Goal: Task Accomplishment & Management: Complete application form

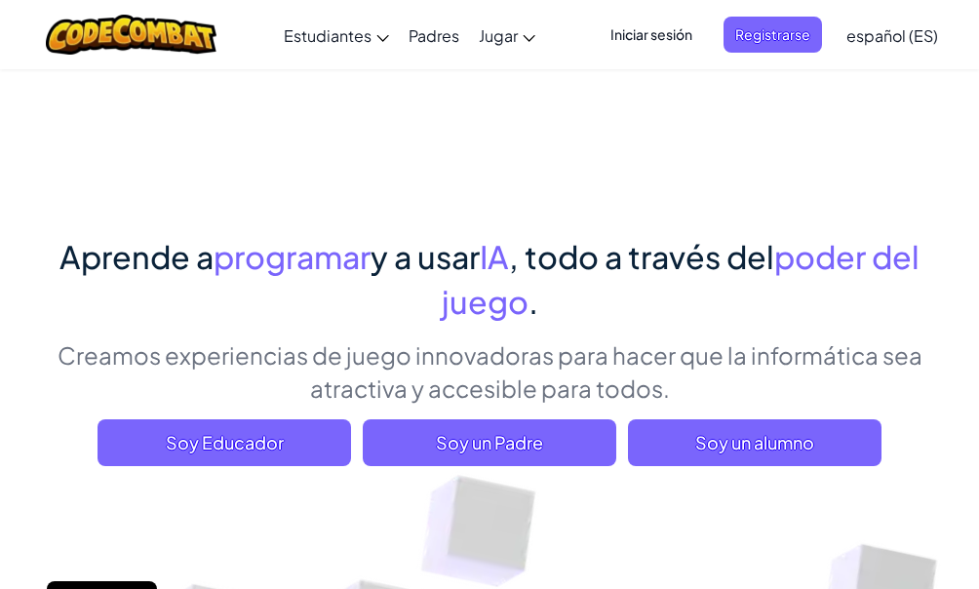
drag, startPoint x: 672, startPoint y: 435, endPoint x: 592, endPoint y: 341, distance: 123.1
click at [592, 341] on p "Creamos experiencias de juego innovadoras para hacer que la informática sea atr…" at bounding box center [489, 371] width 916 height 66
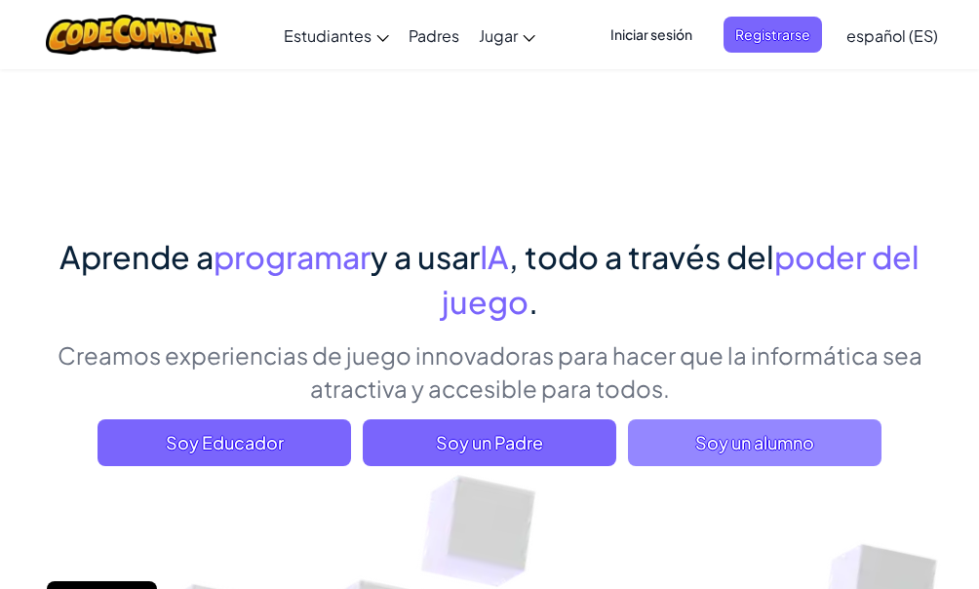
click at [770, 437] on span "Soy un alumno" at bounding box center [754, 442] width 253 height 47
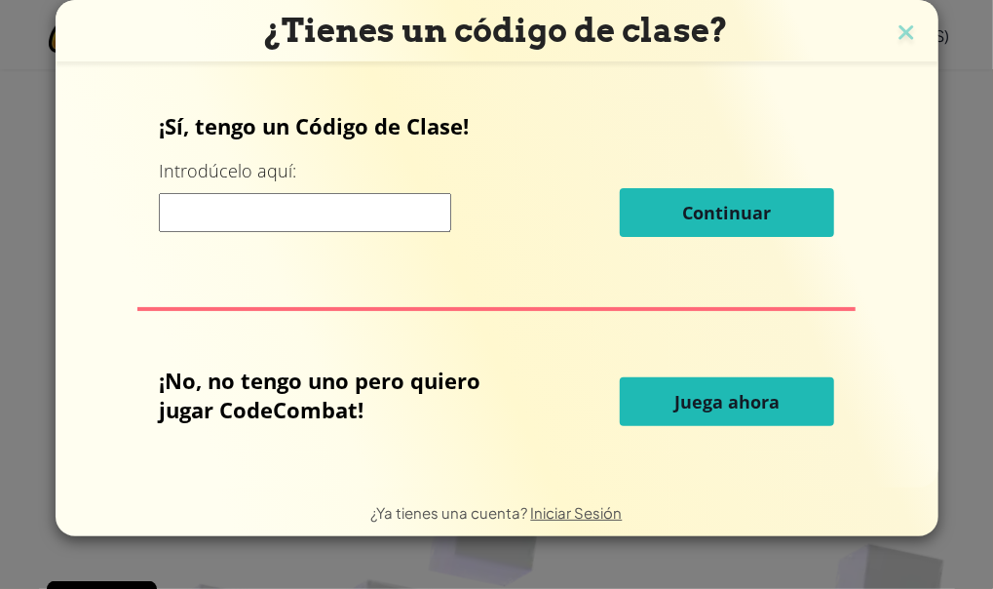
click at [394, 228] on input at bounding box center [305, 212] width 292 height 39
type input "GlassArmStone"
click at [617, 193] on div "GlassArmStone Continuar" at bounding box center [497, 212] width 676 height 49
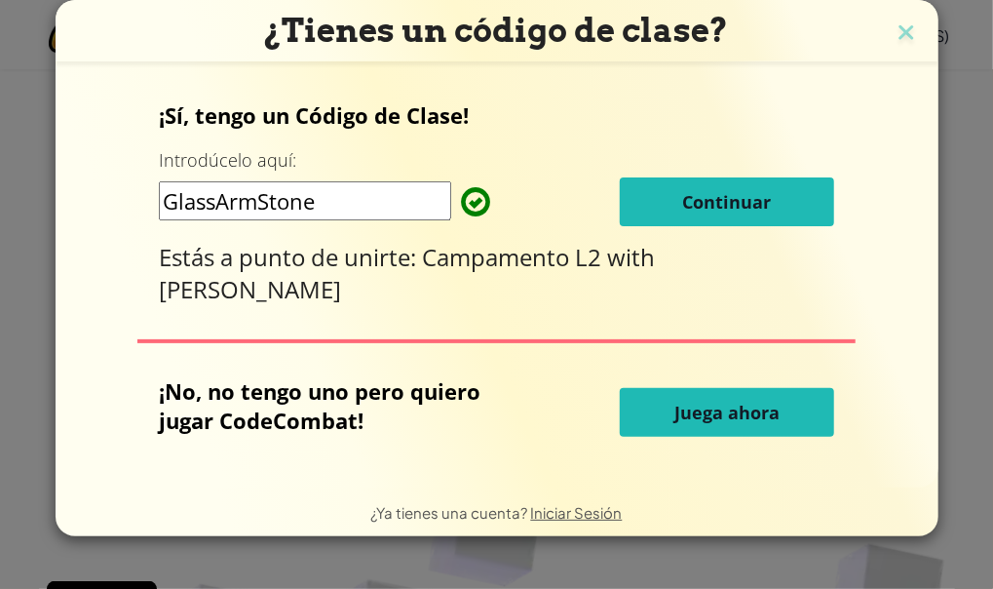
click at [639, 204] on button "Continuar" at bounding box center [727, 201] width 214 height 49
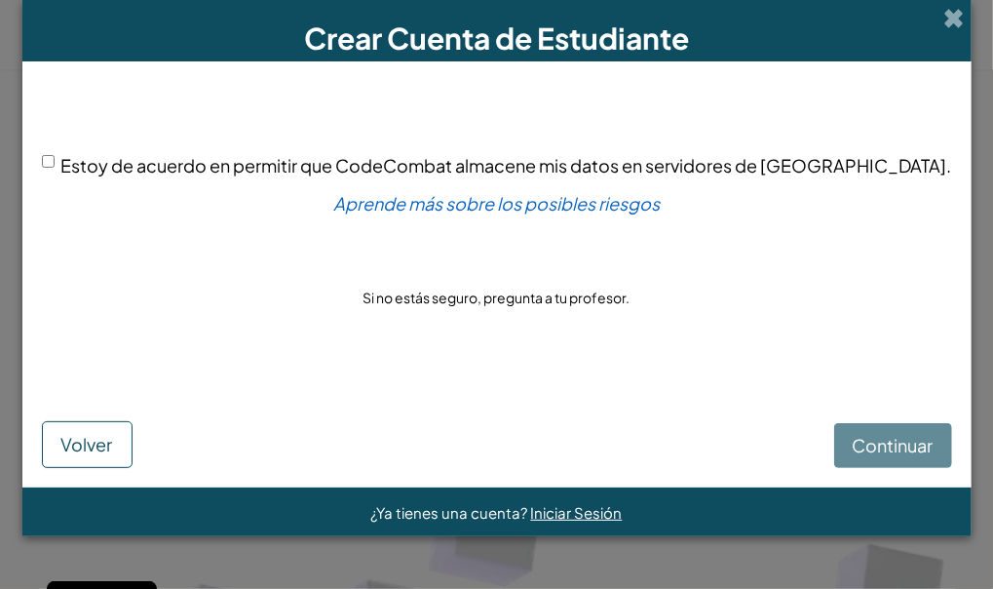
click at [843, 442] on div "Continuar Volver" at bounding box center [497, 424] width 911 height 87
click at [837, 427] on div "Continuar Volver" at bounding box center [497, 424] width 911 height 87
click at [836, 448] on div "Continuar Volver" at bounding box center [497, 424] width 911 height 87
click at [832, 428] on div "Continuar Volver" at bounding box center [497, 424] width 911 height 87
click at [832, 435] on div "Continuar Volver" at bounding box center [497, 424] width 911 height 87
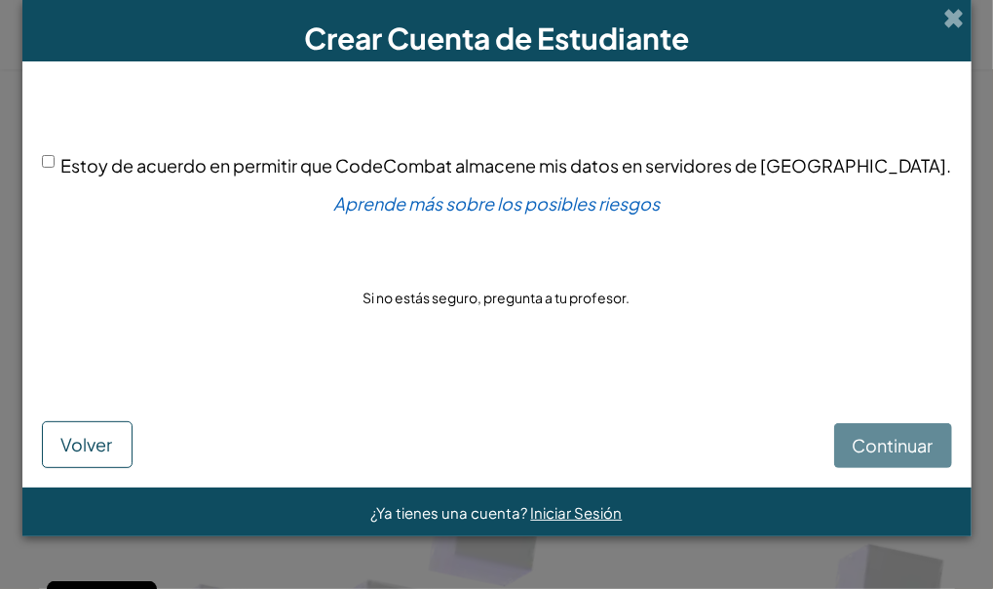
click at [797, 452] on div "Continuar Volver" at bounding box center [497, 424] width 911 height 87
click at [807, 450] on div "Continuar Volver" at bounding box center [497, 424] width 911 height 87
click at [108, 149] on div "Estoy de acuerdo en permitir que CodeCombat almacene mis datos en servidores de…" at bounding box center [497, 230] width 911 height 299
click at [55, 159] on input "Estoy de acuerdo en permitir que CodeCombat almacene mis datos en servidores de…" at bounding box center [48, 161] width 13 height 13
checkbox input "true"
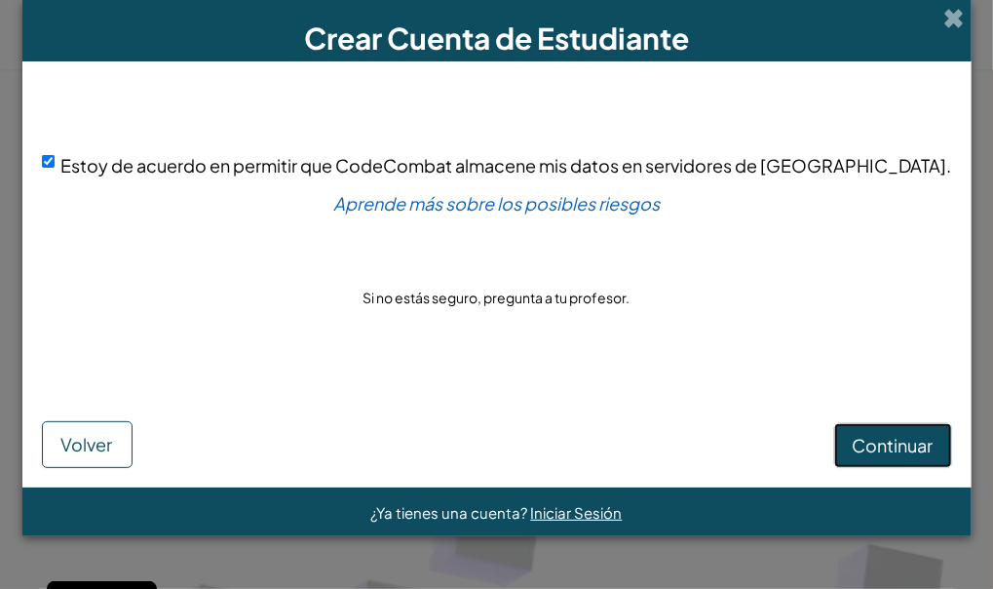
click at [853, 442] on span "Continuar" at bounding box center [893, 445] width 81 height 22
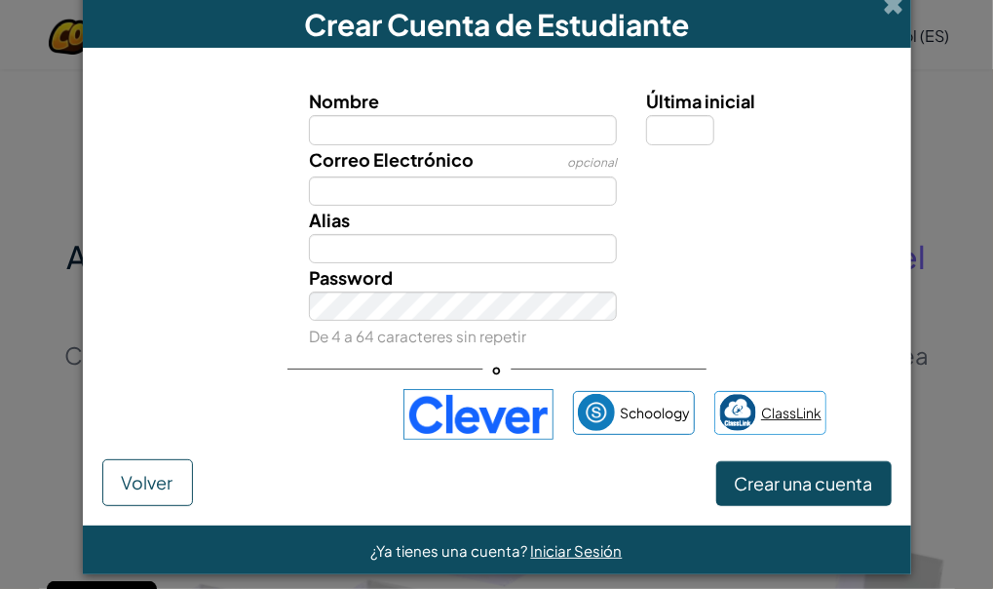
scroll to position [26, 0]
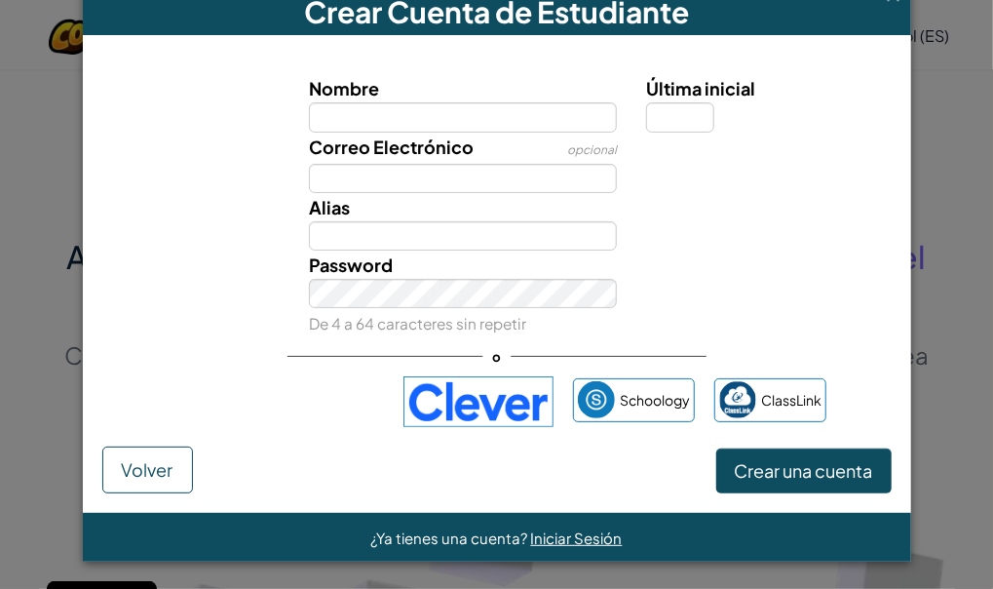
click at [500, 105] on input "Nombre" at bounding box center [463, 116] width 308 height 29
type input "Abel Casal Almagro"
type input "l"
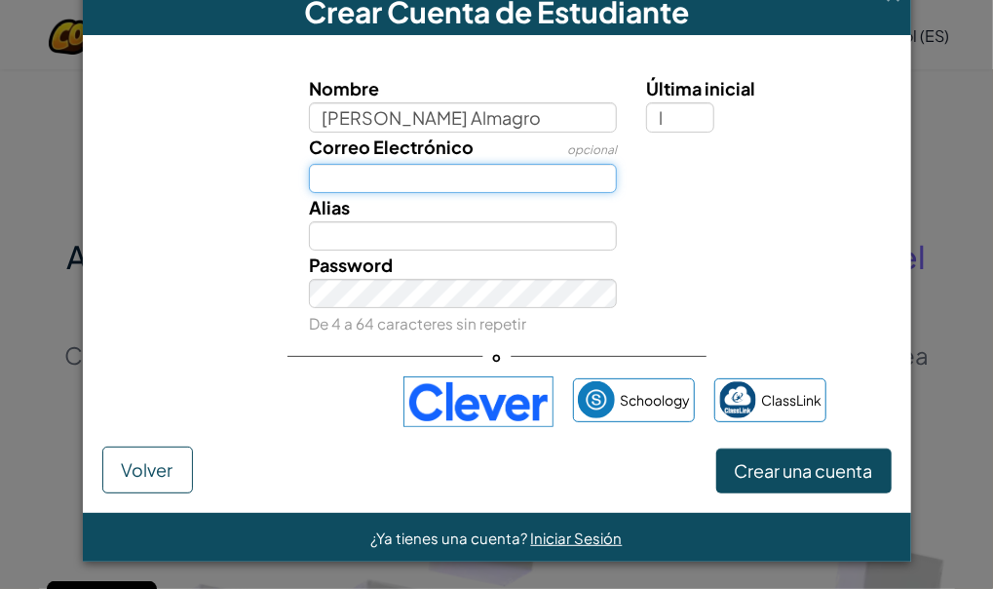
type input "acasalm0507@g.educaand.es"
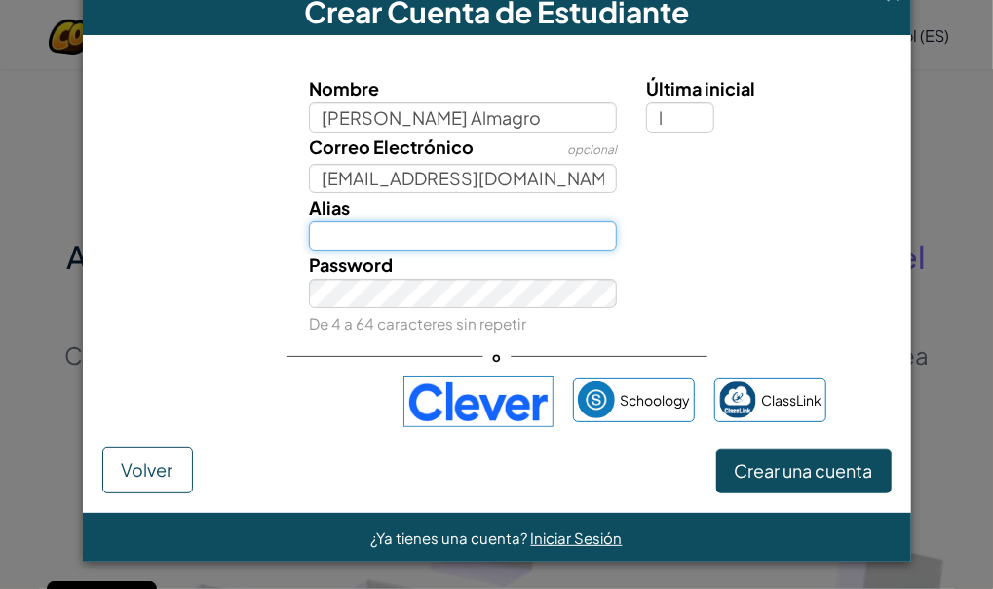
type input "Abel Casal Almagro l"
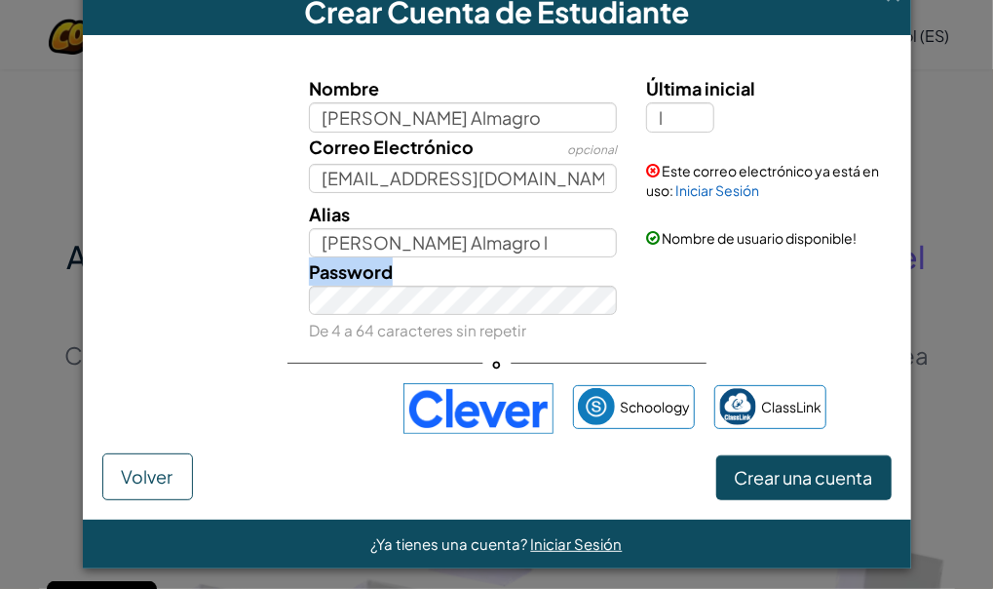
click at [426, 289] on div "Password De 4 a 64 caracteres sin repetir" at bounding box center [462, 300] width 337 height 87
click at [752, 495] on button "Crear una cuenta" at bounding box center [804, 477] width 175 height 45
click at [754, 489] on button "Crear una cuenta" at bounding box center [804, 477] width 175 height 45
click at [757, 476] on button "Crear una cuenta" at bounding box center [804, 477] width 175 height 45
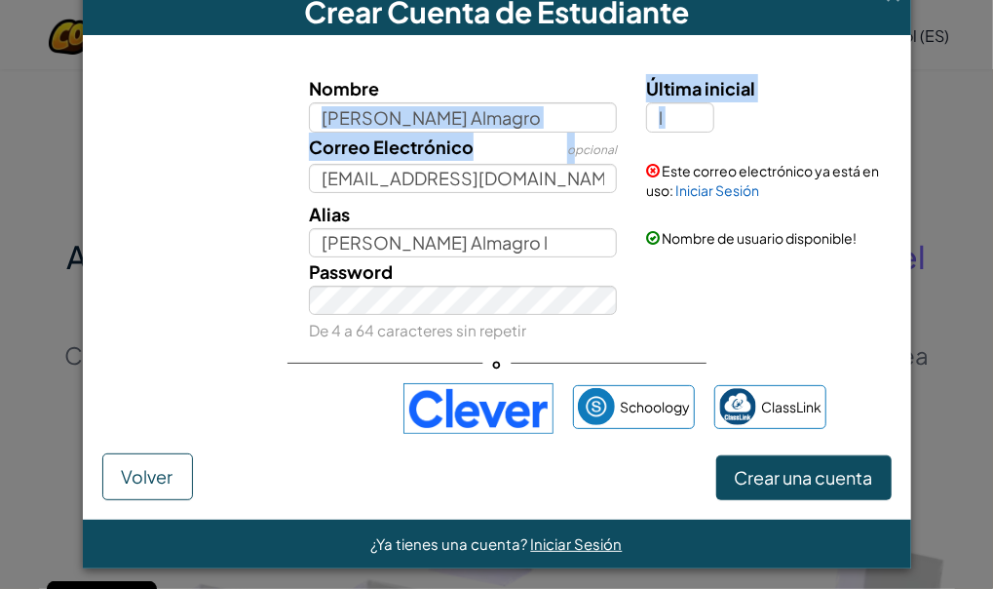
drag, startPoint x: 568, startPoint y: 133, endPoint x: 568, endPoint y: 116, distance: 16.6
click at [568, 120] on div "Nombre Abel Casal Almagro Última inicial l Correo Electrónico opcional acasalm0…" at bounding box center [497, 208] width 780 height 269
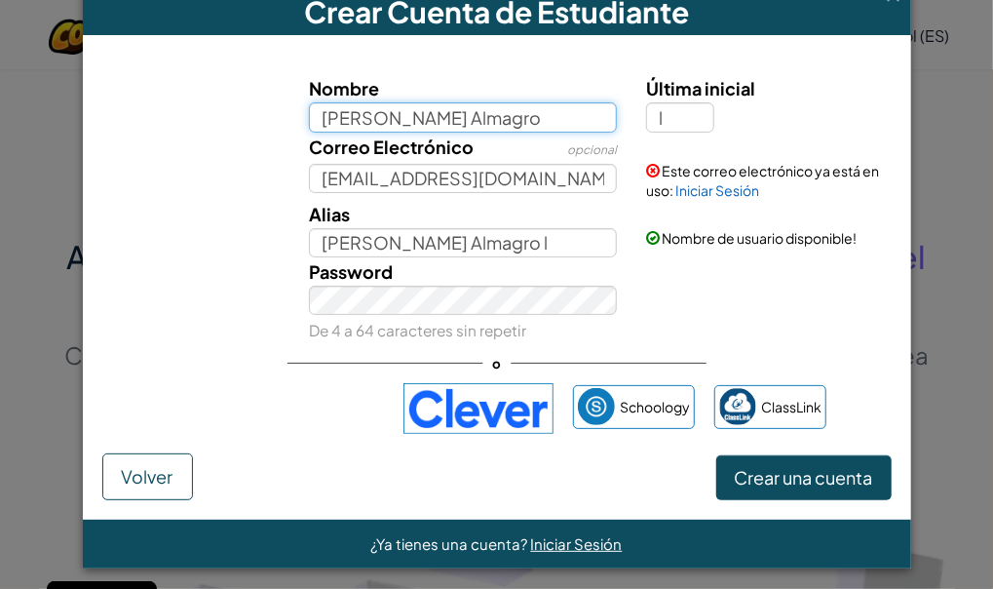
click at [568, 113] on input "Abel Casal Almagro" at bounding box center [463, 116] width 308 height 29
type input "A"
click at [568, 113] on input "Nombre" at bounding box center [463, 116] width 308 height 29
type input "sigma"
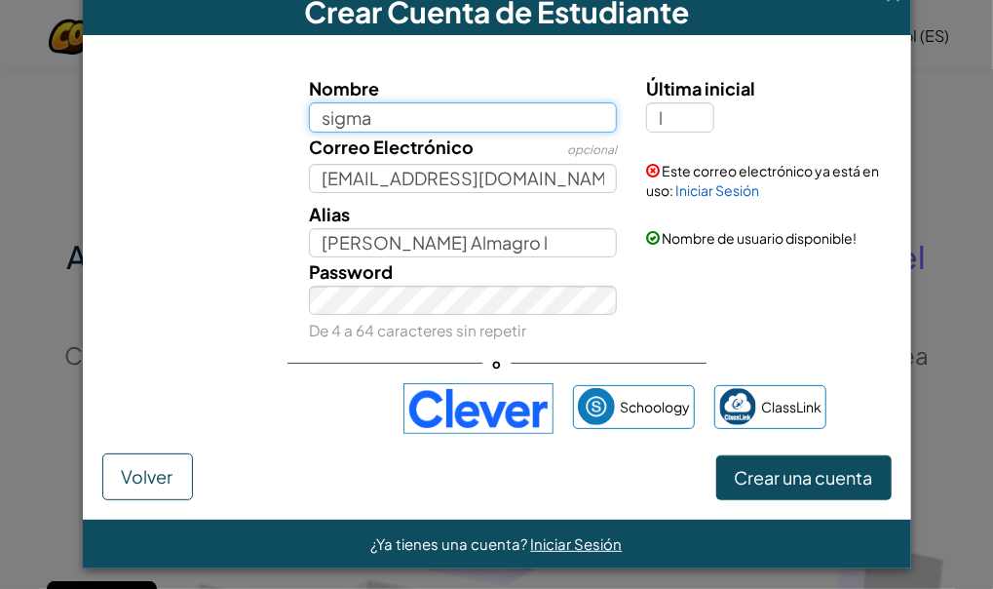
type input "SigmaL"
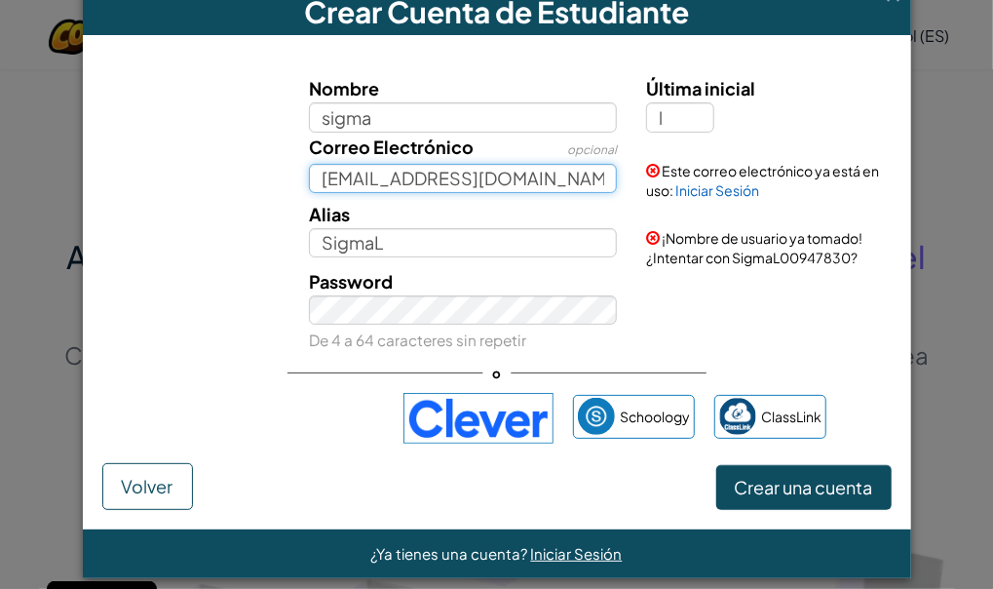
click at [492, 179] on input "acasalm0507@g.educaand.es" at bounding box center [463, 178] width 308 height 29
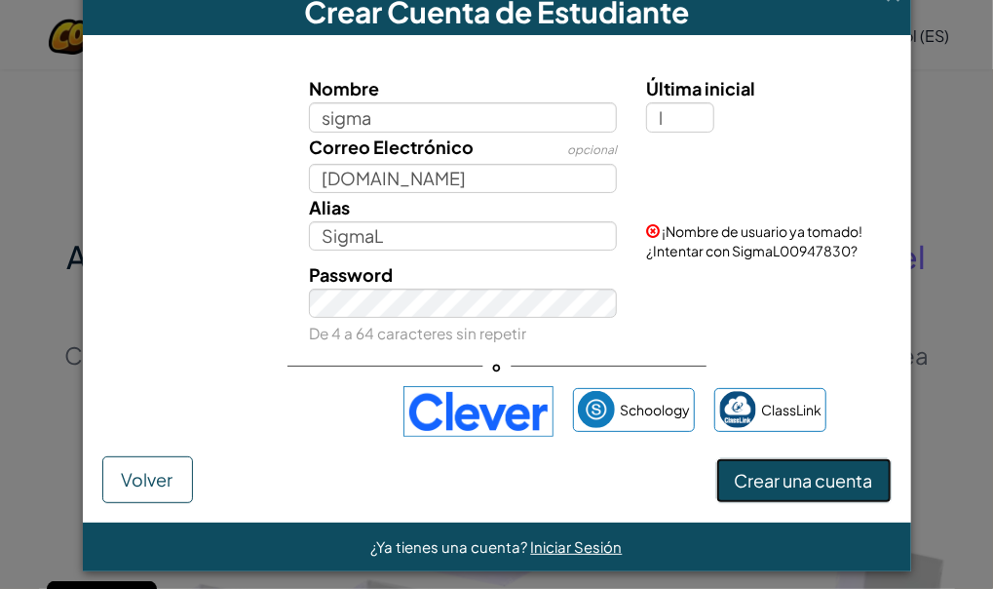
click at [819, 480] on button "Crear una cuenta" at bounding box center [804, 480] width 175 height 45
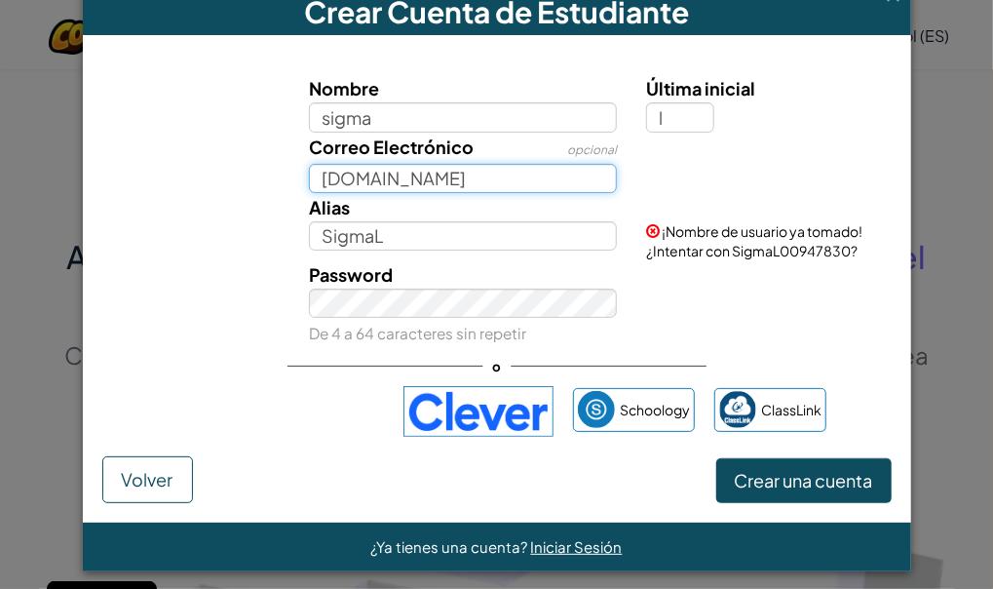
click at [309, 173] on input "caand.es" at bounding box center [463, 178] width 308 height 29
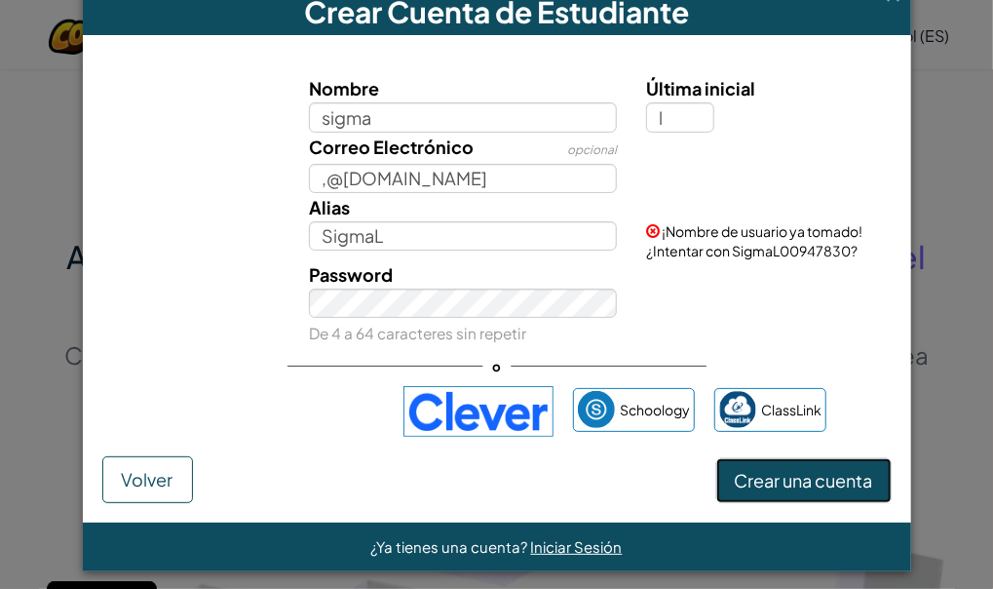
click at [848, 487] on button "Crear una cuenta" at bounding box center [804, 480] width 175 height 45
click at [848, 484] on button "Crear una cuenta" at bounding box center [804, 480] width 175 height 45
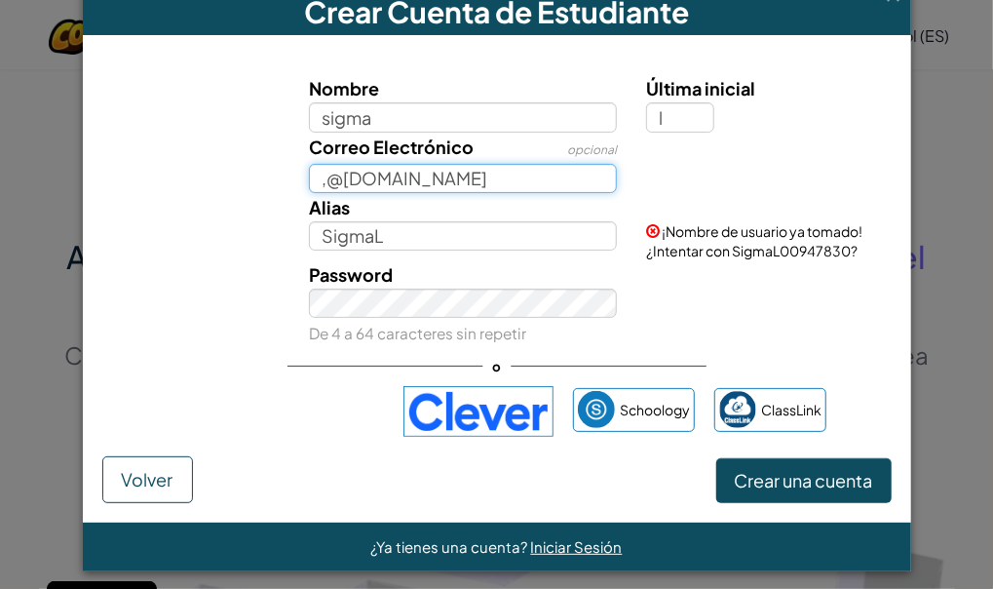
click at [315, 183] on input ",@caand.es" at bounding box center [463, 178] width 308 height 29
click at [321, 183] on input ",@caand.es" at bounding box center [463, 178] width 308 height 29
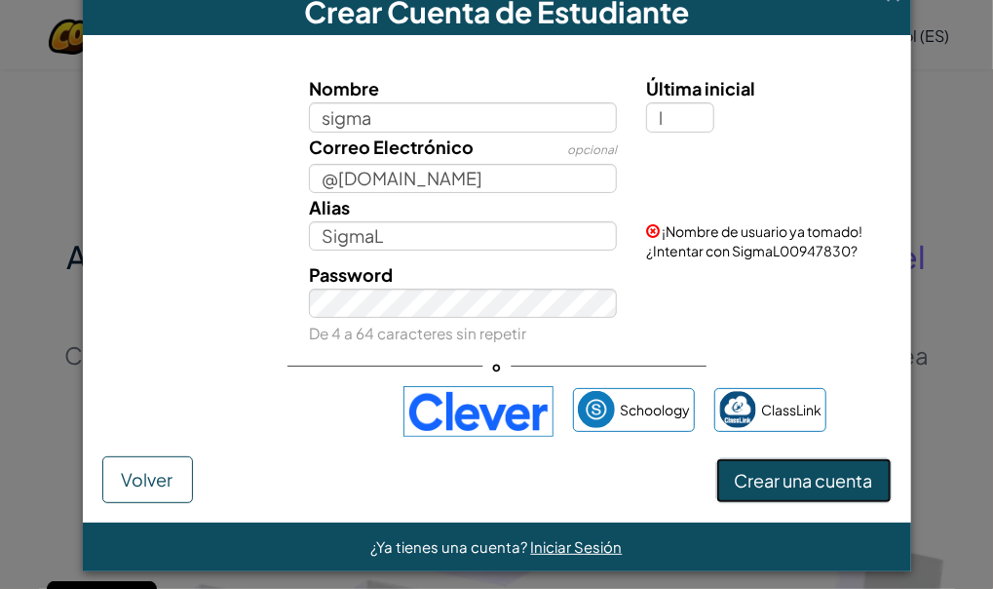
click at [760, 462] on button "Crear una cuenta" at bounding box center [804, 480] width 175 height 45
click at [760, 469] on button "Crear una cuenta" at bounding box center [804, 480] width 175 height 45
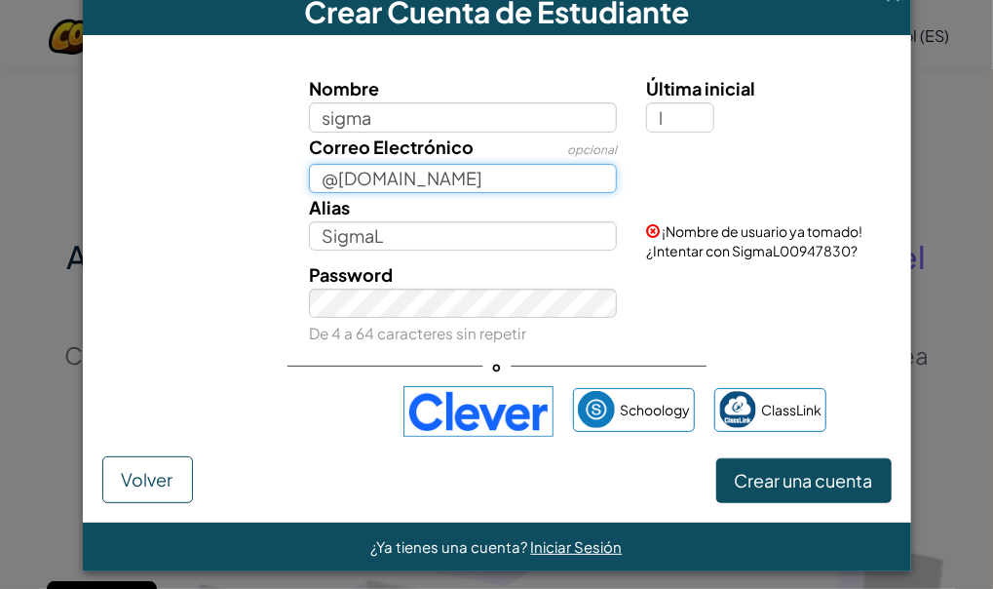
click at [332, 179] on input "@caand.es" at bounding box center [463, 178] width 308 height 29
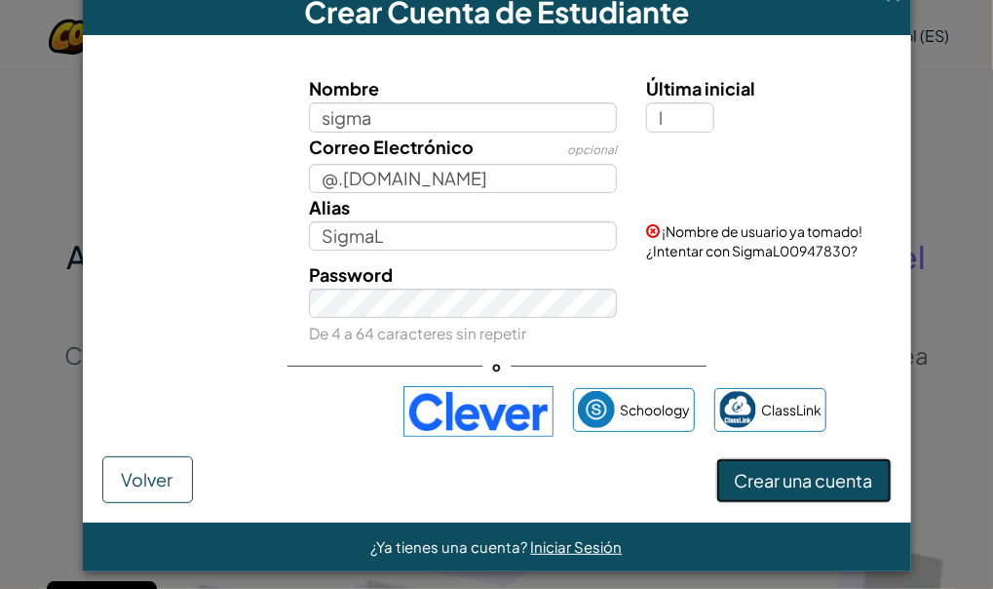
click at [767, 478] on button "Crear una cuenta" at bounding box center [804, 480] width 175 height 45
drag, startPoint x: 767, startPoint y: 478, endPoint x: 333, endPoint y: 228, distance: 500.5
click at [333, 228] on form "Nombre sigma Última inicial l Correo Electrónico opcional @.caand.es Alias Sigm…" at bounding box center [497, 278] width 829 height 487
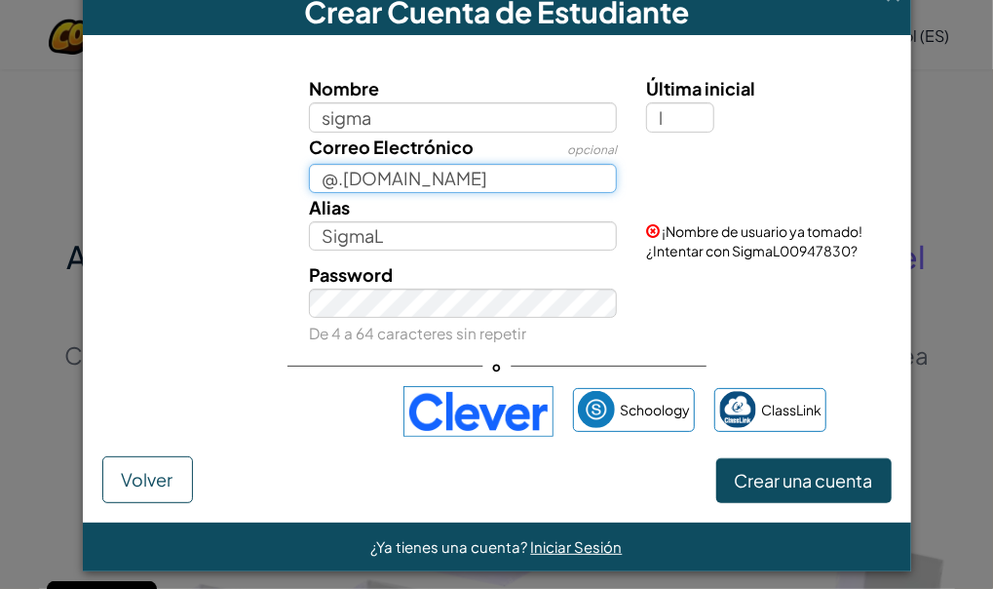
click at [317, 175] on input "@.caand.es" at bounding box center [463, 178] width 308 height 29
type input "rjrjrjjj5j5j.caand.es"
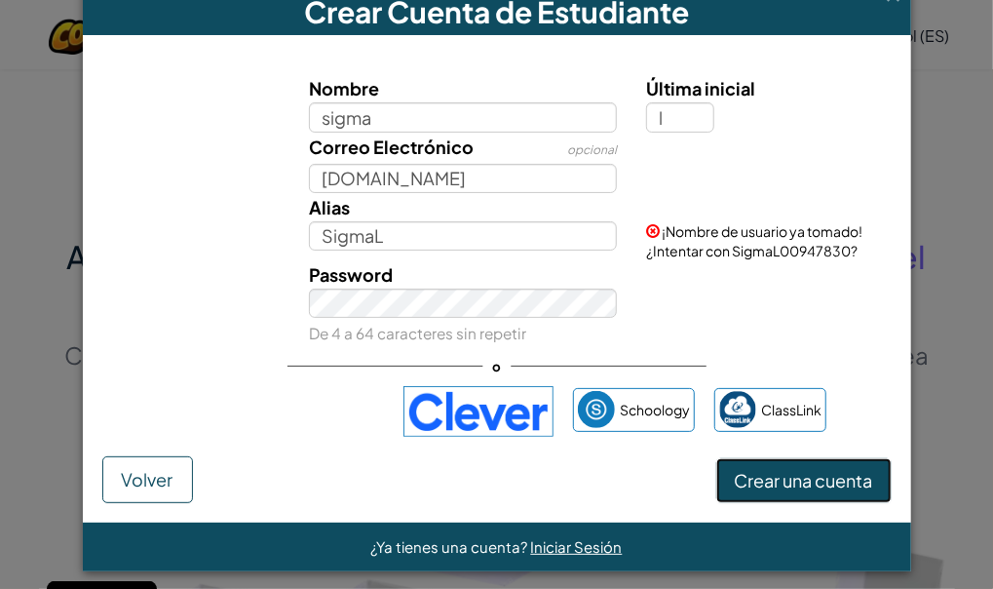
click at [828, 462] on button "Crear una cuenta" at bounding box center [804, 480] width 175 height 45
drag, startPoint x: 828, startPoint y: 472, endPoint x: 834, endPoint y: 460, distance: 13.1
click at [830, 472] on button "Crear una cuenta" at bounding box center [804, 480] width 175 height 45
click at [778, 241] on span "¡Nombre de usuario ya tomado! ¿Intentar con SigmaL00947830?" at bounding box center [754, 240] width 216 height 37
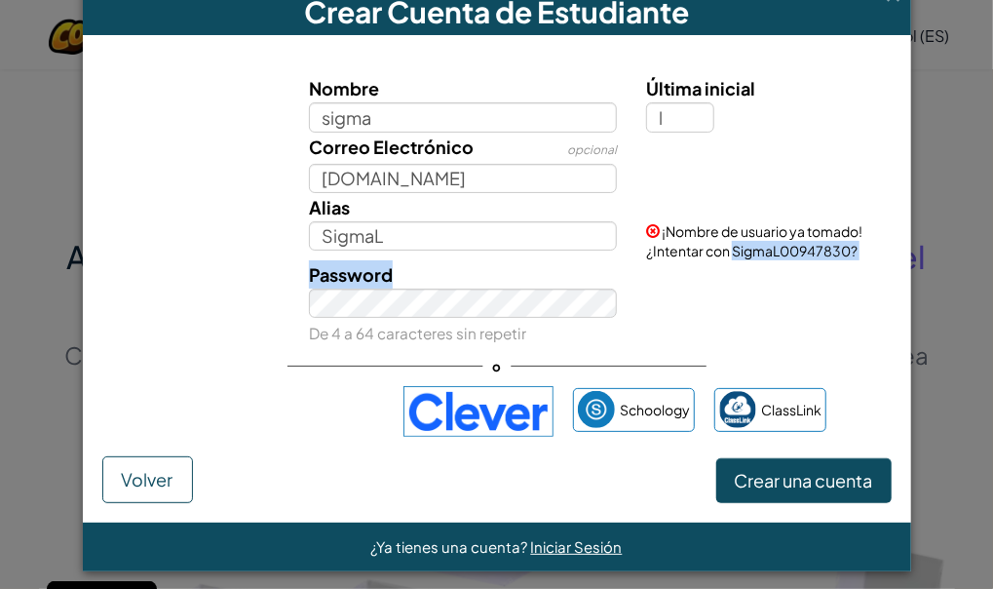
drag, startPoint x: 649, startPoint y: 263, endPoint x: 729, endPoint y: 253, distance: 80.5
click at [729, 253] on div "Nombre sigma Última inicial l Correo Electrónico opcional rjrjrjjj5j5j.caand.es…" at bounding box center [497, 210] width 780 height 272
drag, startPoint x: 729, startPoint y: 253, endPoint x: 676, endPoint y: 224, distance: 61.1
click at [676, 224] on span "¡Nombre de usuario ya tomado! ¿Intentar con SigmaL00947830?" at bounding box center [754, 240] width 216 height 37
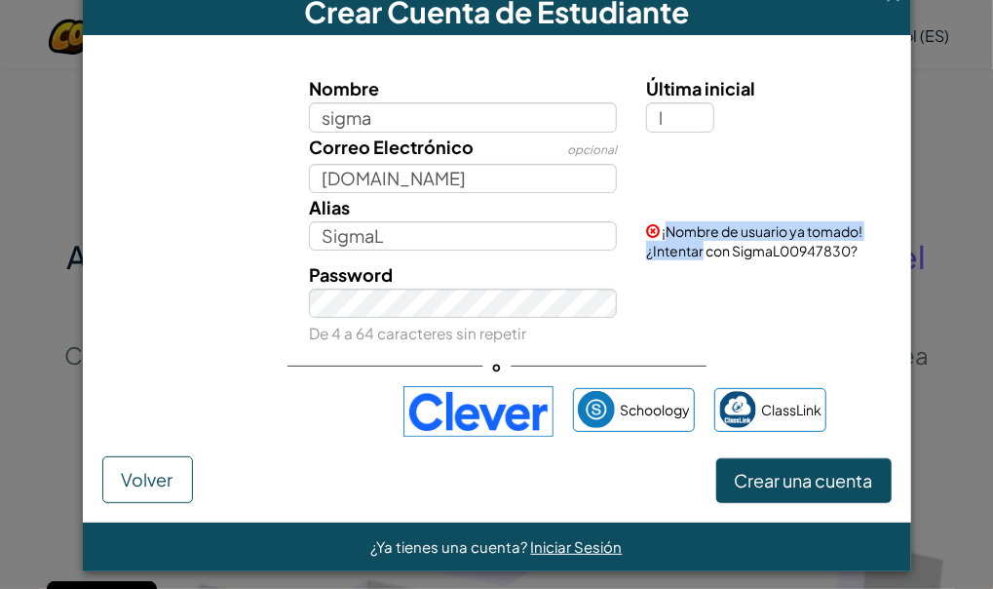
drag, startPoint x: 676, startPoint y: 224, endPoint x: 678, endPoint y: 240, distance: 15.7
click at [678, 240] on span "¡Nombre de usuario ya tomado! ¿Intentar con SigmaL00947830?" at bounding box center [754, 240] width 216 height 37
click at [679, 241] on span "¡Nombre de usuario ya tomado! ¿Intentar con SigmaL00947830?" at bounding box center [754, 240] width 216 height 37
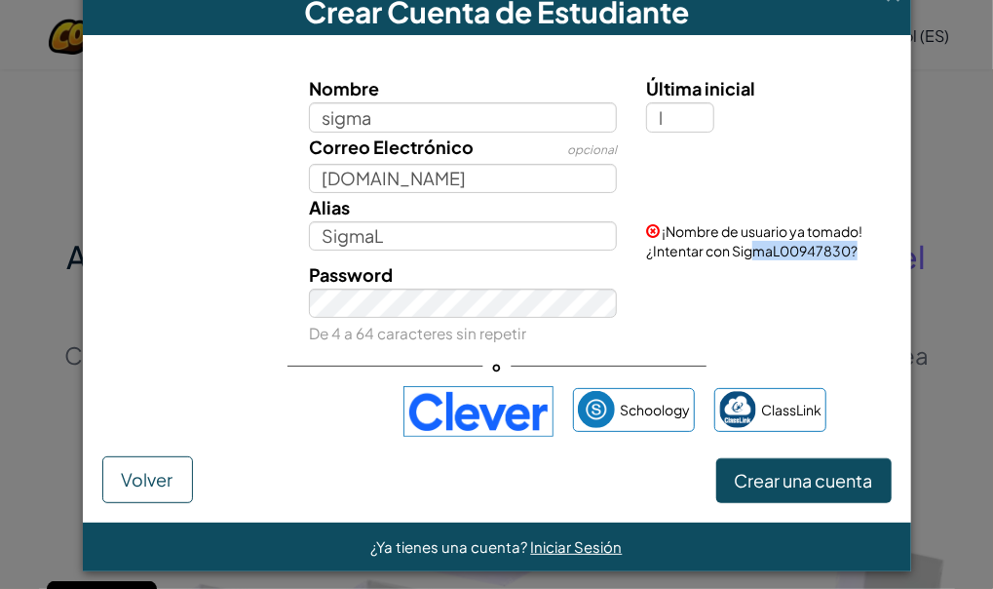
drag, startPoint x: 749, startPoint y: 250, endPoint x: 873, endPoint y: 250, distance: 123.8
click at [873, 250] on div "¡Nombre de usuario ya tomado! ¿Intentar con SigmaL00947830?" at bounding box center [767, 226] width 270 height 67
click at [606, 398] on link "Schoology" at bounding box center [634, 410] width 122 height 44
click at [147, 493] on button "Volver" at bounding box center [147, 479] width 91 height 47
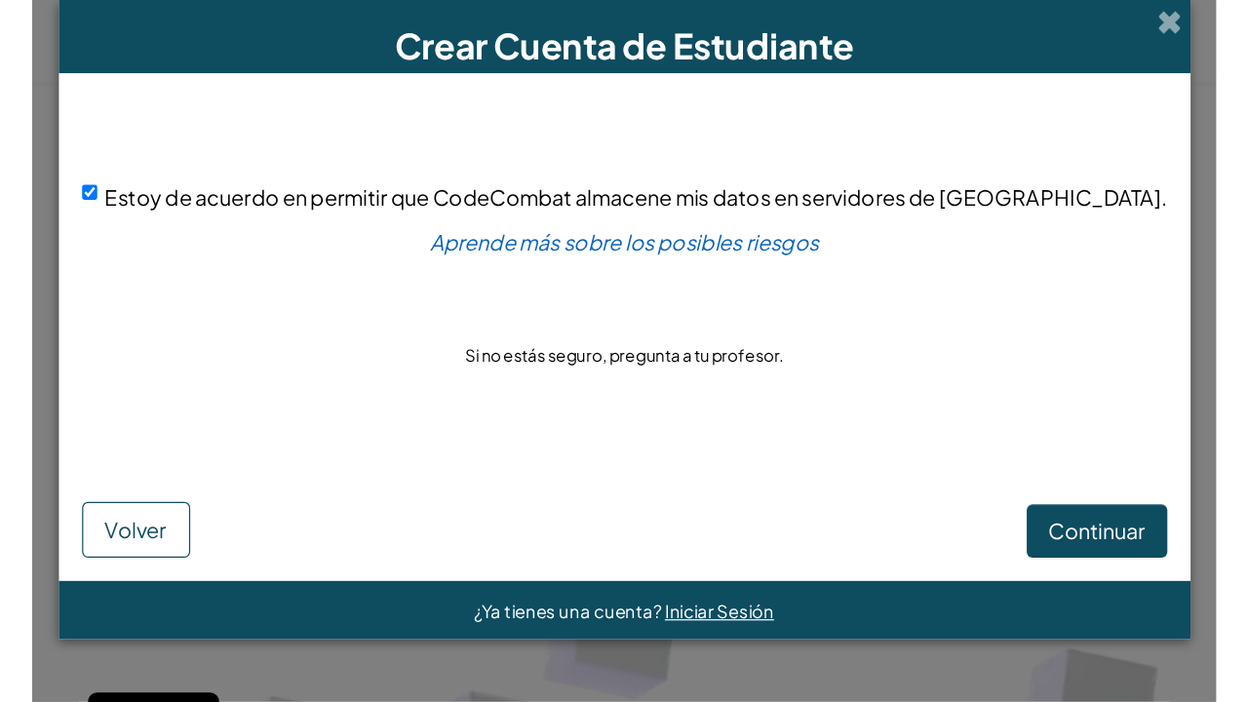
scroll to position [0, 0]
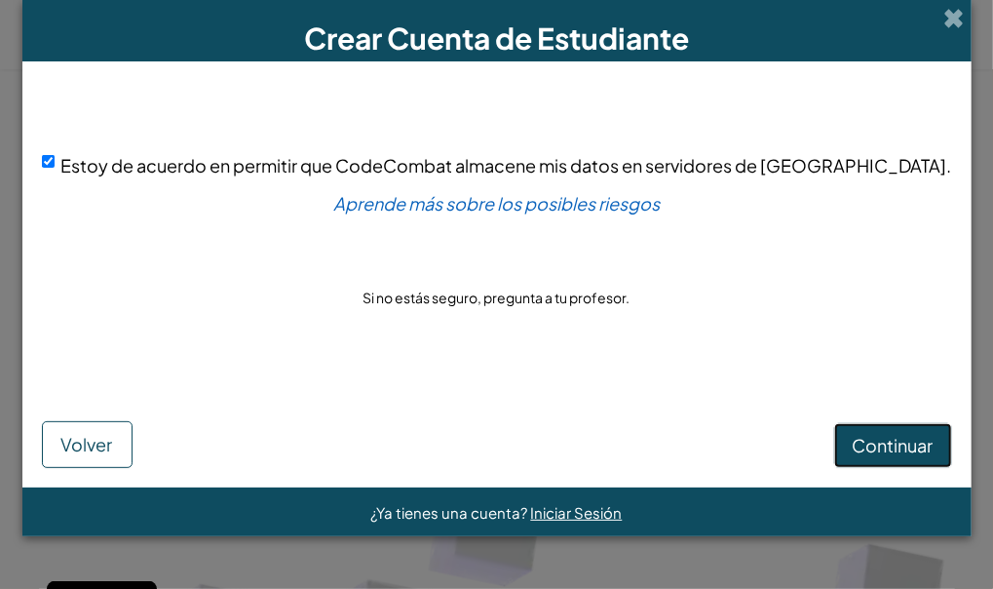
click at [853, 446] on span "Continuar" at bounding box center [893, 445] width 81 height 22
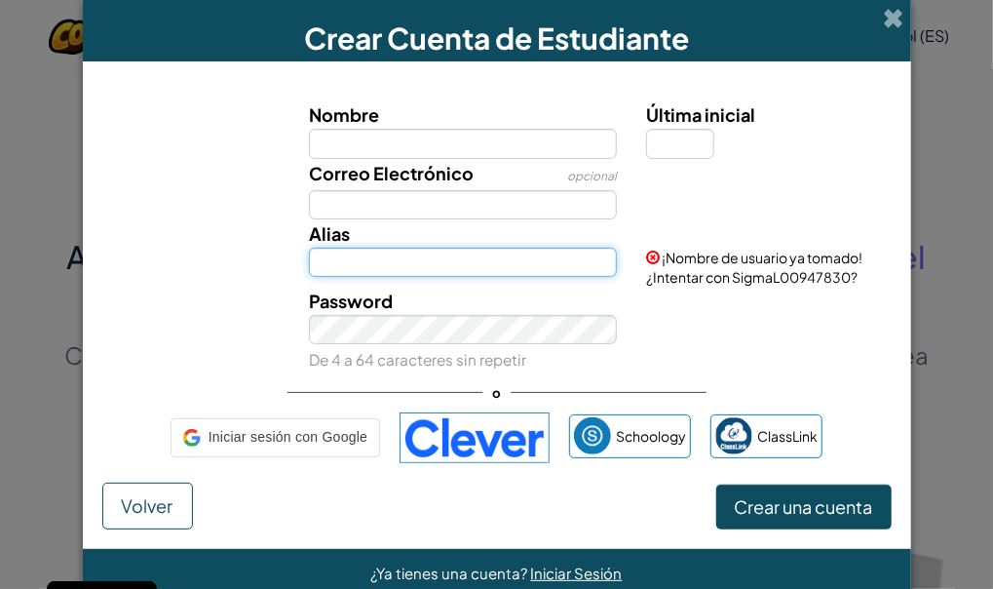
type input "SigmaL"
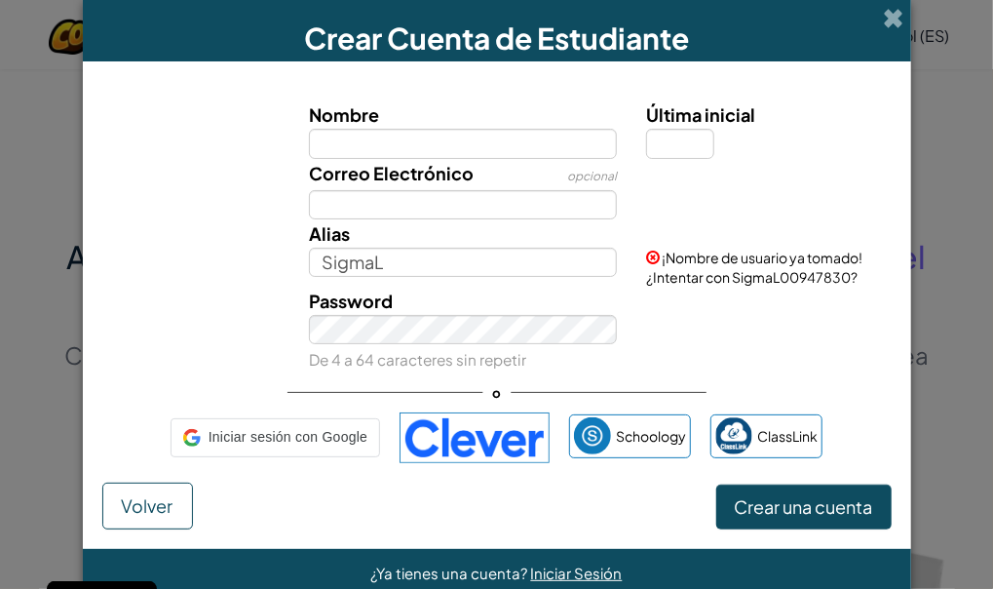
click at [539, 185] on div "Correo Electrónico opcional" at bounding box center [462, 189] width 337 height 60
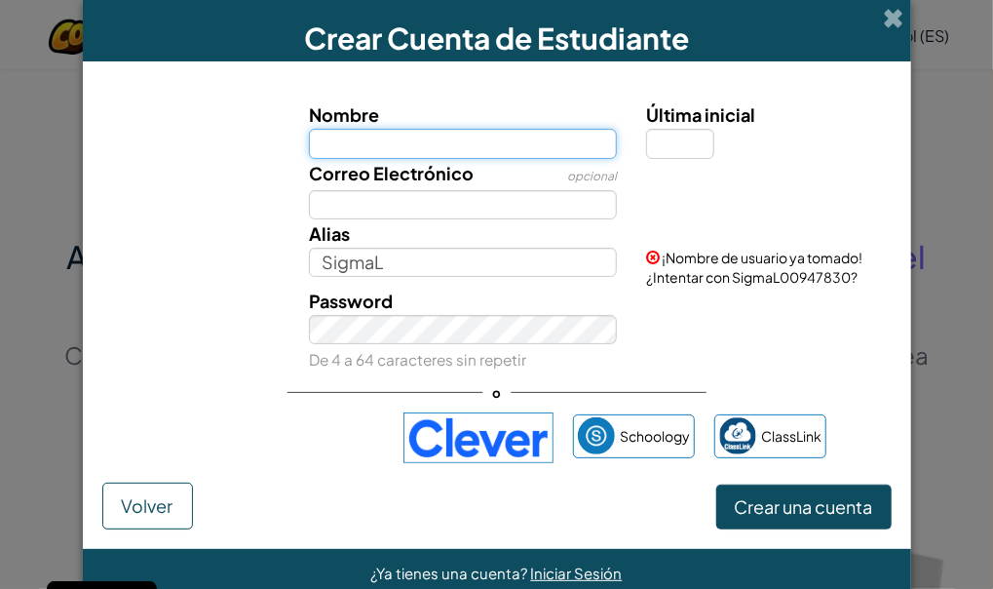
click at [531, 156] on input "Nombre" at bounding box center [463, 143] width 308 height 29
type input "JULEN ALFA"
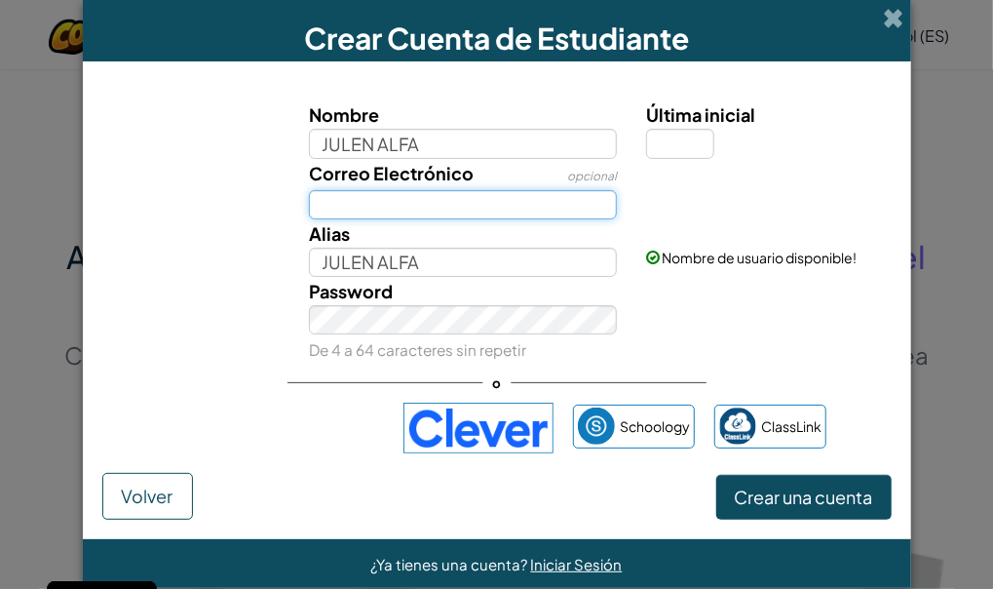
click at [385, 207] on input "Correo Electrónico" at bounding box center [463, 204] width 308 height 29
type input "acasalm0507@g.educaand.es"
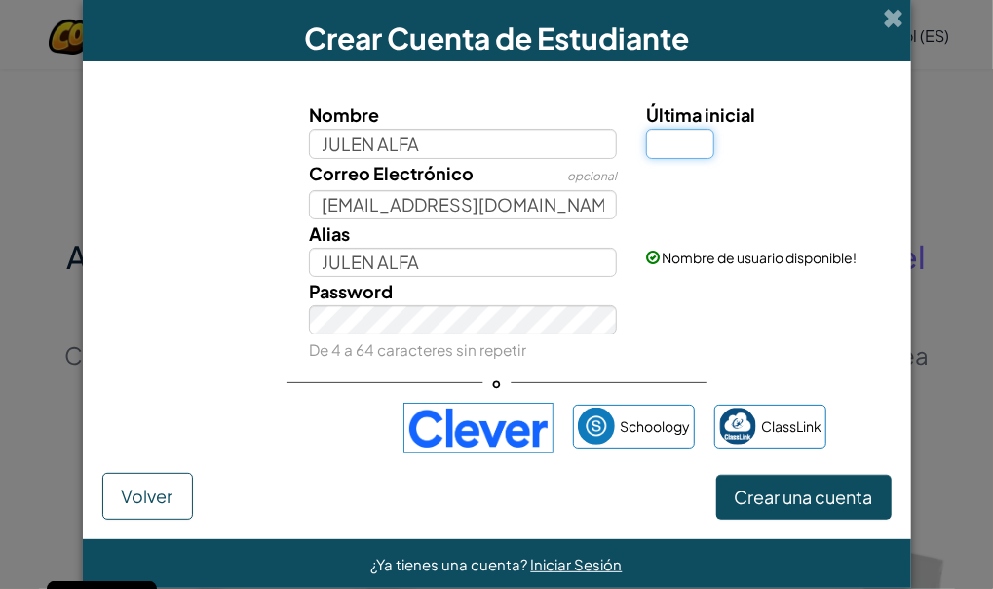
type input "A"
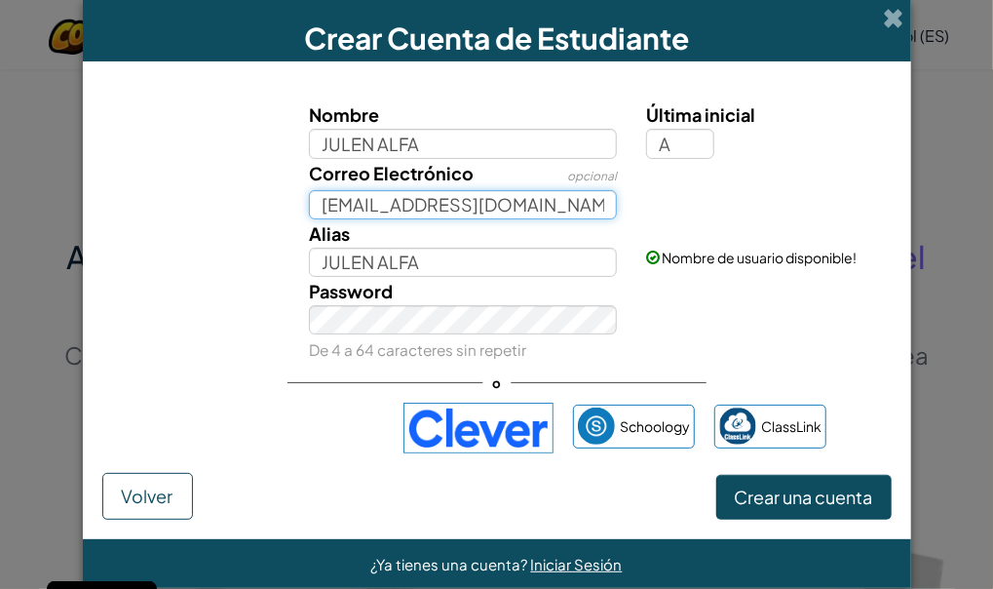
type input "JULEN ALFAA"
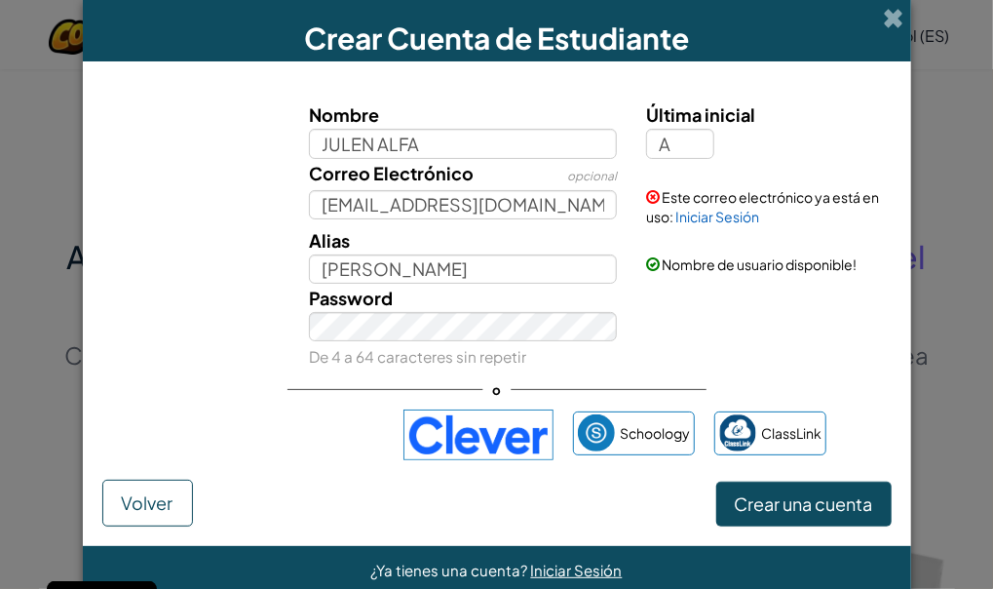
click at [775, 457] on div "ClassLink" at bounding box center [771, 435] width 112 height 48
click at [779, 480] on div "Crear una cuenta Volver" at bounding box center [497, 503] width 790 height 47
click at [783, 514] on button "Crear una cuenta" at bounding box center [804, 504] width 175 height 45
click at [774, 507] on button "Crear una cuenta" at bounding box center [804, 504] width 175 height 45
click at [770, 501] on button "Crear una cuenta" at bounding box center [804, 504] width 175 height 45
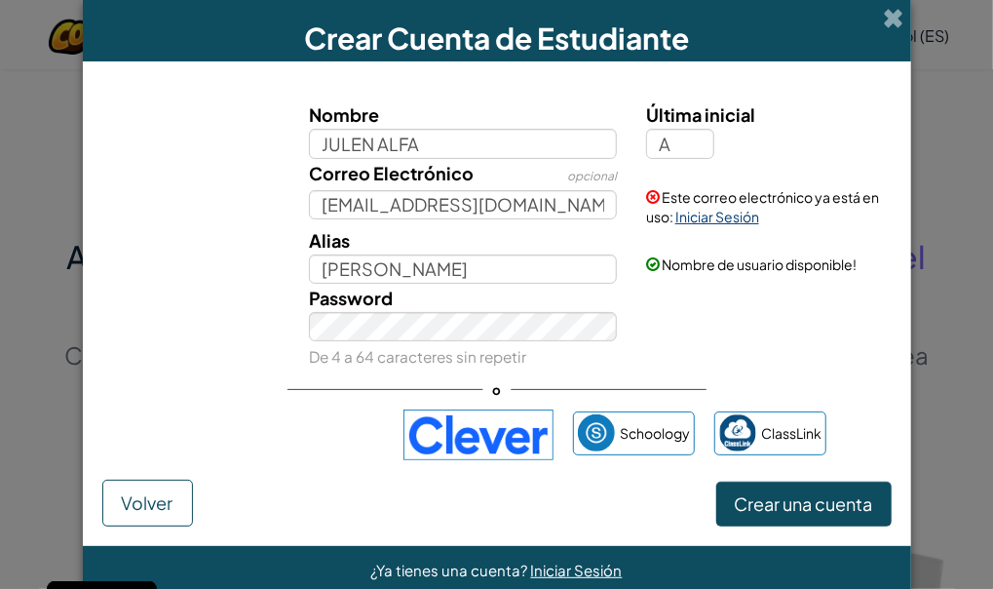
click at [699, 217] on link "Iniciar Sesión" at bounding box center [718, 217] width 84 height 18
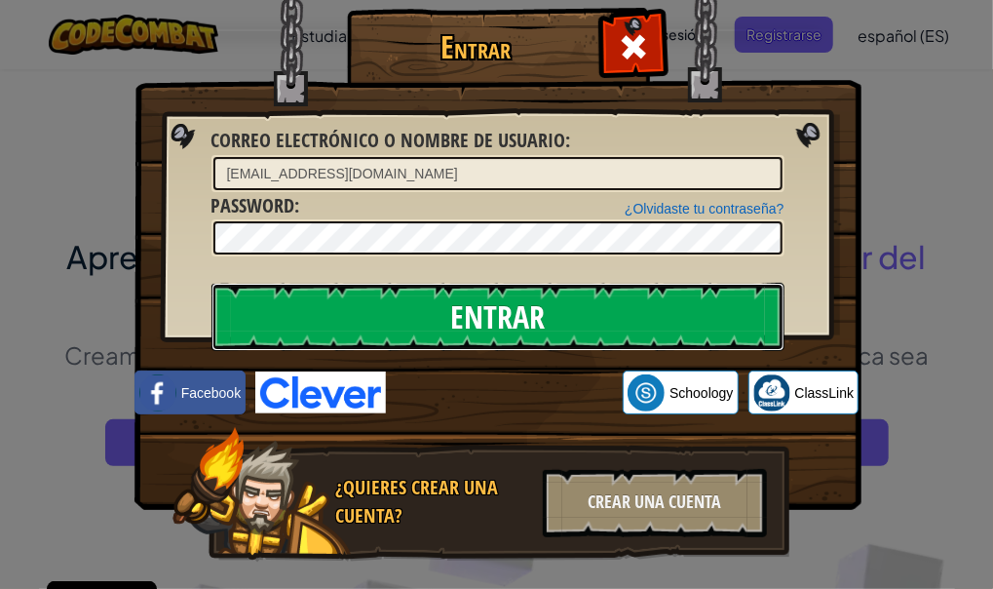
click at [616, 326] on input "Entrar" at bounding box center [498, 317] width 573 height 68
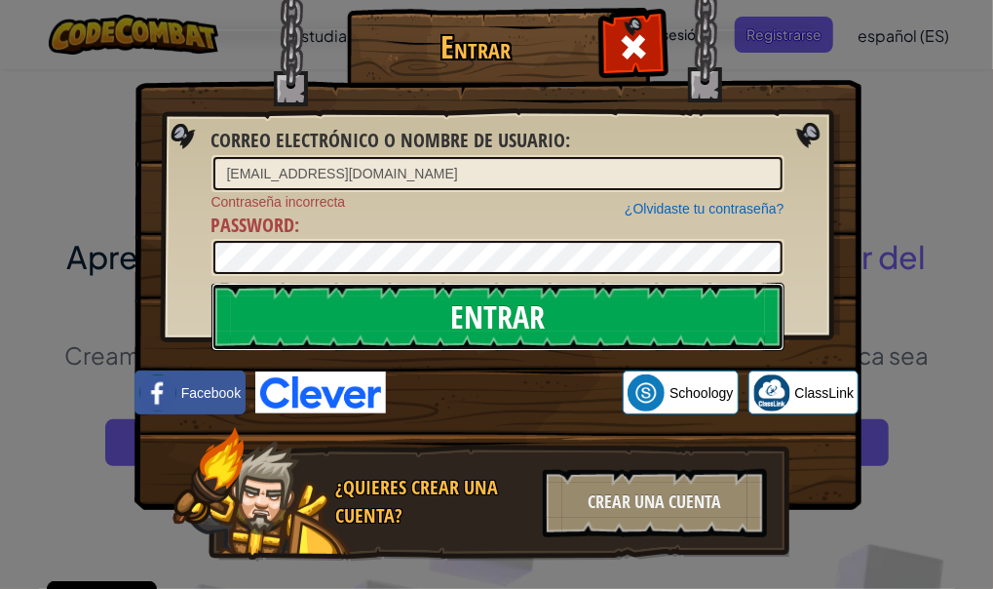
click at [616, 326] on input "Entrar" at bounding box center [498, 317] width 573 height 68
click at [369, 320] on input "Entrar" at bounding box center [498, 317] width 573 height 68
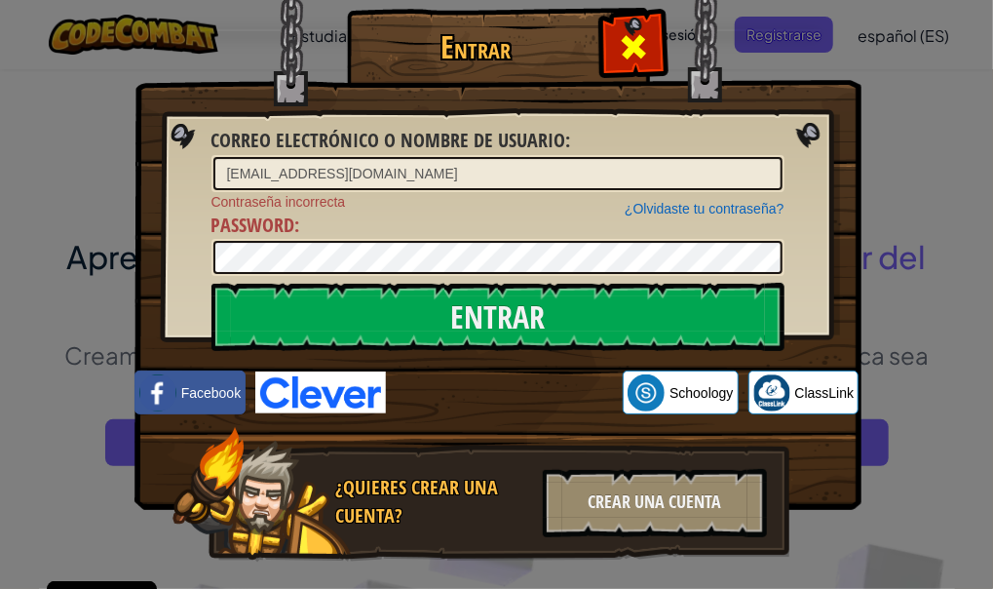
click at [640, 19] on div at bounding box center [632, 44] width 61 height 61
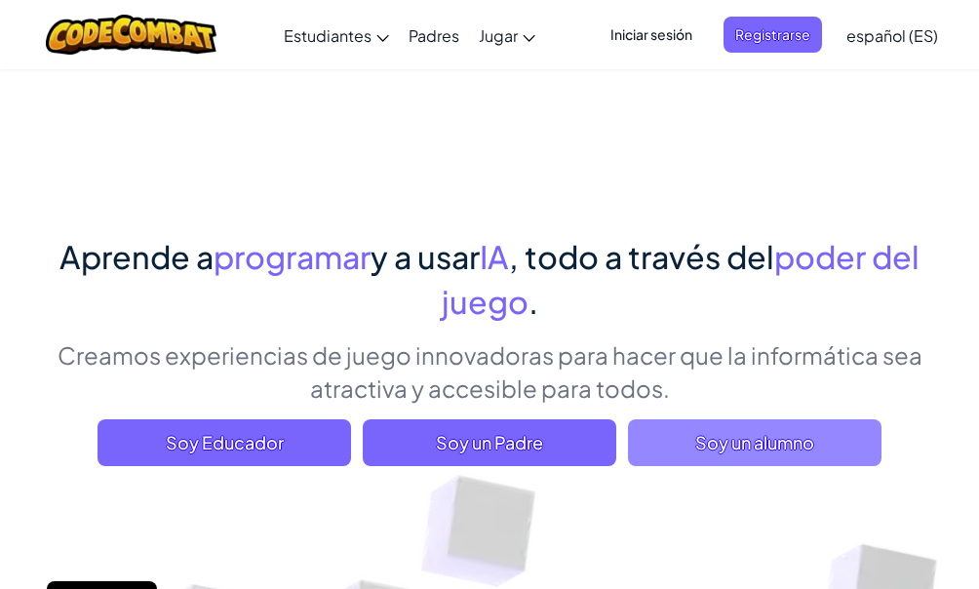
click at [744, 454] on span "Soy un alumno" at bounding box center [754, 442] width 253 height 47
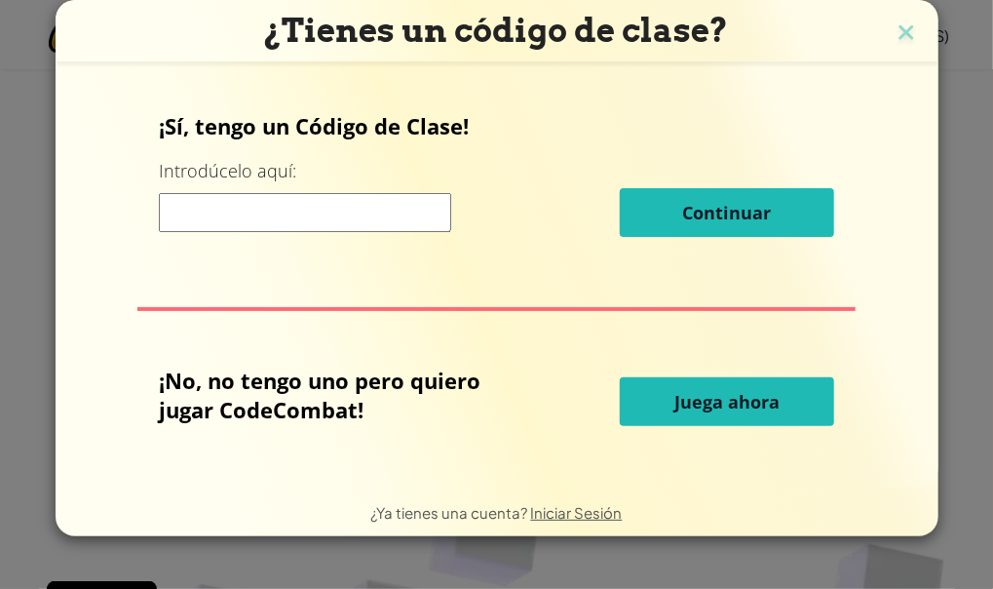
click at [744, 454] on div "¡Sí, tengo un Código de Clase! Introdúcelo aquí: Continuar ¡No, no tengo uno pe…" at bounding box center [497, 275] width 844 height 382
click at [724, 392] on span "Juega ahora" at bounding box center [727, 401] width 105 height 23
click at [724, 390] on span "Juega ahora" at bounding box center [727, 401] width 105 height 23
click at [731, 429] on div "¡No, no tengo uno pero quiero jugar CodeCombat! Juega ahora" at bounding box center [497, 402] width 676 height 72
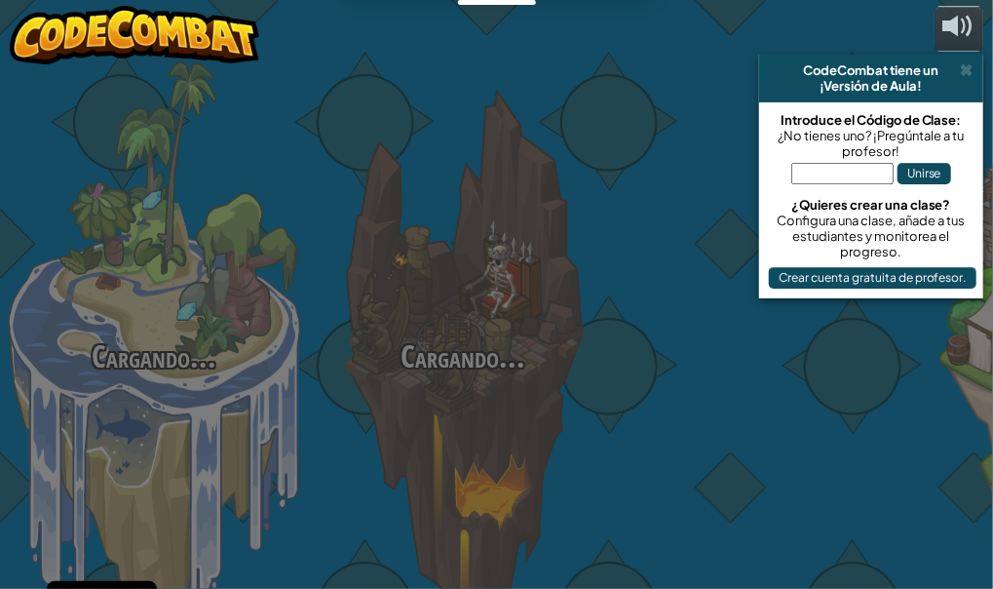
select select "es-ES"
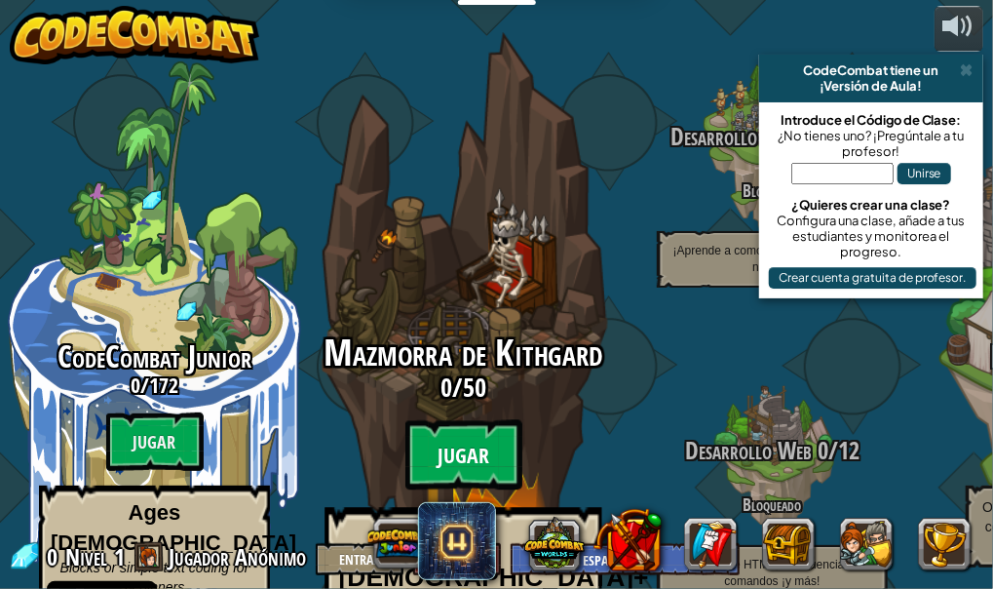
click at [425, 420] on btn "Jugar" at bounding box center [464, 455] width 117 height 70
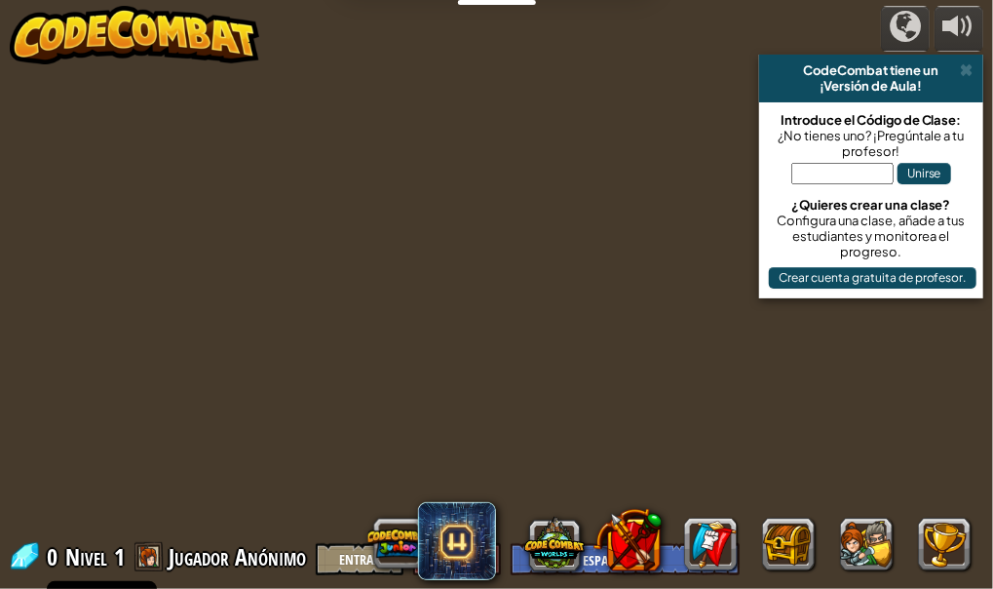
select select "es-ES"
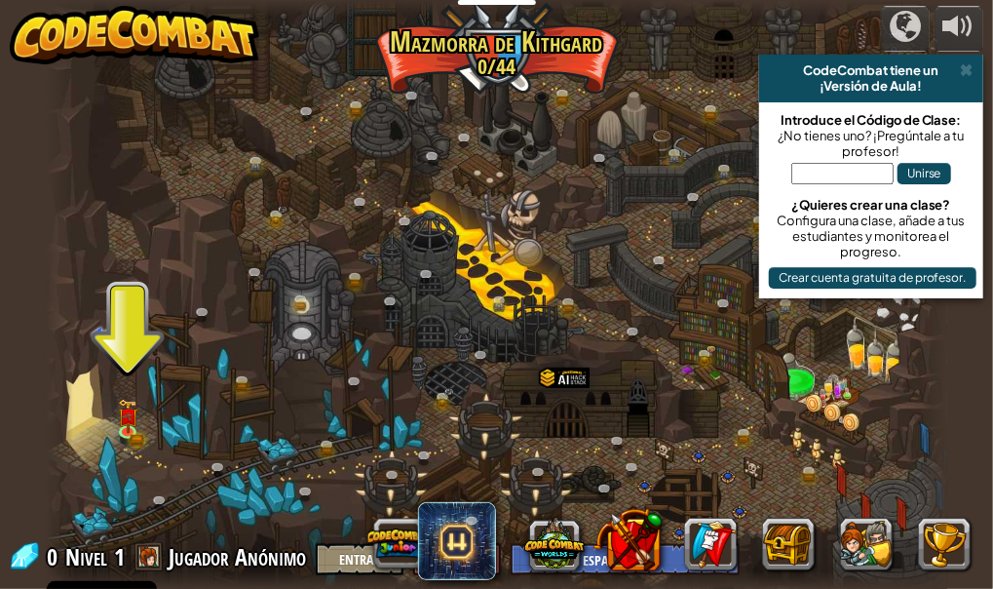
click at [678, 437] on div at bounding box center [496, 294] width 901 height 589
click at [130, 434] on link at bounding box center [131, 431] width 39 height 39
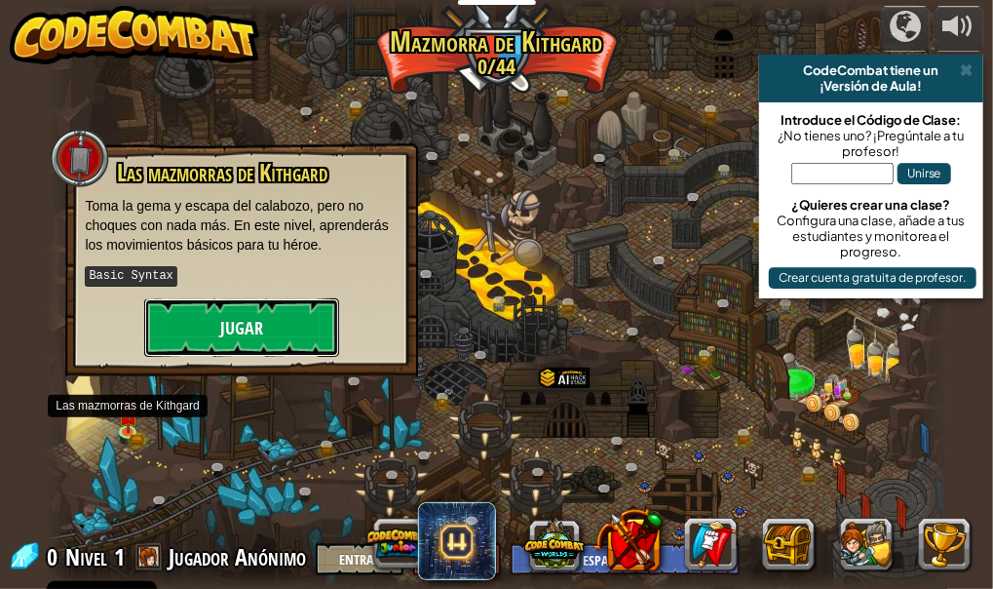
click at [224, 328] on button "Jugar" at bounding box center [241, 327] width 195 height 58
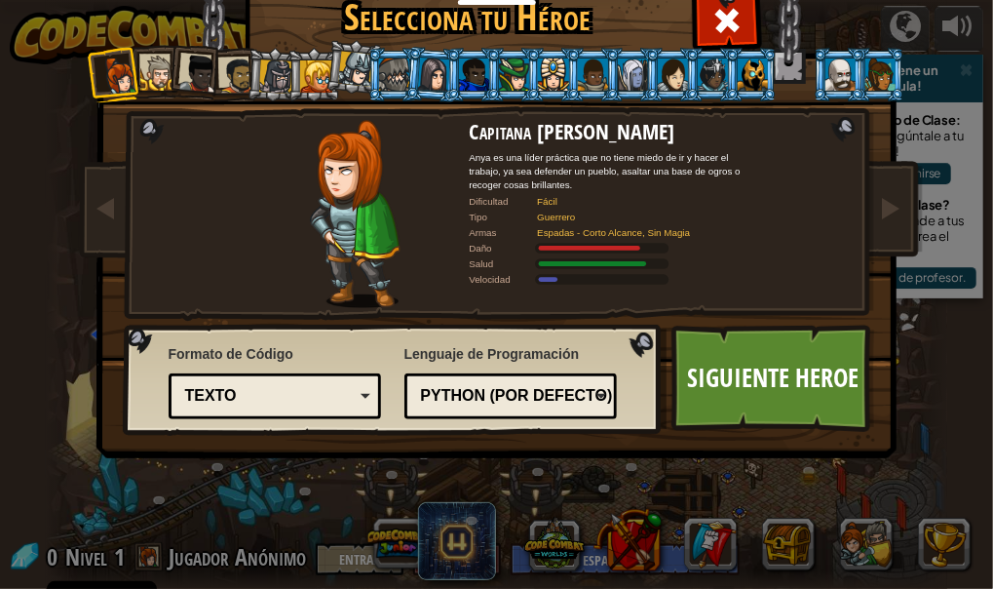
click at [150, 71] on div at bounding box center [158, 74] width 36 height 36
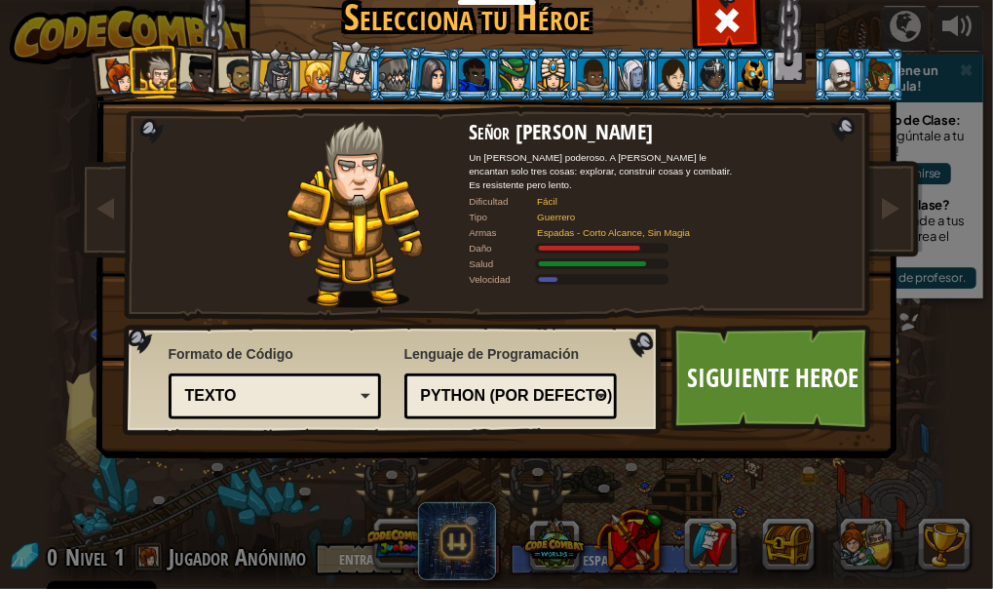
click at [379, 66] on div at bounding box center [394, 73] width 30 height 31
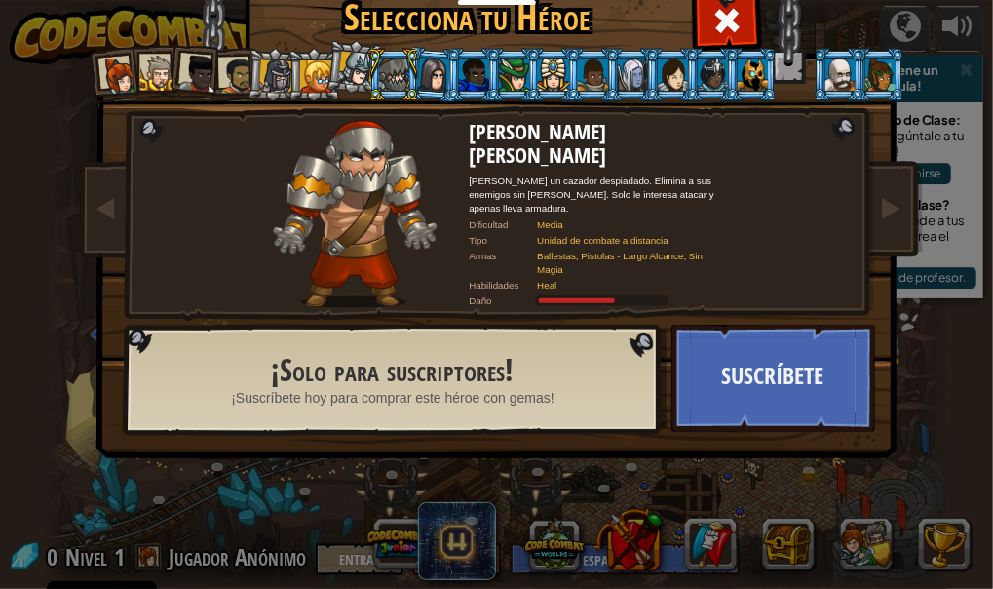
click at [292, 68] on li at bounding box center [314, 75] width 53 height 54
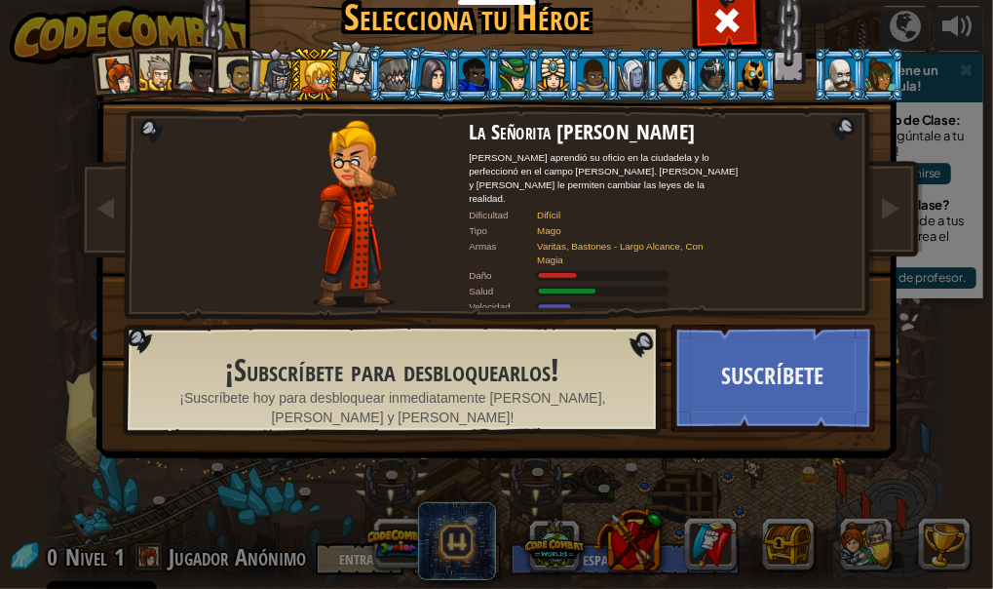
click at [288, 72] on li at bounding box center [314, 75] width 53 height 54
click at [277, 48] on ol at bounding box center [498, 48] width 804 height 0
click at [276, 73] on div at bounding box center [275, 75] width 33 height 33
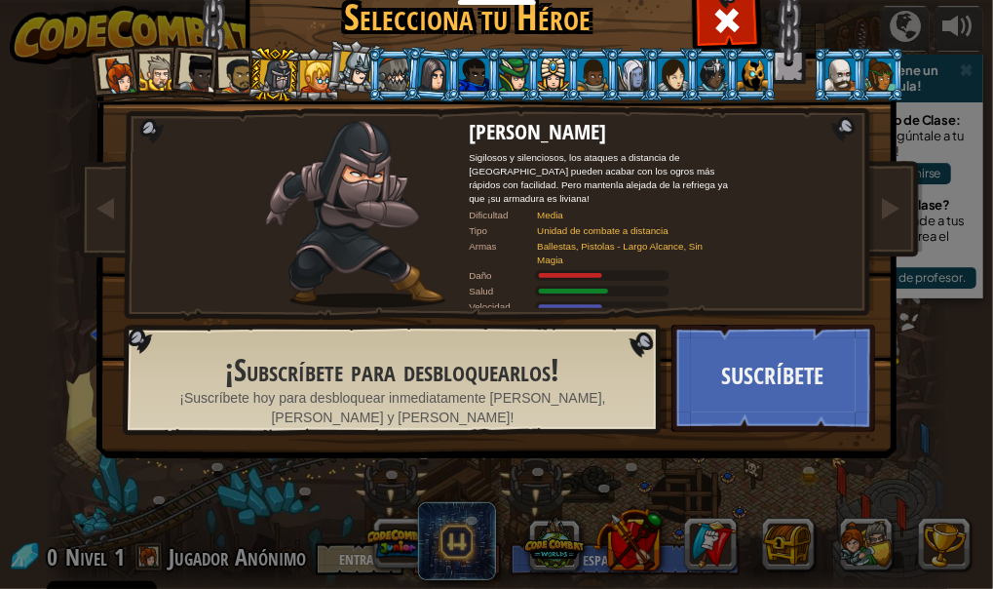
click at [270, 70] on div at bounding box center [275, 75] width 33 height 33
click at [247, 70] on li at bounding box center [275, 75] width 56 height 56
click at [247, 72] on li at bounding box center [275, 75] width 56 height 56
click at [247, 75] on li at bounding box center [275, 75] width 56 height 56
click at [220, 76] on div at bounding box center [238, 76] width 36 height 36
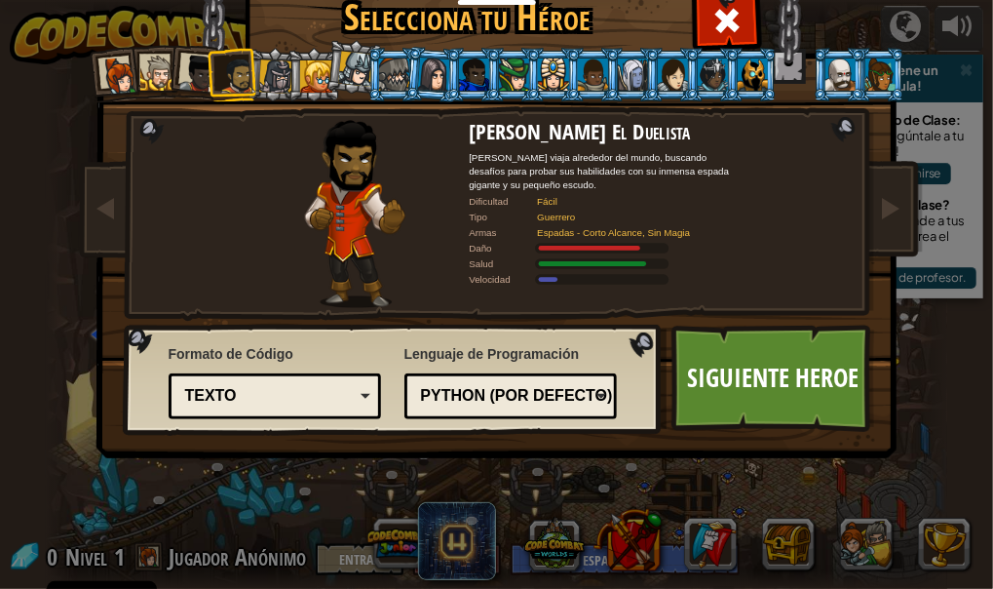
click at [155, 82] on div at bounding box center [158, 74] width 36 height 36
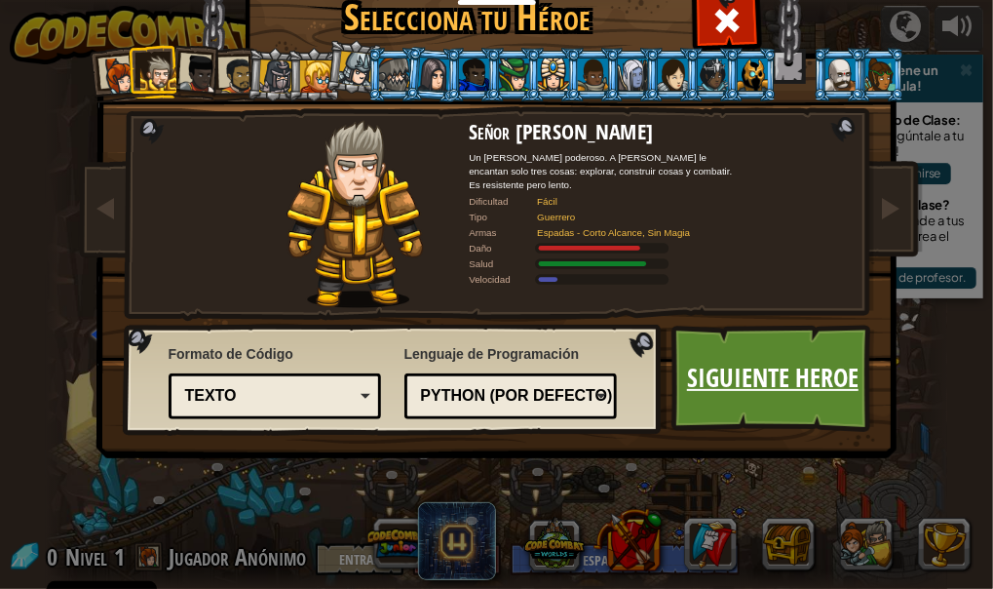
click at [724, 343] on link "Siguiente Heroe" at bounding box center [774, 378] width 204 height 107
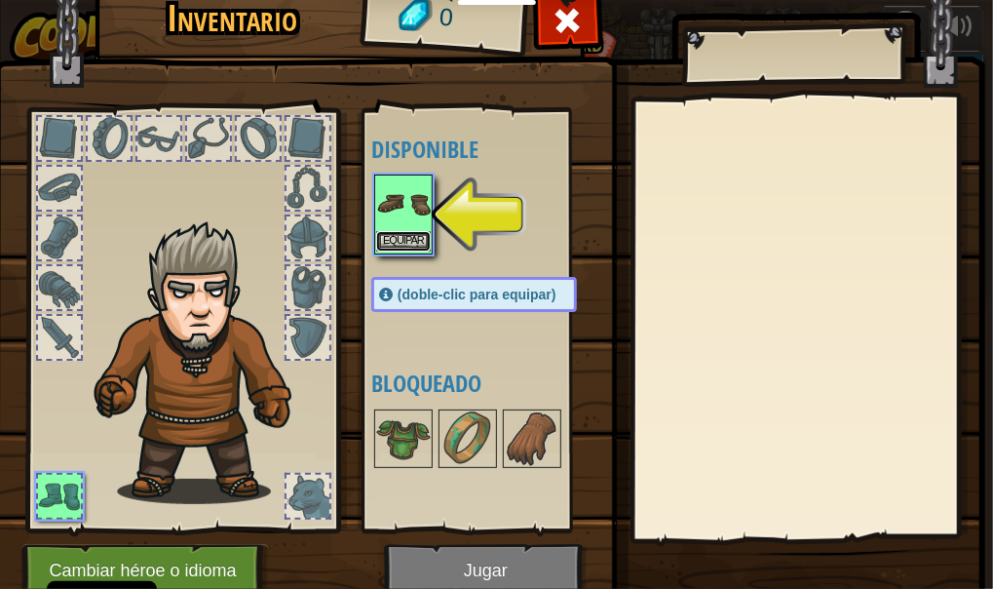
click at [400, 235] on button "Equipar" at bounding box center [403, 241] width 55 height 20
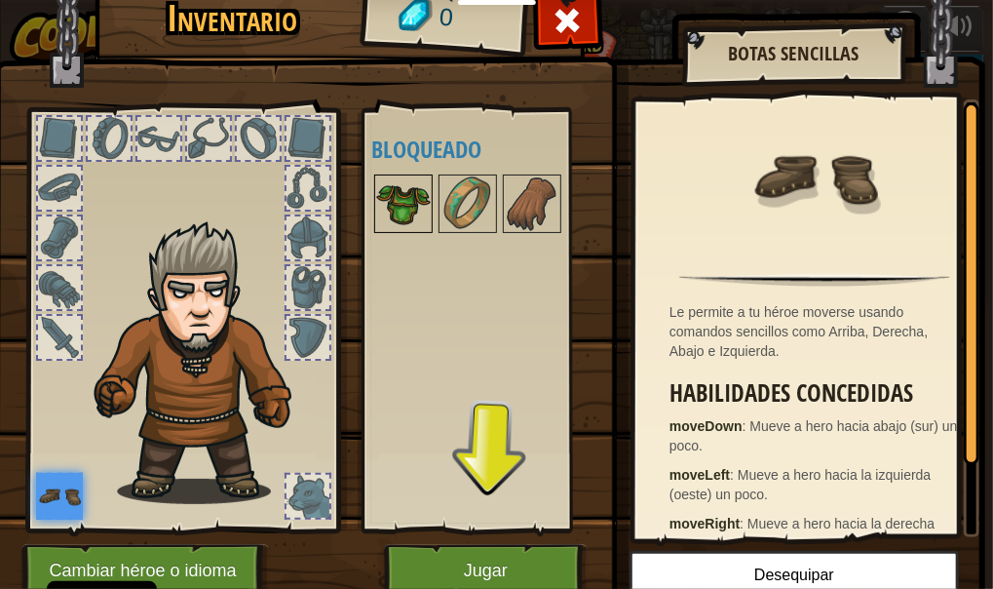
click at [392, 216] on img at bounding box center [403, 203] width 55 height 55
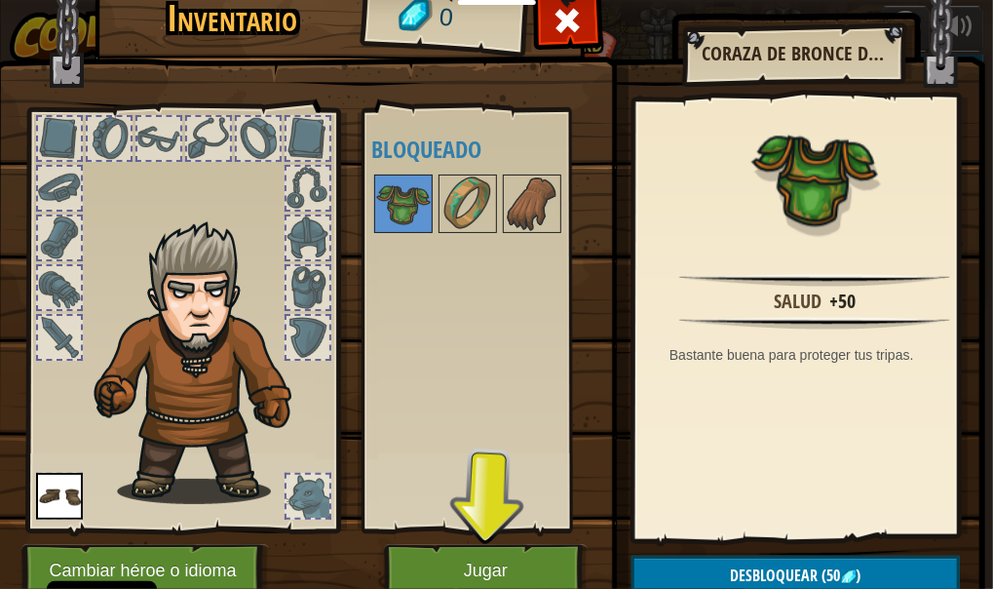
click at [524, 536] on img at bounding box center [489, 263] width 991 height 708
click at [521, 554] on button "Jugar" at bounding box center [486, 571] width 204 height 54
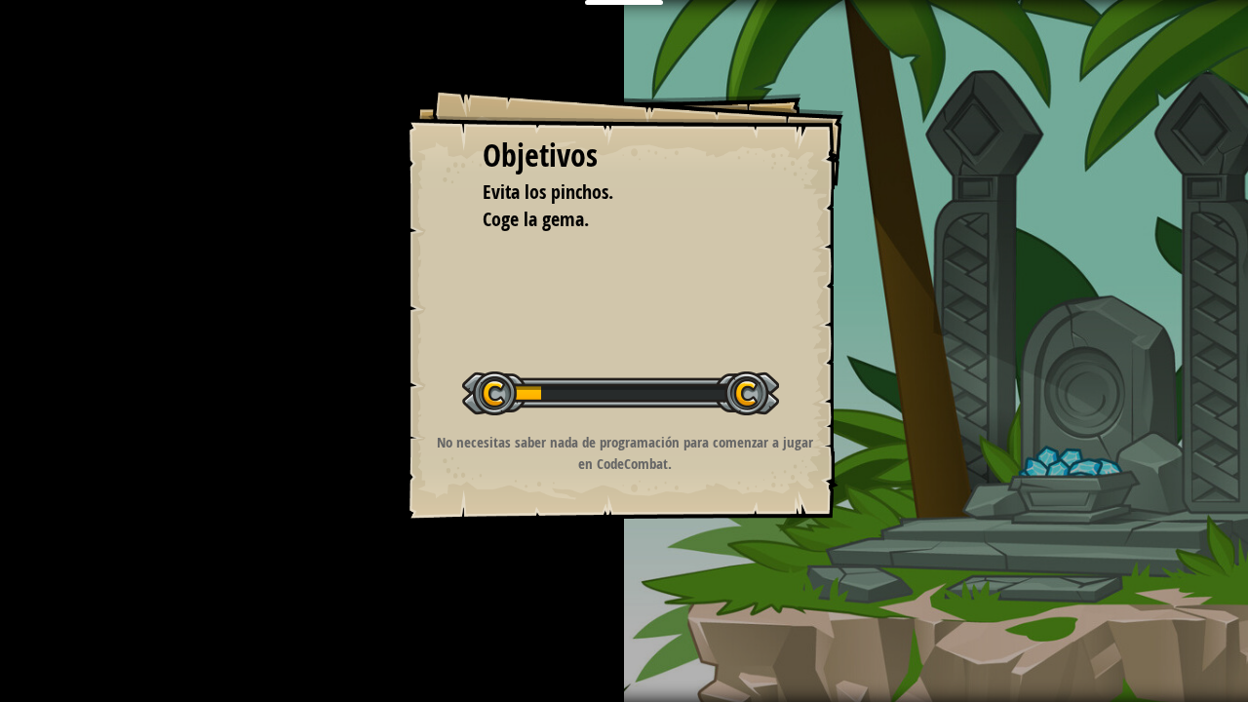
click at [690, 587] on div "Objetivos Evita los pinchos. Coge la gema. Iniciar Nivel Error al cargar desde …" at bounding box center [624, 351] width 1248 height 702
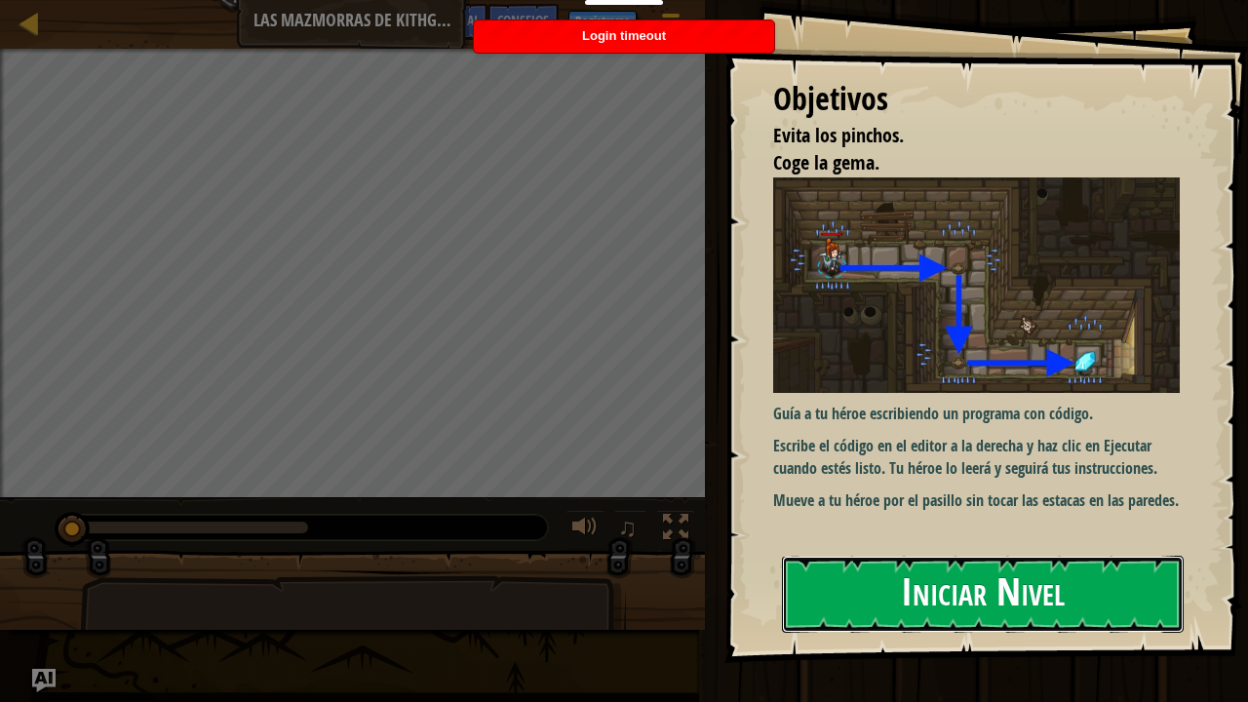
drag, startPoint x: 974, startPoint y: 569, endPoint x: 944, endPoint y: 626, distance: 64.1
click at [973, 576] on button "Iniciar Nivel" at bounding box center [983, 594] width 402 height 77
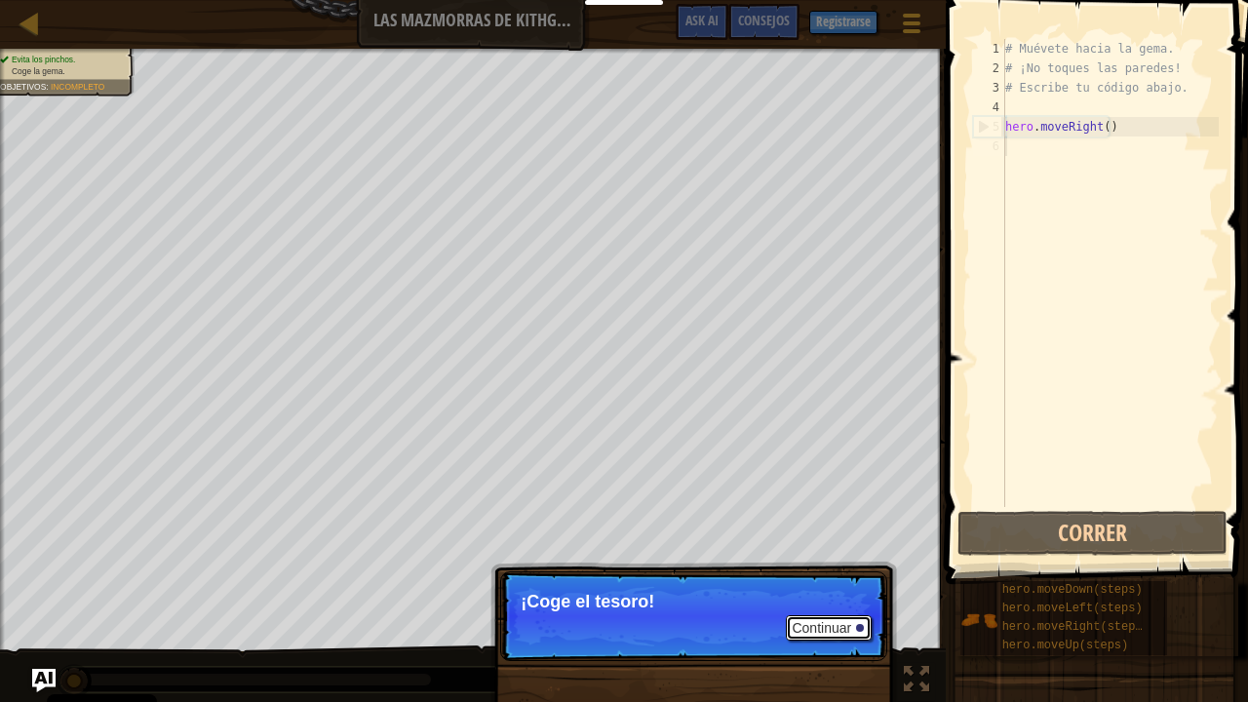
click at [856, 588] on button "Continuar" at bounding box center [829, 627] width 86 height 25
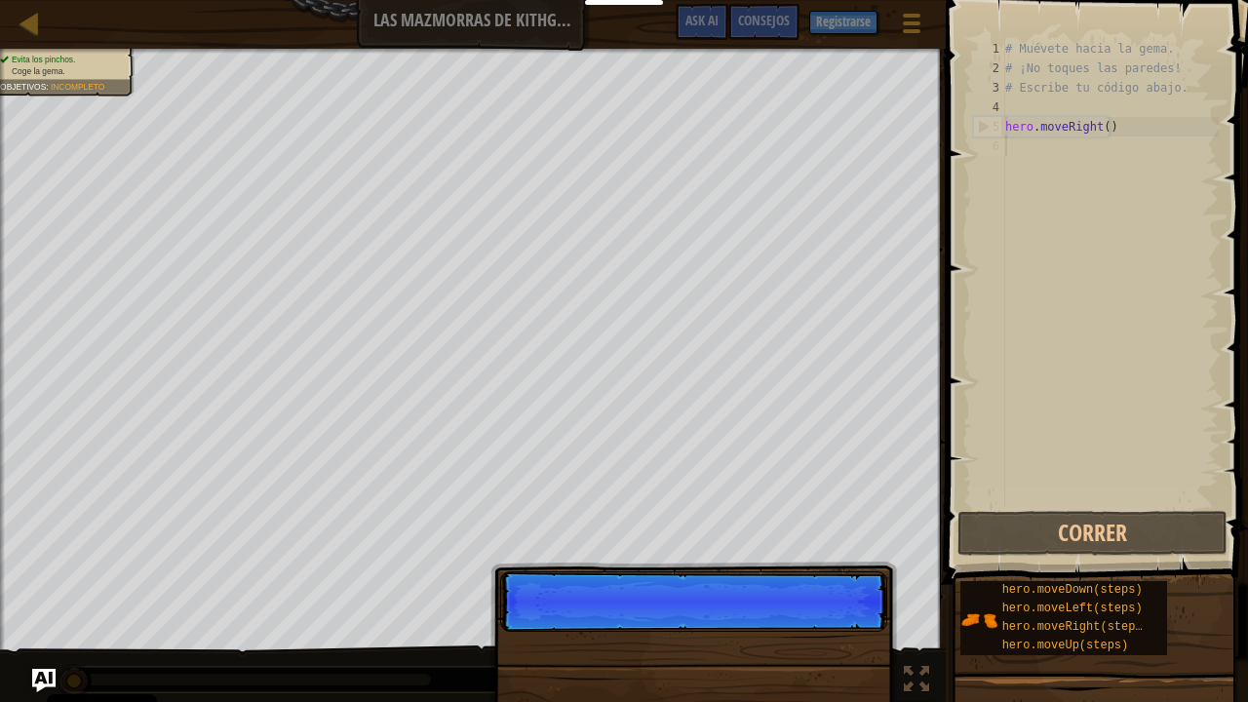
scroll to position [9, 0]
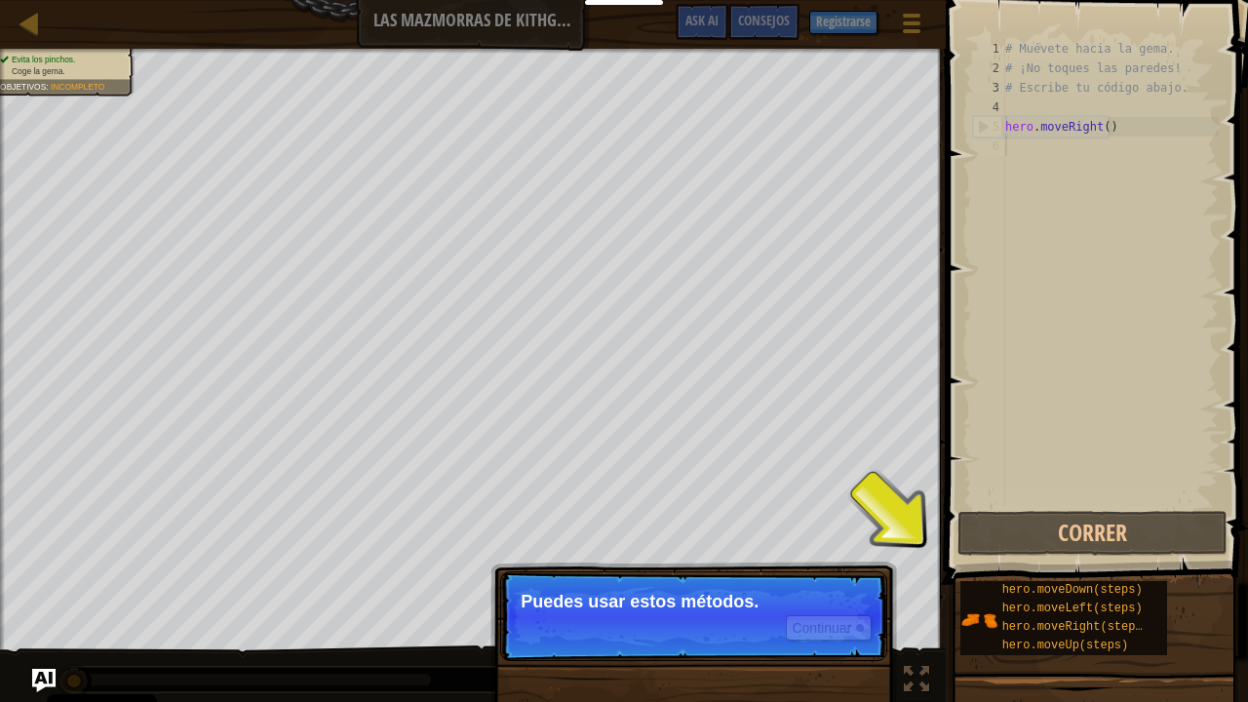
click at [834, 588] on p "Puedes usar estos métodos." at bounding box center [694, 601] width 346 height 19
click at [831, 588] on p "Continuar Puedes usar estos métodos." at bounding box center [693, 616] width 387 height 90
click at [853, 588] on button "Continuar" at bounding box center [829, 627] width 86 height 25
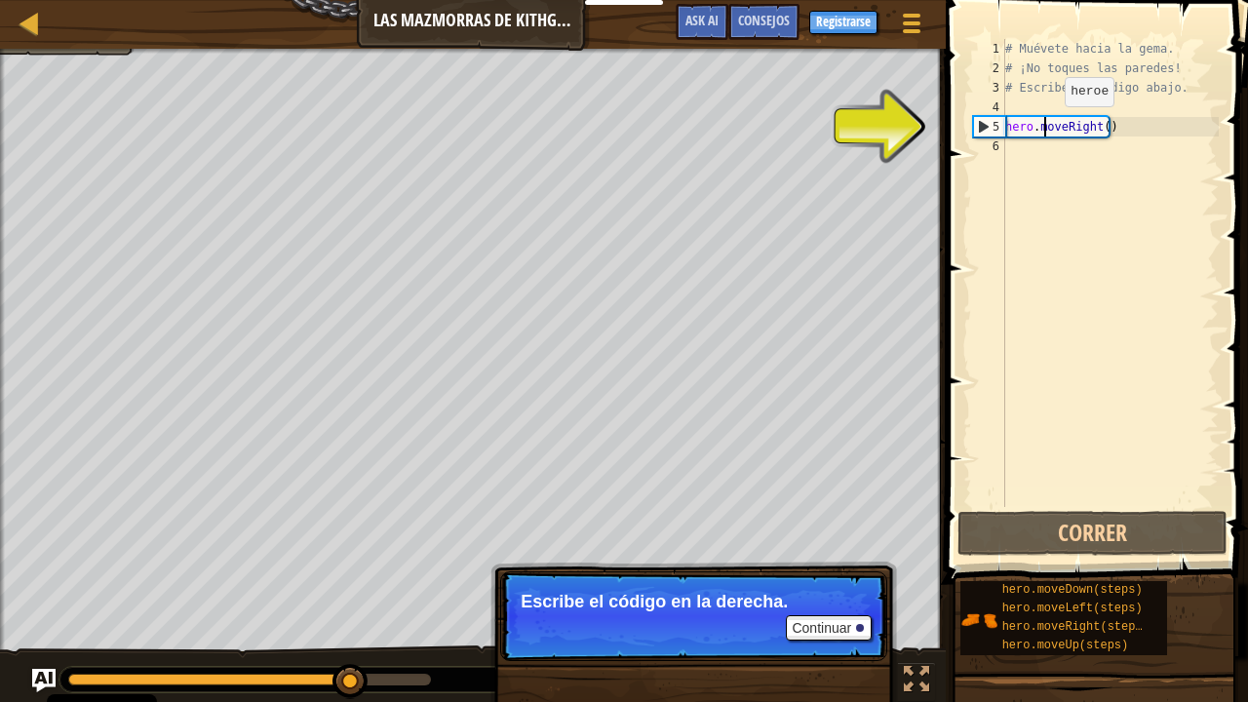
drag, startPoint x: 1043, startPoint y: 123, endPoint x: 1056, endPoint y: 125, distance: 12.8
click at [978, 125] on div "# Muévete hacia la gema. # ¡No toques las paredes! # Escribe tu código abajo. h…" at bounding box center [1109, 292] width 217 height 507
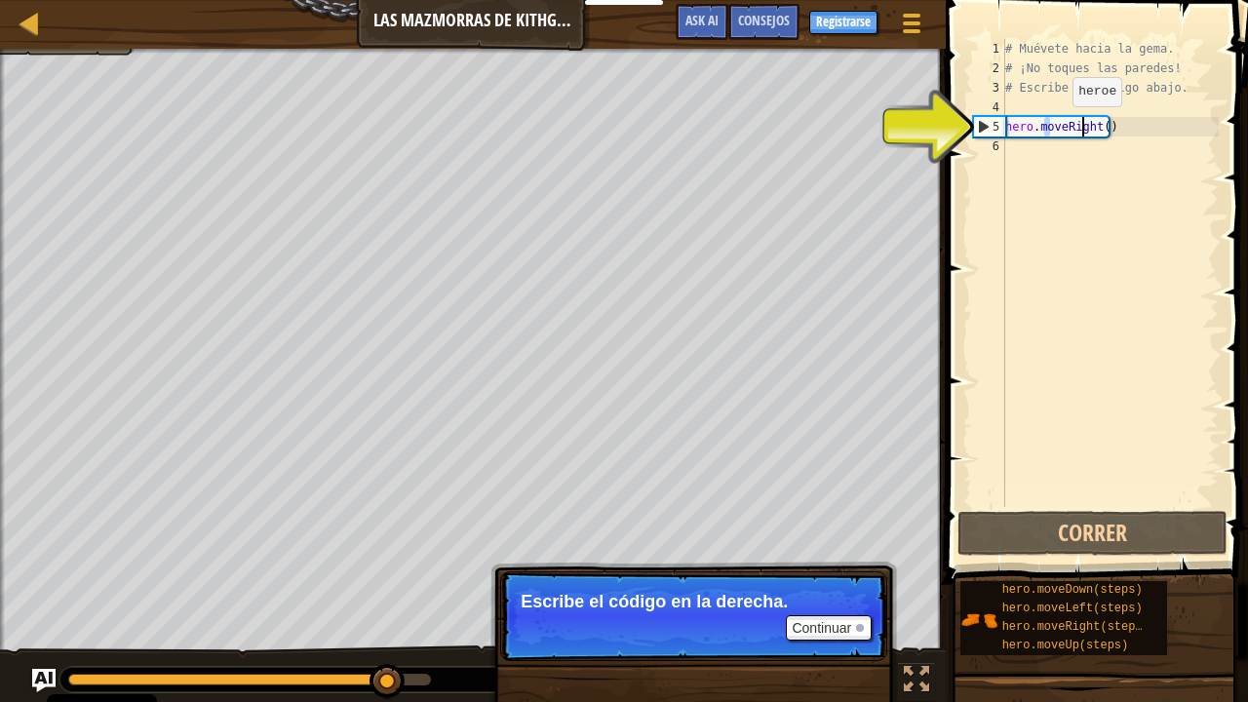
type textarea "hero.mveRigoht()"
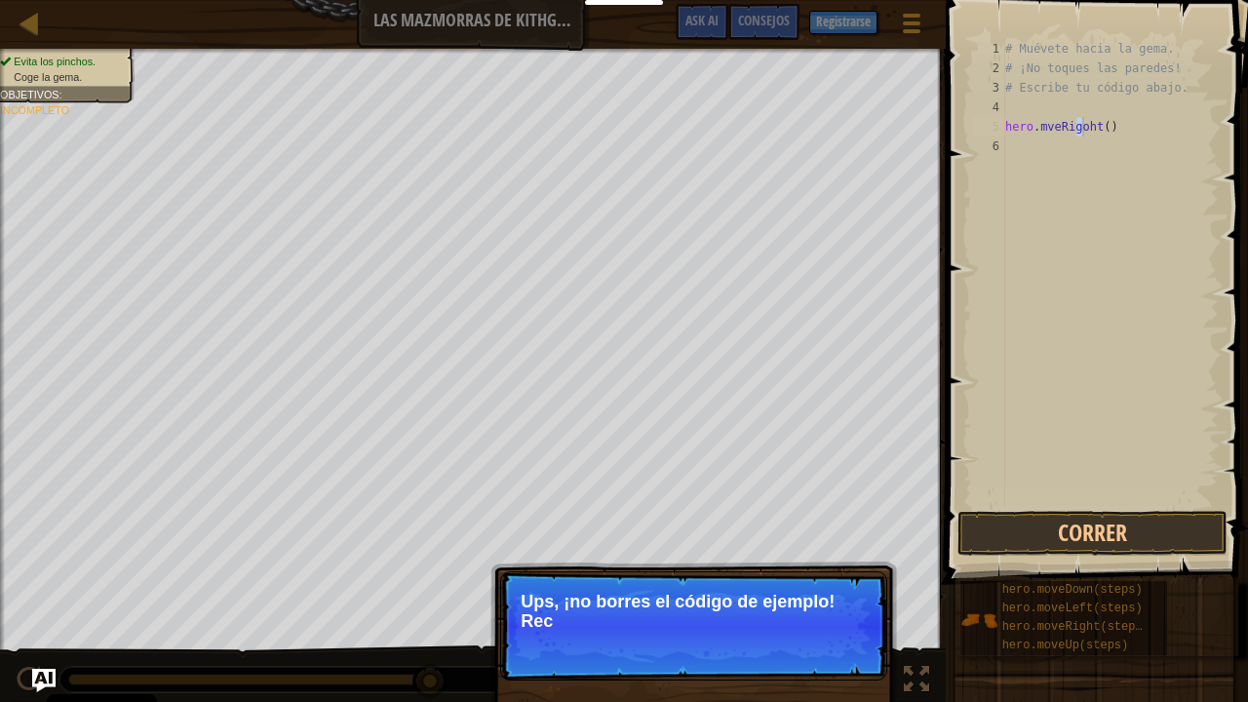
click at [836, 588] on p "↻ Reload Ups, ¡no borres el código de ejemplo! Rec" at bounding box center [693, 625] width 387 height 109
click at [836, 588] on p "Ups, ¡no borres el código de ejemplo! Recarga el código origin" at bounding box center [694, 611] width 346 height 39
click at [838, 588] on p "Ups, ¡no borres el código de ejemplo! Recarga el código original." at bounding box center [694, 611] width 346 height 39
click at [842, 588] on button "↻ Reload" at bounding box center [828, 645] width 87 height 29
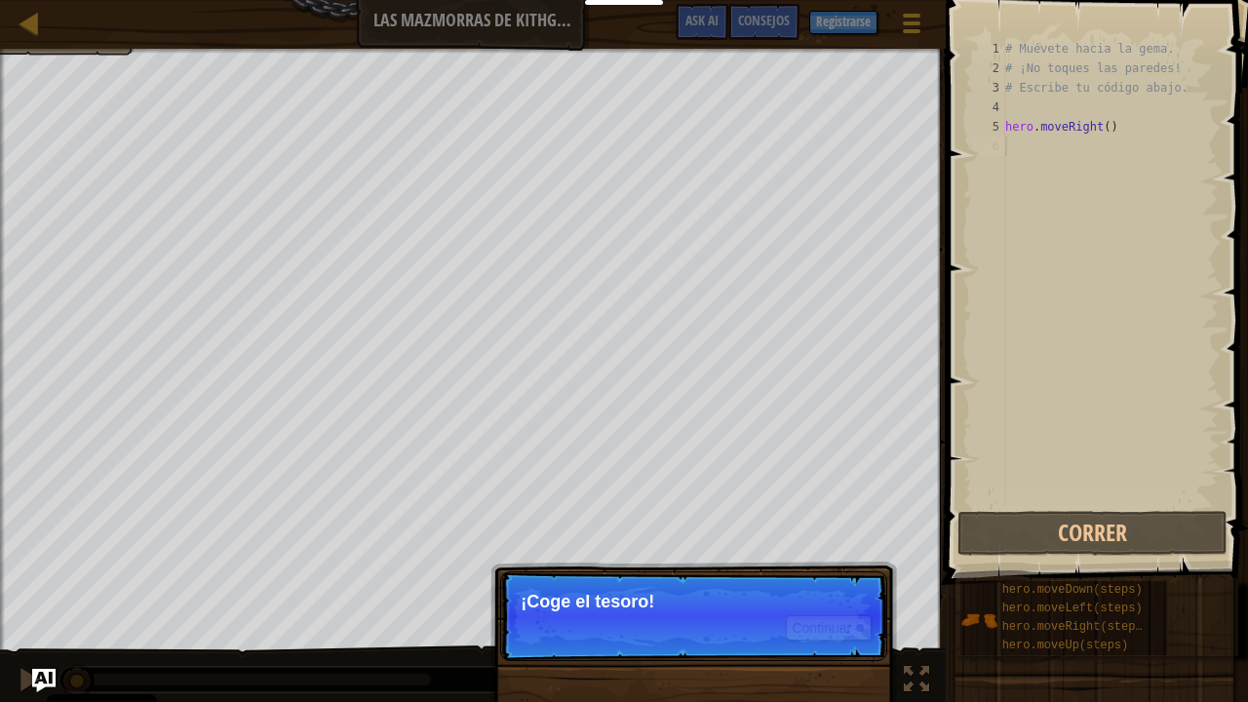
drag, startPoint x: 644, startPoint y: 608, endPoint x: 647, endPoint y: 641, distance: 33.3
click at [647, 588] on p "Continuar ¡Coge el tesoro!" at bounding box center [693, 616] width 387 height 90
click at [824, 588] on button "Continuar" at bounding box center [829, 627] width 86 height 25
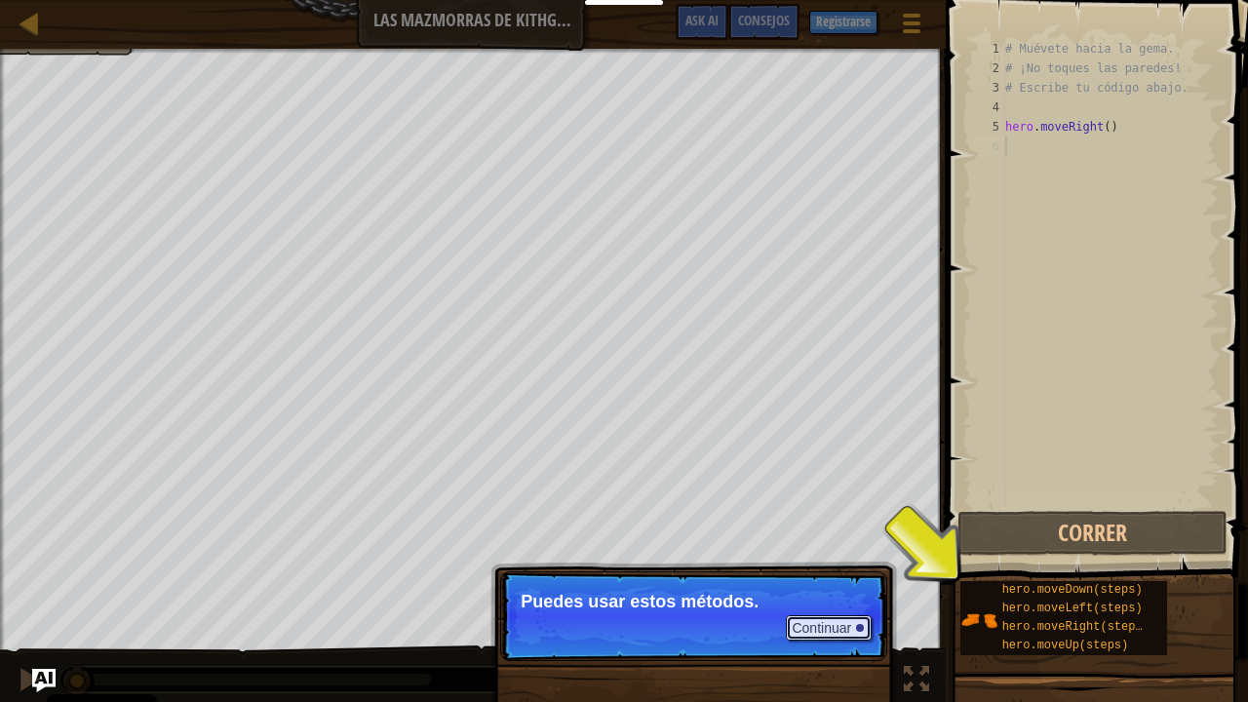
drag, startPoint x: 858, startPoint y: 615, endPoint x: 861, endPoint y: 632, distance: 16.8
click at [856, 588] on button "Continuar" at bounding box center [829, 627] width 86 height 25
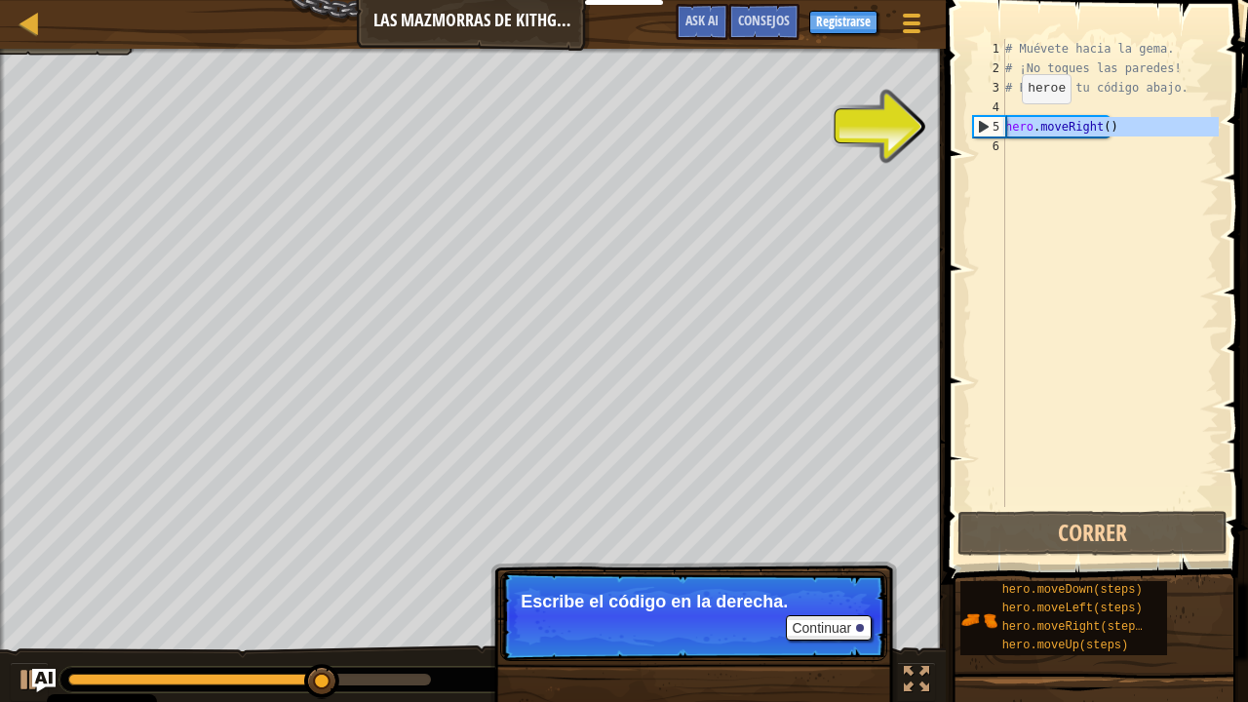
click at [978, 127] on div "5" at bounding box center [989, 126] width 31 height 19
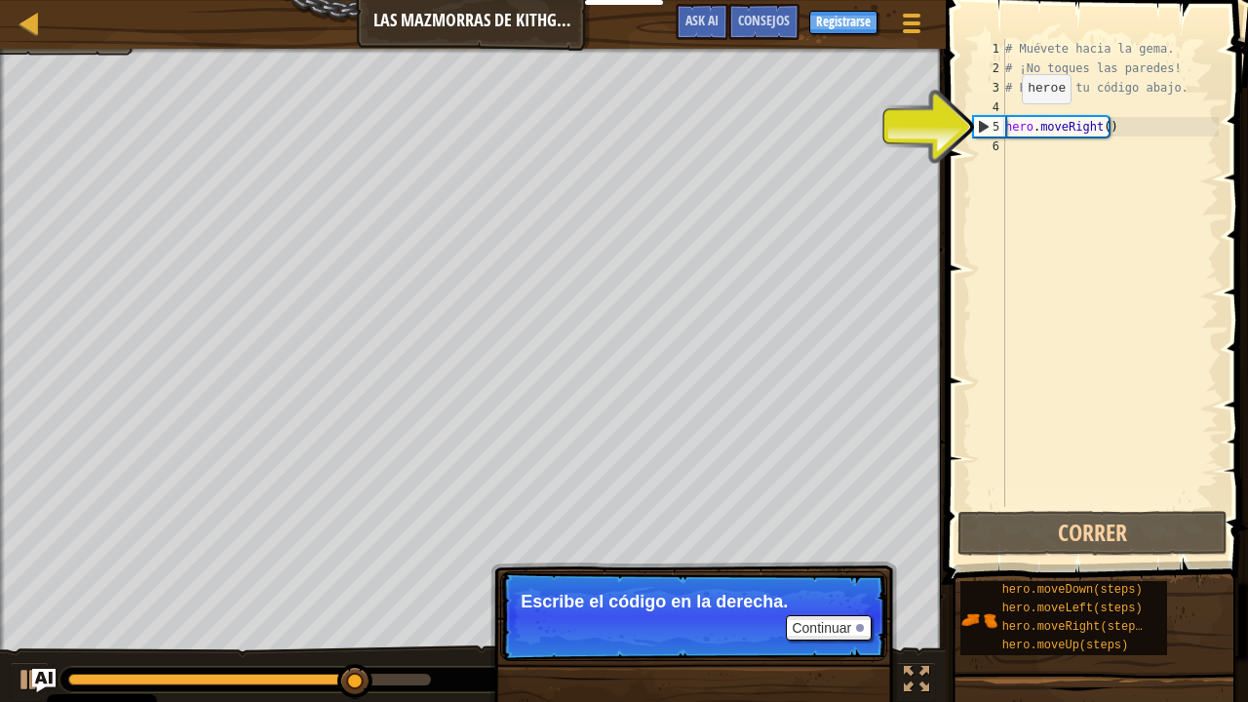
click at [978, 123] on div "5" at bounding box center [989, 126] width 31 height 19
type textarea "hero.moveRight()"
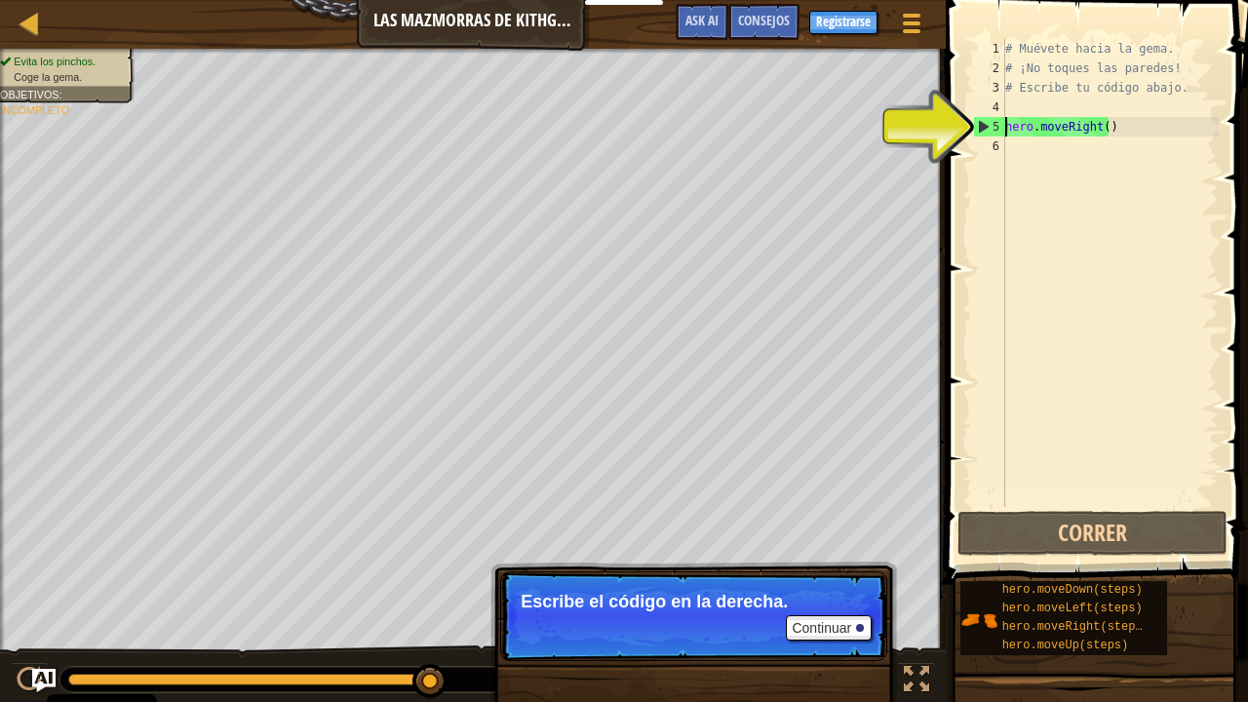
drag, startPoint x: 1136, startPoint y: 160, endPoint x: 1129, endPoint y: 151, distance: 11.1
click at [978, 154] on div "# Muévete hacia la gema. # ¡No toques las paredes! # Escribe tu código abajo. h…" at bounding box center [1109, 292] width 217 height 507
click at [978, 128] on div "5" at bounding box center [989, 126] width 31 height 19
type textarea "hero.moveRight()"
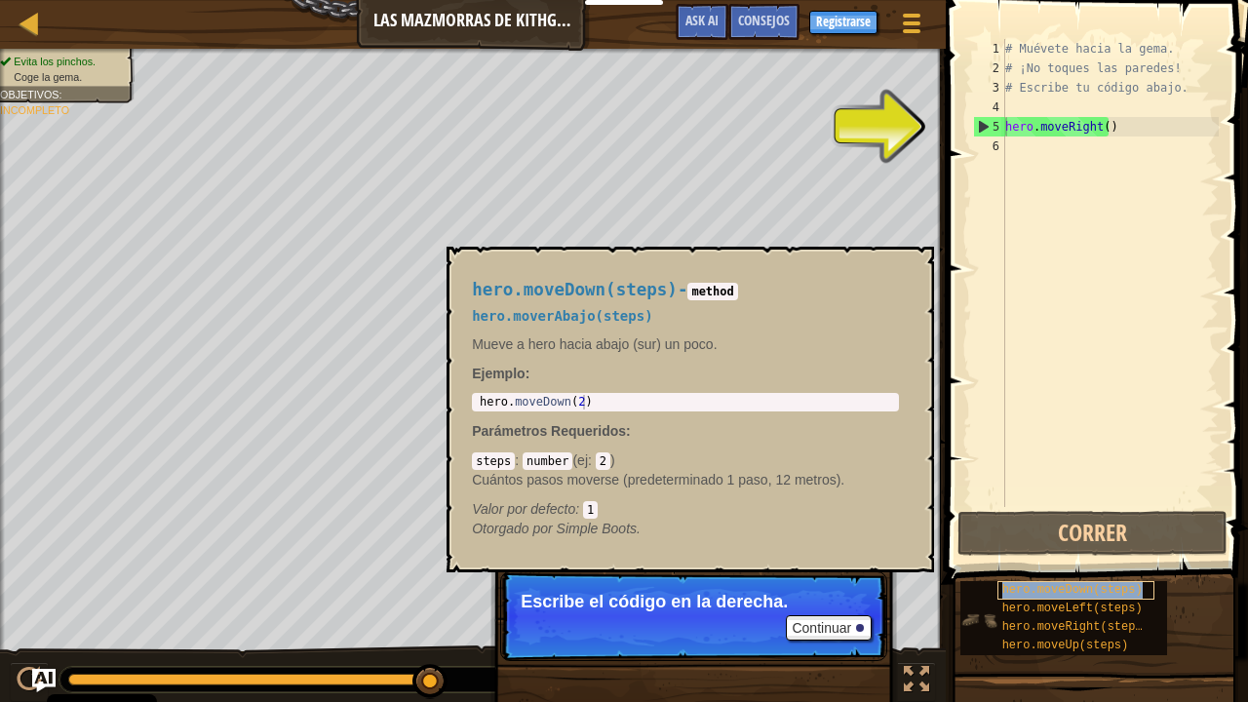
click at [978, 586] on span "hero.moveDown(steps)" at bounding box center [1072, 590] width 140 height 14
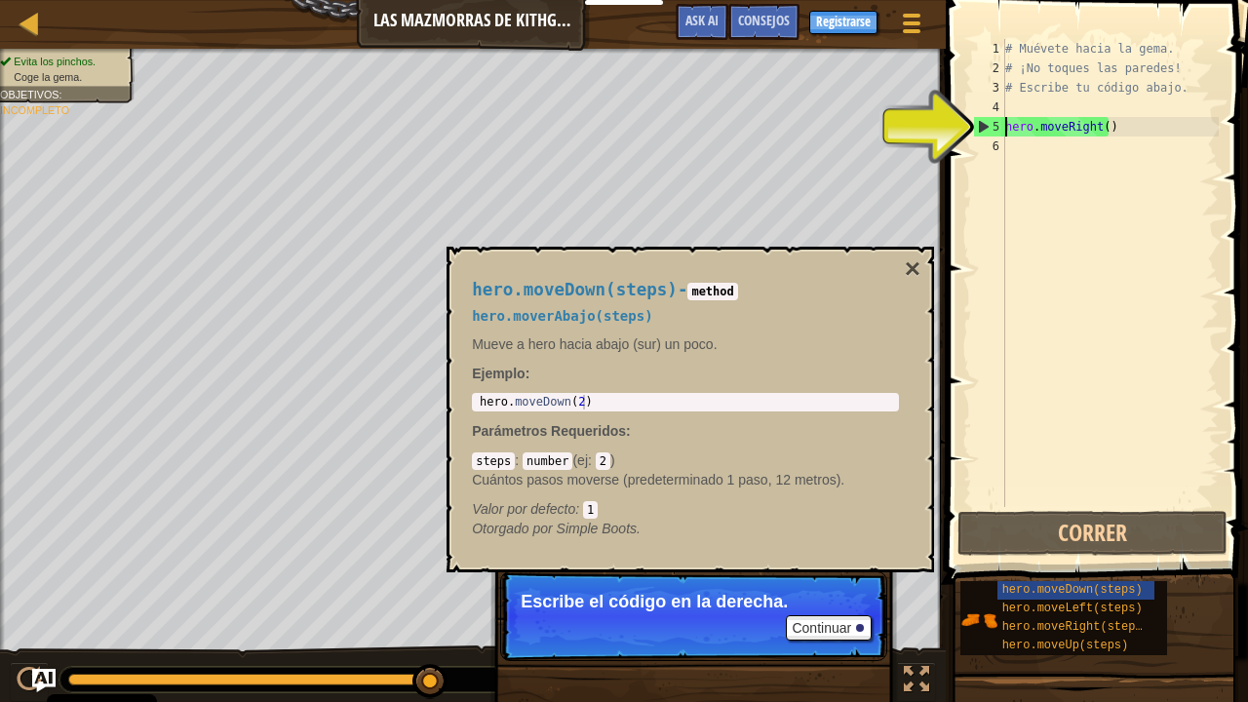
type textarea "hero.moveDown(2)"
click at [686, 401] on div "hero . moveDown ( 2 )" at bounding box center [685, 417] width 419 height 44
click at [604, 452] on div "steps : number ( ej : 2 ) Cuántos pasos moverse (predeterminado 1 paso, 12 metr…" at bounding box center [685, 484] width 427 height 68
click at [782, 588] on p "Escribe el código en la derecha." at bounding box center [694, 601] width 346 height 19
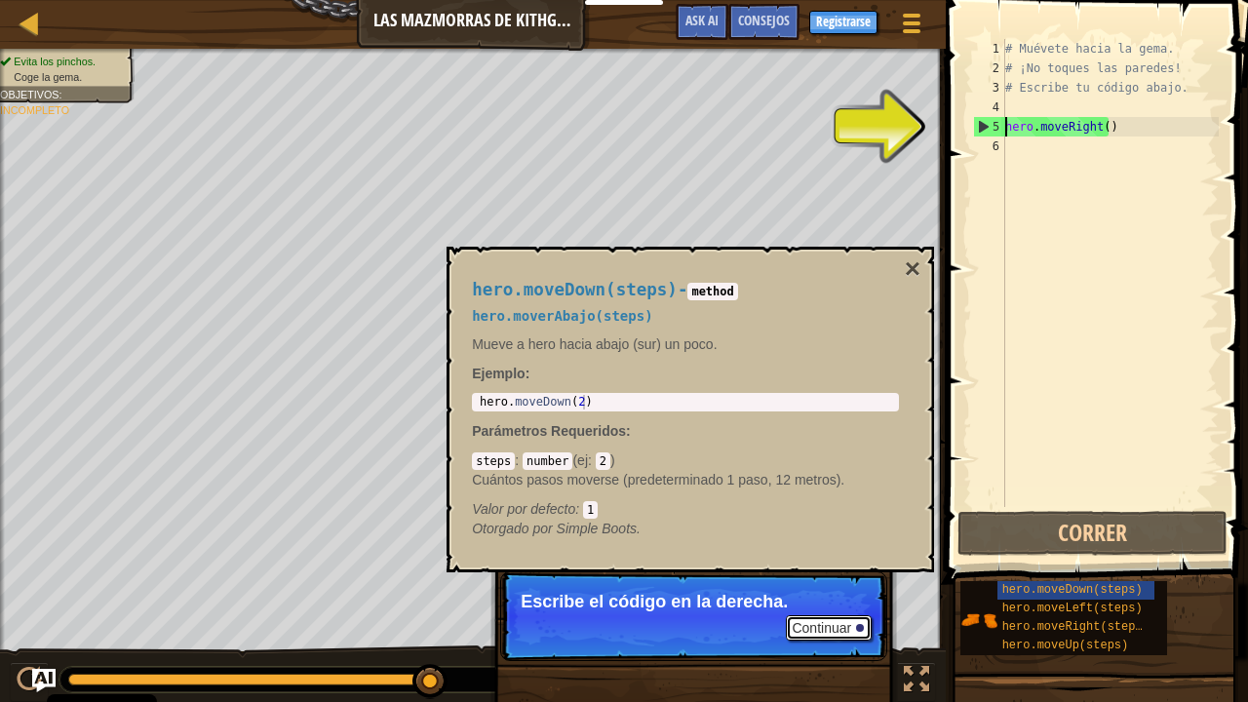
click at [819, 588] on button "Continuar" at bounding box center [829, 627] width 86 height 25
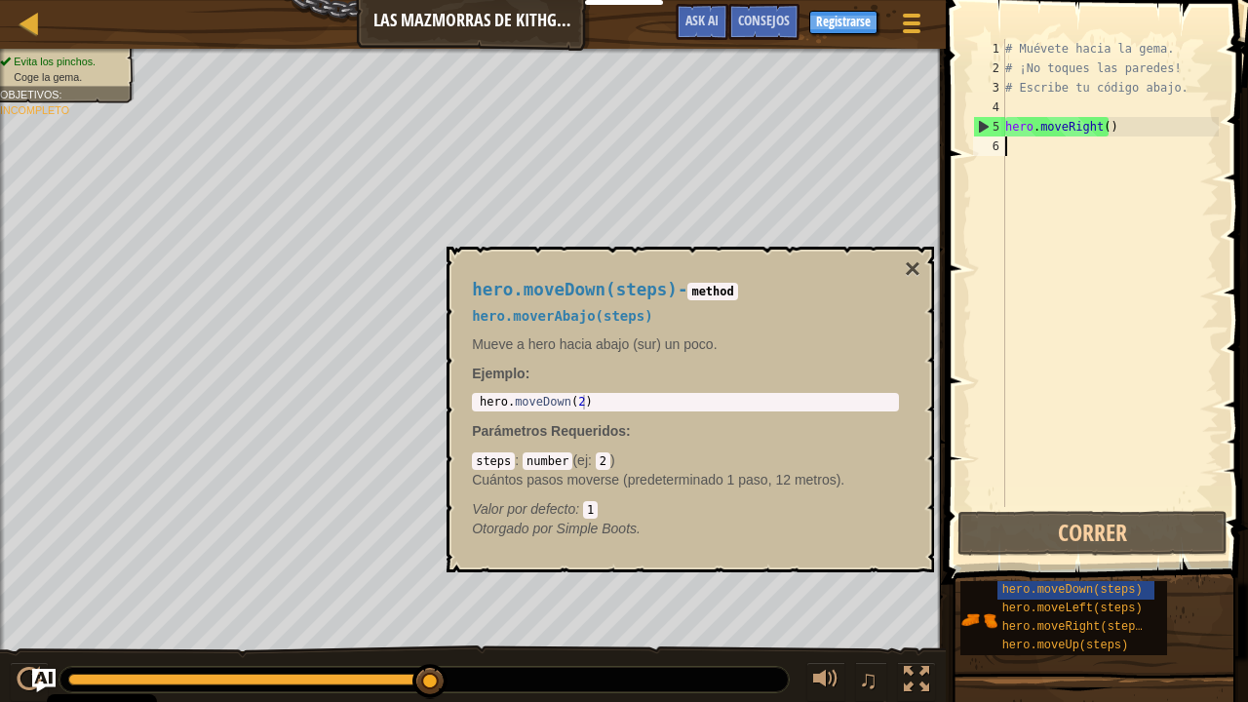
click at [978, 325] on div "# Muévete hacia la gema. # ¡No toques las paredes! # Escribe tu código abajo. h…" at bounding box center [1109, 292] width 217 height 507
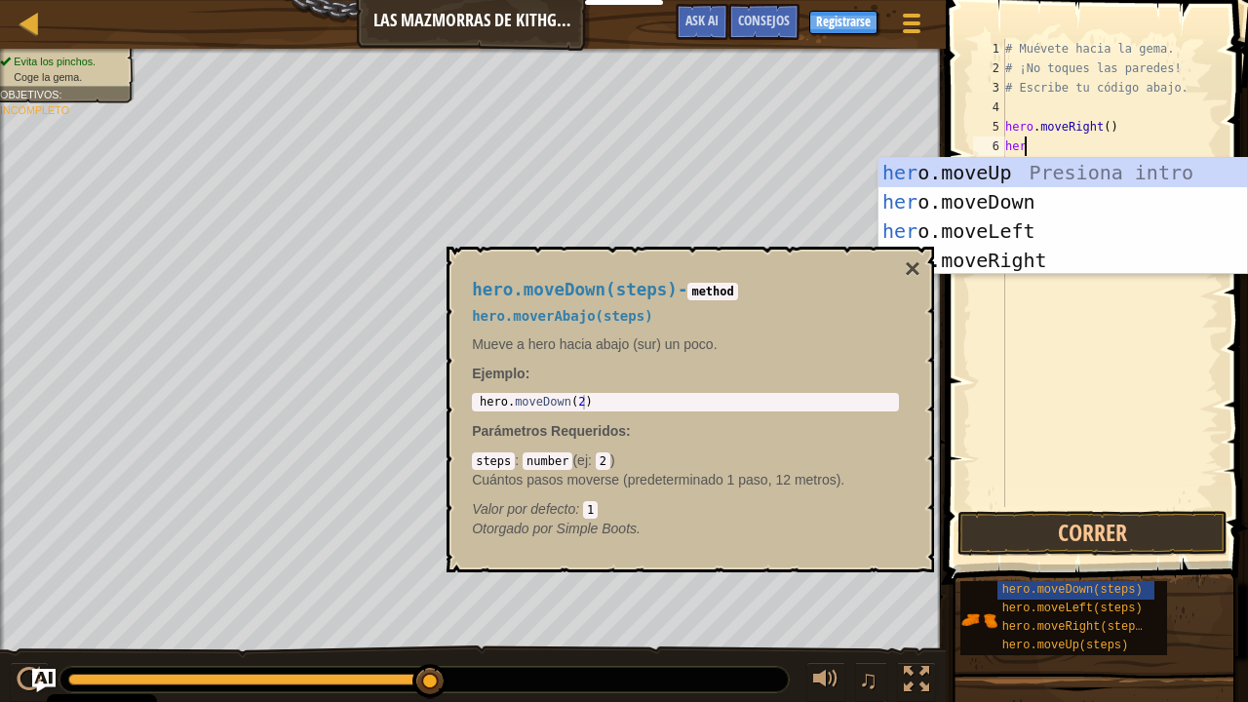
scroll to position [9, 1]
type textarea "hero."
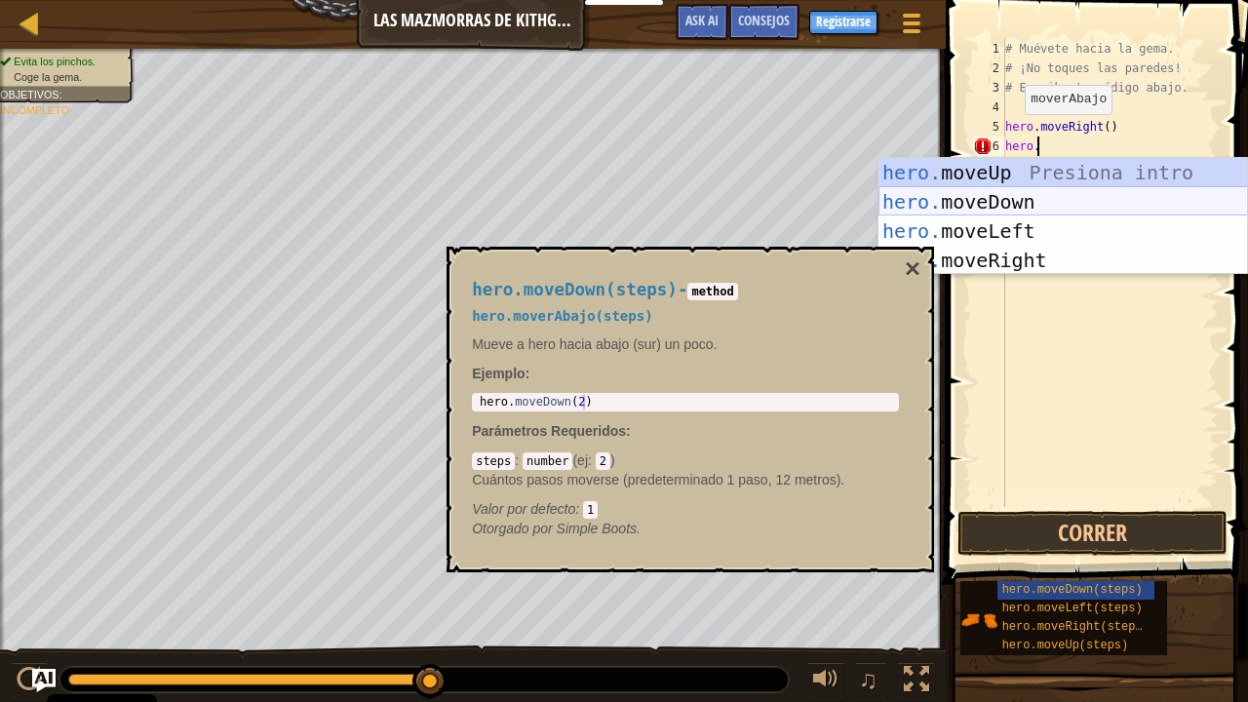
click at [978, 199] on div "hero. moveUp Presiona intro hero. moveDown Presiona intro hero. moveLeft Presio…" at bounding box center [1062, 245] width 369 height 175
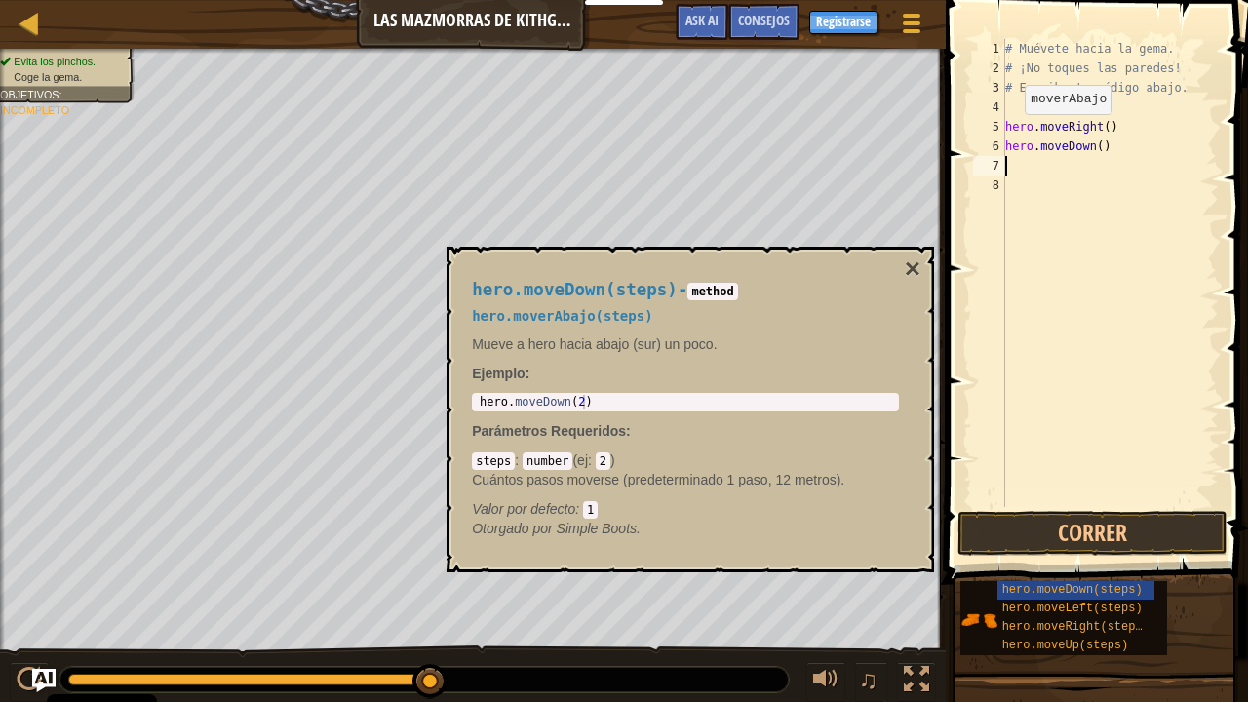
scroll to position [9, 0]
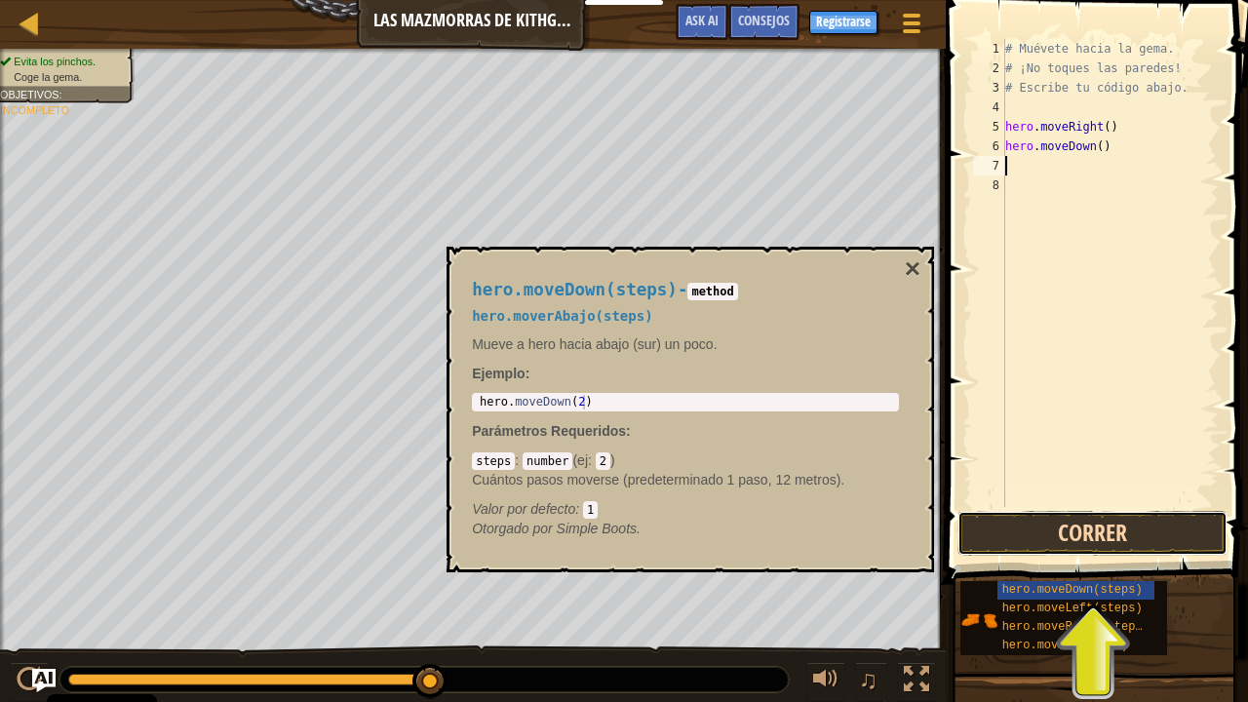
click at [978, 520] on button "Correr" at bounding box center [1092, 533] width 270 height 45
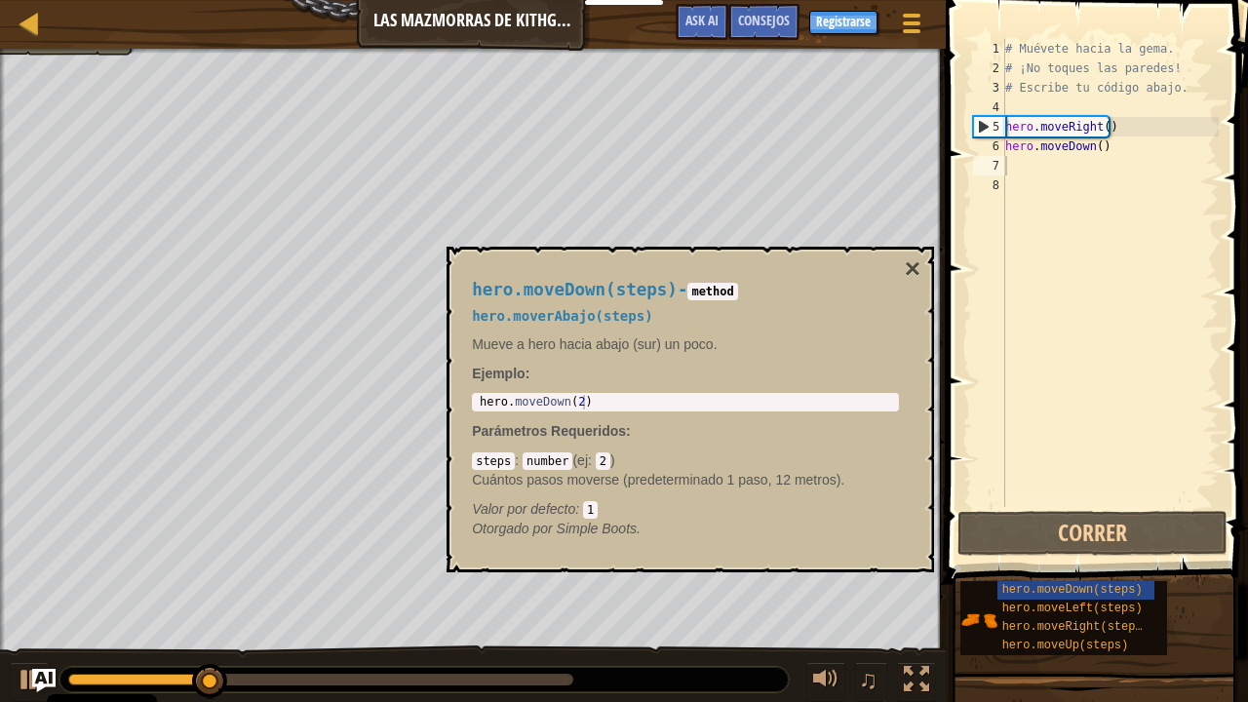
click at [921, 270] on div "hero.moveDown(steps) - method hero.moverAbajo(steps) Mueve a hero hacia abajo (…" at bounding box center [689, 410] width 487 height 326
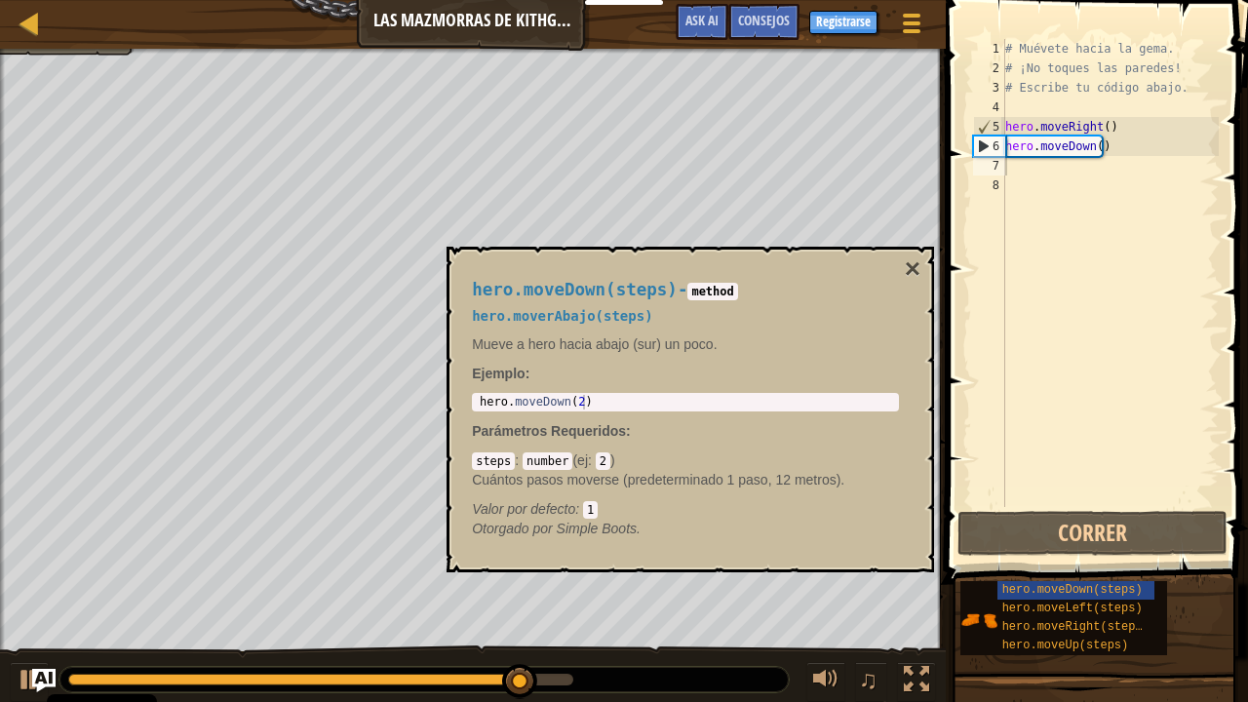
click at [978, 170] on div "# Muévete hacia la gema. # ¡No toques las paredes! # Escribe tu código abajo. h…" at bounding box center [1109, 292] width 217 height 507
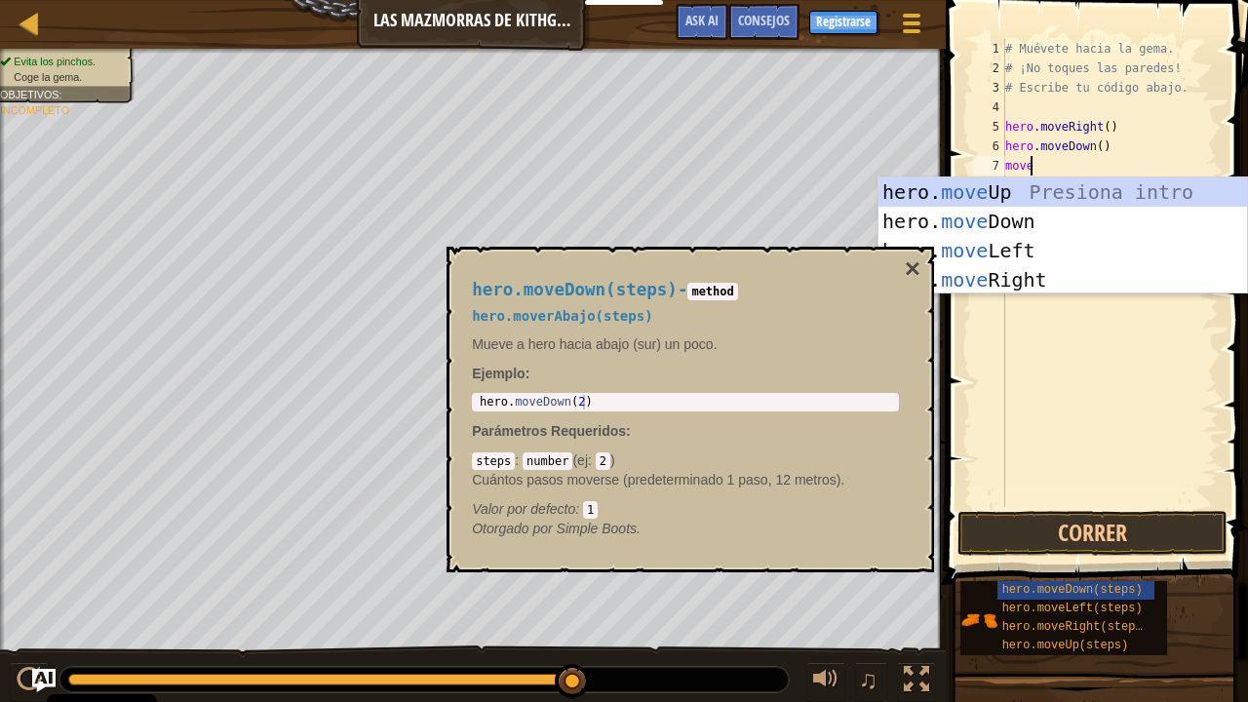
scroll to position [9, 1]
type textarea "mover"
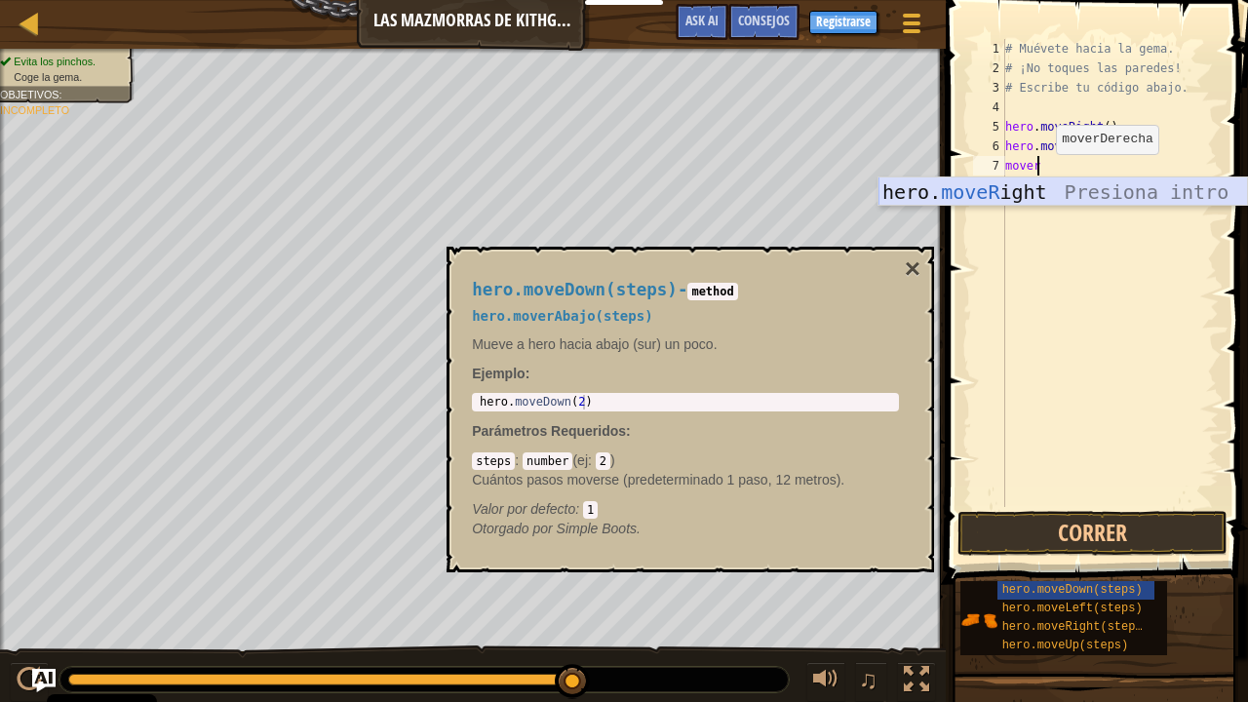
click at [978, 193] on div "hero. moveR ight Presiona intro" at bounding box center [1062, 221] width 369 height 88
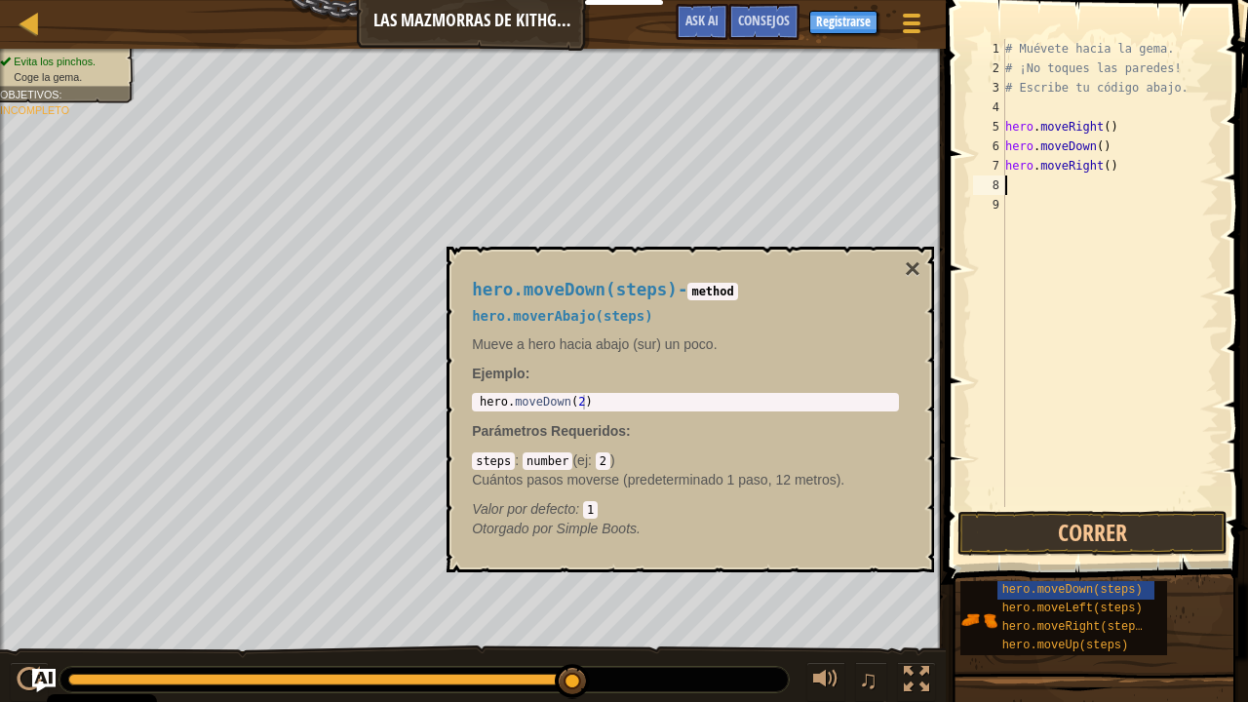
click at [978, 191] on div "# Muévete hacia la gema. # ¡No toques las paredes! # Escribe tu código abajo. h…" at bounding box center [1109, 292] width 217 height 507
click at [978, 524] on button "Correr" at bounding box center [1092, 533] width 270 height 45
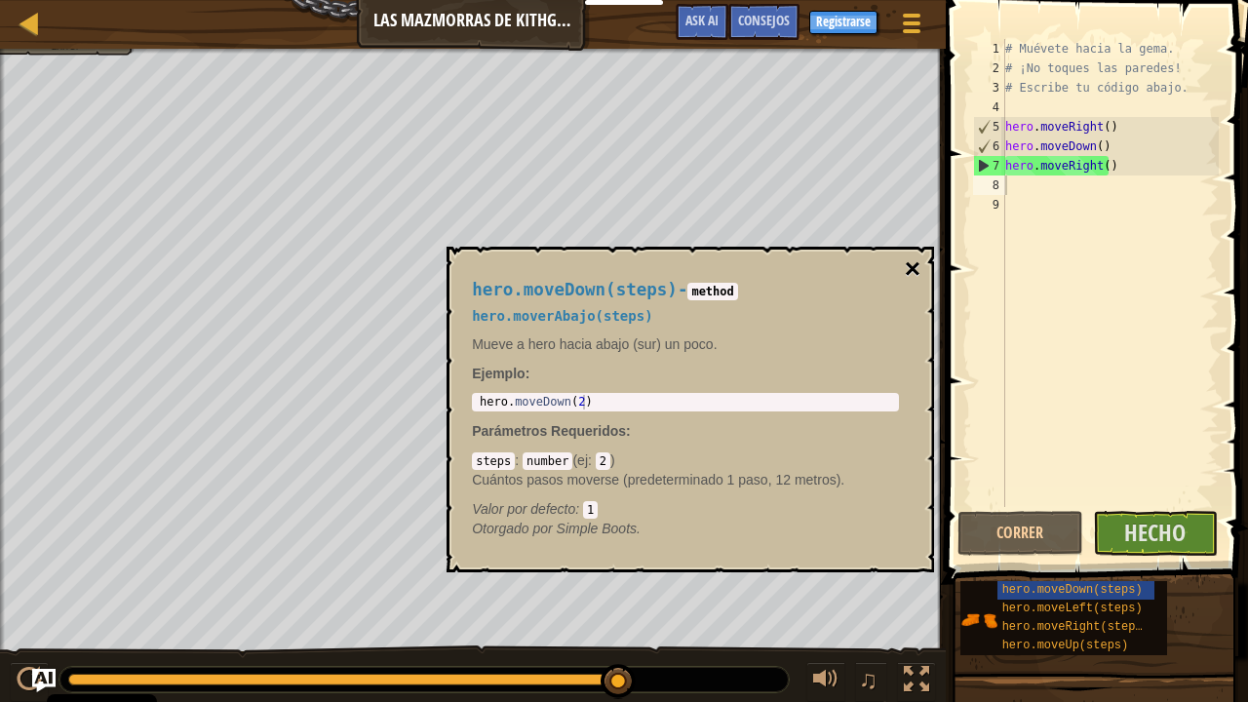
click at [917, 255] on button "×" at bounding box center [913, 268] width 16 height 27
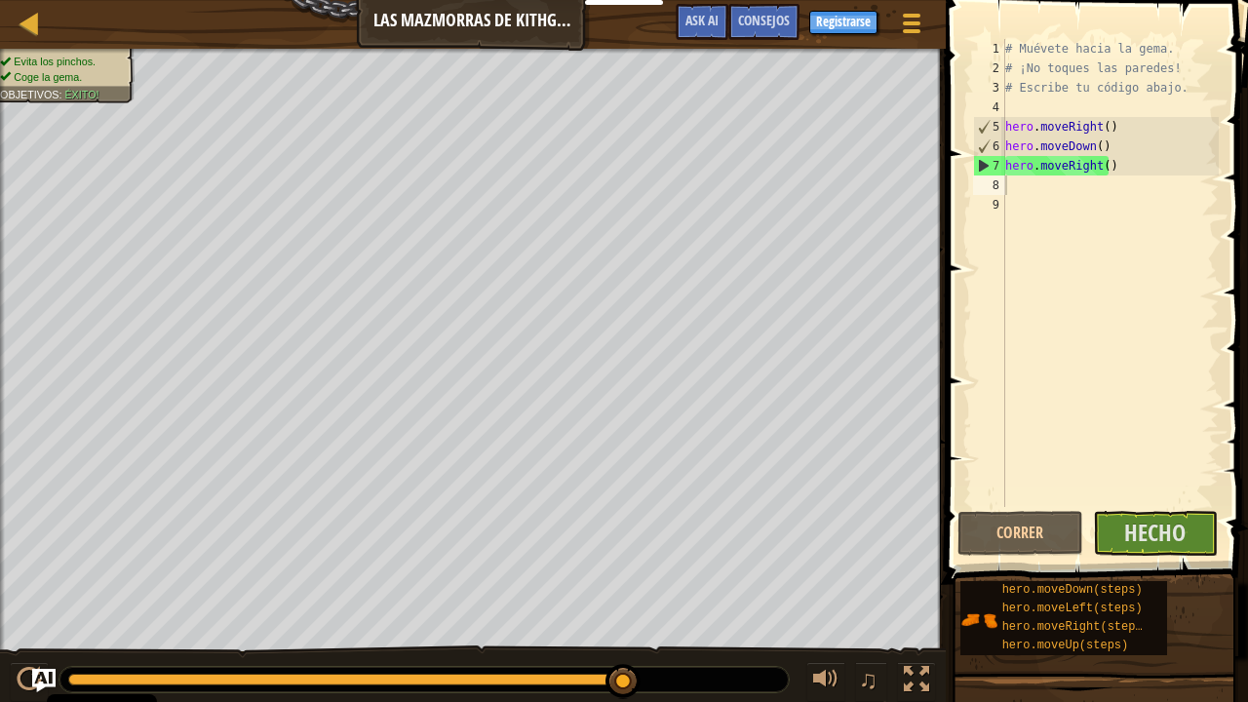
click at [978, 189] on div "# Muévete hacia la gema. # ¡No toques las paredes! # Escribe tu código abajo. h…" at bounding box center [1109, 292] width 217 height 507
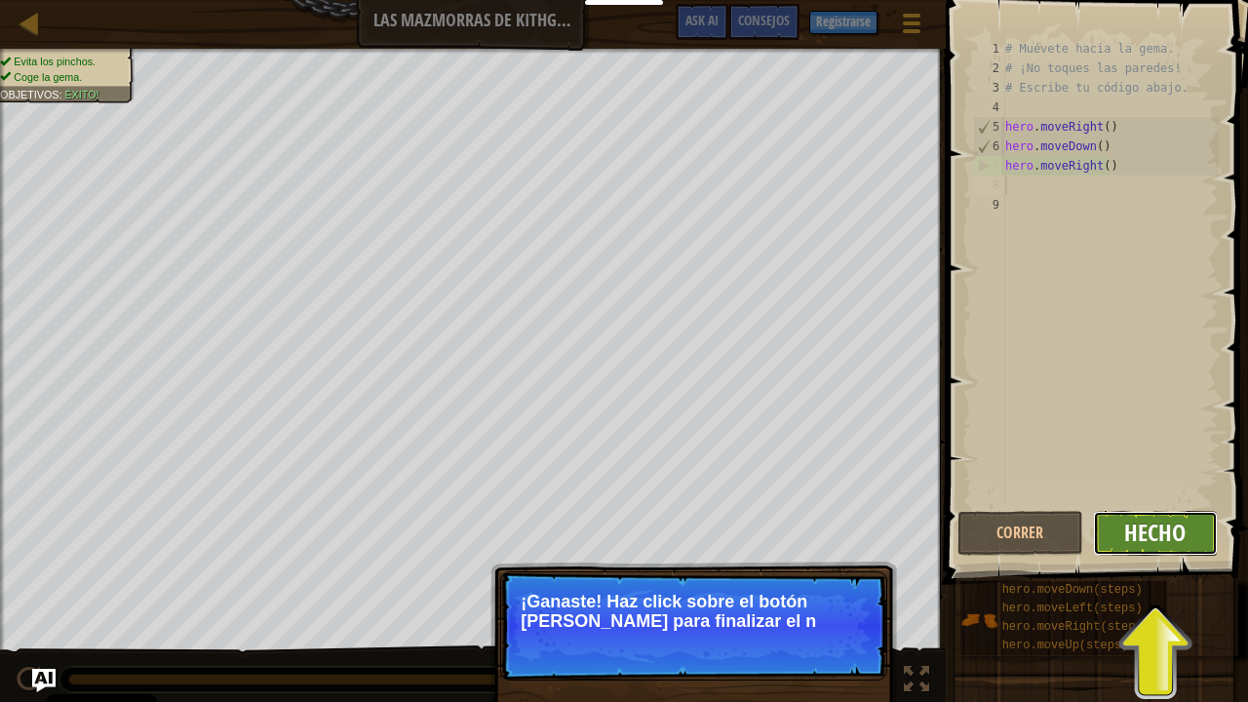
click at [978, 528] on span "Hecho" at bounding box center [1154, 532] width 61 height 31
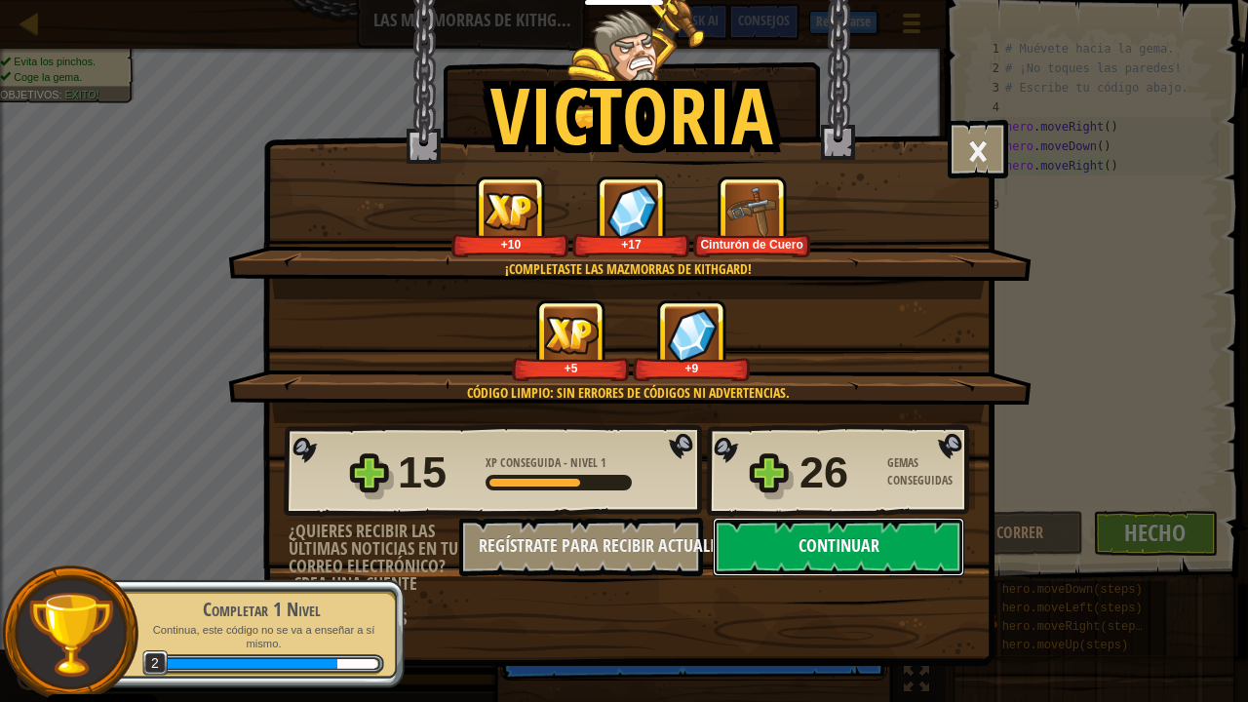
click at [857, 550] on button "Continuar" at bounding box center [839, 547] width 252 height 58
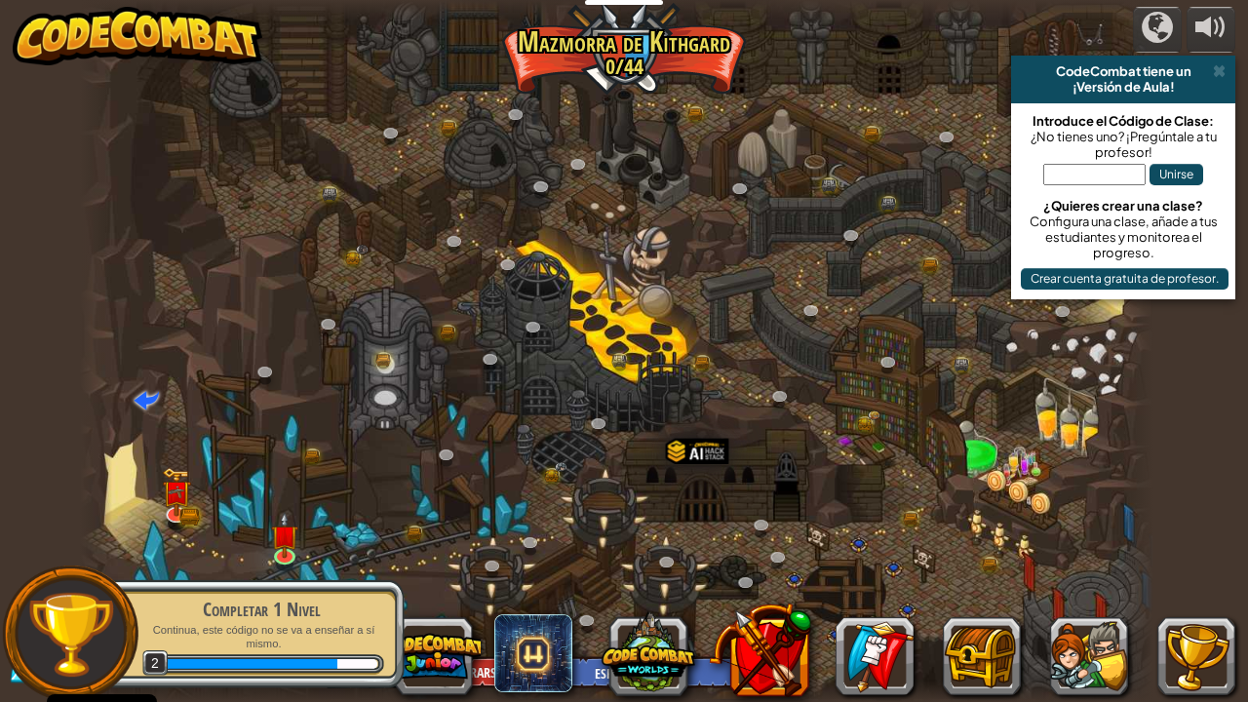
select select "es-ES"
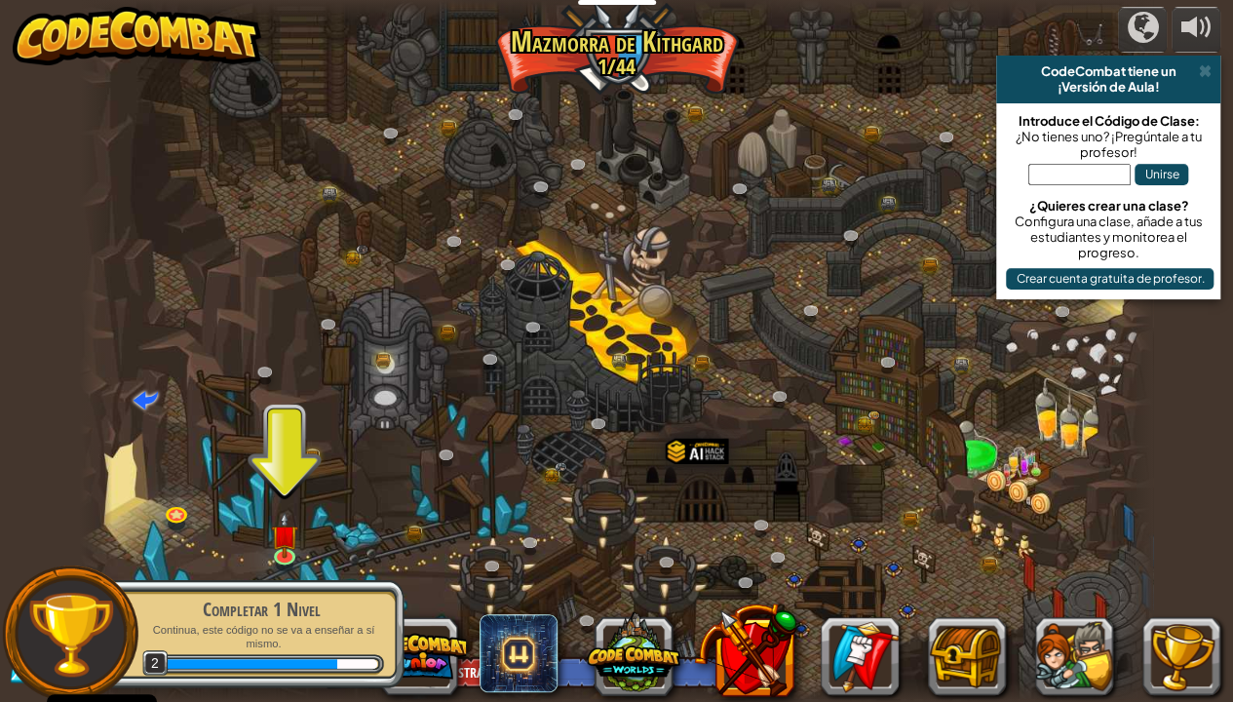
click at [308, 585] on div "Completar 1 Nivel Continua, este código no se va a enseñar a sí mismo. 2" at bounding box center [250, 633] width 307 height 109
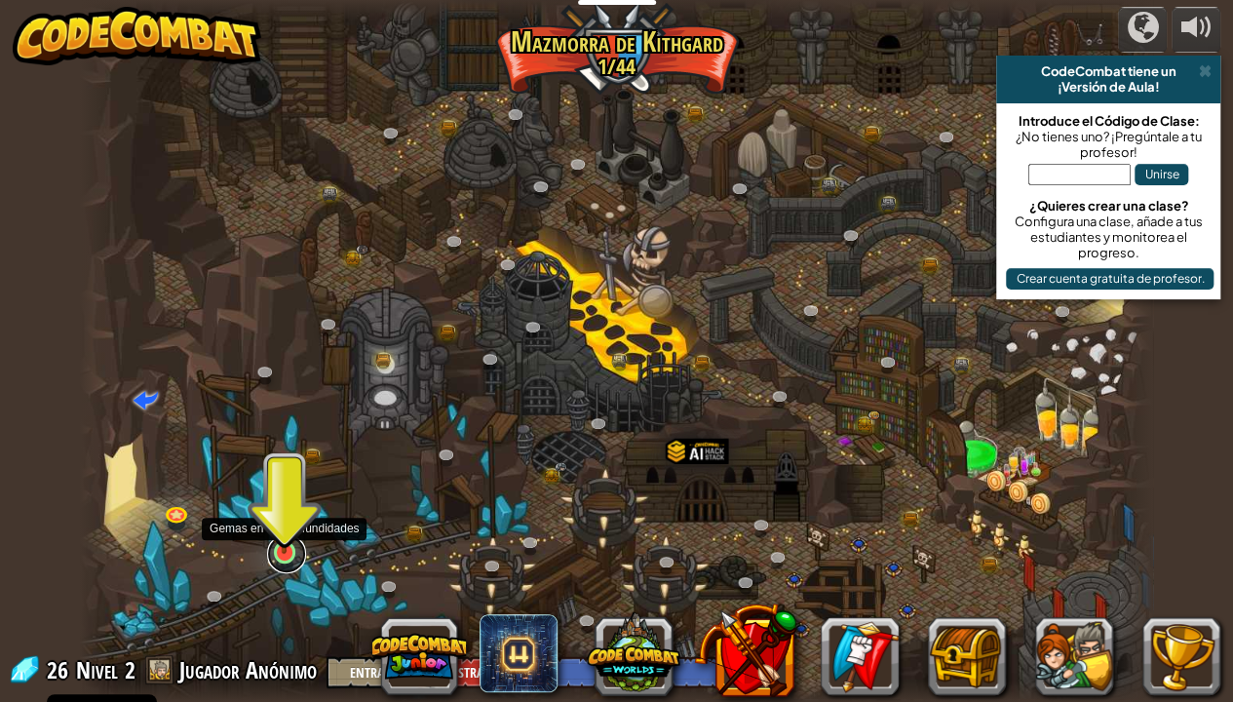
click at [283, 555] on link at bounding box center [286, 553] width 39 height 39
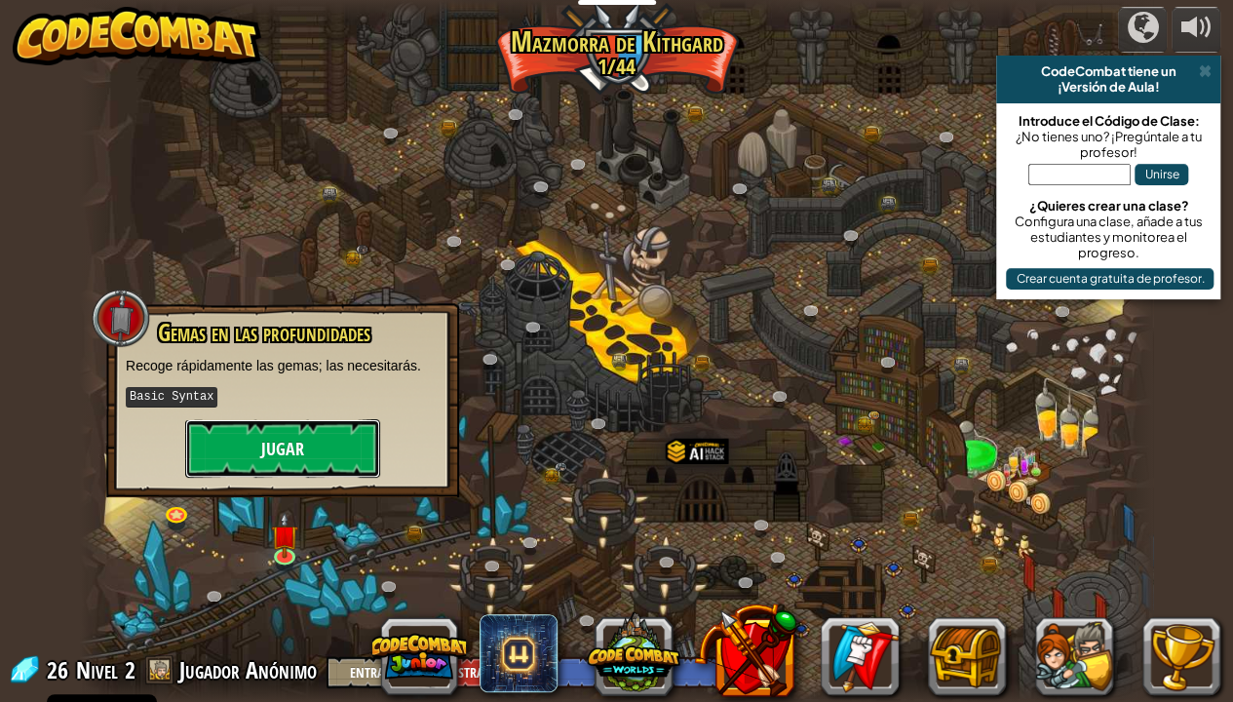
click at [237, 460] on button "Jugar" at bounding box center [282, 448] width 195 height 58
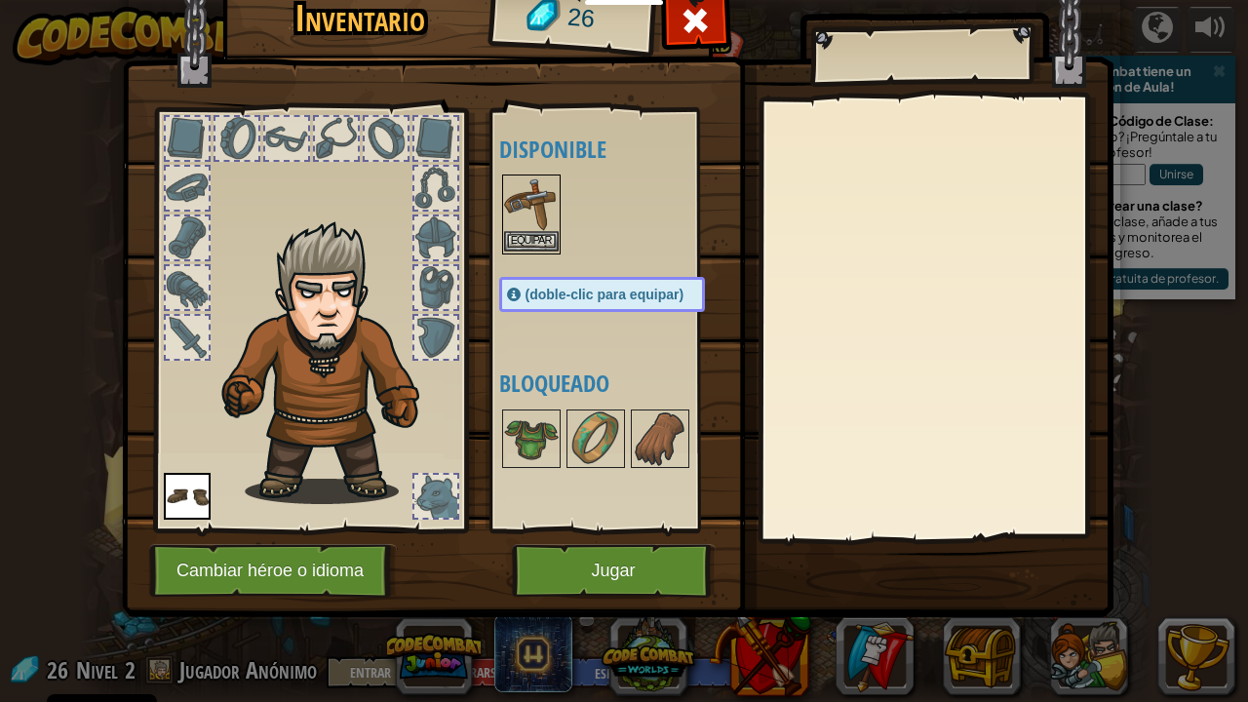
click at [543, 190] on img at bounding box center [531, 203] width 55 height 55
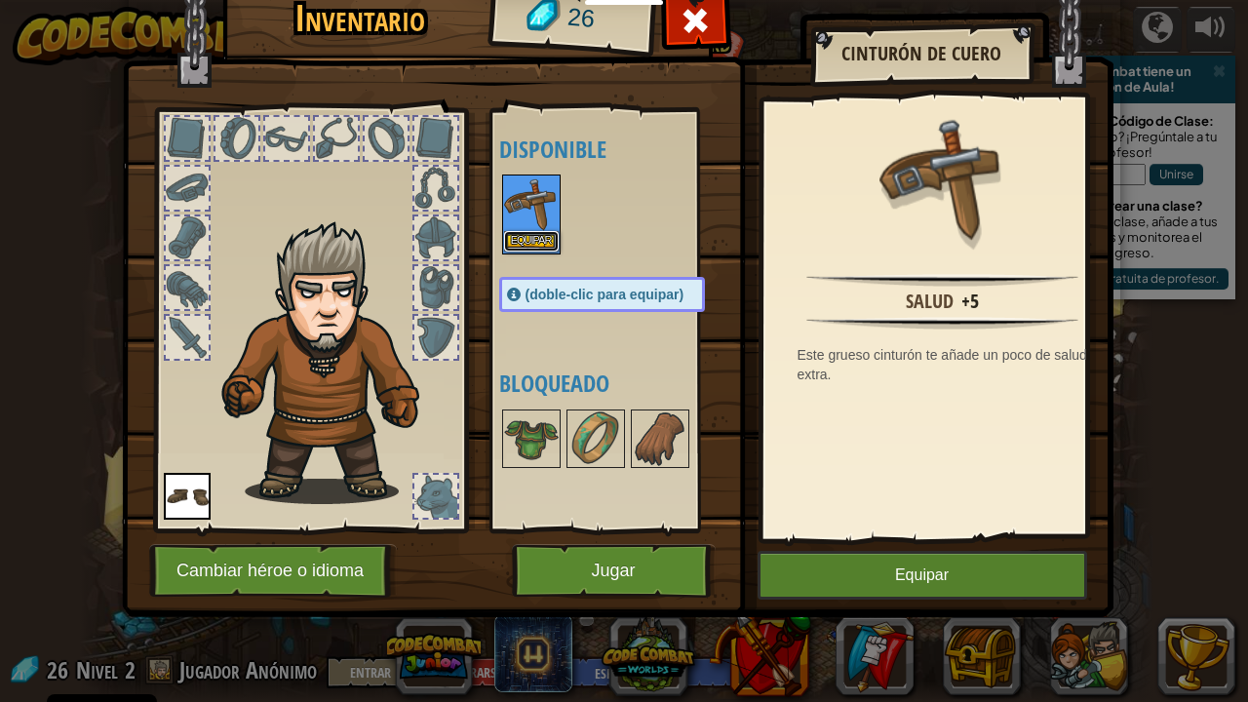
click at [534, 246] on button "Equipar" at bounding box center [531, 241] width 55 height 20
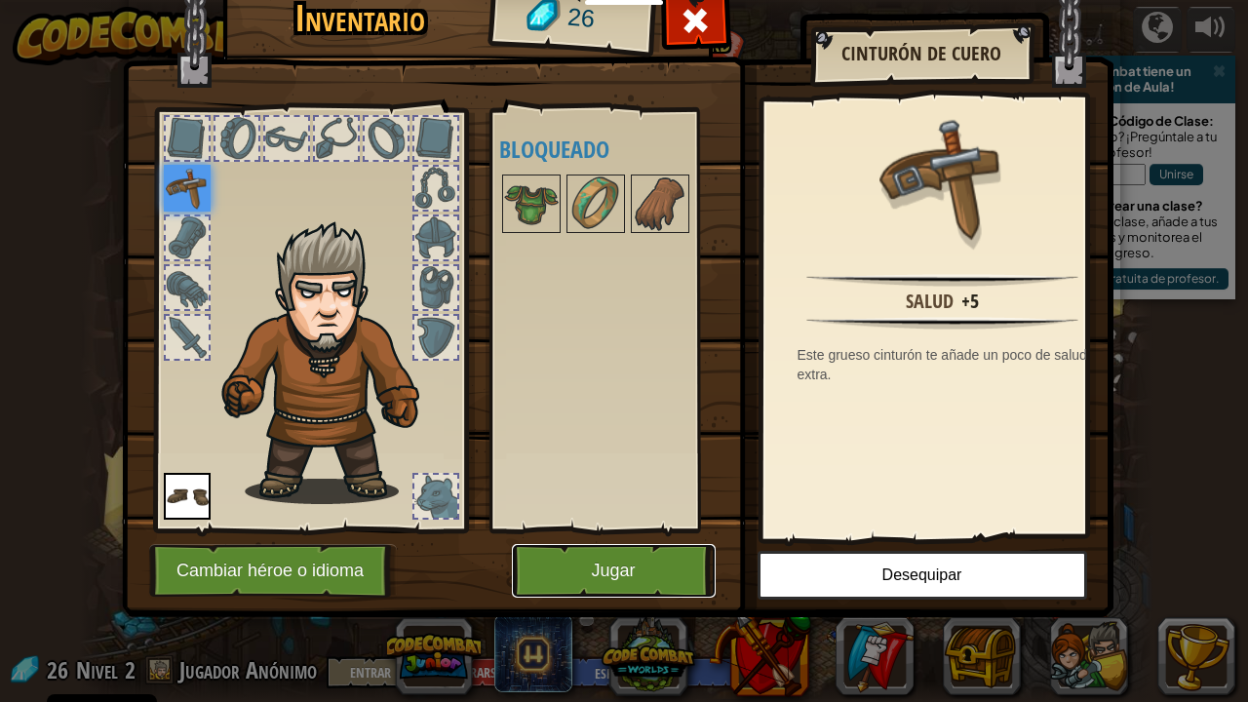
click at [631, 564] on button "Jugar" at bounding box center [614, 571] width 204 height 54
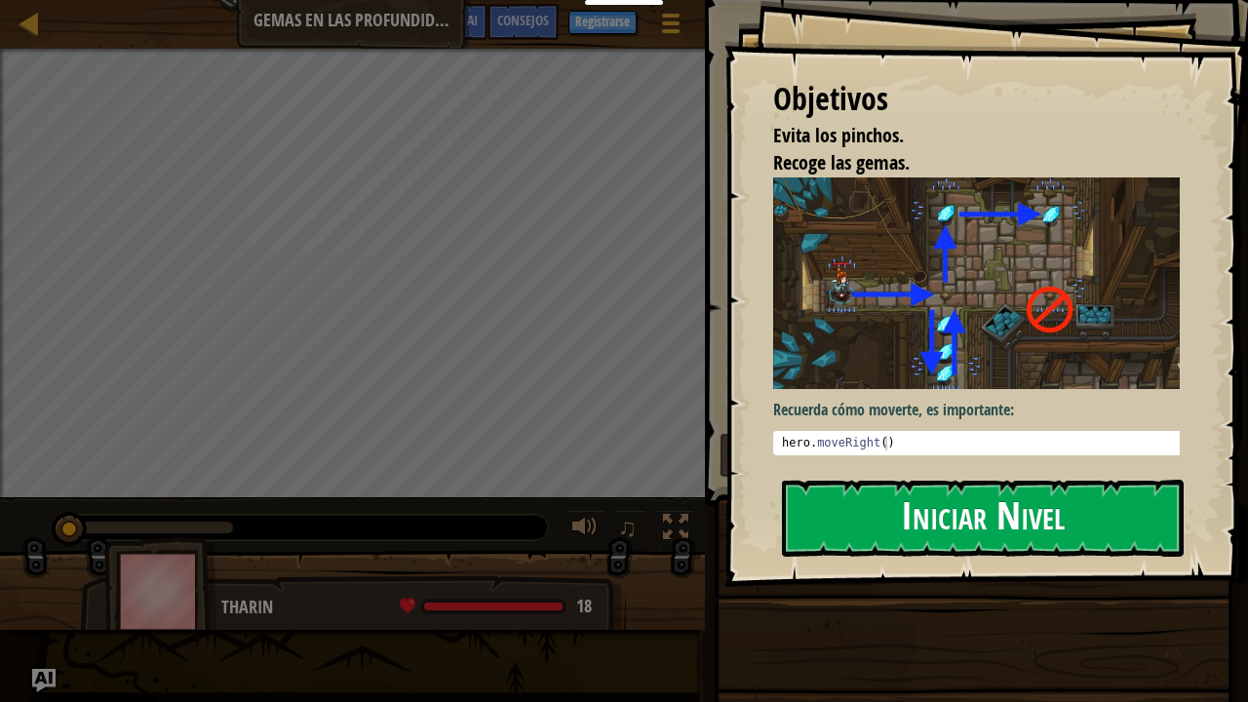
click at [938, 501] on button "Iniciar Nivel" at bounding box center [983, 518] width 402 height 77
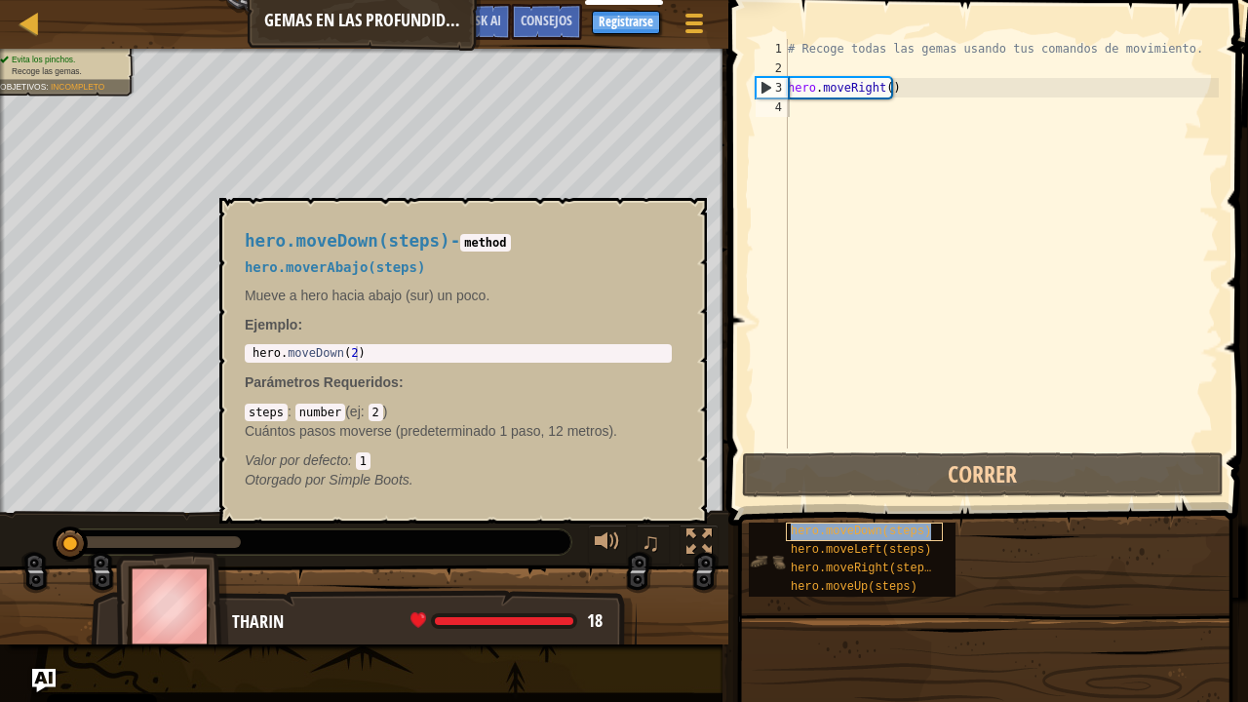
click at [812, 524] on span "hero.moveDown(steps)" at bounding box center [861, 531] width 140 height 14
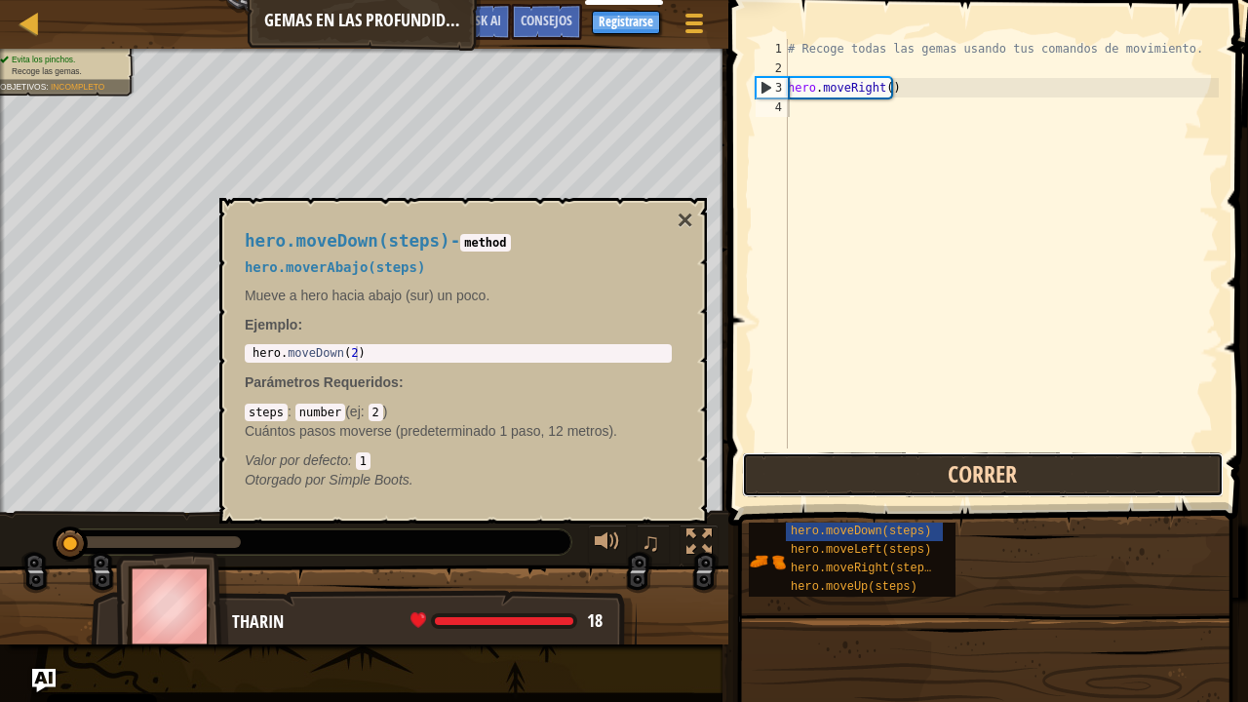
click at [823, 490] on button "Correr" at bounding box center [983, 474] width 482 height 45
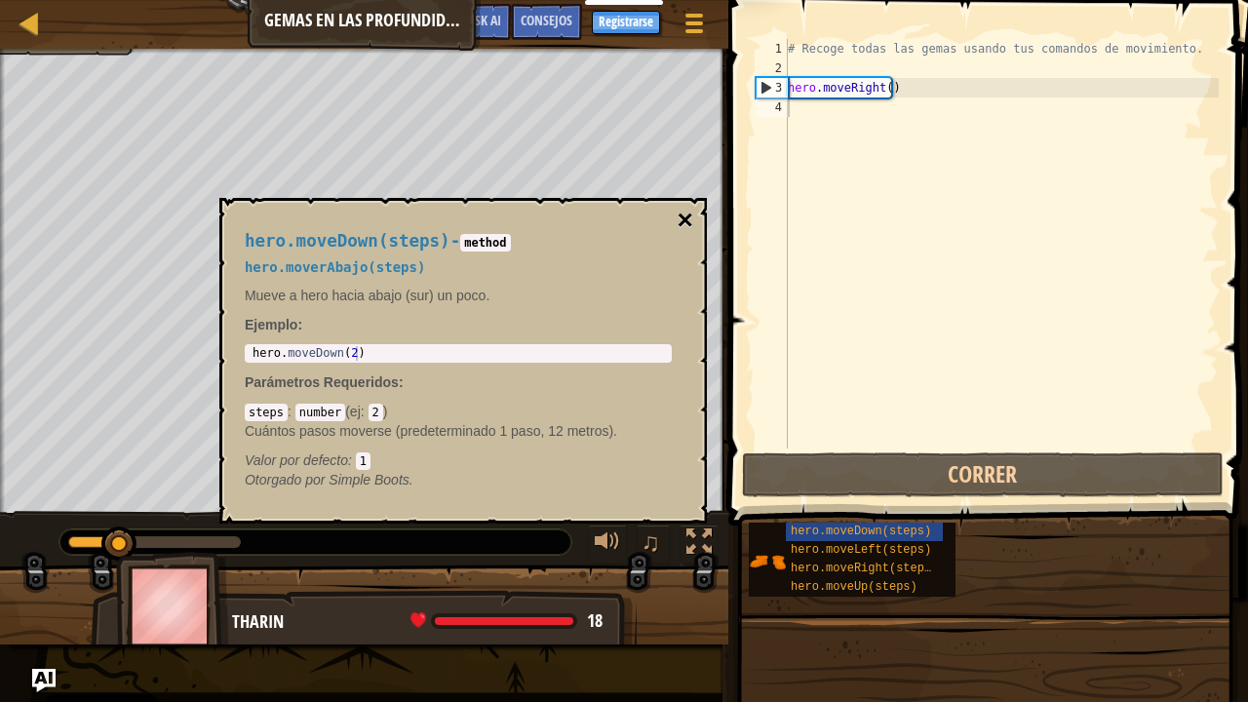
click at [678, 215] on button "×" at bounding box center [686, 220] width 16 height 27
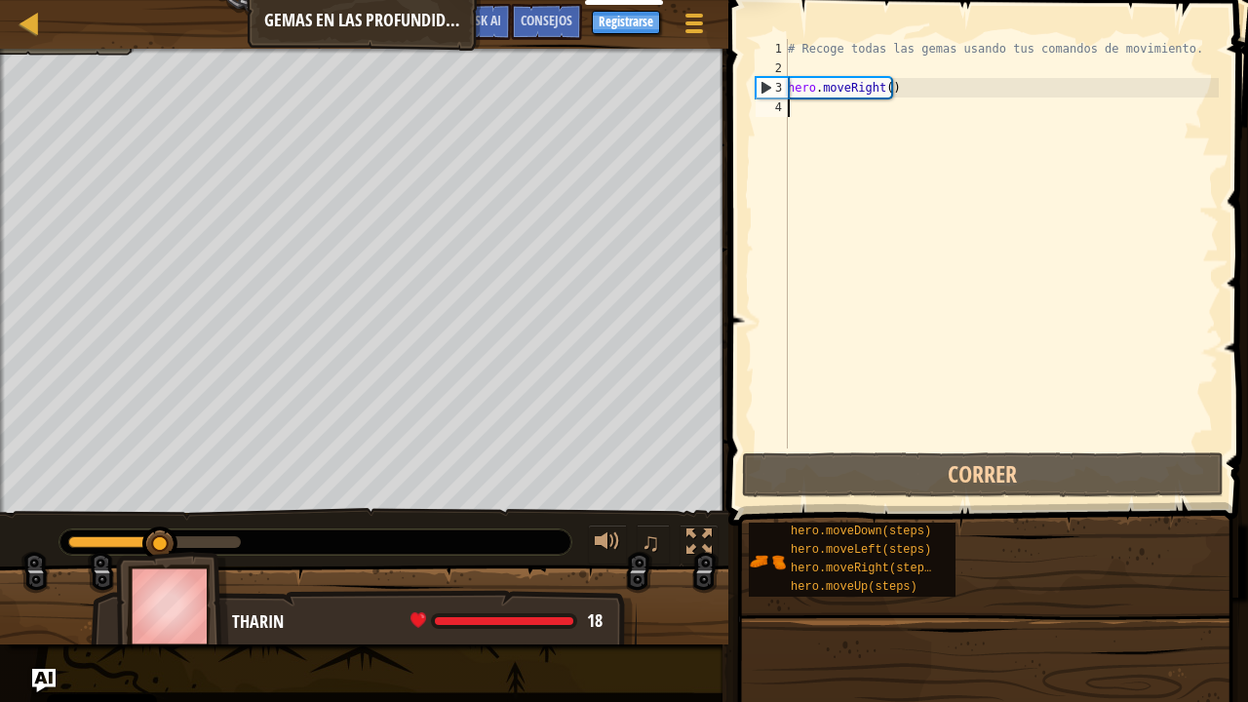
click at [791, 114] on div "# Recoge todas las gemas usando tus comandos de movimiento. hero . moveRight ( )" at bounding box center [1001, 263] width 435 height 448
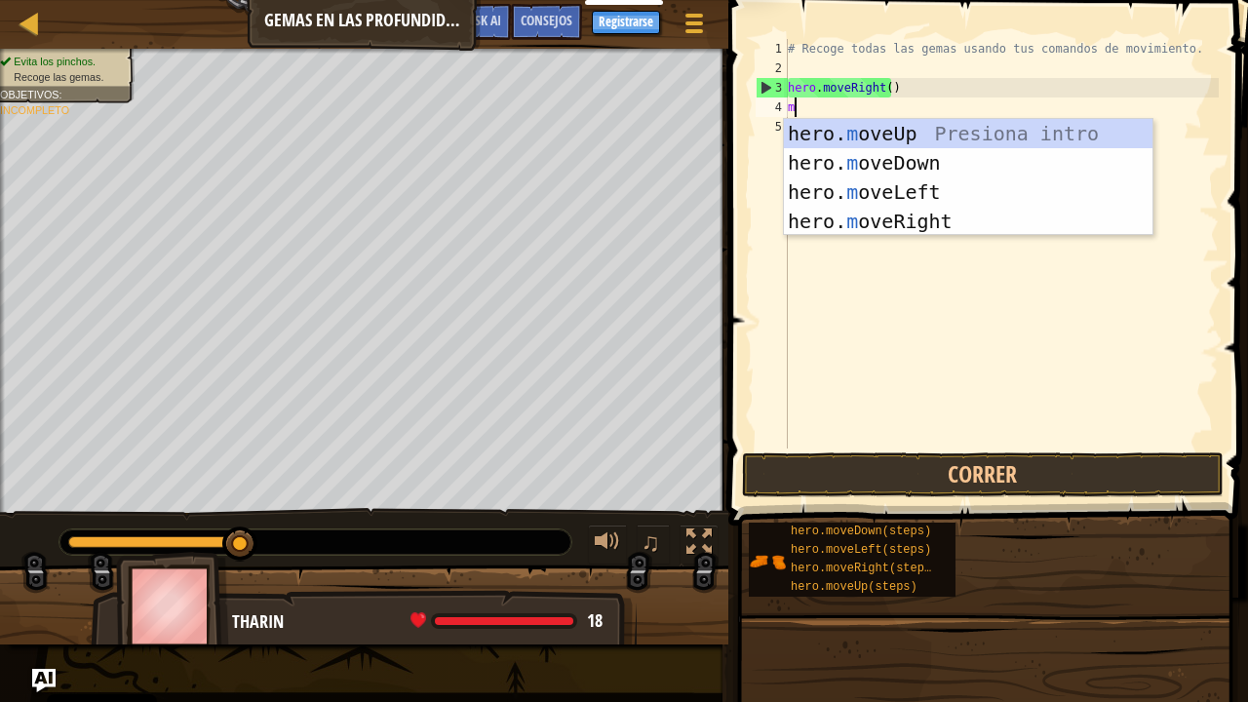
scroll to position [9, 0]
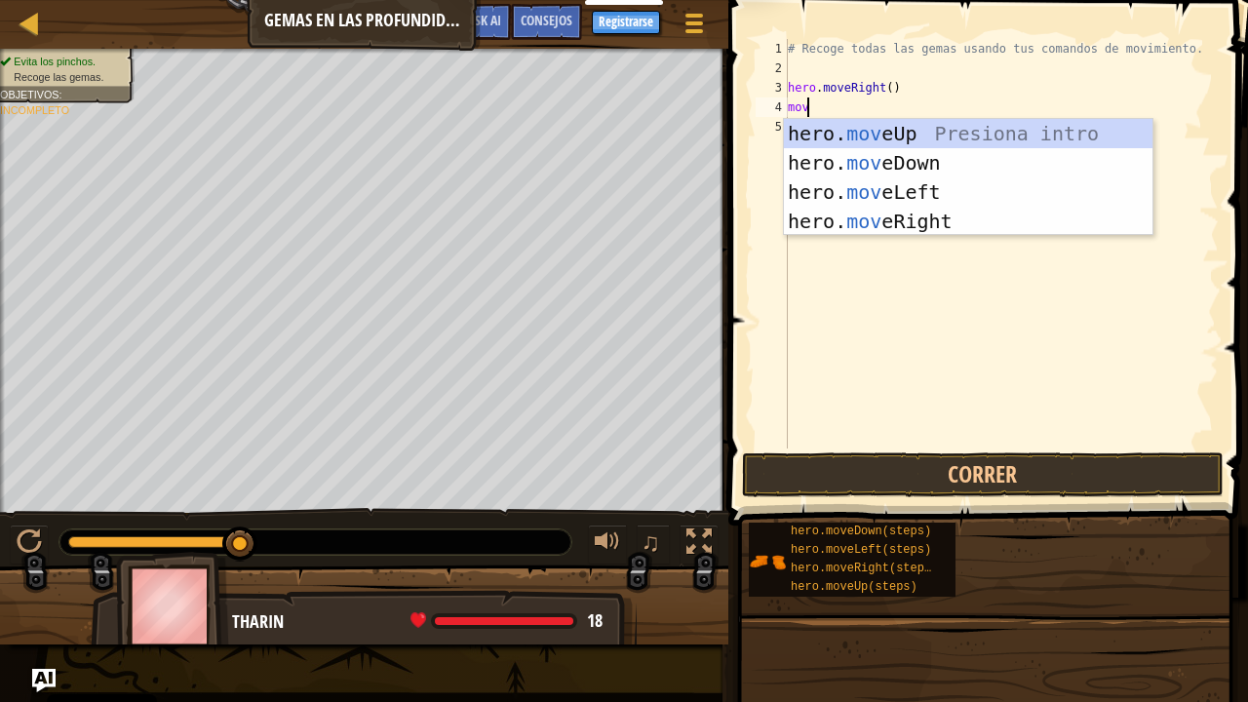
type textarea "move"
click at [883, 144] on div "hero. move Up Presiona intro hero. move Down Presiona intro hero. move Left Pre…" at bounding box center [968, 206] width 369 height 175
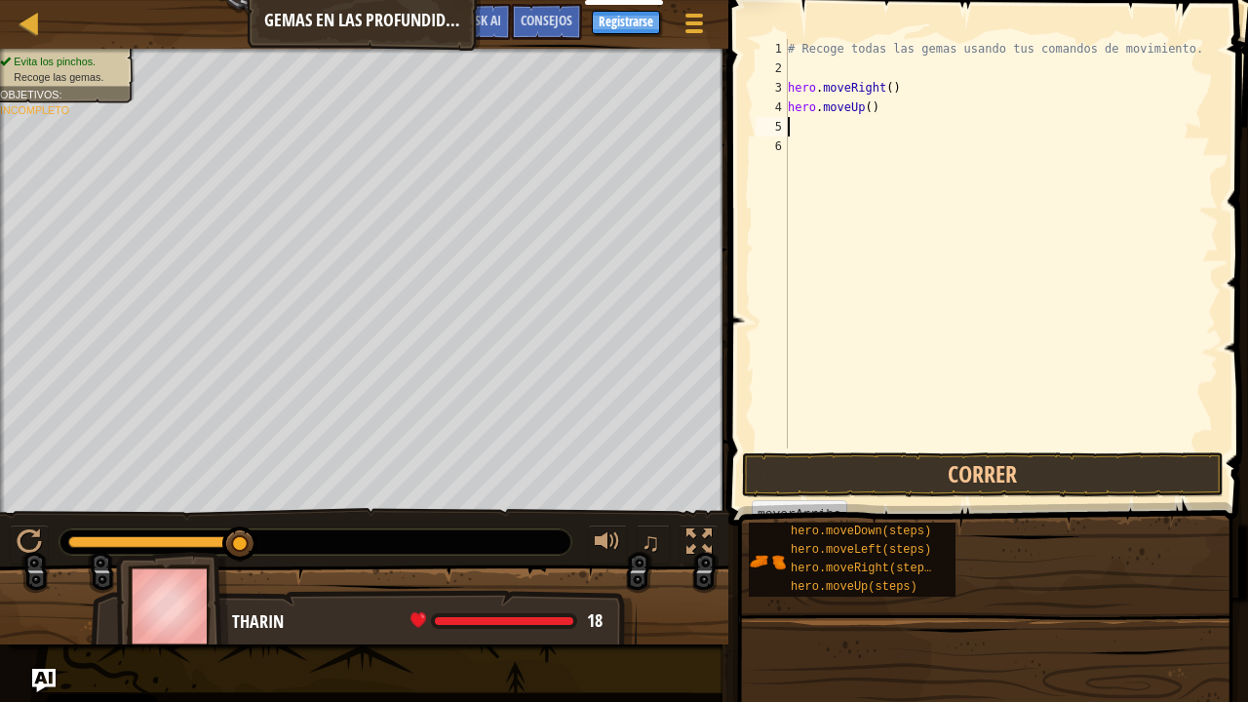
scroll to position [9, 0]
click at [821, 129] on div "# Recoge todas las gemas usando tus comandos de movimiento. hero . moveRight ( …" at bounding box center [1001, 263] width 435 height 448
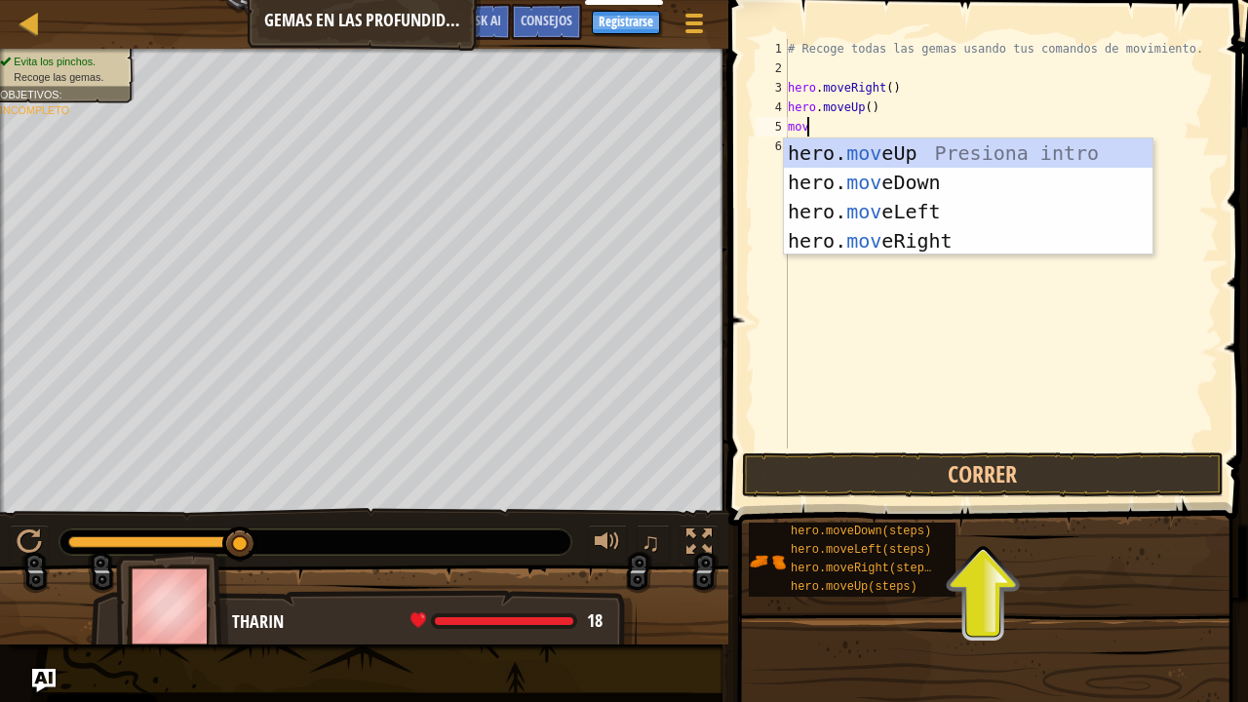
type textarea "move"
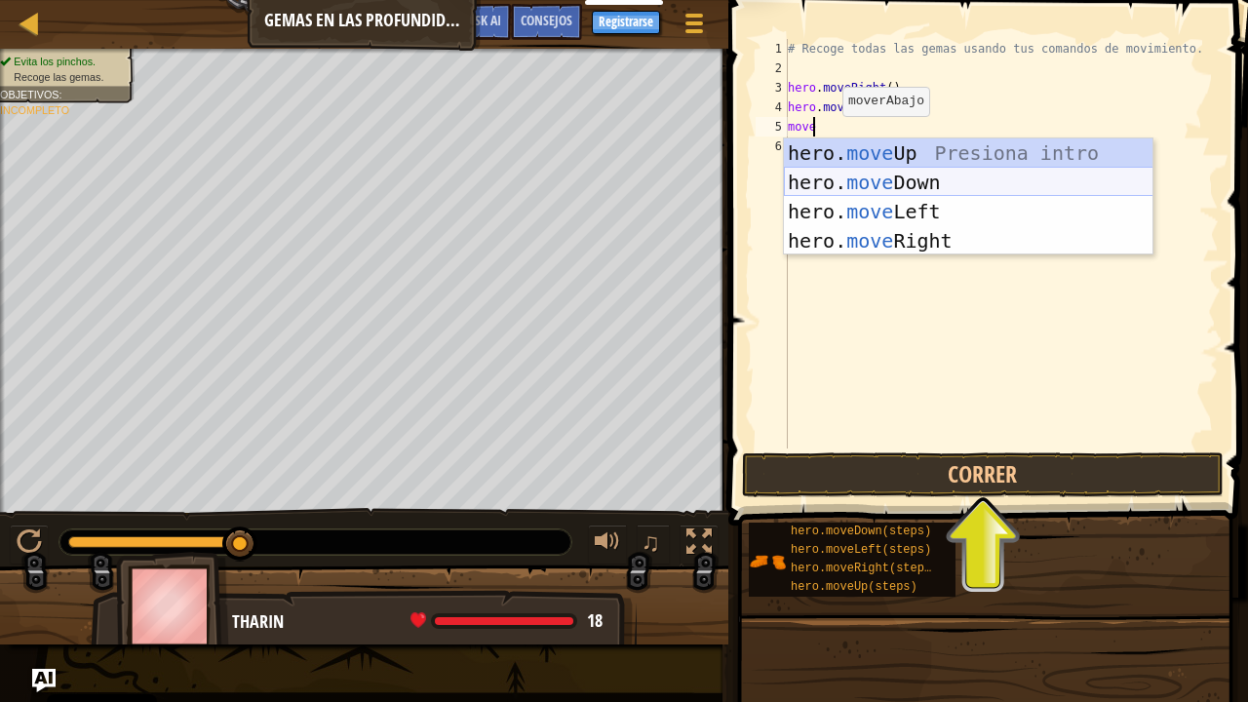
click at [852, 178] on div "hero. move Up Presiona intro hero. move Down Presiona intro hero. move Left Pre…" at bounding box center [968, 225] width 369 height 175
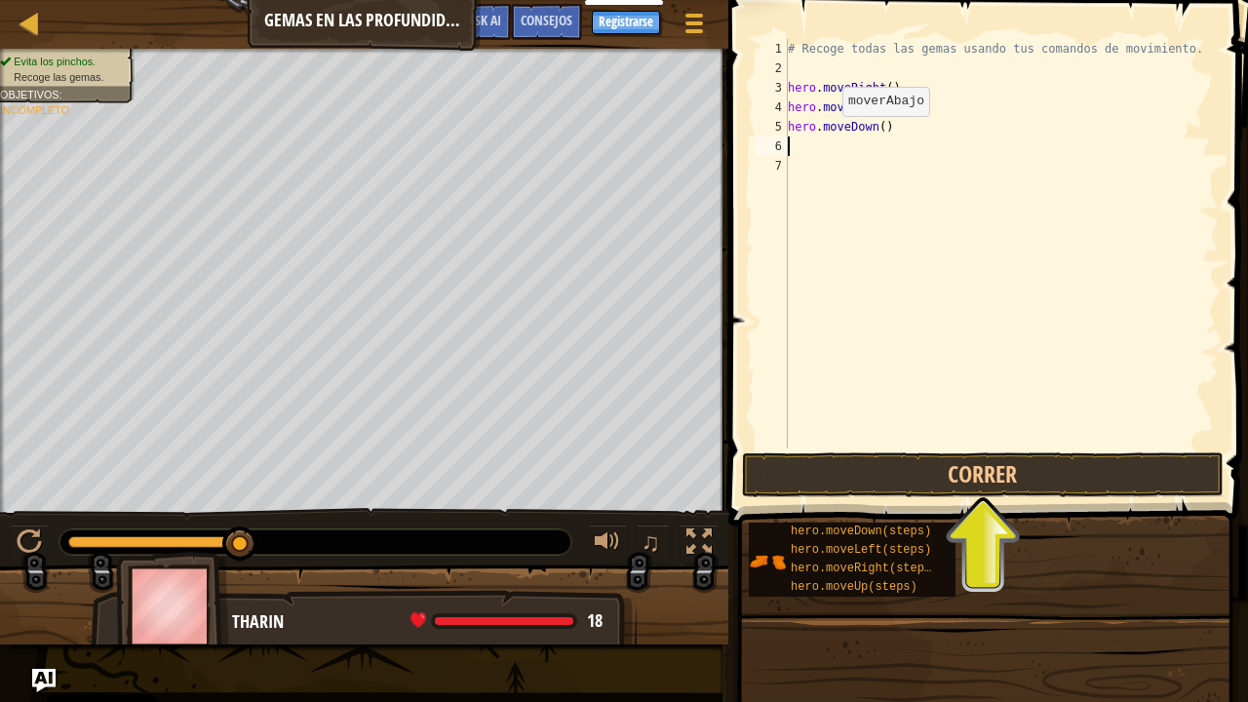
scroll to position [9, 0]
click at [963, 466] on button "Correr" at bounding box center [983, 474] width 482 height 45
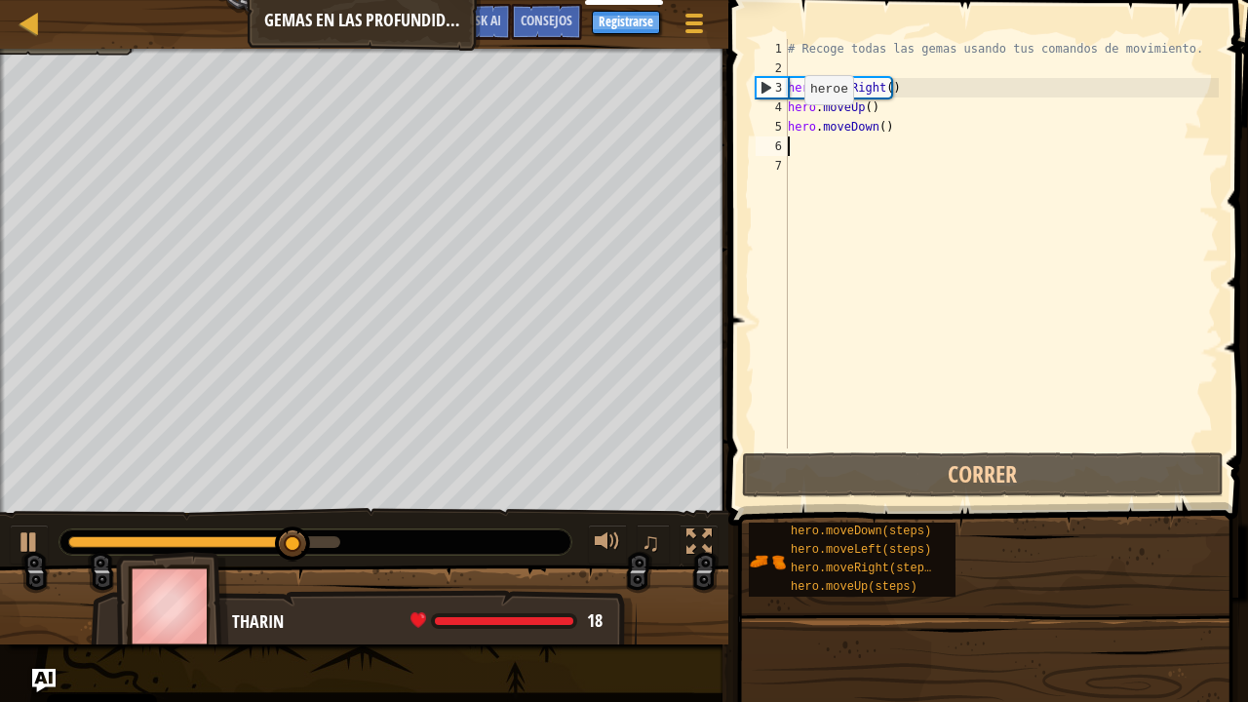
click at [786, 127] on div "5" at bounding box center [772, 126] width 32 height 19
click at [805, 129] on div "# Recoge todas las gemas usando tus comandos de movimiento. hero . moveRight ( …" at bounding box center [1001, 263] width 435 height 448
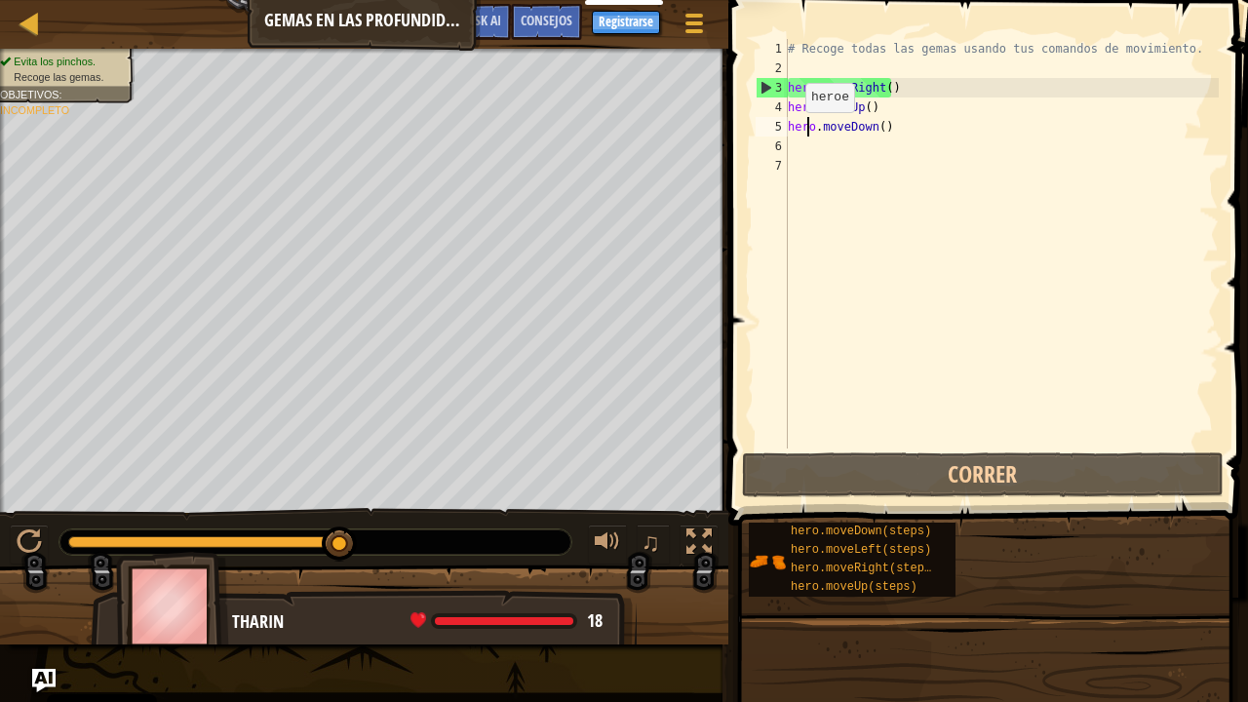
click at [770, 128] on div "5" at bounding box center [772, 126] width 32 height 19
click at [761, 120] on div "5" at bounding box center [772, 126] width 32 height 19
type textarea "hero.moveDown()"
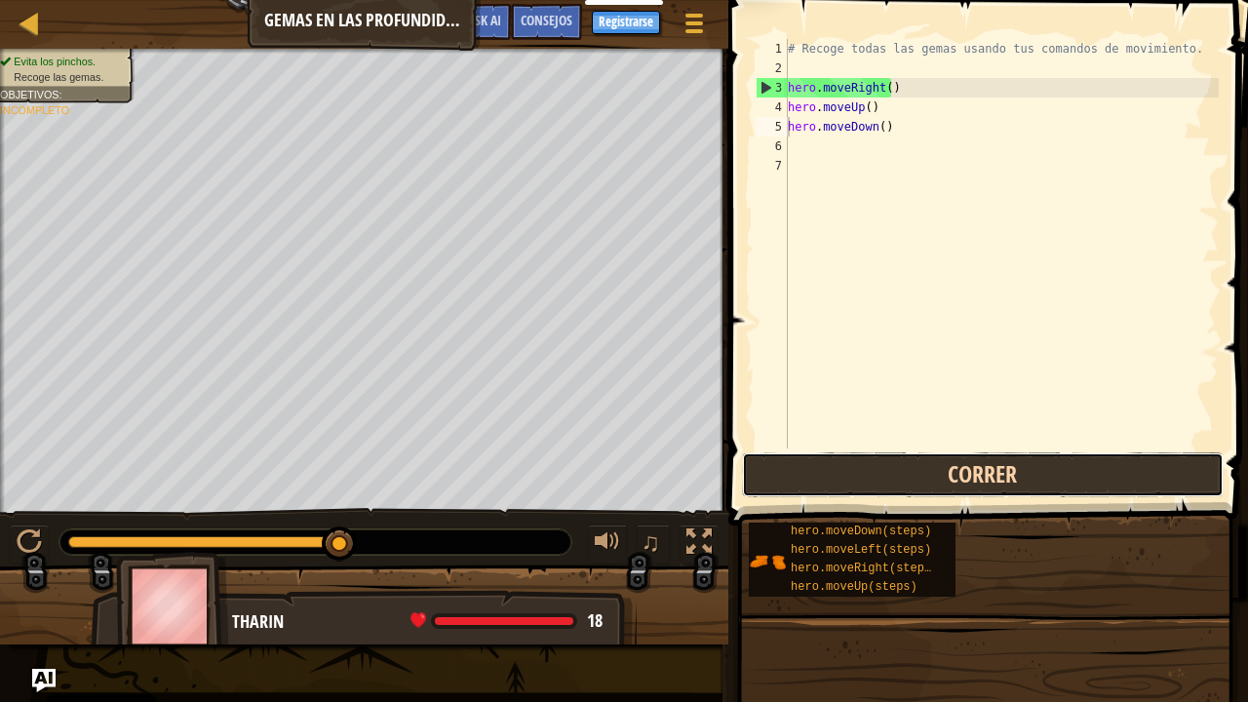
click at [831, 484] on button "Correr" at bounding box center [983, 474] width 482 height 45
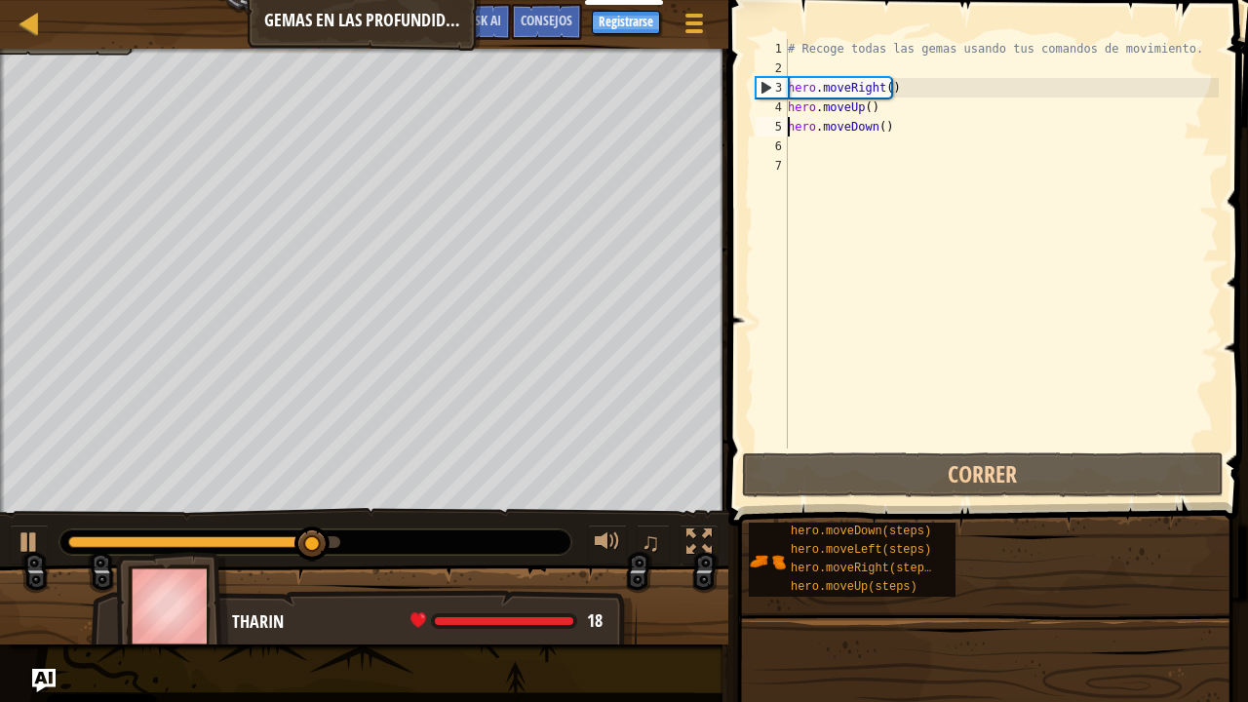
click at [796, 161] on div "# Recoge todas las gemas usando tus comandos de movimiento. hero . moveRight ( …" at bounding box center [1001, 263] width 435 height 448
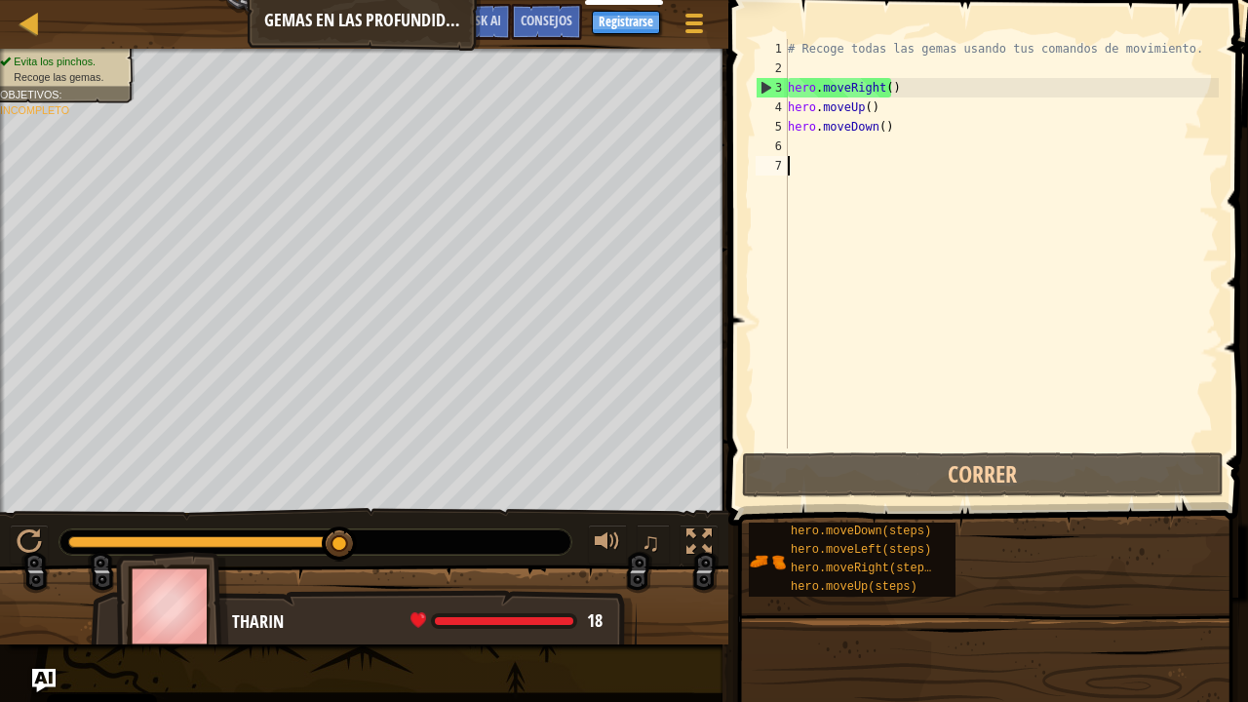
click at [795, 155] on div "# Recoge todas las gemas usando tus comandos de movimiento. hero . moveRight ( …" at bounding box center [1001, 263] width 435 height 448
type textarea "m"
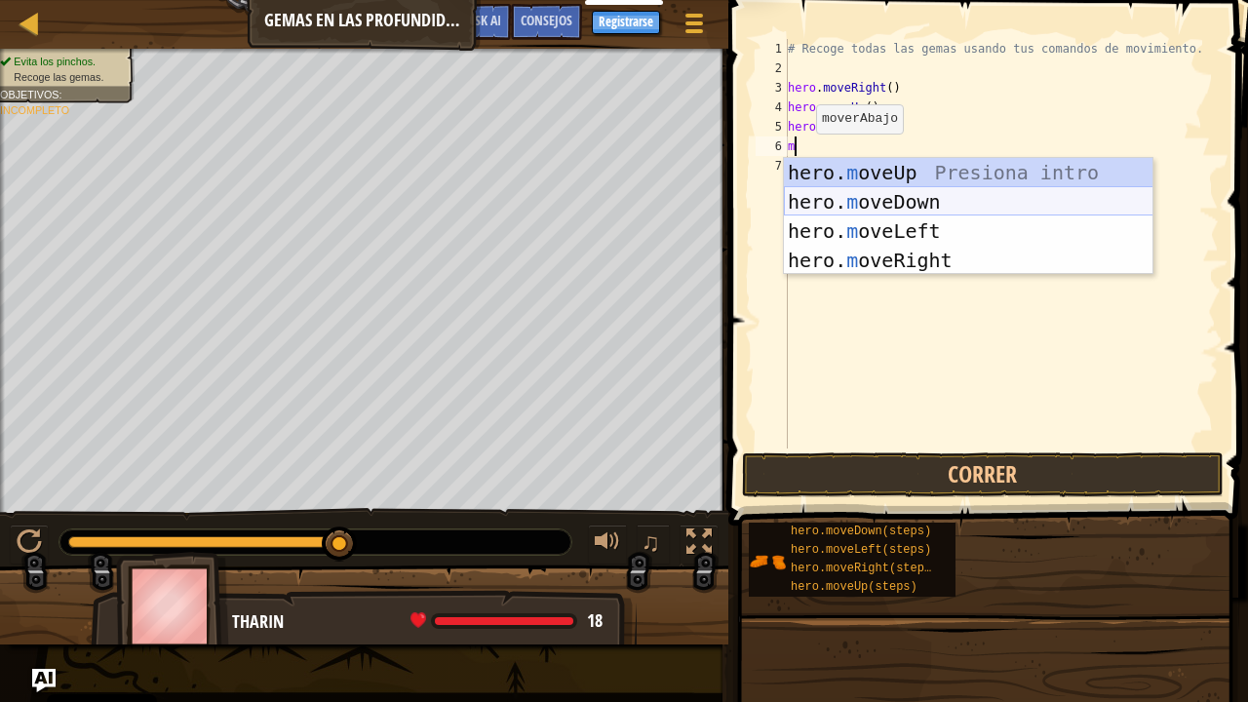
click at [849, 202] on div "hero. m oveUp Presiona intro hero. m oveDown Presiona intro hero. m oveLeft Pre…" at bounding box center [968, 245] width 369 height 175
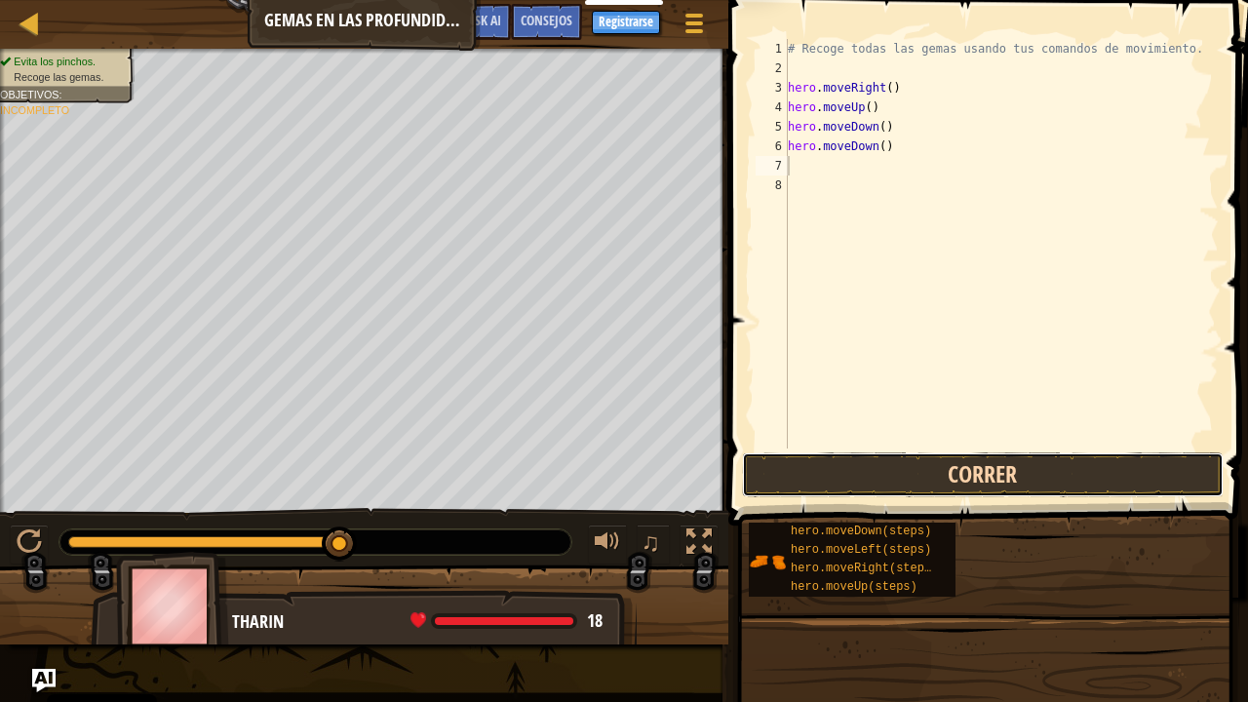
click at [870, 466] on button "Correr" at bounding box center [983, 474] width 482 height 45
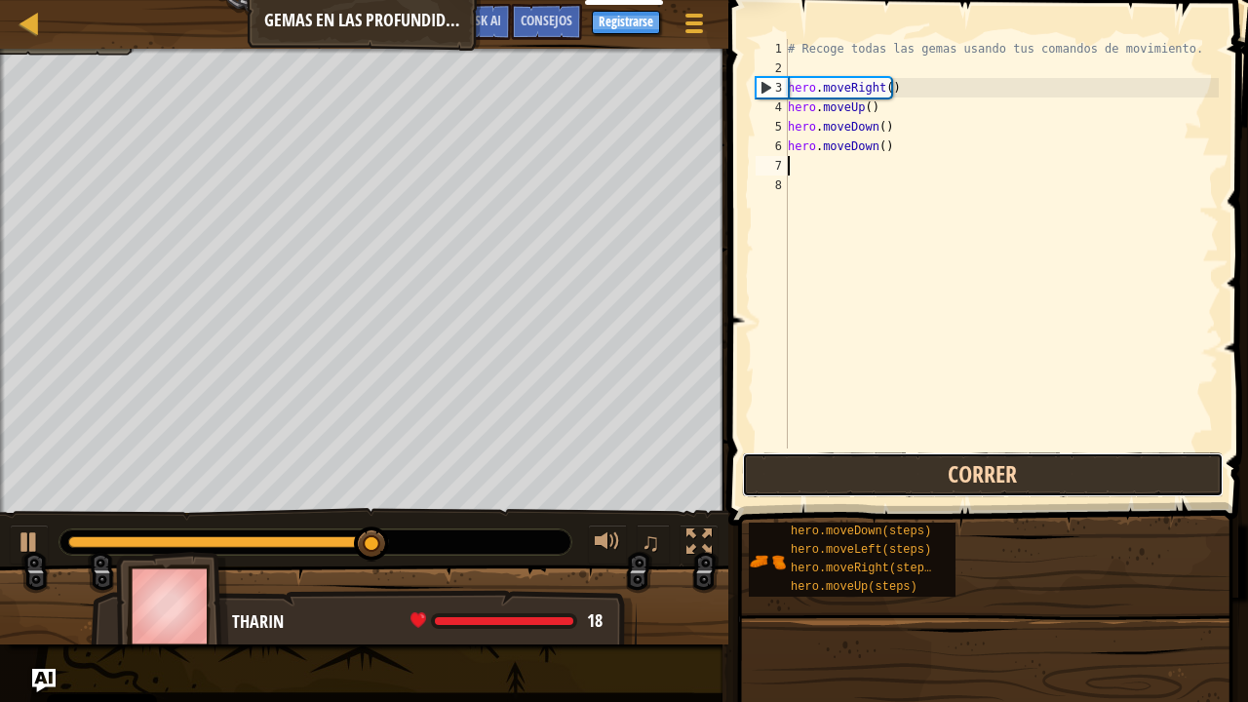
click at [930, 467] on button "Correr" at bounding box center [983, 474] width 482 height 45
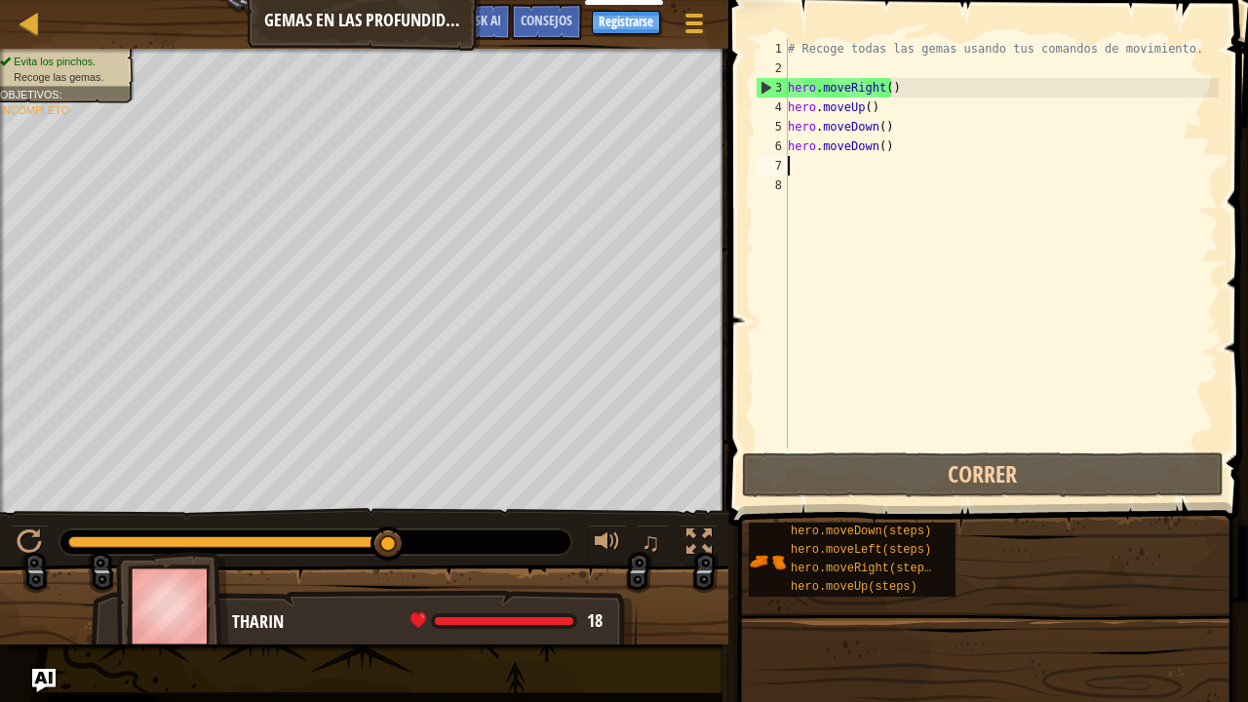
click at [801, 172] on div "# Recoge todas las gemas usando tus comandos de movimiento. hero . moveRight ( …" at bounding box center [1001, 263] width 435 height 448
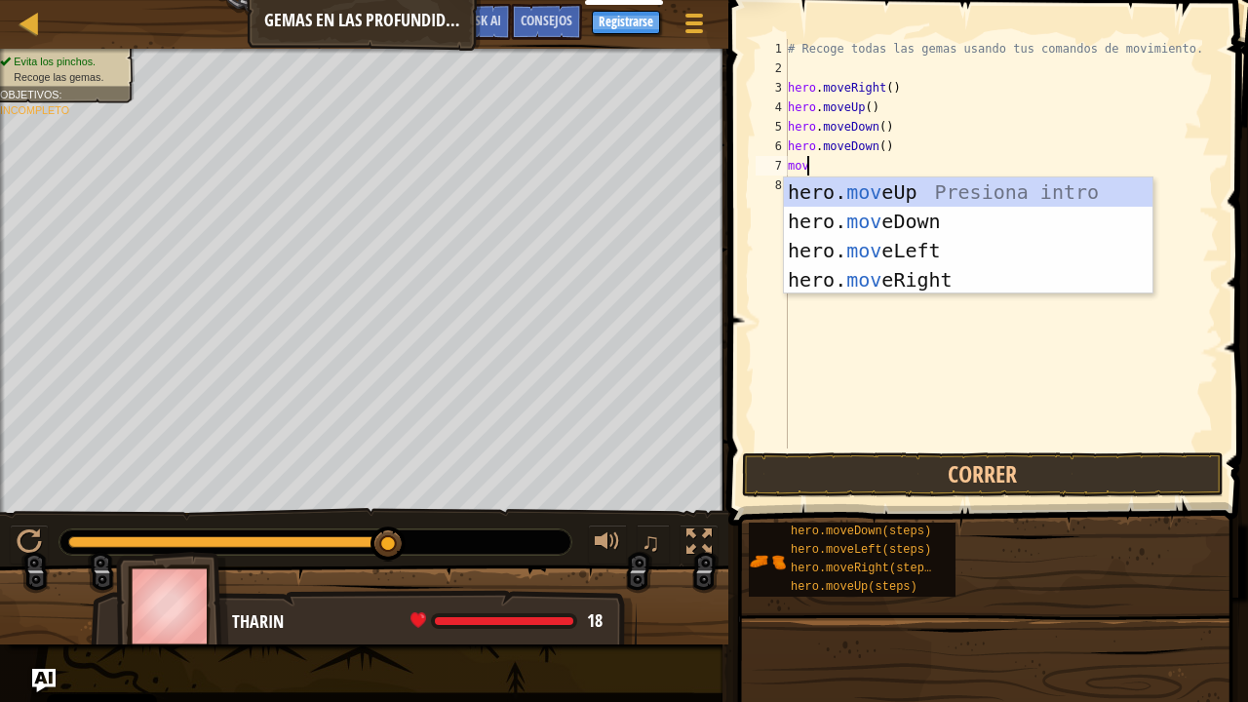
type textarea "move"
click at [815, 190] on div "hero. move Up Presiona intro hero. move Down Presiona intro hero. move Left Pre…" at bounding box center [968, 264] width 369 height 175
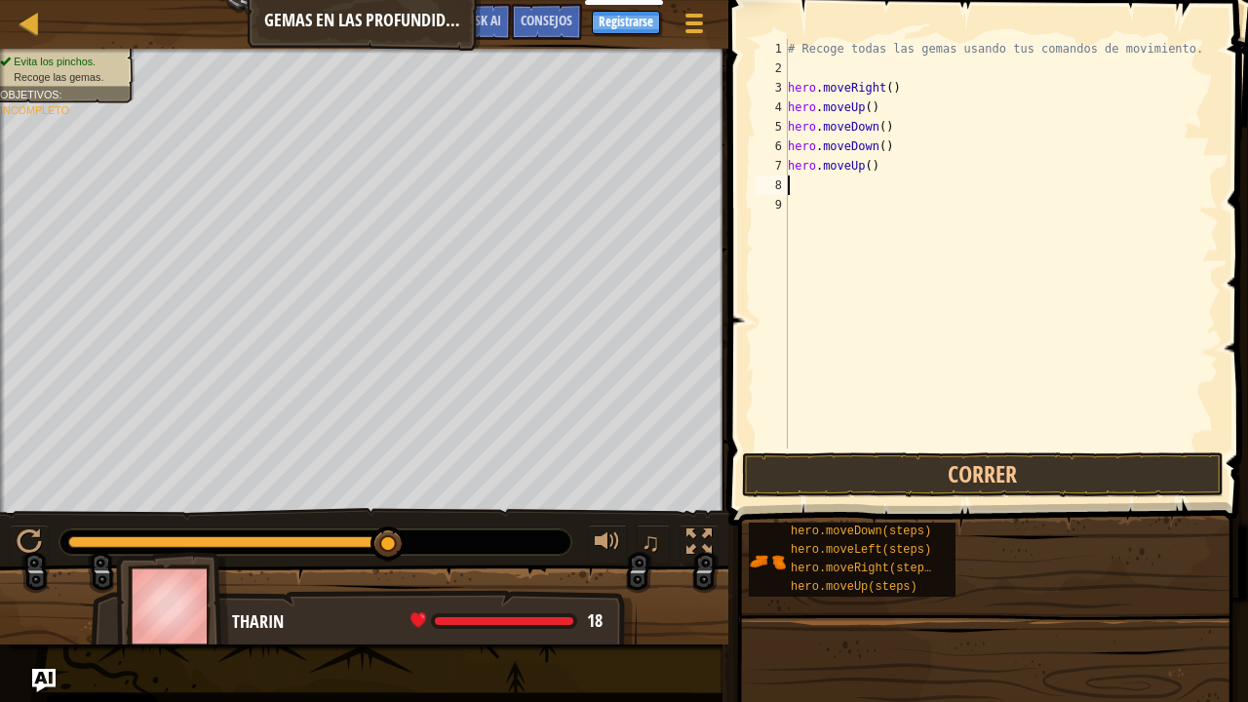
scroll to position [9, 0]
drag, startPoint x: 378, startPoint y: 535, endPoint x: 425, endPoint y: 534, distance: 46.8
click at [437, 536] on div at bounding box center [315, 541] width 512 height 25
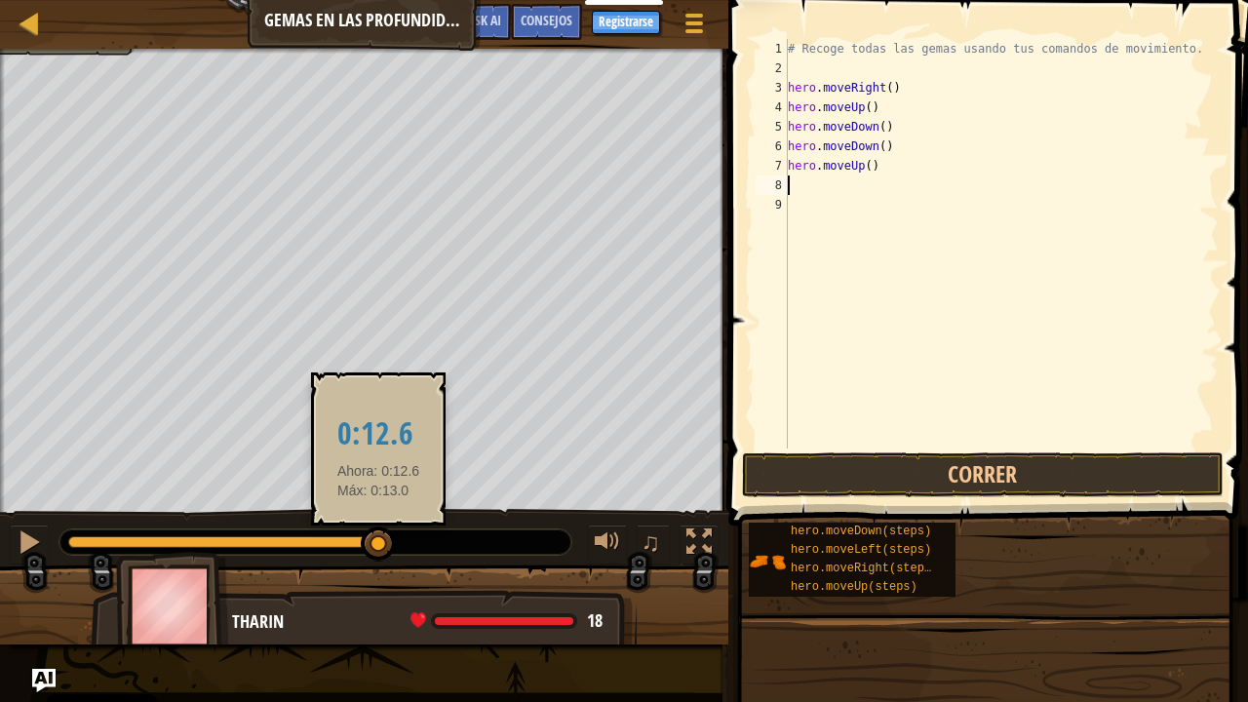
click at [378, 537] on div at bounding box center [378, 543] width 35 height 35
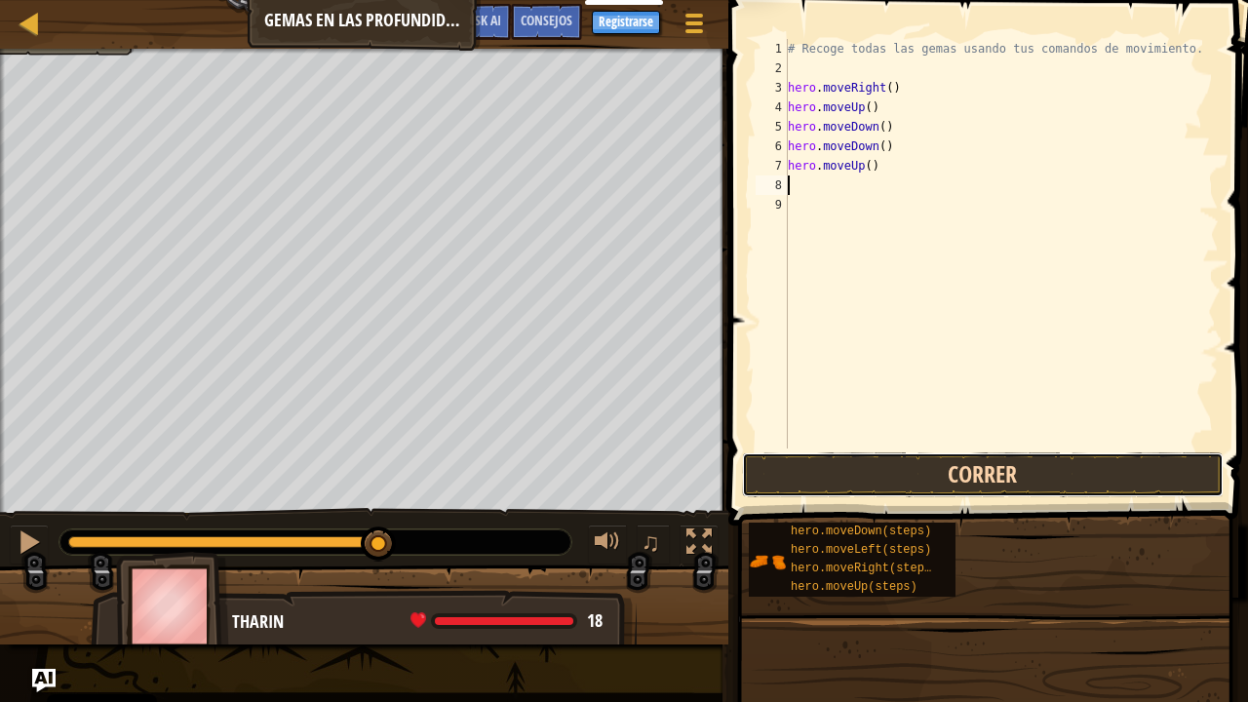
click at [813, 472] on button "Correr" at bounding box center [983, 474] width 482 height 45
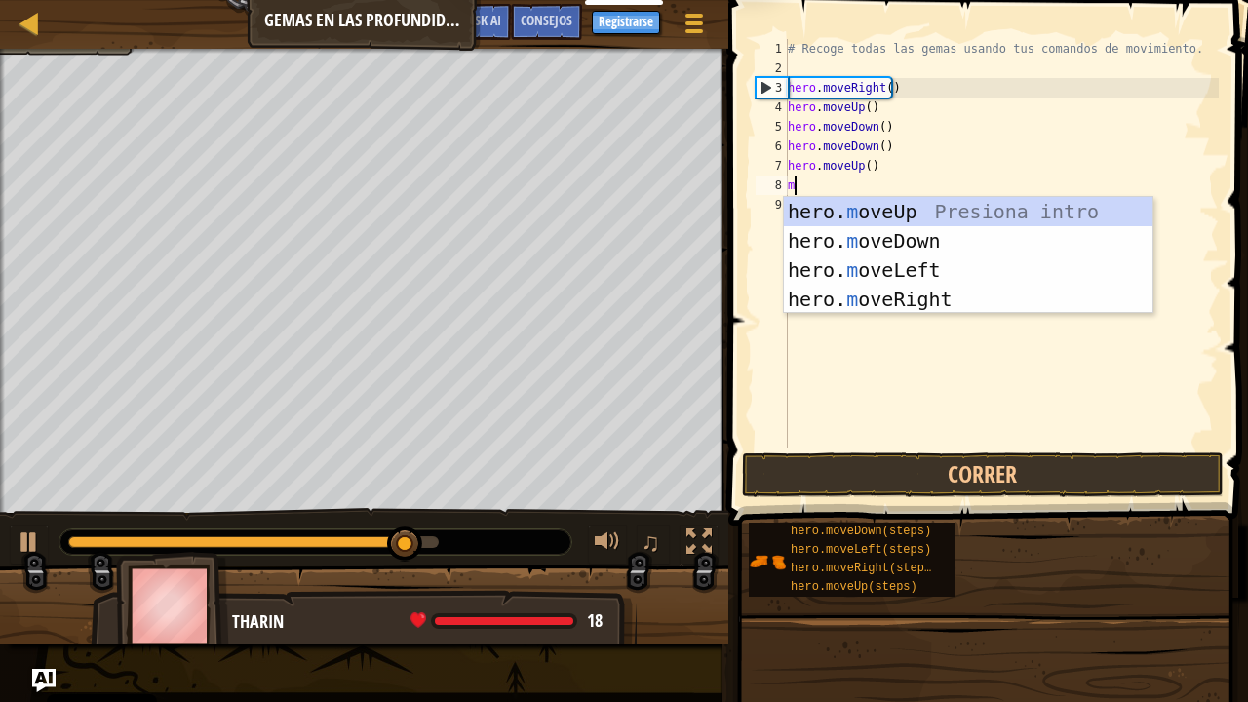
type textarea "mo"
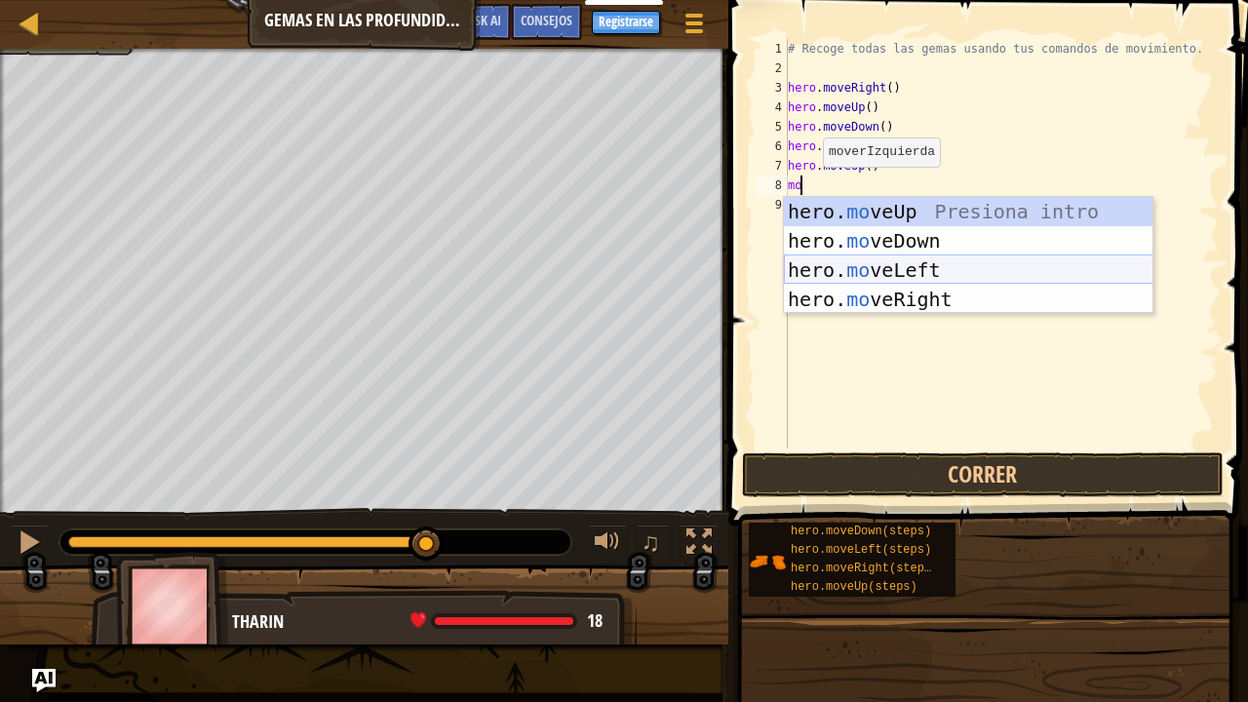
click at [842, 275] on div "hero. mo veUp Presiona intro hero. mo veDown Presiona intro hero. mo veLeft Pre…" at bounding box center [968, 284] width 369 height 175
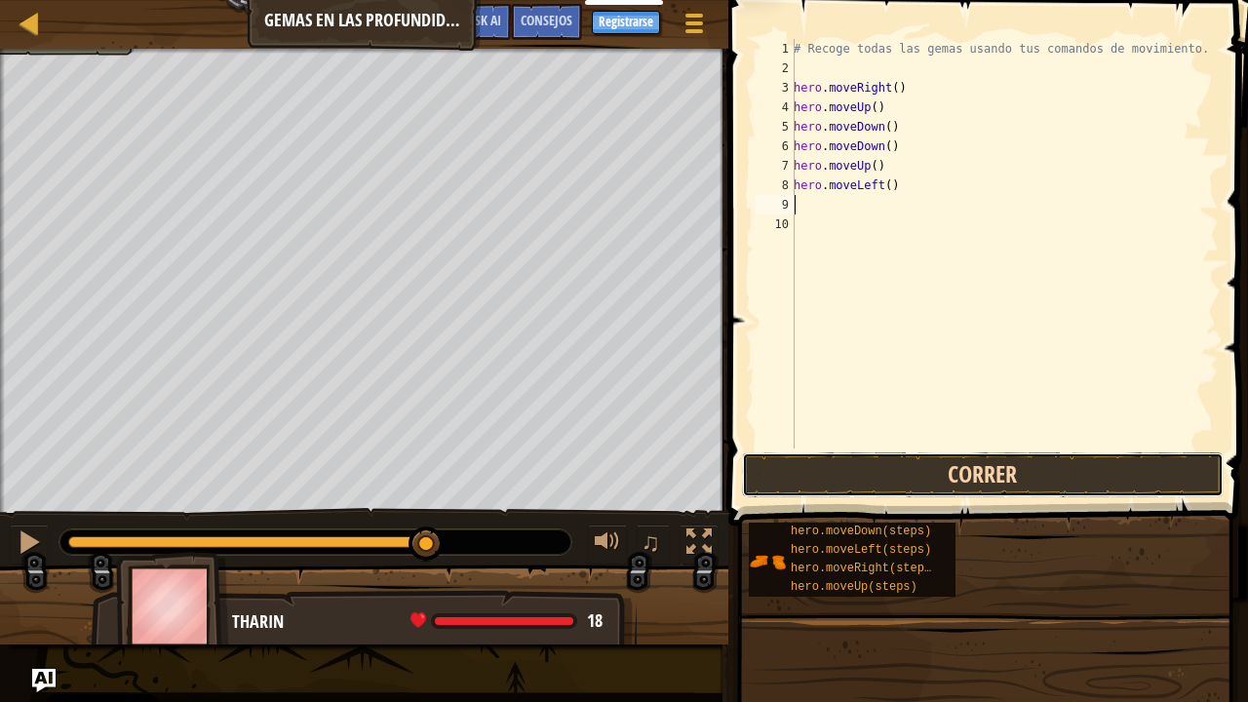
click at [862, 495] on button "Correr" at bounding box center [983, 474] width 482 height 45
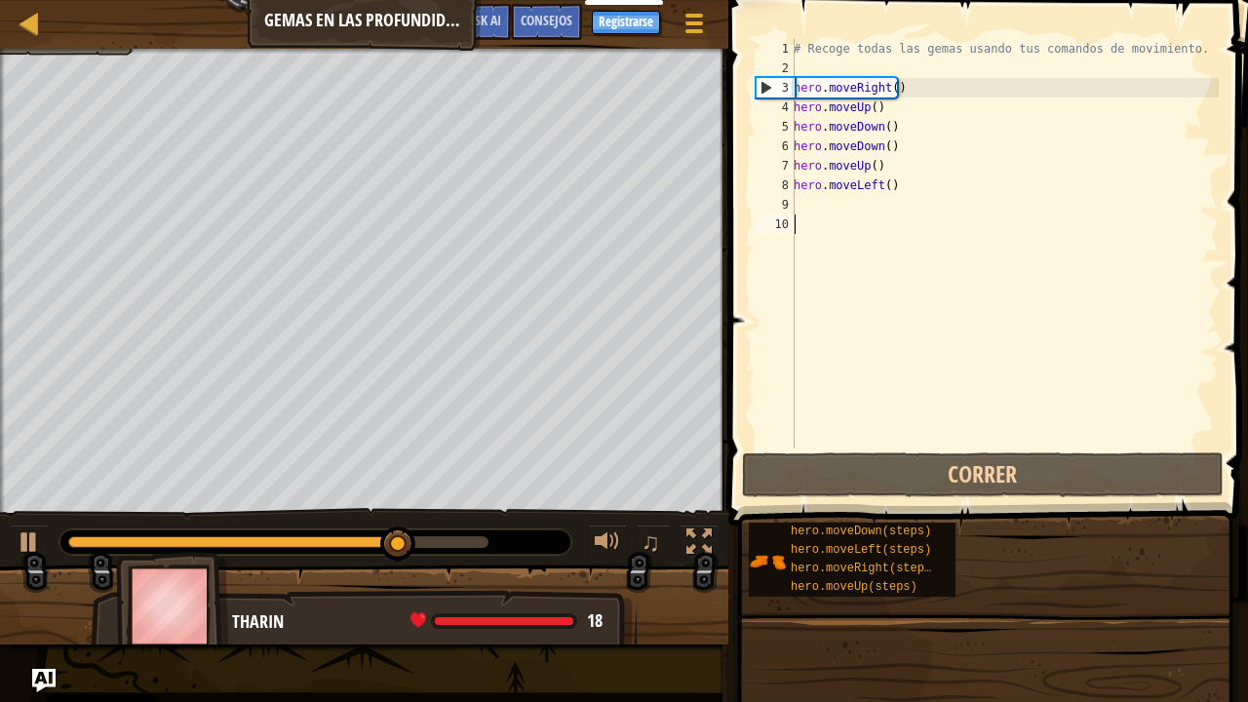
click at [834, 217] on div "# Recoge todas las gemas usando tus comandos de movimiento. hero . moveRight ( …" at bounding box center [1004, 263] width 429 height 448
click at [827, 208] on div "# Recoge todas las gemas usando tus comandos de movimiento. hero . moveRight ( …" at bounding box center [1004, 263] width 429 height 448
type textarea "m"
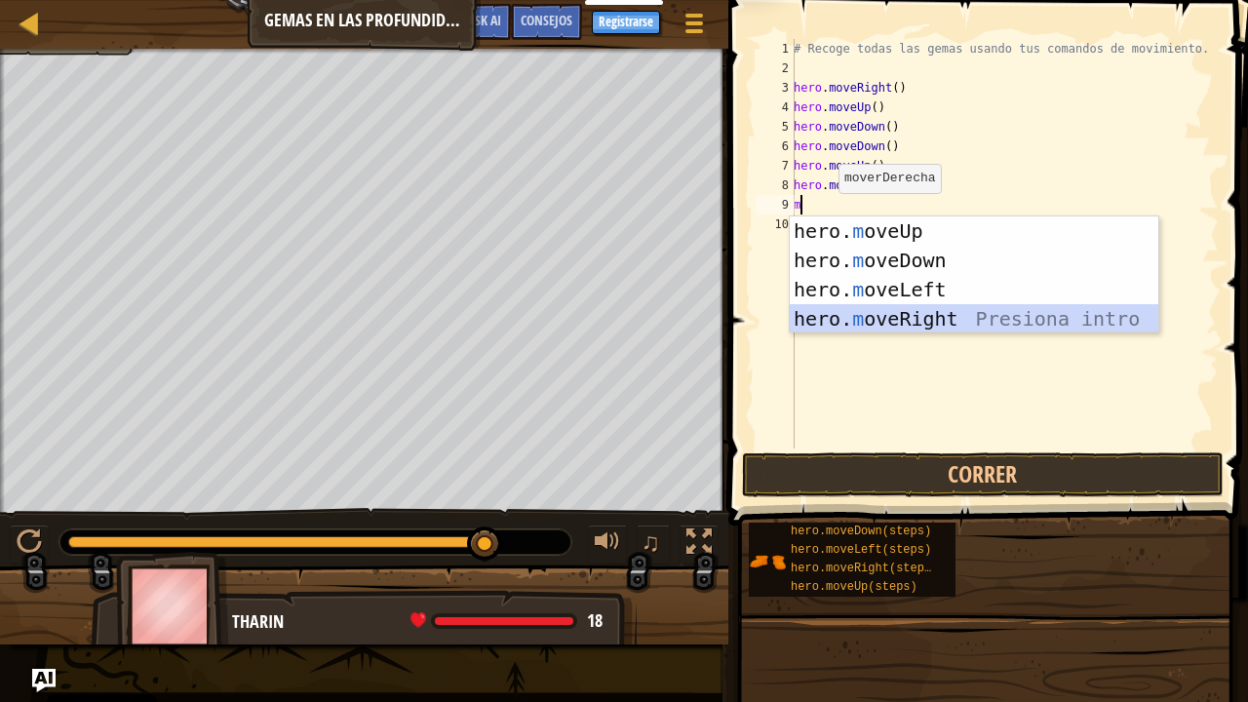
click at [868, 320] on div "hero. m oveUp Presiona intro hero. m oveDown Presiona intro hero. m oveLeft Pre…" at bounding box center [974, 303] width 369 height 175
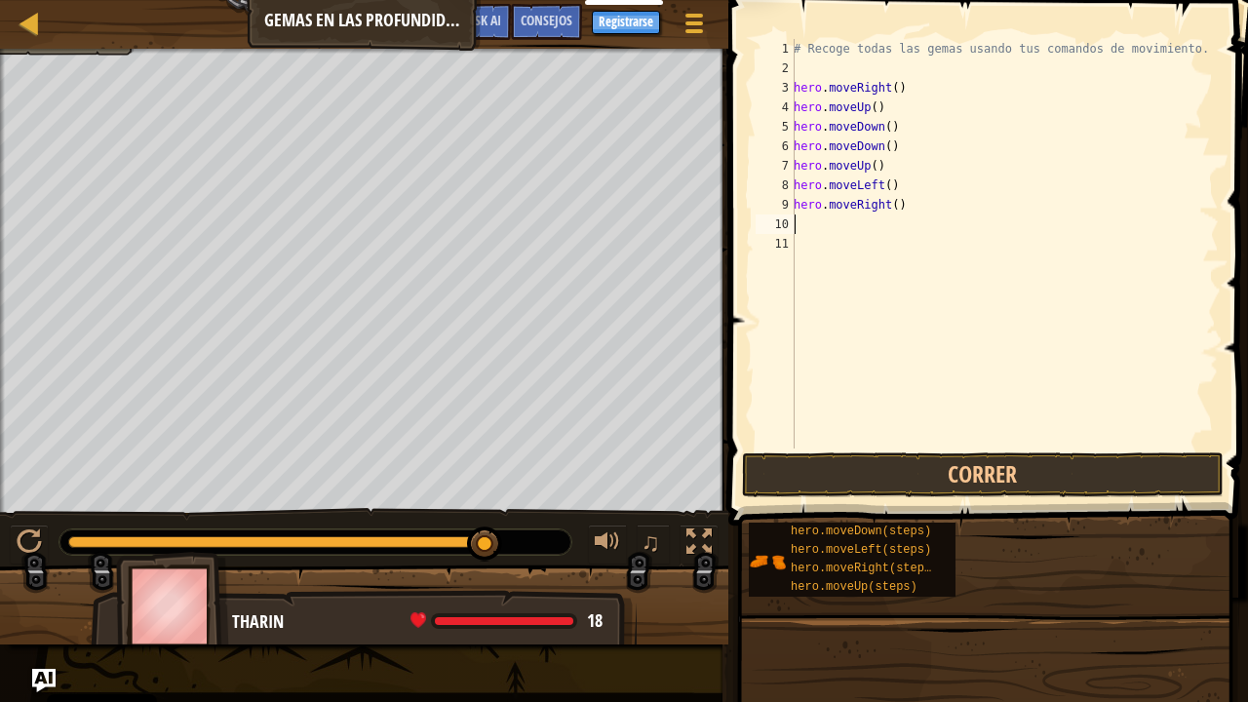
type textarea "m"
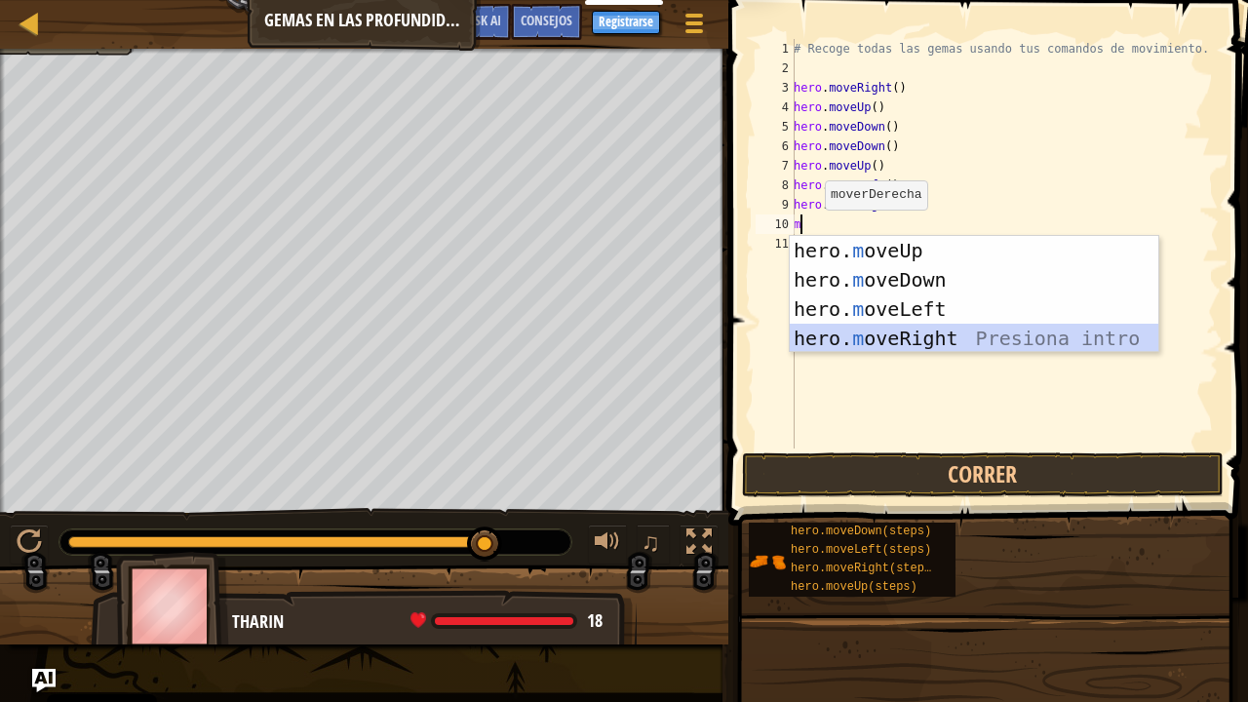
click at [862, 338] on div "hero. m oveUp Presiona intro hero. m oveDown Presiona intro hero. m oveLeft Pre…" at bounding box center [974, 323] width 369 height 175
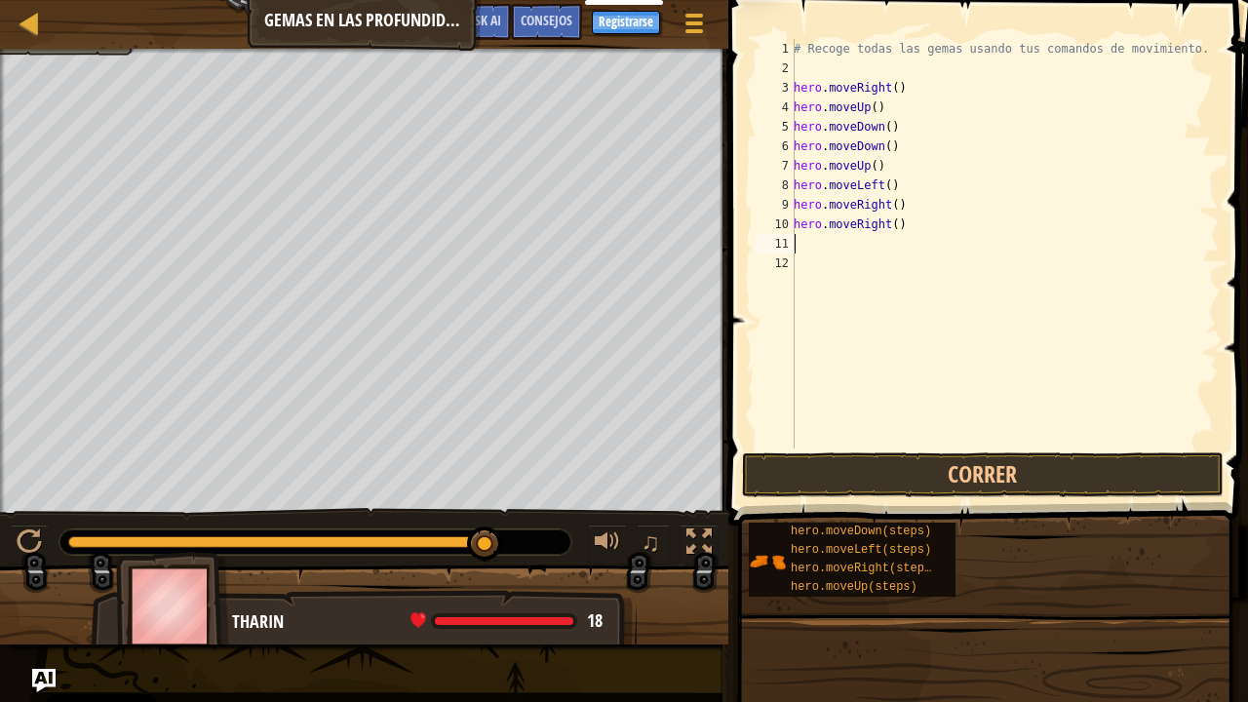
click at [820, 252] on div "# Recoge todas las gemas usando tus comandos de movimiento. hero . moveRight ( …" at bounding box center [1004, 263] width 429 height 448
type textarea "m"
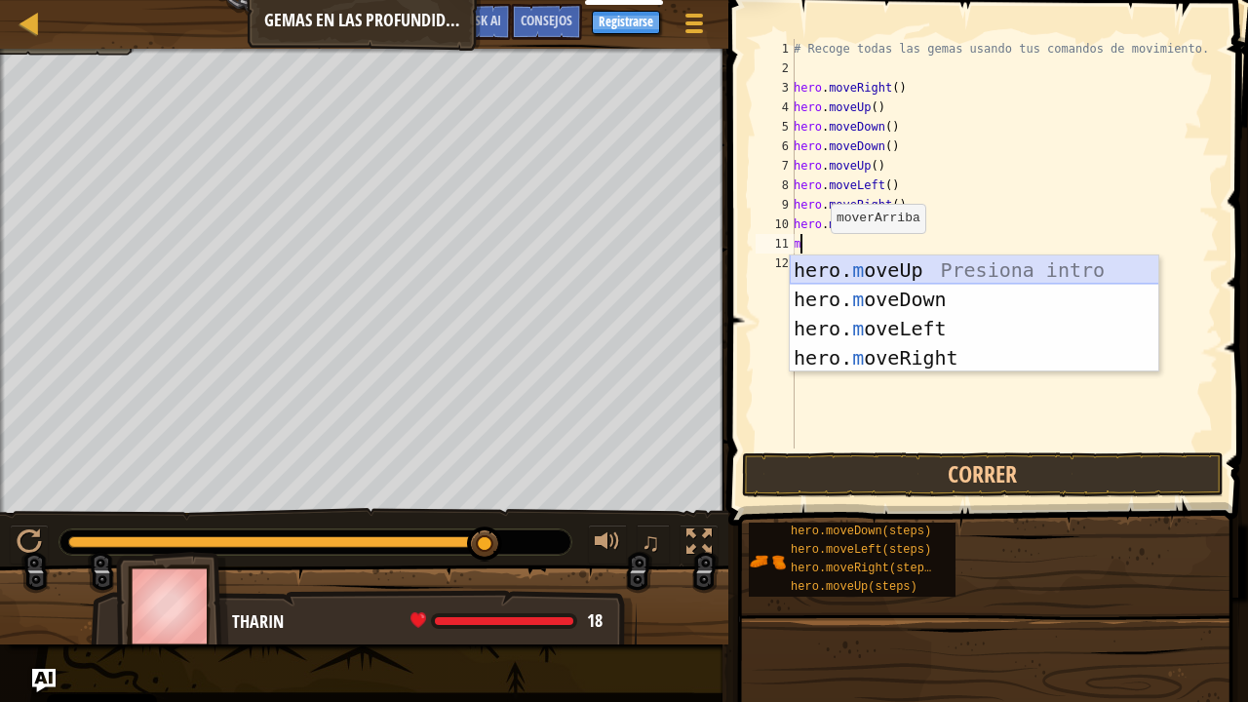
click at [821, 269] on div "hero. m oveUp Presiona intro hero. m oveDown Presiona intro hero. m oveLeft Pre…" at bounding box center [974, 342] width 369 height 175
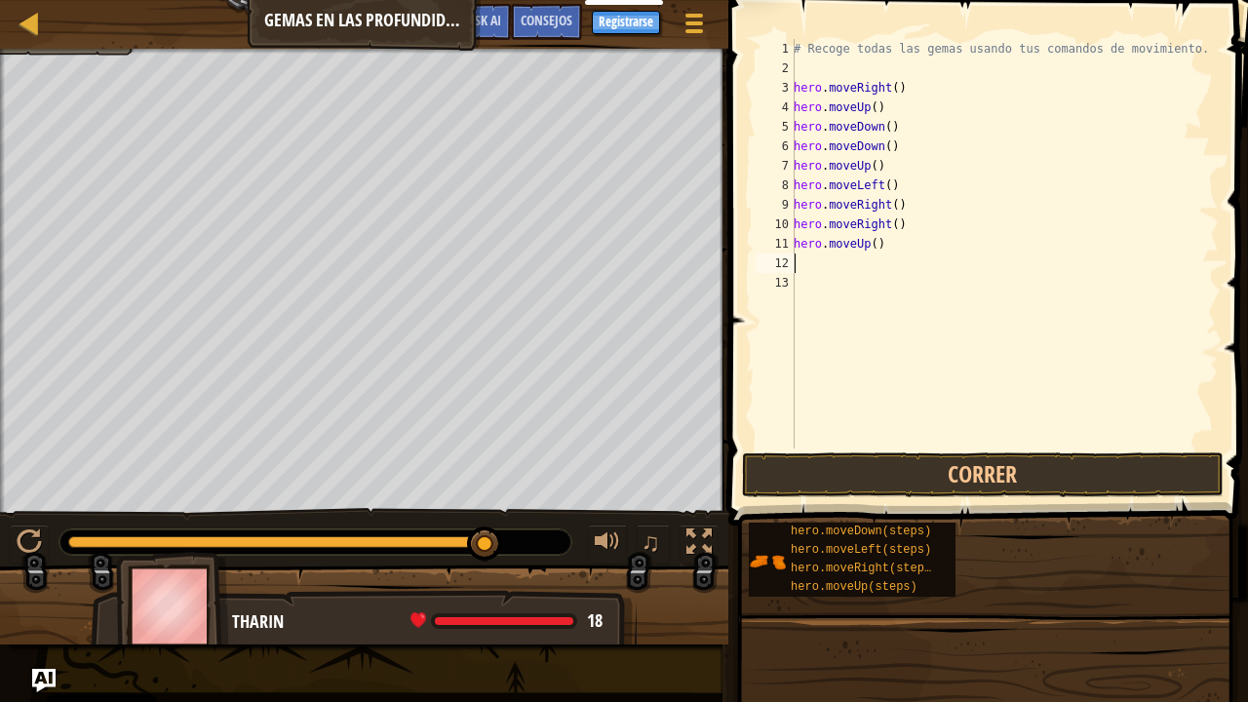
type textarea "m"
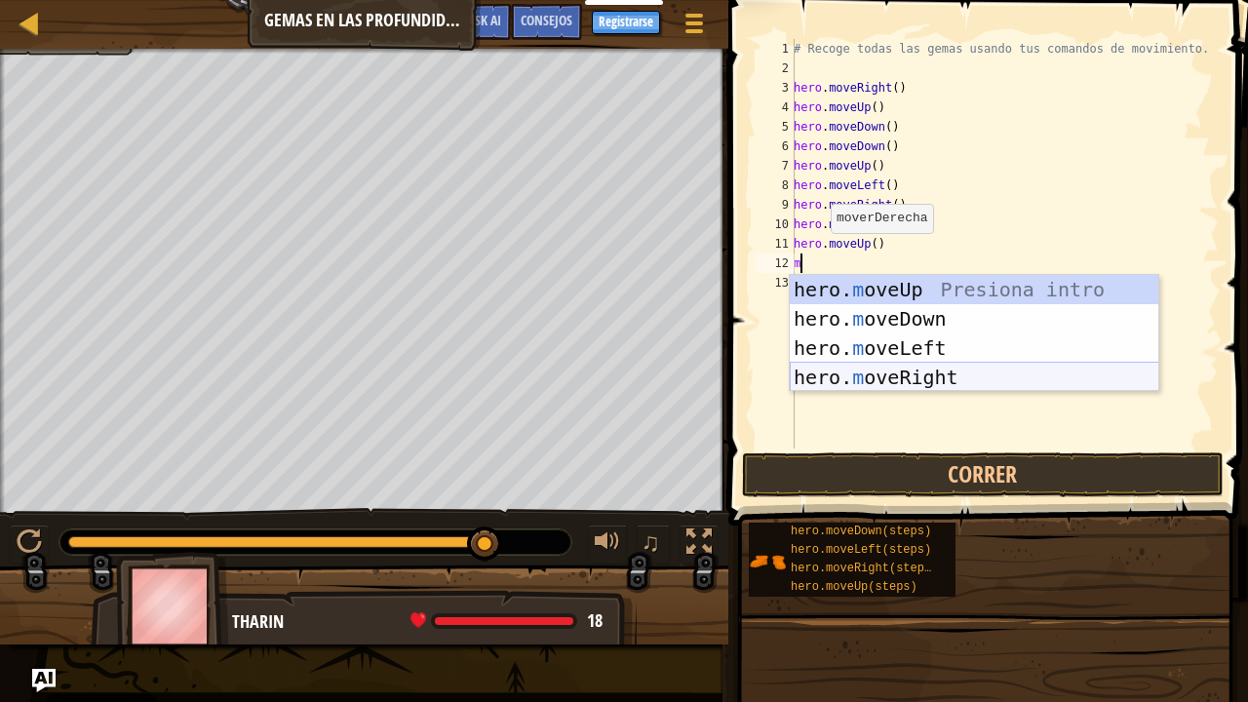
click at [844, 372] on div "hero. m oveUp Presiona intro hero. m oveDown Presiona intro hero. m oveLeft Pre…" at bounding box center [974, 362] width 369 height 175
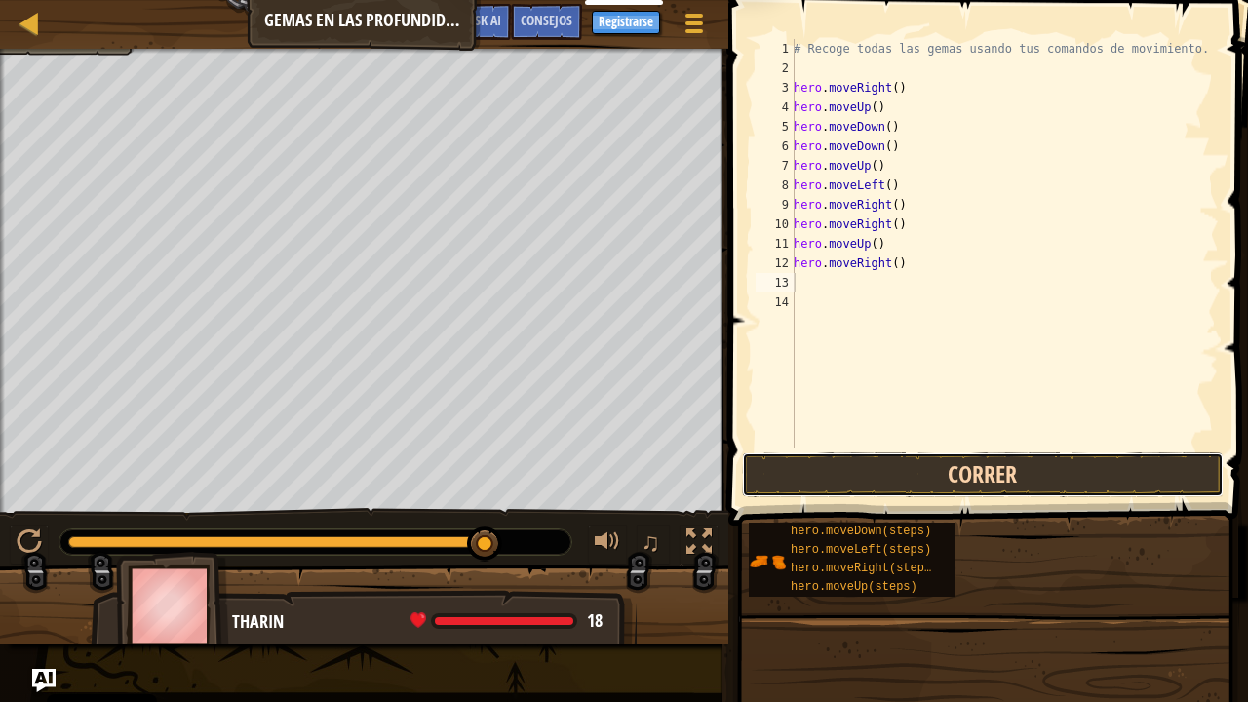
click at [854, 460] on button "Correr" at bounding box center [983, 474] width 482 height 45
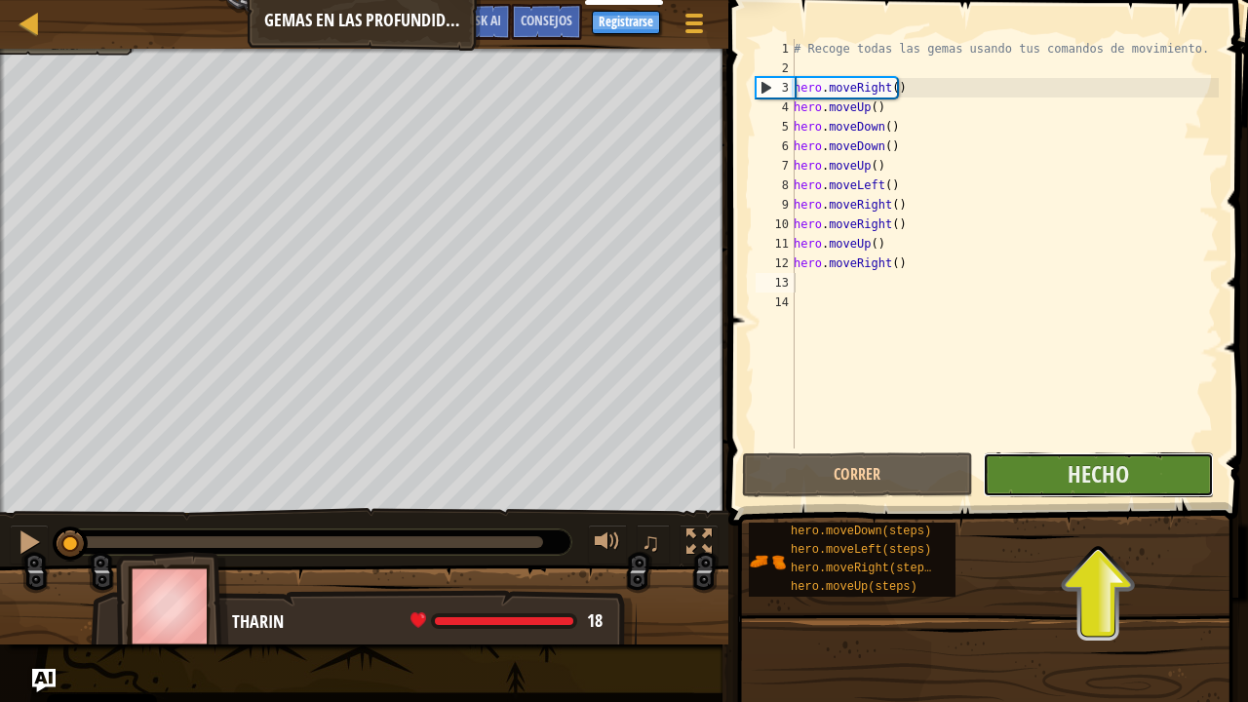
click at [978, 483] on button "Hecho" at bounding box center [1098, 474] width 231 height 45
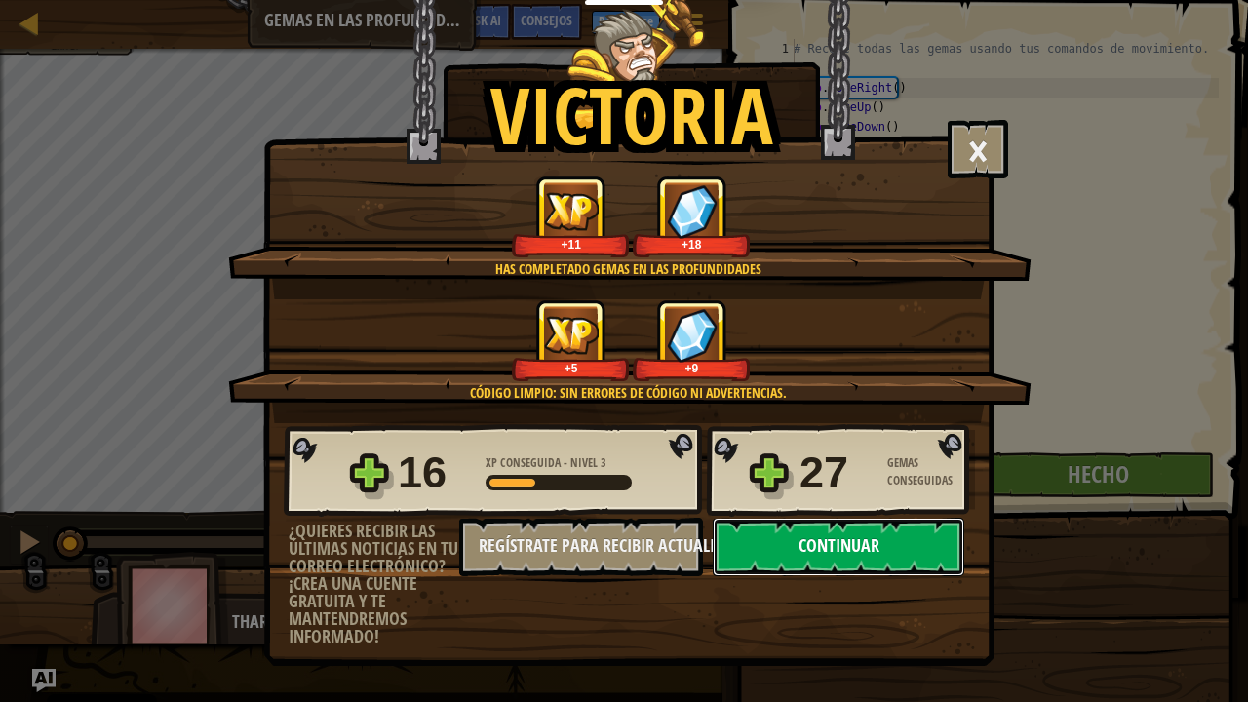
click at [900, 526] on button "Continuar" at bounding box center [839, 547] width 252 height 58
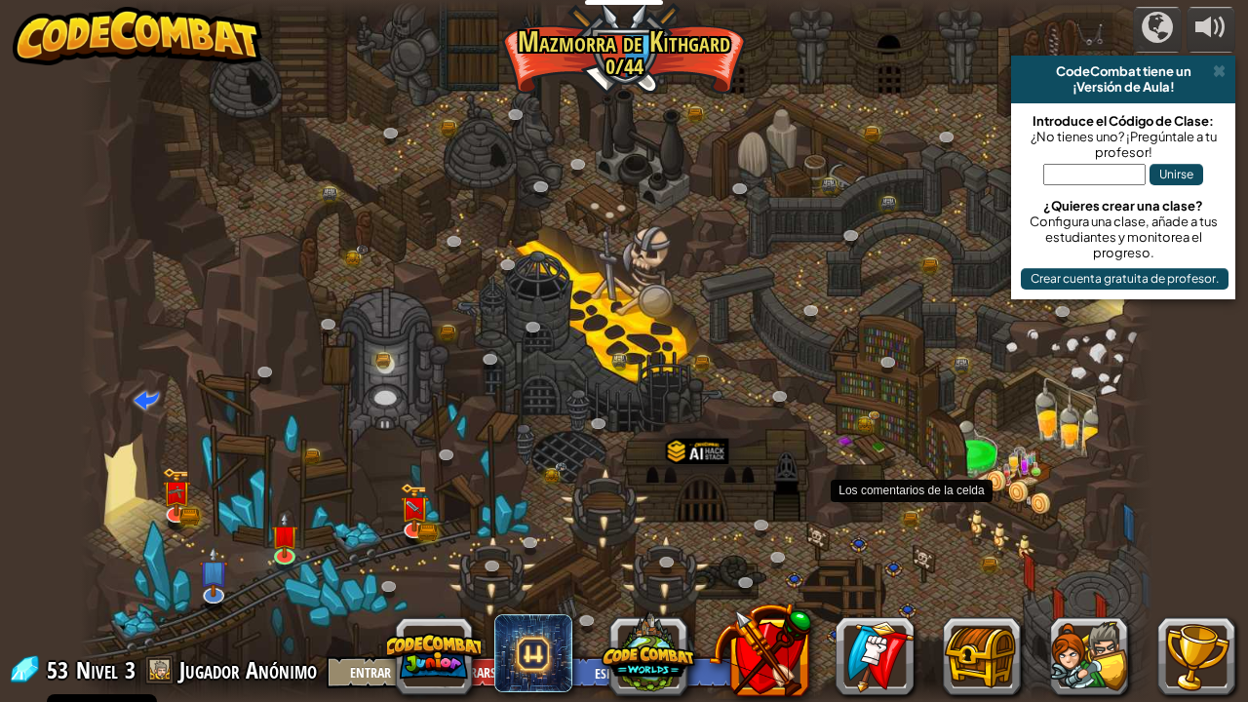
select select "es-ES"
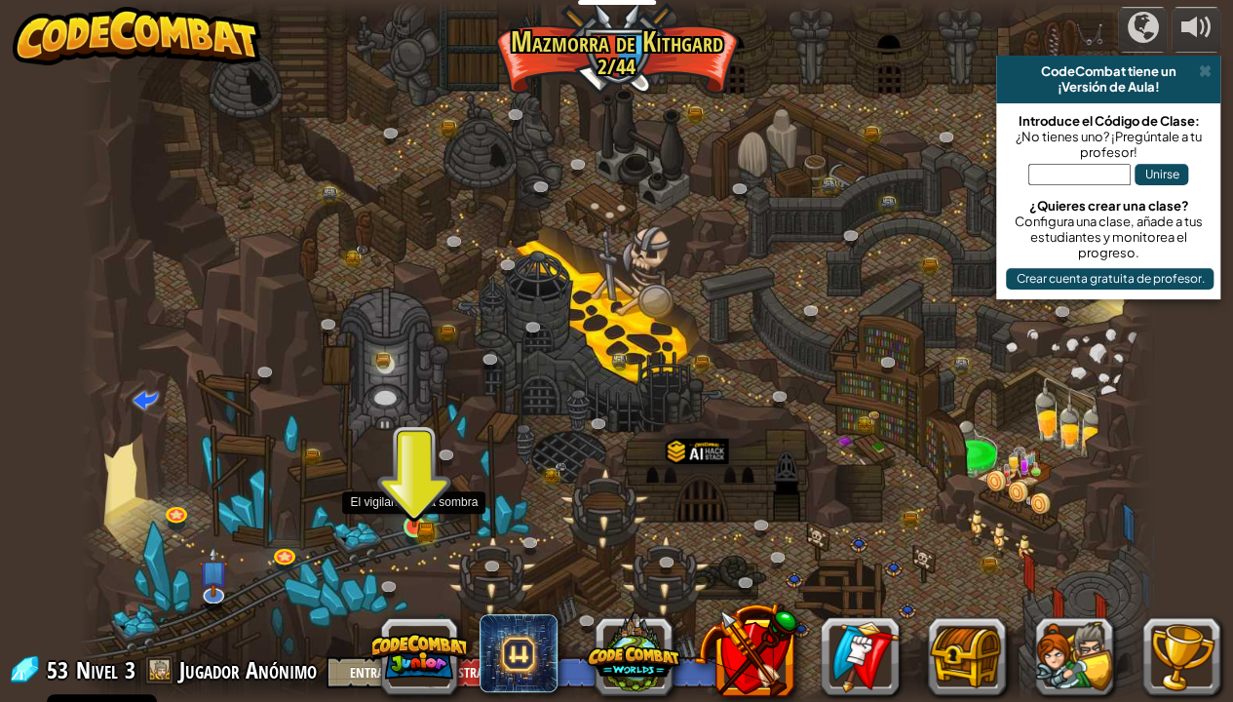
click at [413, 520] on img at bounding box center [414, 499] width 26 height 58
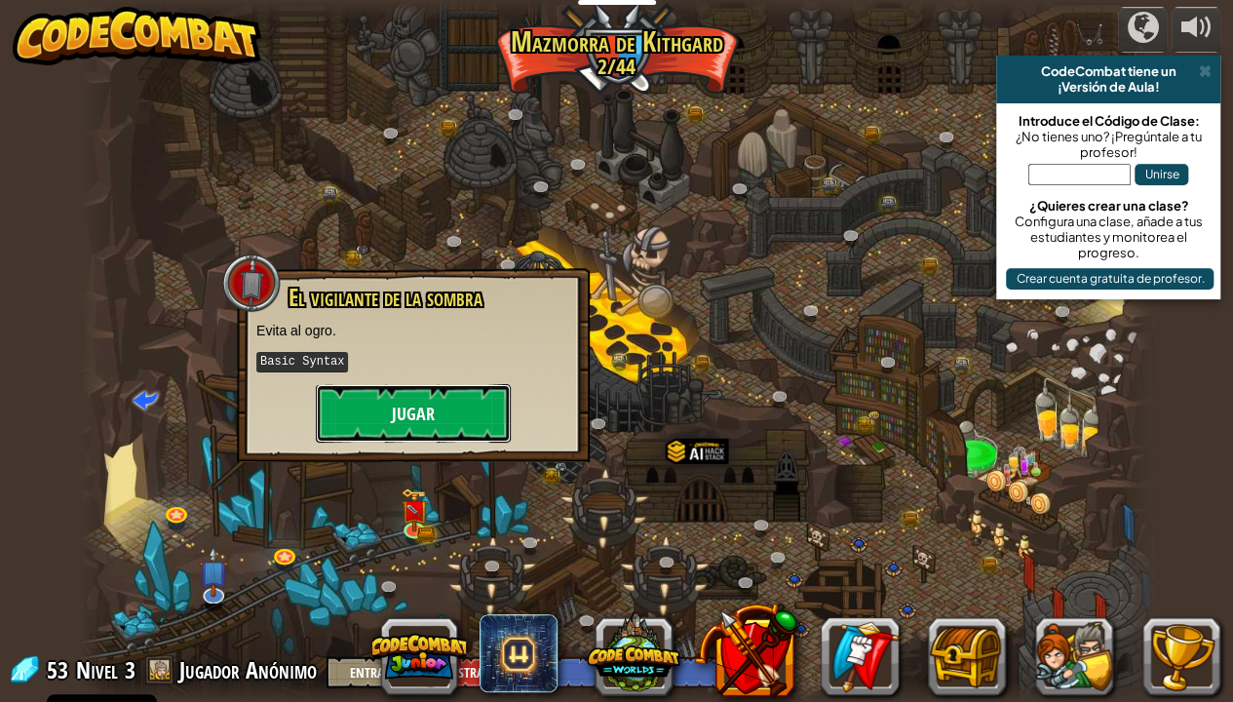
click at [452, 397] on button "Jugar" at bounding box center [413, 413] width 195 height 58
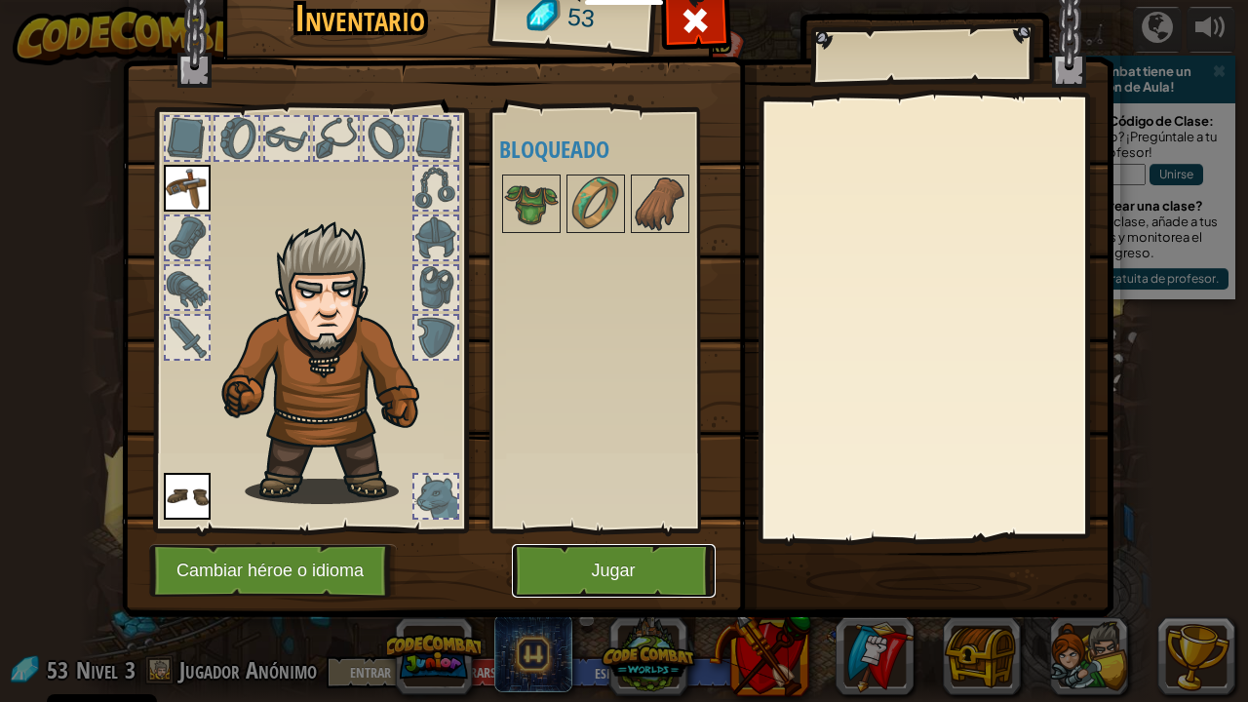
click at [578, 565] on button "Jugar" at bounding box center [614, 571] width 204 height 54
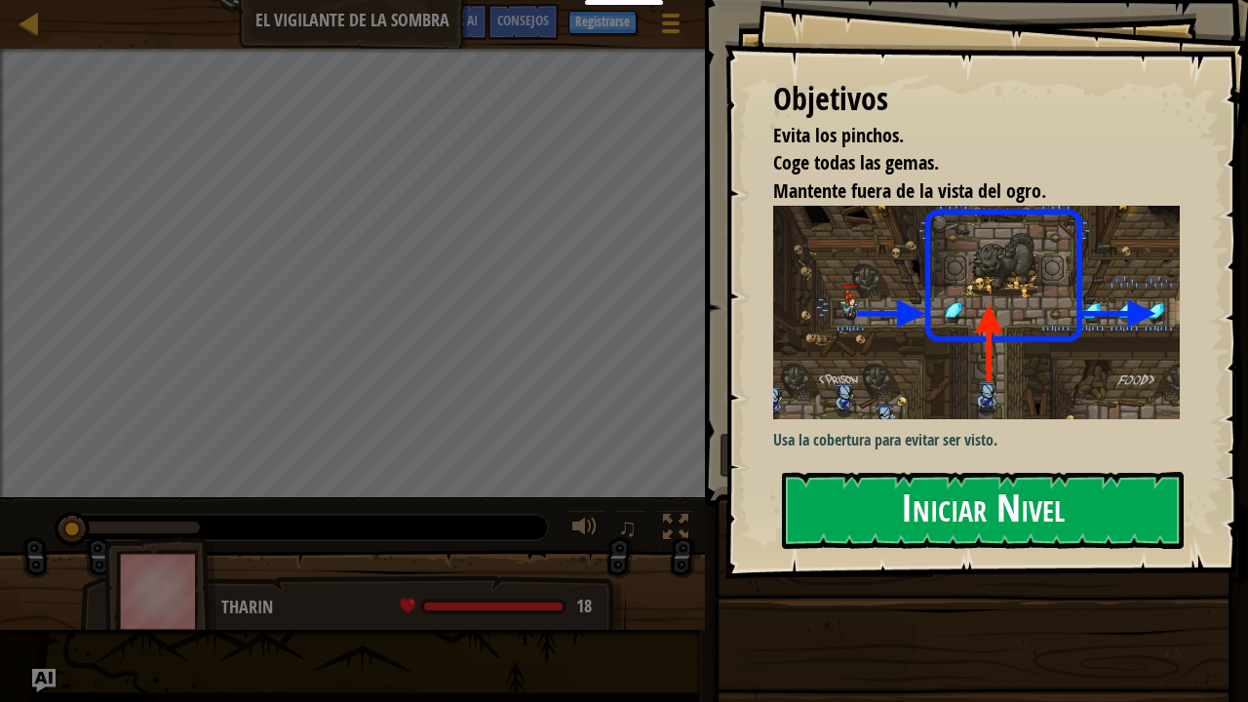
click at [819, 529] on button "Iniciar Nivel" at bounding box center [983, 510] width 402 height 77
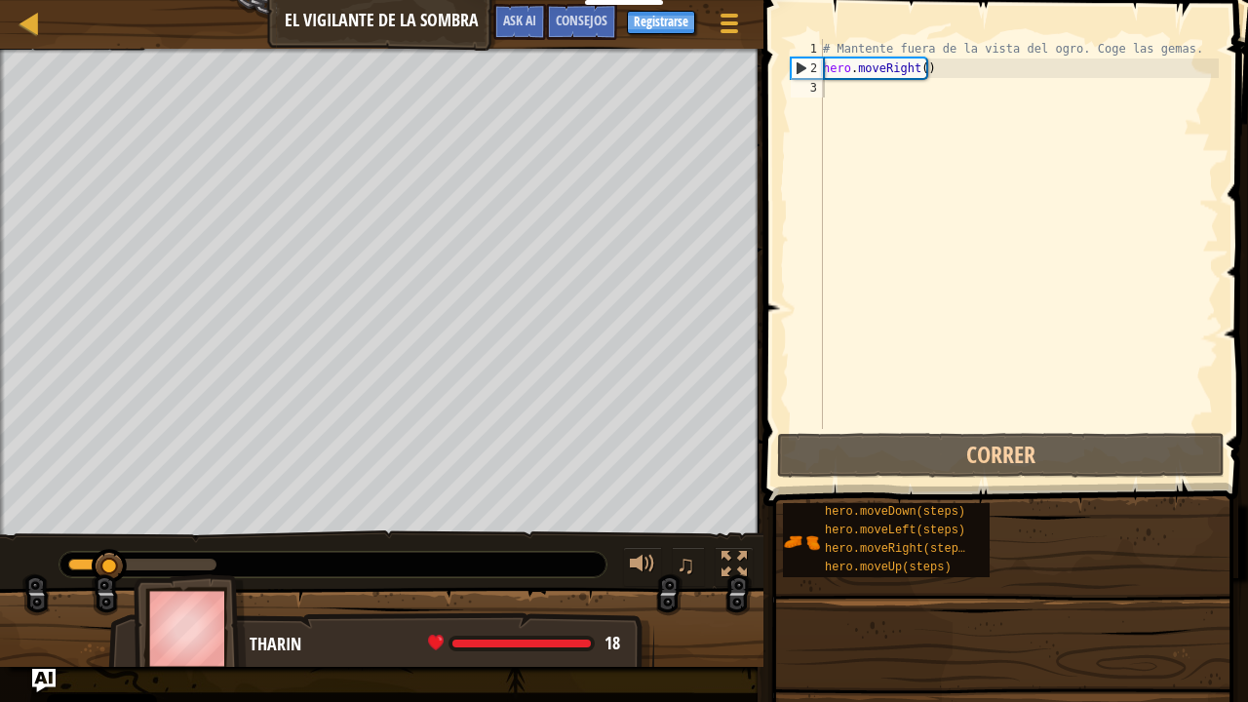
click at [819, 503] on div "hero.moveDown(steps) hero.moveLeft(steps) hero.moveRight(steps) hero.moveUp(ste…" at bounding box center [886, 540] width 207 height 74
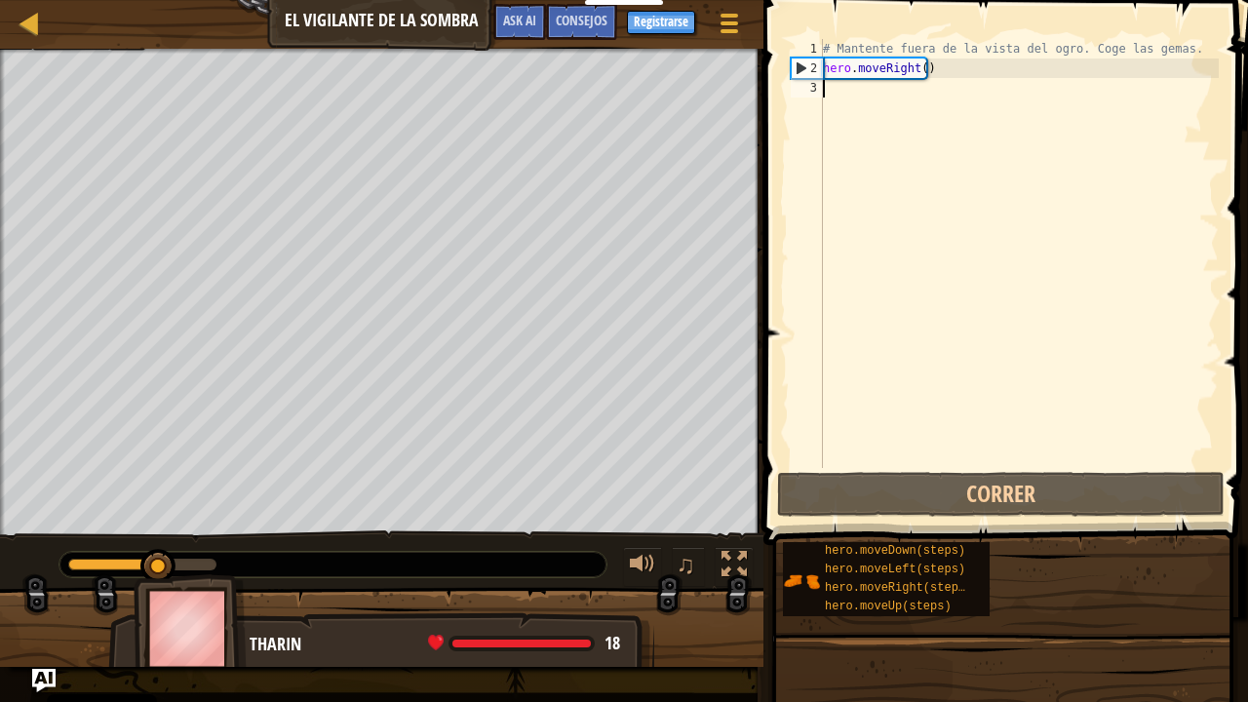
click at [869, 99] on div "# Mantente fuera de la vista del ogro. Coge las gemas. hero . moveRight ( )" at bounding box center [1019, 273] width 400 height 468
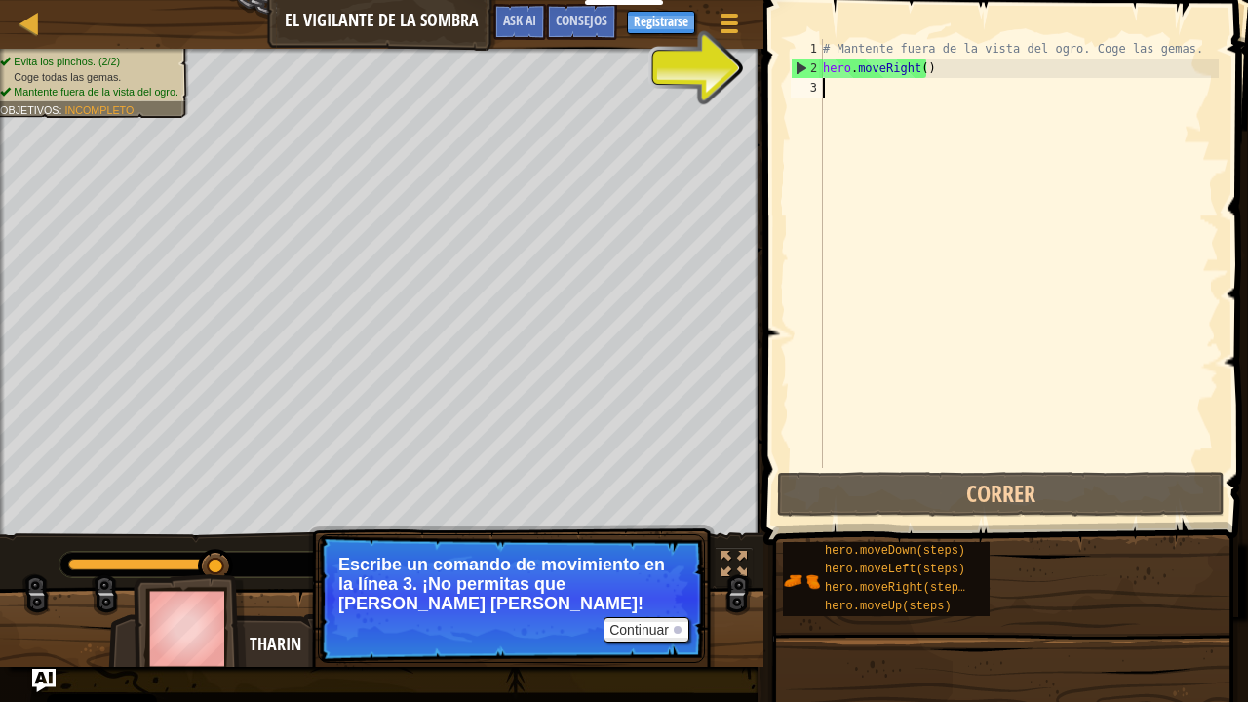
type textarea "m"
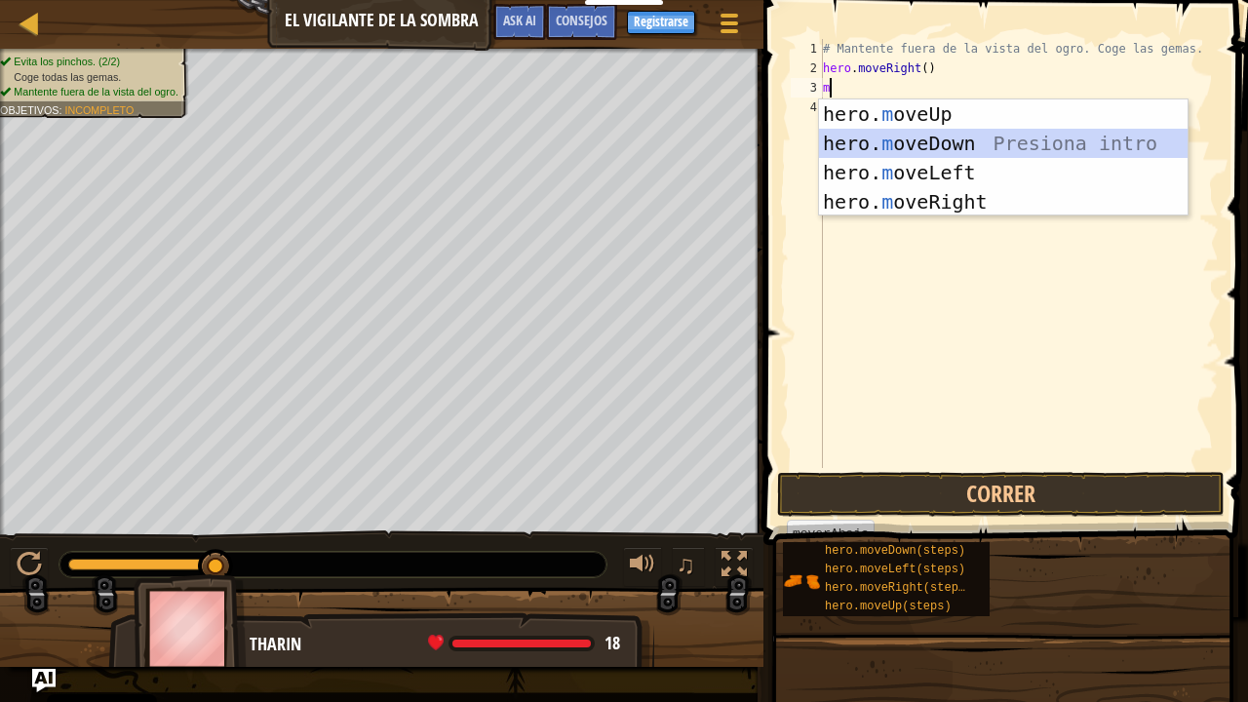
click at [874, 145] on div "hero. m oveUp Presiona intro hero. m oveDown Presiona intro hero. m oveLeft Pre…" at bounding box center [1003, 186] width 369 height 175
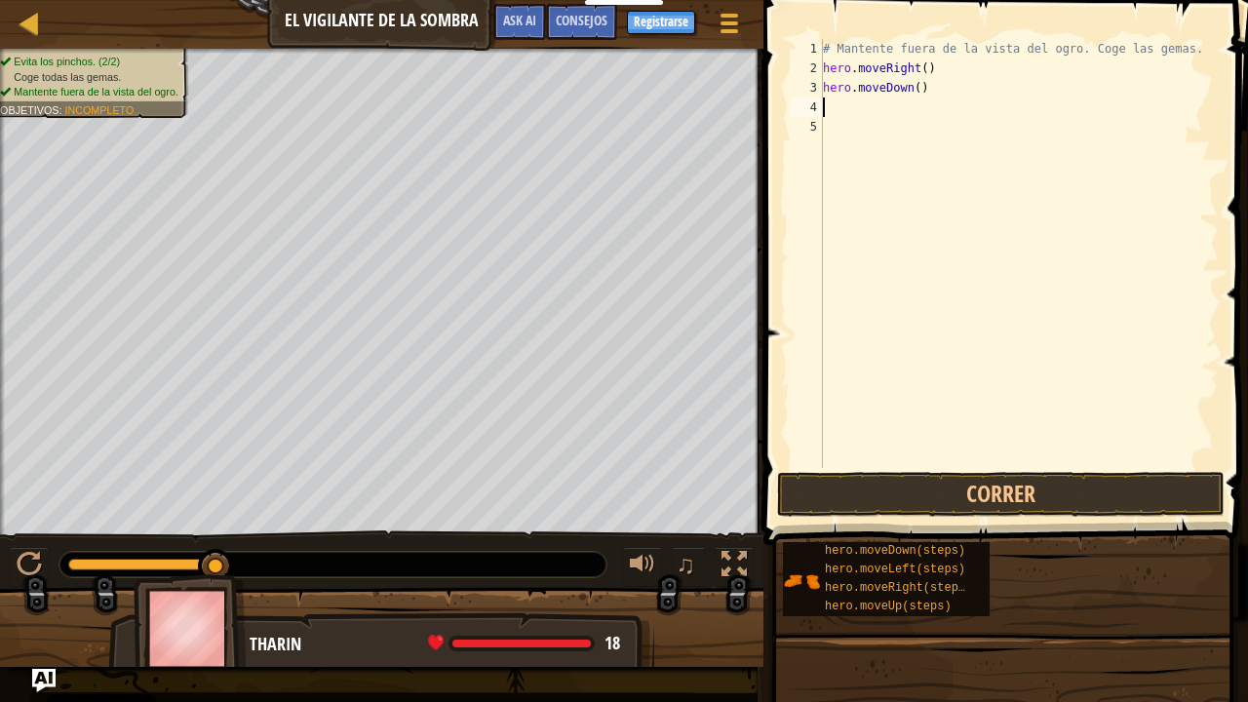
click at [852, 122] on div "# Mantente fuera de la vista del ogro. Coge las gemas. hero . moveRight ( ) her…" at bounding box center [1019, 273] width 400 height 468
click at [847, 112] on div "# Mantente fuera de la vista del ogro. Coge las gemas. hero . moveRight ( ) her…" at bounding box center [1019, 273] width 400 height 468
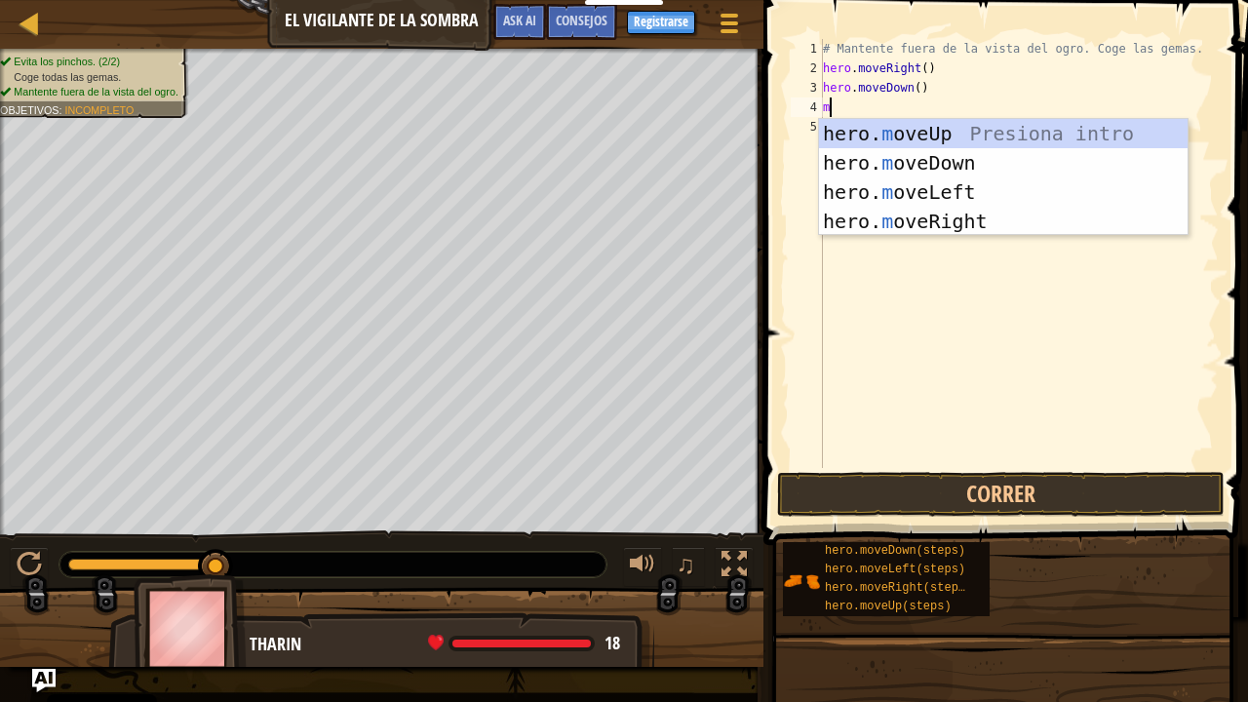
type textarea "mo"
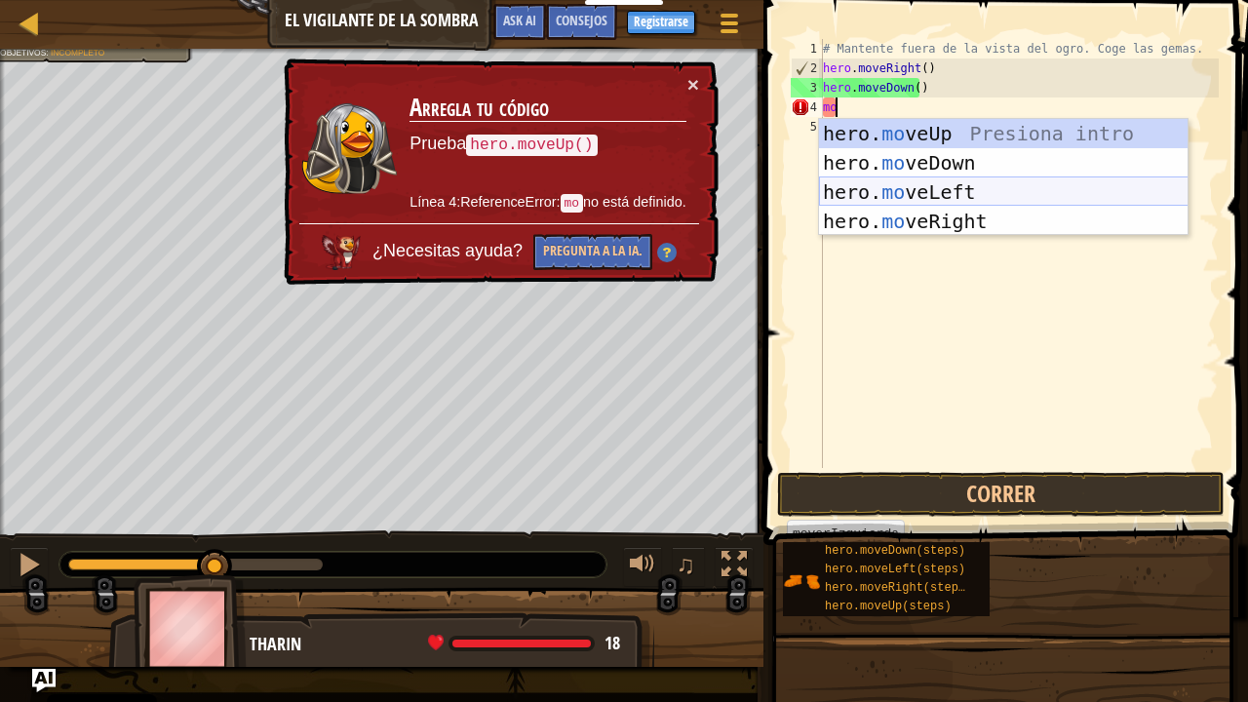
click at [916, 197] on div "hero. mo veUp Presiona intro hero. mo veDown Presiona intro hero. mo veLeft Pre…" at bounding box center [1003, 206] width 369 height 175
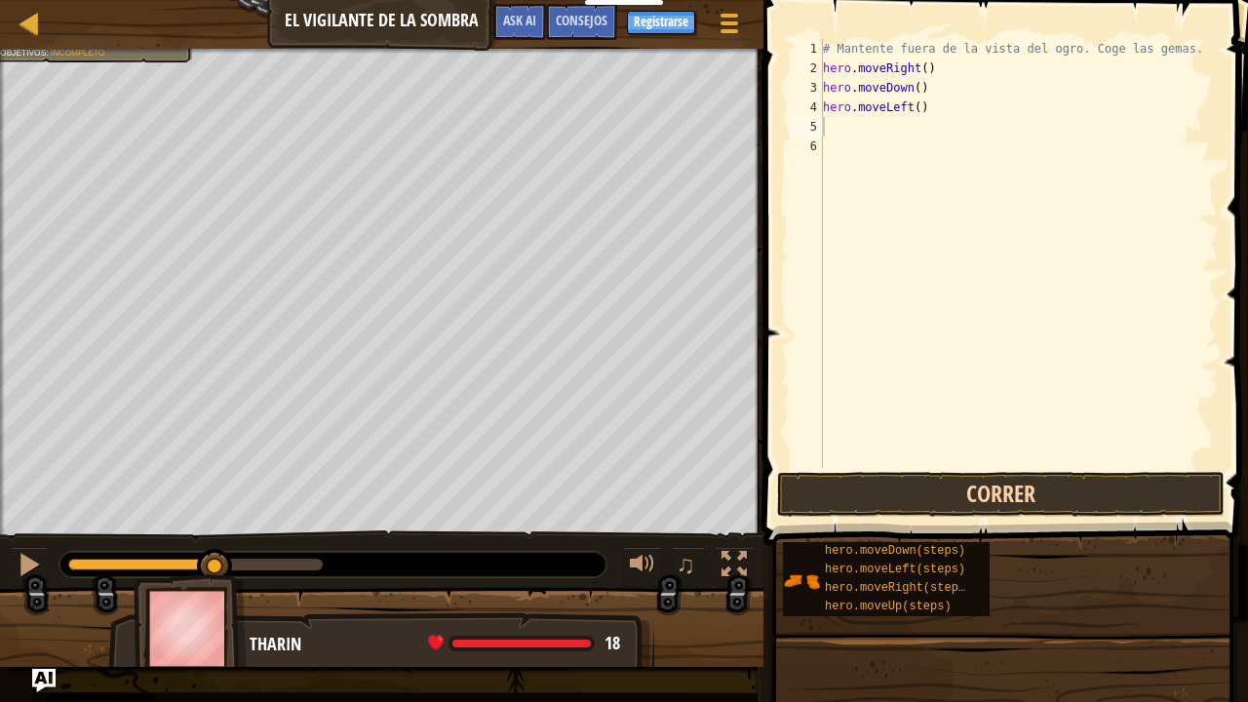
drag, startPoint x: 895, startPoint y: 522, endPoint x: 895, endPoint y: 500, distance: 21.4
click at [895, 511] on div "Consejos 1 2 3 4 5 6 # Mantente fuera de la vista del ogro. Coge las gemas. her…" at bounding box center [1002, 346] width 490 height 692
click at [895, 498] on button "Correr" at bounding box center [1000, 494] width 447 height 45
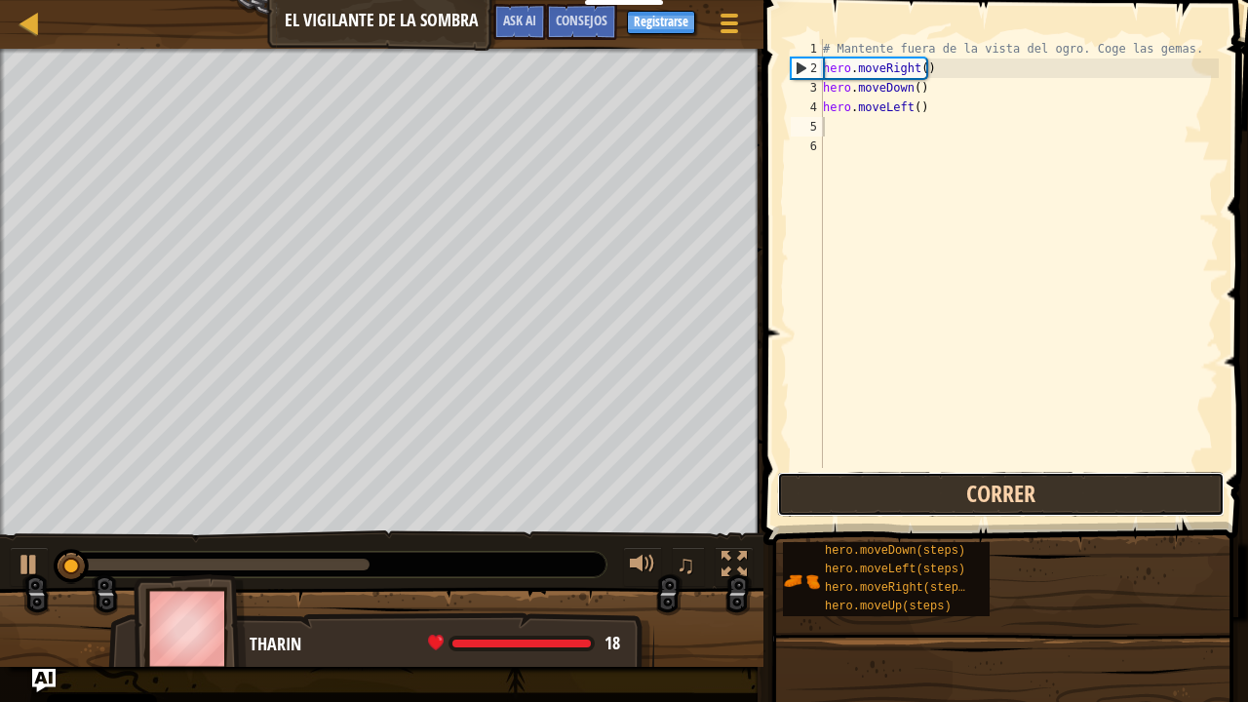
click at [903, 495] on button "Correr" at bounding box center [1000, 494] width 447 height 45
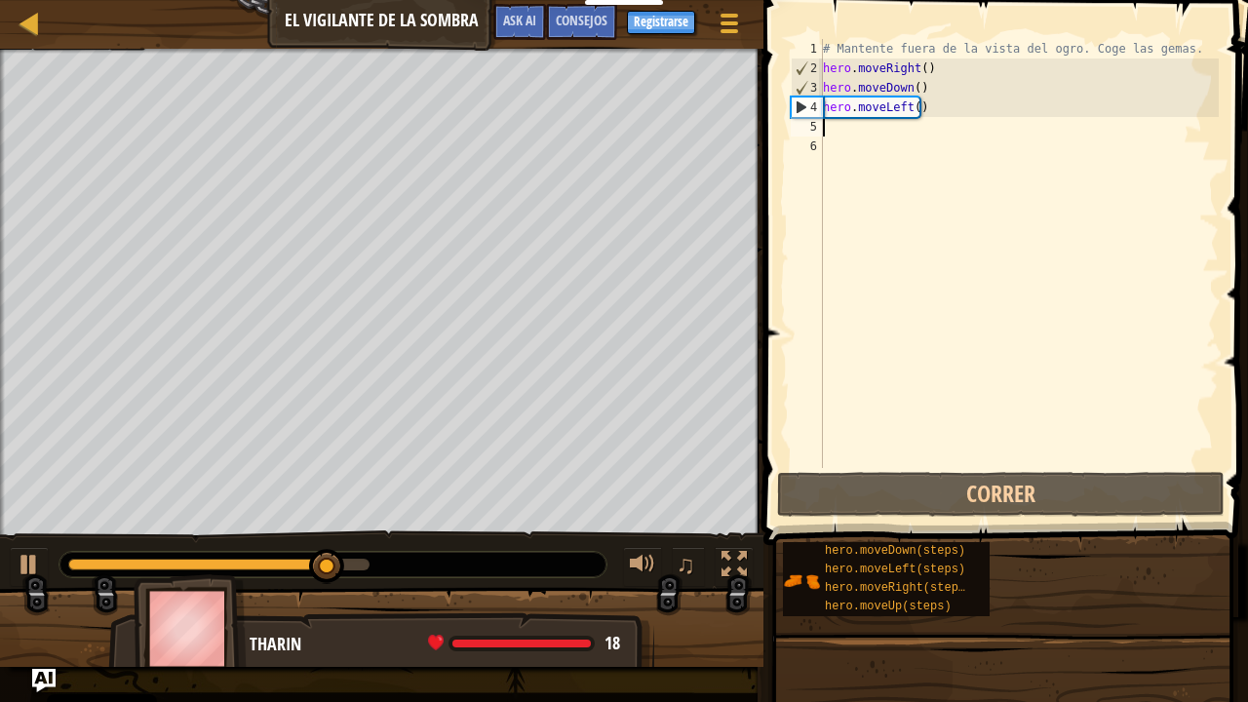
type textarea "m"
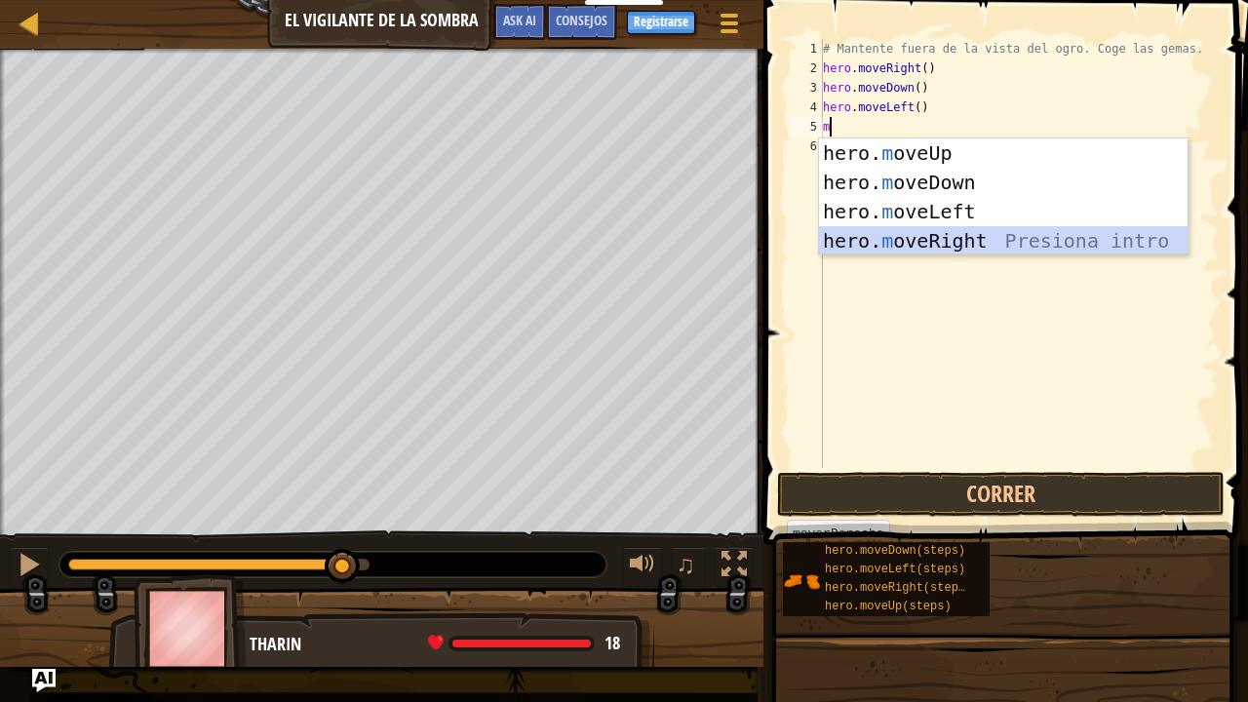
click at [860, 231] on div "hero. m oveUp Presiona intro hero. m oveDown Presiona intro hero. m oveLeft Pre…" at bounding box center [1003, 225] width 369 height 175
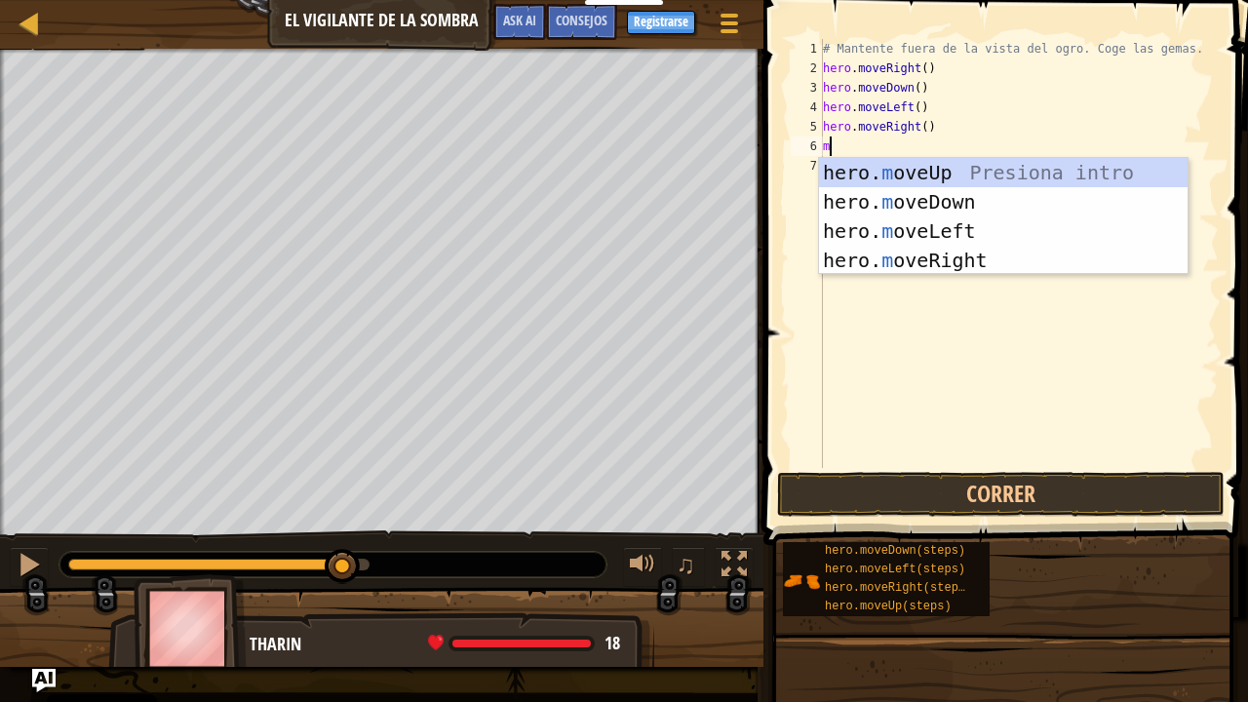
type textarea "mo"
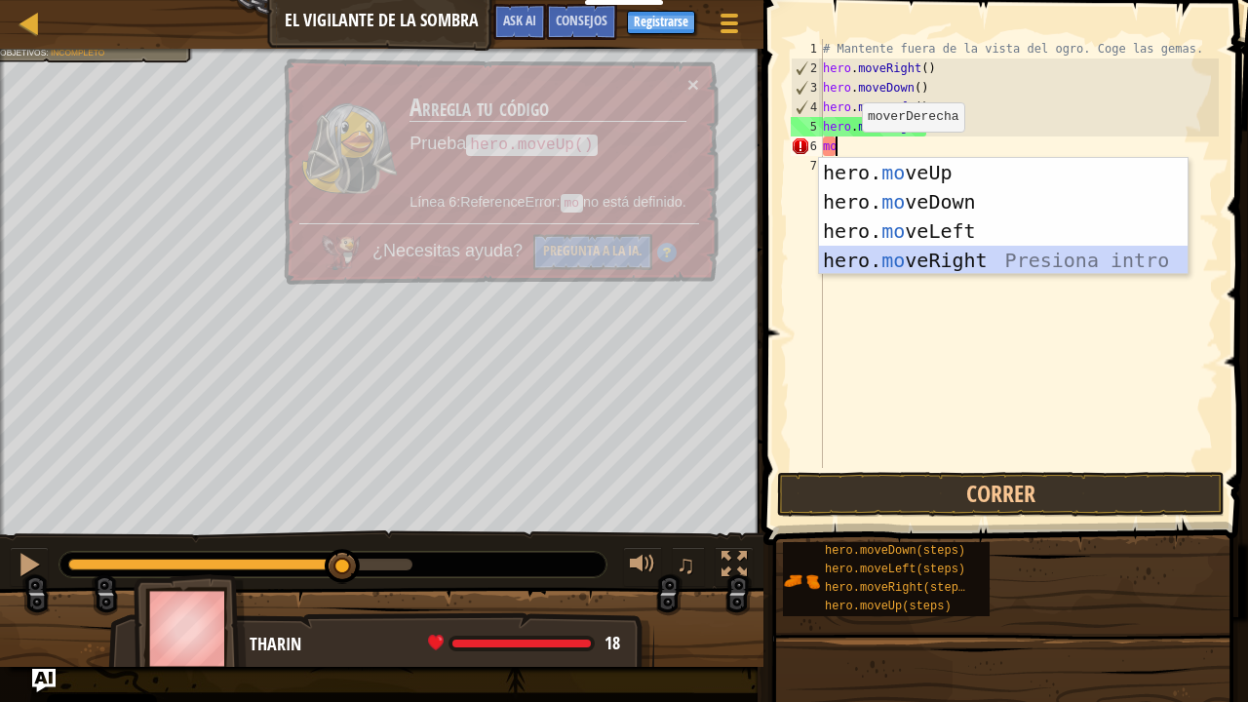
click at [877, 261] on div "hero. mo veUp Presiona intro hero. mo veDown Presiona intro hero. mo veLeft Pre…" at bounding box center [1003, 245] width 369 height 175
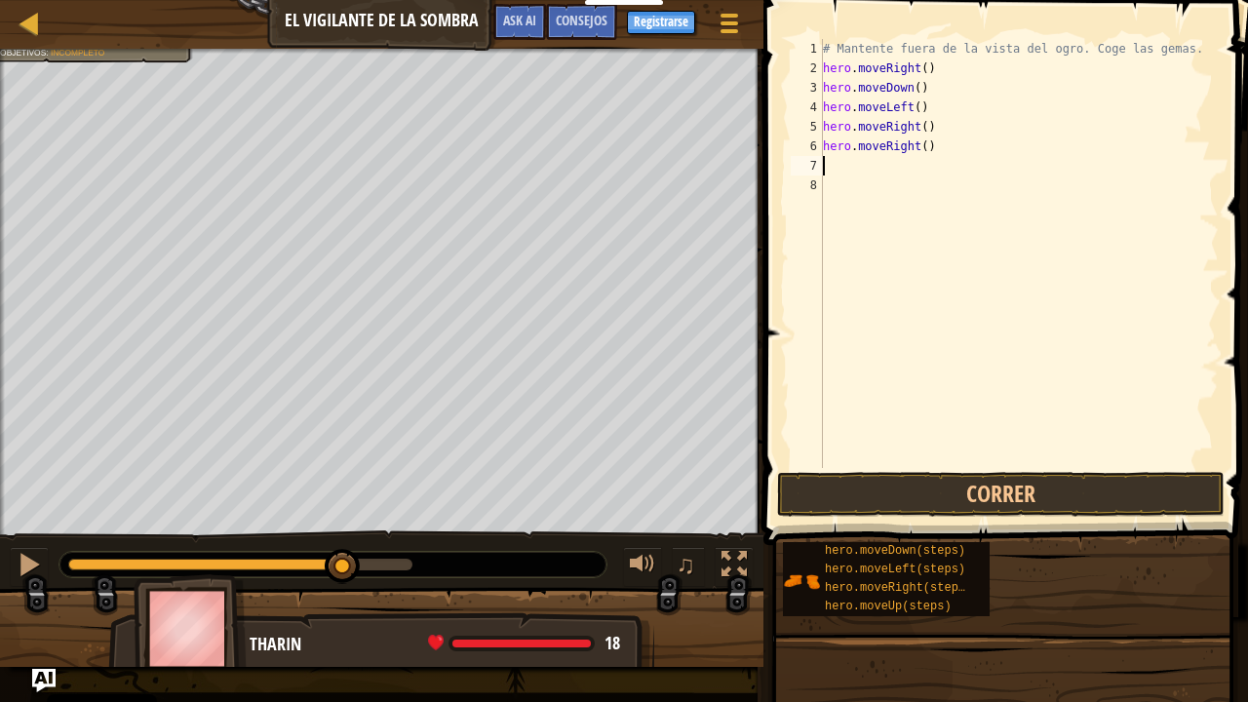
click at [833, 165] on div "# Mantente fuera de la vista del ogro. Coge las gemas. hero . moveRight ( ) her…" at bounding box center [1019, 273] width 400 height 468
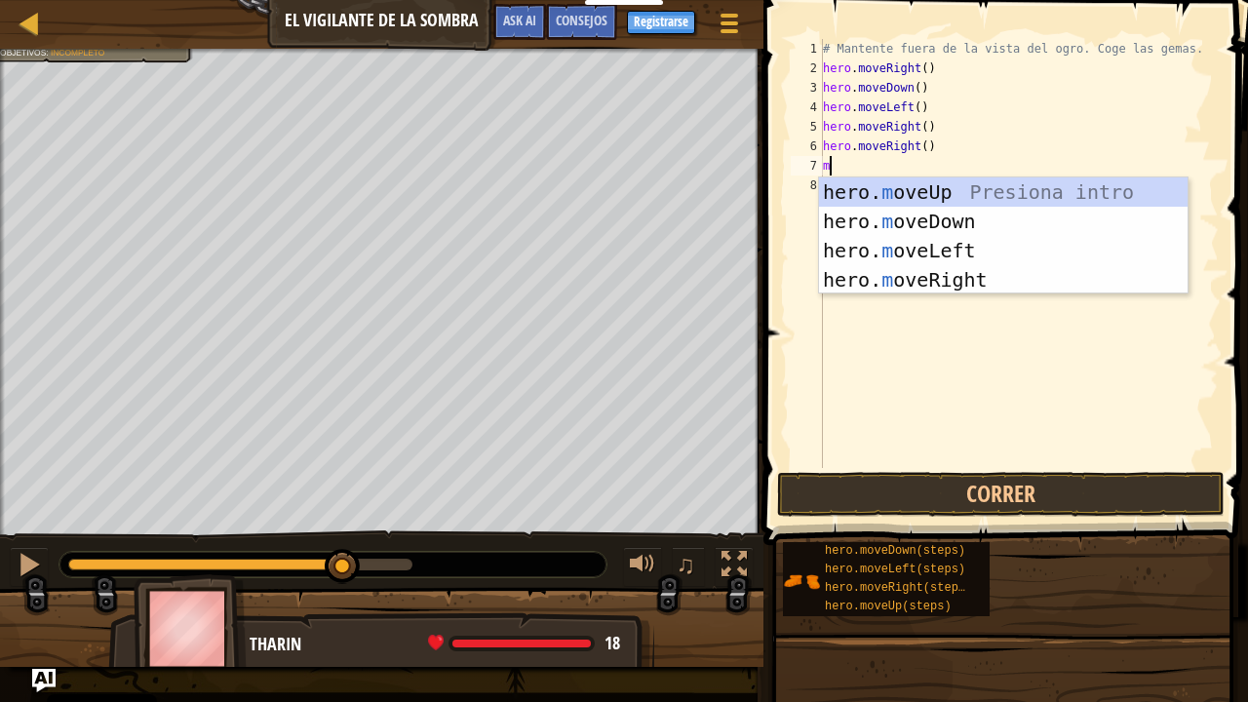
type textarea "mo"
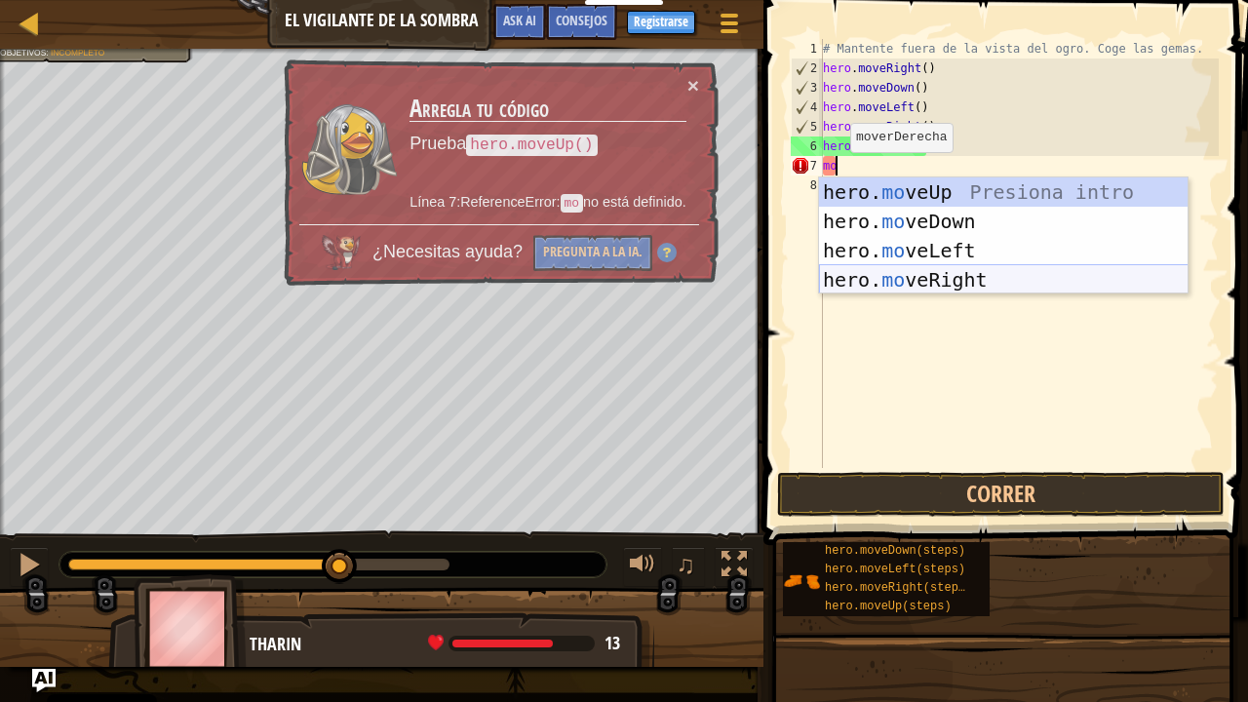
click at [881, 281] on div "hero. mo veUp Presiona intro hero. mo veDown Presiona intro hero. mo veLeft Pre…" at bounding box center [1003, 264] width 369 height 175
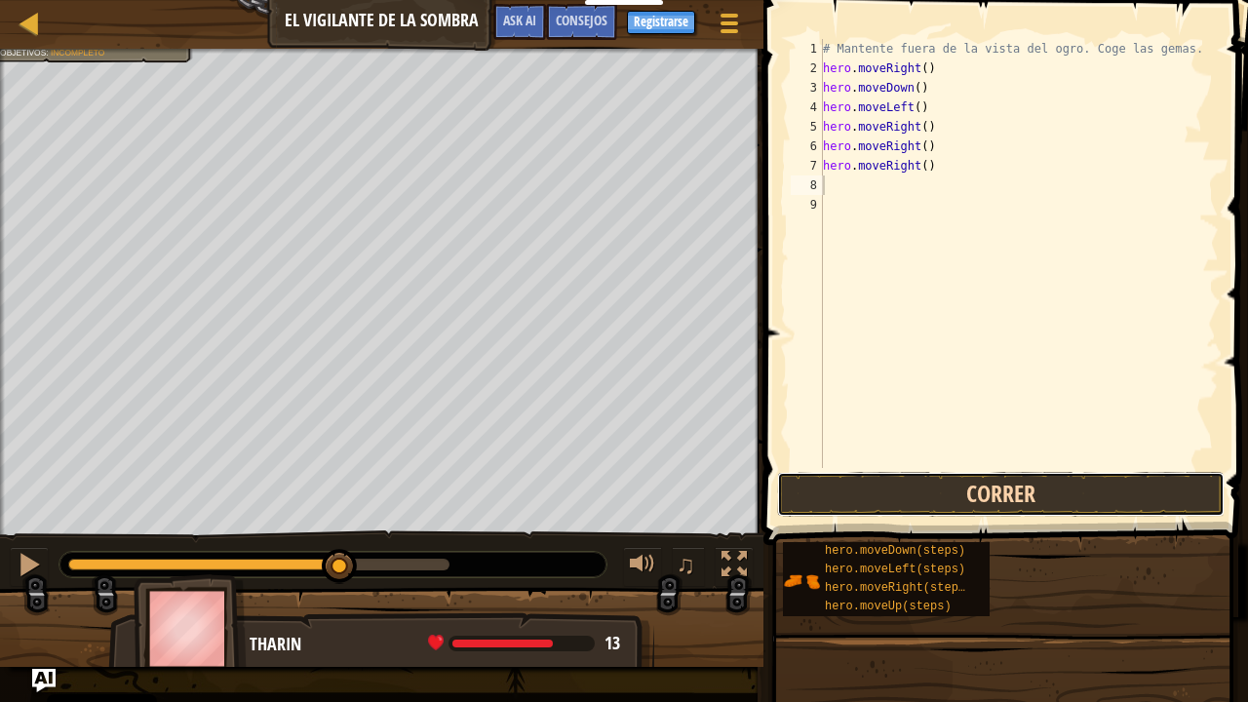
click at [902, 473] on button "Correr" at bounding box center [1000, 494] width 447 height 45
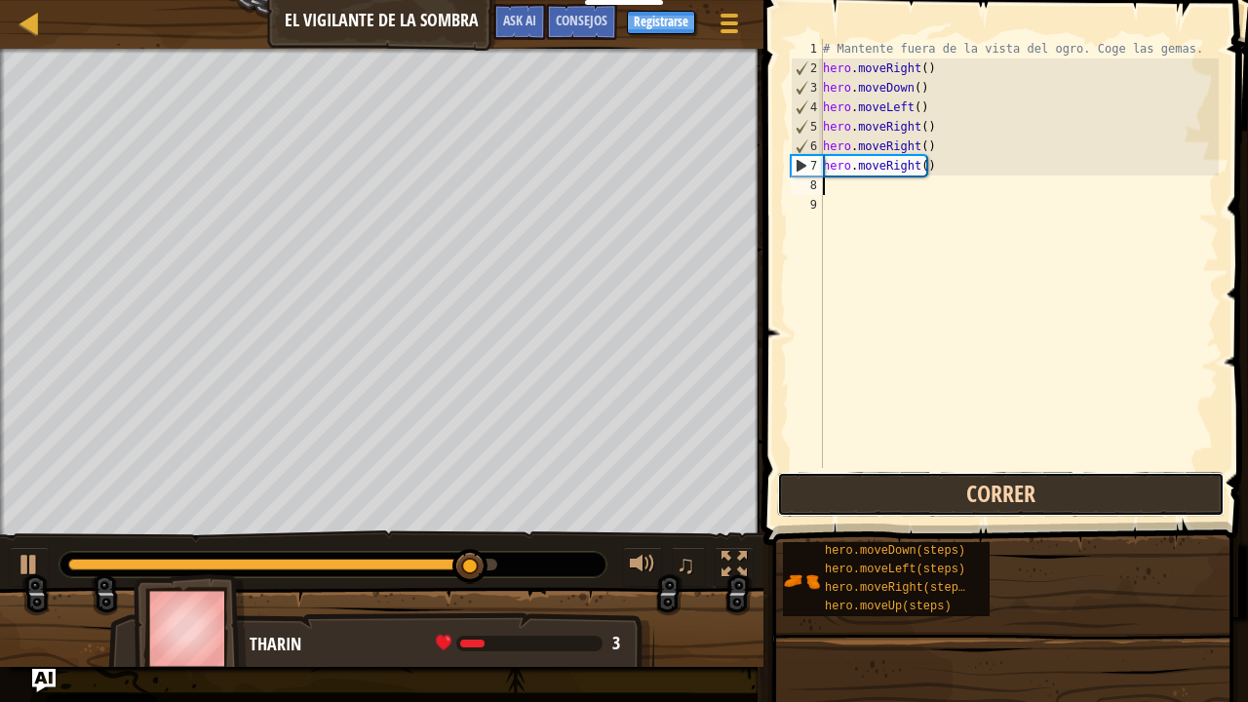
click at [920, 492] on button "Correr" at bounding box center [1000, 494] width 447 height 45
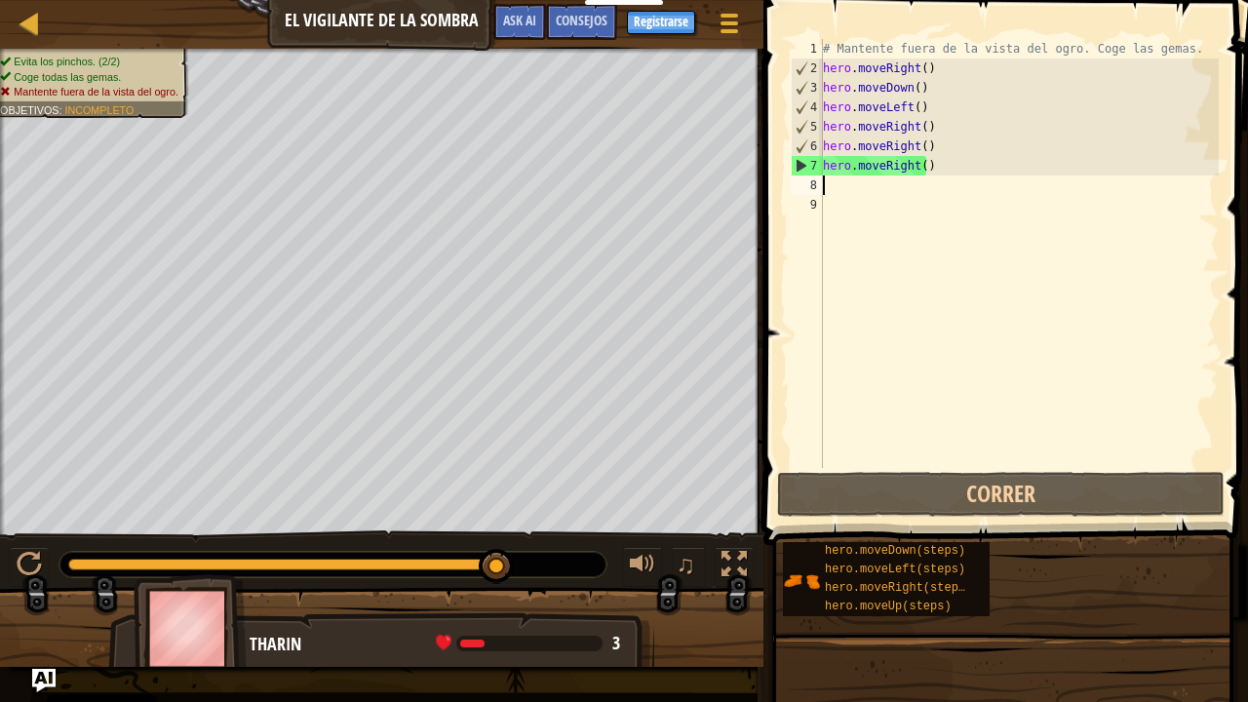
click at [861, 203] on div "# Mantente fuera de la vista del ogro. Coge las gemas. hero . moveRight ( ) her…" at bounding box center [1019, 273] width 400 height 468
click at [827, 179] on div "# Mantente fuera de la vista del ogro. Coge las gemas. hero . moveRight ( ) her…" at bounding box center [1019, 273] width 400 height 468
type textarea "m"
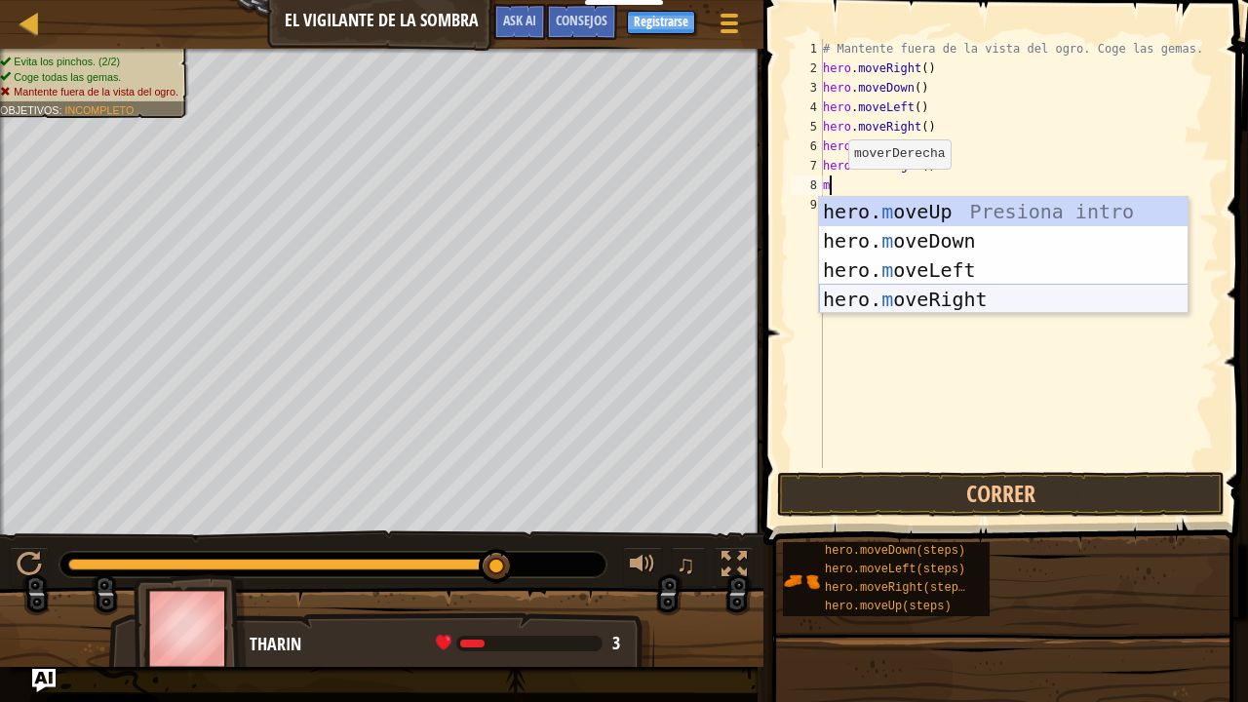
click at [927, 310] on div "hero. m oveUp Presiona intro hero. m oveDown Presiona intro hero. m oveLeft Pre…" at bounding box center [1003, 284] width 369 height 175
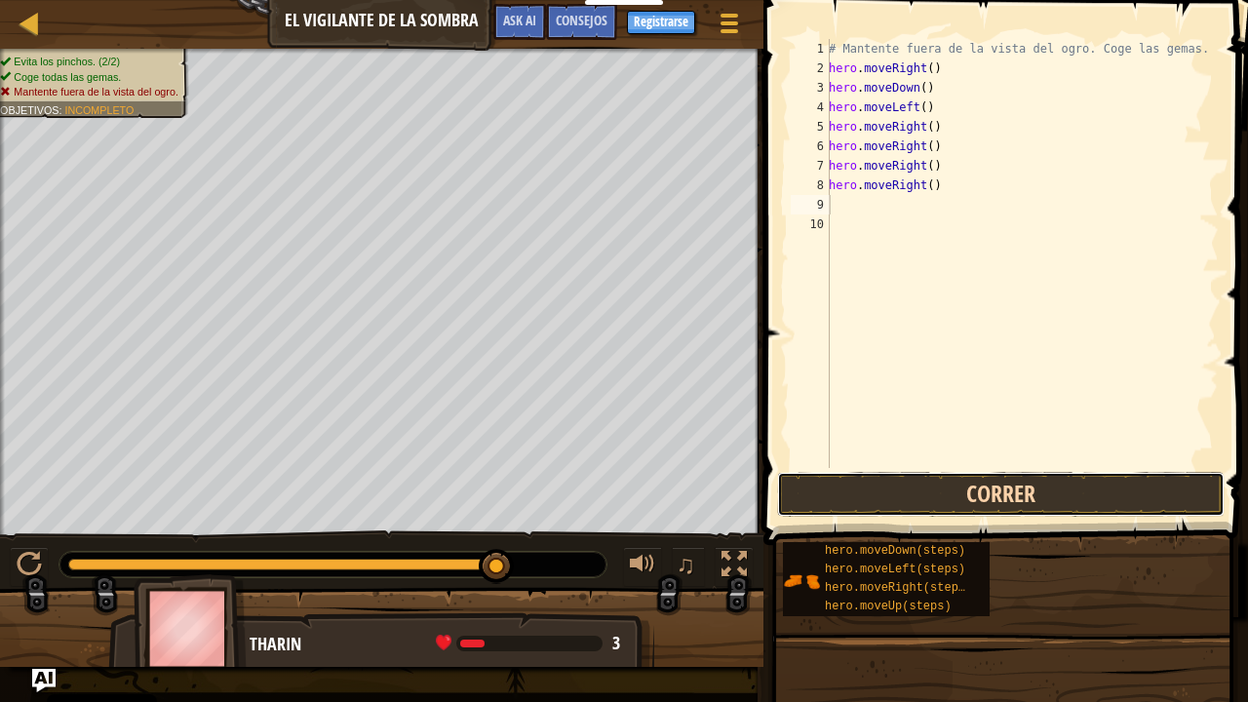
click at [978, 476] on button "Correr" at bounding box center [1000, 494] width 447 height 45
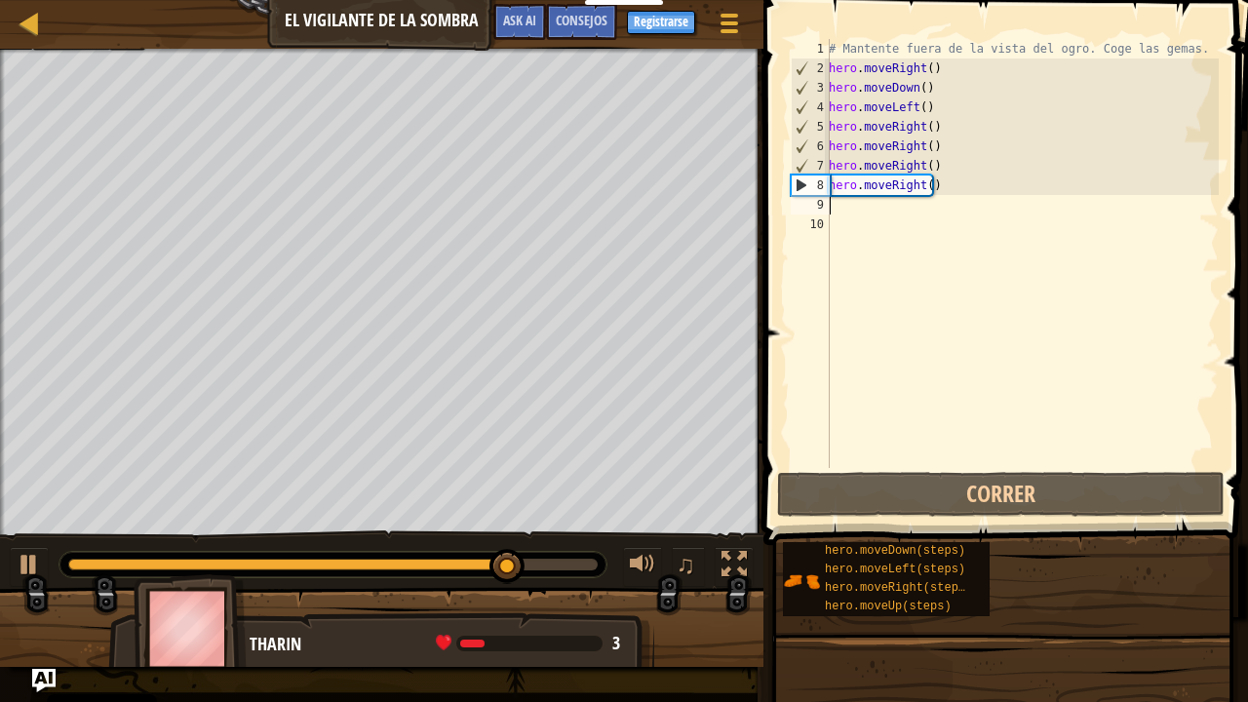
click at [850, 220] on div "# Mantente fuera de la vista del ogro. Coge las gemas. hero . moveRight ( ) her…" at bounding box center [1022, 273] width 394 height 468
click at [850, 212] on div "# Mantente fuera de la vista del ogro. Coge las gemas. hero . moveRight ( ) her…" at bounding box center [1022, 273] width 394 height 468
type textarea "m"
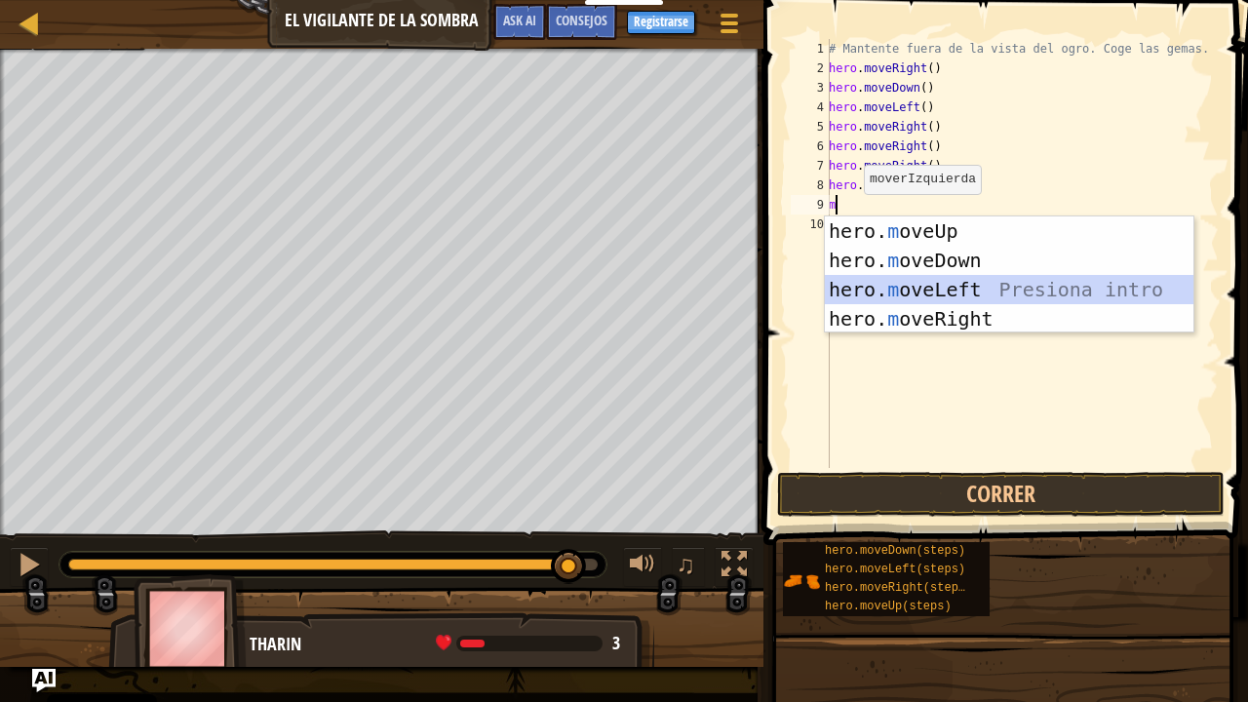
click at [905, 288] on div "hero. m oveUp Presiona intro hero. m oveDown Presiona intro hero. m oveLeft Pre…" at bounding box center [1009, 303] width 369 height 175
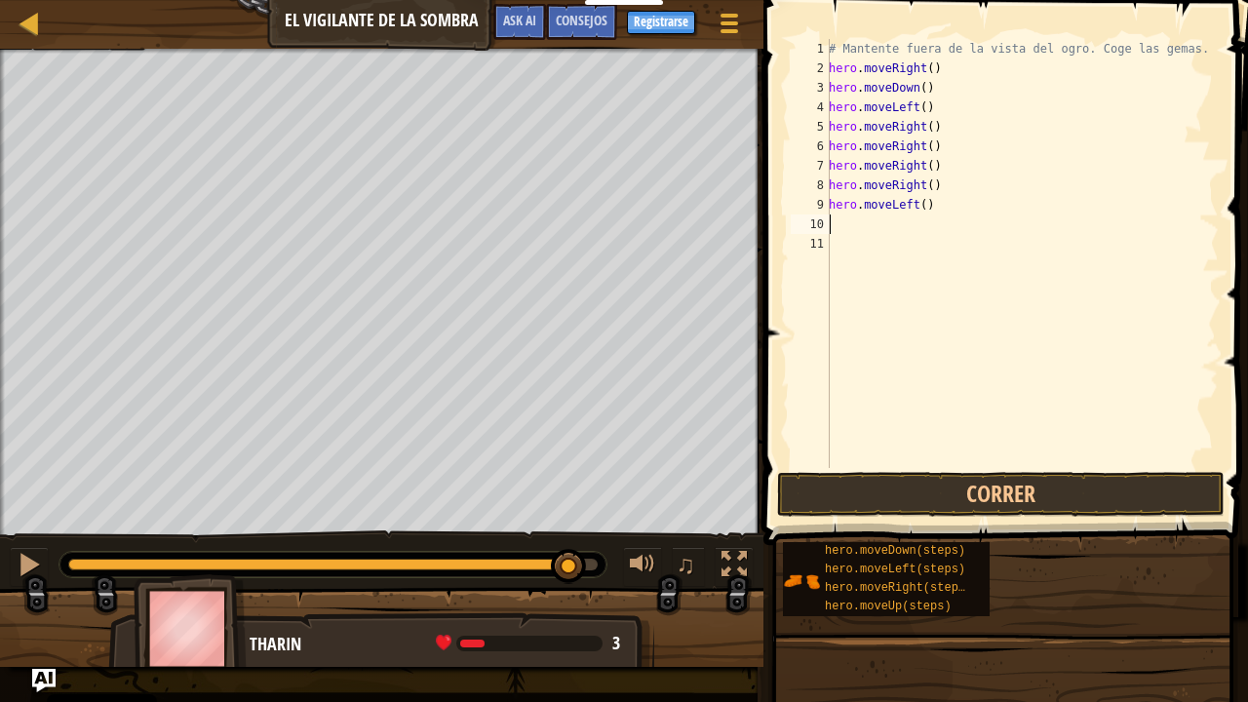
click at [858, 220] on div "# Mantente fuera de la vista del ogro. Coge las gemas. hero . moveRight ( ) her…" at bounding box center [1022, 273] width 394 height 468
type textarea "m"
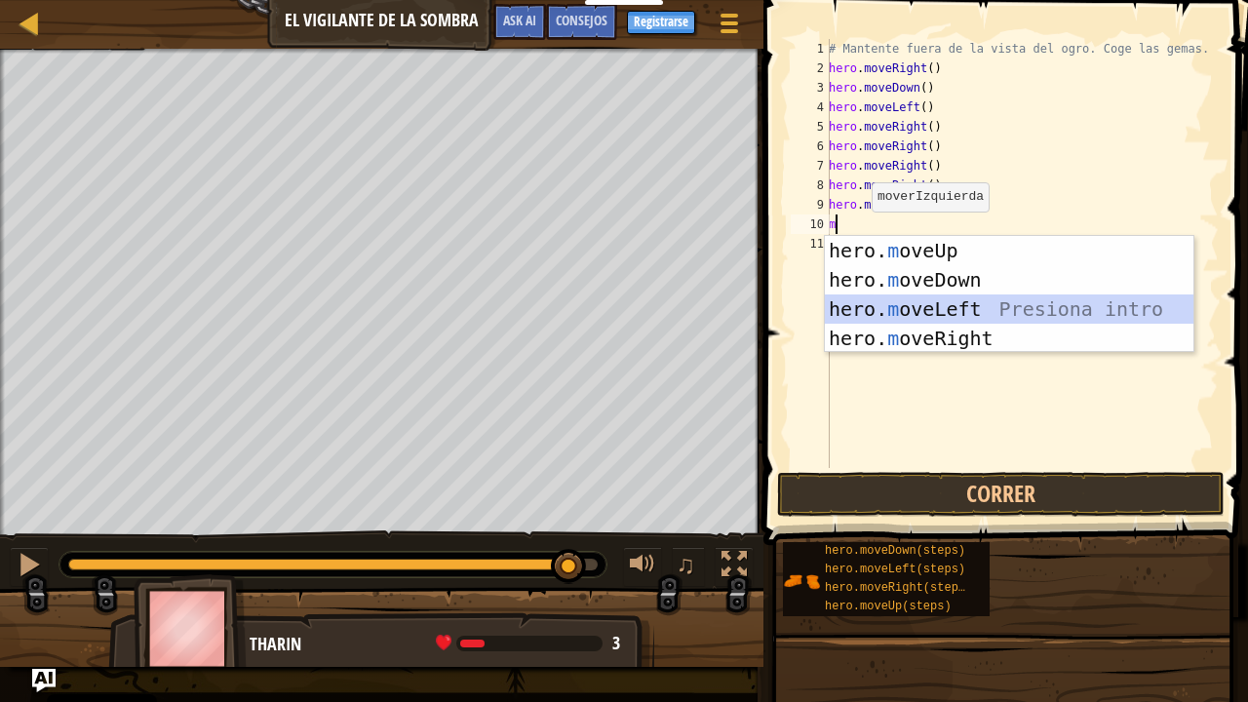
click at [872, 314] on div "hero. m oveUp Presiona intro hero. m oveDown Presiona intro hero. m oveLeft Pre…" at bounding box center [1009, 323] width 369 height 175
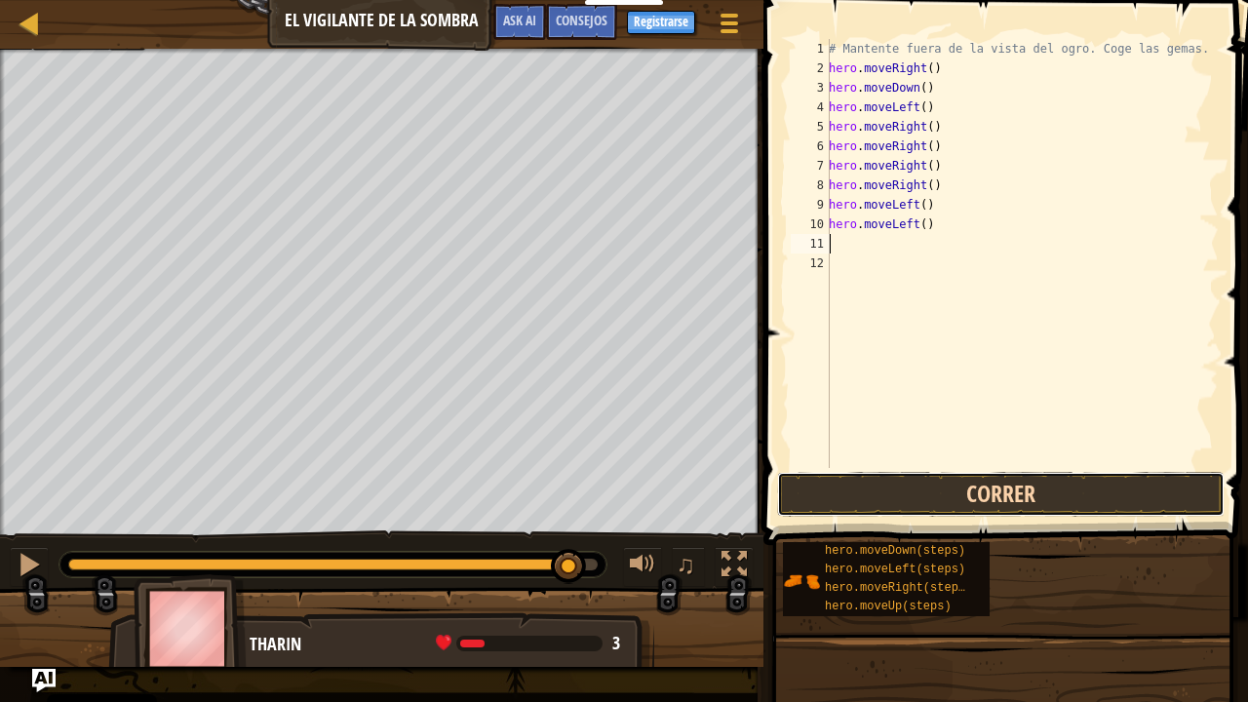
click at [887, 500] on button "Correr" at bounding box center [1000, 494] width 447 height 45
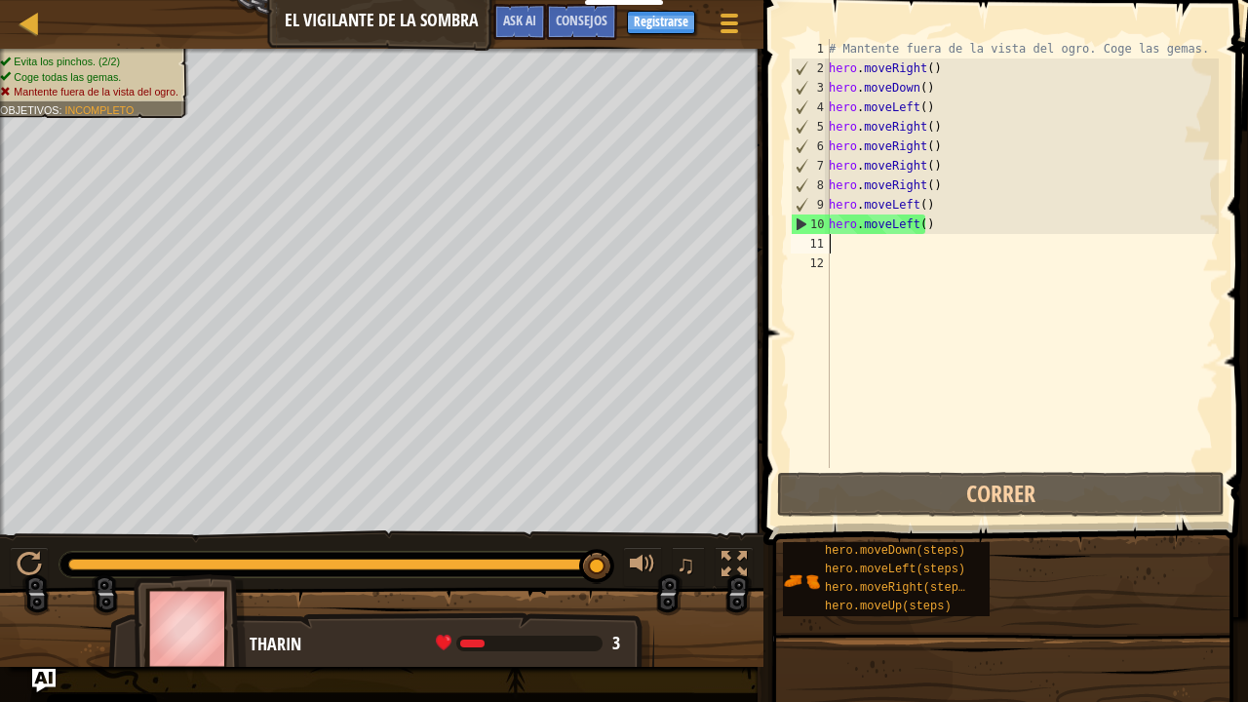
click at [857, 247] on div "# Mantente fuera de la vista del ogro. Coge las gemas. hero . moveRight ( ) her…" at bounding box center [1022, 273] width 394 height 468
type textarea "m"
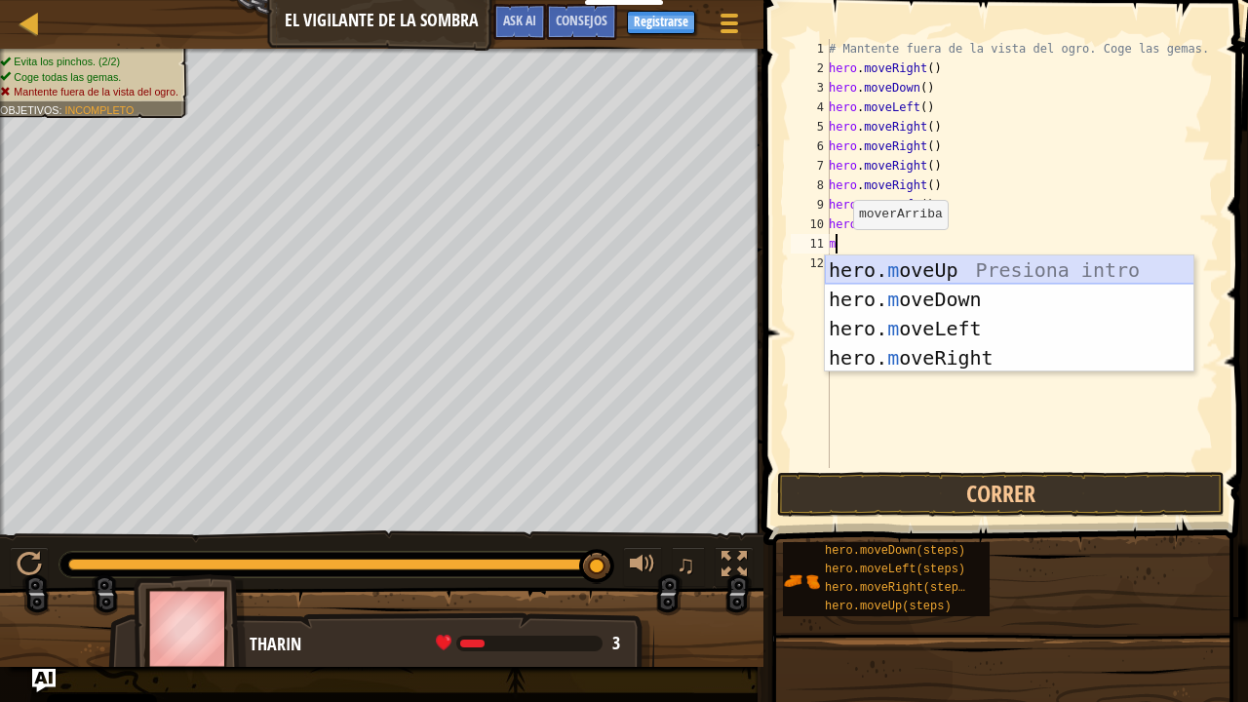
click at [933, 270] on div "hero. m oveUp Presiona intro hero. m oveDown Presiona intro hero. m oveLeft Pre…" at bounding box center [1009, 342] width 369 height 175
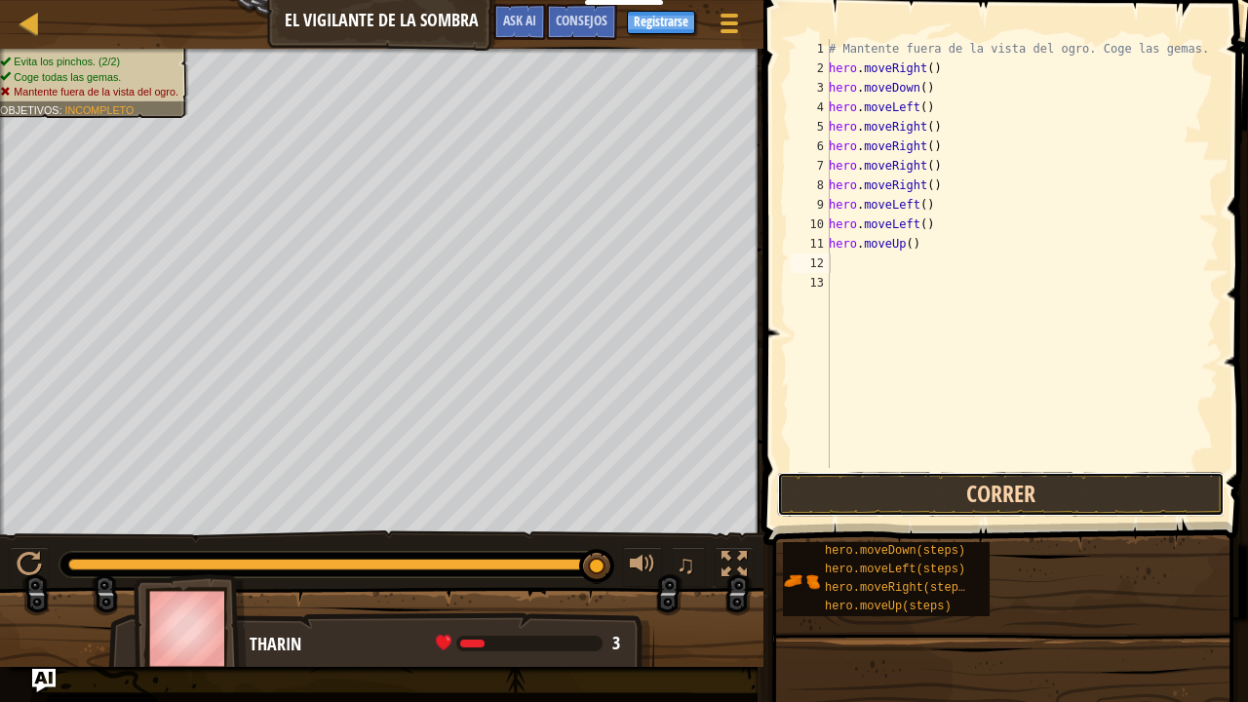
click at [929, 489] on button "Correr" at bounding box center [1000, 494] width 447 height 45
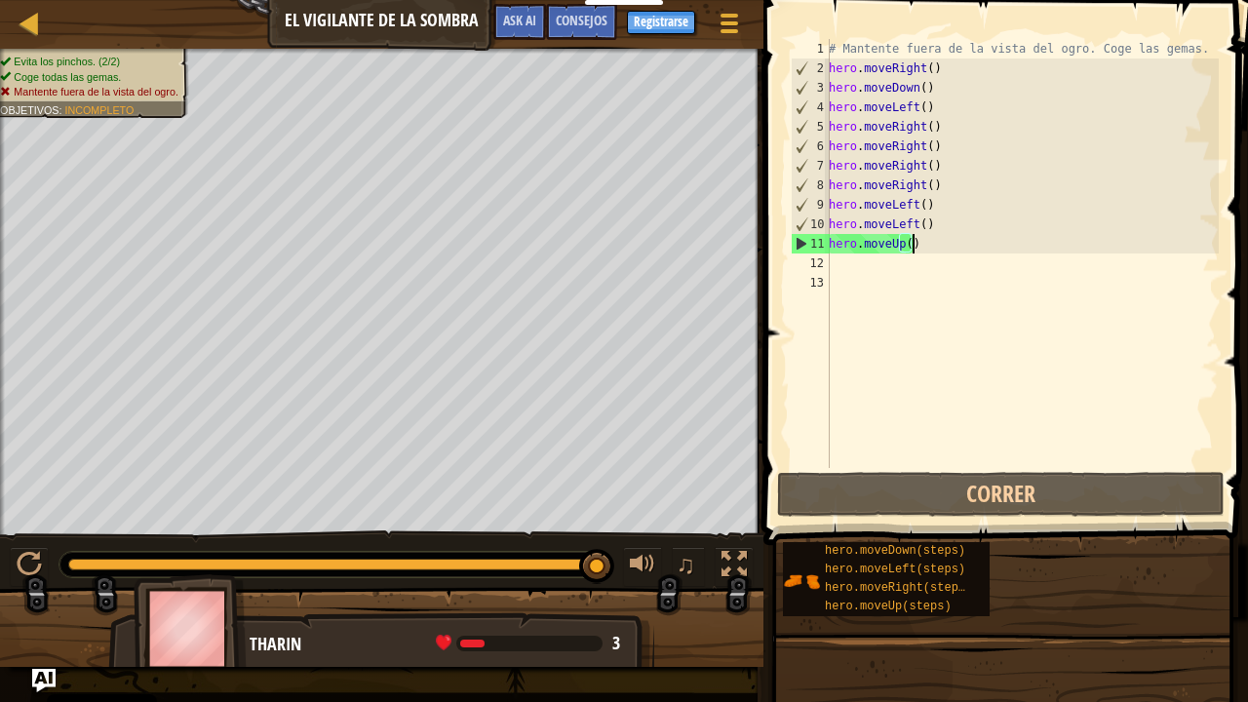
click at [920, 252] on div "# Mantente fuera de la vista del ogro. Coge las gemas. hero . moveRight ( ) her…" at bounding box center [1022, 273] width 394 height 468
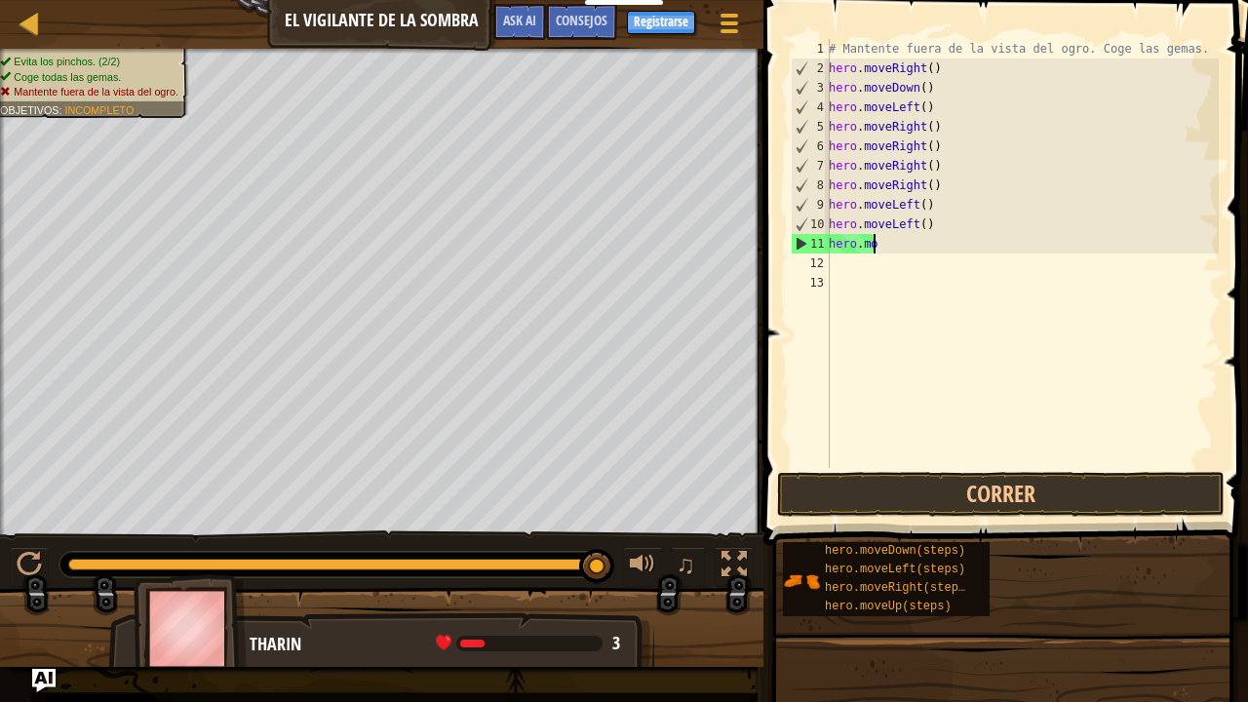
type textarea "h"
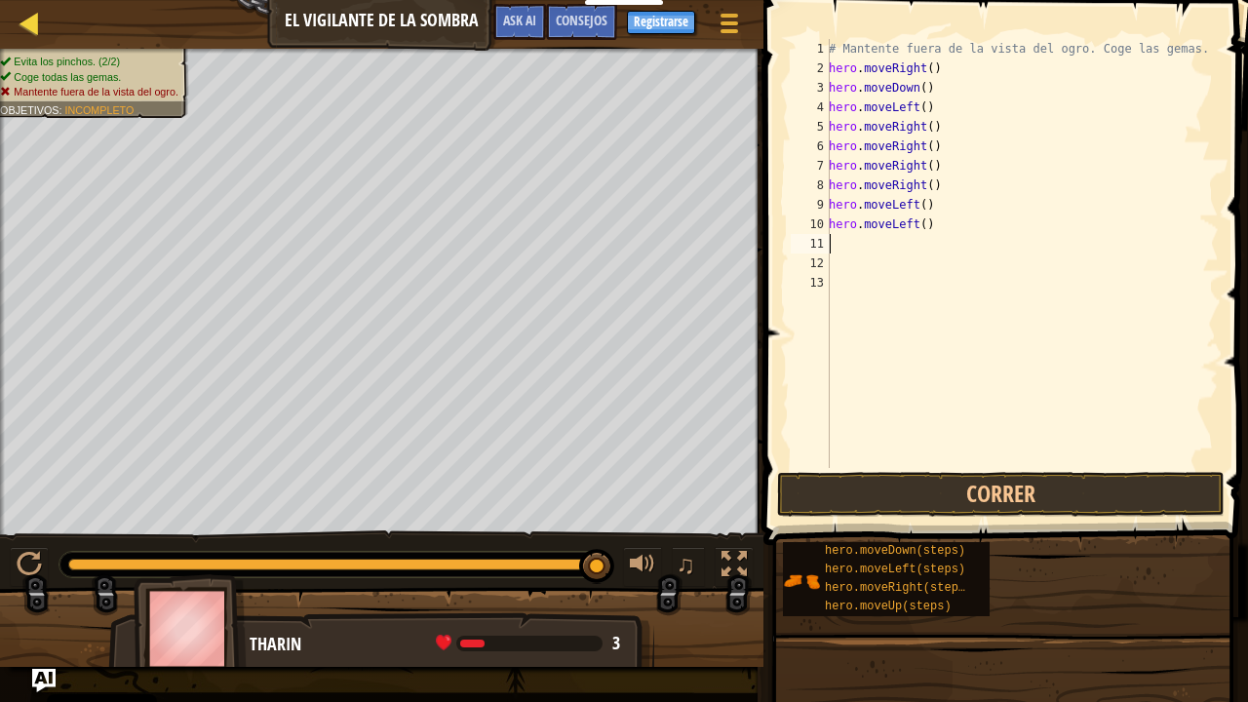
click at [18, 16] on div "Mapa El vigilante de la sombra Menú del Juego Hecho Registrarse Consejos Ask AI" at bounding box center [381, 24] width 763 height 49
click at [29, 19] on div at bounding box center [30, 23] width 24 height 24
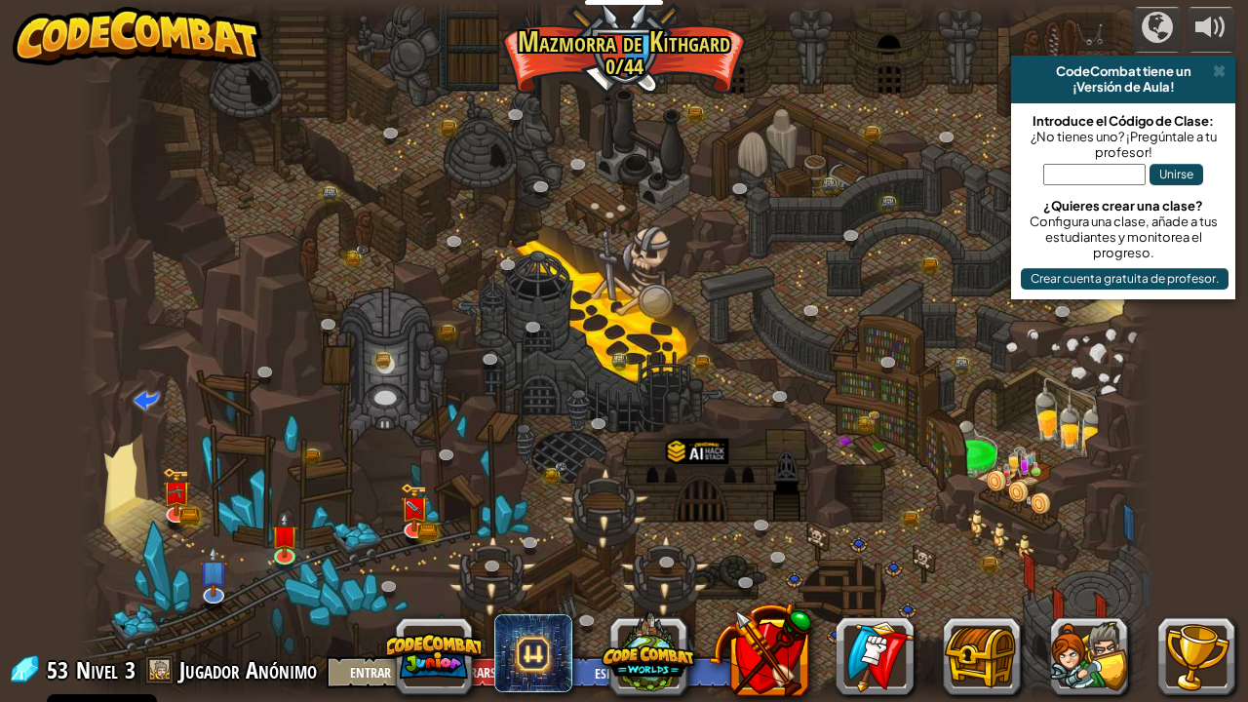
select select "es-ES"
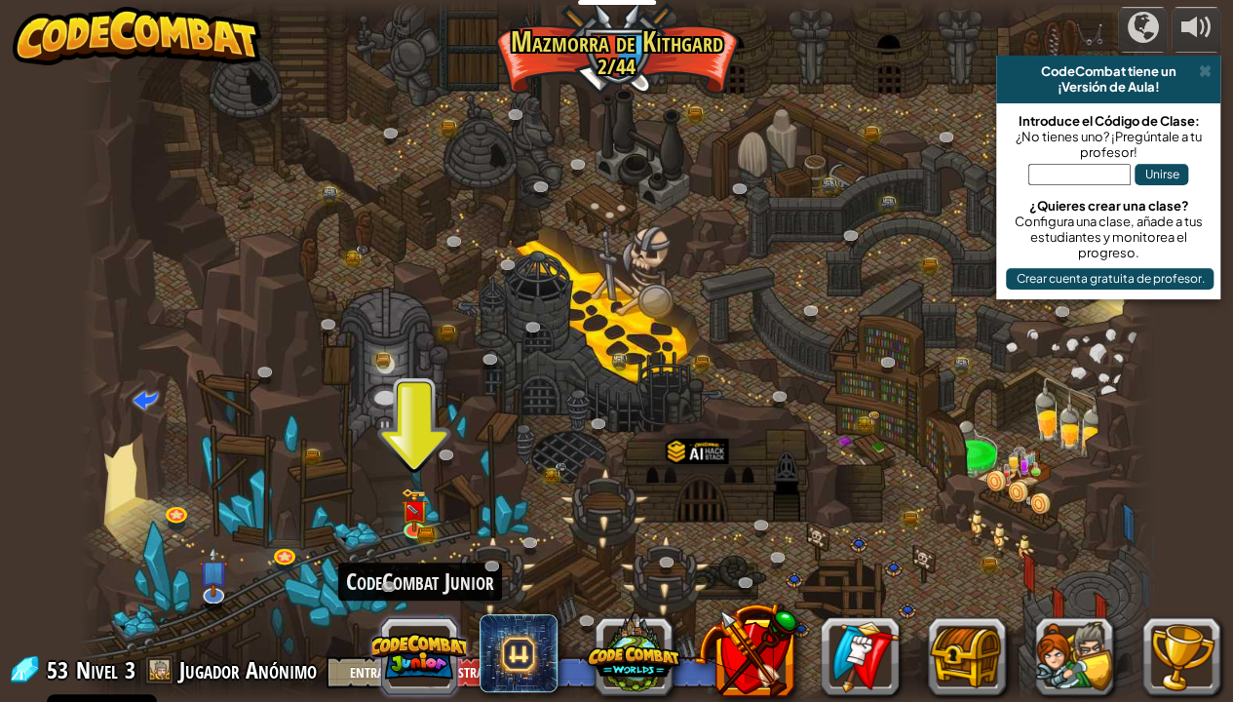
click at [429, 588] on button at bounding box center [419, 656] width 94 height 94
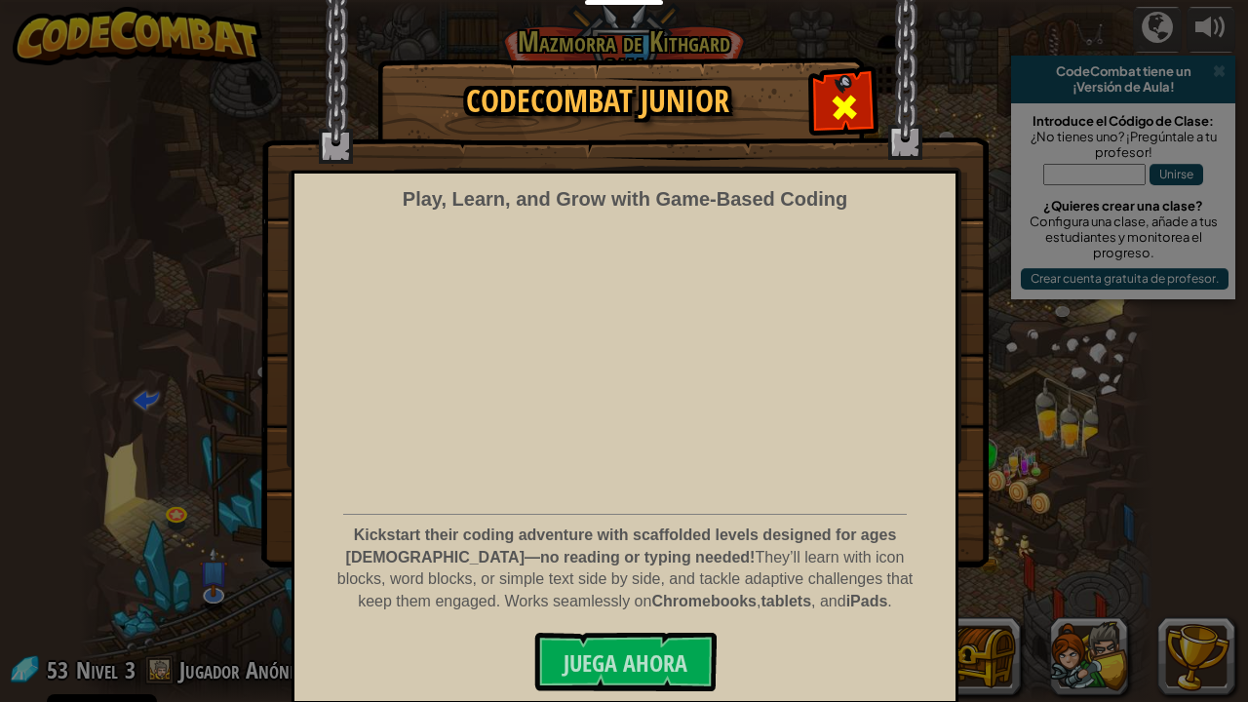
click at [813, 101] on div at bounding box center [843, 104] width 61 height 61
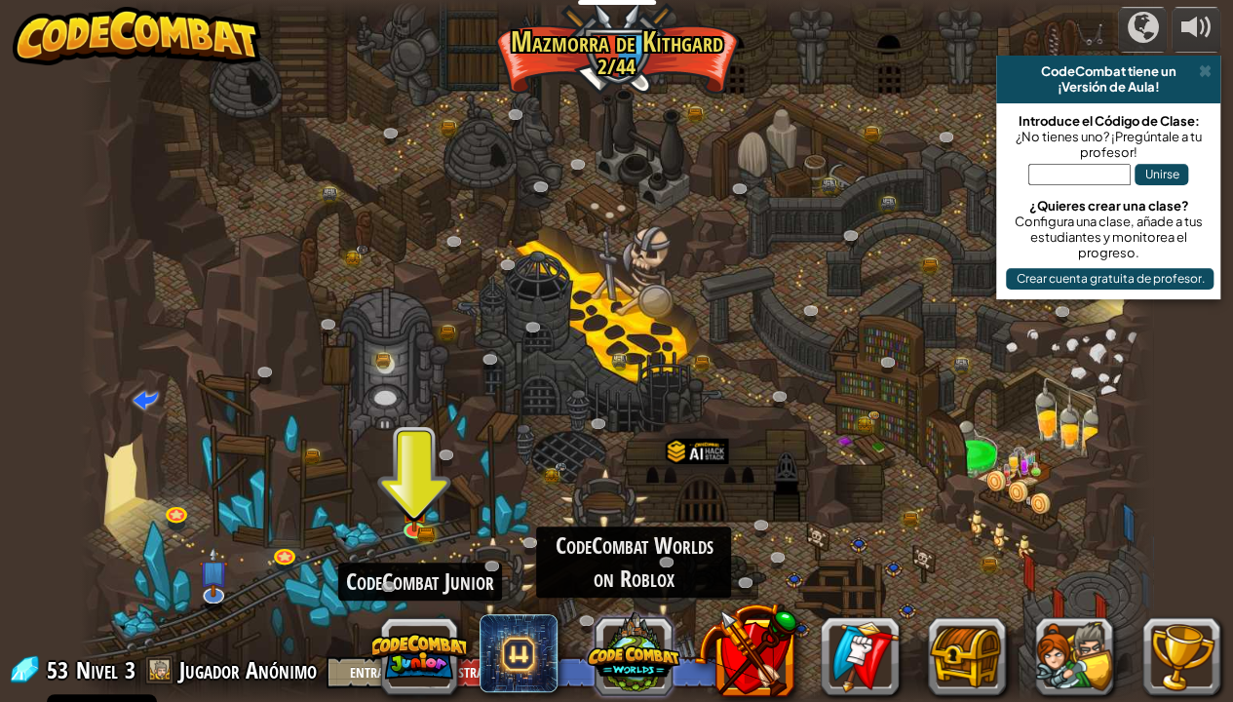
click at [618, 588] on button at bounding box center [634, 652] width 94 height 94
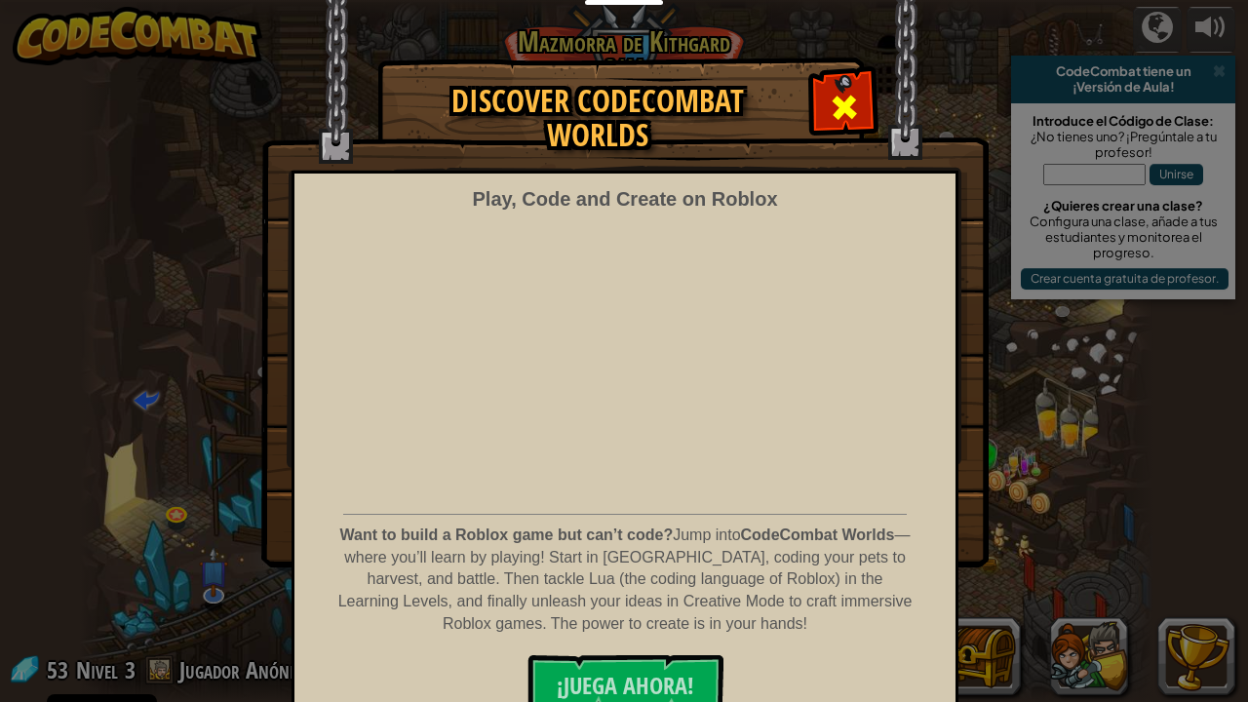
click at [819, 103] on div at bounding box center [843, 104] width 61 height 61
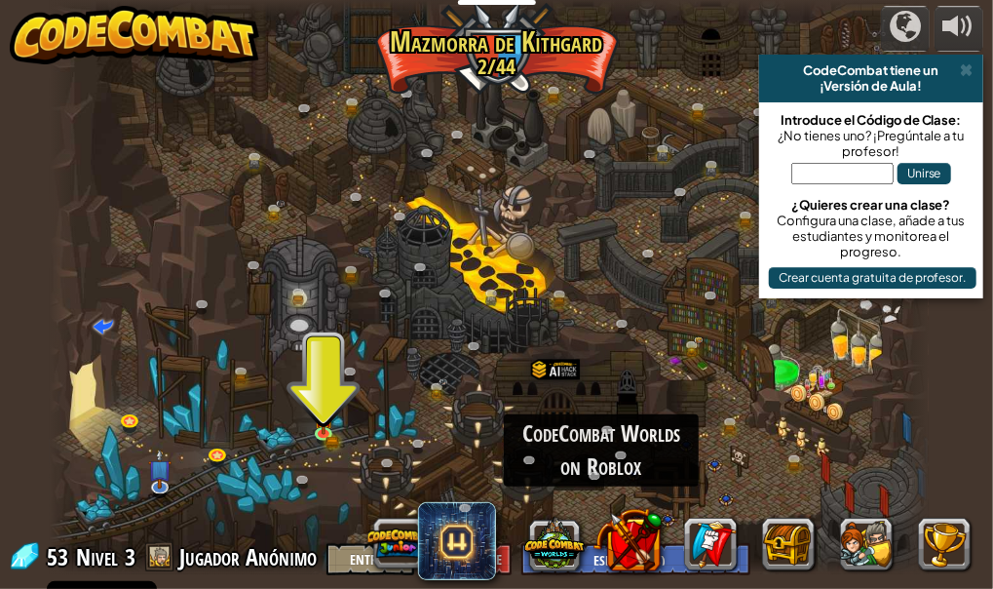
click at [814, 173] on input "text" at bounding box center [843, 173] width 102 height 21
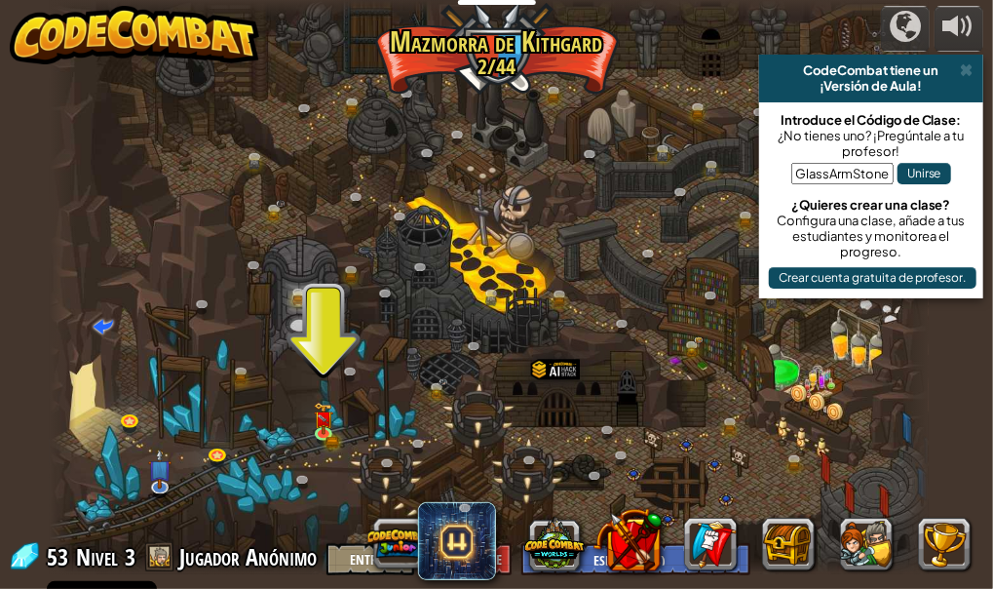
type input "GlassArmStone"
click at [908, 175] on button "Unirse" at bounding box center [925, 173] width 54 height 21
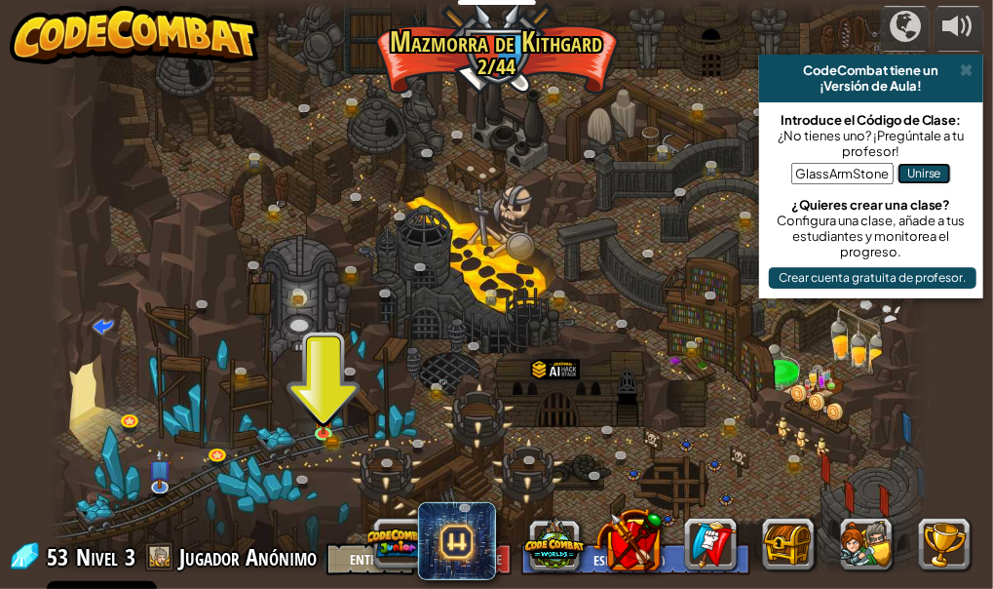
click at [908, 175] on button "Unirse" at bounding box center [925, 173] width 54 height 21
click at [914, 175] on button "Unirse" at bounding box center [925, 173] width 54 height 21
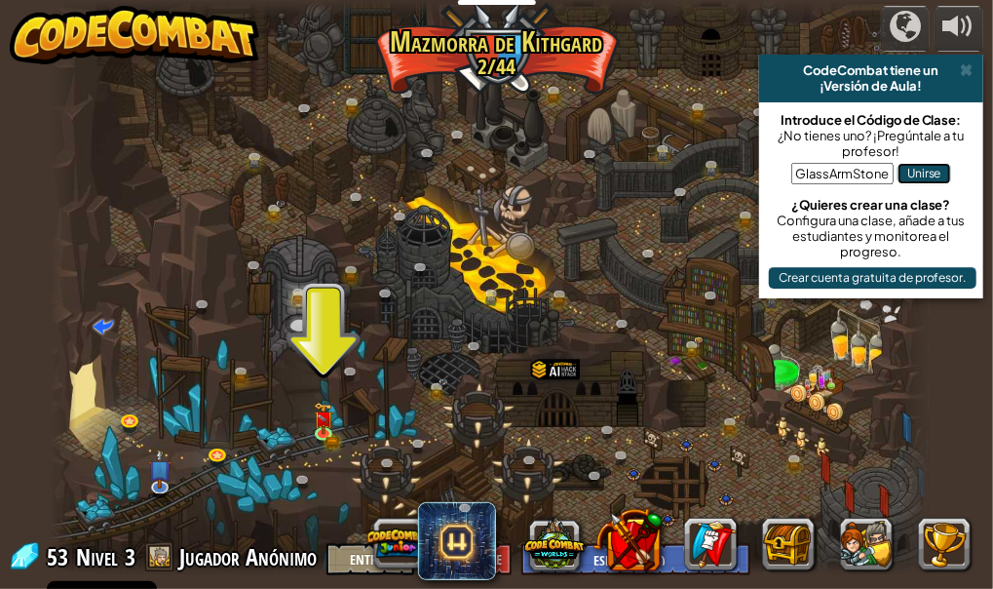
click at [914, 175] on button "Unirse" at bounding box center [925, 173] width 54 height 21
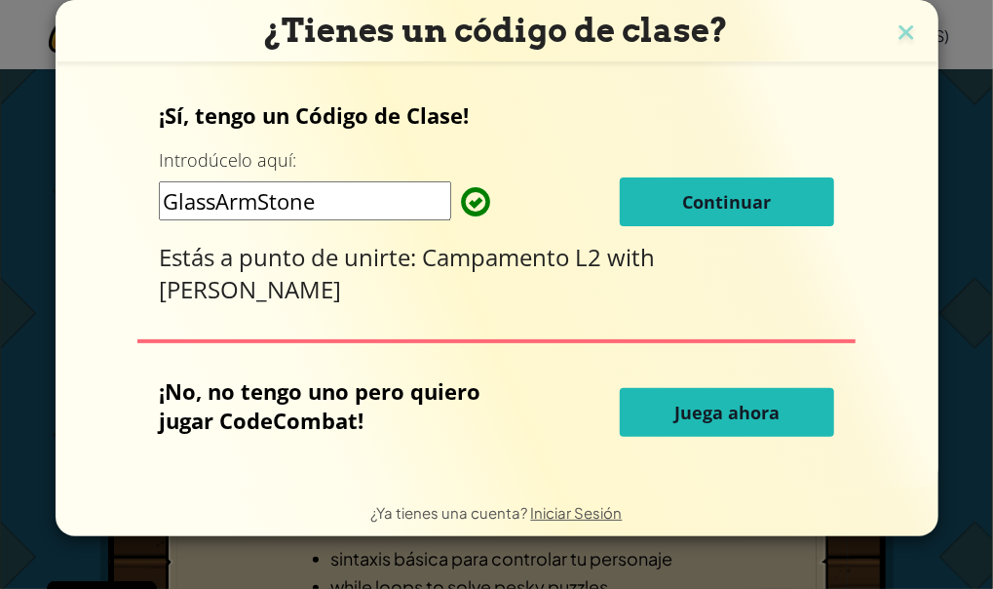
click at [640, 211] on button "Continuar" at bounding box center [727, 201] width 214 height 49
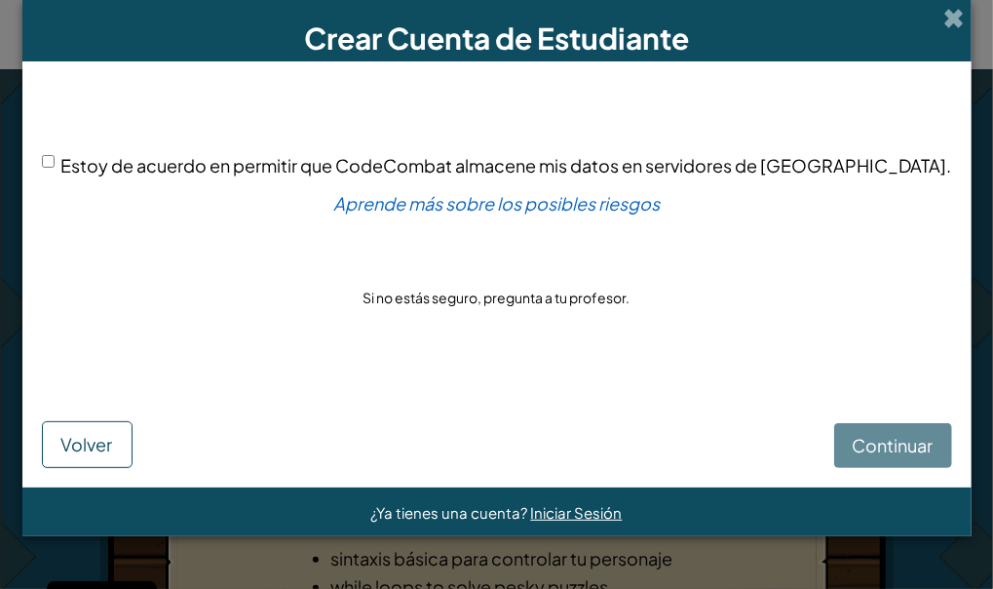
click at [145, 162] on span "Estoy de acuerdo en permitir que CodeCombat almacene mis datos en servidores de…" at bounding box center [506, 165] width 891 height 22
click at [55, 162] on input "Estoy de acuerdo en permitir que CodeCombat almacene mis datos en servidores de…" at bounding box center [48, 161] width 13 height 13
checkbox input "true"
click at [853, 446] on span "Continuar" at bounding box center [893, 445] width 81 height 22
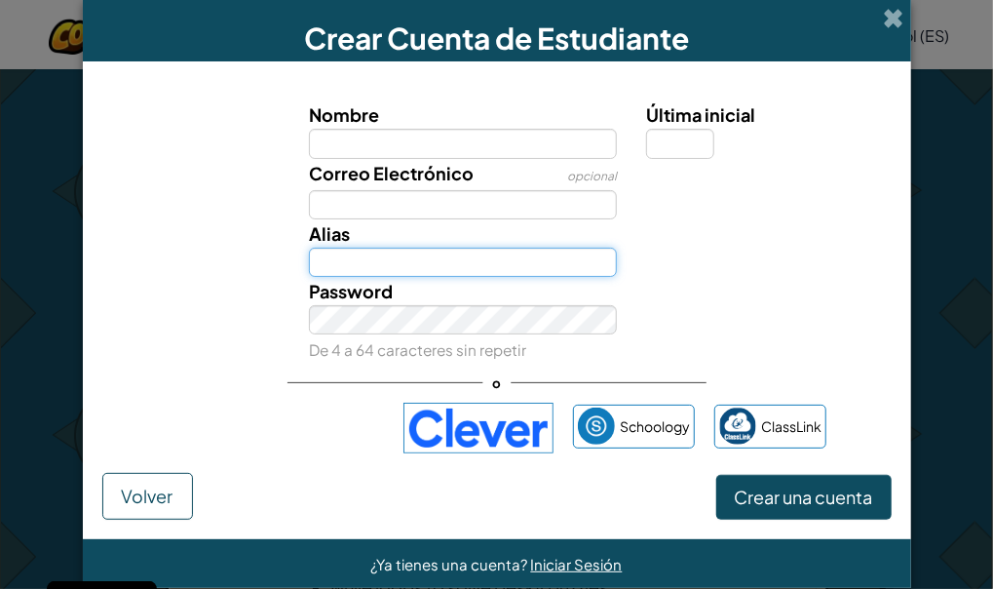
type input "[EMAIL_ADDRESS][DOMAIN_NAME]"
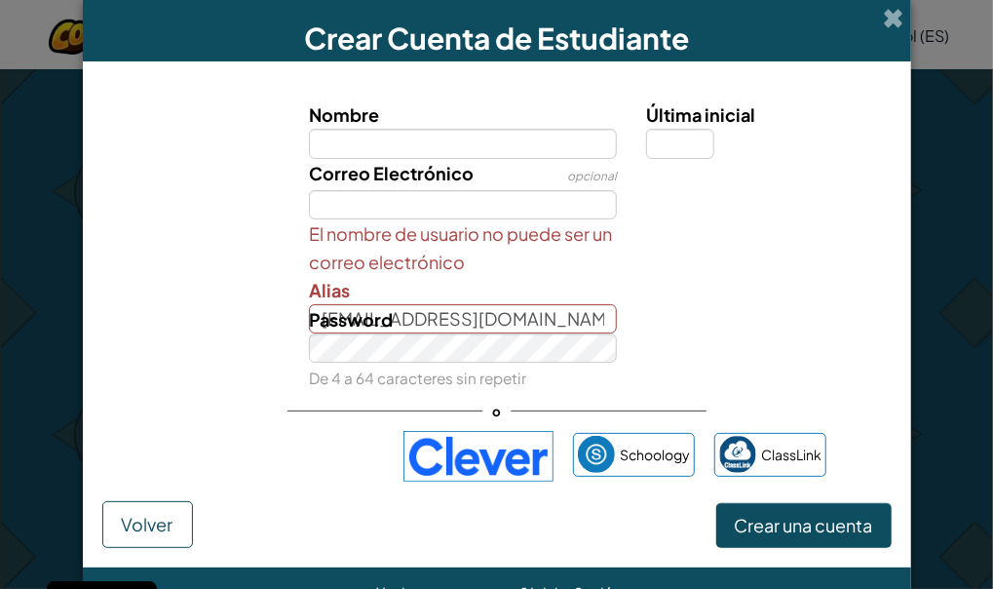
click at [402, 148] on input "Nombre" at bounding box center [463, 143] width 308 height 29
type input "kjjhb"
type input "Kjjhb"
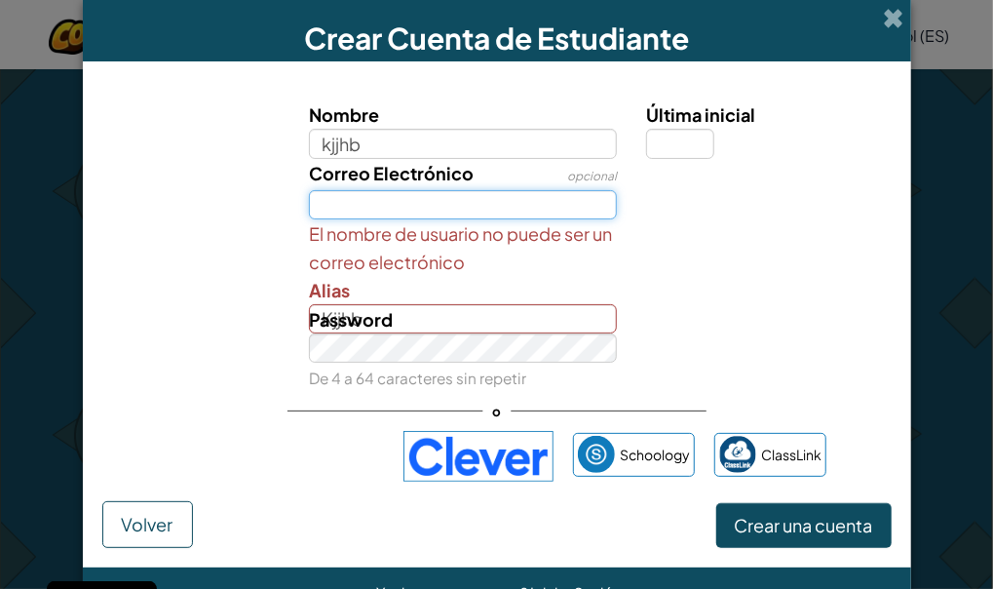
click at [399, 190] on input "Correo Electrónico" at bounding box center [463, 204] width 308 height 29
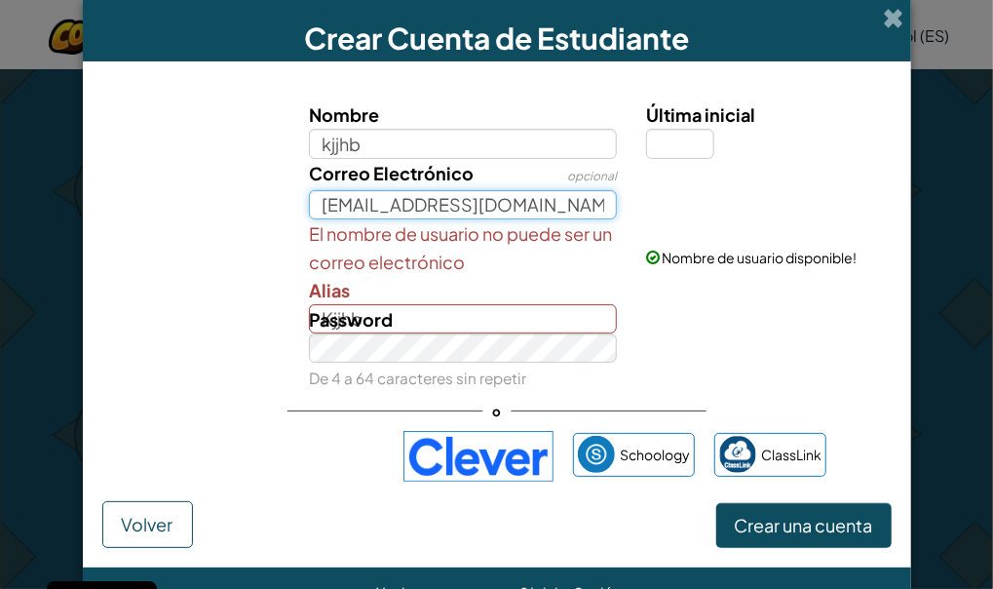
type input "kjjh@gmail.com"
click at [377, 300] on div "El nombre de usuario no puede ser un correo electrónico Alias Kjjhb" at bounding box center [462, 276] width 337 height 114
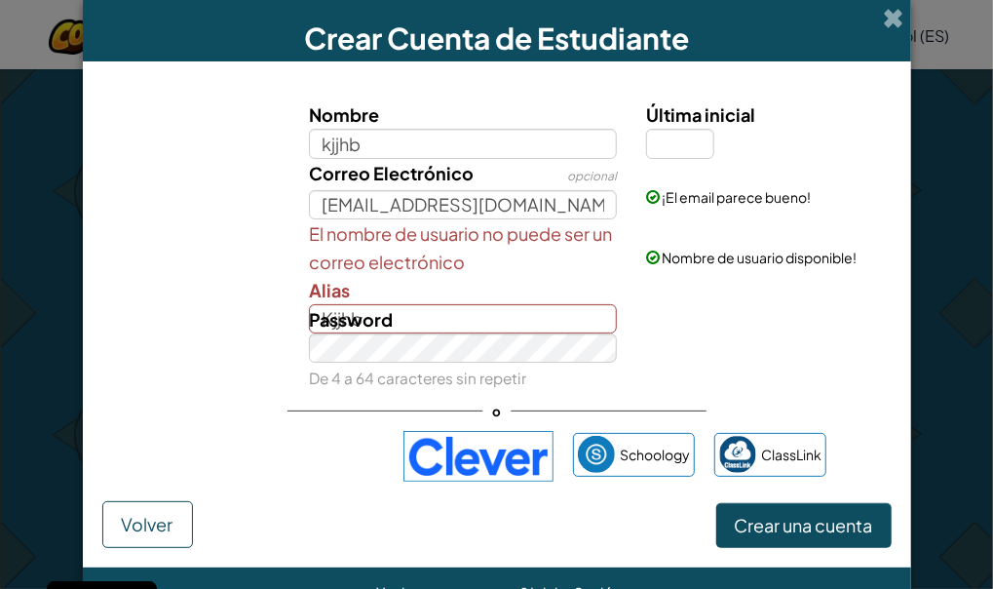
click at [385, 320] on span "Password" at bounding box center [351, 319] width 84 height 22
drag, startPoint x: 420, startPoint y: 316, endPoint x: 407, endPoint y: 300, distance: 20.7
click at [407, 300] on div "Nombre kjjhb Última inicial Correo Electrónico opcional kjjh@gmail.com ¡El emai…" at bounding box center [497, 245] width 780 height 291
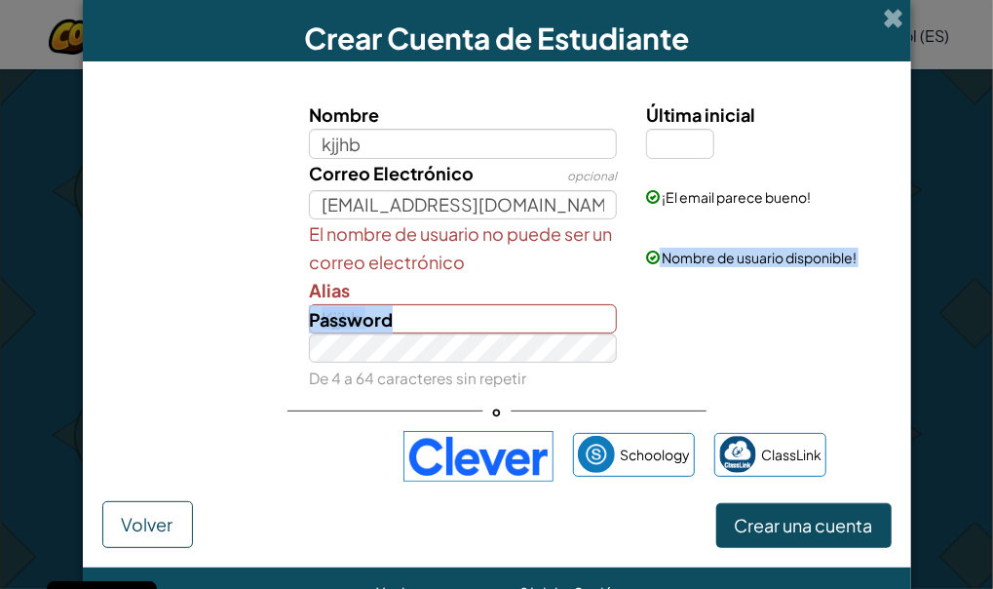
click at [407, 300] on div "El nombre de usuario no puede ser un correo electrónico Alias Kjjhb" at bounding box center [462, 276] width 337 height 114
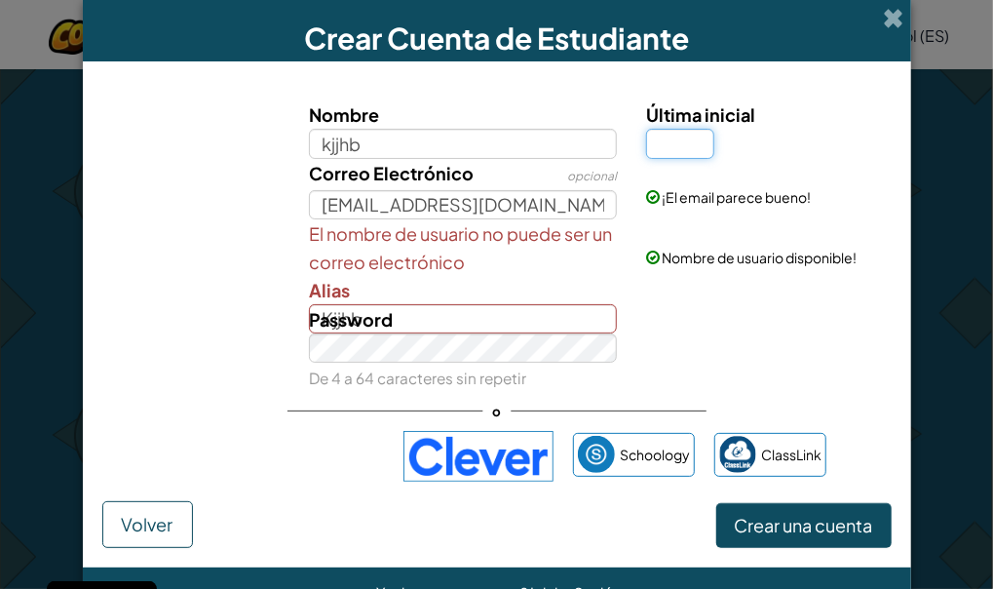
click at [691, 153] on input "Última inicial" at bounding box center [680, 143] width 68 height 29
type input "a"
type input "KjjhbA"
click at [776, 515] on span "Crear una cuenta" at bounding box center [804, 525] width 138 height 22
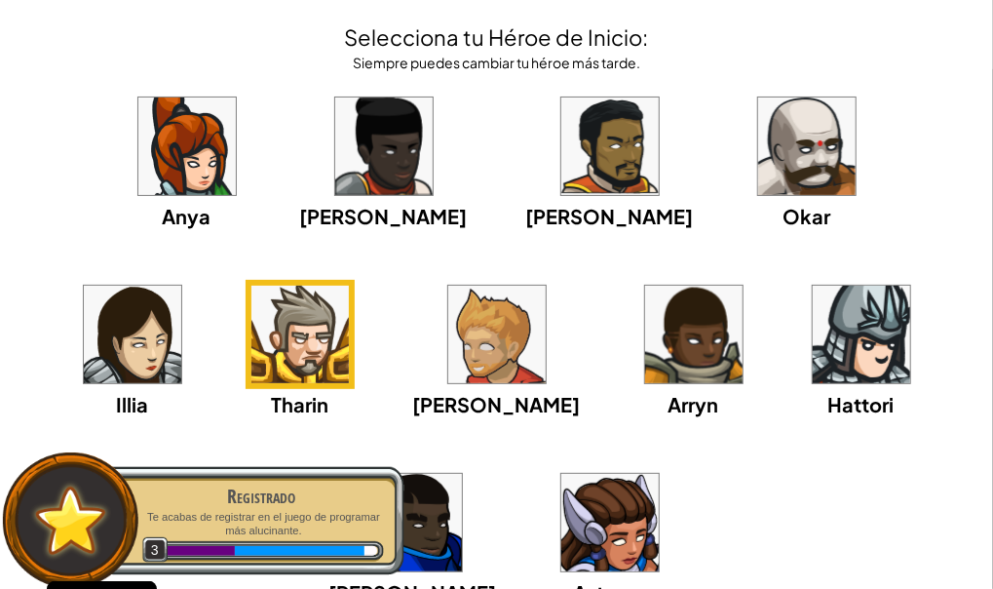
scroll to position [81, 0]
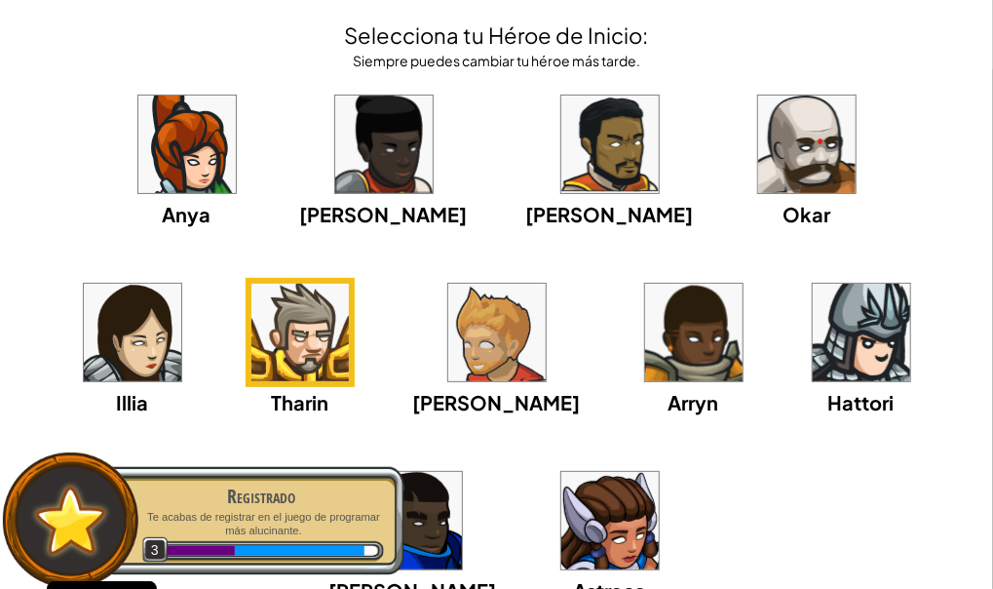
click at [813, 312] on img at bounding box center [861, 332] width 97 height 97
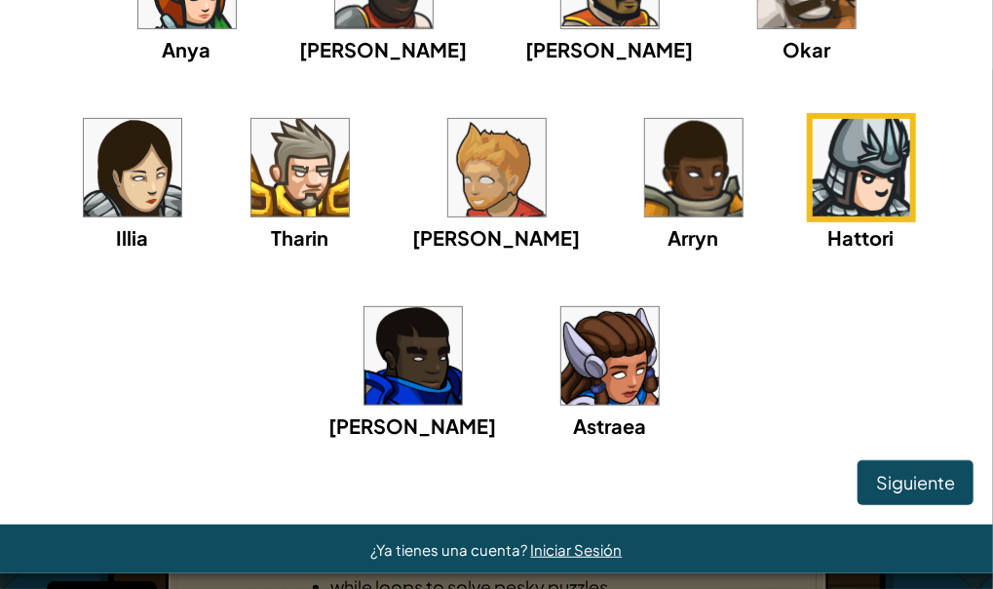
scroll to position [252, 0]
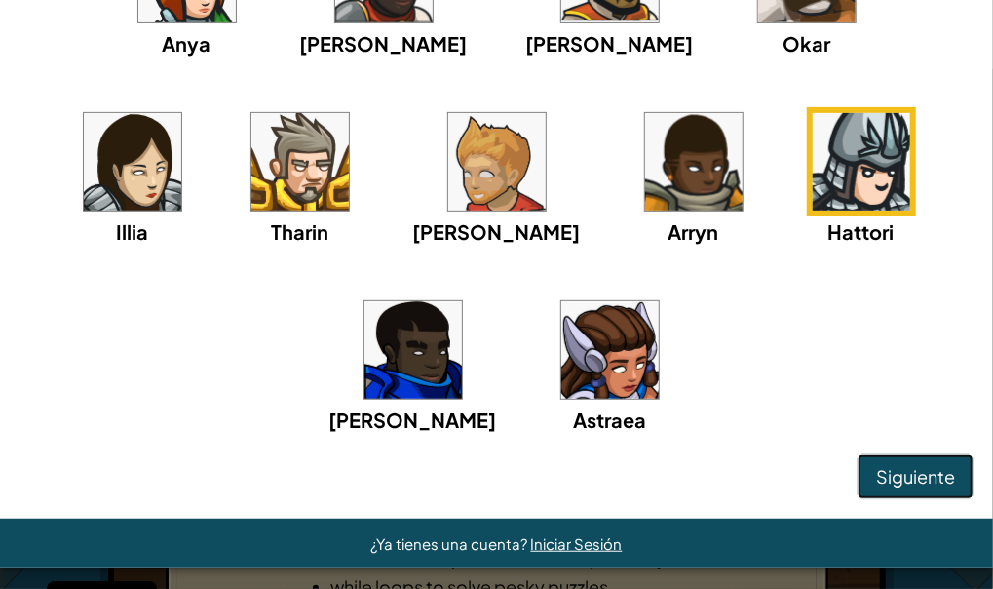
click at [882, 477] on span "Siguiente" at bounding box center [915, 476] width 79 height 22
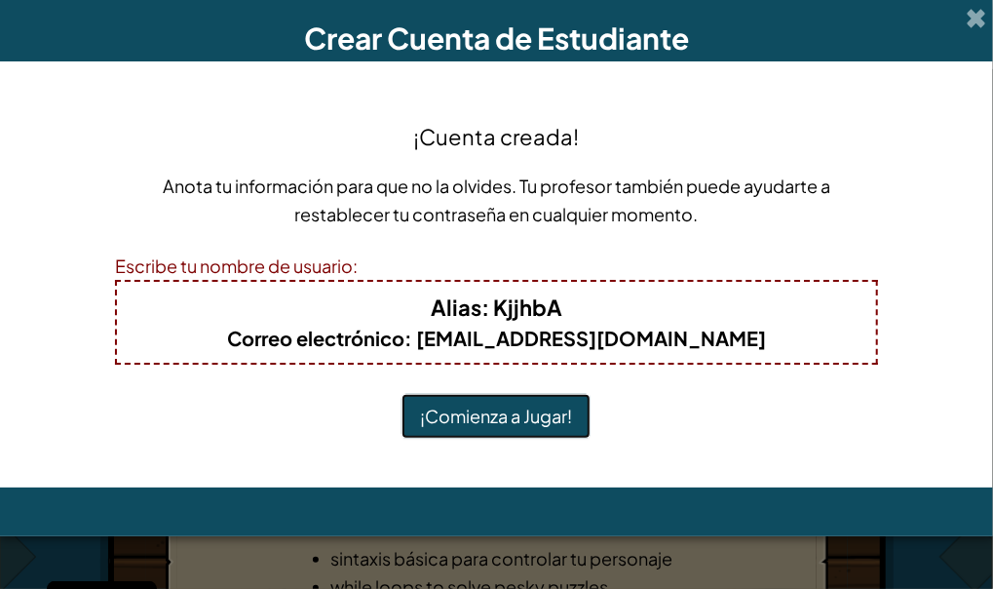
scroll to position [0, 0]
click at [507, 402] on button "¡Comienza a Jugar!" at bounding box center [496, 416] width 189 height 45
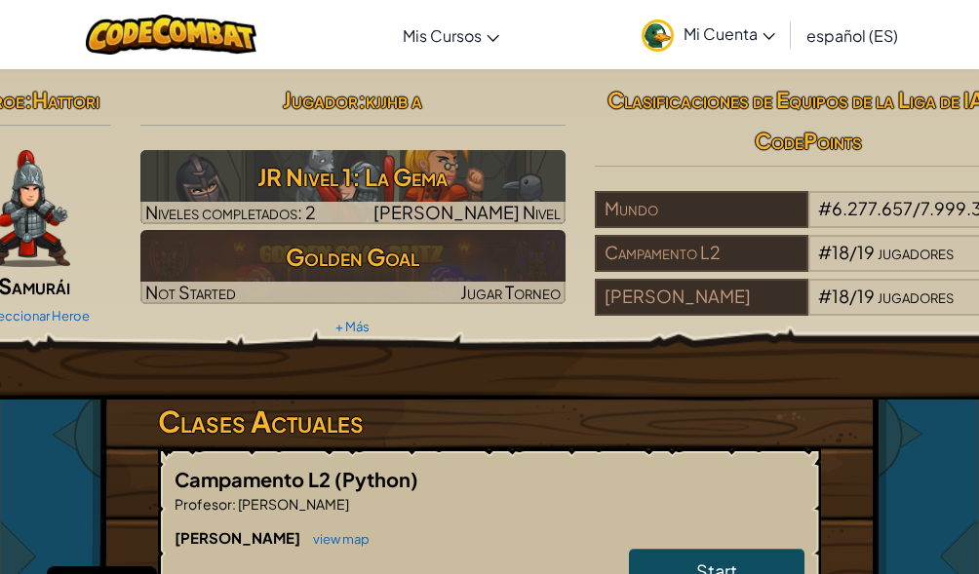
click at [508, 409] on h3 "Clases Actuales" at bounding box center [489, 422] width 663 height 44
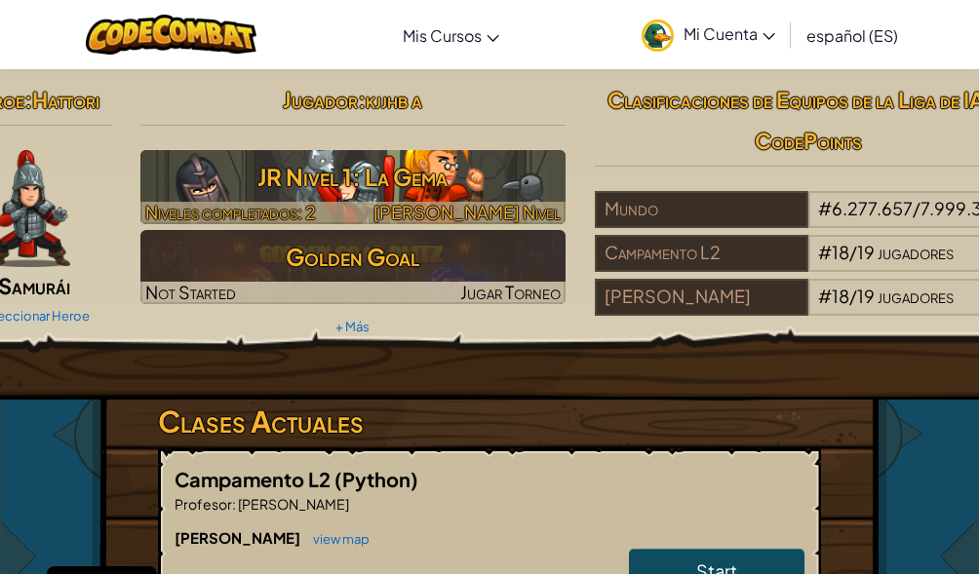
click at [498, 210] on span "[PERSON_NAME] Nivel" at bounding box center [466, 212] width 187 height 22
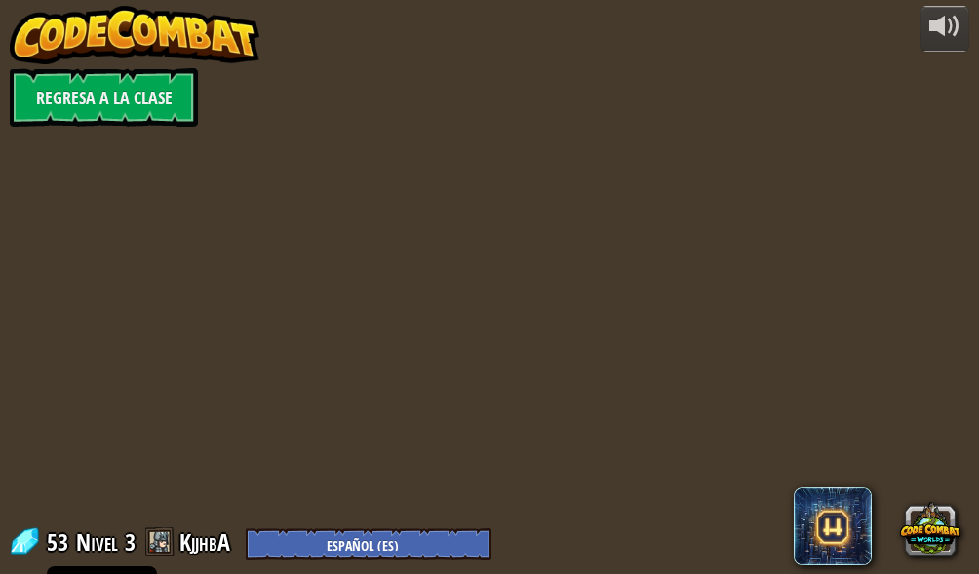
select select "es-ES"
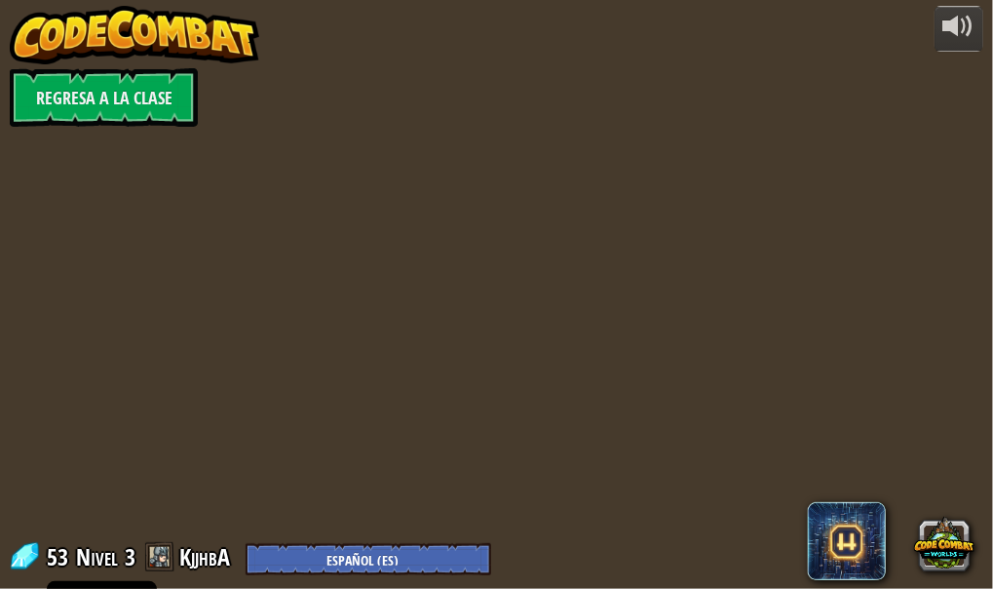
select select "es-ES"
drag, startPoint x: 498, startPoint y: 209, endPoint x: 215, endPoint y: 218, distance: 282.9
select select "es-ES"
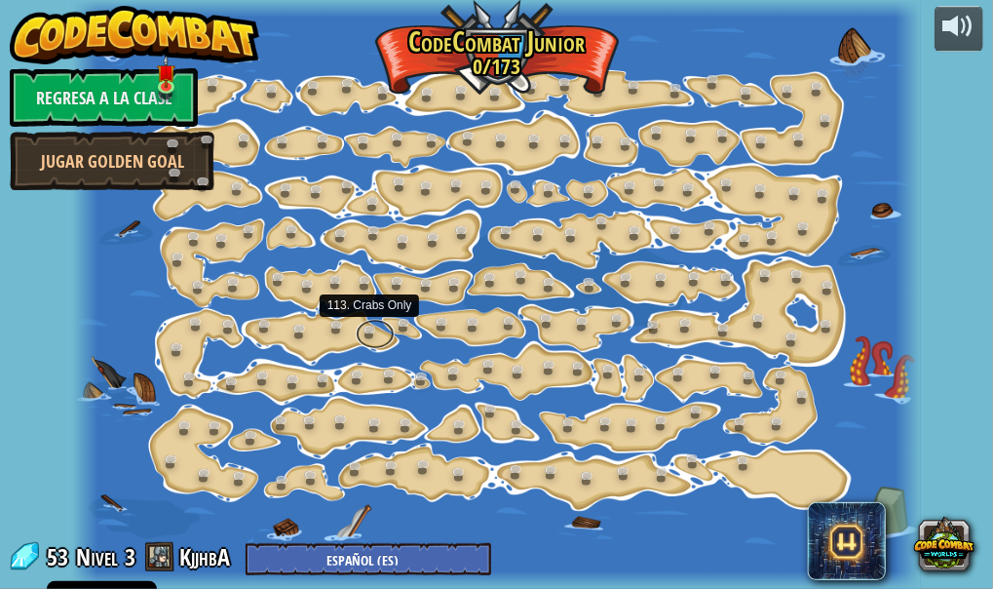
click at [371, 322] on link at bounding box center [375, 333] width 39 height 29
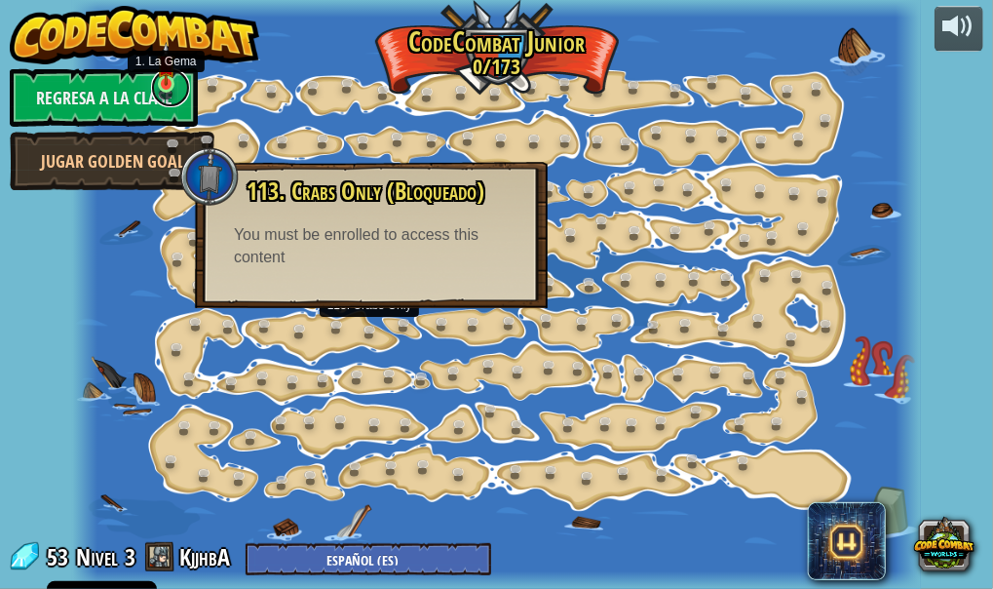
click at [159, 93] on link at bounding box center [170, 87] width 39 height 39
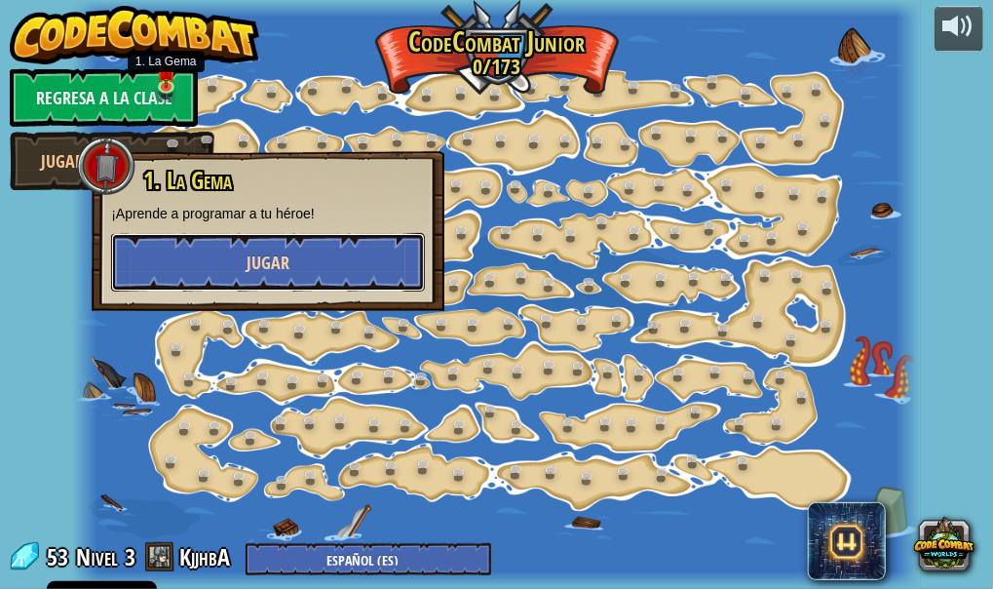
click at [209, 265] on button "Jugar" at bounding box center [268, 262] width 314 height 58
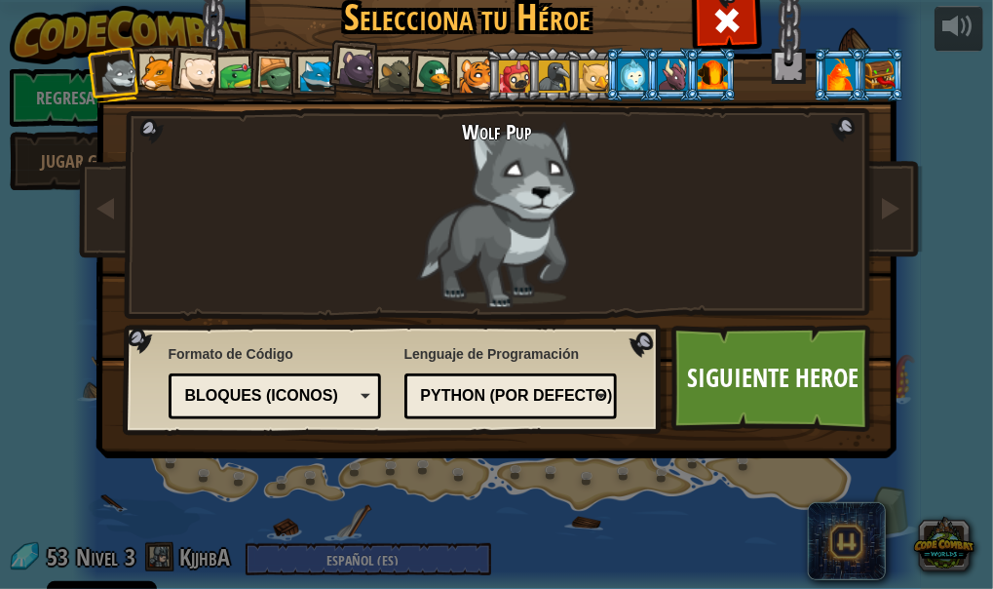
click at [434, 72] on div at bounding box center [437, 77] width 38 height 38
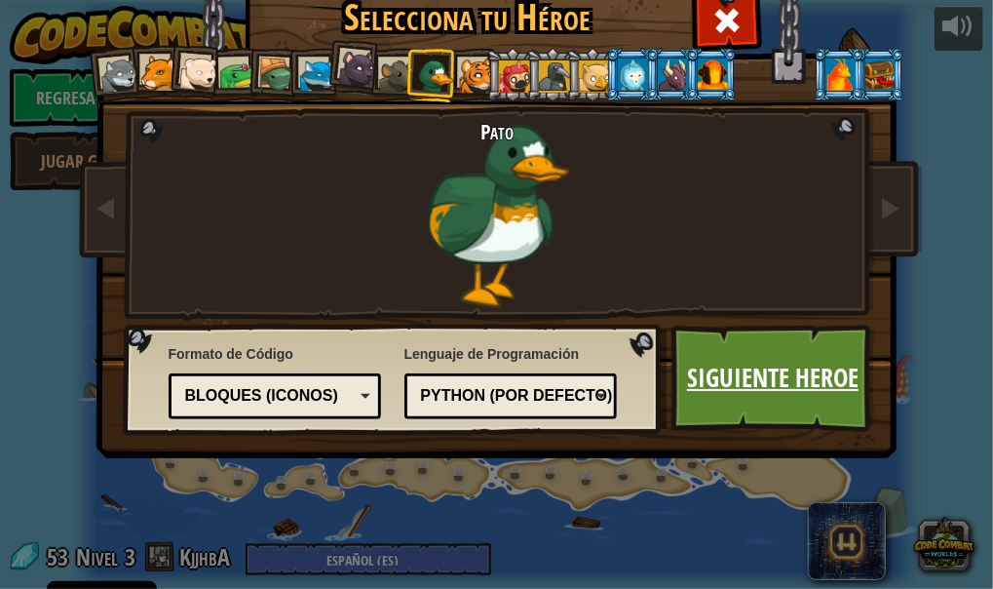
click at [768, 404] on link "Siguiente Heroe" at bounding box center [774, 378] width 204 height 107
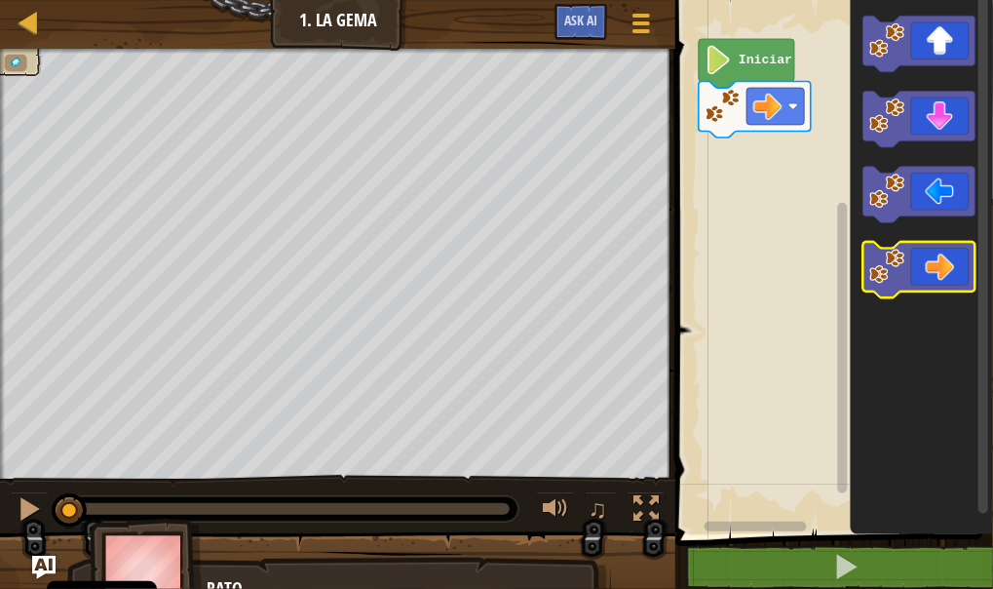
click at [937, 260] on icon "Espacio de trabajo de Blockly" at bounding box center [920, 270] width 112 height 57
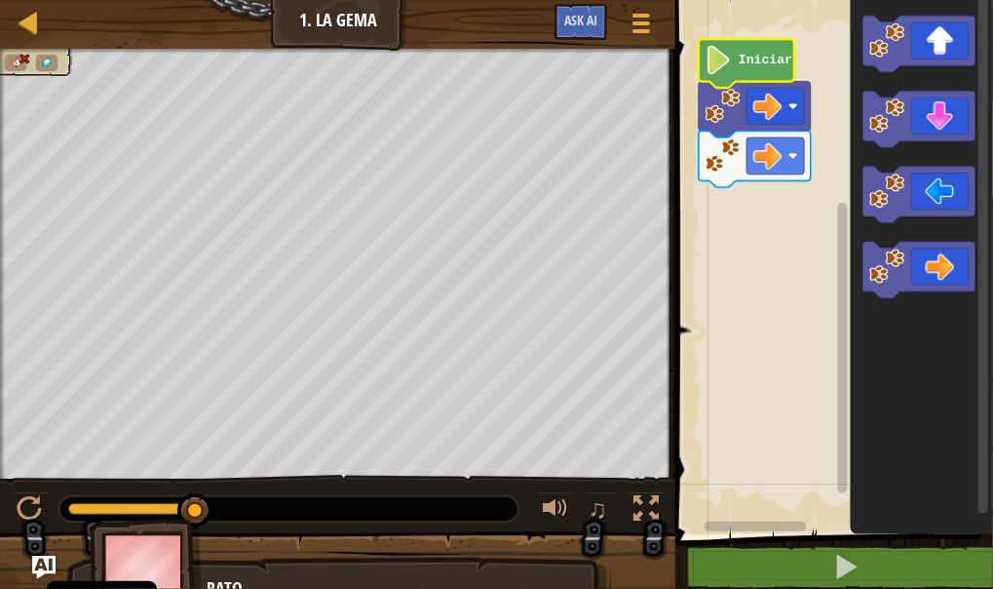
click at [757, 70] on icon "Espacio de trabajo de Blockly" at bounding box center [747, 63] width 96 height 49
click at [754, 66] on text "Iniciar" at bounding box center [766, 60] width 54 height 15
click at [720, 62] on image "Espacio de trabajo de Blockly" at bounding box center [719, 60] width 27 height 29
click at [725, 62] on image "Espacio de trabajo de Blockly" at bounding box center [719, 60] width 27 height 29
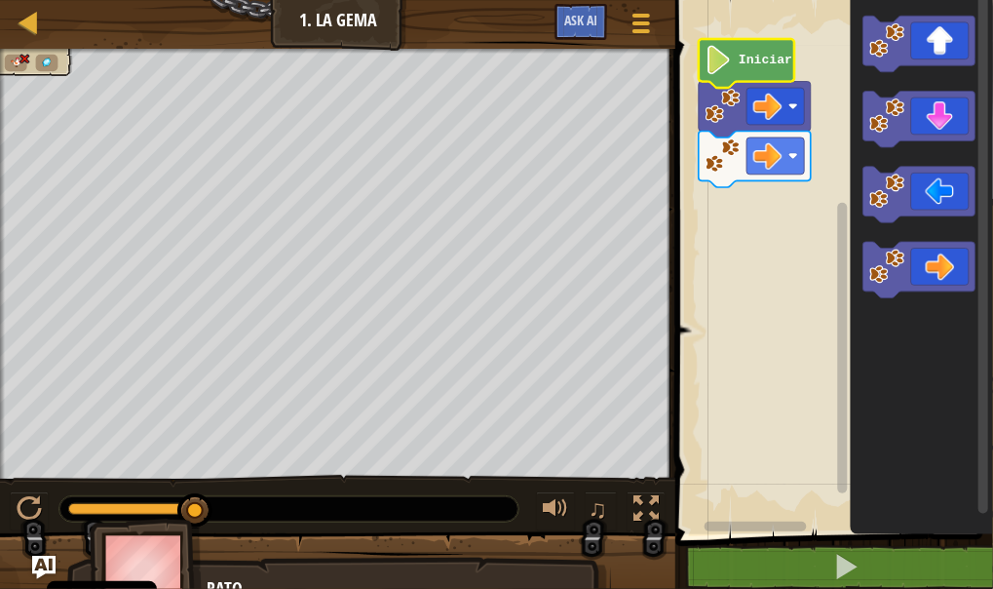
click at [725, 62] on image "Espacio de trabajo de Blockly" at bounding box center [719, 60] width 27 height 29
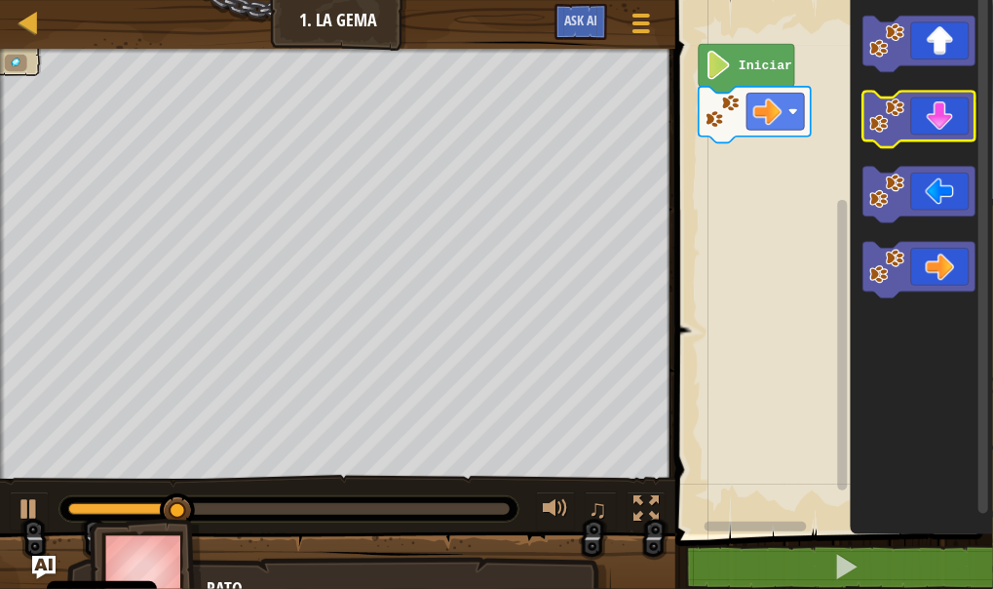
click at [965, 117] on icon "Espacio de trabajo de Blockly" at bounding box center [920, 120] width 112 height 57
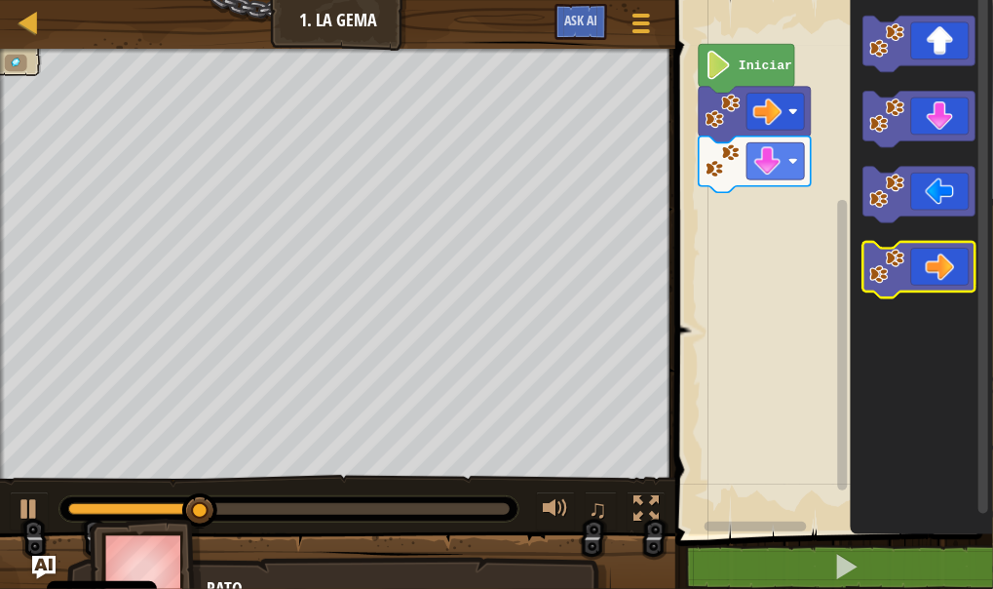
click at [939, 248] on icon "Espacio de trabajo de Blockly" at bounding box center [920, 270] width 112 height 57
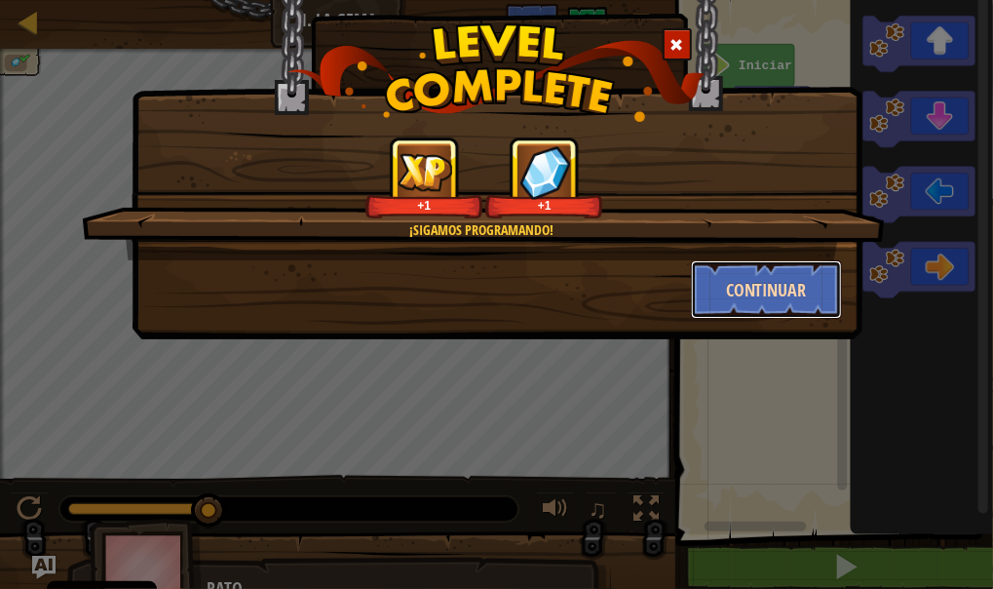
click at [731, 281] on button "Continuar" at bounding box center [766, 289] width 151 height 58
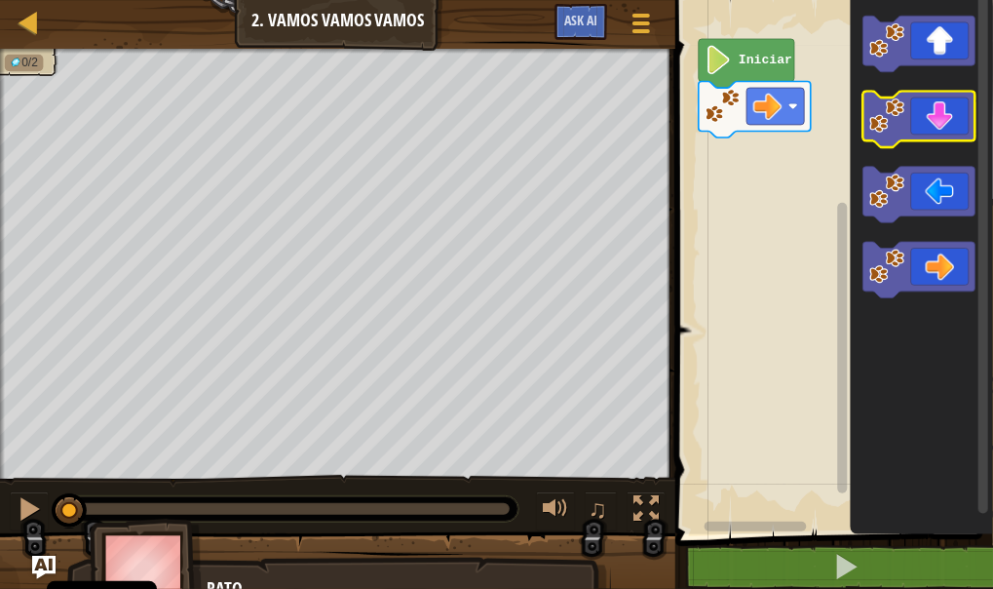
click at [918, 131] on icon "Espacio de trabajo de Blockly" at bounding box center [920, 120] width 112 height 57
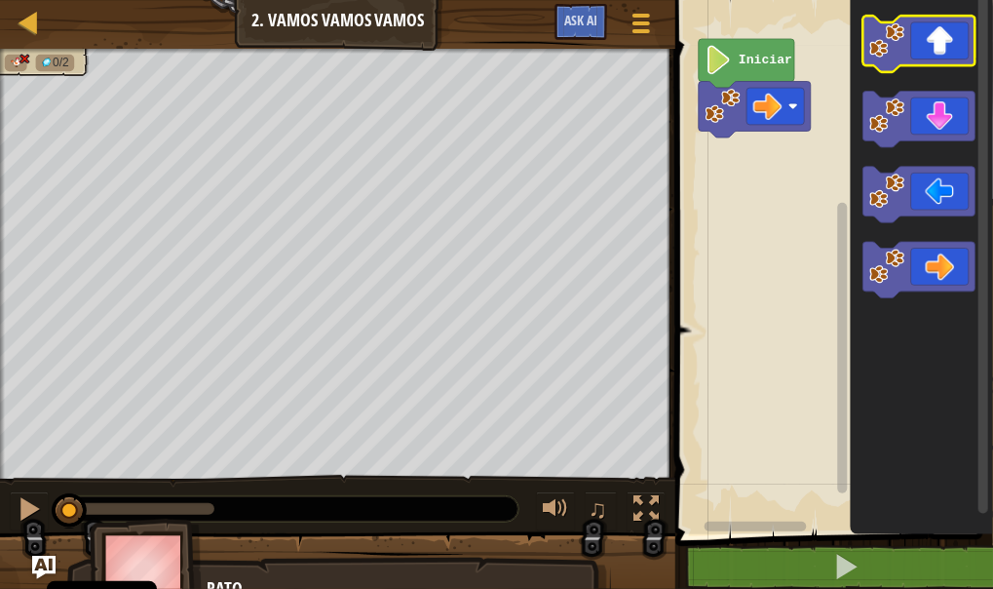
click at [937, 20] on icon "Espacio de trabajo de Blockly" at bounding box center [920, 44] width 112 height 57
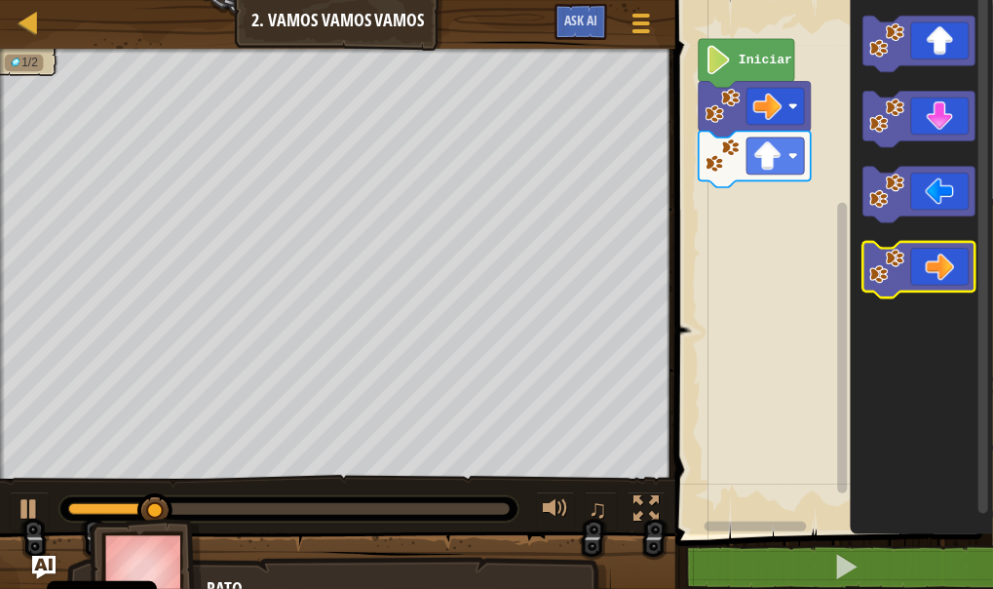
click at [955, 287] on g "Espacio de trabajo de Blockly" at bounding box center [920, 270] width 112 height 57
click at [957, 277] on icon "Espacio de trabajo de Blockly" at bounding box center [920, 270] width 112 height 57
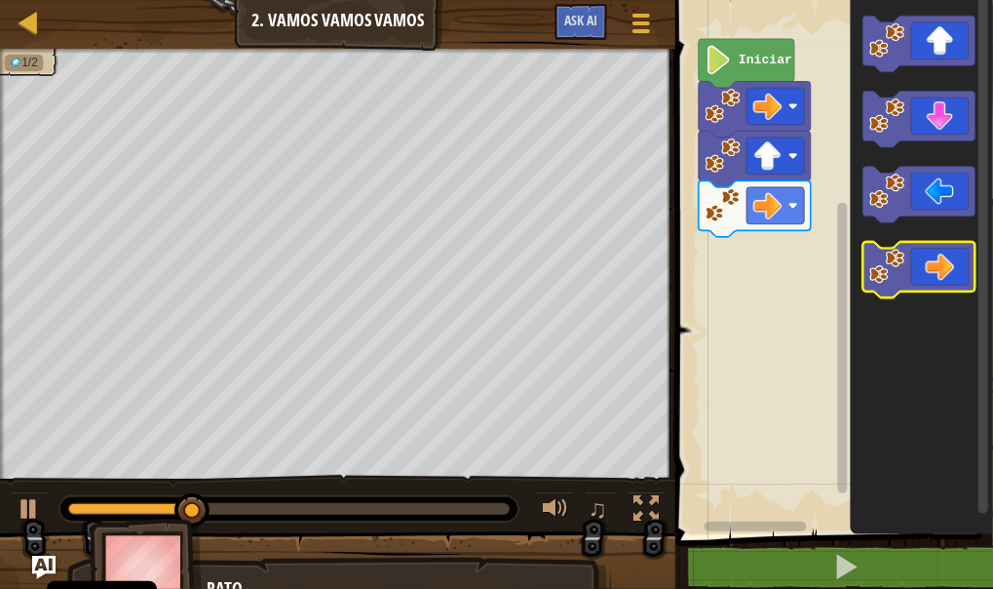
click at [962, 277] on icon "Espacio de trabajo de Blockly" at bounding box center [920, 270] width 112 height 57
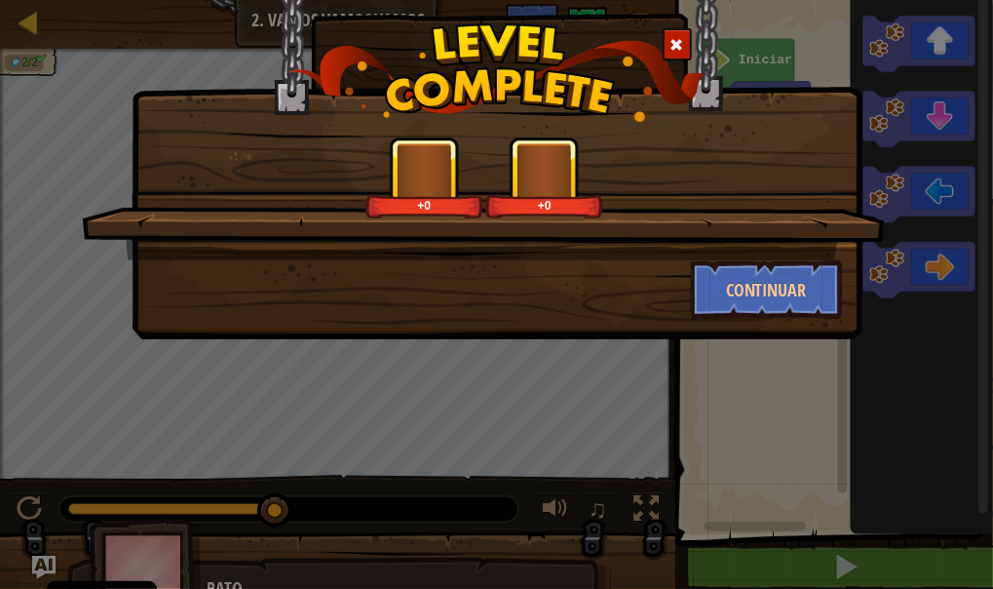
click at [962, 277] on div "+0 +0 Continuar" at bounding box center [496, 294] width 993 height 589
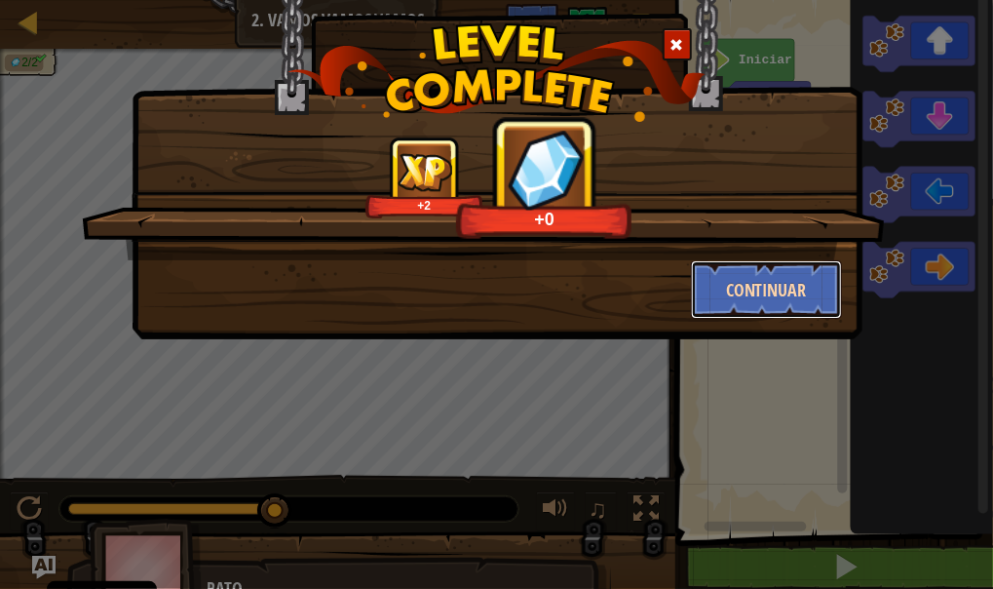
click at [736, 285] on button "Continuar" at bounding box center [766, 289] width 151 height 58
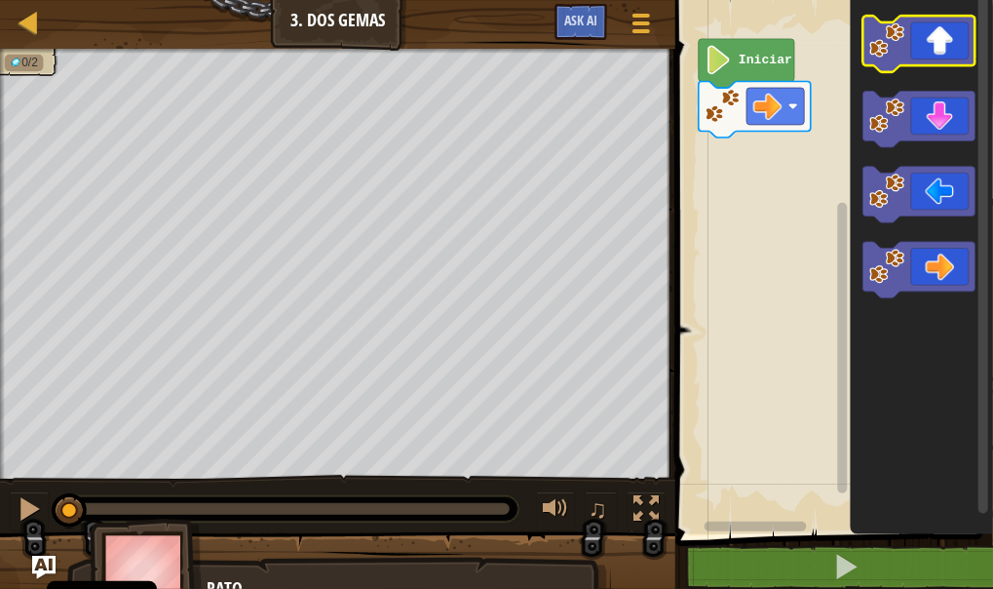
click at [940, 56] on icon "Espacio de trabajo de Blockly" at bounding box center [920, 44] width 112 height 57
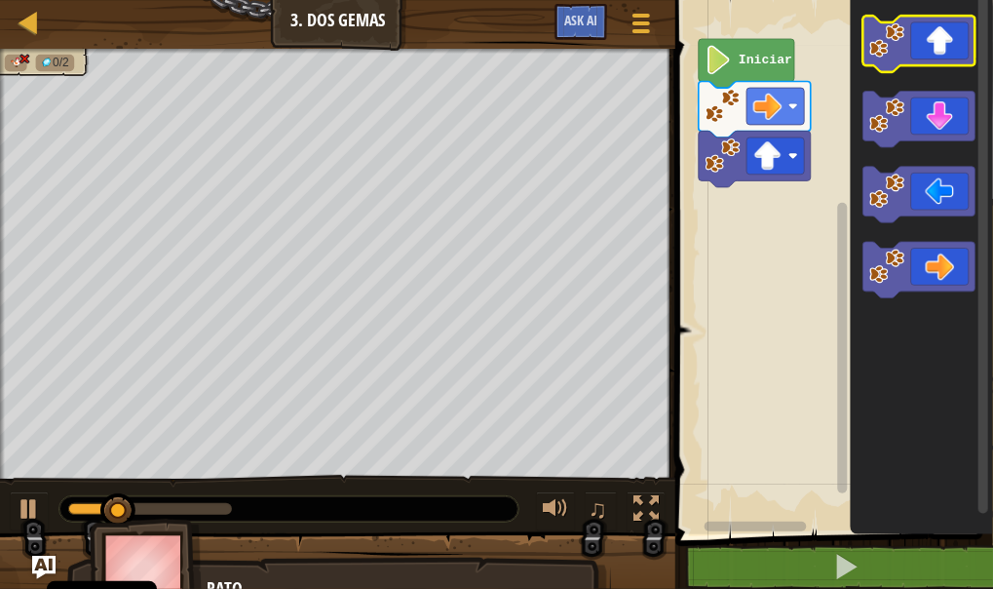
click at [941, 57] on icon "Espacio de trabajo de Blockly" at bounding box center [920, 44] width 112 height 57
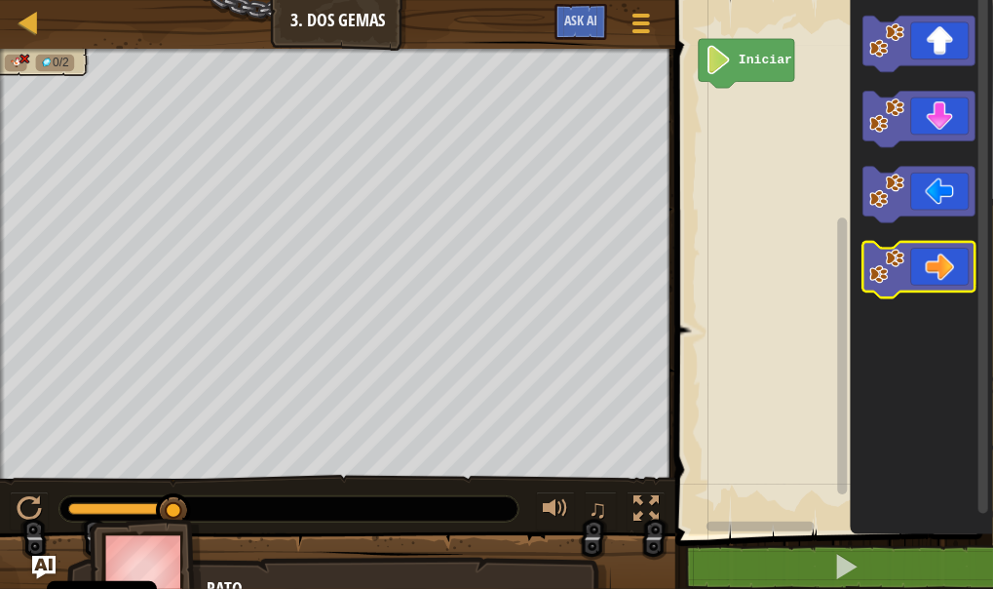
click at [947, 275] on icon "Espacio de trabajo de Blockly" at bounding box center [920, 270] width 112 height 57
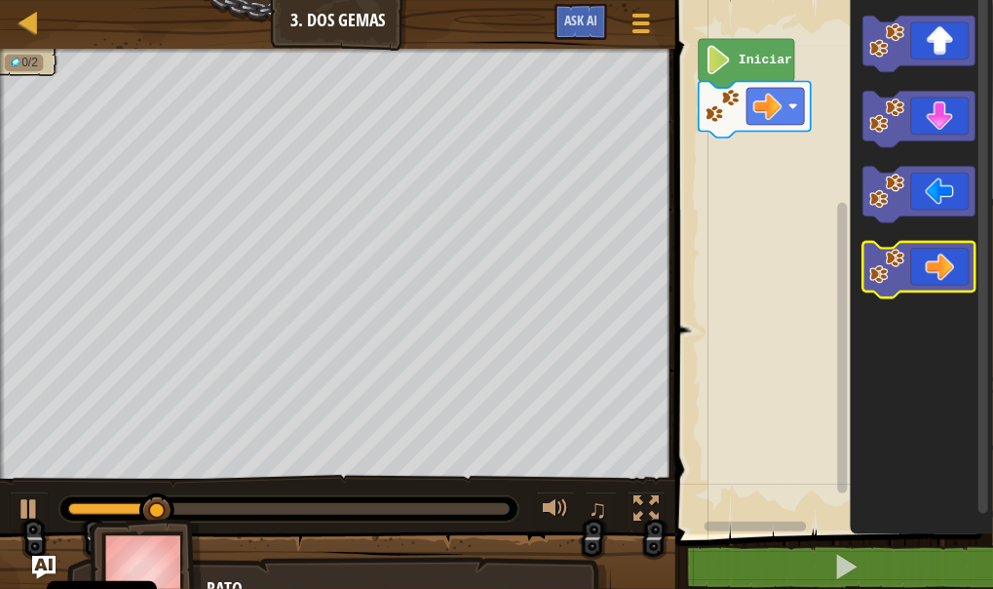
click at [947, 275] on icon "Espacio de trabajo de Blockly" at bounding box center [920, 270] width 112 height 57
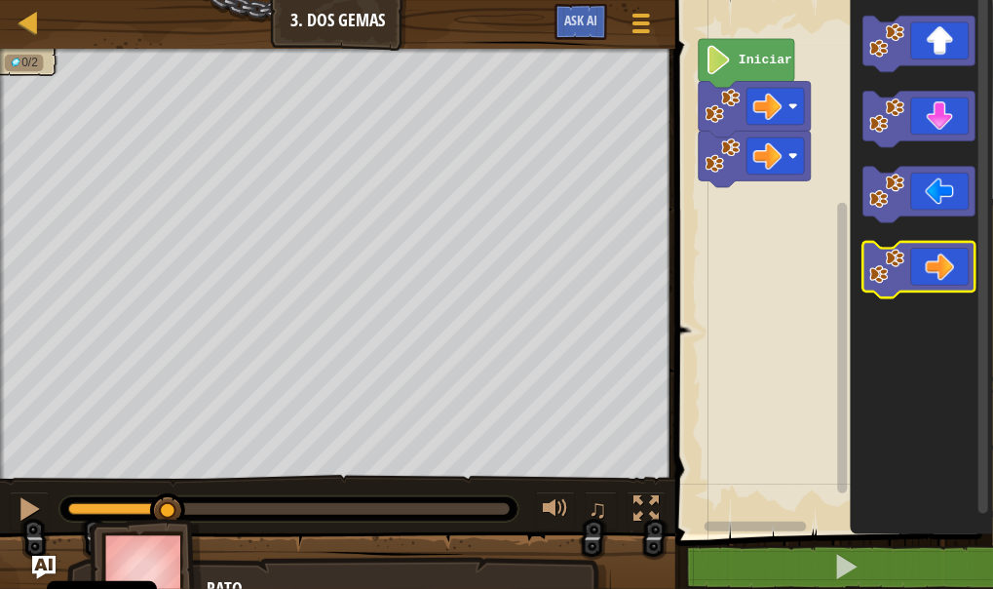
click at [950, 270] on icon "Espacio de trabajo de Blockly" at bounding box center [920, 270] width 112 height 57
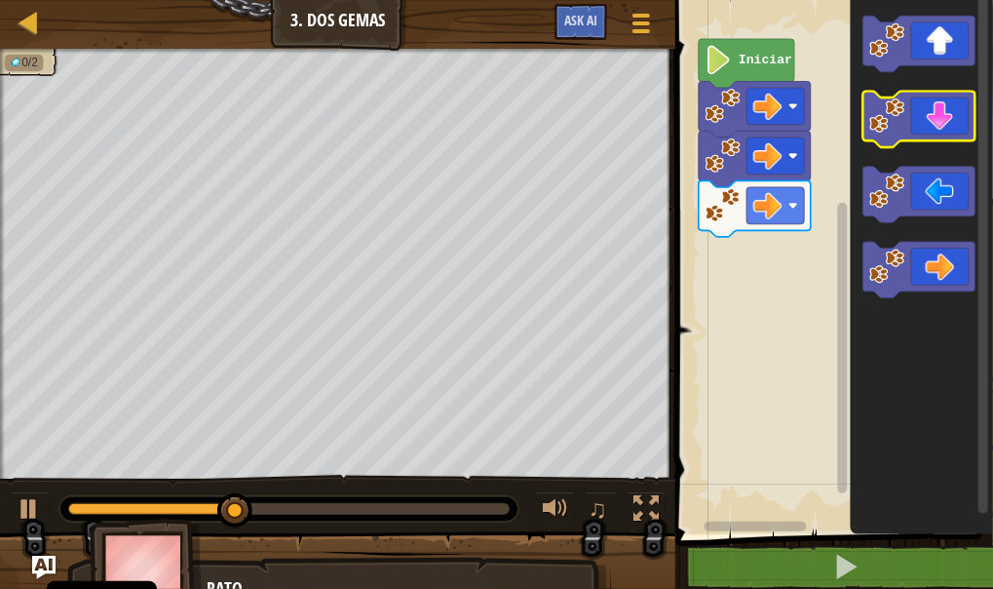
click at [937, 125] on icon "Espacio de trabajo de Blockly" at bounding box center [920, 120] width 112 height 57
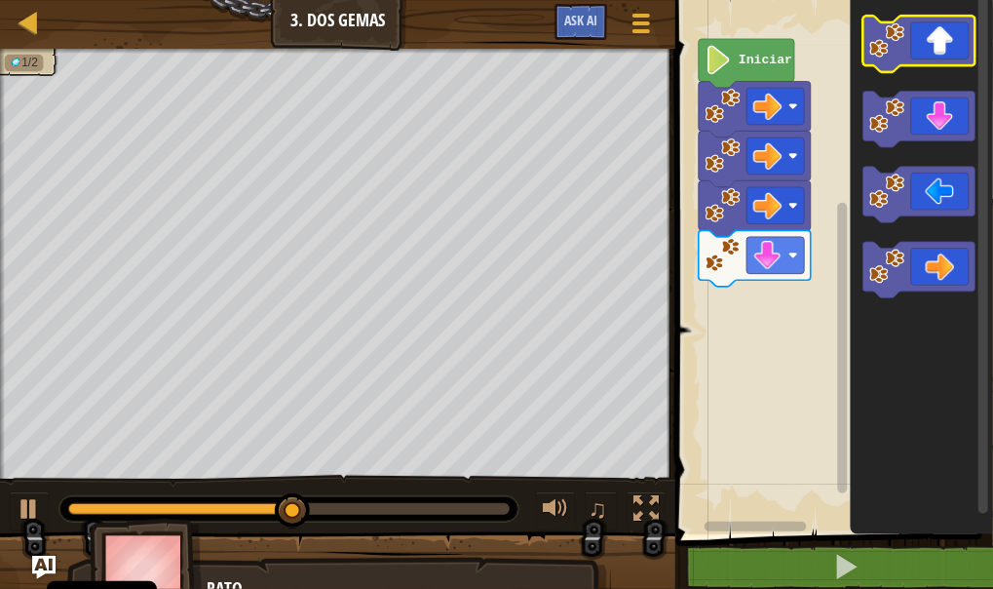
click at [939, 39] on icon "Espacio de trabajo de Blockly" at bounding box center [920, 44] width 112 height 57
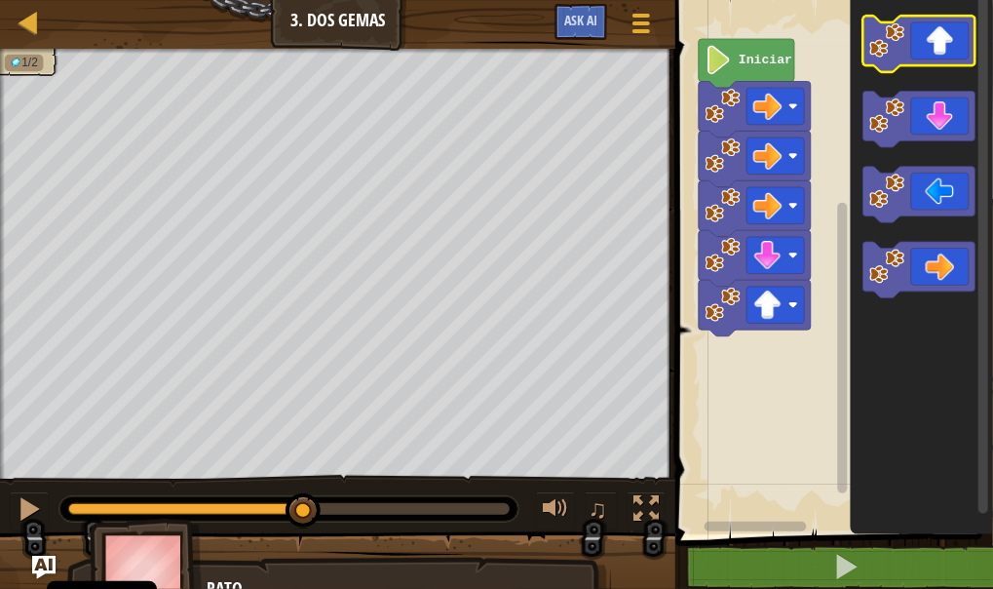
click at [939, 39] on icon "Espacio de trabajo de Blockly" at bounding box center [920, 44] width 112 height 57
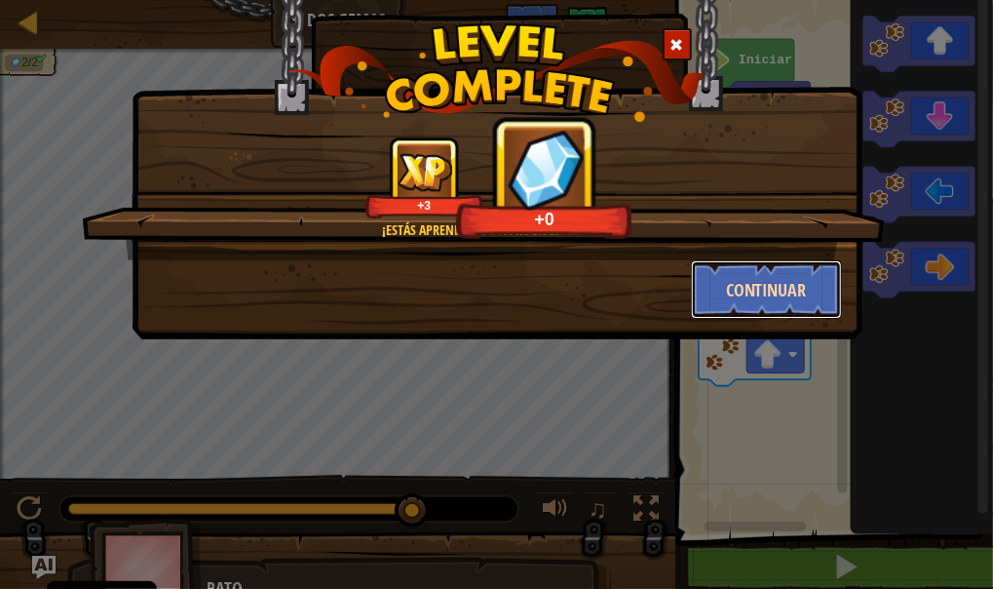
click at [781, 276] on button "Continuar" at bounding box center [766, 289] width 151 height 58
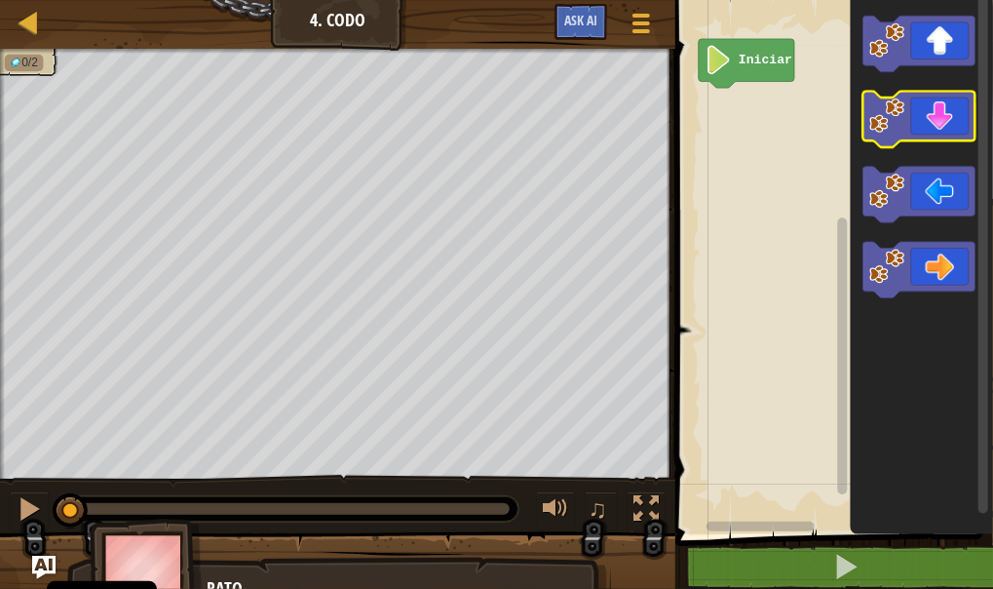
click at [912, 138] on g "Espacio de trabajo de Blockly" at bounding box center [920, 120] width 112 height 57
click at [918, 132] on icon "Espacio de trabajo de Blockly" at bounding box center [920, 120] width 112 height 57
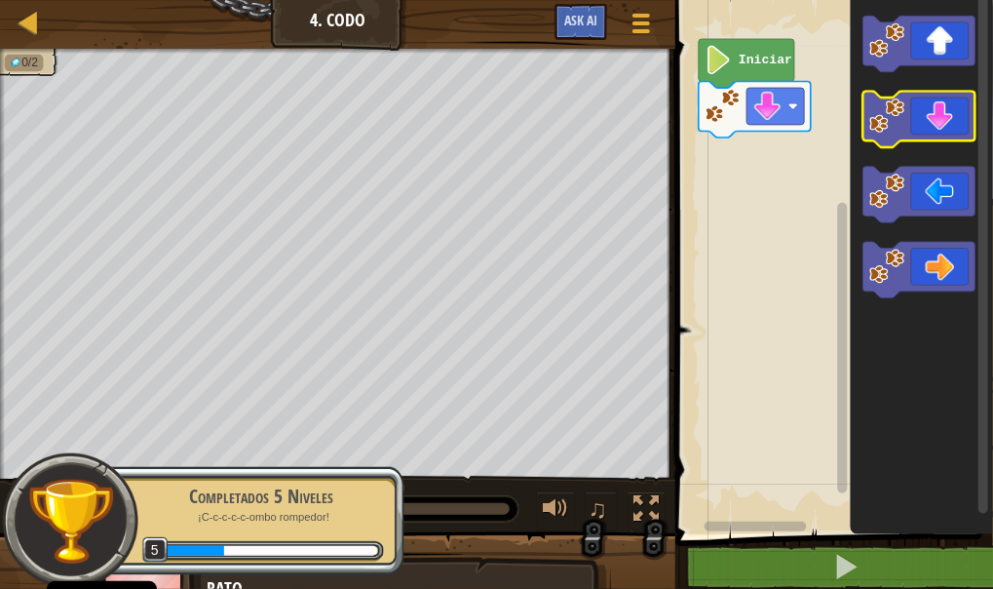
click at [919, 132] on icon "Espacio de trabajo de Blockly" at bounding box center [920, 120] width 112 height 57
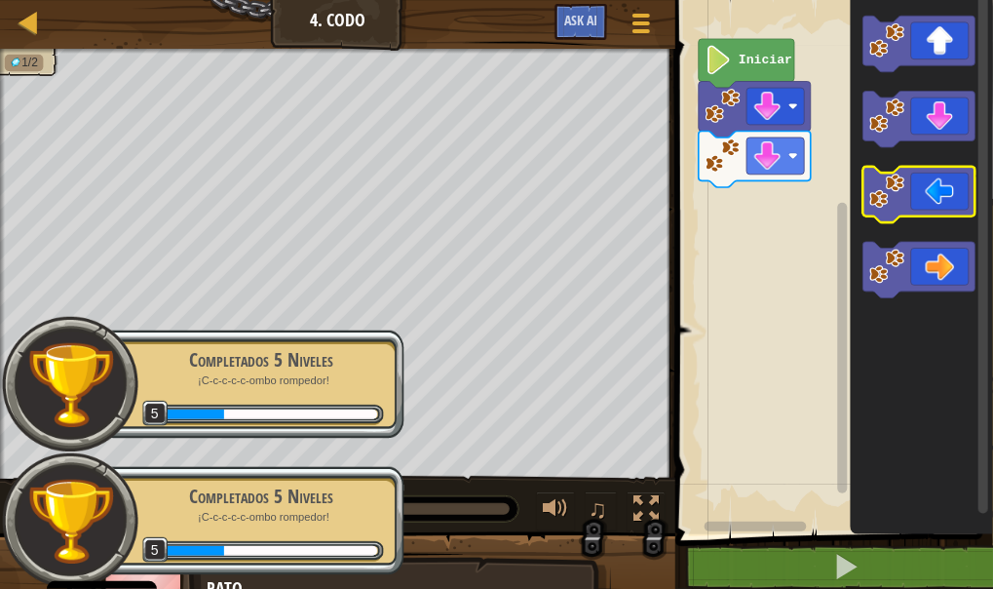
click at [906, 190] on icon "Espacio de trabajo de Blockly" at bounding box center [920, 195] width 112 height 57
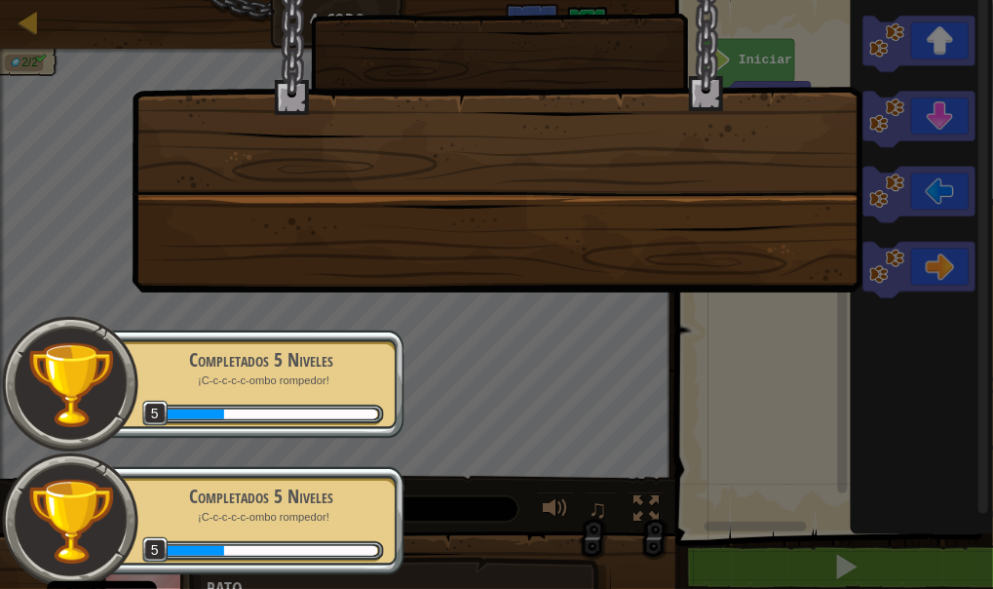
click at [309, 534] on div "Completados 5 Niveles ¡C-c-c-c-c-ombo rompedor! 5" at bounding box center [250, 520] width 307 height 109
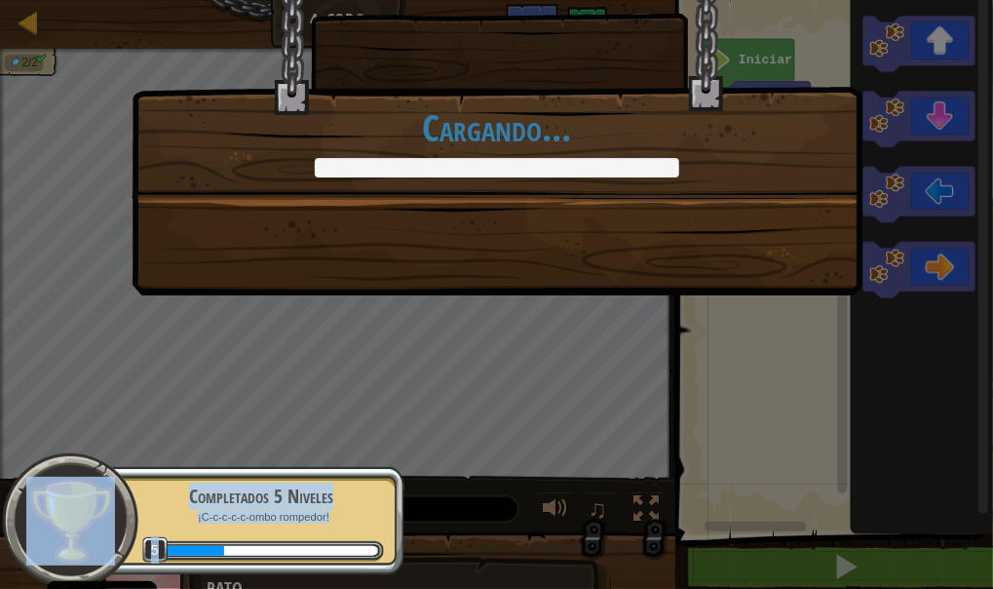
drag, startPoint x: 309, startPoint y: 534, endPoint x: 291, endPoint y: 408, distance: 127.1
click at [291, 2] on body "Cookie Policy CodeCombat [GEOGRAPHIC_DATA] algunas cookies esenciales y no esen…" at bounding box center [496, 1] width 993 height 2
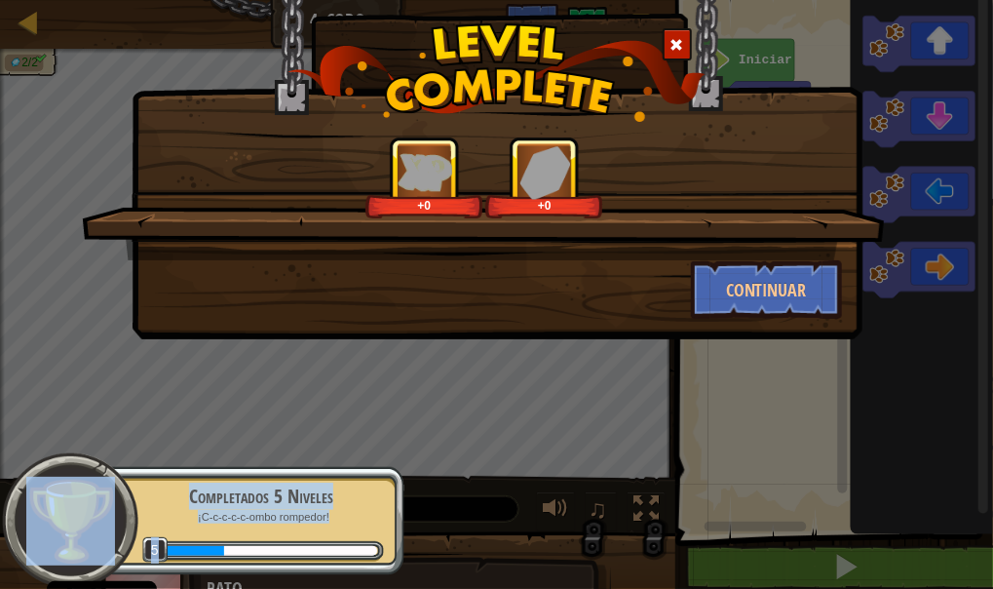
drag, startPoint x: 291, startPoint y: 408, endPoint x: 293, endPoint y: 505, distance: 96.6
click at [293, 505] on div "Completados 5 Niveles" at bounding box center [261, 496] width 246 height 27
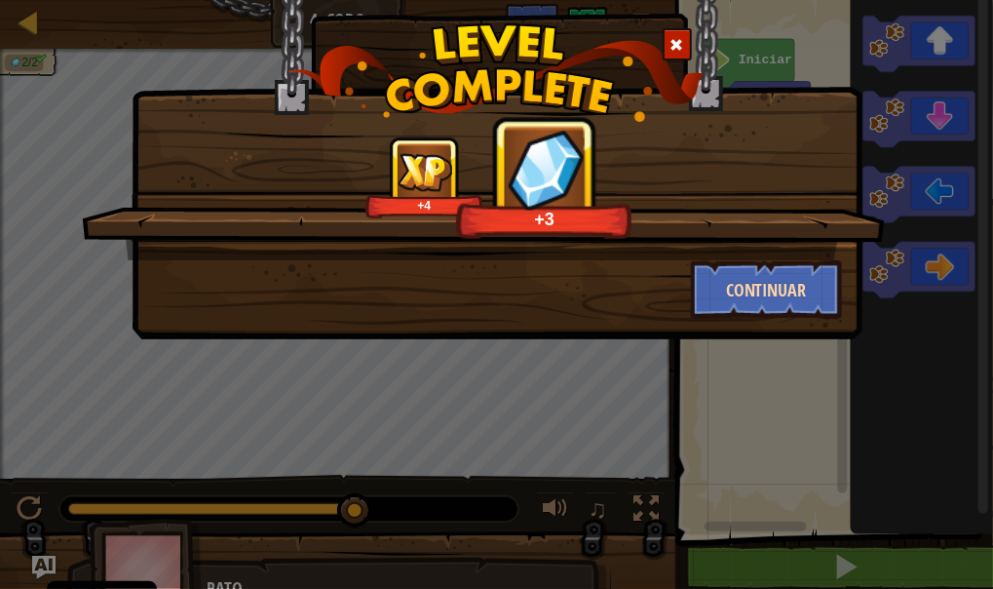
click at [774, 318] on div "+4 +3 Continuar" at bounding box center [497, 145] width 731 height 388
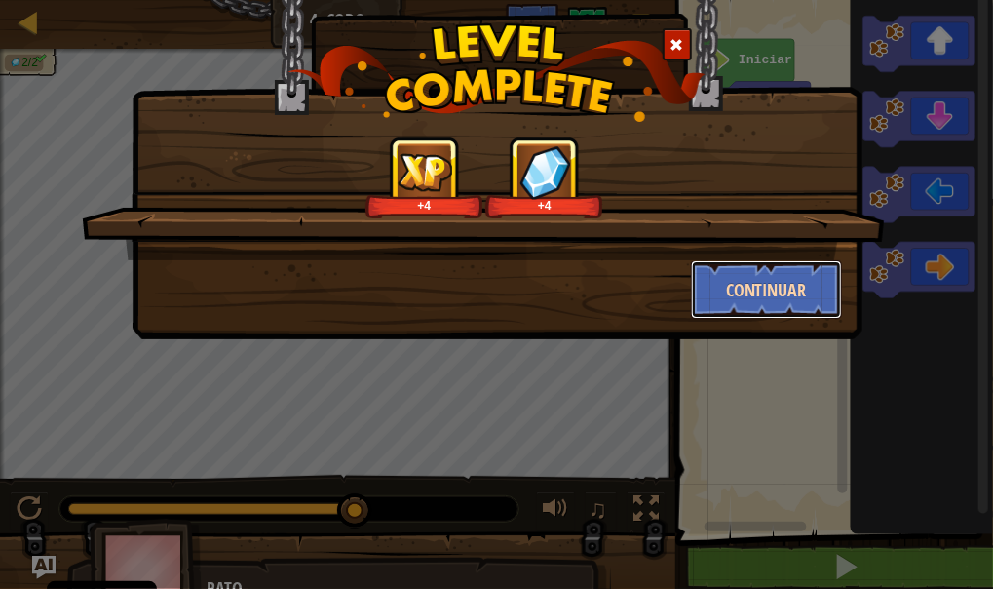
click at [768, 296] on button "Continuar" at bounding box center [766, 289] width 151 height 58
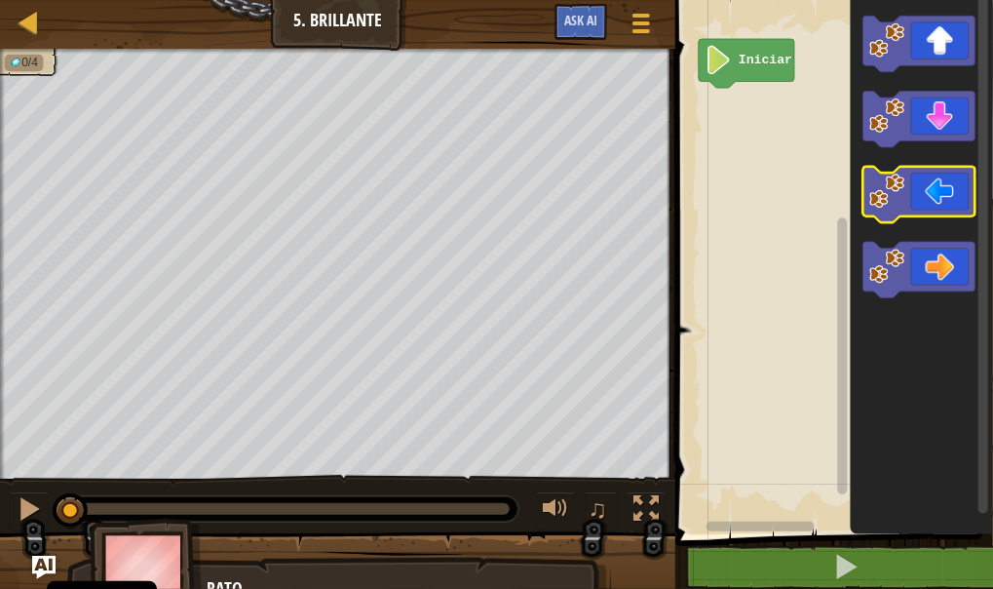
click at [895, 193] on image "Espacio de trabajo de Blockly" at bounding box center [888, 191] width 35 height 35
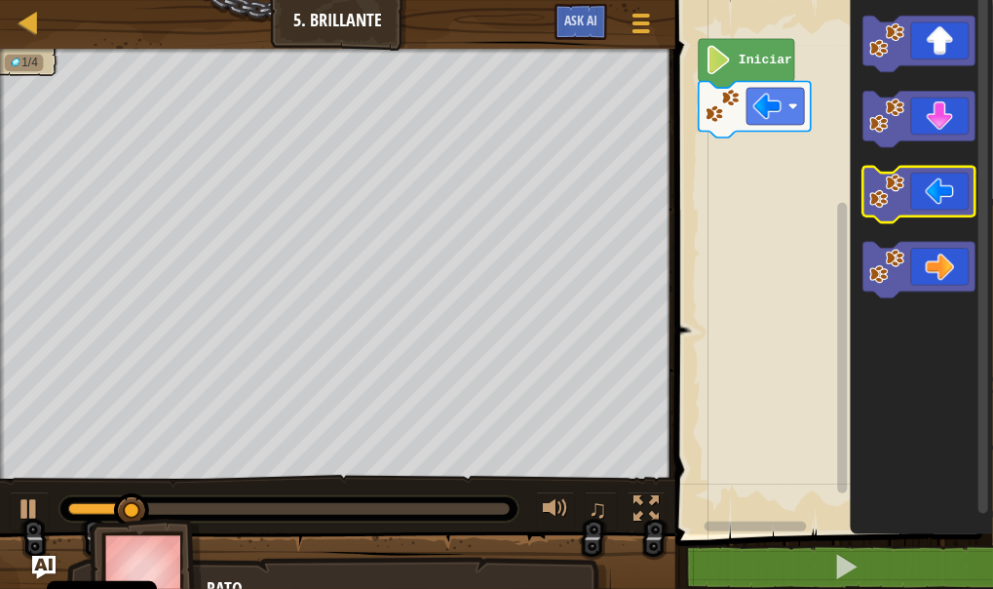
click at [895, 193] on image "Espacio de trabajo de Blockly" at bounding box center [888, 191] width 35 height 35
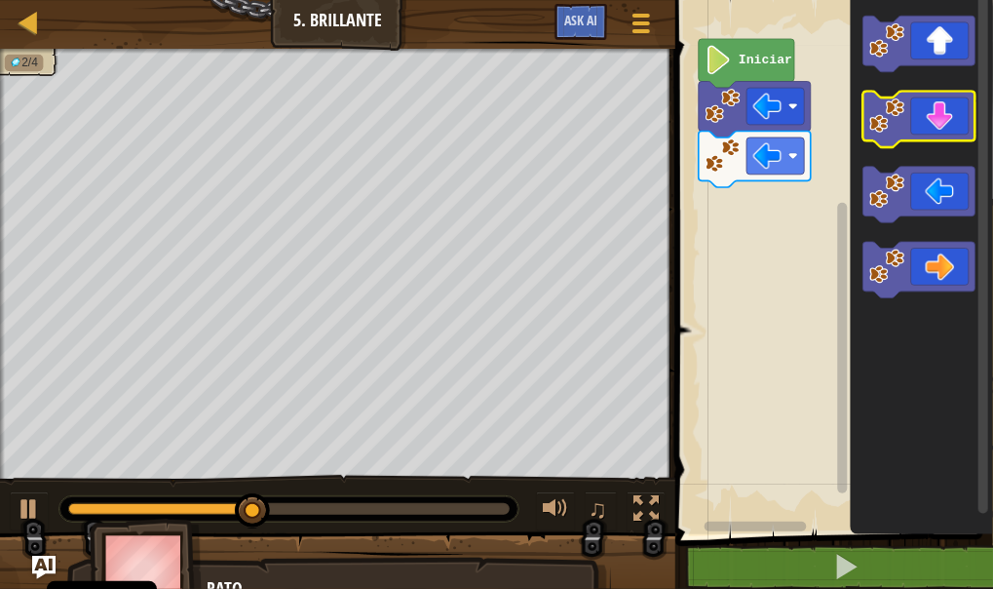
click at [925, 141] on rect "Espacio de trabajo de Blockly" at bounding box center [920, 120] width 112 height 57
click at [927, 138] on icon "Espacio de trabajo de Blockly" at bounding box center [920, 120] width 112 height 57
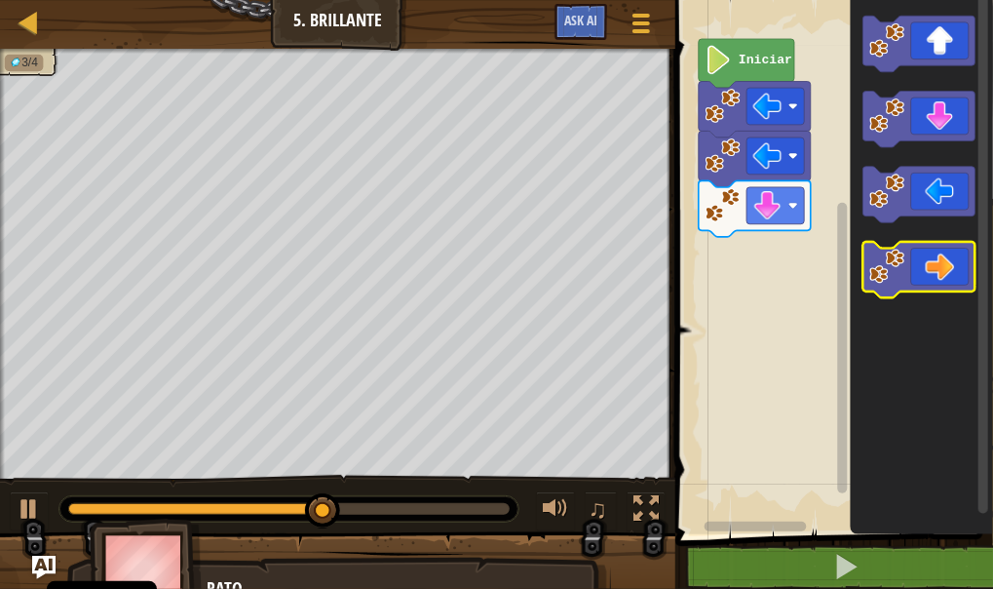
click at [943, 271] on icon "Espacio de trabajo de Blockly" at bounding box center [920, 270] width 112 height 57
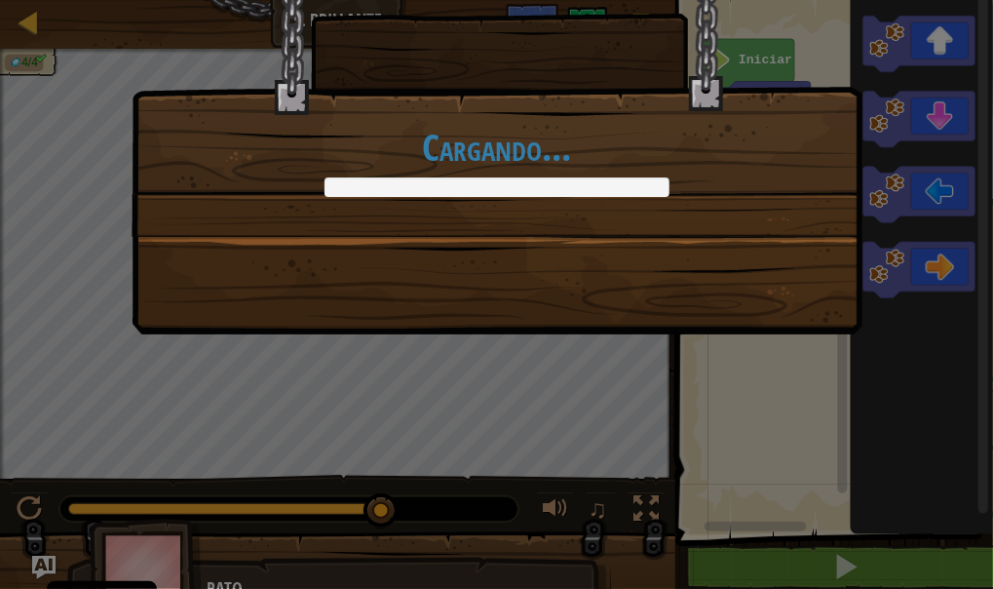
drag, startPoint x: 651, startPoint y: 439, endPoint x: 678, endPoint y: 334, distance: 107.6
click at [676, 342] on div "Cargando..." at bounding box center [496, 294] width 993 height 589
click at [683, 290] on div "Cargando..." at bounding box center [497, 142] width 731 height 383
drag, startPoint x: 683, startPoint y: 290, endPoint x: 252, endPoint y: 268, distance: 431.4
click at [254, 268] on div "Cargando..." at bounding box center [497, 142] width 731 height 383
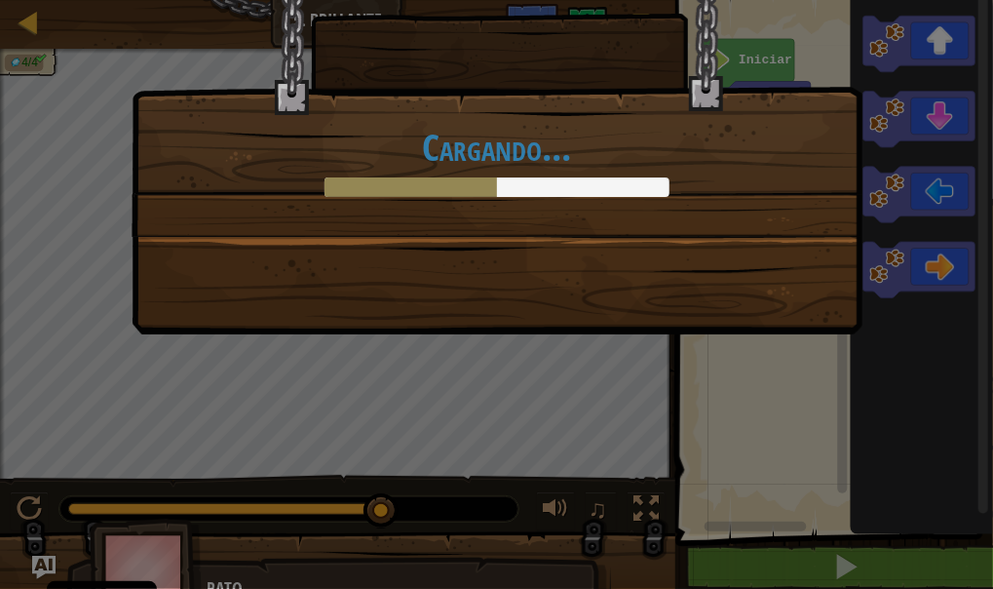
click at [494, 298] on div "Cargando..." at bounding box center [497, 142] width 731 height 383
drag, startPoint x: 522, startPoint y: 191, endPoint x: 493, endPoint y: 182, distance: 29.6
click at [494, 182] on div "Cargando..." at bounding box center [497, 93] width 729 height 285
drag, startPoint x: 492, startPoint y: 182, endPoint x: 587, endPoint y: 177, distance: 94.7
click at [587, 177] on div at bounding box center [497, 186] width 345 height 19
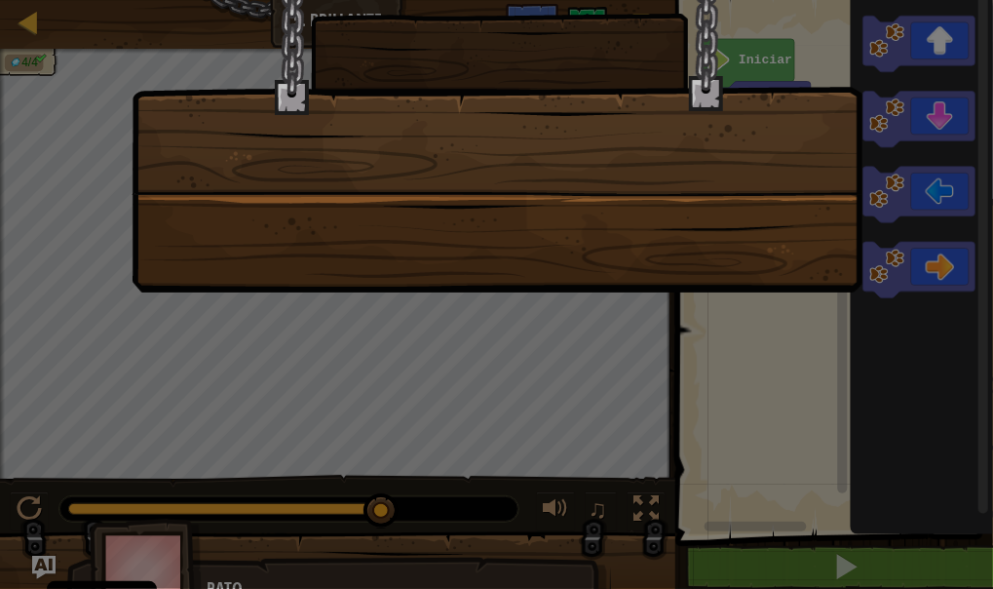
click at [497, 264] on div at bounding box center [497, 121] width 731 height 341
click at [498, 265] on div at bounding box center [497, 121] width 731 height 341
click at [497, 265] on div at bounding box center [497, 121] width 731 height 341
click at [500, 271] on div at bounding box center [497, 121] width 731 height 341
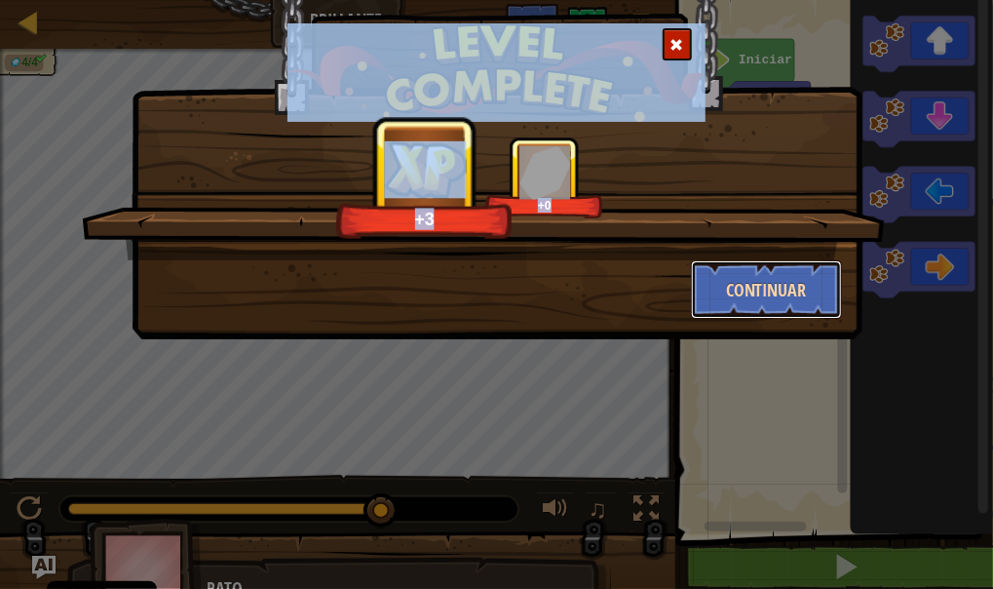
click at [757, 276] on button "Continuar" at bounding box center [766, 289] width 151 height 58
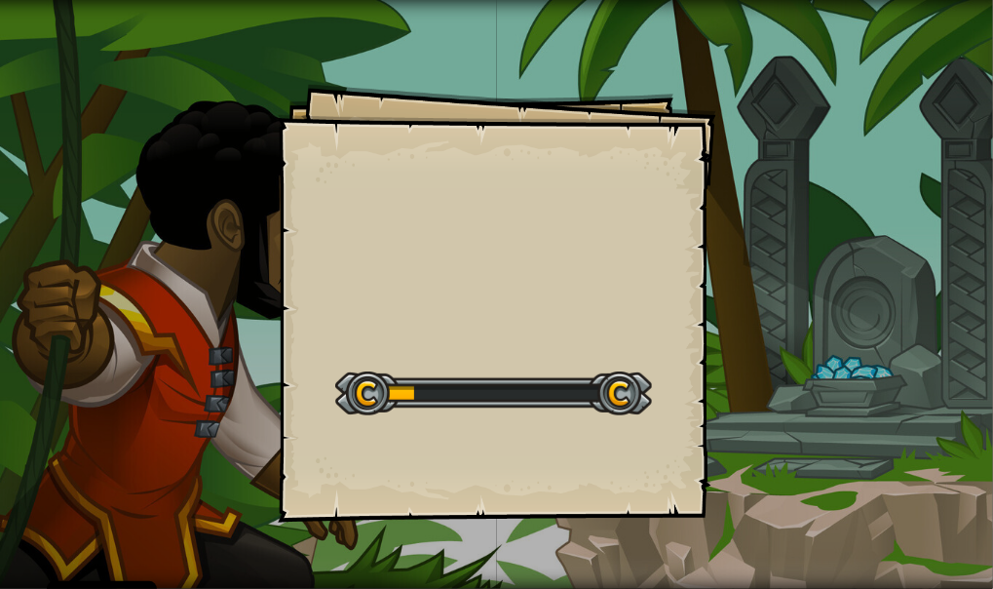
click at [434, 388] on div at bounding box center [493, 393] width 317 height 44
click at [500, 392] on div at bounding box center [493, 393] width 317 height 44
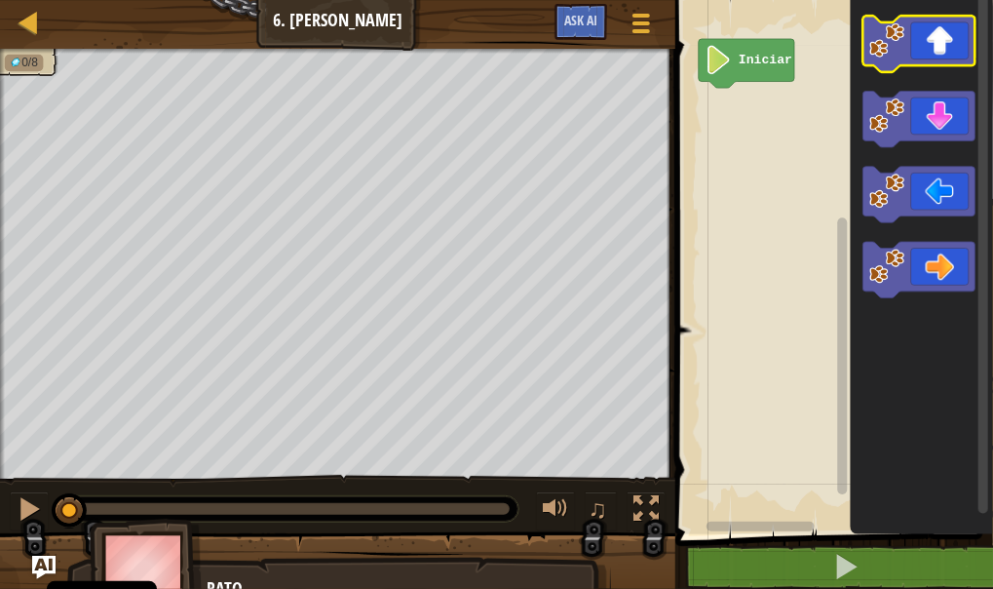
click at [952, 69] on rect "Espacio de trabajo de Blockly" at bounding box center [920, 44] width 112 height 57
click at [951, 51] on icon "Espacio de trabajo de Blockly" at bounding box center [920, 44] width 112 height 57
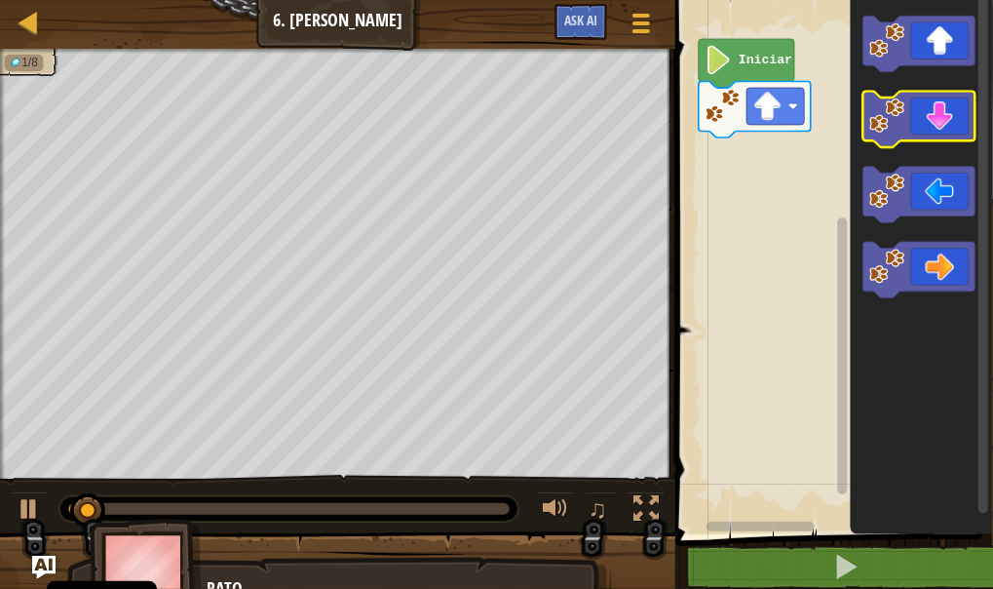
click at [933, 144] on rect "Espacio de trabajo de Blockly" at bounding box center [920, 120] width 112 height 57
click at [930, 128] on icon "Espacio de trabajo de Blockly" at bounding box center [920, 120] width 112 height 57
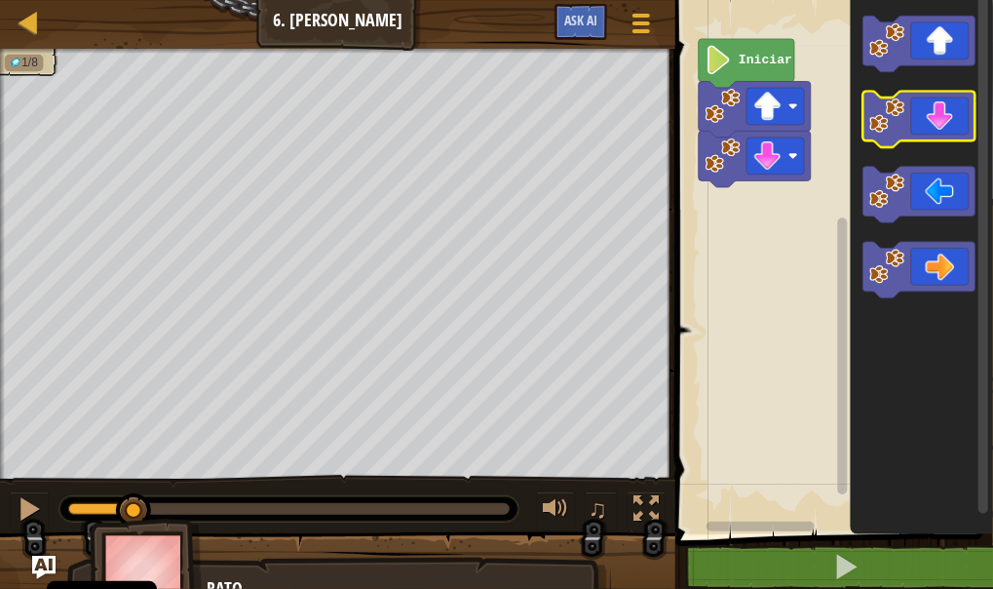
click at [930, 128] on icon "Espacio de trabajo de Blockly" at bounding box center [920, 120] width 112 height 57
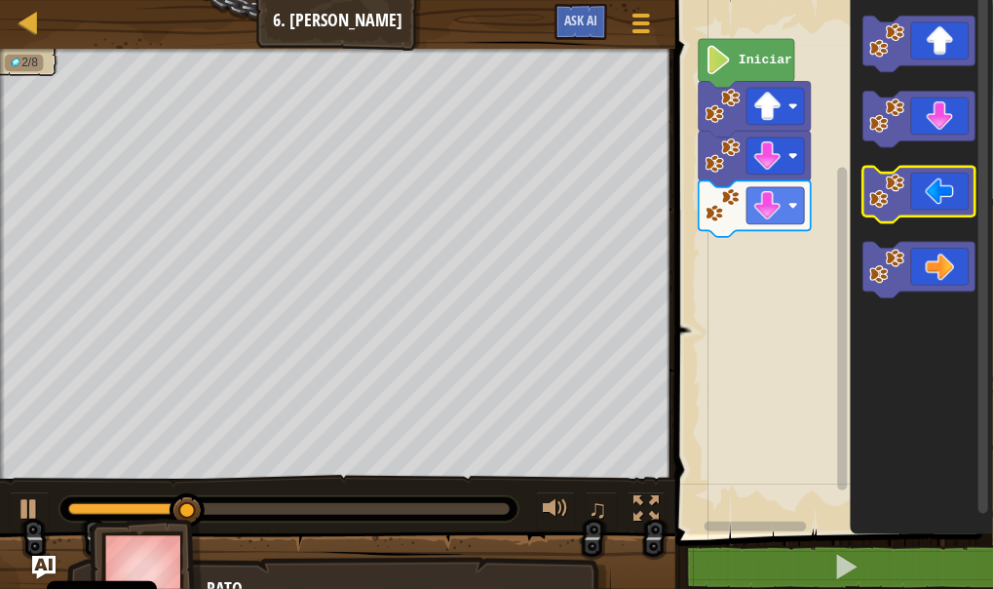
click at [937, 210] on icon "Espacio de trabajo de Blockly" at bounding box center [920, 195] width 112 height 57
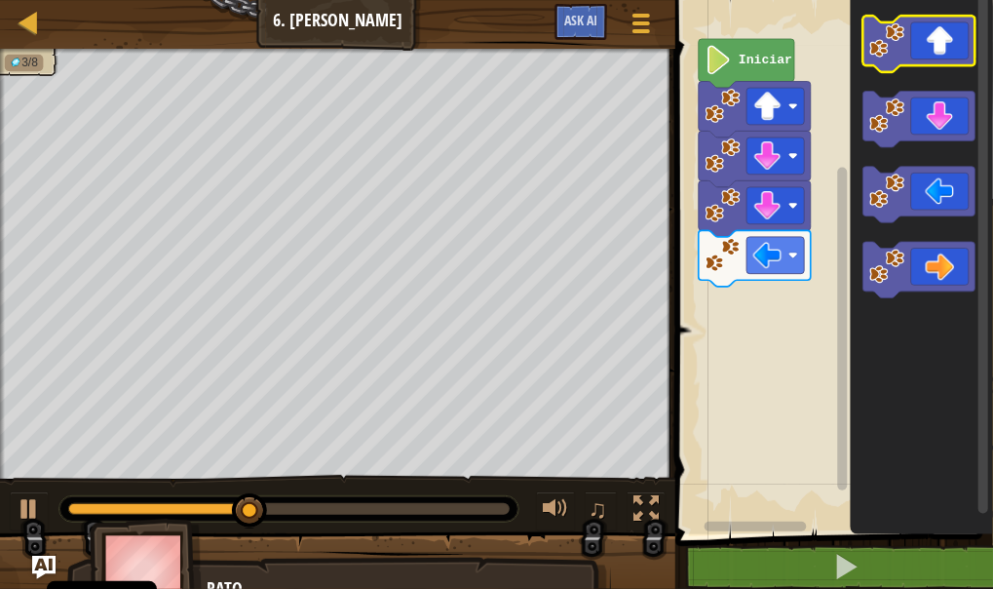
click at [941, 51] on icon "Espacio de trabajo de Blockly" at bounding box center [920, 44] width 112 height 57
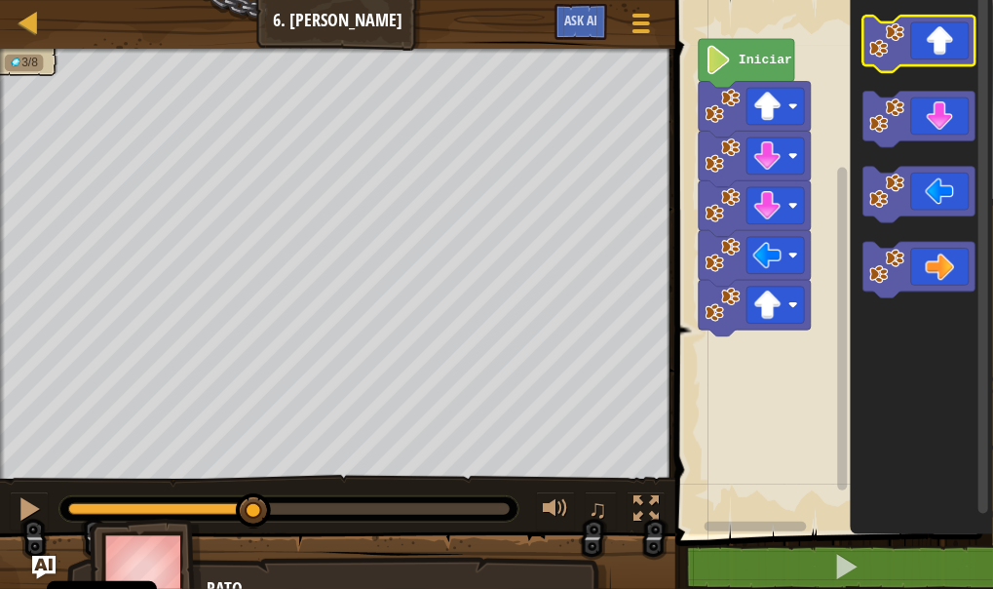
click at [941, 51] on icon "Espacio de trabajo de Blockly" at bounding box center [920, 44] width 112 height 57
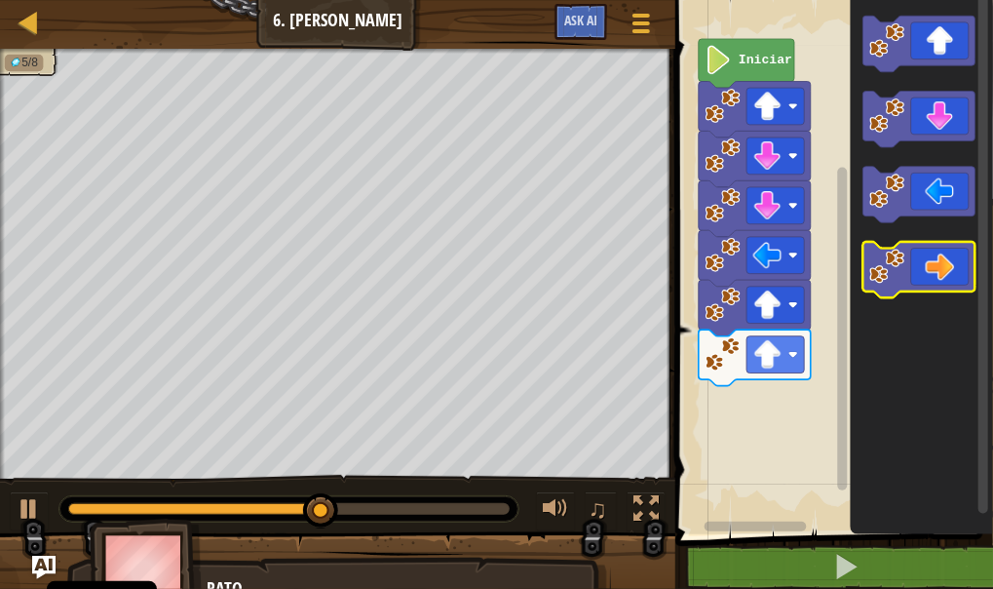
click at [933, 287] on icon "Espacio de trabajo de Blockly" at bounding box center [920, 270] width 112 height 57
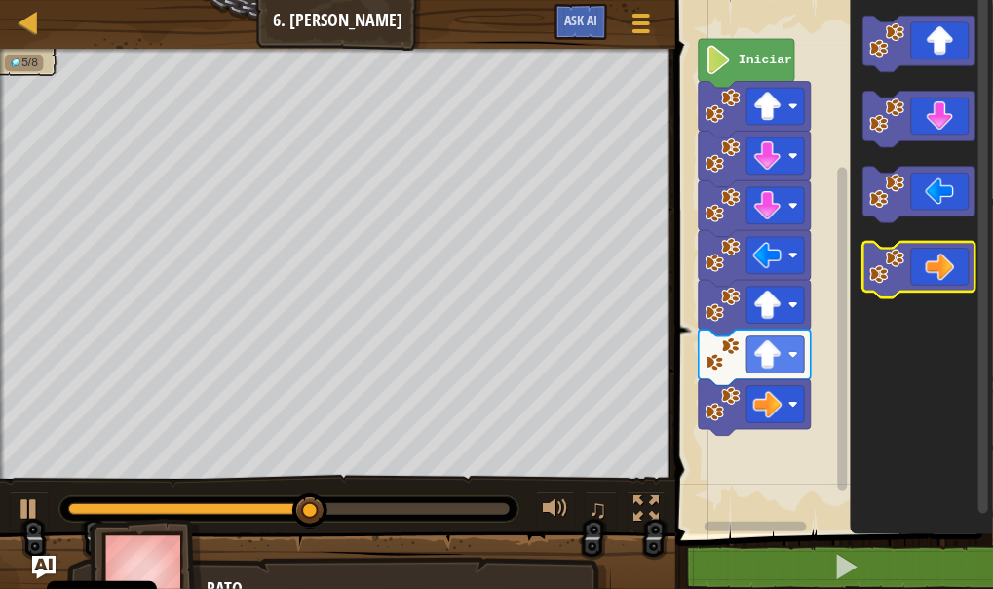
click at [933, 287] on icon "Espacio de trabajo de Blockly" at bounding box center [920, 270] width 112 height 57
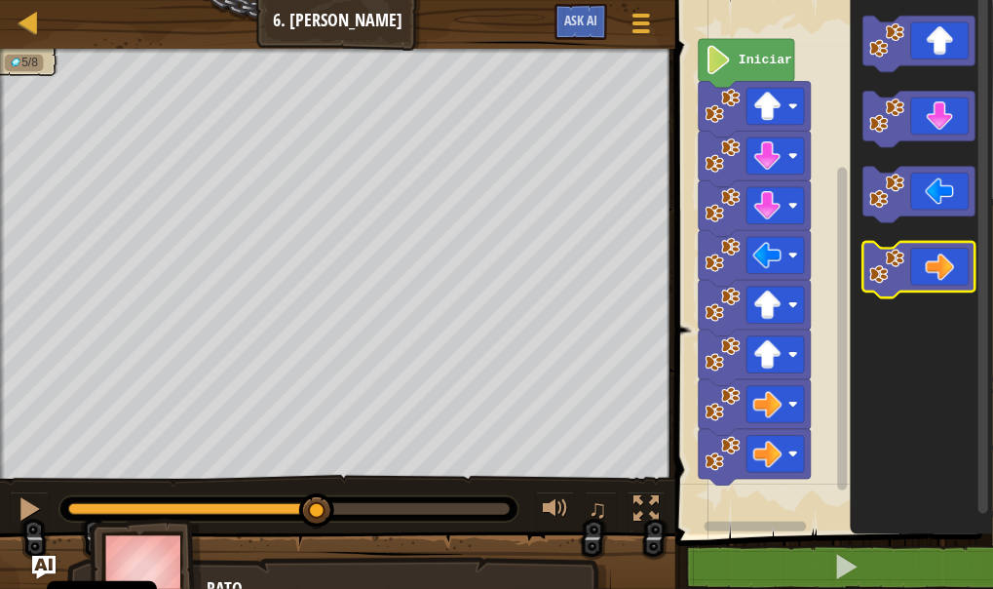
click at [933, 287] on icon "Espacio de trabajo de Blockly" at bounding box center [920, 270] width 112 height 57
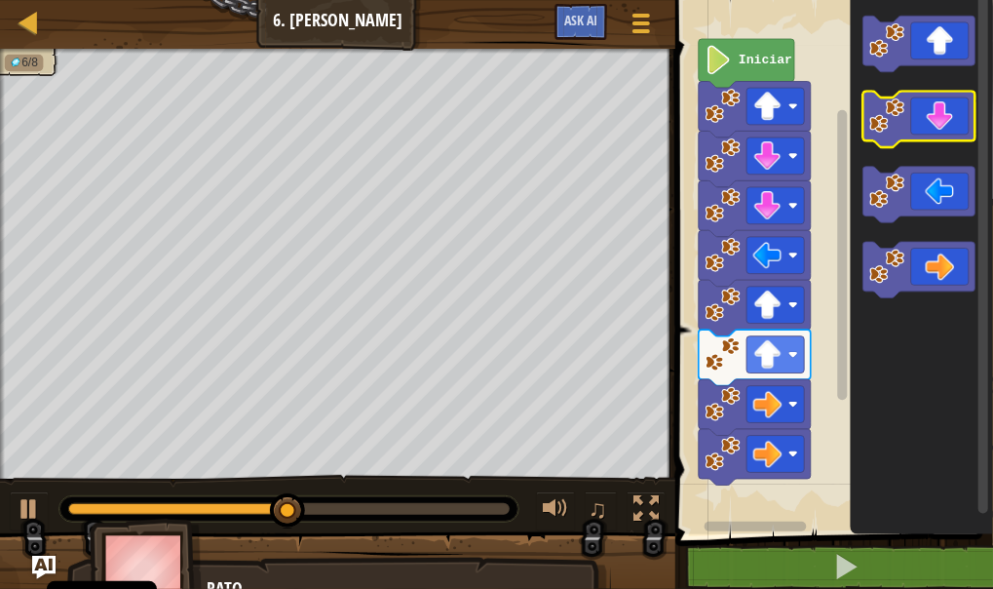
click at [954, 99] on icon "Espacio de trabajo de Blockly" at bounding box center [920, 120] width 112 height 57
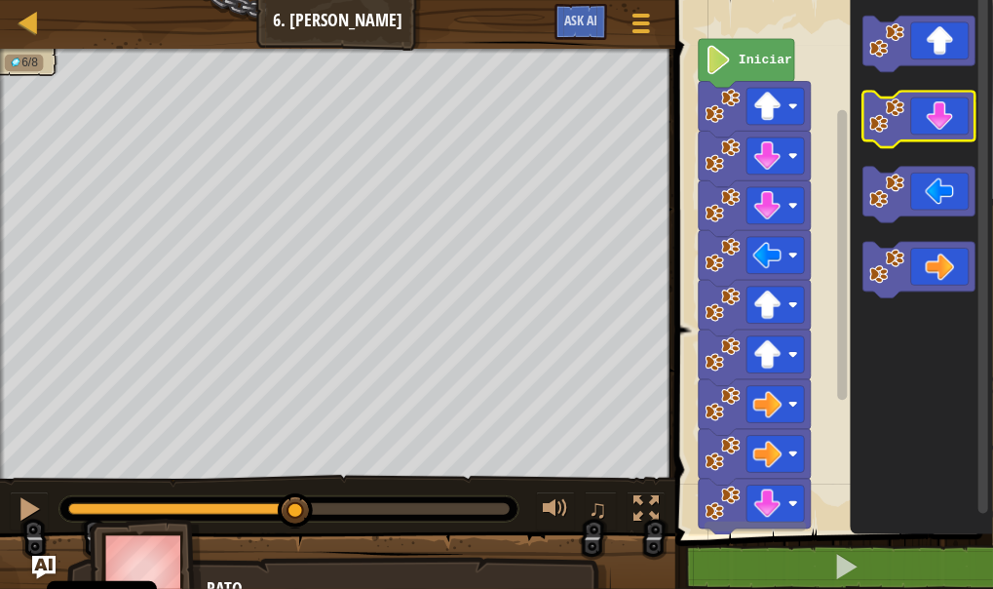
click at [954, 99] on icon "Espacio de trabajo de Blockly" at bounding box center [920, 120] width 112 height 57
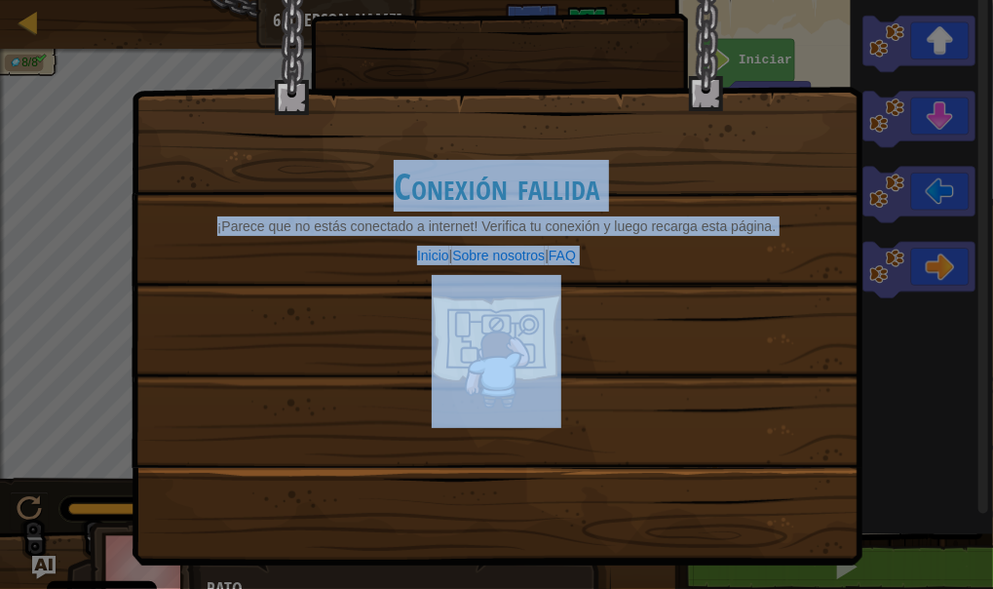
click at [553, 386] on div "Conexión fallida ¡Parece que no estás conectado a internet! Verifica tu conexió…" at bounding box center [497, 258] width 731 height 614
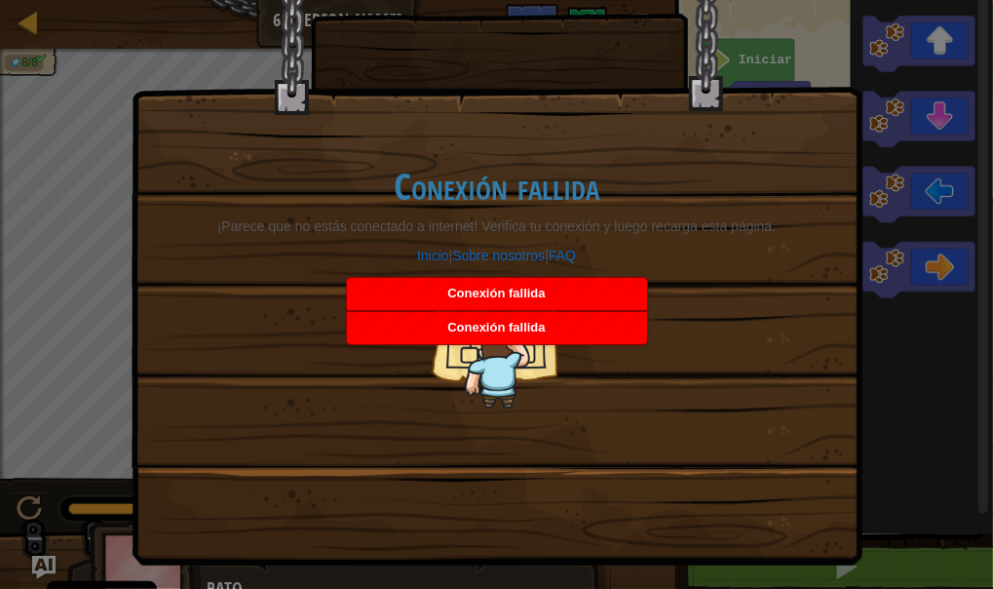
click at [546, 294] on div "Conexión fallida" at bounding box center [497, 294] width 300 height 32
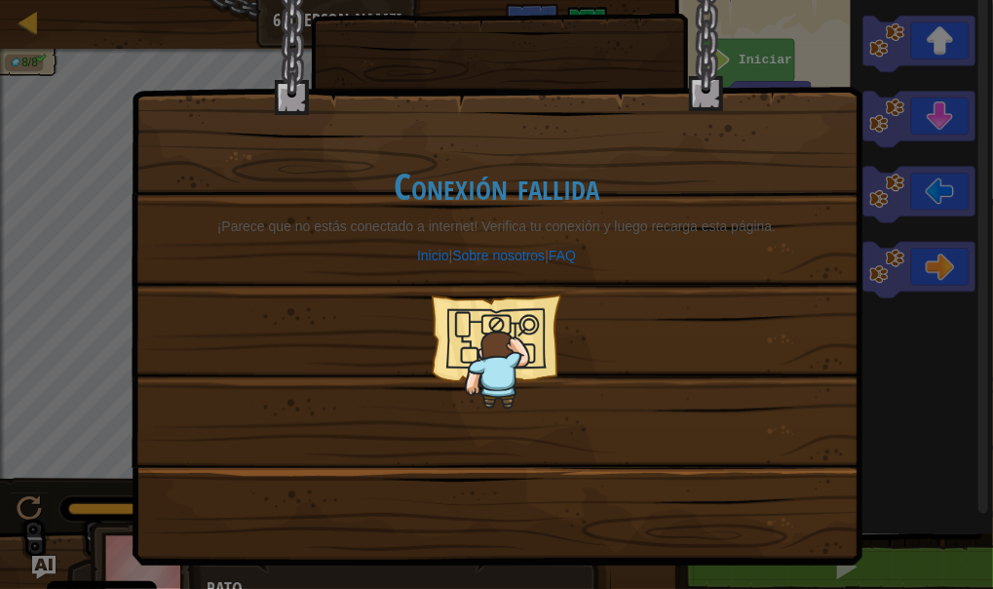
click at [546, 294] on div "Conexión fallida ¡Parece que no estás conectado a internet! Verifica tu conexió…" at bounding box center [497, 287] width 690 height 321
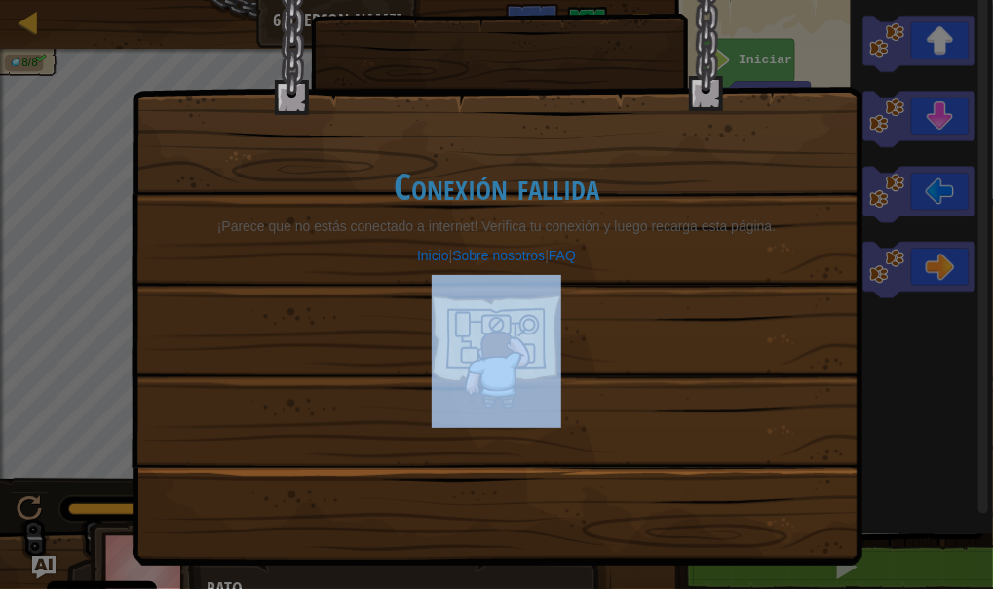
click at [546, 294] on div "Conexión fallida ¡Parece que no estás conectado a internet! Verifica tu conexió…" at bounding box center [497, 287] width 690 height 321
drag, startPoint x: 546, startPoint y: 294, endPoint x: 588, endPoint y: 185, distance: 117.0
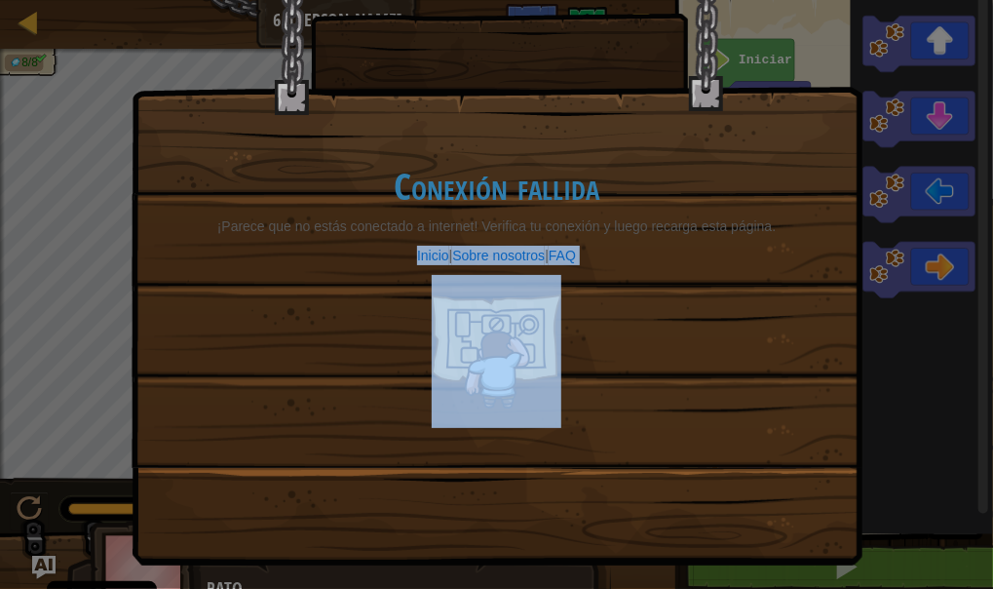
click at [588, 185] on h1 "Conexión fallida" at bounding box center [497, 186] width 651 height 41
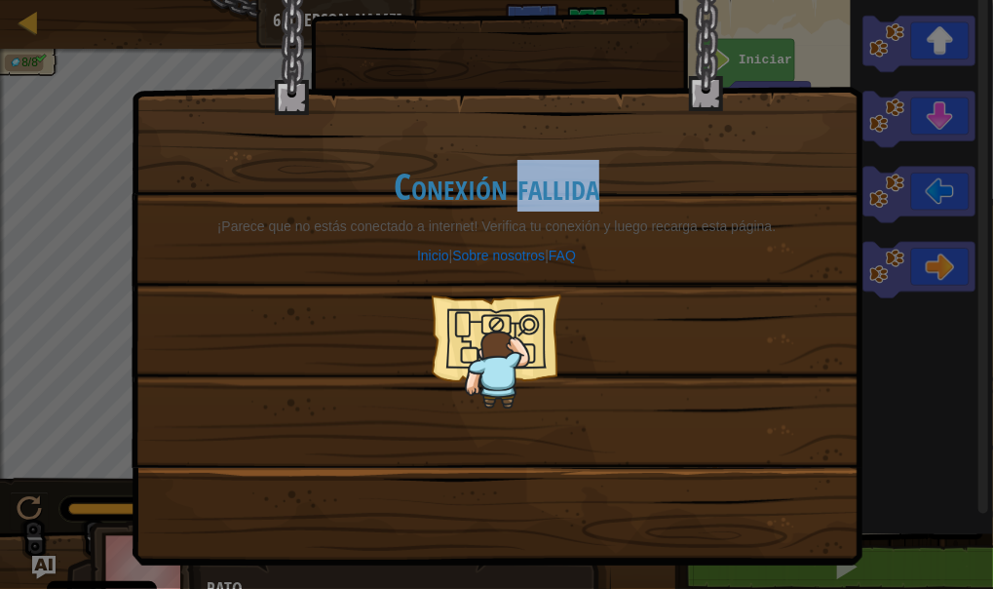
click at [588, 185] on h1 "Conexión fallida" at bounding box center [497, 186] width 651 height 41
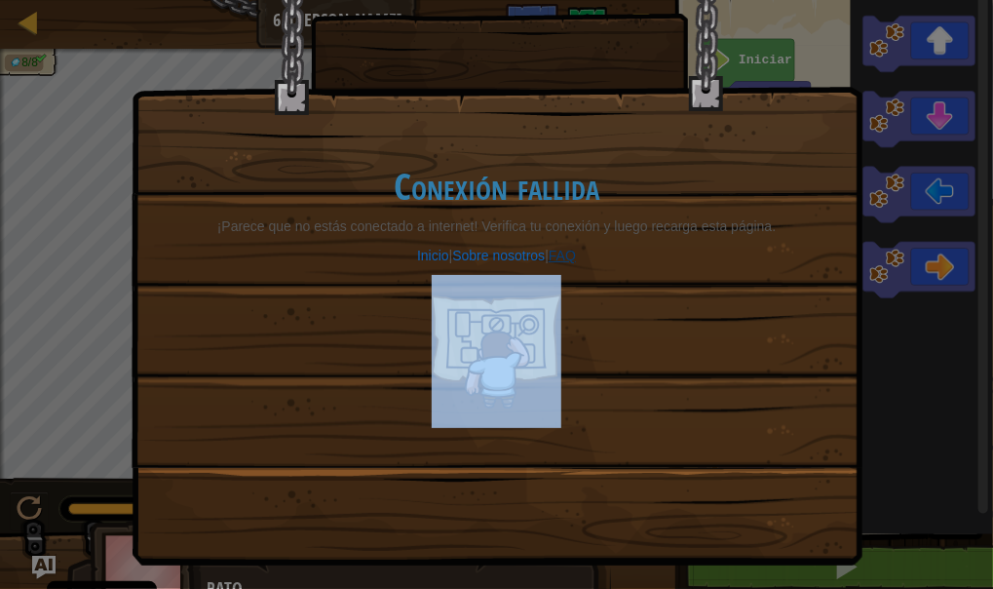
drag, startPoint x: 557, startPoint y: 285, endPoint x: 581, endPoint y: 251, distance: 41.9
click at [581, 251] on div "Conexión fallida ¡Parece que no estás conectado a internet! Verifica tu conexió…" at bounding box center [497, 287] width 690 height 321
click at [575, 257] on link "FAQ" at bounding box center [562, 256] width 27 height 16
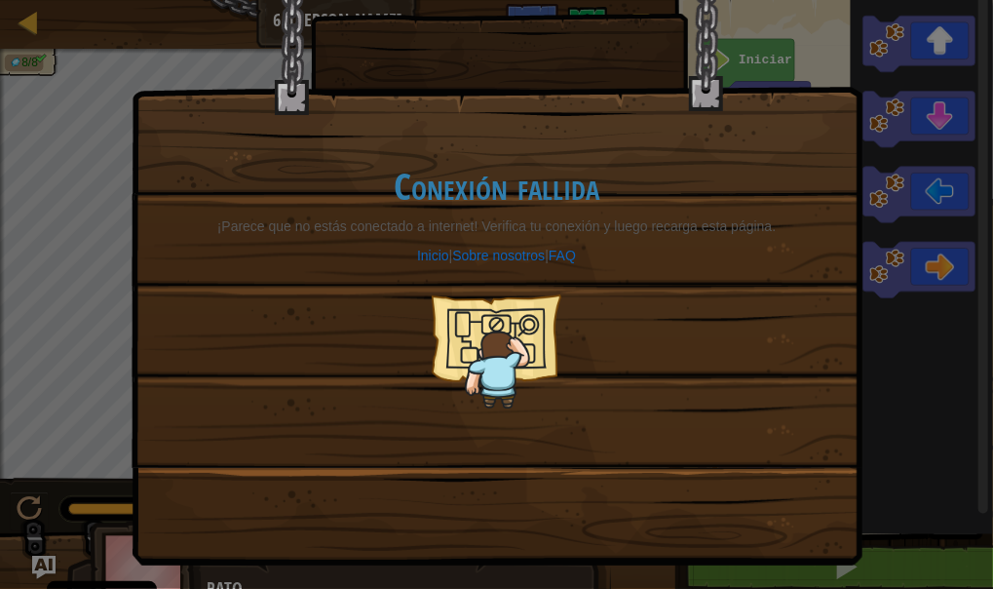
click at [786, 55] on div "Conexión fallida ¡Parece que no estás conectado a internet! Verifica tu conexió…" at bounding box center [497, 209] width 729 height 516
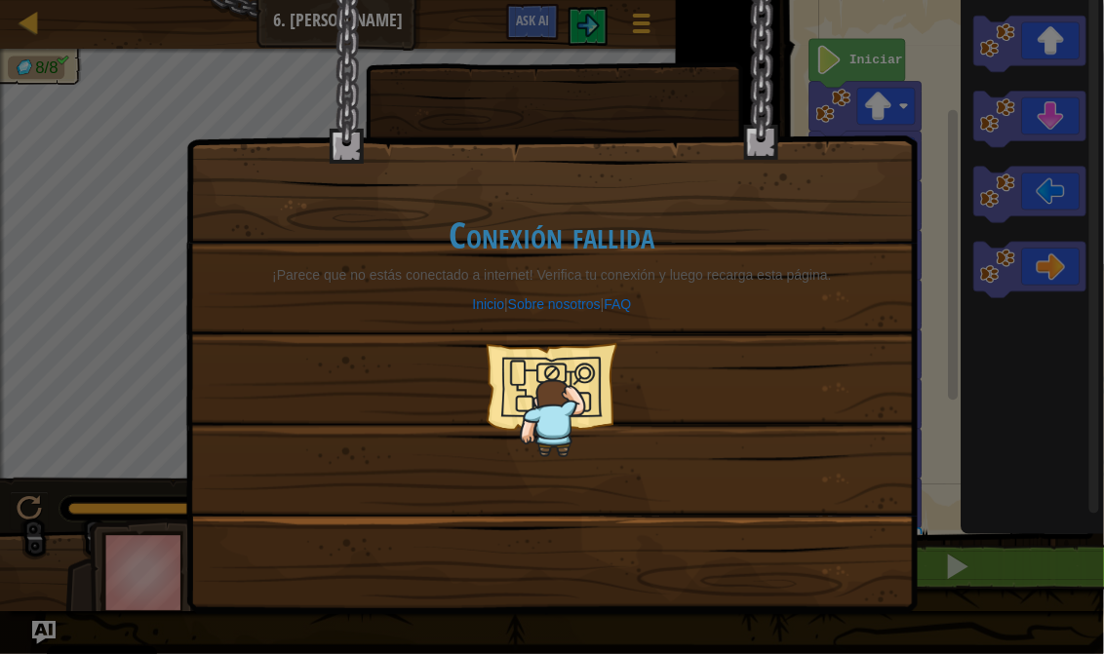
drag, startPoint x: 786, startPoint y: 55, endPoint x: 873, endPoint y: 60, distance: 87.0
click at [873, 60] on div "Conexión fallida ¡Parece que no estás conectado a internet! Verifica tu conexió…" at bounding box center [551, 258] width 729 height 516
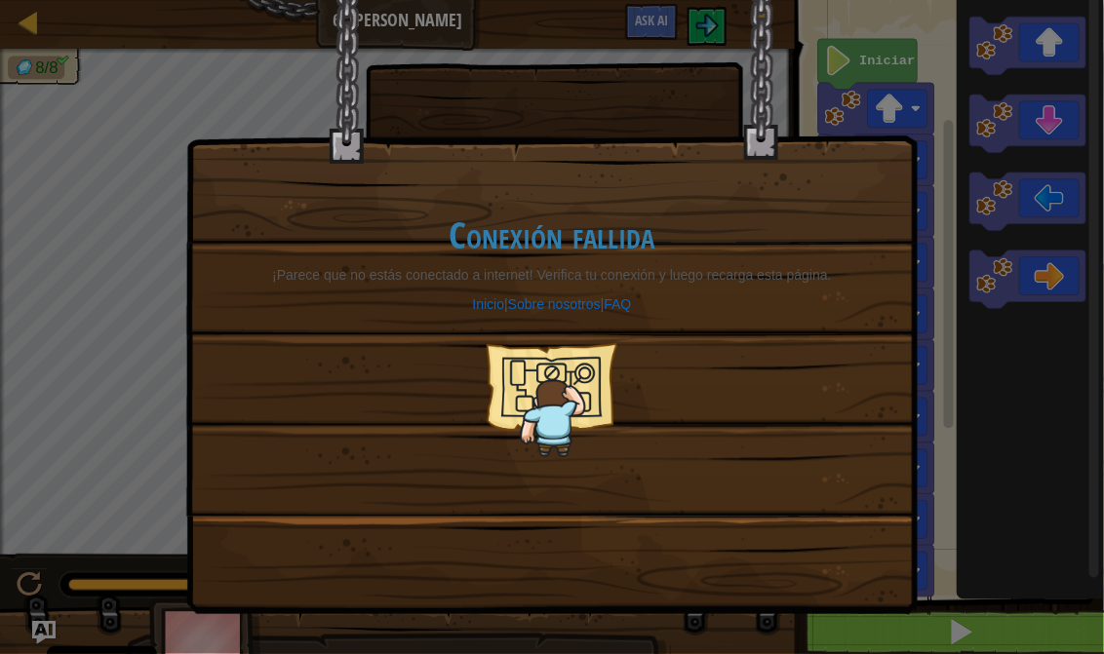
click at [449, 127] on div "Conexión fallida ¡Parece que no estás conectado a internet! Verifica tu conexió…" at bounding box center [551, 258] width 729 height 516
click at [179, 126] on div "Conexión fallida ¡Parece que no estás conectado a internet! Verifica tu conexió…" at bounding box center [552, 327] width 1104 height 654
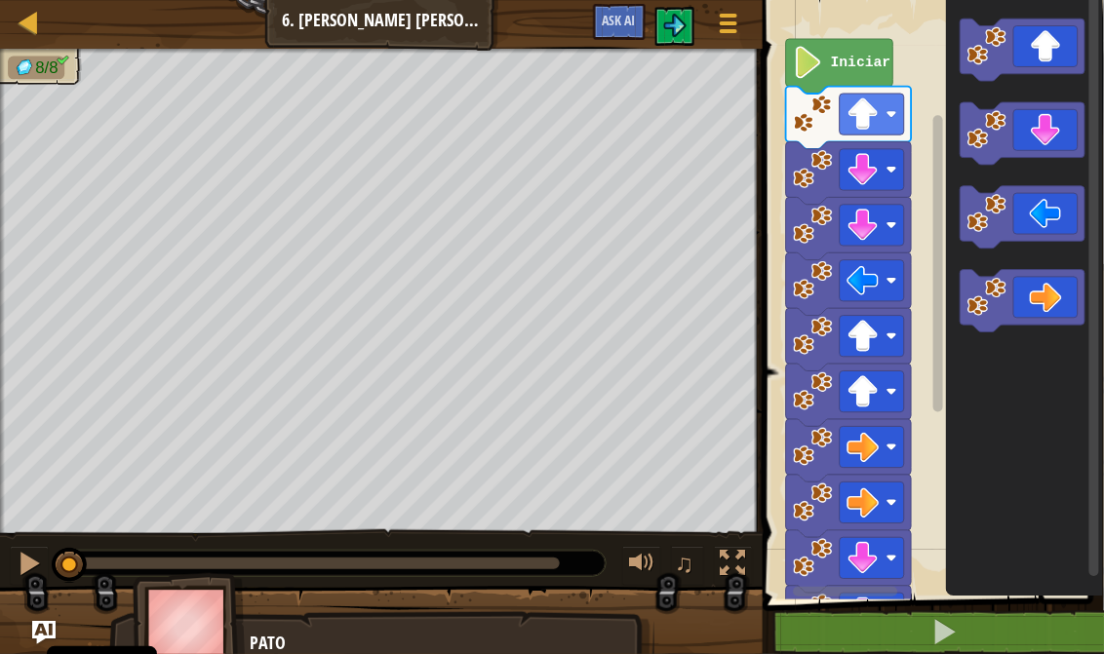
click at [859, 45] on icon "Espacio de trabajo de Blockly" at bounding box center [839, 66] width 107 height 55
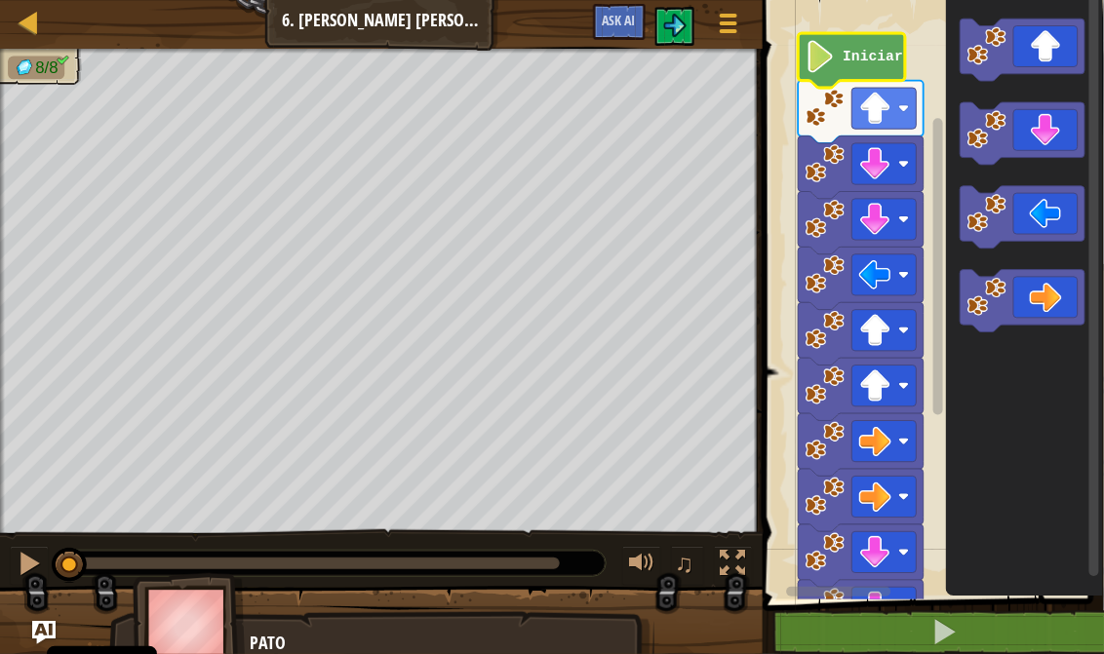
click at [862, 60] on text "Iniciar" at bounding box center [872, 57] width 60 height 16
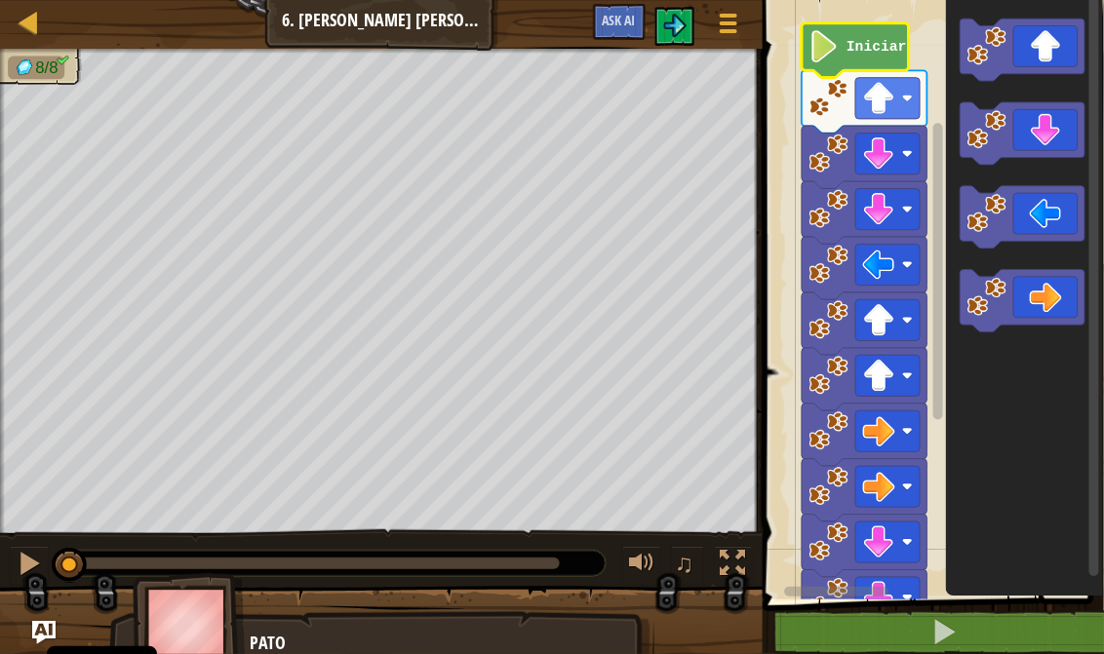
click at [857, 49] on text "Iniciar" at bounding box center [876, 47] width 60 height 16
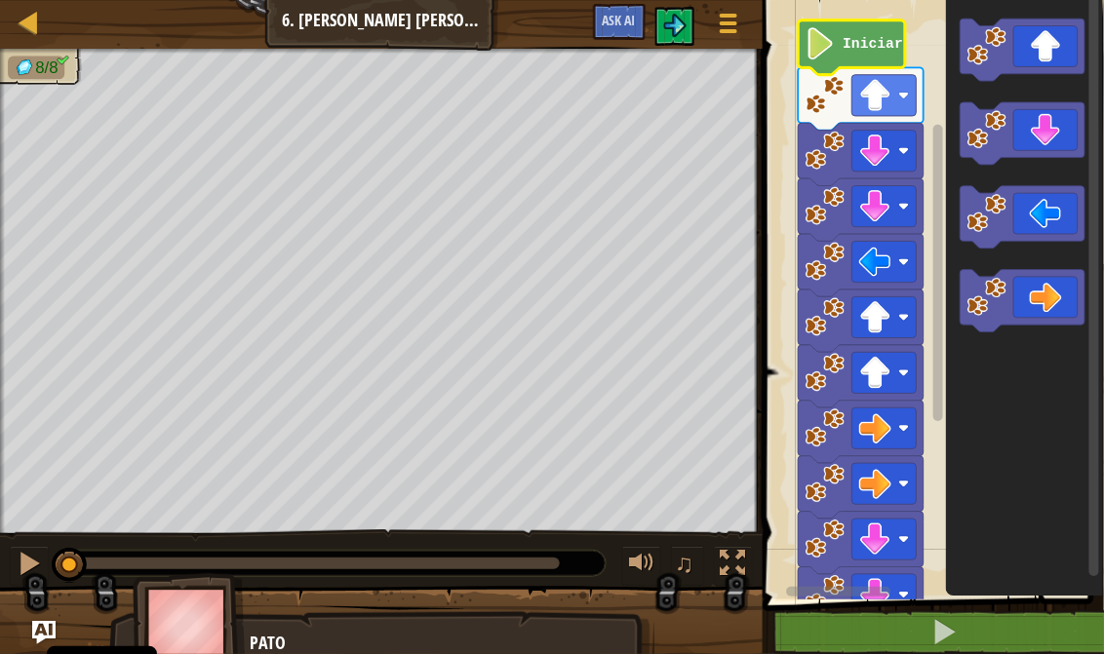
click at [867, 60] on icon "Espacio de trabajo de Blockly" at bounding box center [850, 47] width 107 height 55
click at [817, 36] on image "Espacio de trabajo de Blockly" at bounding box center [819, 43] width 30 height 32
click at [680, 8] on button at bounding box center [674, 26] width 39 height 39
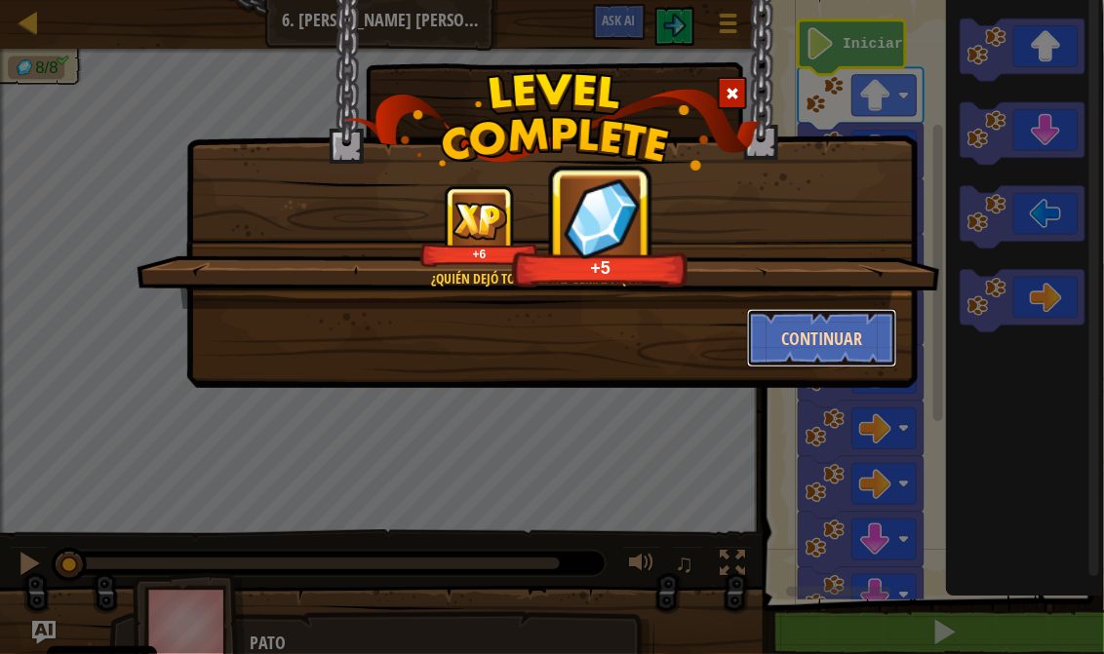
click at [832, 359] on button "Continuar" at bounding box center [822, 338] width 151 height 58
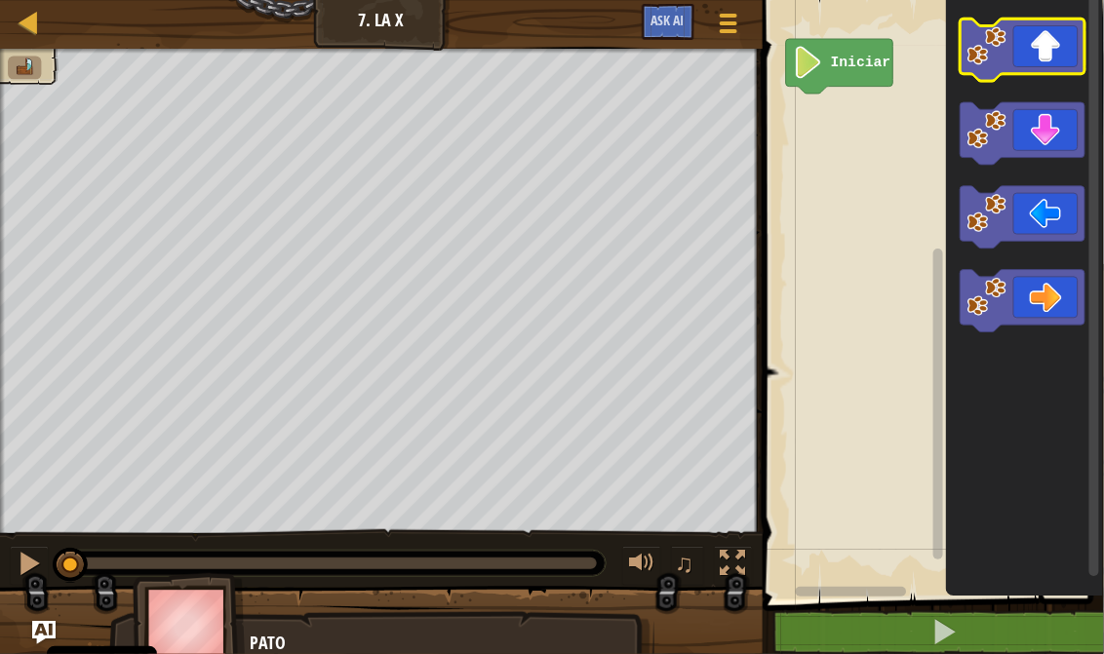
click at [1049, 66] on icon "Espacio de trabajo de Blockly" at bounding box center [1022, 50] width 126 height 62
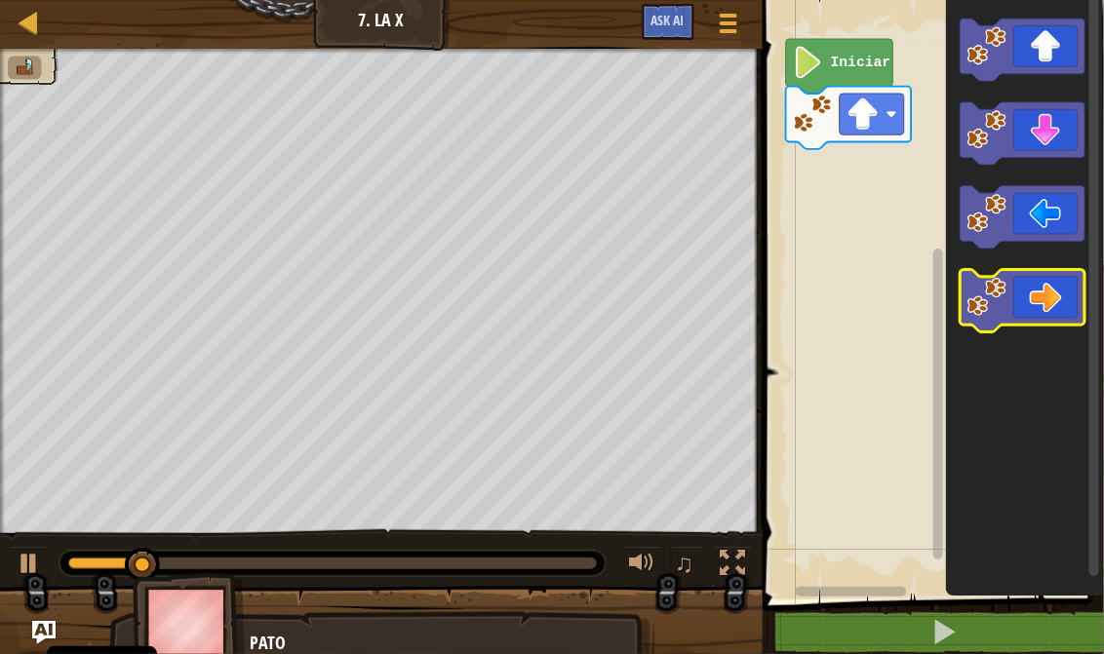
click at [1044, 309] on icon "Espacio de trabajo de Blockly" at bounding box center [1022, 302] width 126 height 62
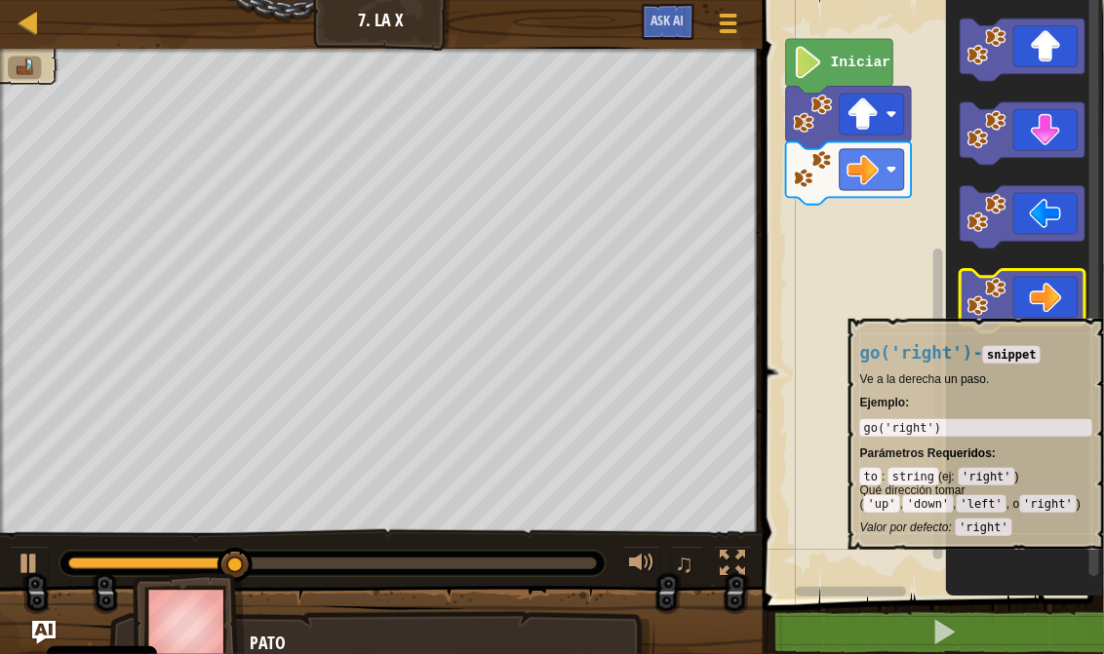
click at [1045, 308] on icon "Espacio de trabajo de Blockly" at bounding box center [1022, 302] width 126 height 62
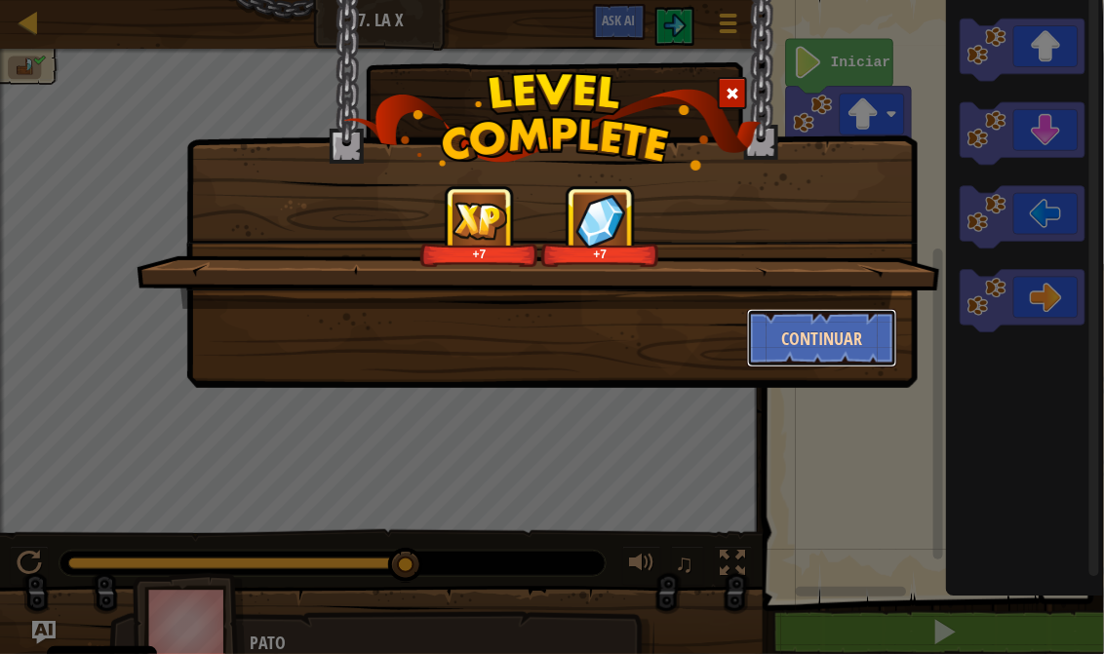
click at [850, 333] on button "Continuar" at bounding box center [822, 338] width 151 height 58
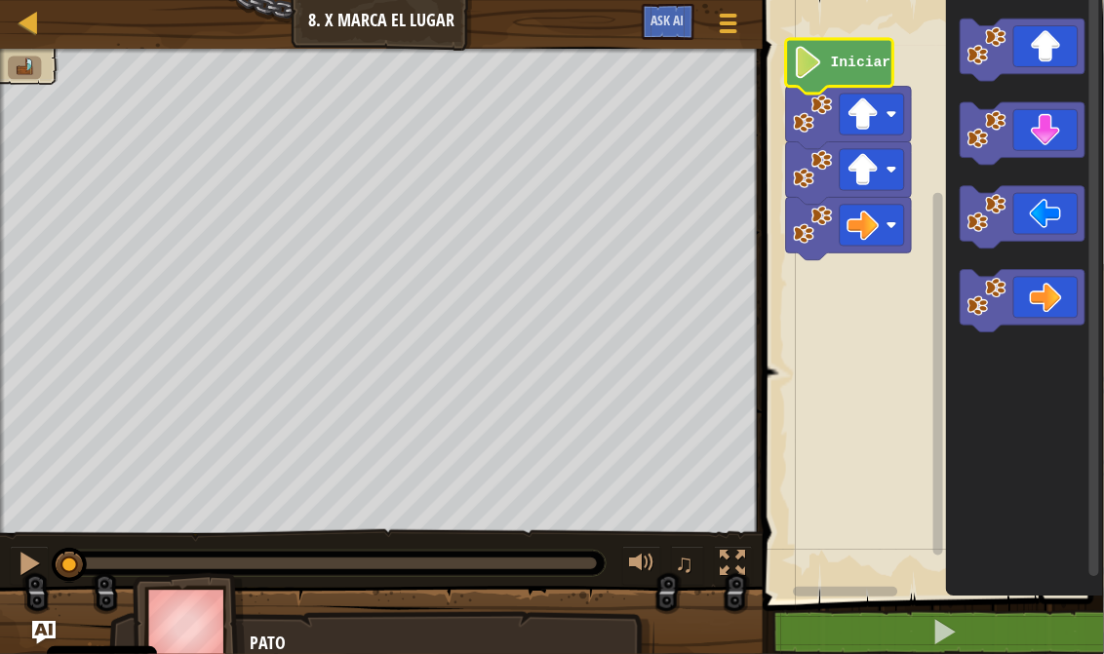
click at [867, 62] on text "Iniciar" at bounding box center [860, 63] width 60 height 16
click at [812, 78] on icon "Espacio de trabajo de Blockly" at bounding box center [839, 66] width 107 height 55
click at [840, 70] on text "Iniciar" at bounding box center [860, 63] width 60 height 16
click at [840, 69] on text "Iniciar" at bounding box center [860, 63] width 60 height 16
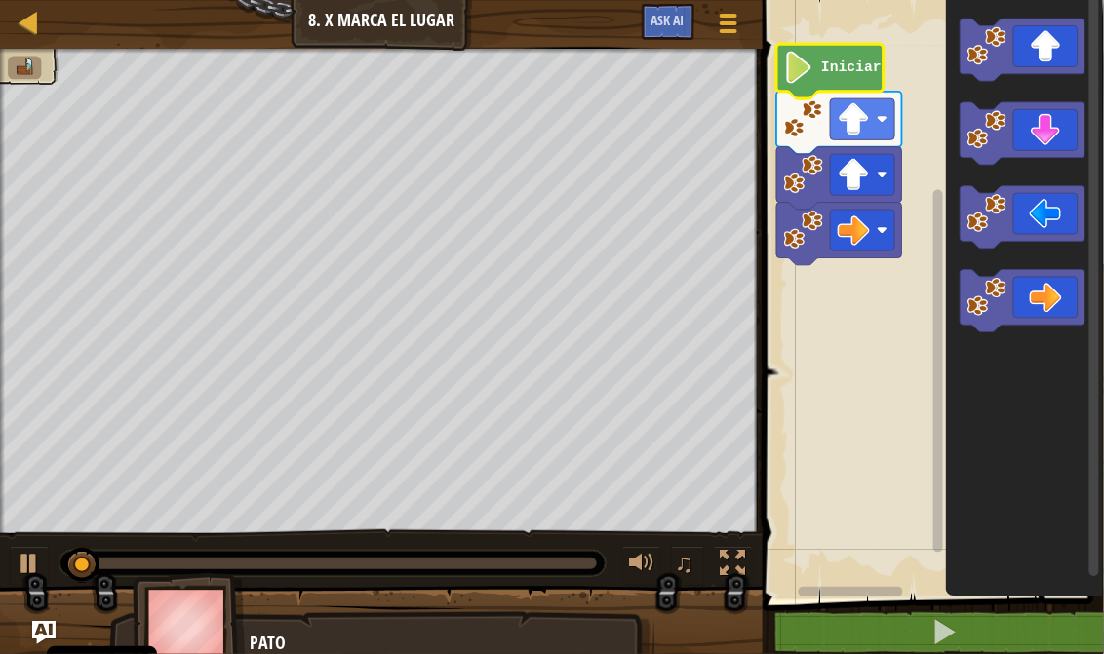
click at [872, 64] on text "Iniciar" at bounding box center [851, 68] width 60 height 16
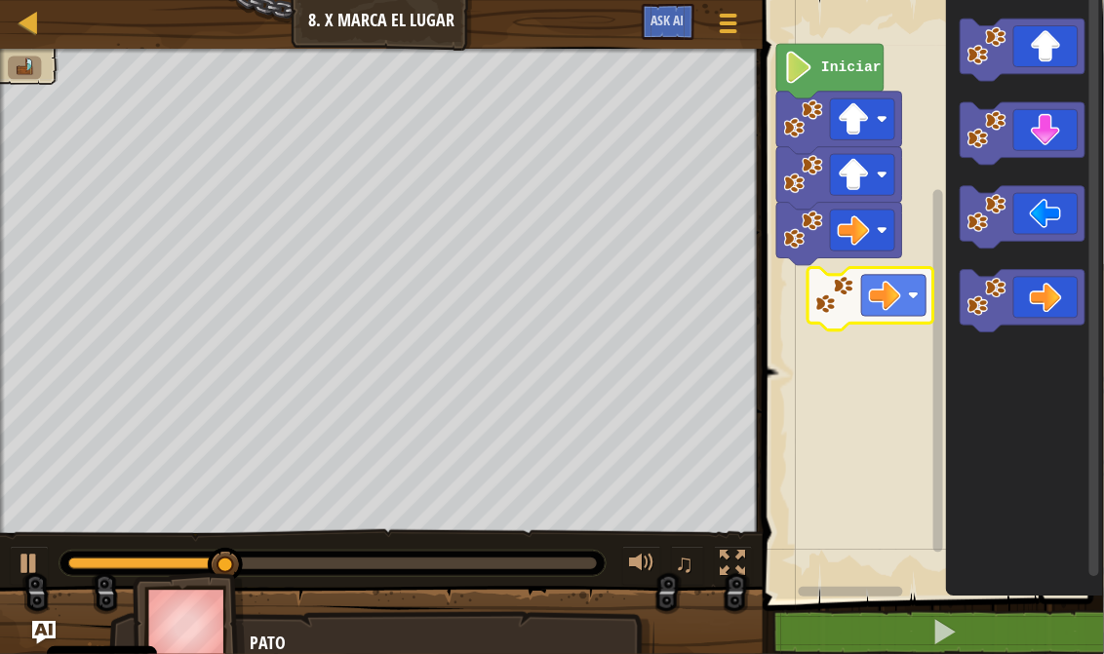
click at [878, 296] on div "Iniciar" at bounding box center [930, 294] width 347 height 609
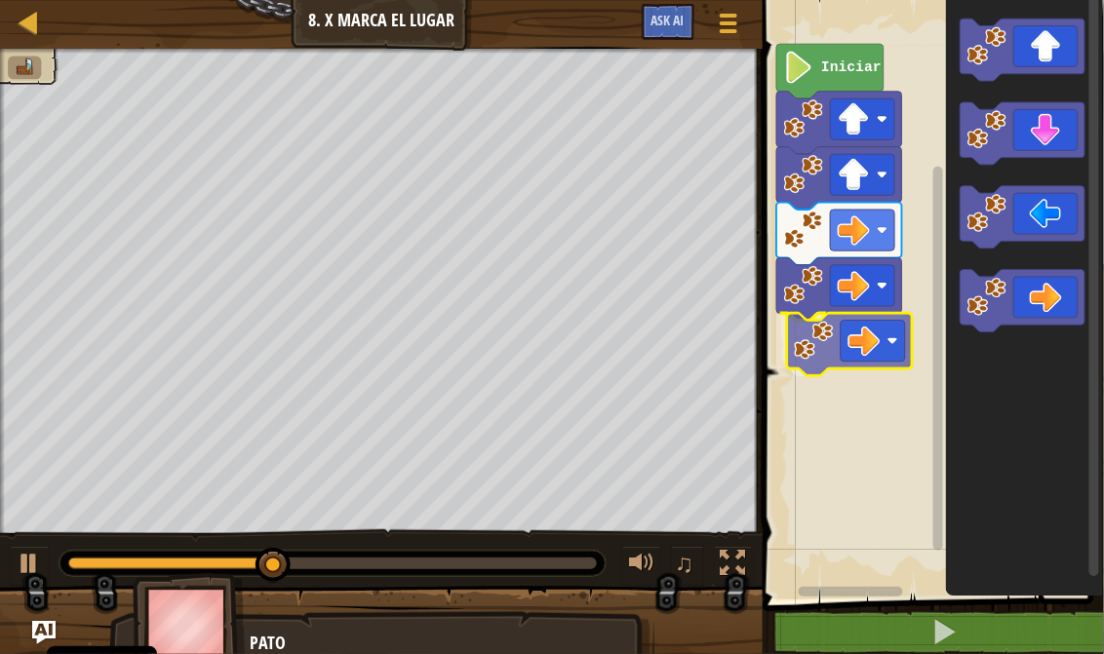
click at [812, 326] on div "Iniciar" at bounding box center [930, 294] width 347 height 609
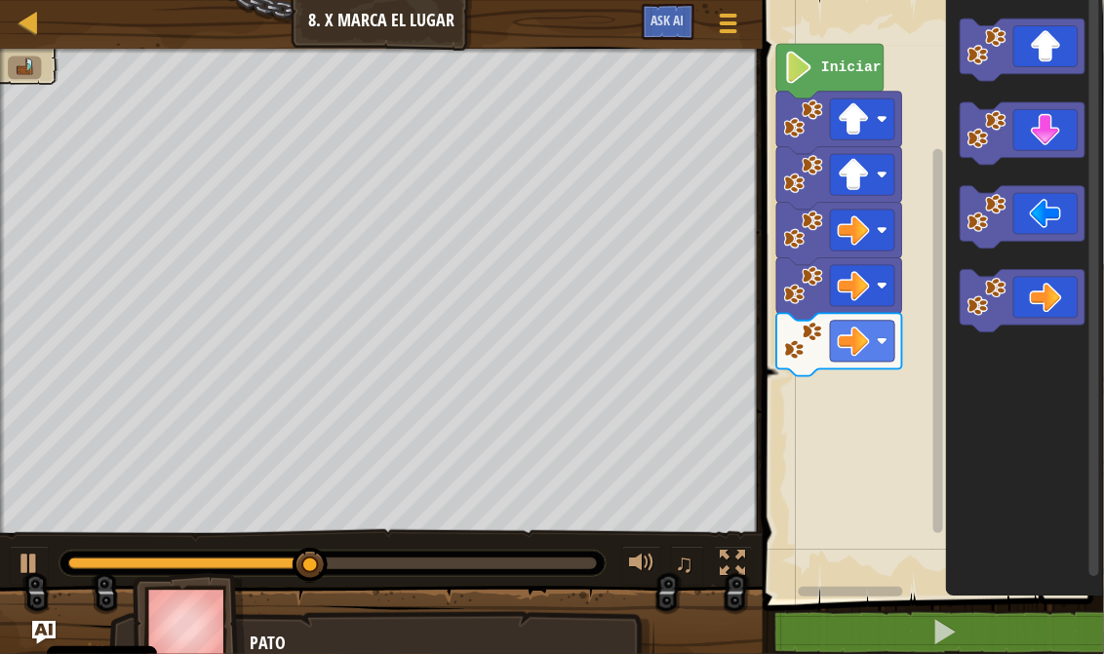
click at [811, 534] on div "Iniciar" at bounding box center [930, 294] width 347 height 609
click at [853, 468] on div "Iniciar" at bounding box center [930, 294] width 347 height 609
click at [1036, 139] on icon "Espacio de trabajo de Blockly" at bounding box center [1022, 134] width 126 height 62
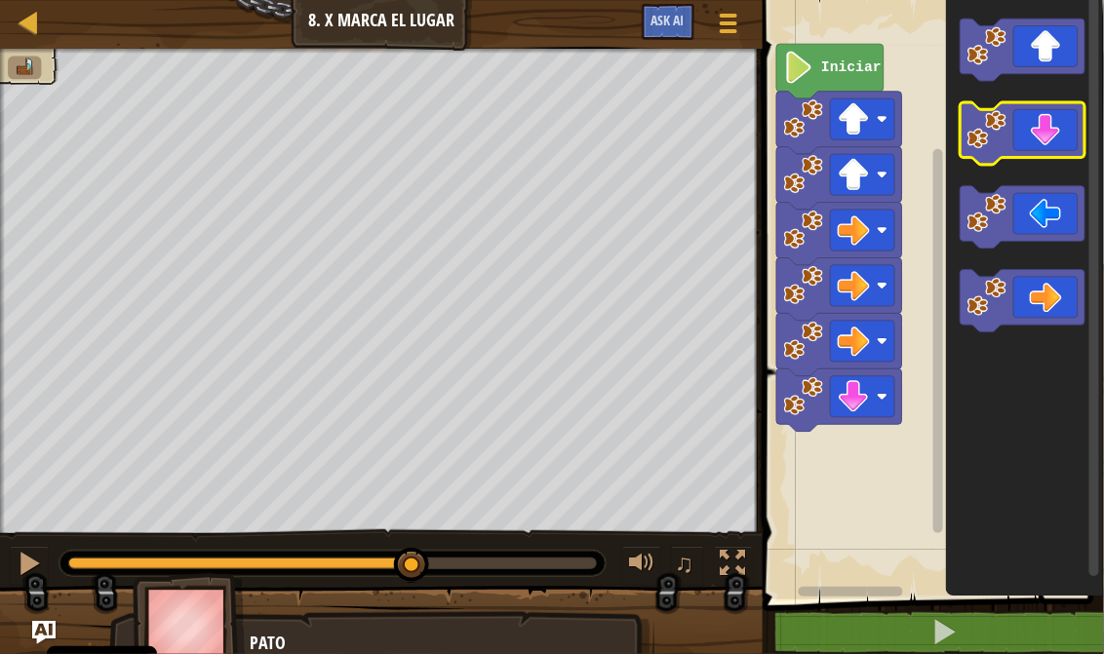
click at [1036, 139] on icon "Espacio de trabajo de Blockly" at bounding box center [1022, 134] width 126 height 62
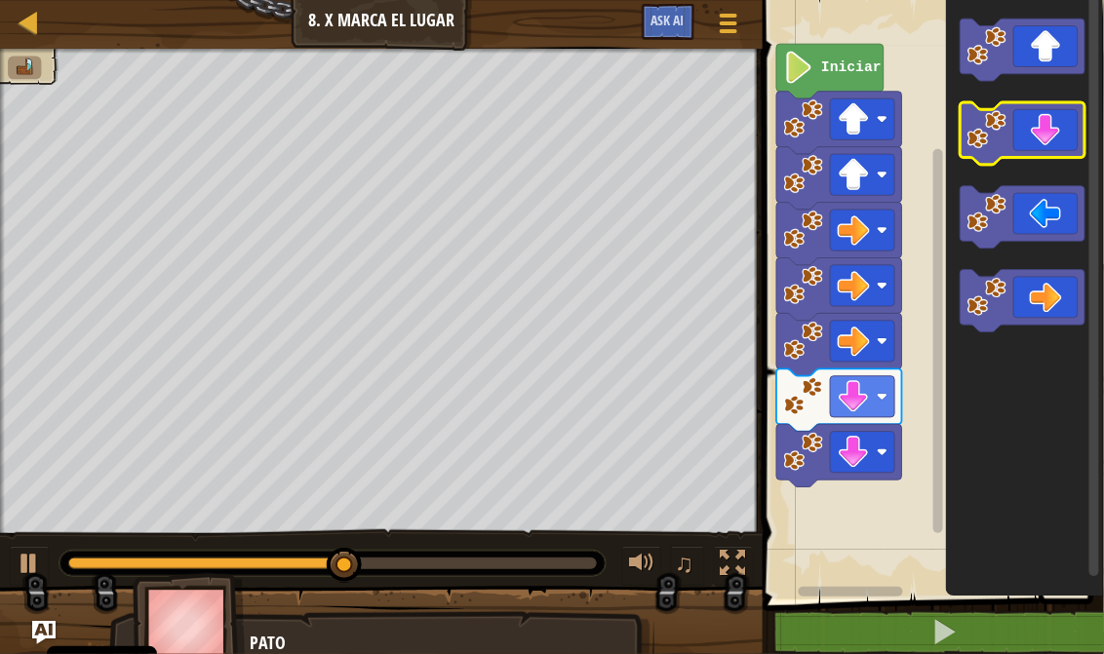
click at [1039, 139] on icon "Espacio de trabajo de Blockly" at bounding box center [1022, 134] width 126 height 62
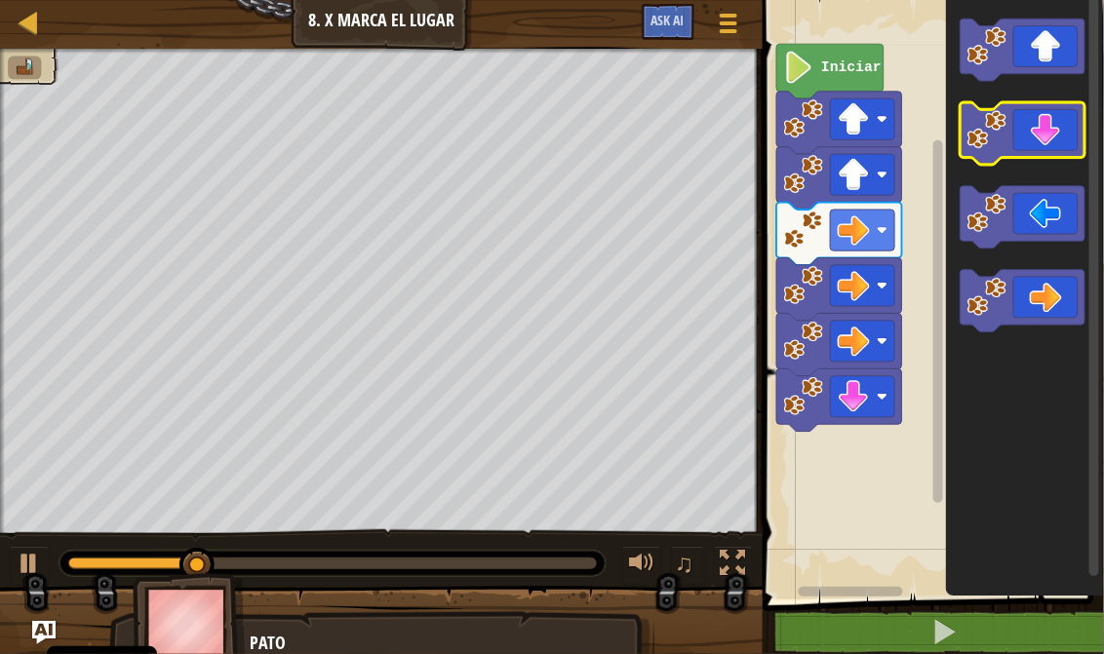
click at [1000, 149] on image "Espacio de trabajo de Blockly" at bounding box center [986, 130] width 39 height 39
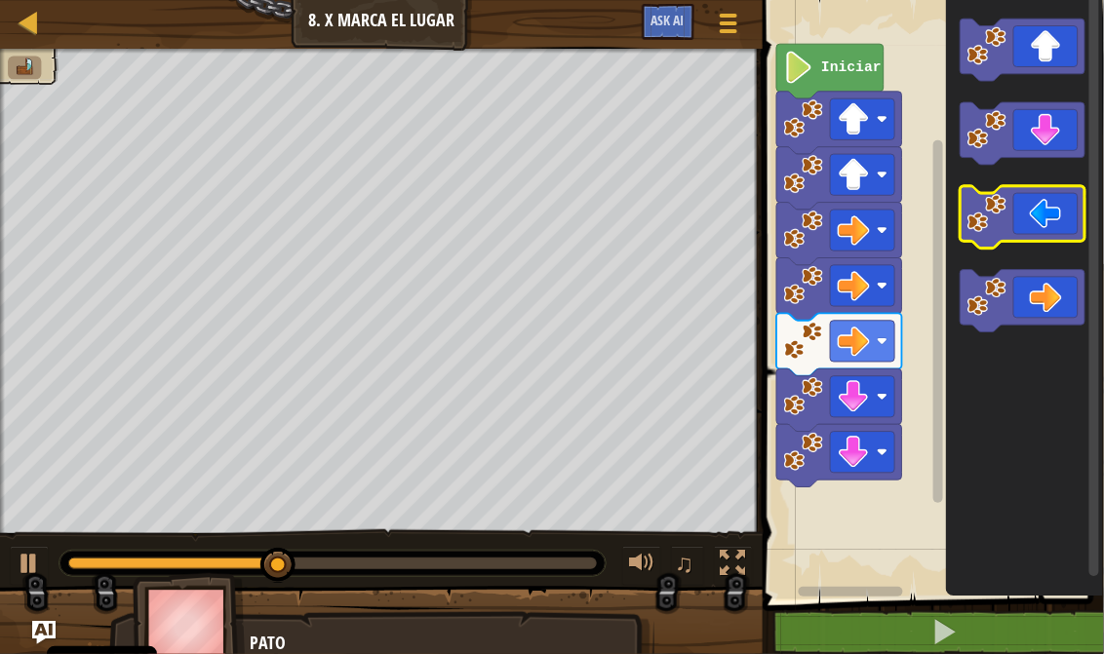
click at [1019, 213] on icon "Espacio de trabajo de Blockly" at bounding box center [1022, 218] width 126 height 62
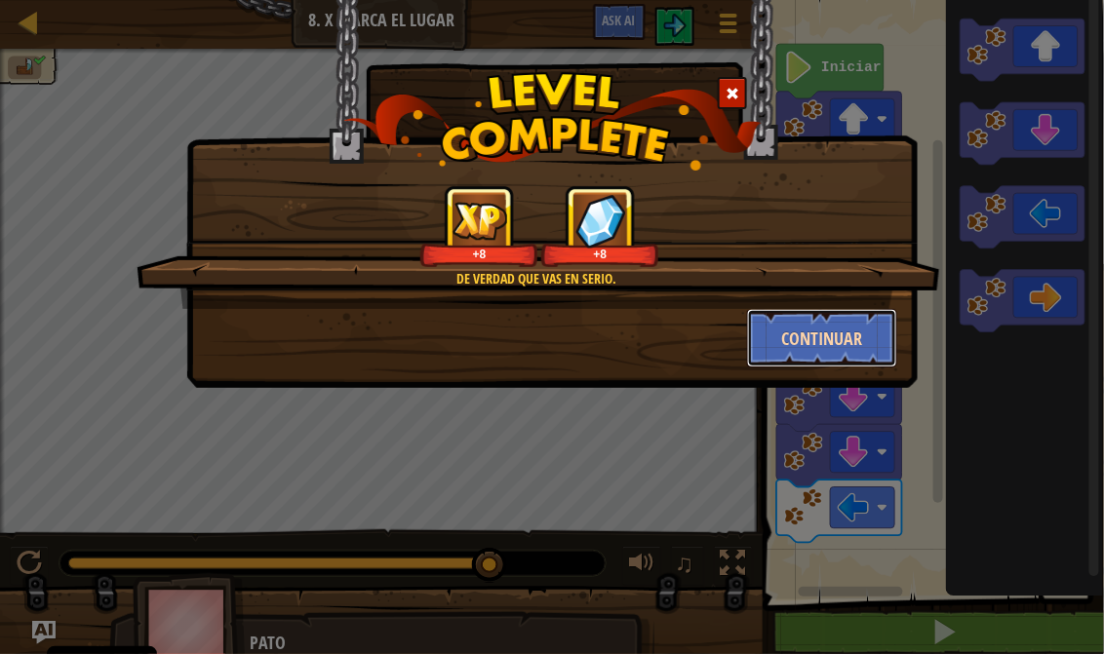
click at [846, 309] on button "Continuar" at bounding box center [822, 338] width 151 height 58
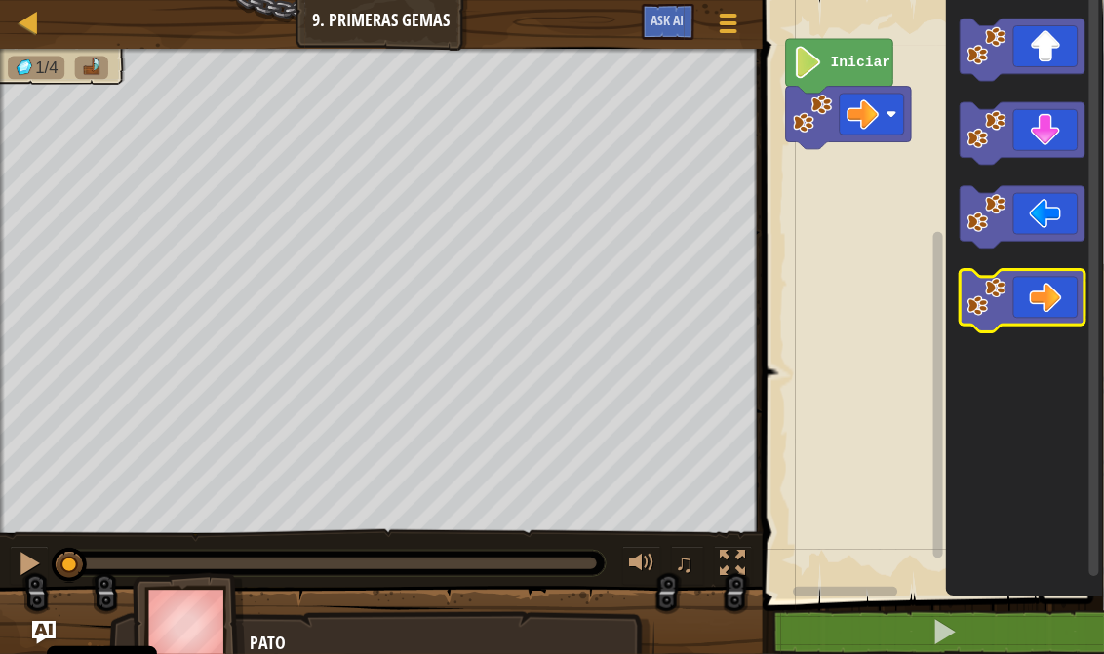
click at [1050, 298] on icon "Espacio de trabajo de Blockly" at bounding box center [1022, 302] width 126 height 62
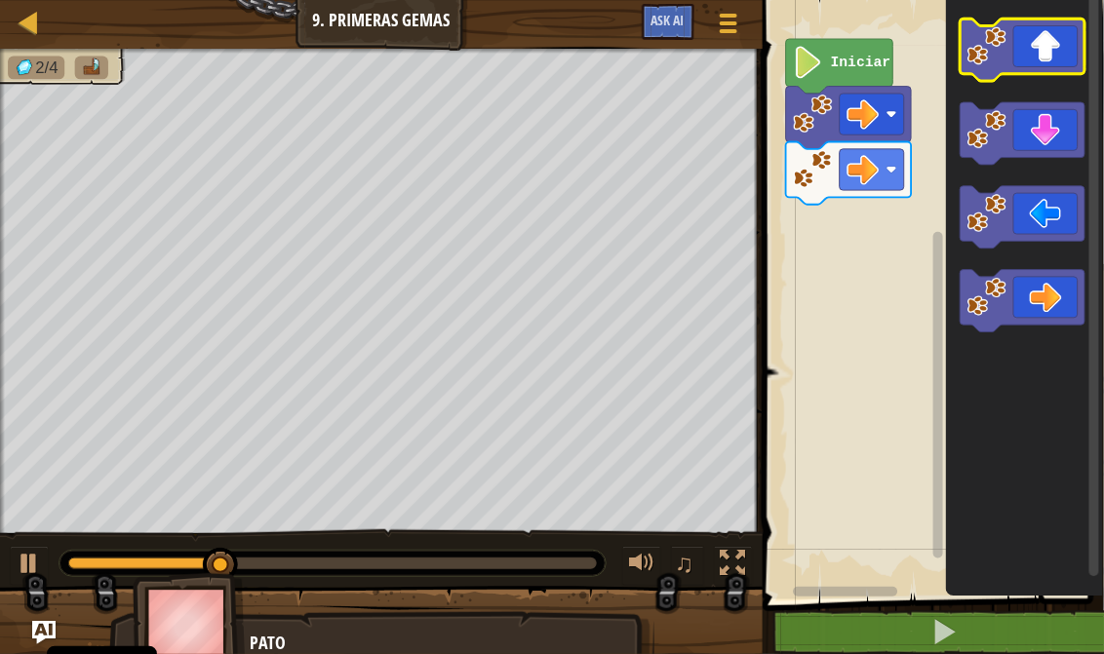
click at [1031, 77] on rect "Espacio de trabajo de Blockly" at bounding box center [1022, 50] width 126 height 62
click at [1036, 70] on icon "Espacio de trabajo de Blockly" at bounding box center [1022, 50] width 126 height 62
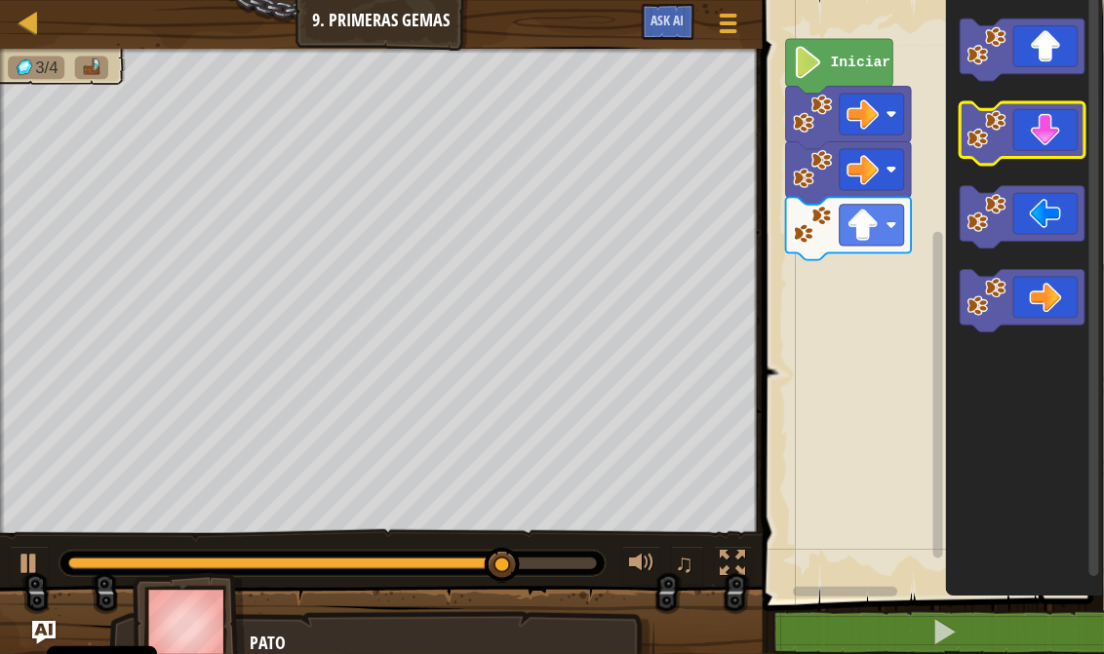
click at [1042, 136] on icon "Espacio de trabajo de Blockly" at bounding box center [1022, 134] width 126 height 62
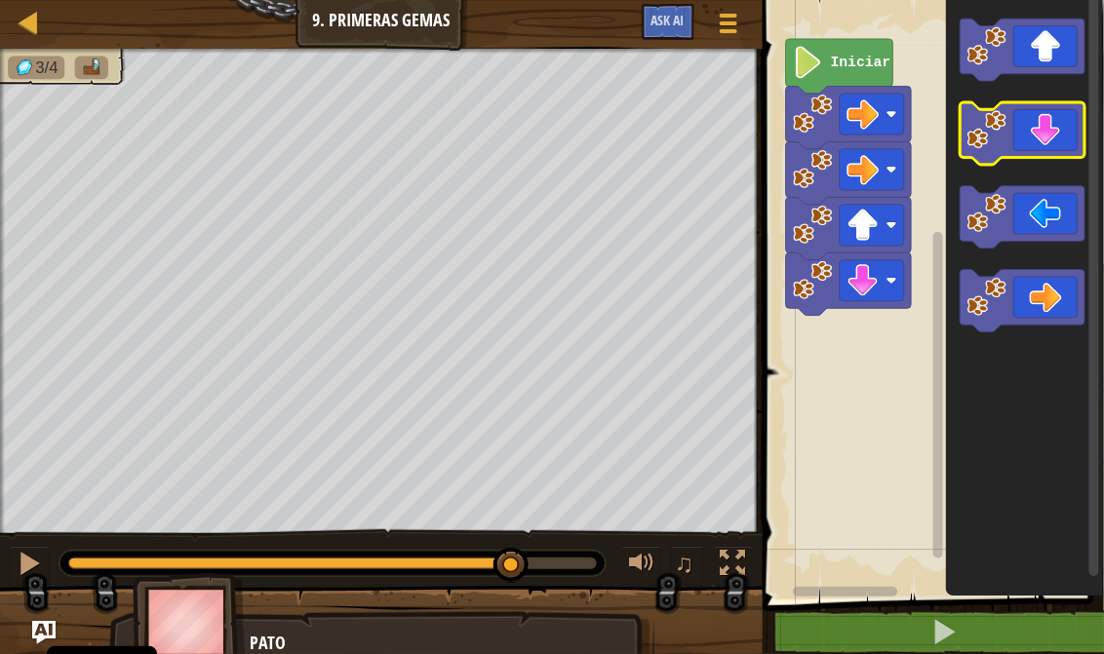
click at [1042, 136] on icon "Espacio de trabajo de Blockly" at bounding box center [1022, 134] width 126 height 62
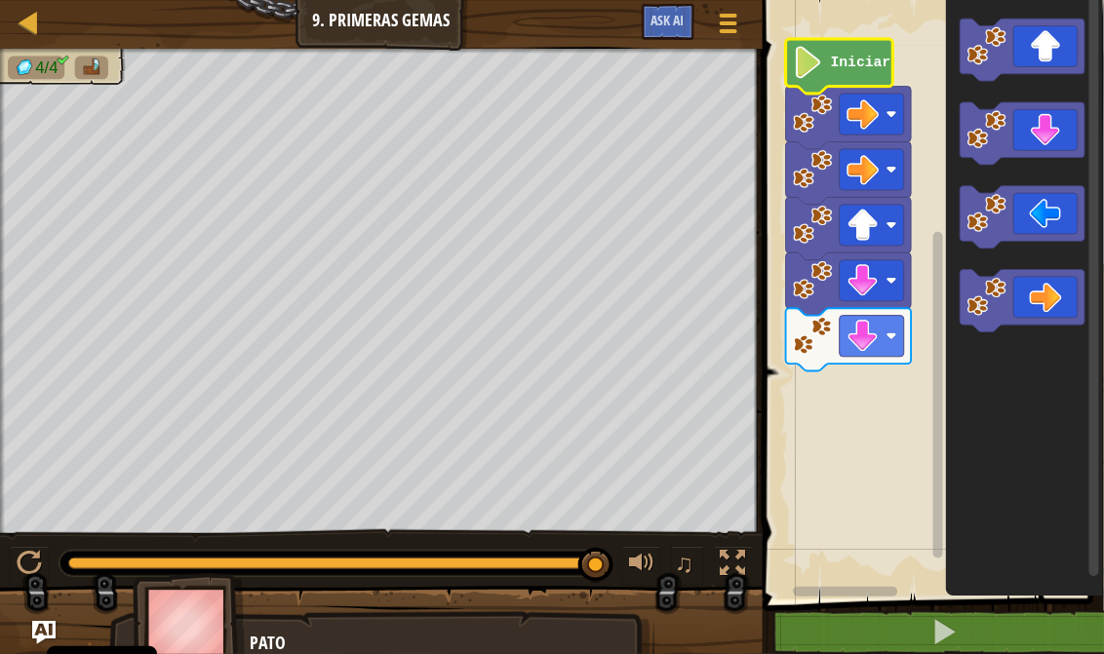
click at [807, 69] on image "Espacio de trabajo de Blockly" at bounding box center [808, 62] width 30 height 32
click at [1049, 75] on rect "Espacio de trabajo de Blockly" at bounding box center [1022, 50] width 126 height 62
click at [1050, 68] on icon "Espacio de trabajo de Blockly" at bounding box center [1022, 50] width 126 height 62
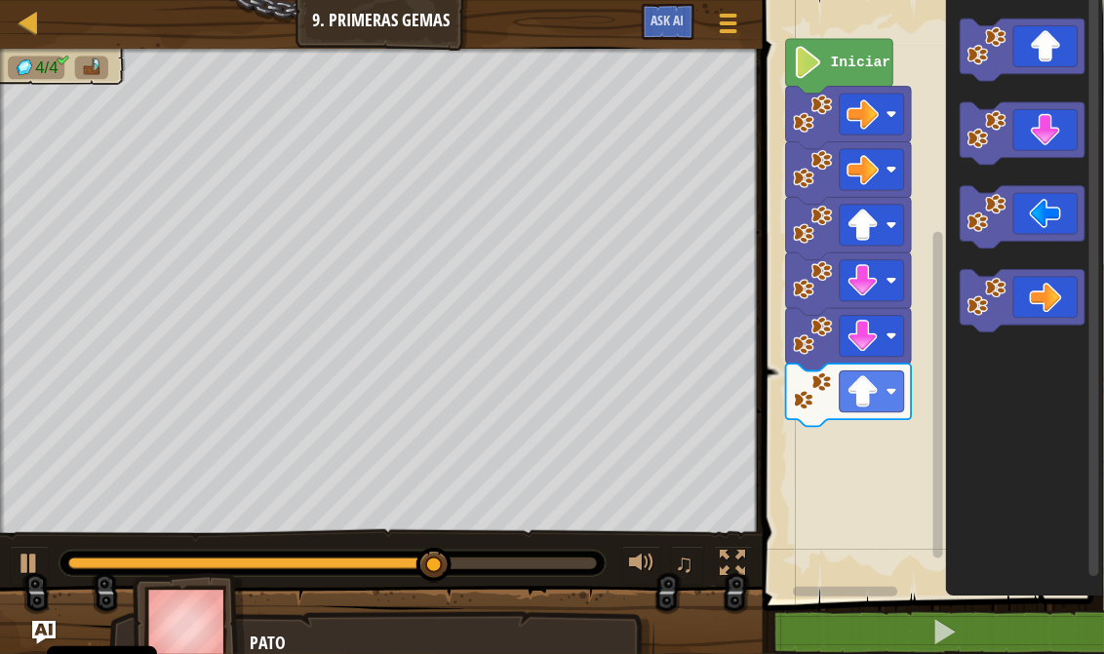
click at [1061, 261] on icon "Espacio de trabajo de Blockly" at bounding box center [1025, 294] width 158 height 609
click at [1060, 298] on icon "Espacio de trabajo de Blockly" at bounding box center [1022, 302] width 126 height 62
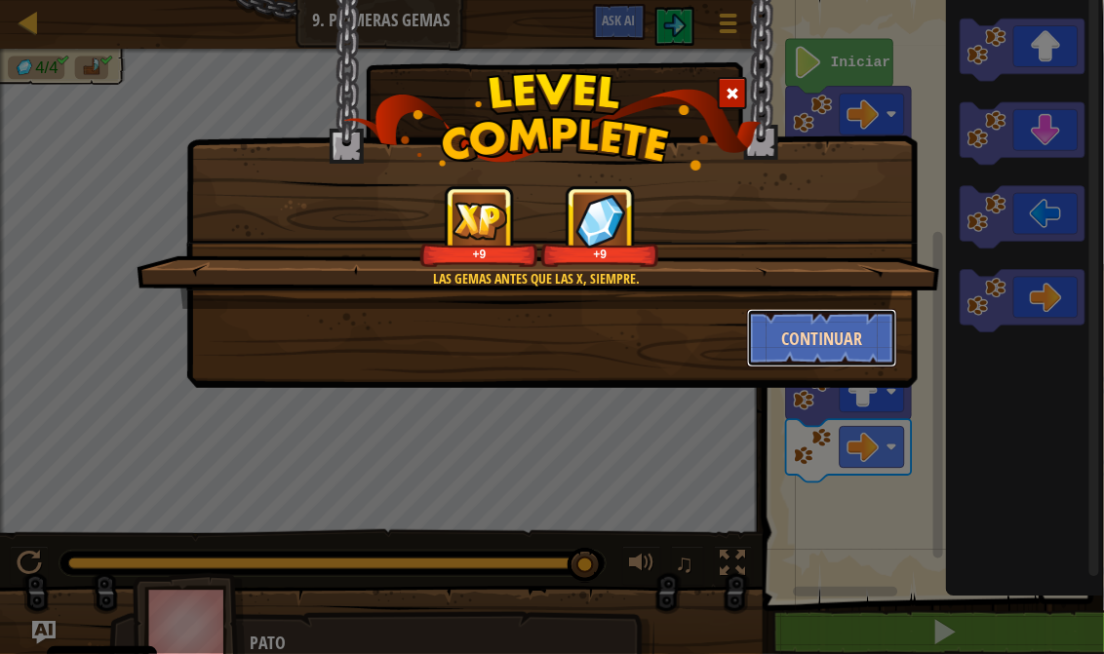
click at [814, 345] on button "Continuar" at bounding box center [822, 338] width 151 height 58
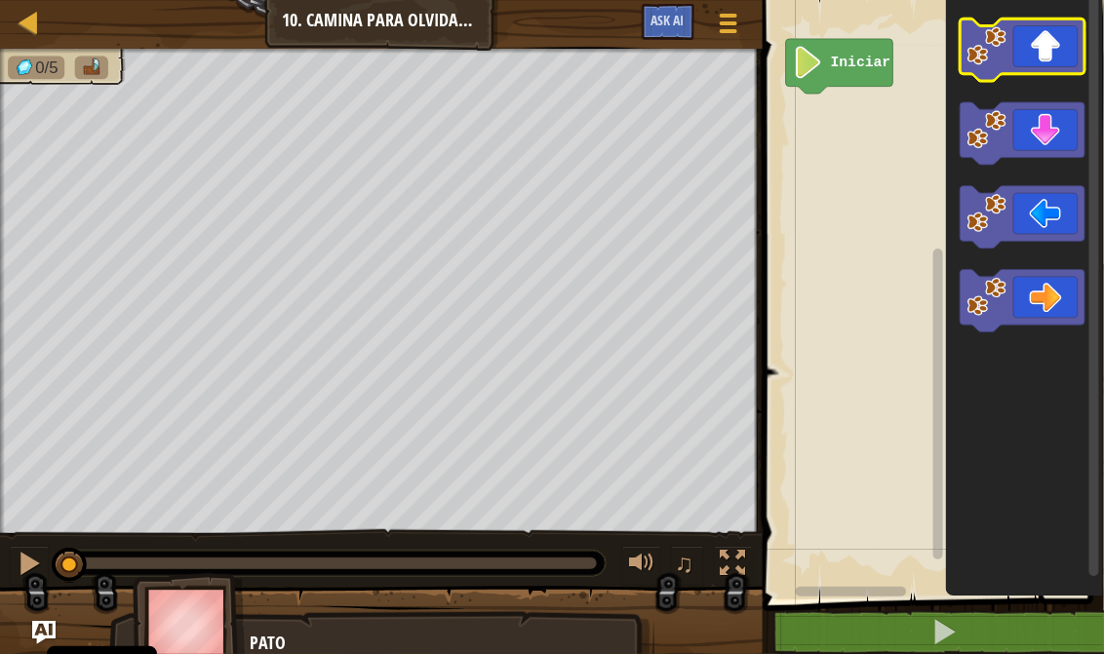
click at [1049, 63] on icon "Espacio de trabajo de Blockly" at bounding box center [1022, 50] width 126 height 62
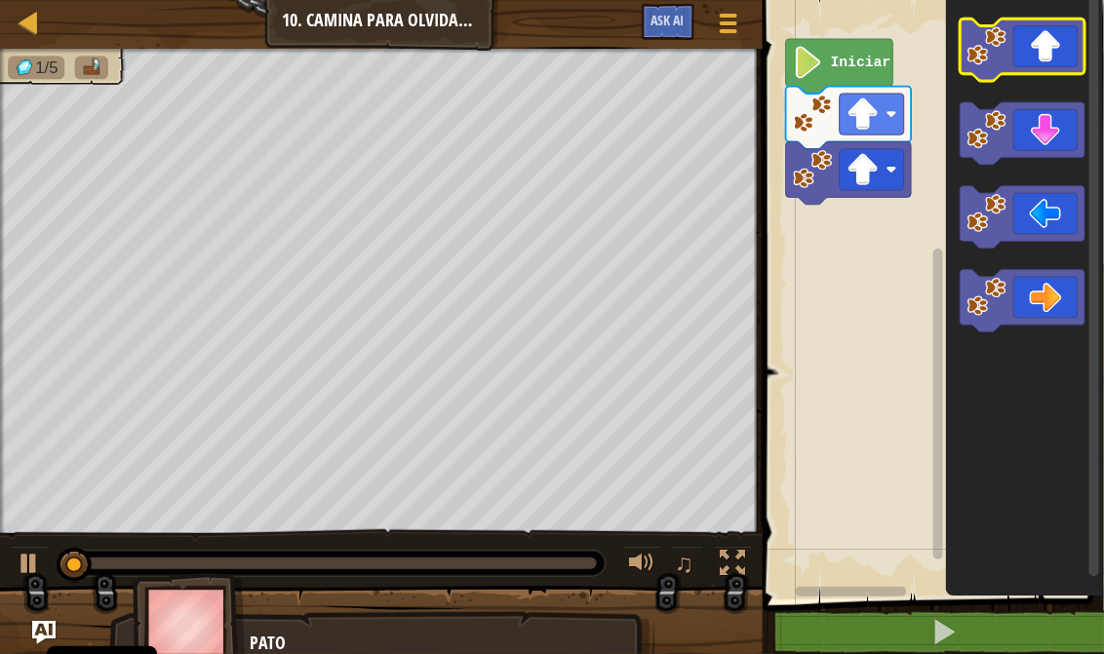
click at [1049, 63] on icon "Espacio de trabajo de Blockly" at bounding box center [1022, 50] width 126 height 62
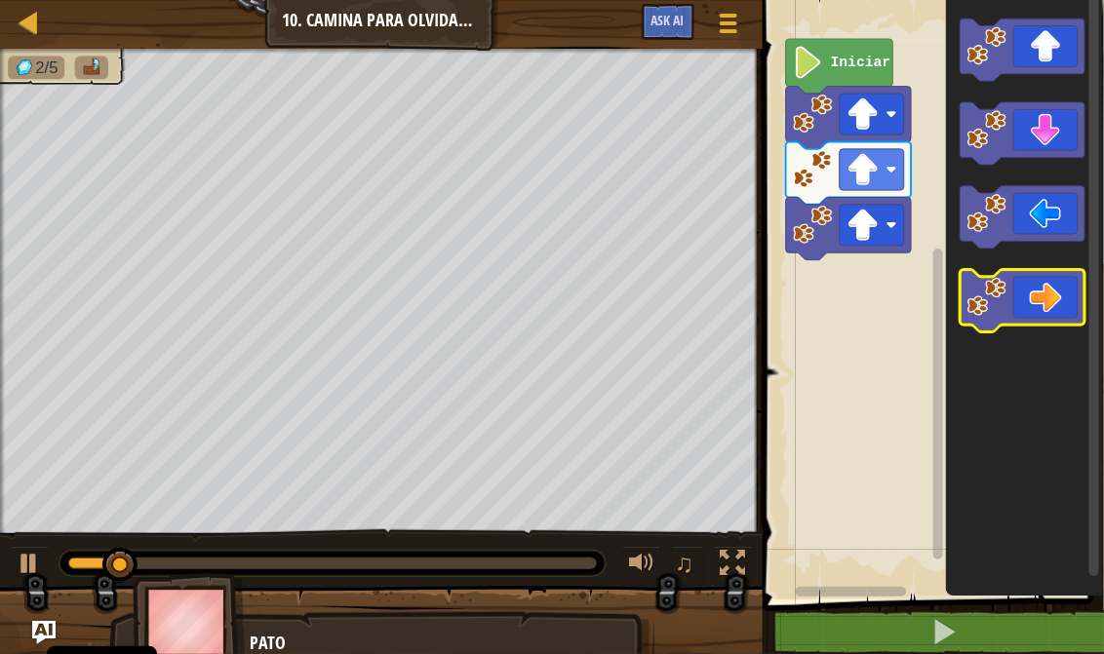
click at [1049, 311] on icon "Espacio de trabajo de Blockly" at bounding box center [1022, 302] width 126 height 62
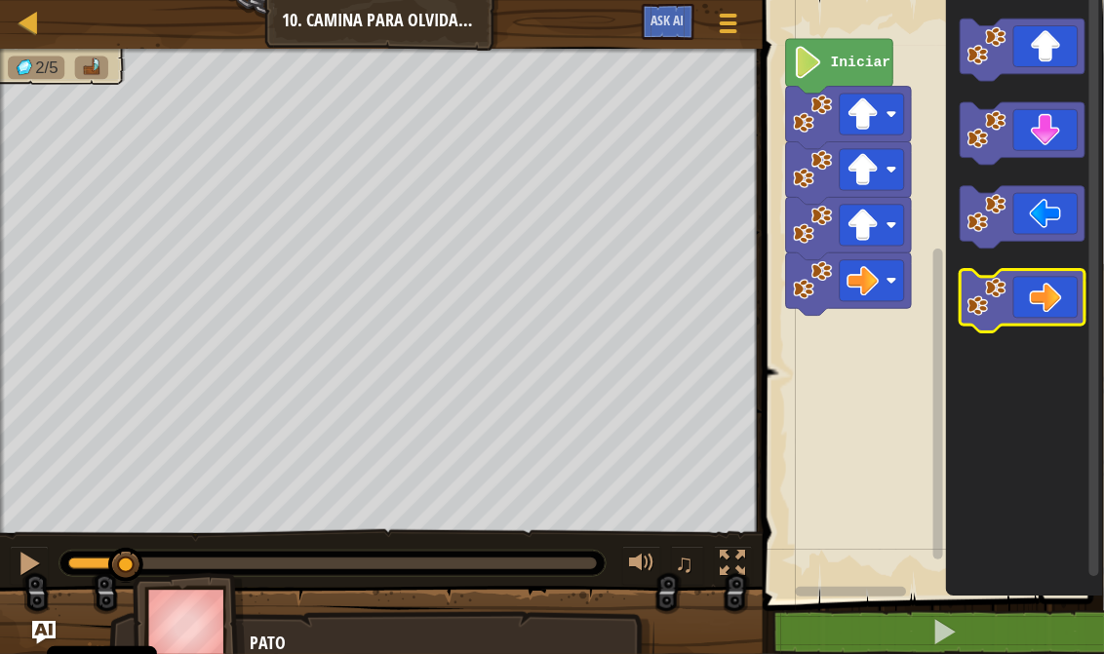
click at [1049, 311] on icon "Espacio de trabajo de Blockly" at bounding box center [1022, 302] width 126 height 62
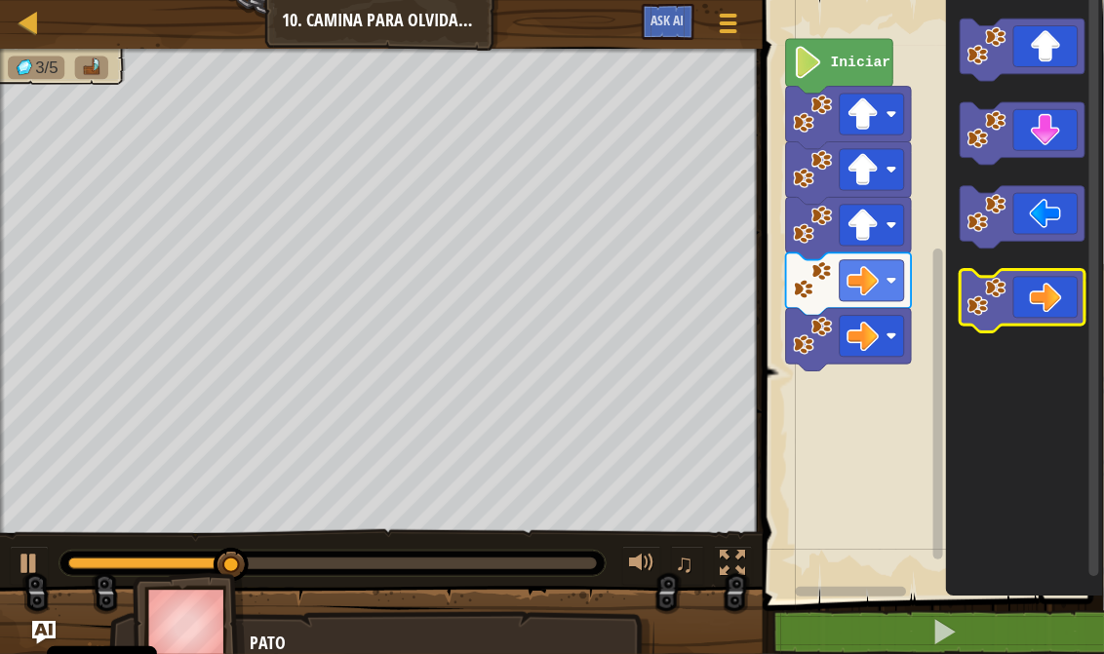
click at [1049, 311] on icon "Espacio de trabajo de Blockly" at bounding box center [1022, 302] width 126 height 62
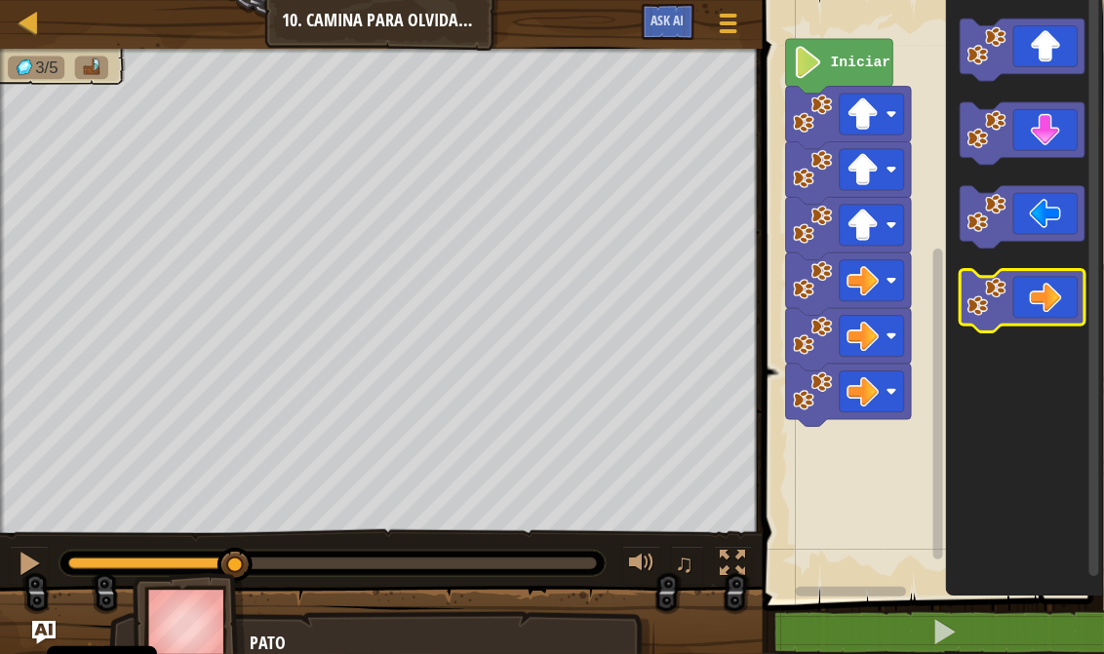
click at [1049, 311] on icon "Espacio de trabajo de Blockly" at bounding box center [1022, 302] width 126 height 62
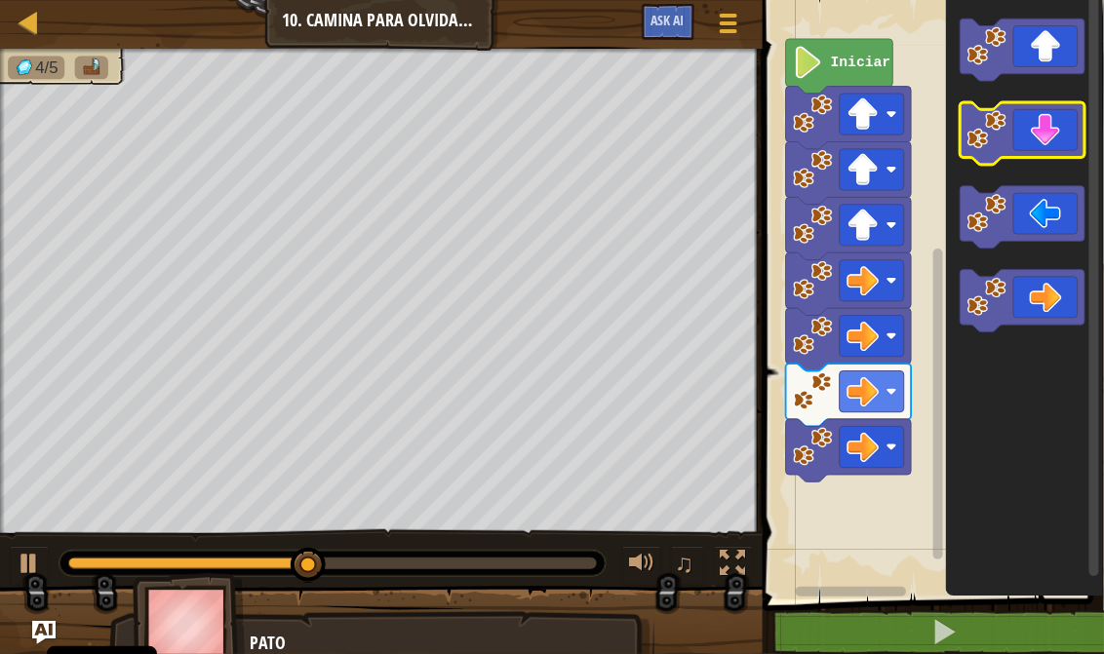
click at [1028, 125] on icon "Espacio de trabajo de Blockly" at bounding box center [1022, 134] width 126 height 62
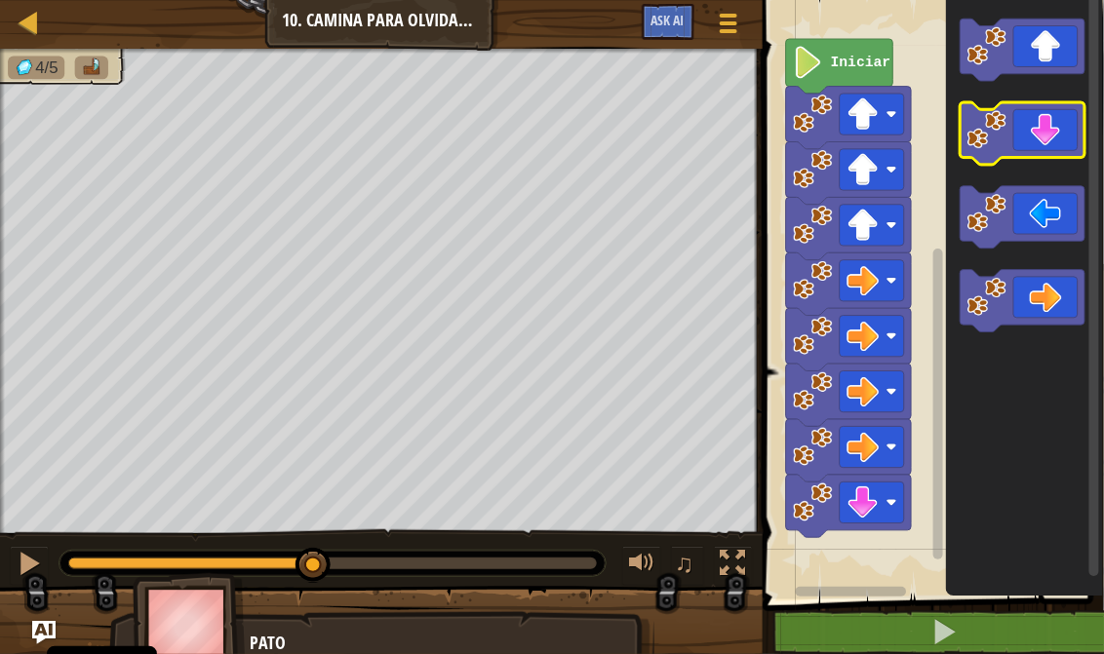
click at [1028, 125] on icon "Espacio de trabajo de Blockly" at bounding box center [1022, 134] width 126 height 62
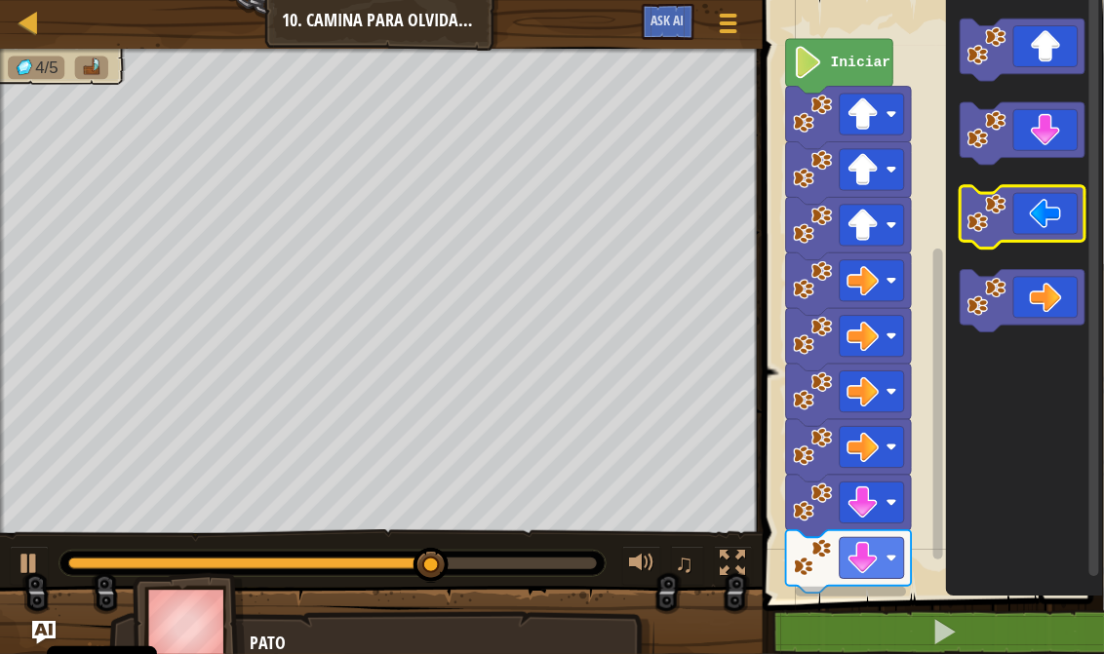
click at [1009, 214] on icon "Espacio de trabajo de Blockly" at bounding box center [1022, 218] width 126 height 62
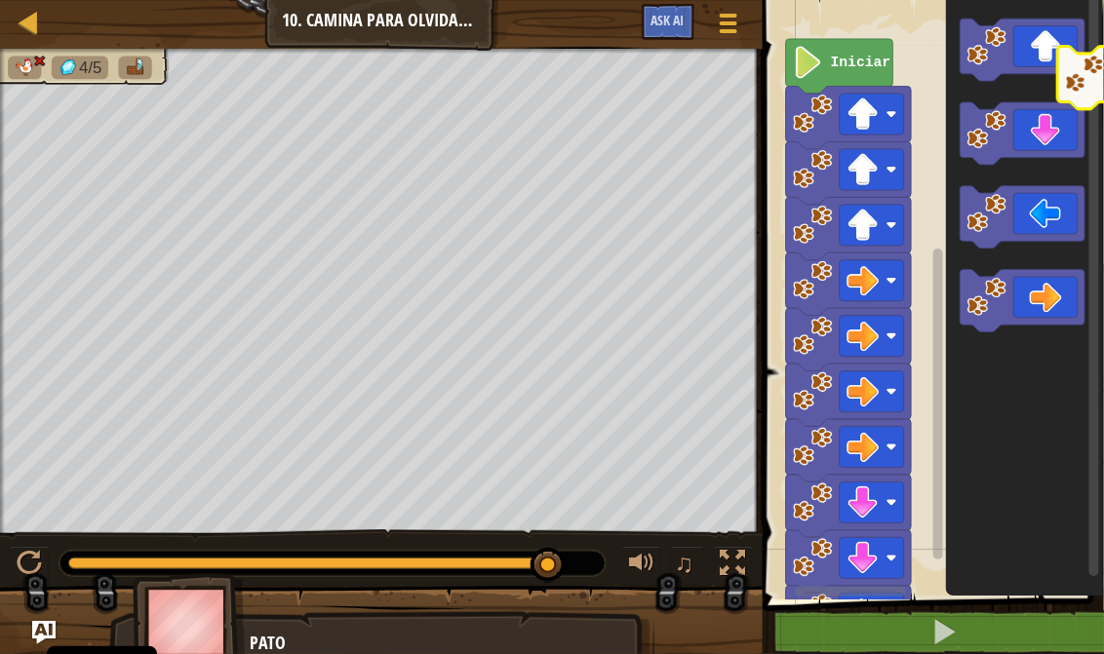
click at [1103, 0] on html "Cookie Policy CodeCombat usa algunas cookies esenciales y no esenciales. Privac…" at bounding box center [552, 0] width 1104 height 0
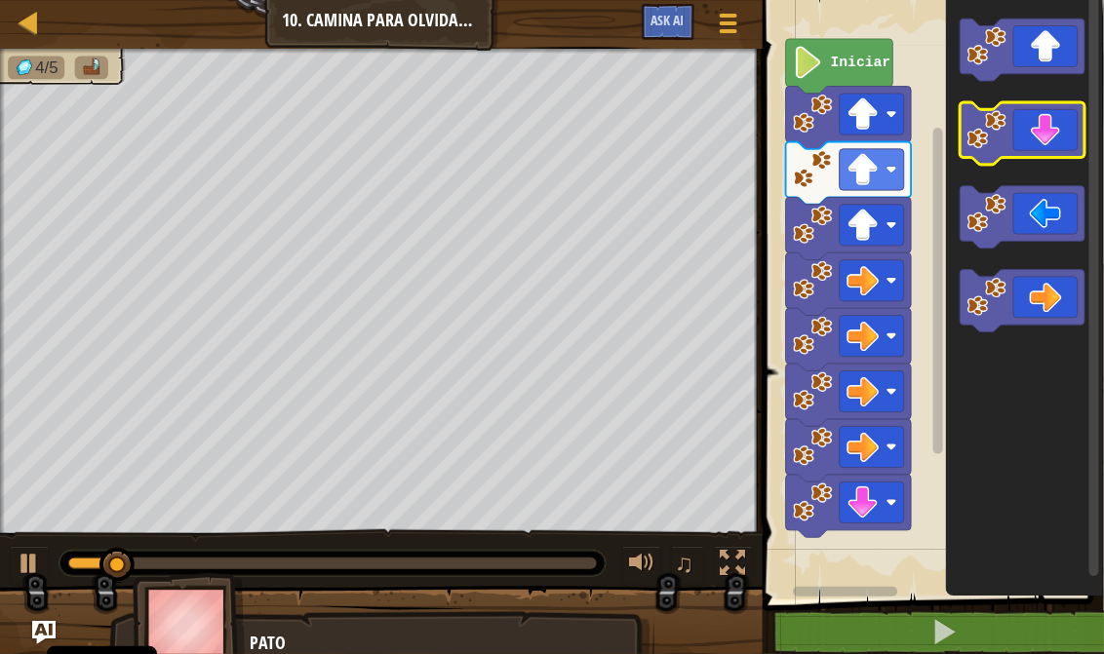
click at [1057, 123] on icon "Espacio de trabajo de Blockly" at bounding box center [1022, 134] width 126 height 62
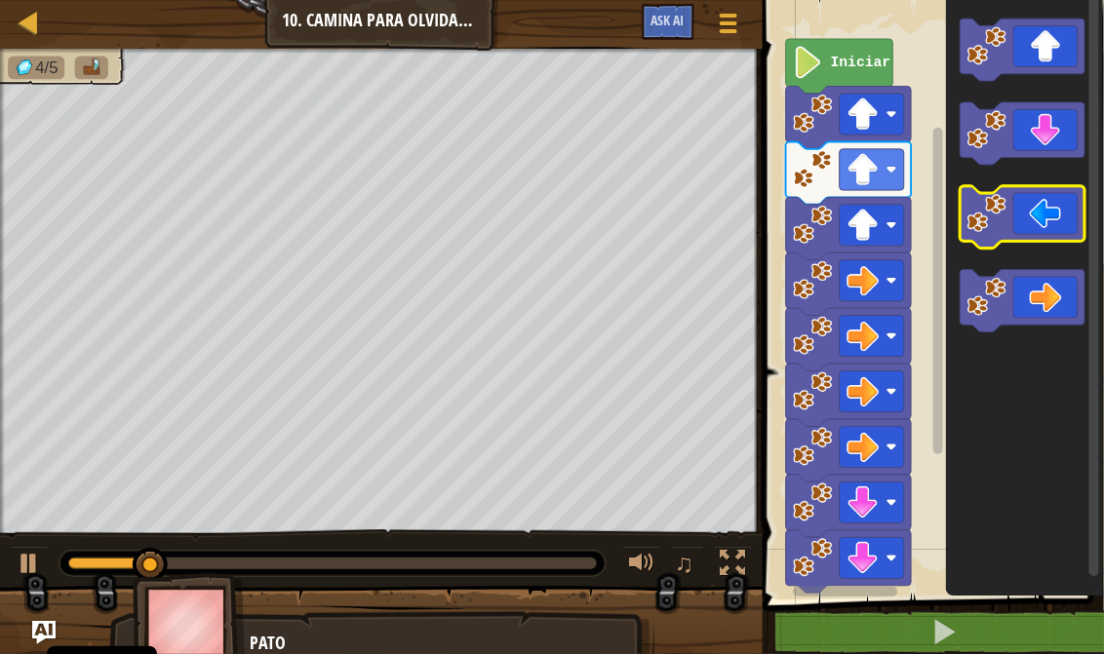
click at [1054, 225] on icon "Espacio de trabajo de Blockly" at bounding box center [1022, 218] width 126 height 62
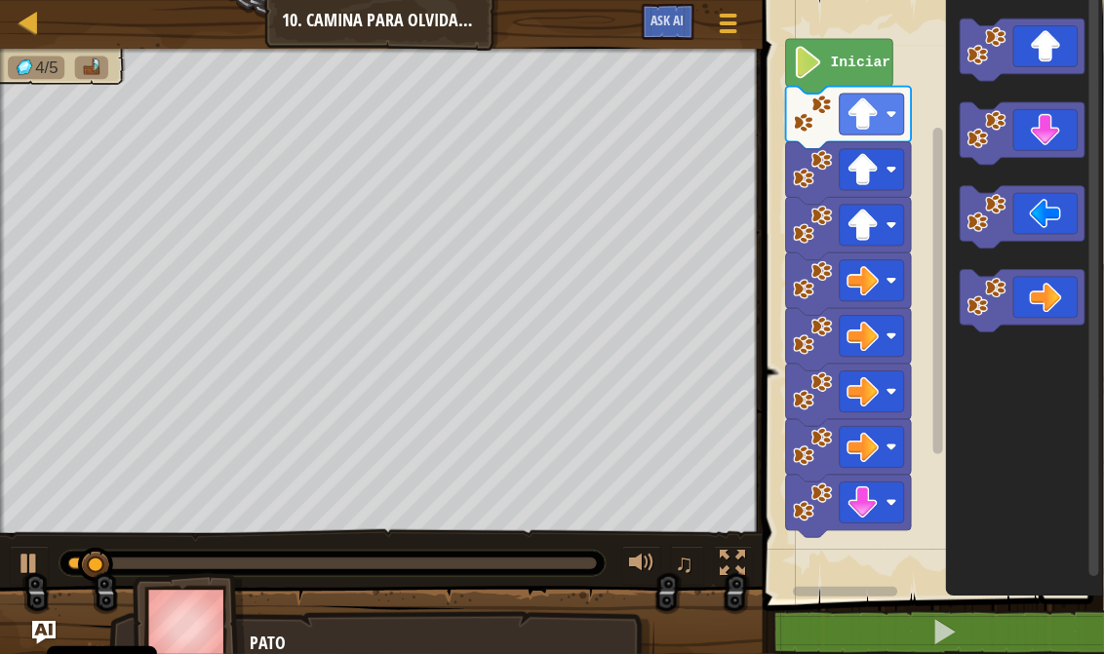
click at [1016, 161] on icon "Espacio de trabajo de Blockly" at bounding box center [1025, 294] width 158 height 609
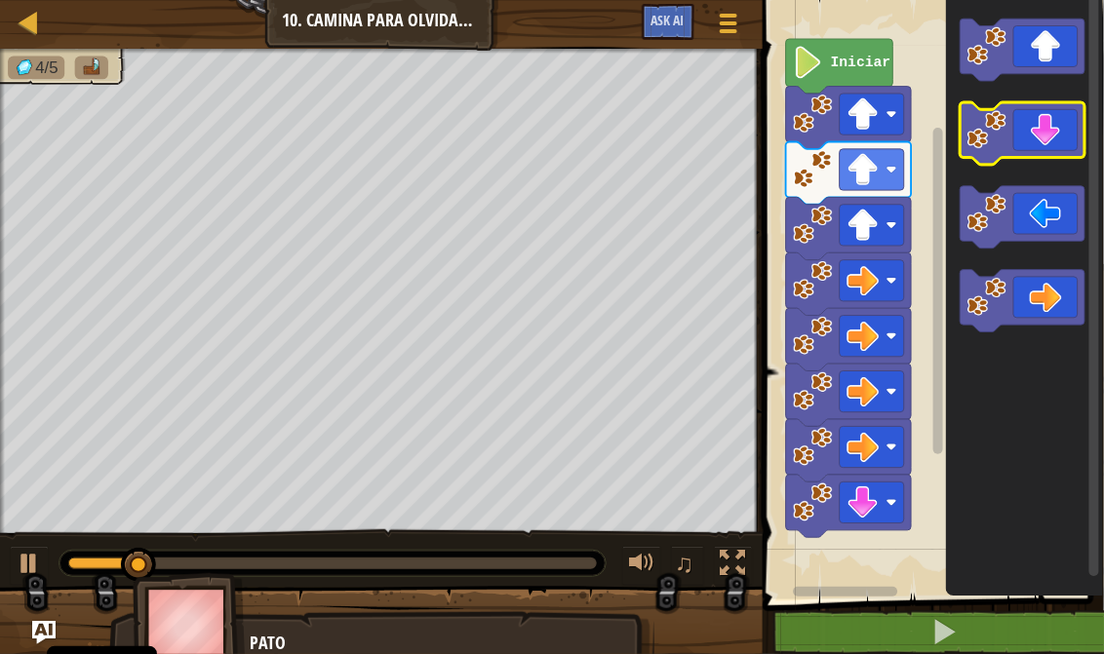
click at [1016, 158] on g "Espacio de trabajo de Blockly" at bounding box center [1022, 176] width 126 height 315
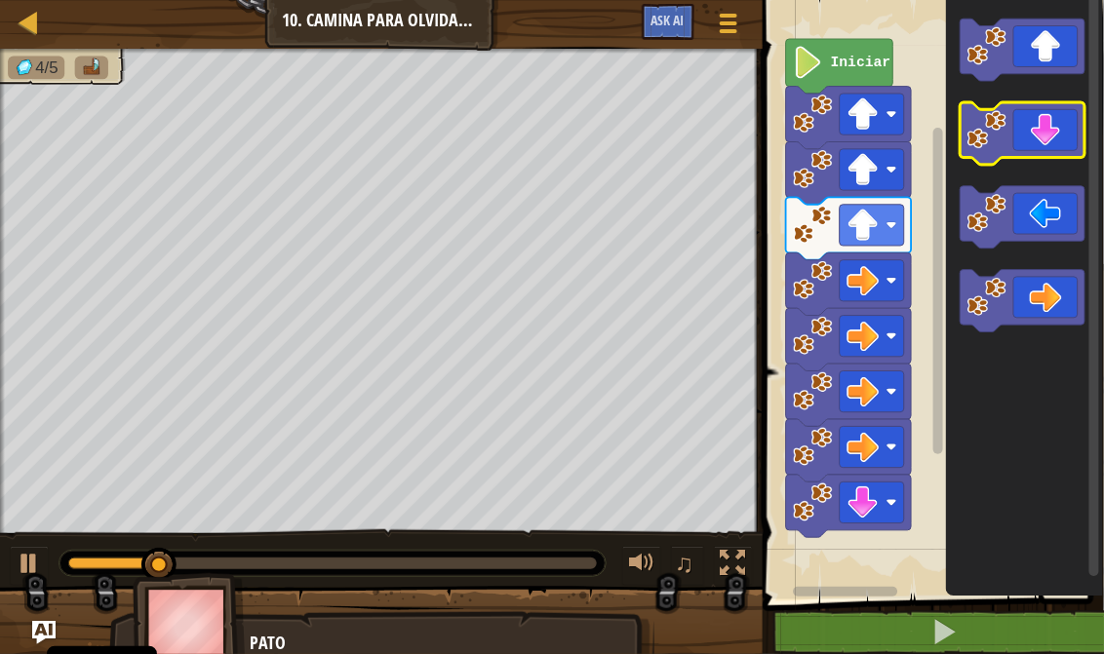
click at [1021, 150] on icon "Espacio de trabajo de Blockly" at bounding box center [1022, 134] width 126 height 62
click at [1031, 150] on icon "Espacio de trabajo de Blockly" at bounding box center [1022, 134] width 126 height 62
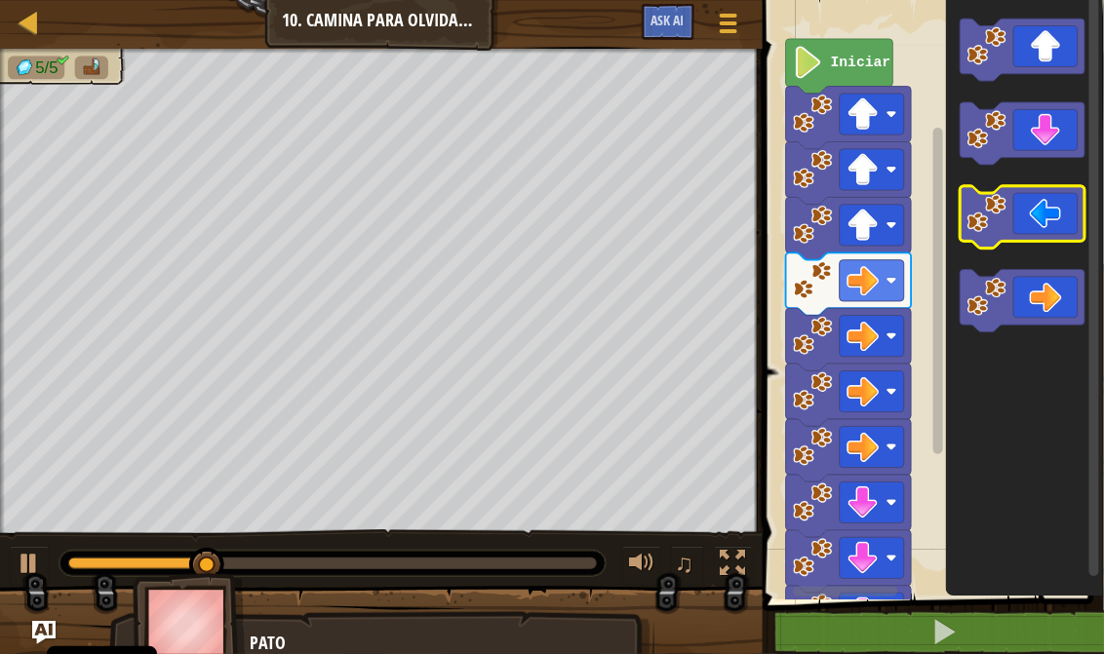
click at [1027, 231] on icon "Espacio de trabajo de Blockly" at bounding box center [1022, 218] width 126 height 62
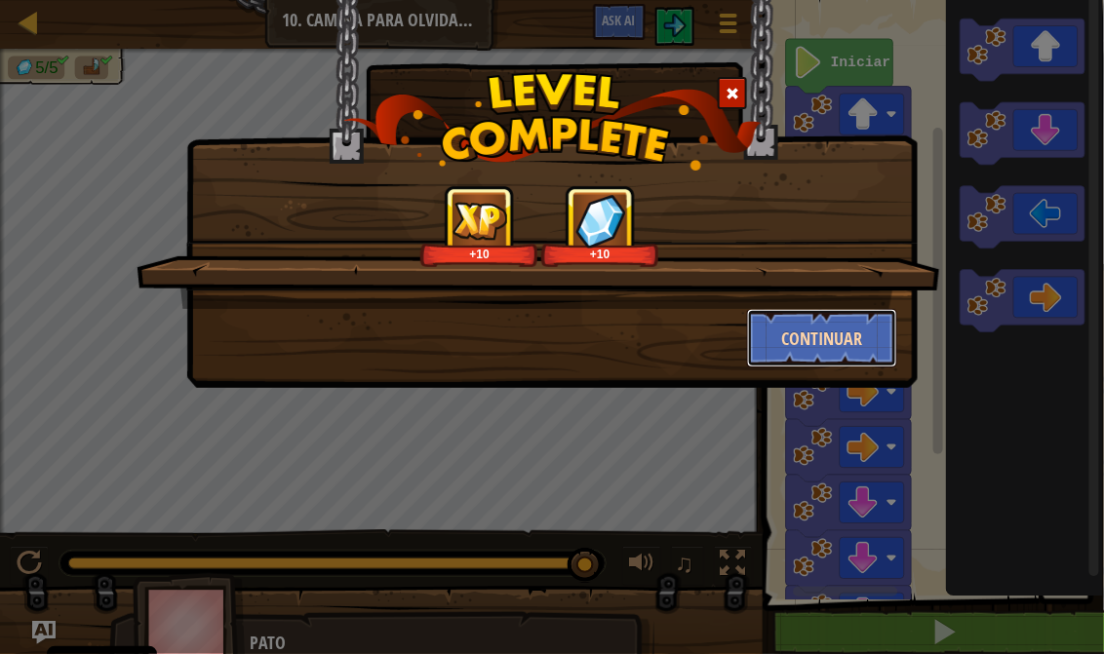
click at [842, 311] on button "Continuar" at bounding box center [822, 338] width 151 height 58
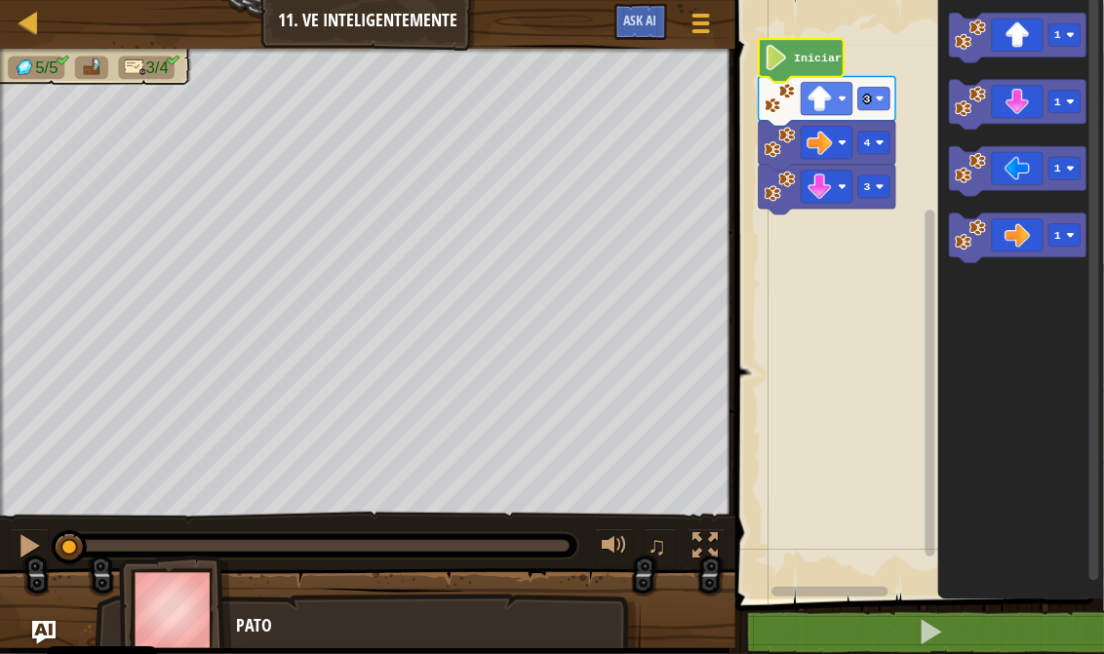
click at [800, 55] on text "Iniciar" at bounding box center [818, 58] width 48 height 13
click at [800, 70] on icon "Espacio de trabajo de Blockly" at bounding box center [800, 60] width 85 height 43
click at [804, 54] on text "Iniciar" at bounding box center [818, 58] width 48 height 13
click at [797, 65] on g "3 4 3 Iniciar" at bounding box center [826, 126] width 136 height 175
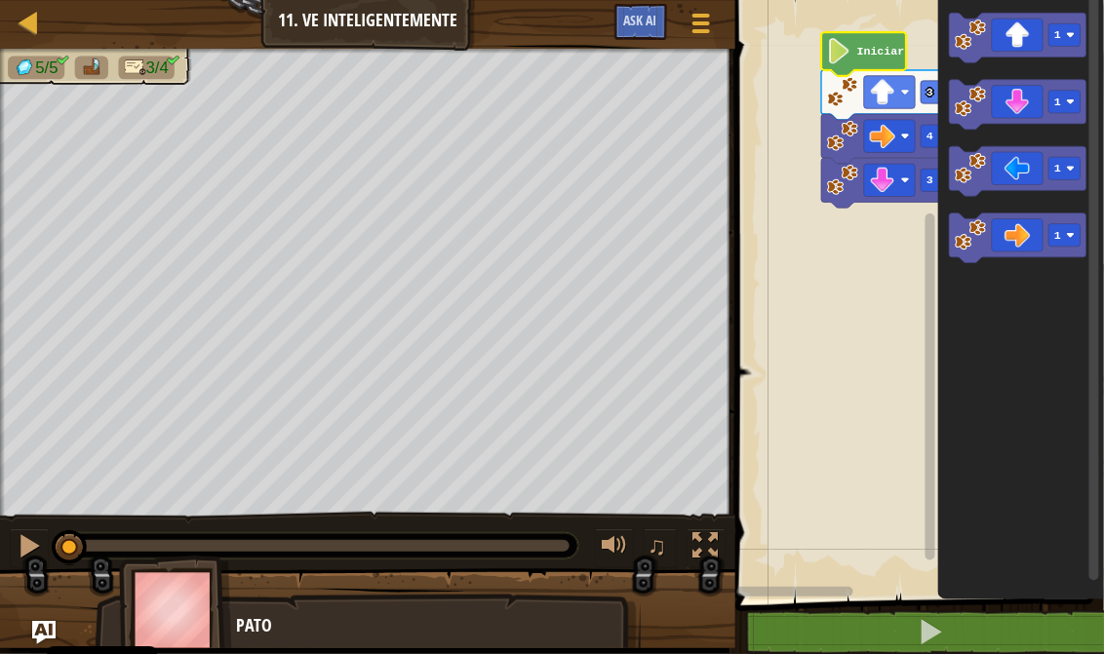
click at [853, 60] on icon "Espacio de trabajo de Blockly" at bounding box center [863, 53] width 85 height 43
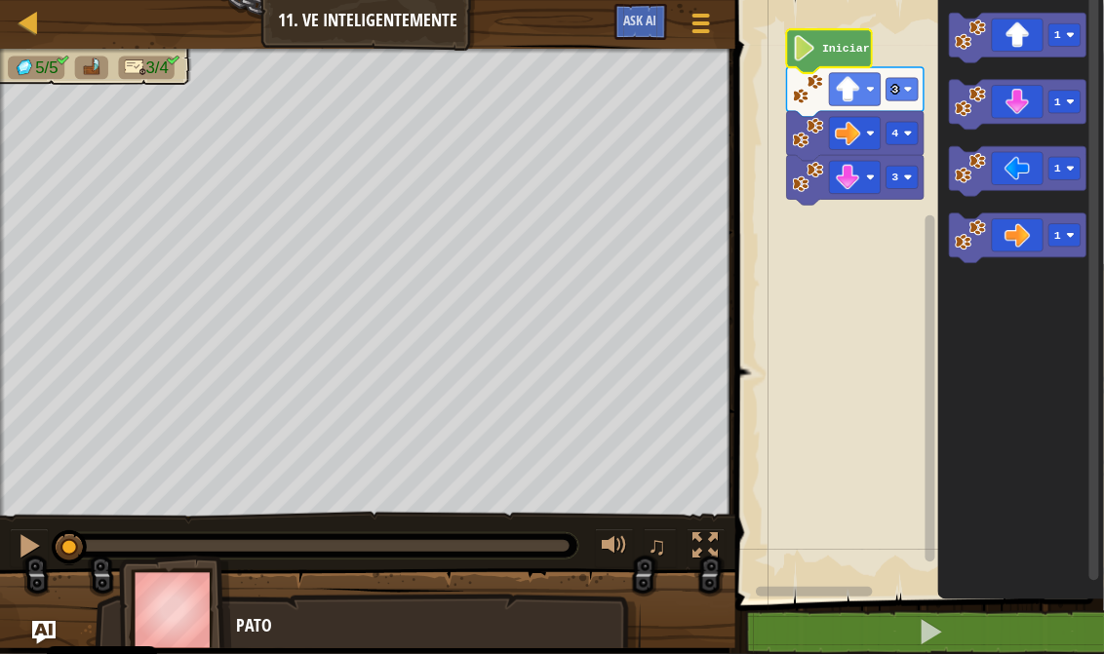
click at [813, 56] on image "Espacio de trabajo de Blockly" at bounding box center [804, 47] width 24 height 25
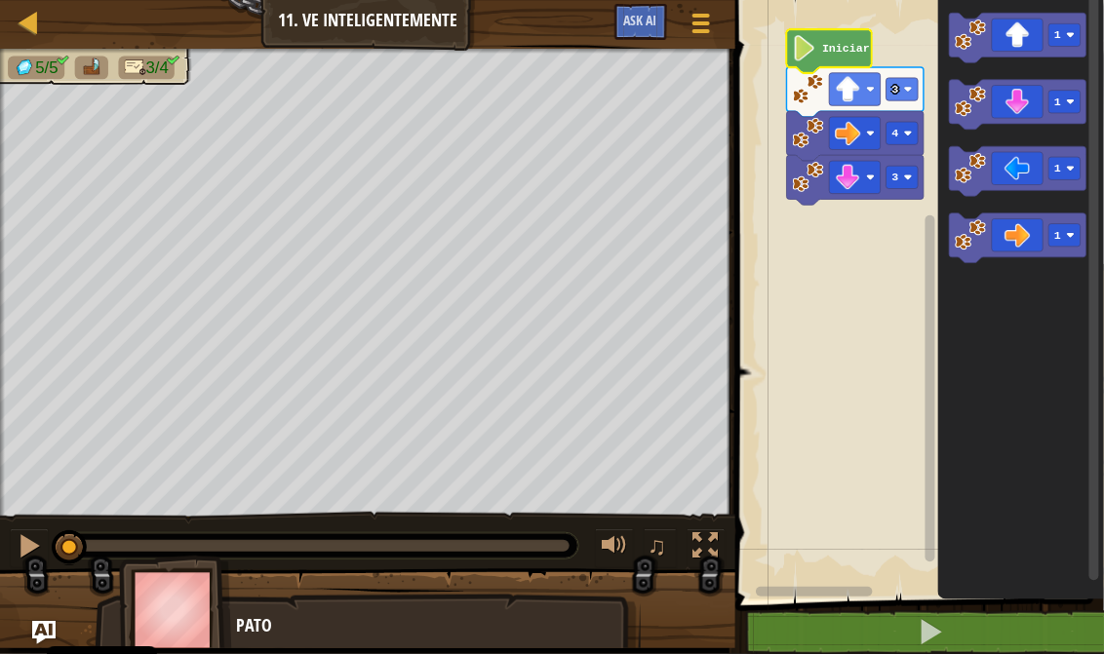
click at [813, 56] on image "Espacio de trabajo de Blockly" at bounding box center [804, 47] width 24 height 25
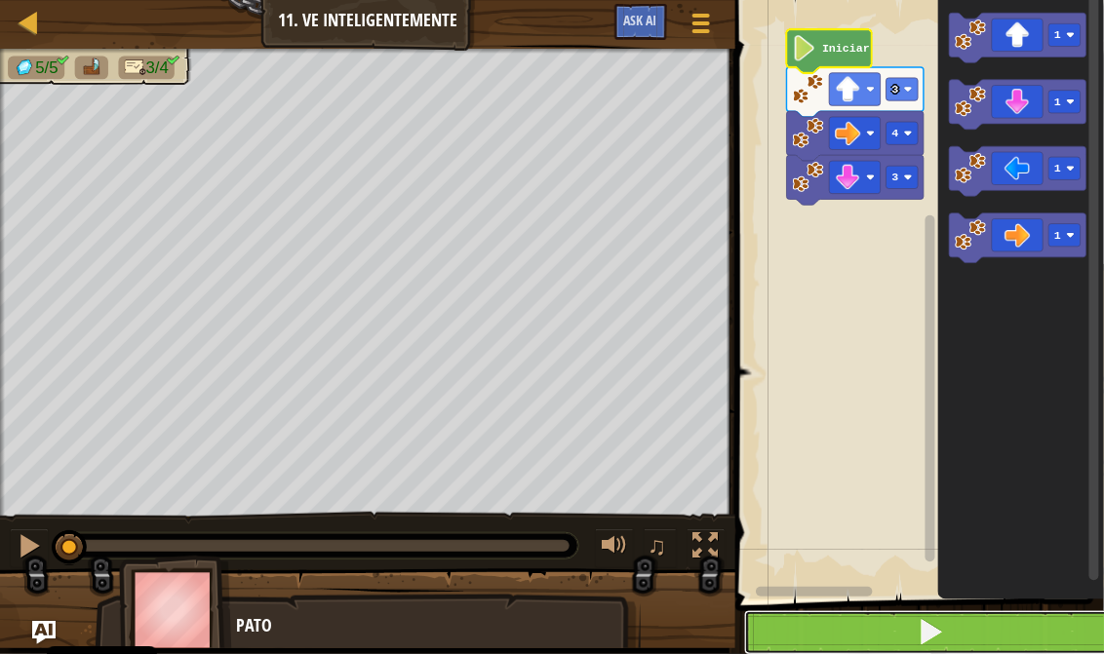
drag, startPoint x: 945, startPoint y: 616, endPoint x: 962, endPoint y: 616, distance: 17.5
click at [946, 616] on button at bounding box center [931, 632] width 374 height 45
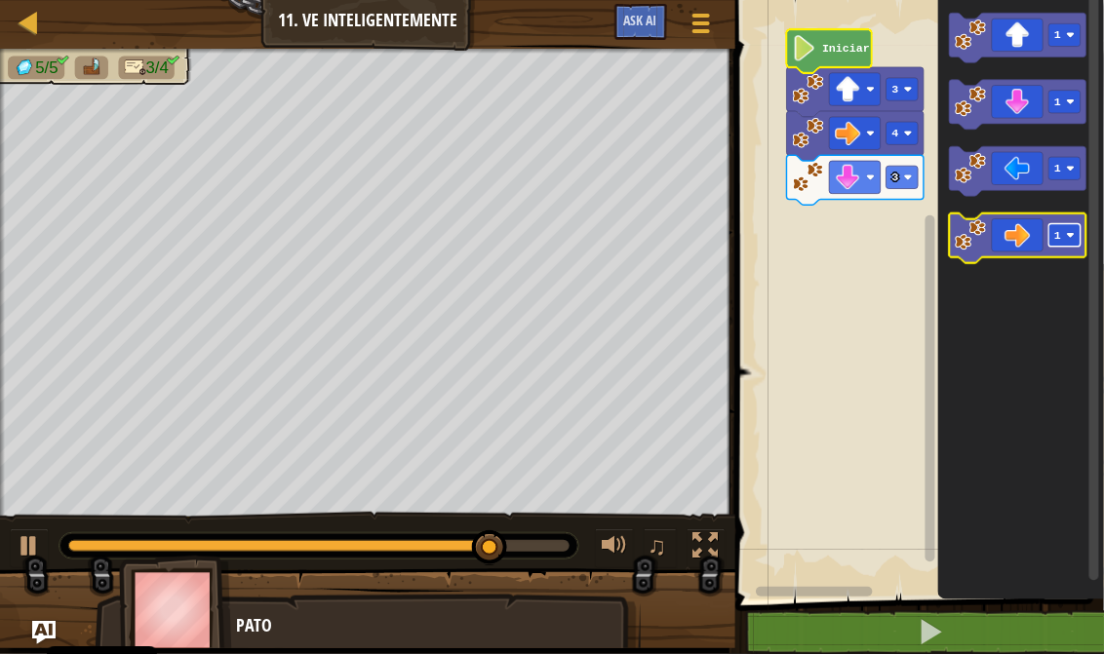
click at [1057, 234] on text "1" at bounding box center [1057, 235] width 7 height 13
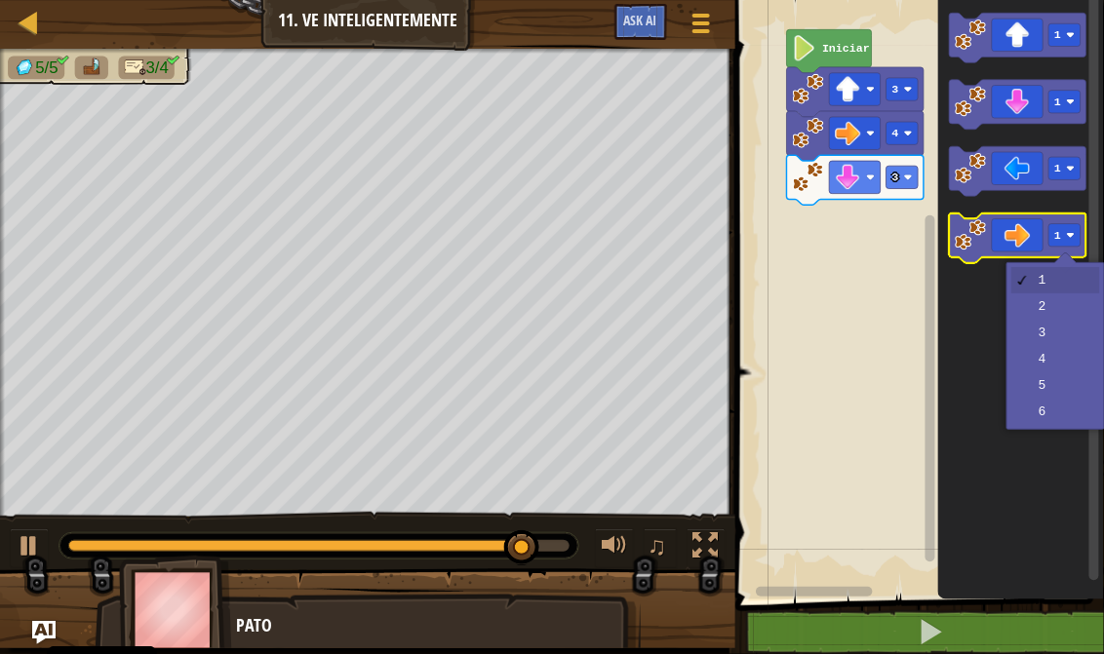
click at [1015, 236] on icon "Espacio de trabajo de Blockly" at bounding box center [1017, 238] width 136 height 50
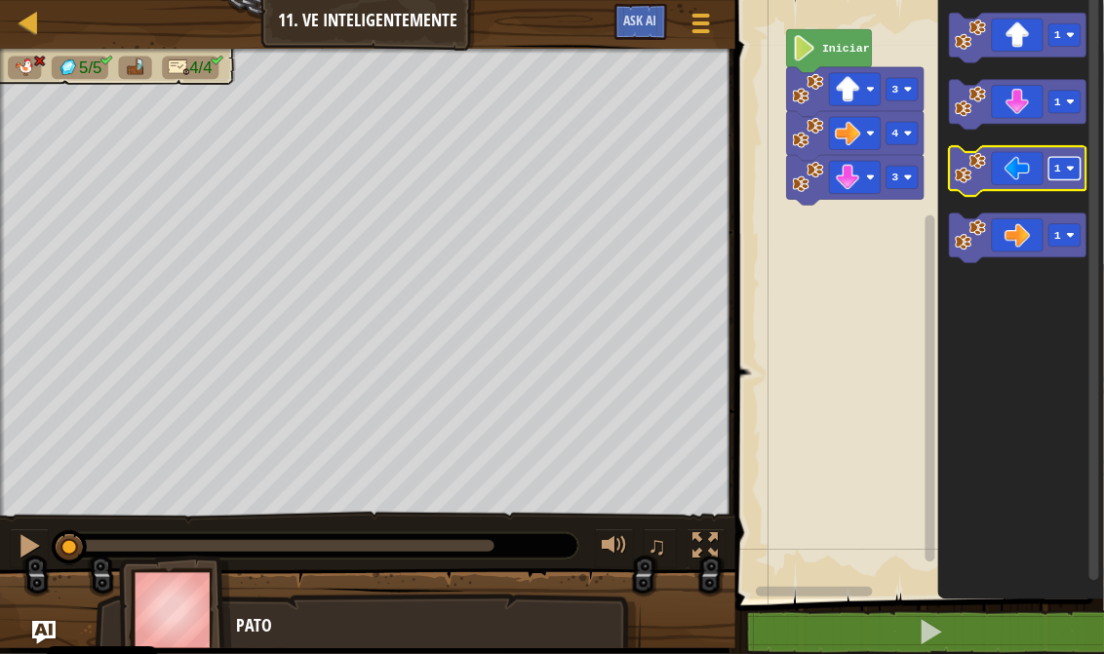
click at [1071, 162] on rect "Espacio de trabajo de Blockly" at bounding box center [1064, 168] width 32 height 22
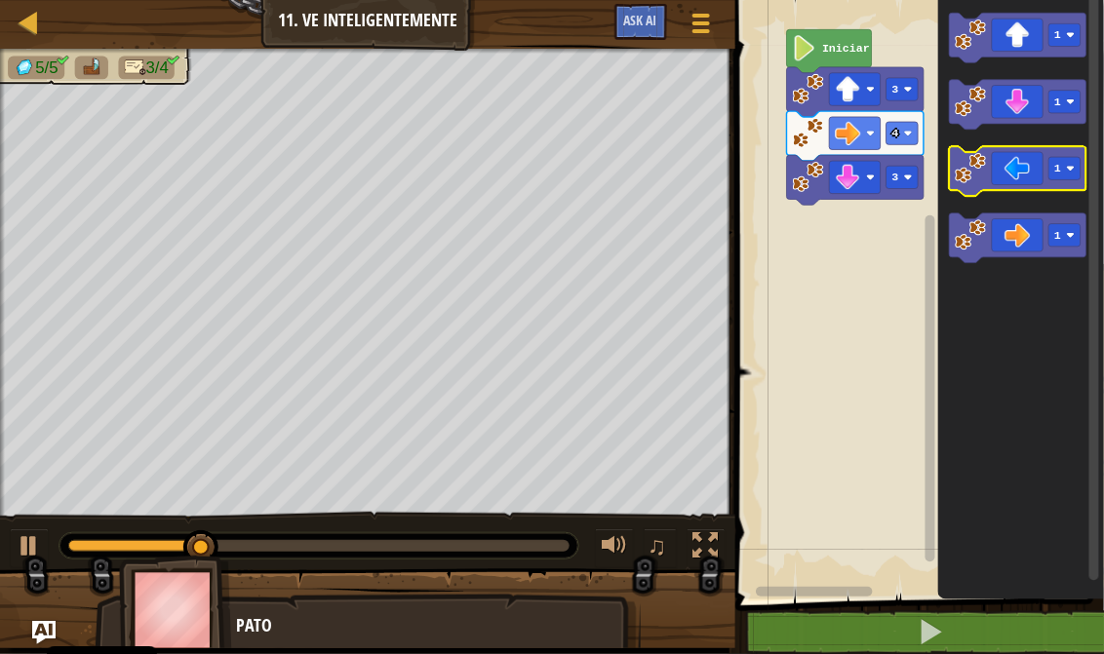
click at [1030, 167] on icon "Espacio de trabajo de Blockly" at bounding box center [1017, 171] width 136 height 50
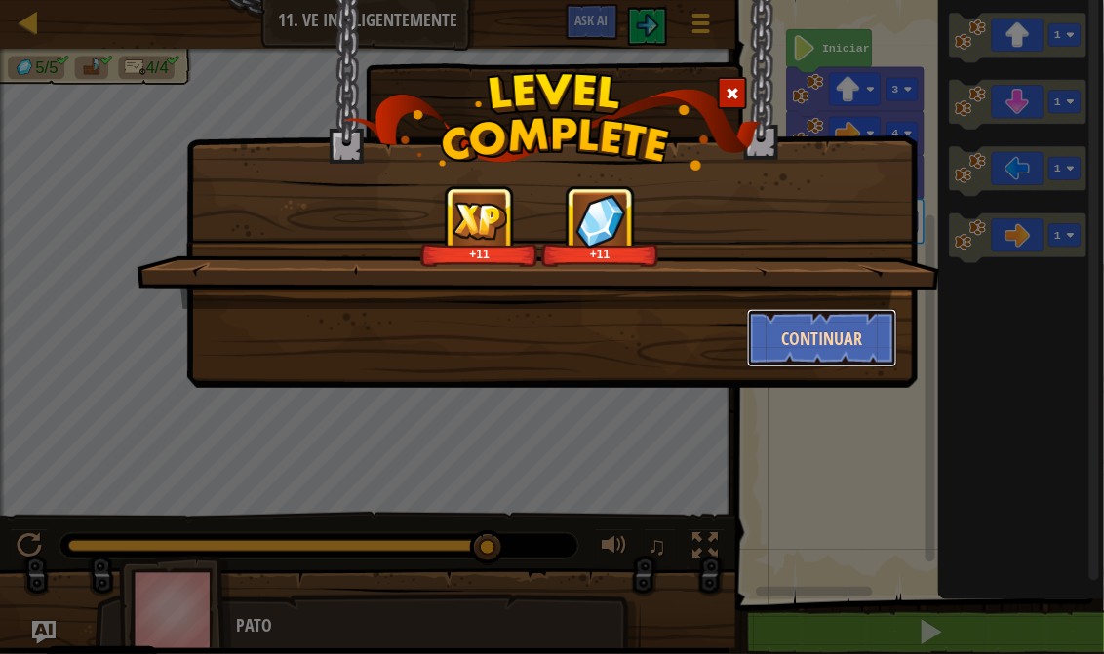
click at [869, 326] on button "Continuar" at bounding box center [822, 338] width 151 height 58
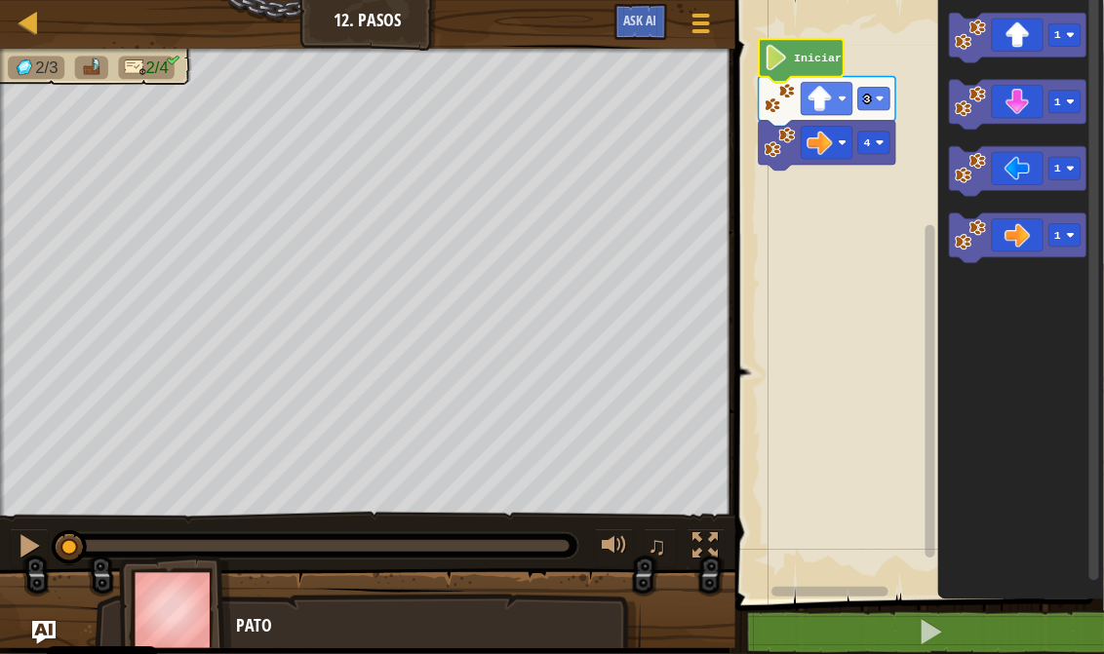
click at [800, 48] on icon "Espacio de trabajo de Blockly" at bounding box center [800, 60] width 85 height 43
click at [800, 58] on text "Iniciar" at bounding box center [818, 58] width 48 height 13
click at [1027, 117] on icon "Espacio de trabajo de Blockly" at bounding box center [1017, 105] width 136 height 50
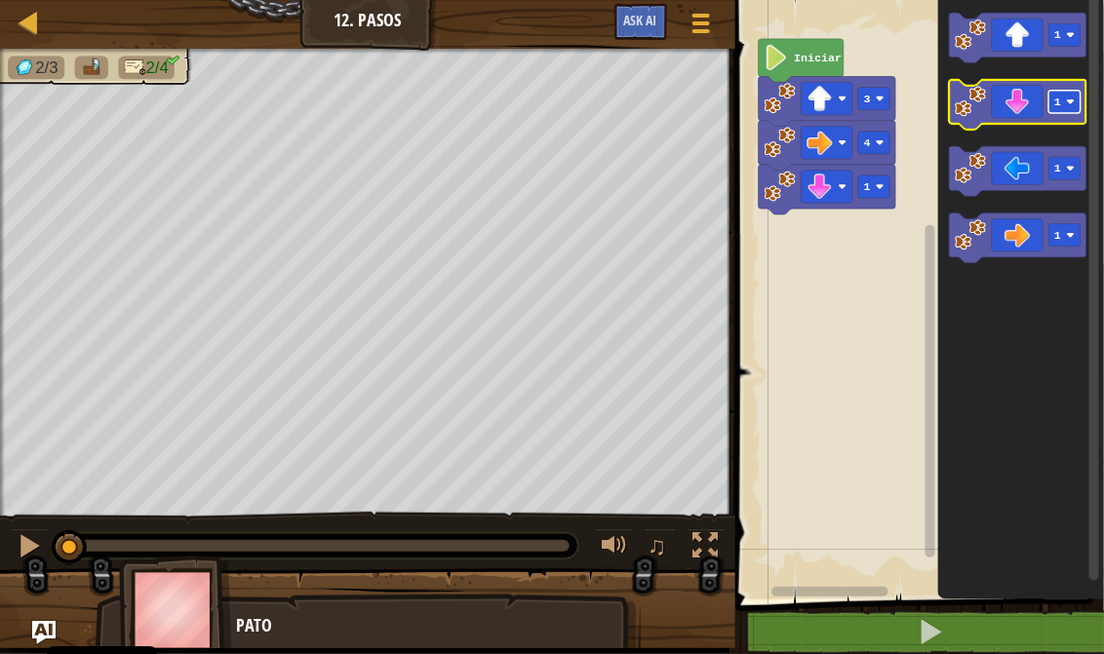
click at [1063, 109] on rect "Espacio de trabajo de Blockly" at bounding box center [1064, 102] width 32 height 22
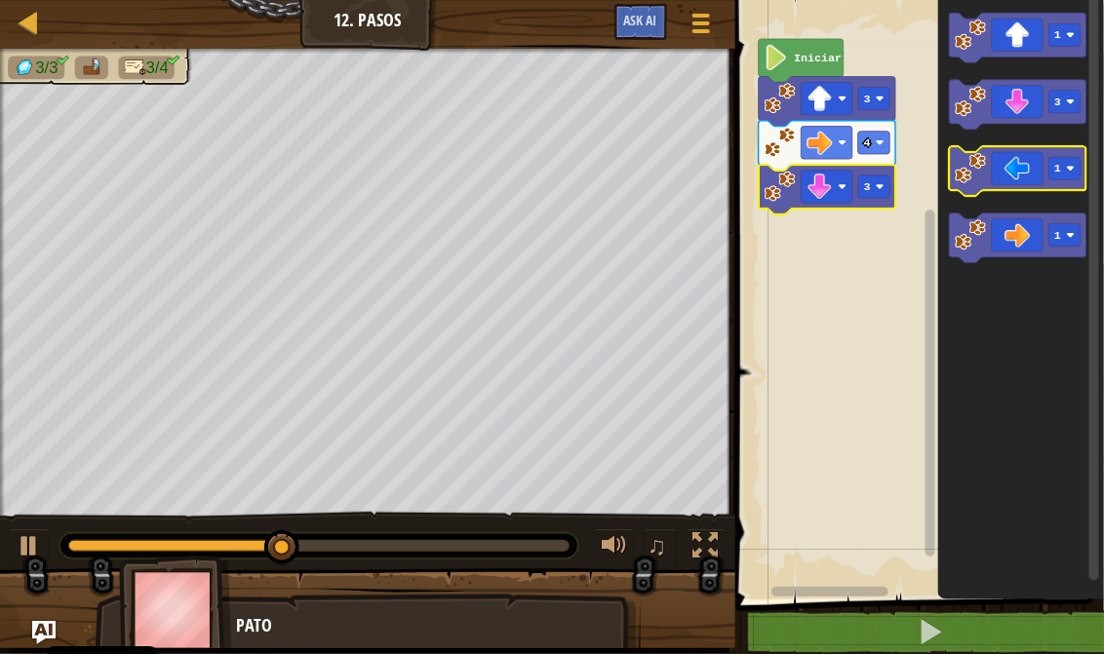
click at [1016, 172] on icon "Espacio de trabajo de Blockly" at bounding box center [1017, 171] width 136 height 50
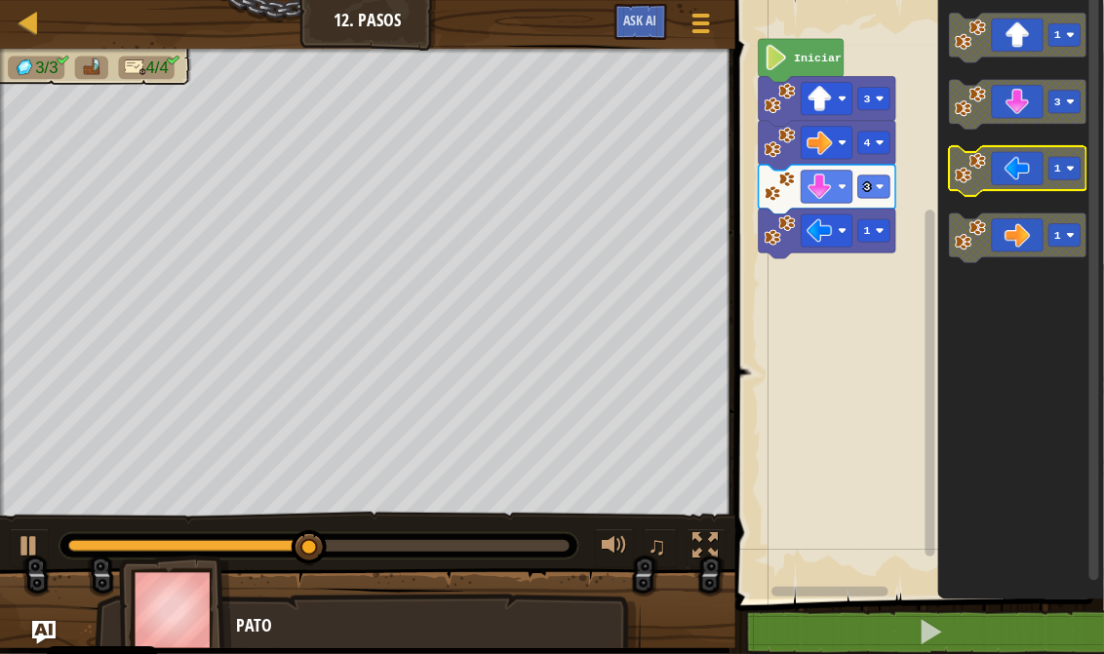
click at [1016, 172] on icon "Espacio de trabajo de Blockly" at bounding box center [1017, 171] width 136 height 50
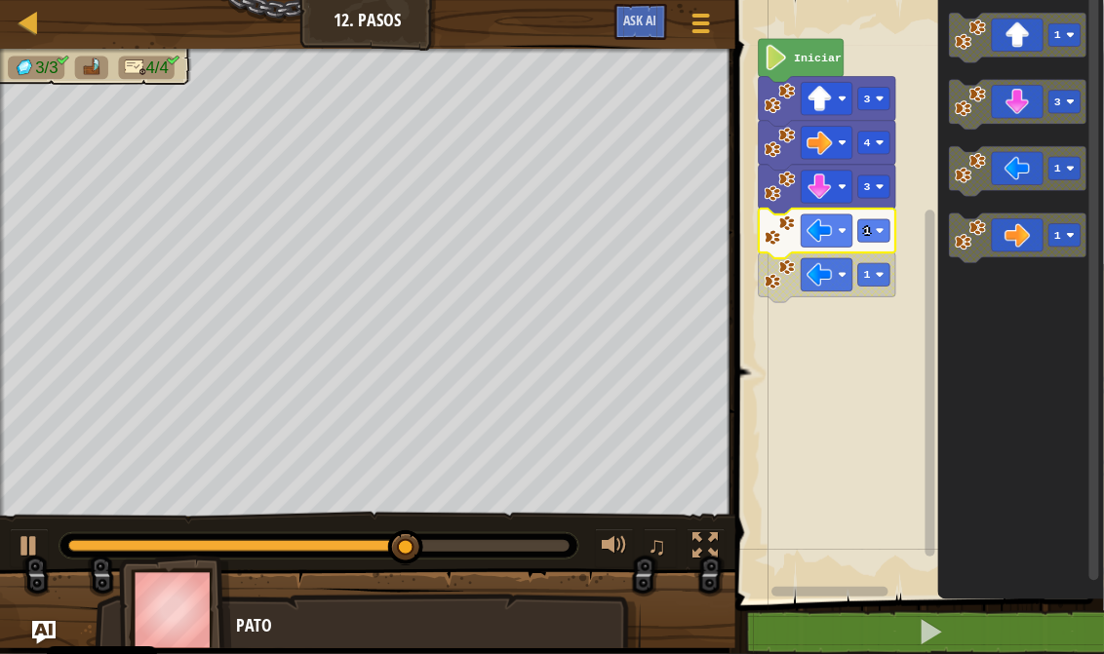
click at [883, 242] on icon "Espacio de trabajo de Blockly" at bounding box center [826, 234] width 136 height 50
click at [878, 245] on icon "Espacio de trabajo de Blockly" at bounding box center [826, 234] width 136 height 50
click at [878, 228] on image "Espacio de trabajo de Blockly" at bounding box center [879, 230] width 9 height 9
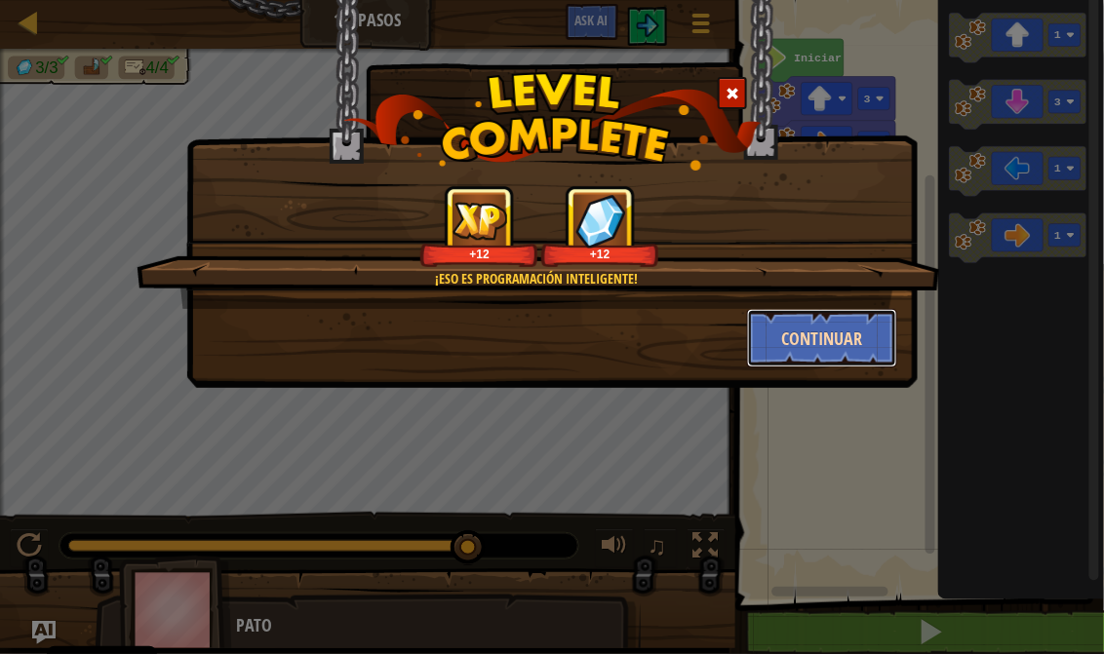
click at [832, 328] on button "Continuar" at bounding box center [822, 338] width 151 height 58
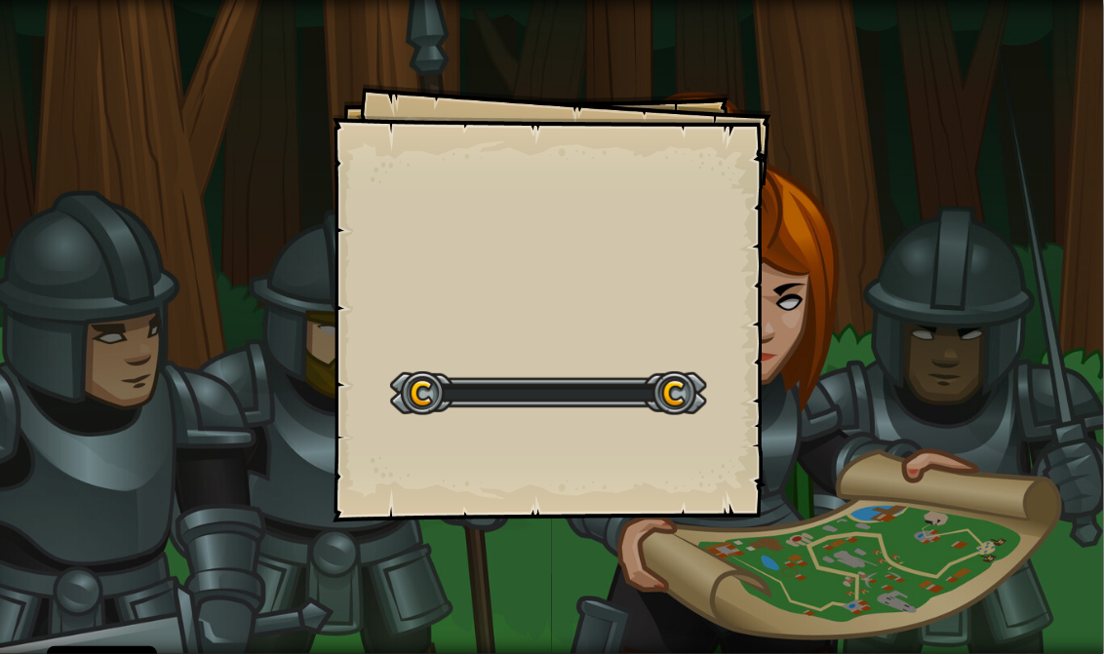
click at [832, 328] on div "Goals Start Level Error al cargar desde el servidor. Intenta refrescar la págin…" at bounding box center [552, 327] width 1104 height 654
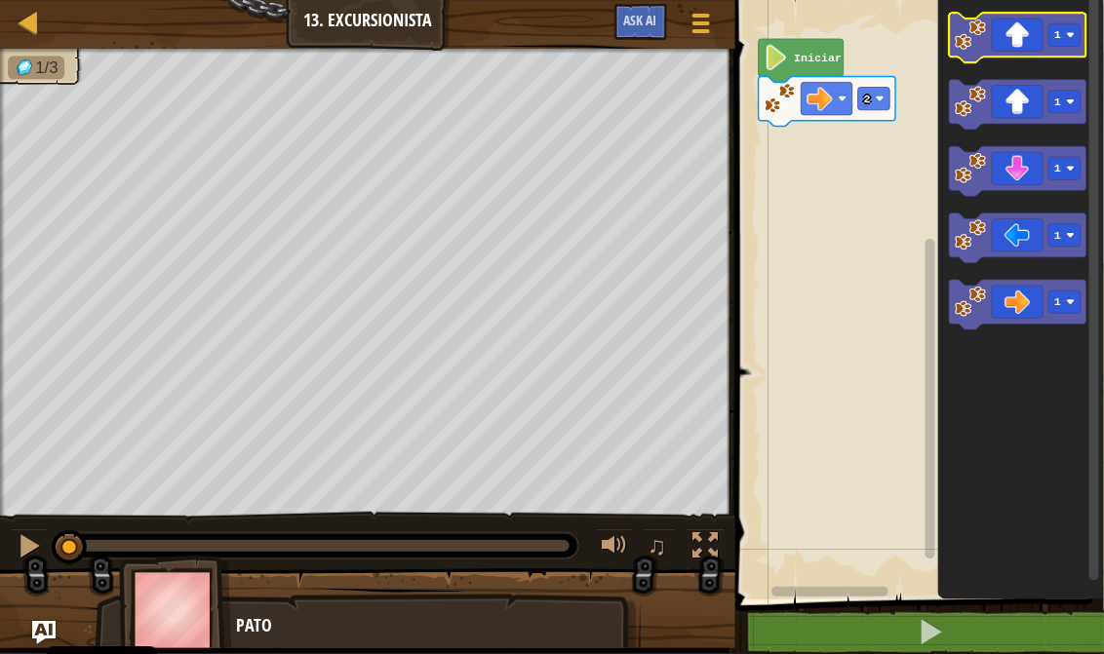
click at [1032, 40] on icon "Espacio de trabajo de Blockly" at bounding box center [1017, 38] width 136 height 50
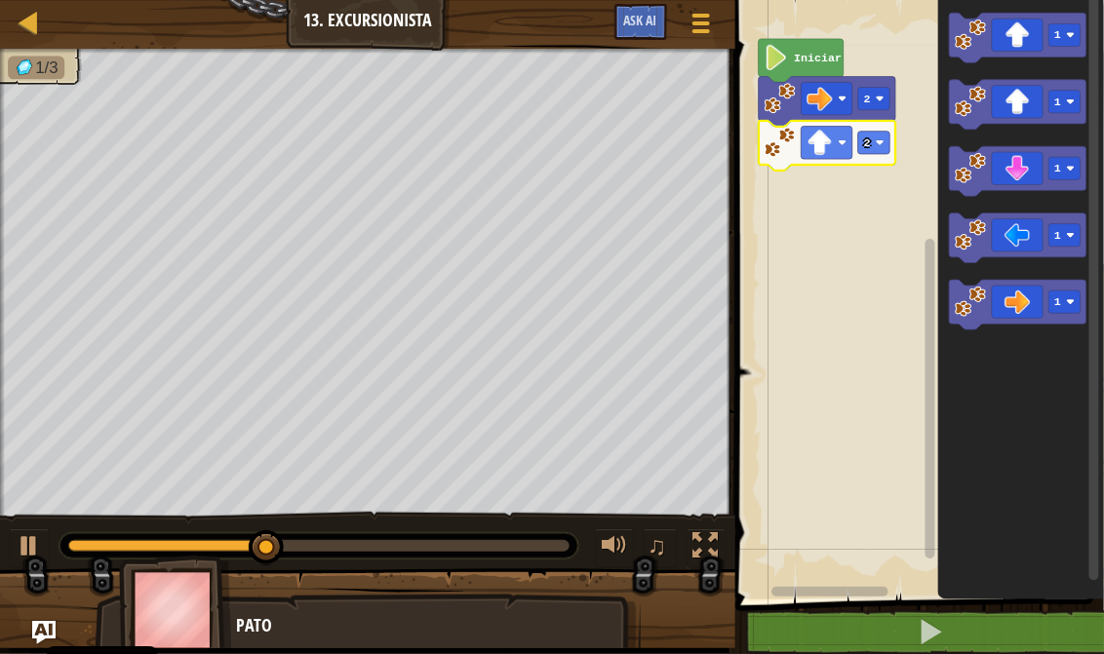
click at [862, 154] on icon "Espacio de trabajo de Blockly" at bounding box center [826, 146] width 136 height 50
click at [866, 154] on icon "Espacio de trabajo de Blockly" at bounding box center [826, 146] width 136 height 50
click at [874, 156] on icon "Espacio de trabajo de Blockly" at bounding box center [826, 146] width 136 height 50
click at [874, 153] on rect "Espacio de trabajo de Blockly" at bounding box center [874, 143] width 32 height 22
click at [1018, 306] on icon "Espacio de trabajo de Blockly" at bounding box center [1017, 305] width 136 height 50
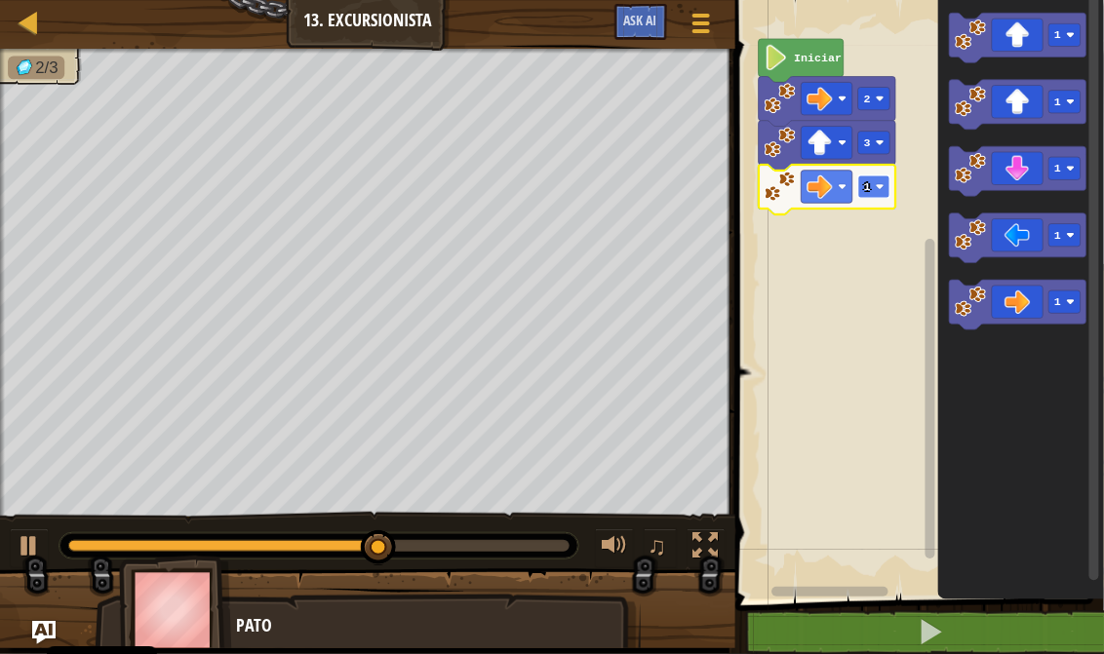
click at [869, 180] on text "1" at bounding box center [867, 186] width 7 height 13
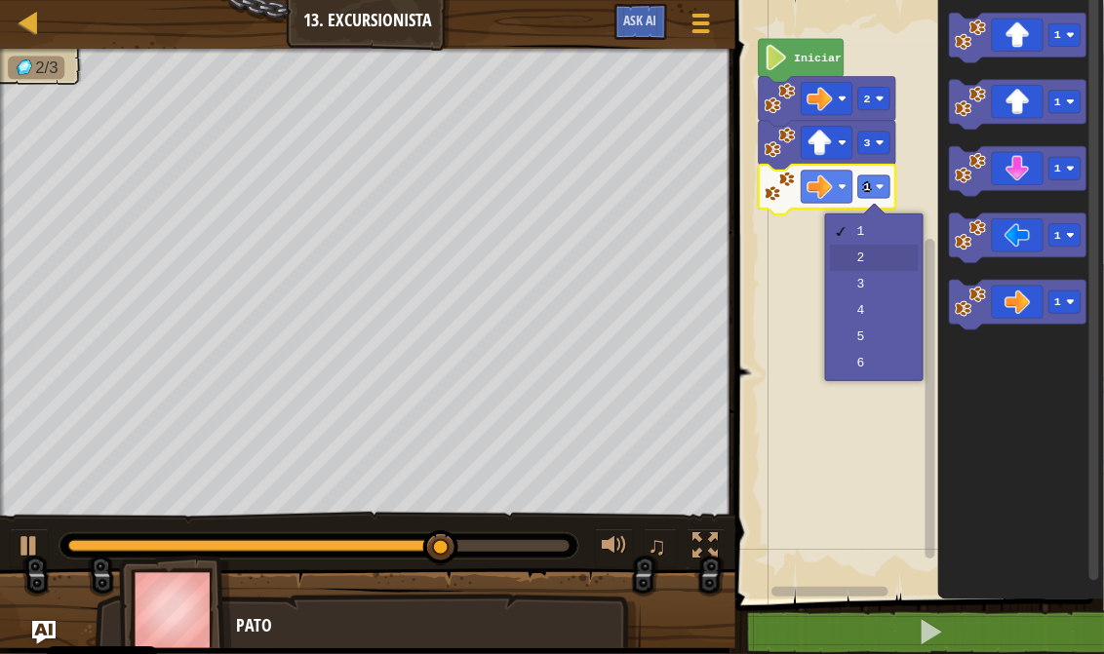
click at [865, 253] on rect "Espacio de trabajo de Blockly" at bounding box center [916, 294] width 374 height 609
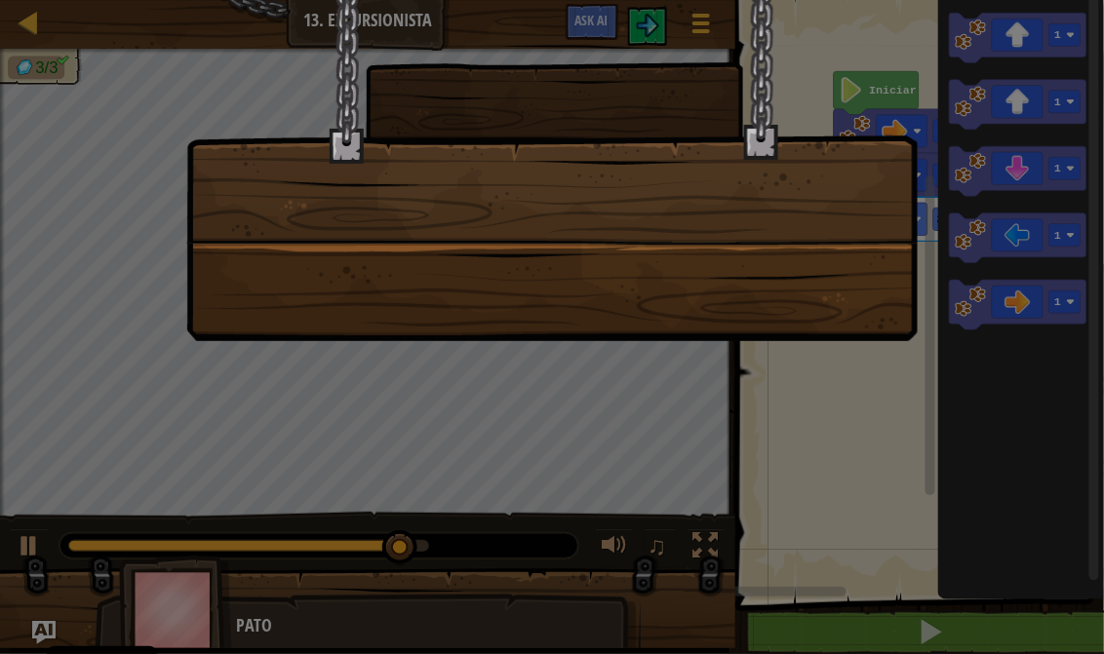
click at [1054, 2] on body "Cookie Policy CodeCombat usa algunas cookies esenciales y no esenciales. Privac…" at bounding box center [552, 1] width 1104 height 2
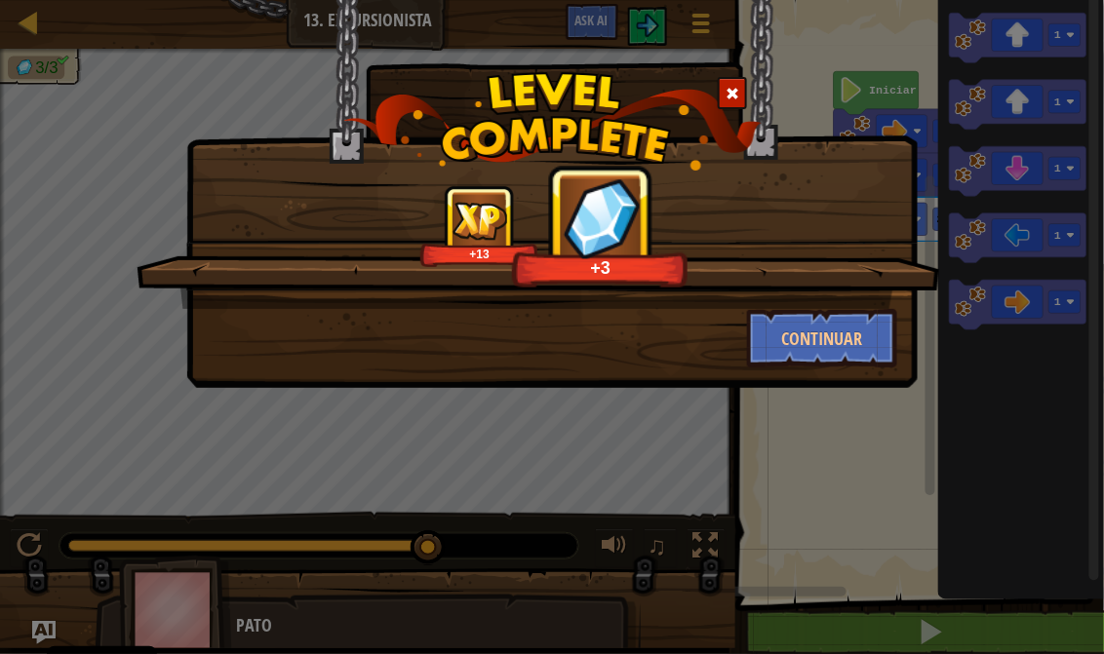
drag, startPoint x: 811, startPoint y: 404, endPoint x: 570, endPoint y: 428, distance: 242.0
click at [570, 428] on div "+13 +3 Continuar" at bounding box center [552, 327] width 1104 height 654
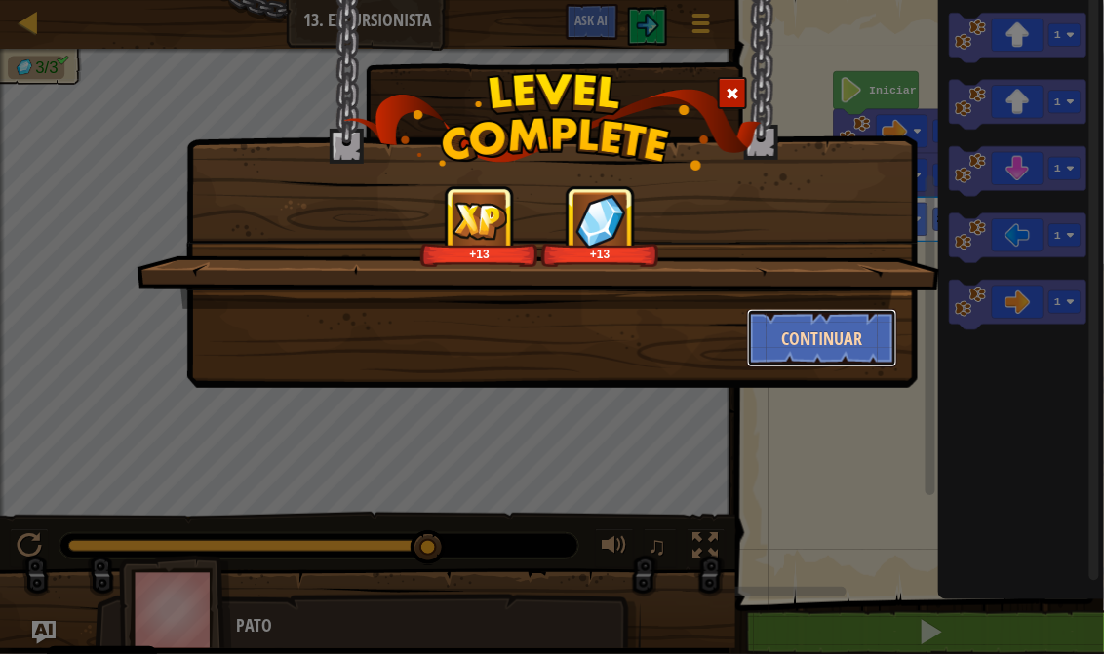
click at [856, 329] on button "Continuar" at bounding box center [822, 338] width 151 height 58
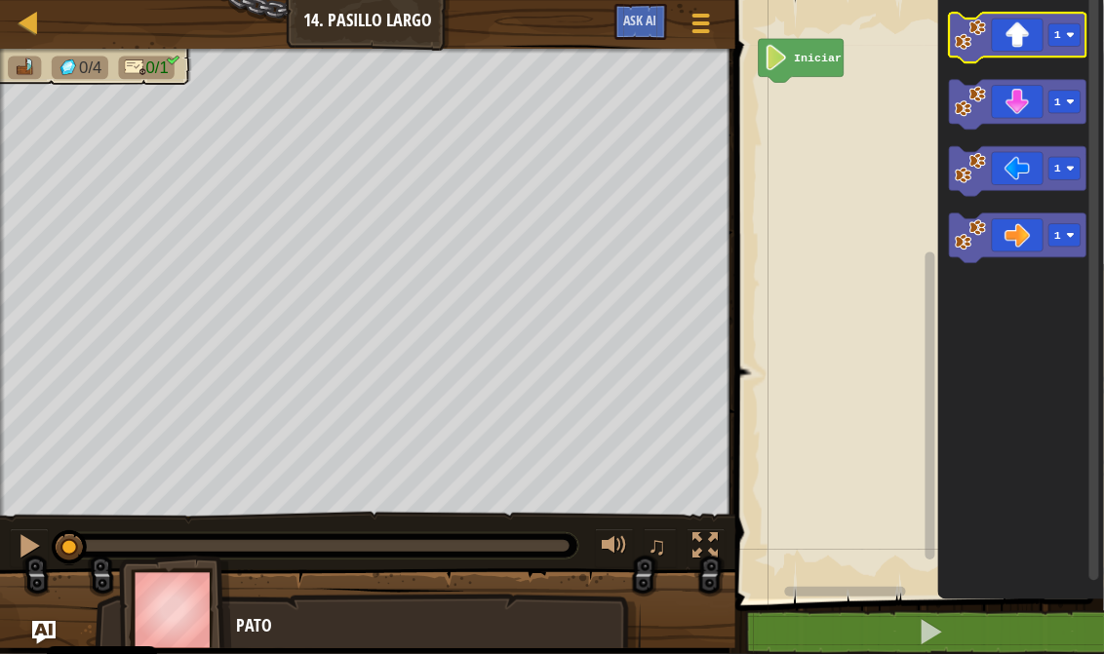
click at [1015, 48] on icon "Espacio de trabajo de Blockly" at bounding box center [1017, 38] width 136 height 50
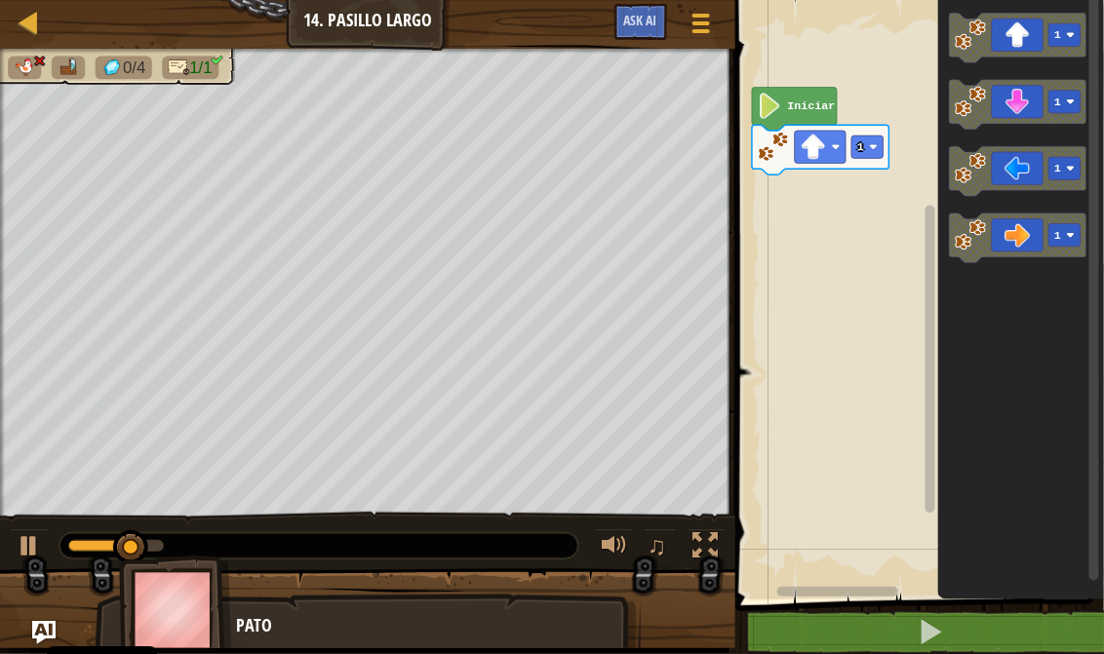
click at [902, 142] on rect "Espacio de trabajo de Blockly" at bounding box center [916, 294] width 374 height 609
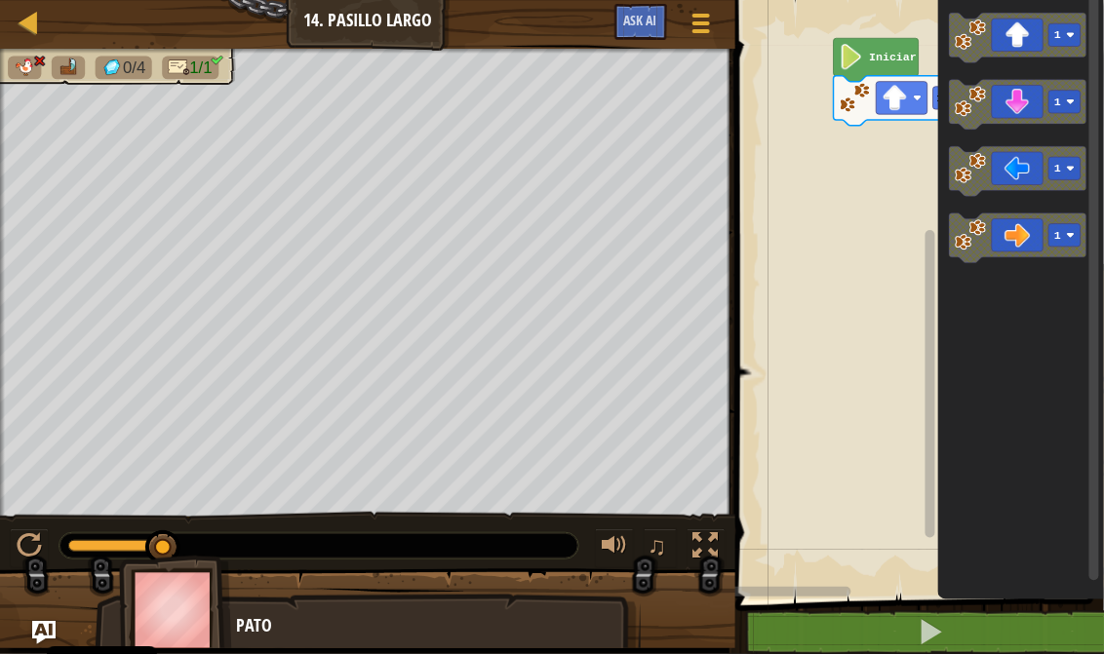
click at [967, 131] on div "Iniciar 1 1 1 1 1" at bounding box center [916, 294] width 374 height 609
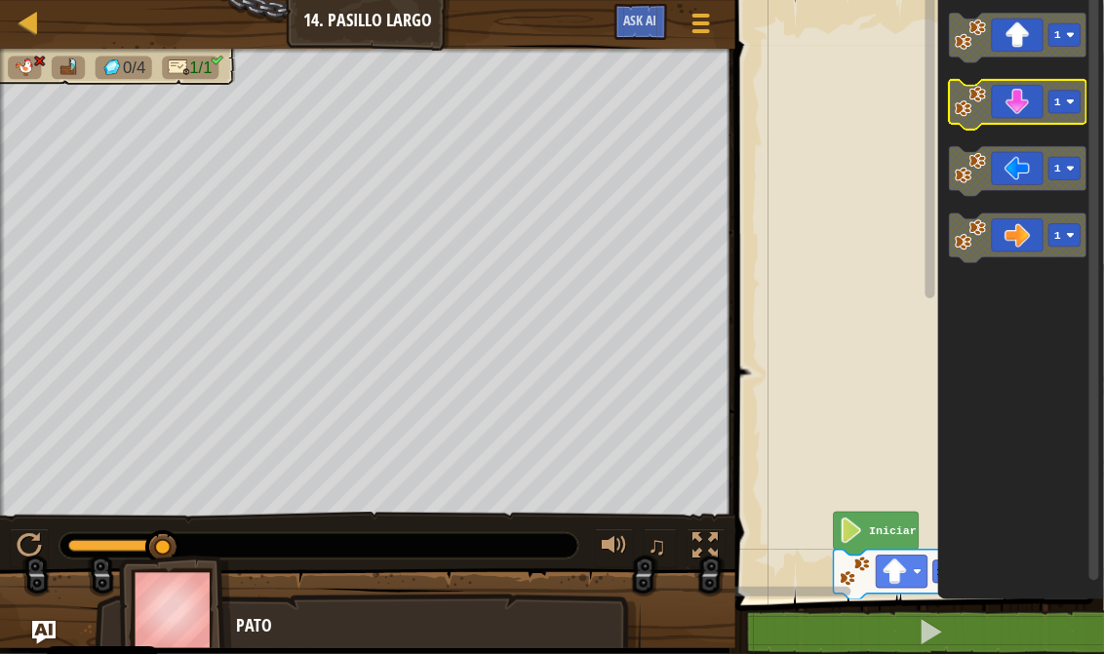
click at [981, 83] on div "Iniciar 1 1 1 1 1" at bounding box center [916, 294] width 374 height 609
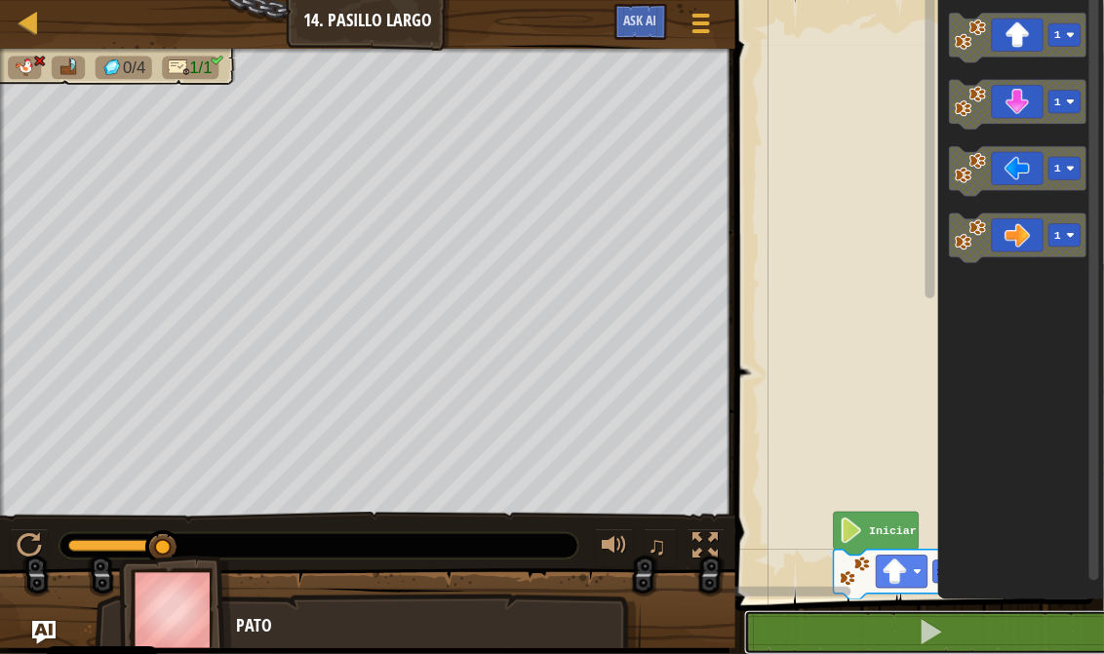
click at [882, 598] on div "1 ההההההההההההההההההההההההההההההההההההההההההההההההההההההההההההההההההההההההההההה…" at bounding box center [916, 342] width 374 height 665
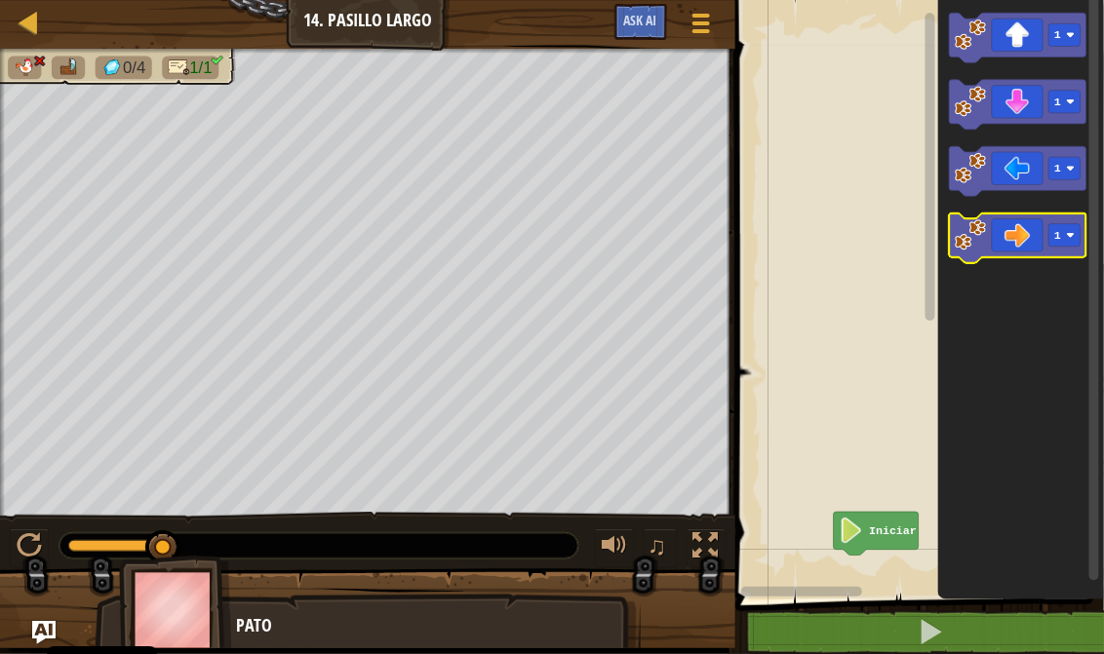
click at [1028, 246] on icon "Espacio de trabajo de Blockly" at bounding box center [1017, 238] width 136 height 50
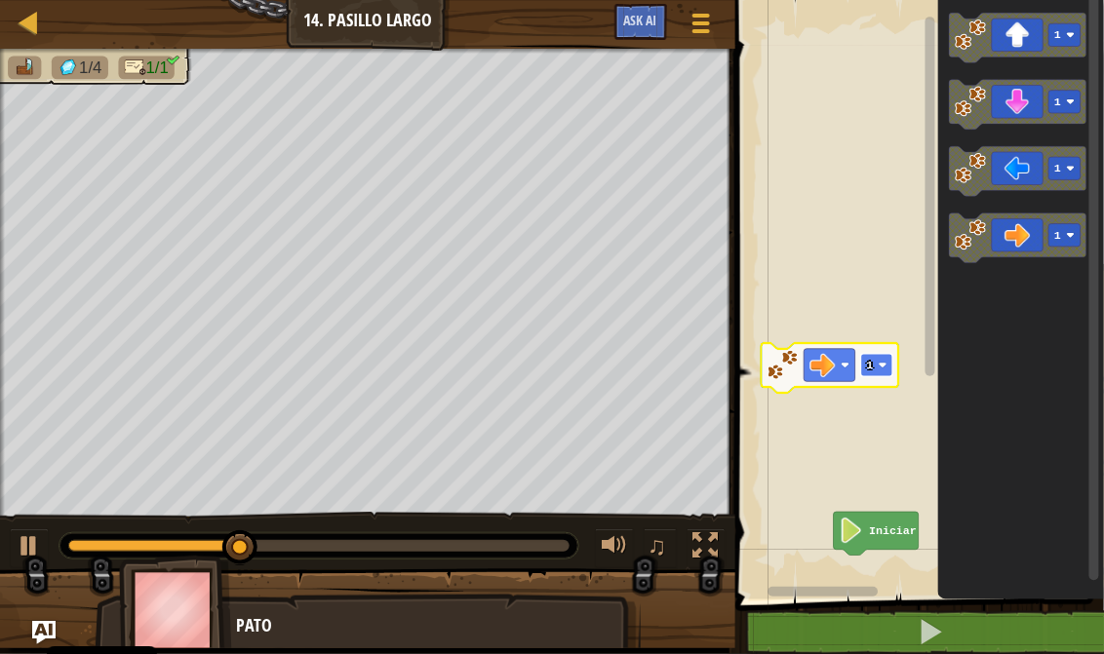
click at [882, 362] on image "Espacio de trabajo de Blockly" at bounding box center [882, 365] width 9 height 9
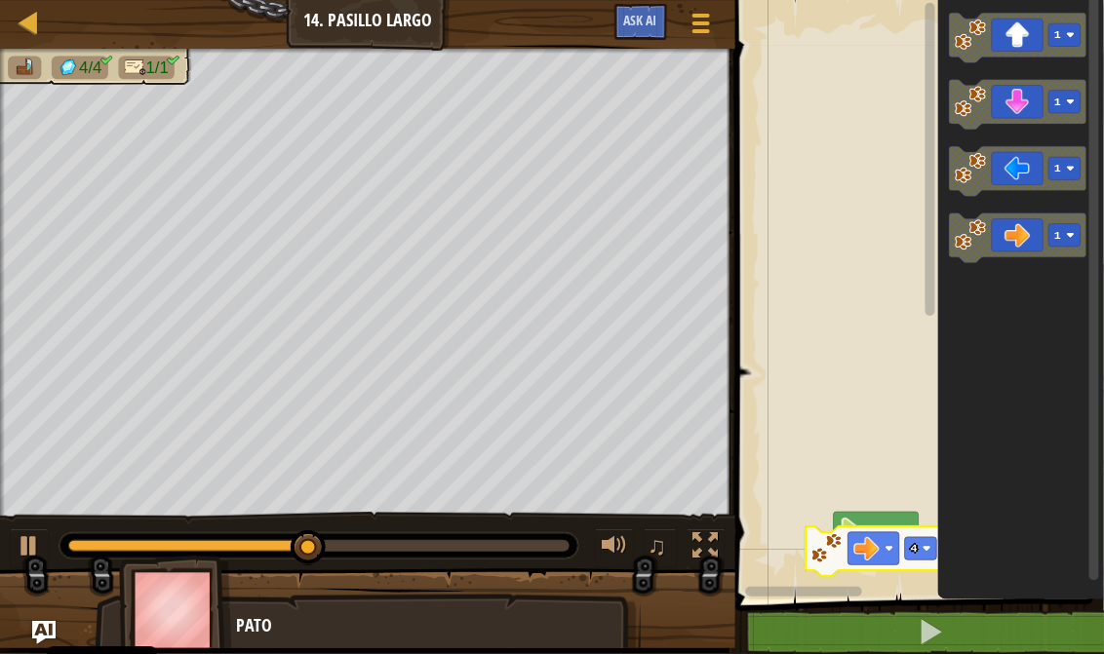
click at [900, 546] on icon "Espacio de trabajo de Blockly" at bounding box center [873, 551] width 136 height 50
click at [919, 548] on text "4" at bounding box center [920, 550] width 7 height 13
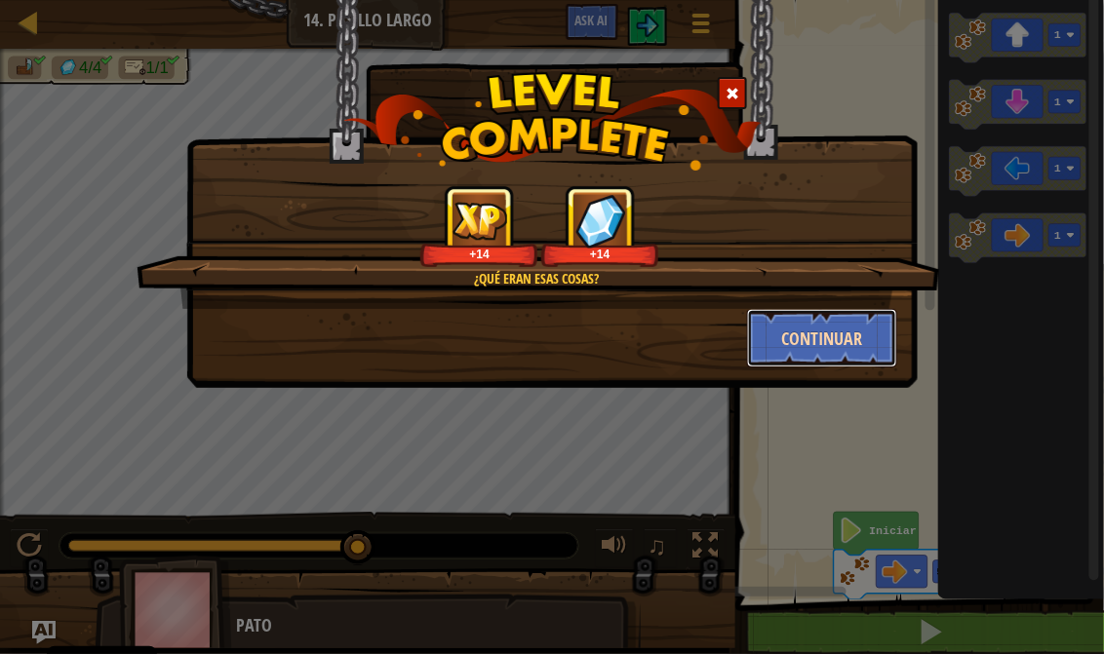
click at [831, 322] on button "Continuar" at bounding box center [822, 338] width 151 height 58
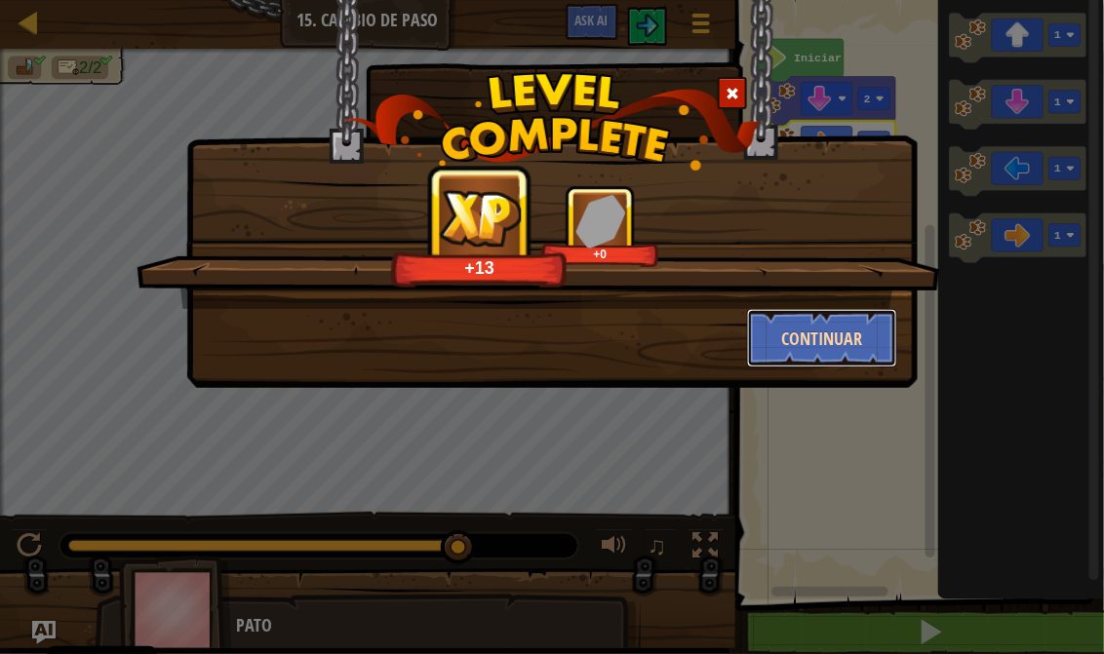
click at [797, 326] on button "Continuar" at bounding box center [822, 338] width 151 height 58
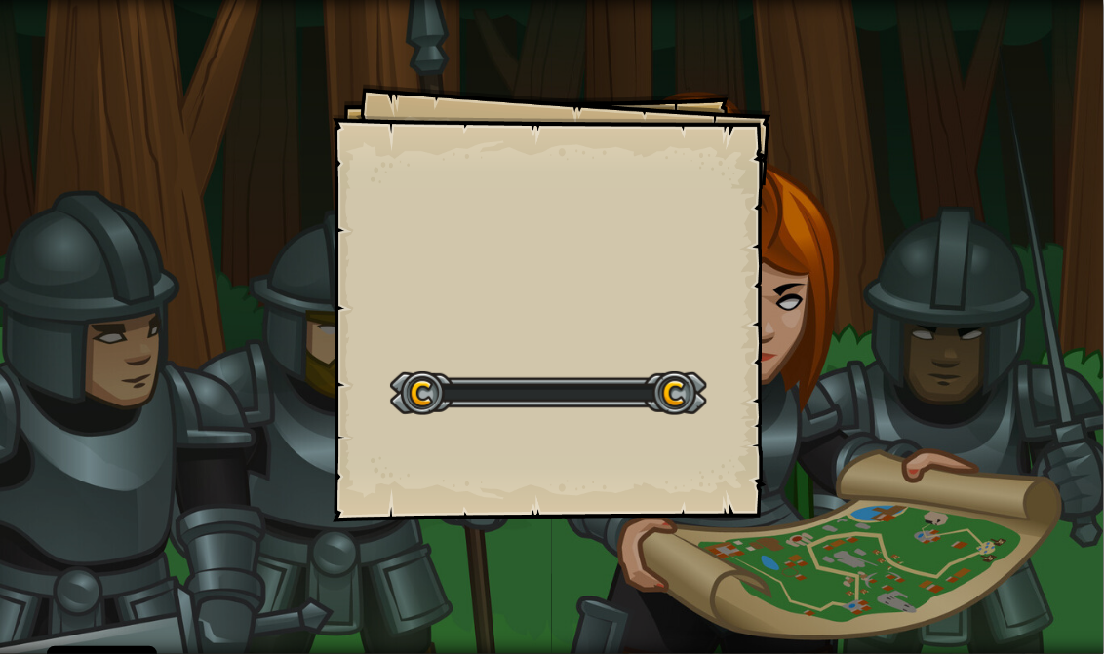
click at [797, 326] on div "Goals Start Level Error al cargar desde el servidor. Intenta refrescar la págin…" at bounding box center [552, 327] width 1104 height 654
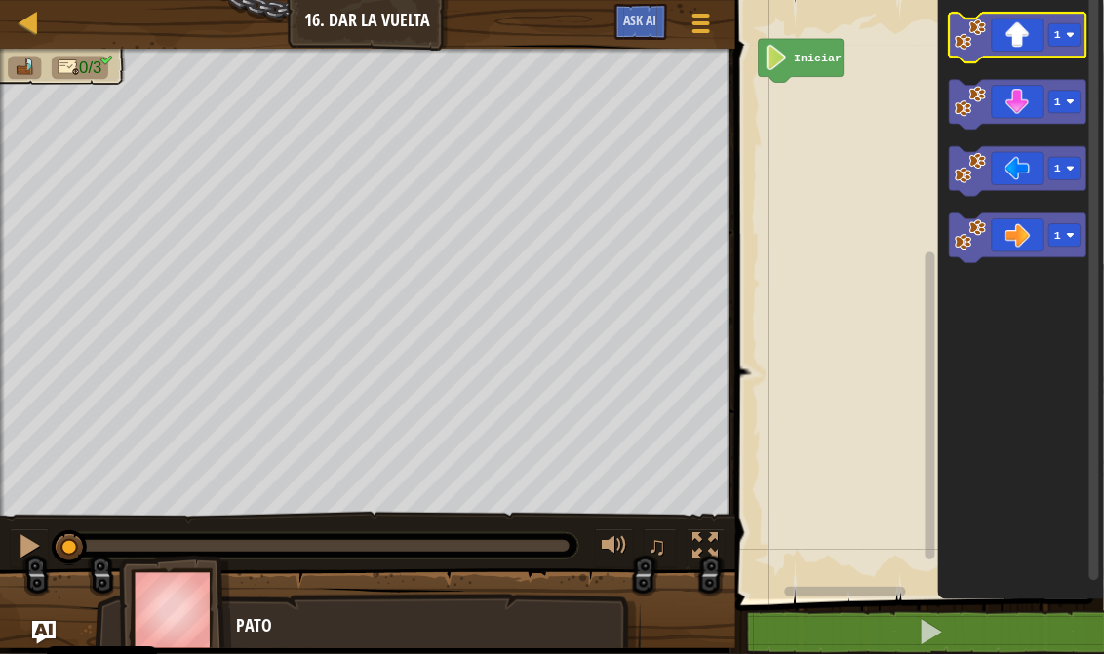
click at [999, 26] on icon "Espacio de trabajo de Blockly" at bounding box center [1017, 38] width 136 height 50
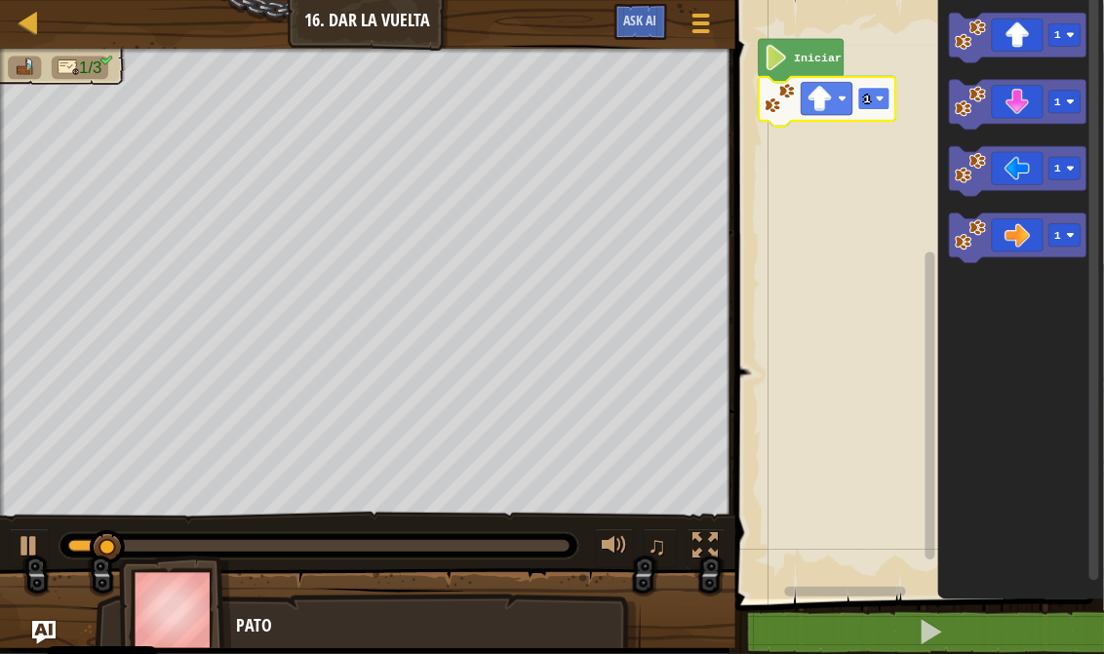
click at [867, 103] on text "1" at bounding box center [867, 99] width 7 height 13
click at [1024, 256] on icon "Espacio de trabajo de Blockly" at bounding box center [1017, 238] width 136 height 50
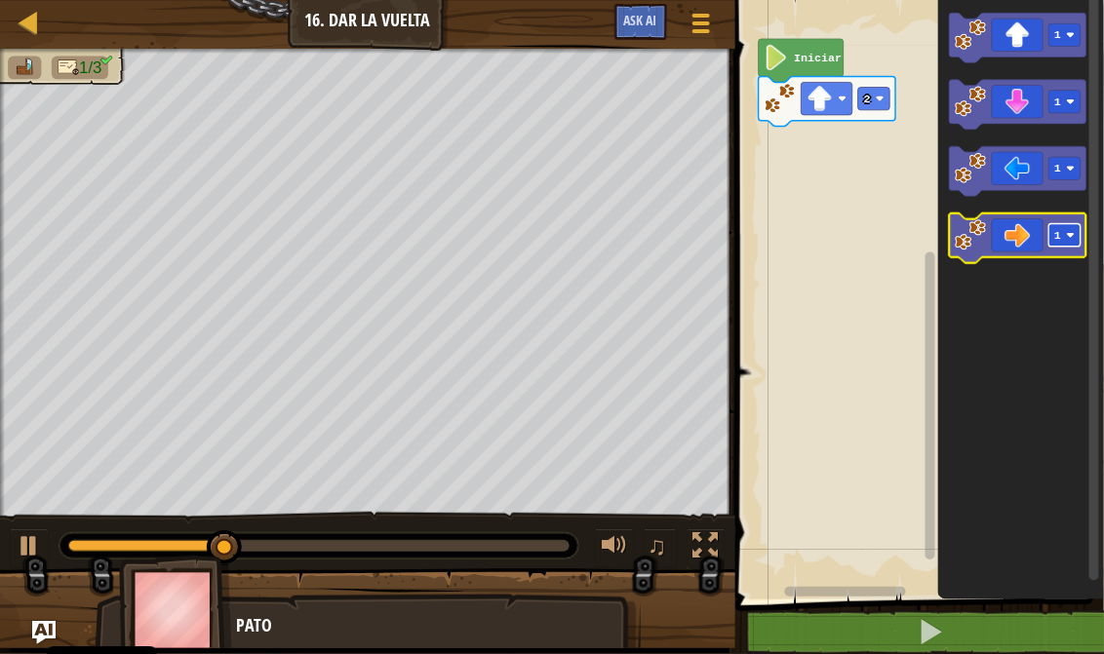
click at [1062, 247] on rect "Espacio de trabajo de Blockly" at bounding box center [1064, 235] width 32 height 22
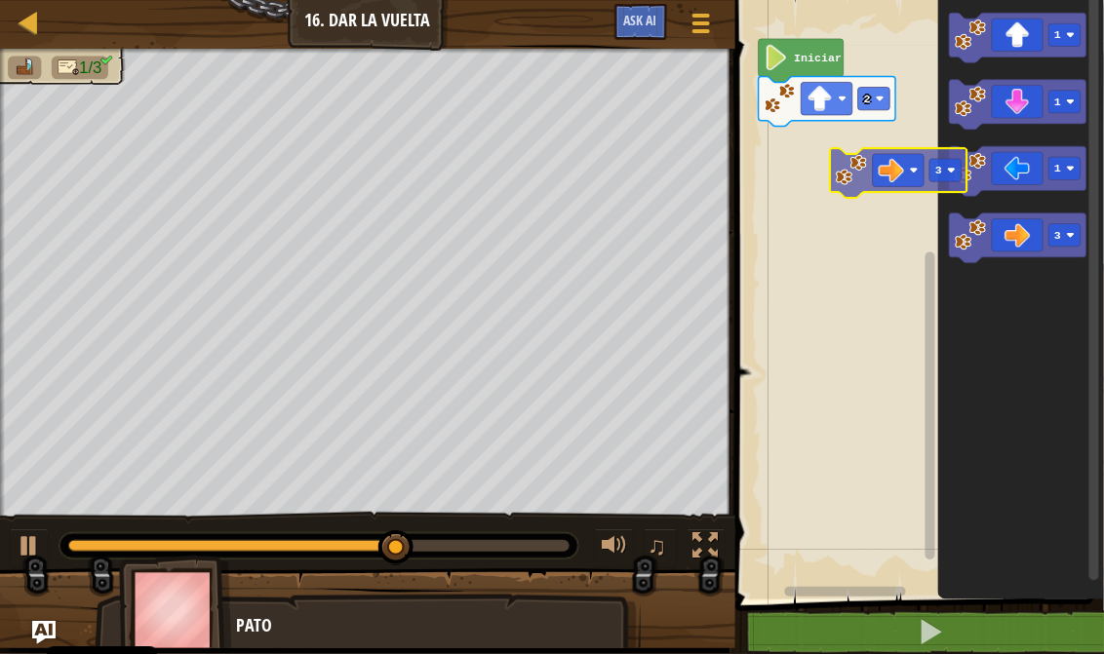
click at [861, 144] on div "Iniciar 2 1 1 1 3 3" at bounding box center [916, 294] width 374 height 609
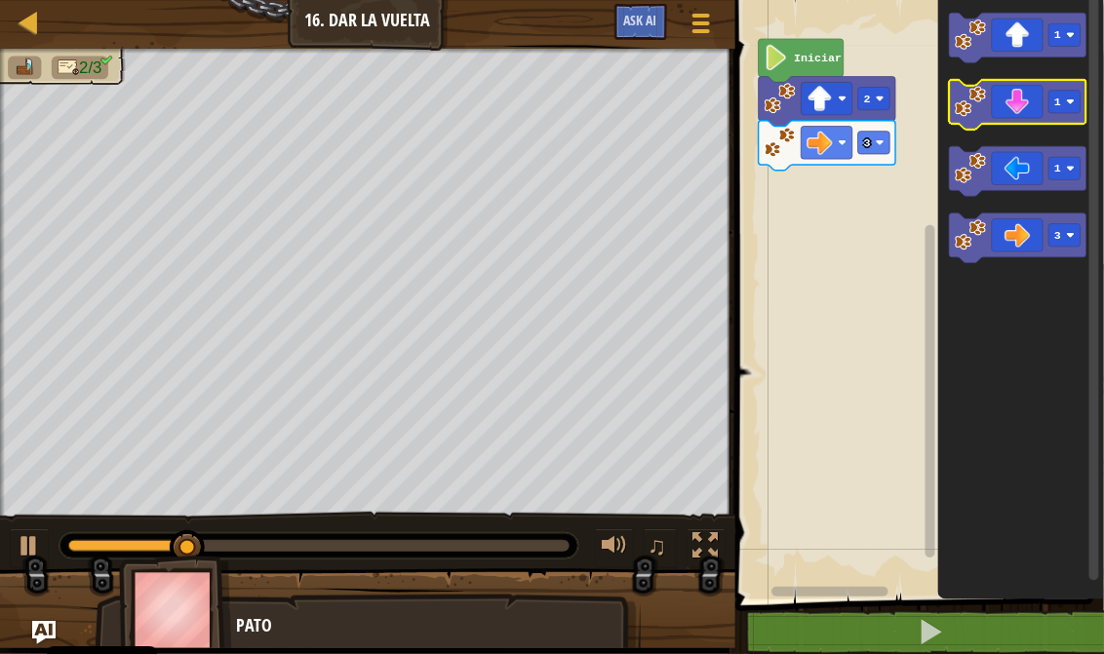
click at [1037, 113] on icon "Espacio de trabajo de Blockly" at bounding box center [1017, 105] width 136 height 50
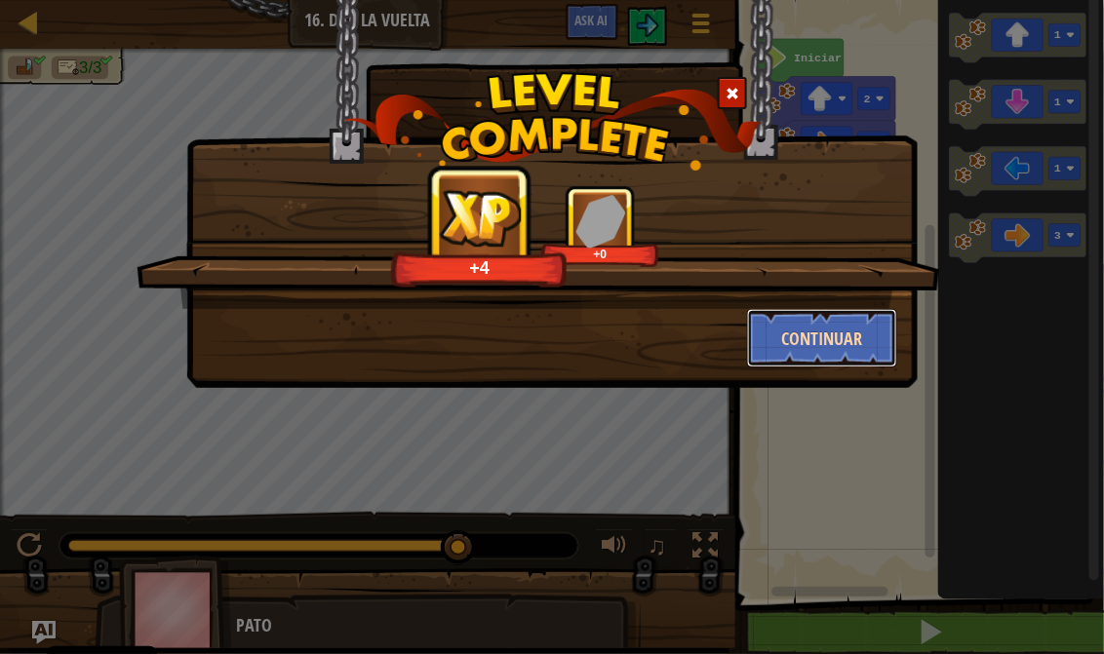
click at [848, 317] on button "Continuar" at bounding box center [822, 338] width 151 height 58
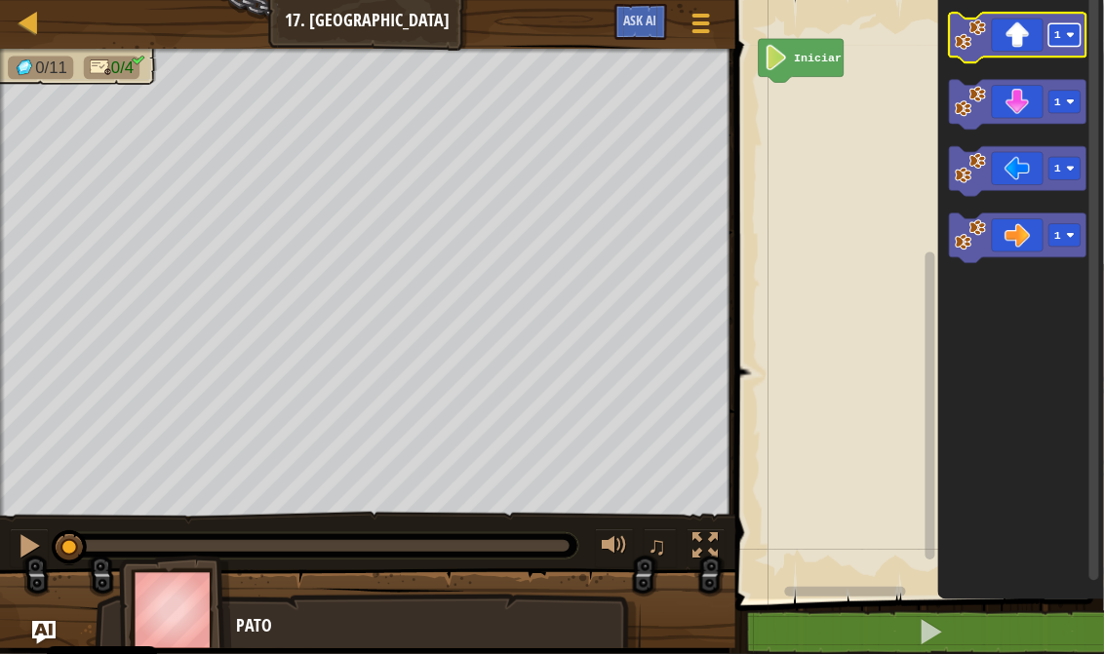
click at [1070, 43] on rect "Espacio de trabajo de Blockly" at bounding box center [1064, 34] width 32 height 22
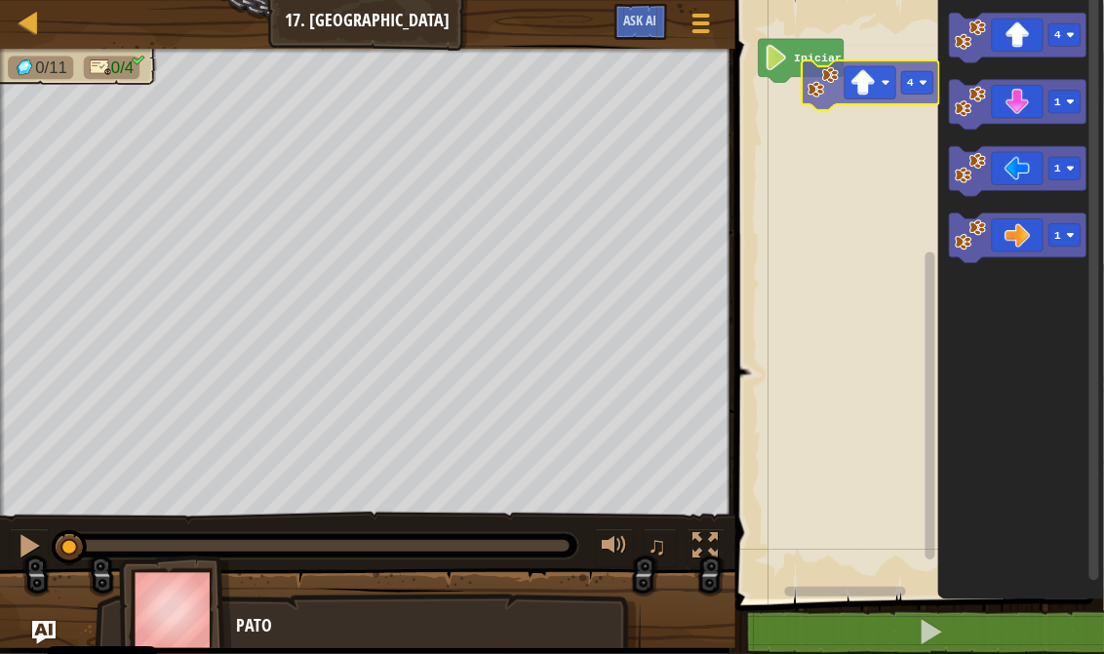
click at [873, 63] on div "Iniciar 4 1 1 1 4" at bounding box center [916, 294] width 374 height 609
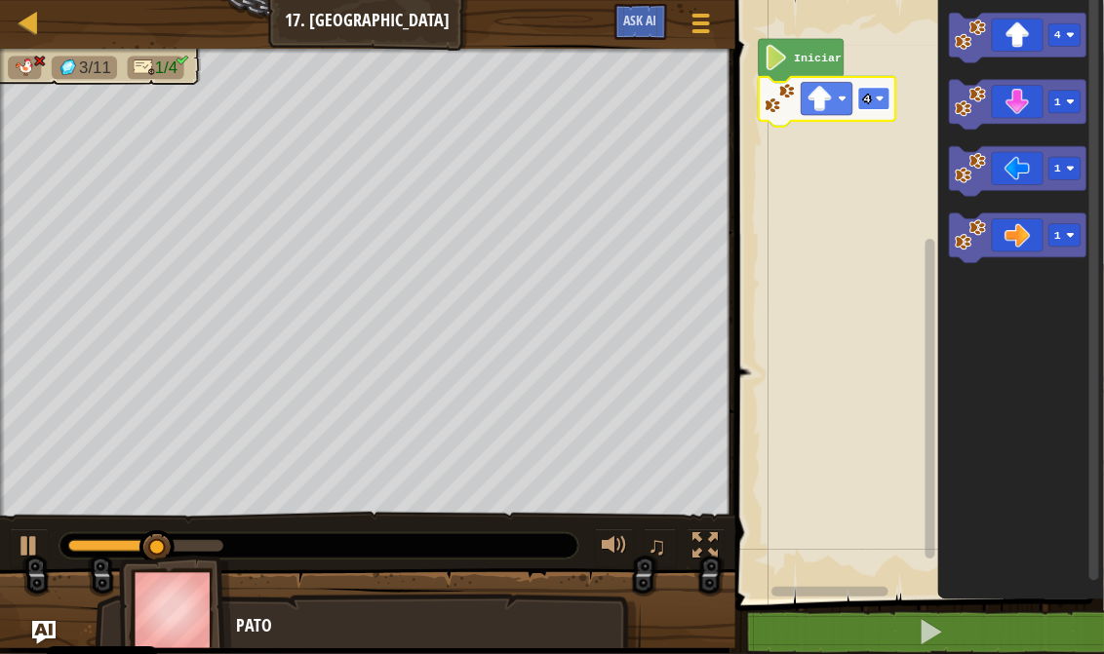
click at [880, 104] on rect "Espacio de trabajo de Blockly" at bounding box center [874, 99] width 32 height 22
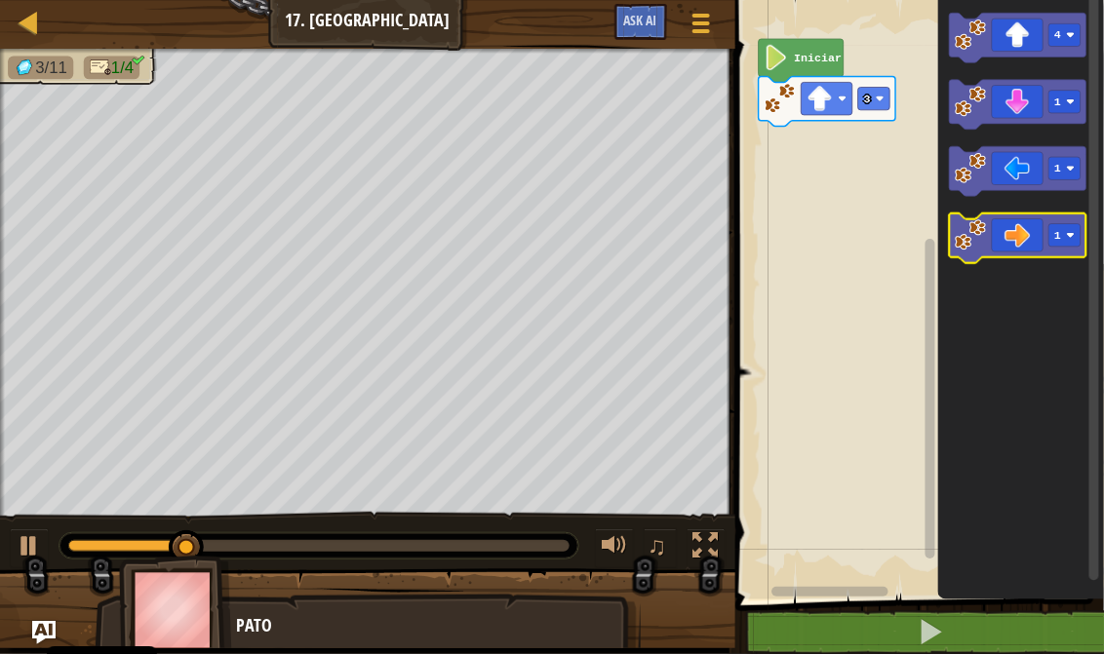
click at [1044, 224] on icon "Espacio de trabajo de Blockly" at bounding box center [1017, 238] width 136 height 50
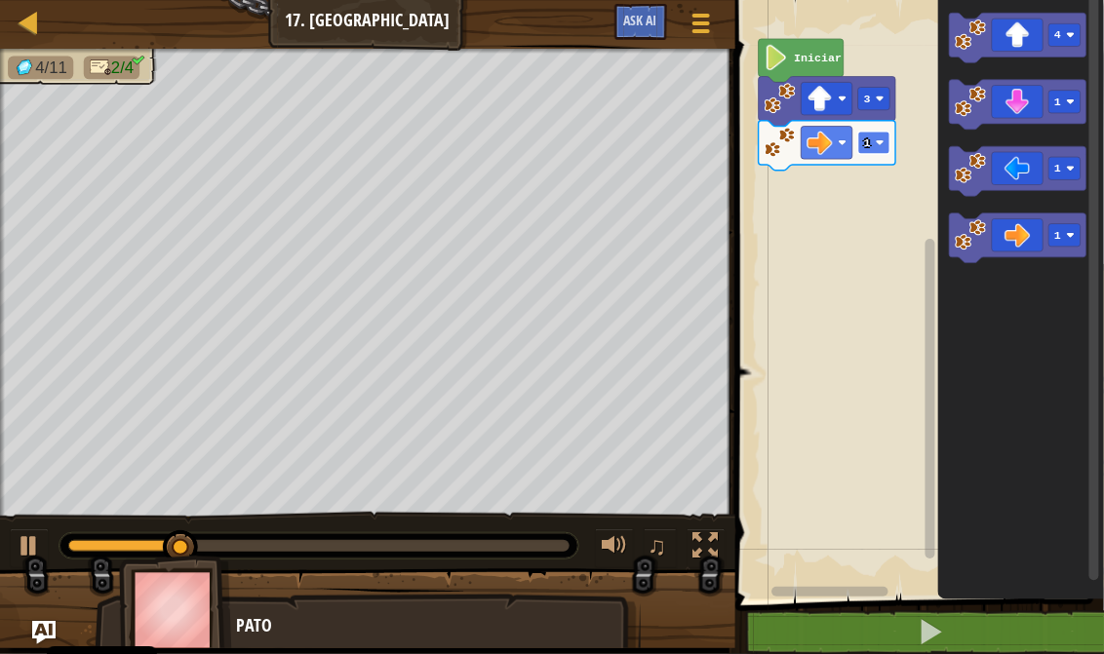
click at [881, 137] on rect "Espacio de trabajo de Blockly" at bounding box center [874, 143] width 32 height 22
click at [1030, 97] on icon "Espacio de trabajo de Blockly" at bounding box center [1017, 105] width 136 height 50
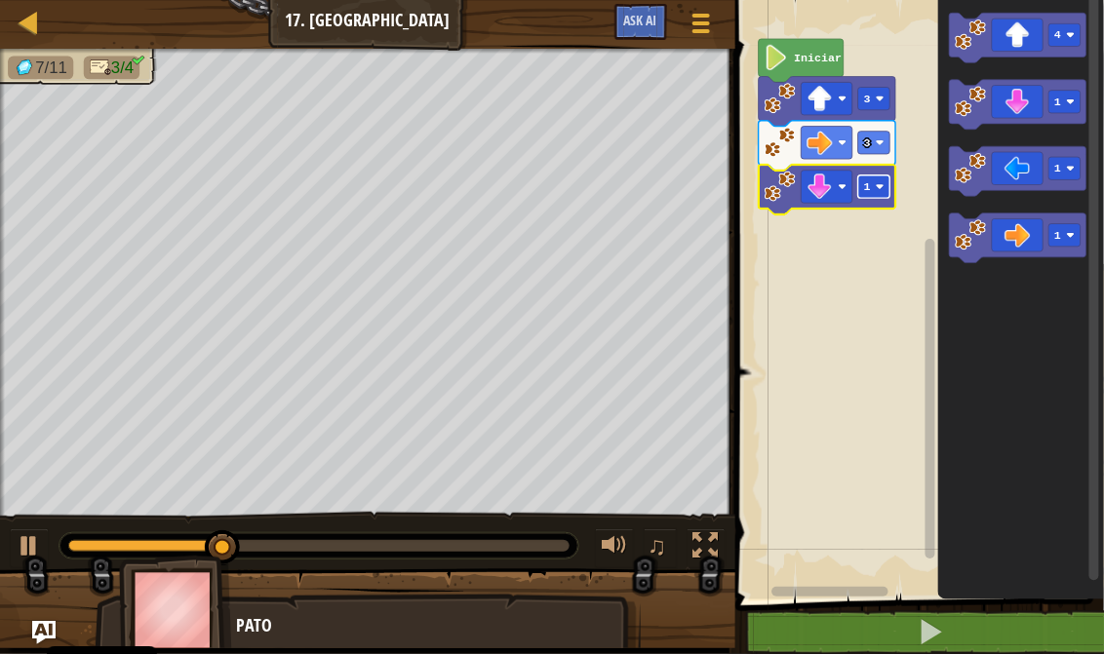
click at [879, 193] on rect "Espacio de trabajo de Blockly" at bounding box center [874, 186] width 32 height 22
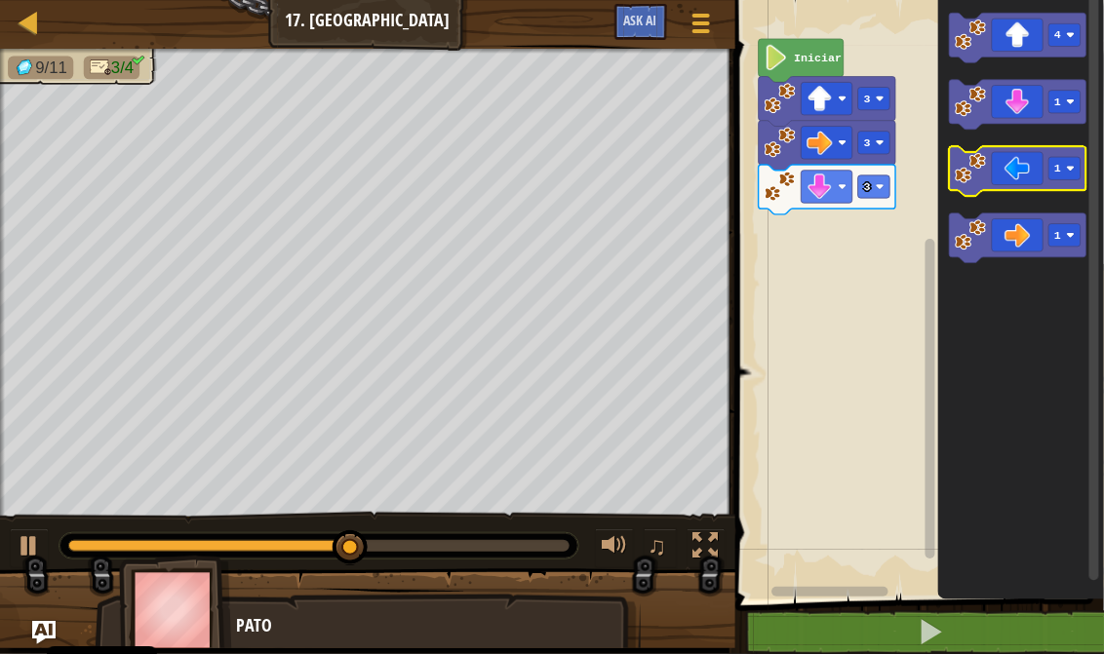
click at [1009, 168] on icon "Espacio de trabajo de Blockly" at bounding box center [1017, 171] width 136 height 50
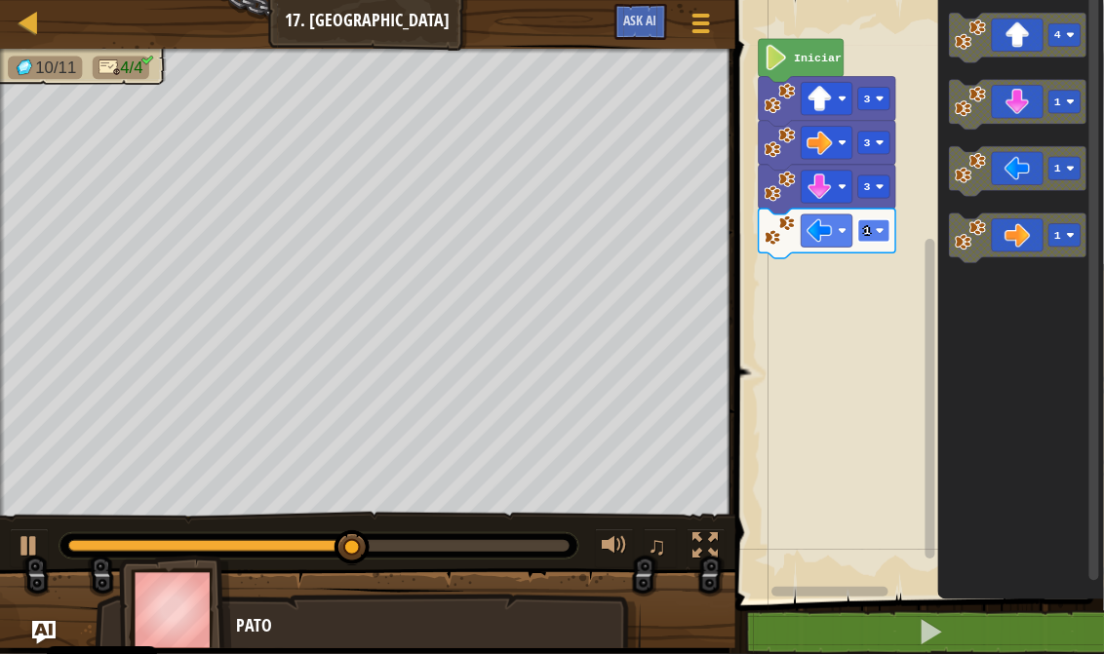
click at [873, 234] on rect "Espacio de trabajo de Blockly" at bounding box center [874, 230] width 32 height 22
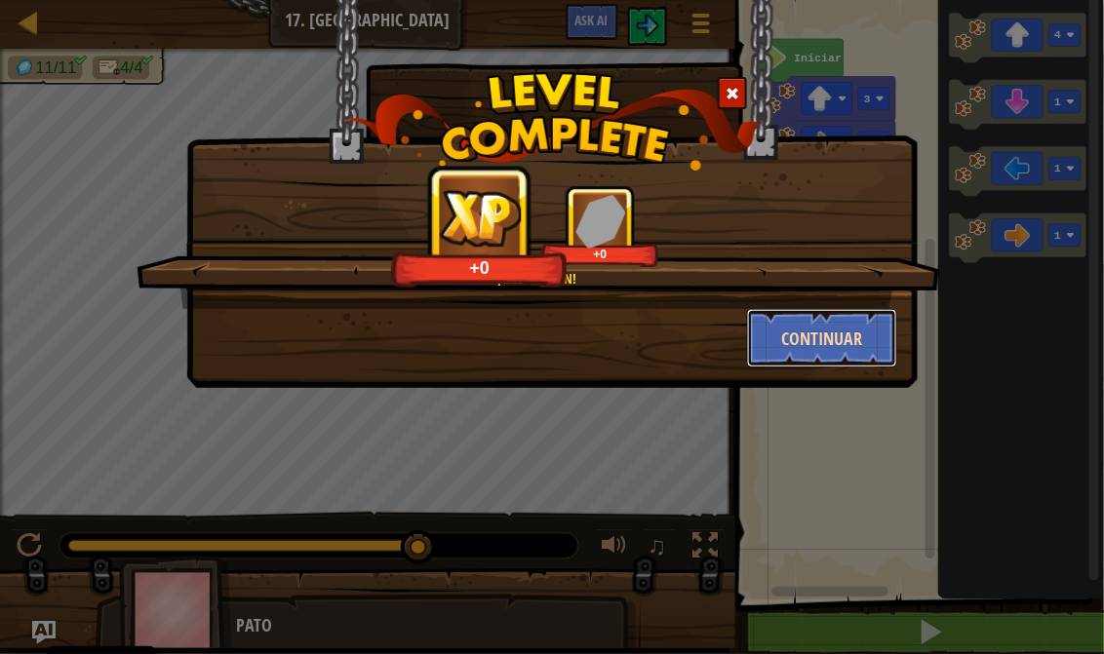
click at [811, 338] on button "Continuar" at bounding box center [822, 338] width 151 height 58
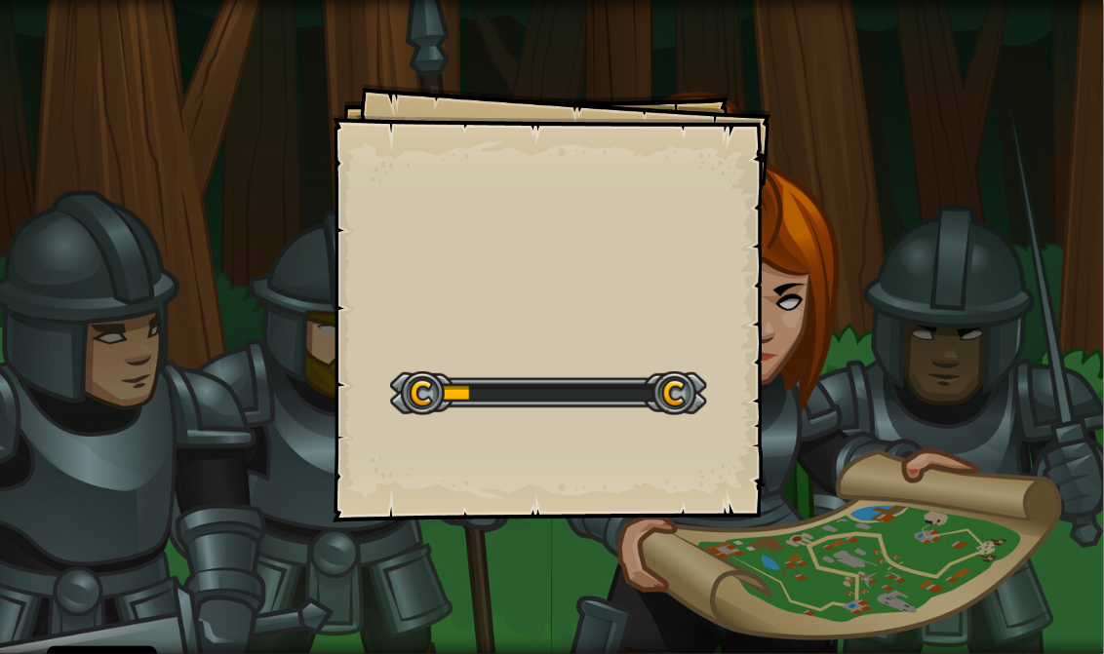
click at [811, 338] on div "Goals Start Level Error al cargar desde el servidor. Intenta refrescar la págin…" at bounding box center [552, 327] width 1104 height 654
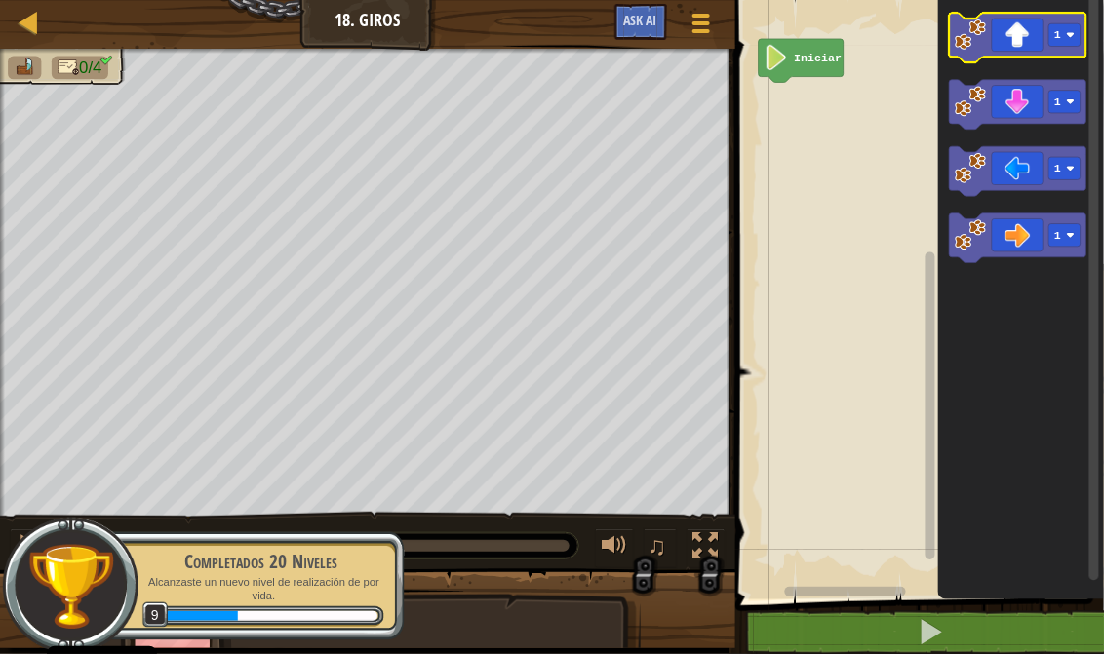
click at [1046, 31] on icon "Espacio de trabajo de Blockly" at bounding box center [1017, 38] width 136 height 50
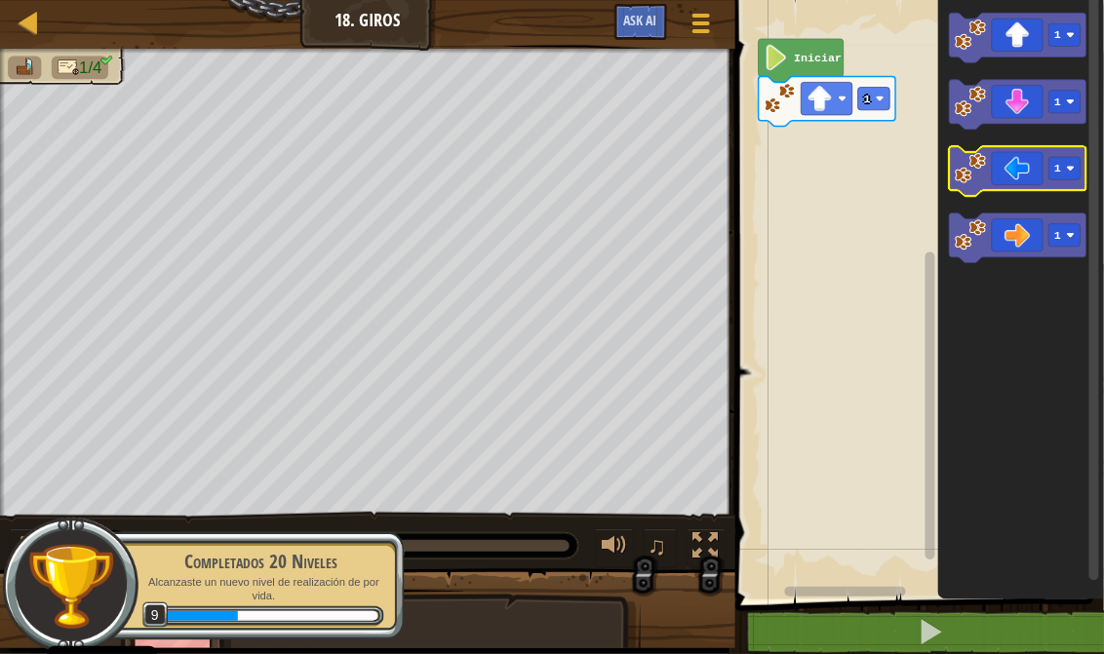
click at [1028, 174] on icon "Espacio de trabajo de Blockly" at bounding box center [1017, 171] width 136 height 50
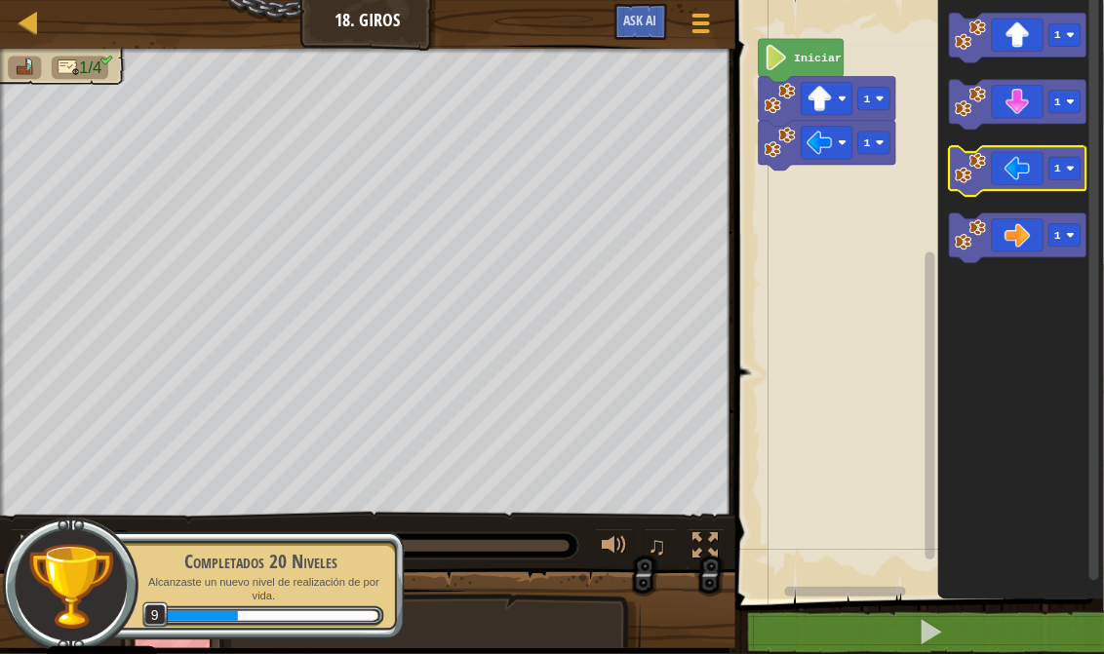
click at [1028, 174] on icon "Espacio de trabajo de Blockly" at bounding box center [1017, 171] width 136 height 50
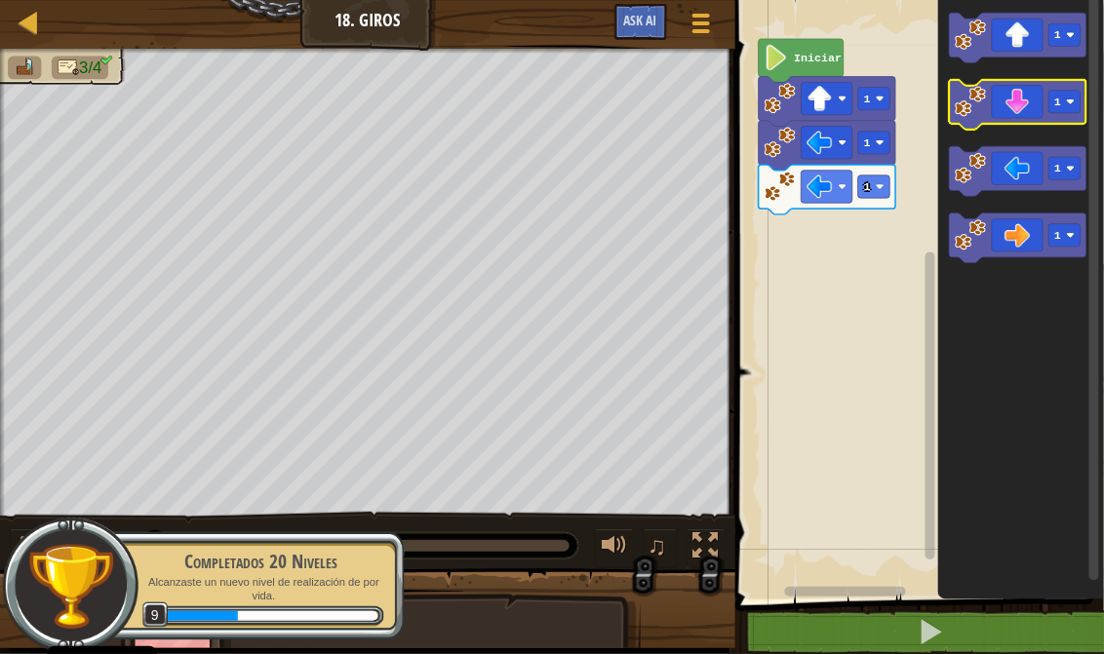
click at [1018, 114] on icon "Espacio de trabajo de Blockly" at bounding box center [1017, 105] width 136 height 50
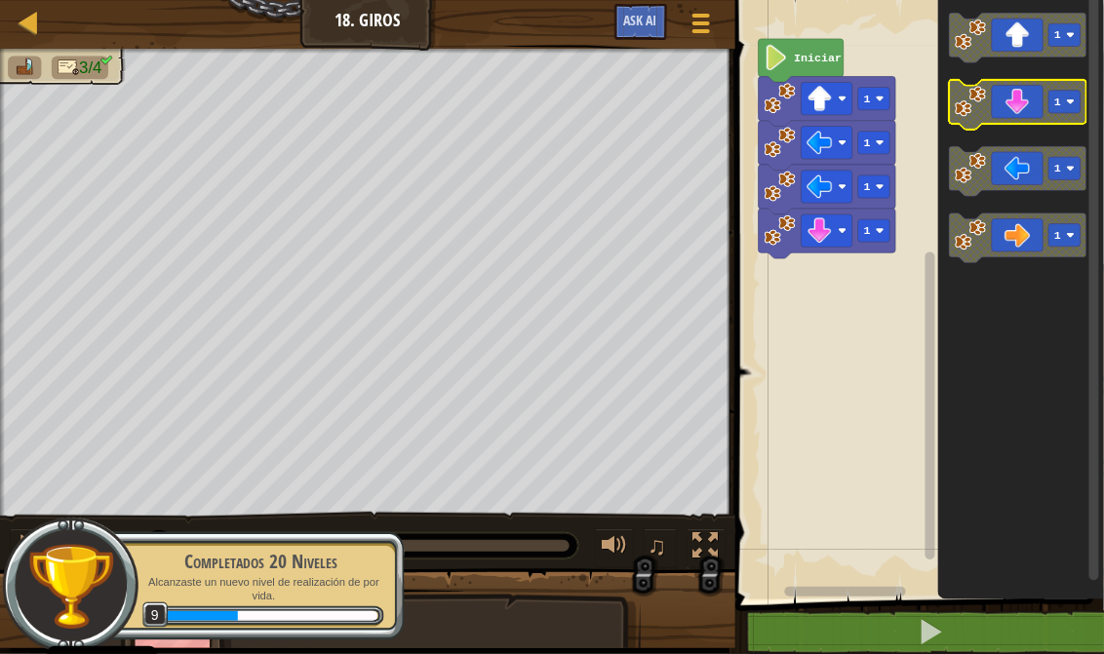
click at [1018, 114] on icon "Espacio de trabajo de Blockly" at bounding box center [1017, 105] width 136 height 50
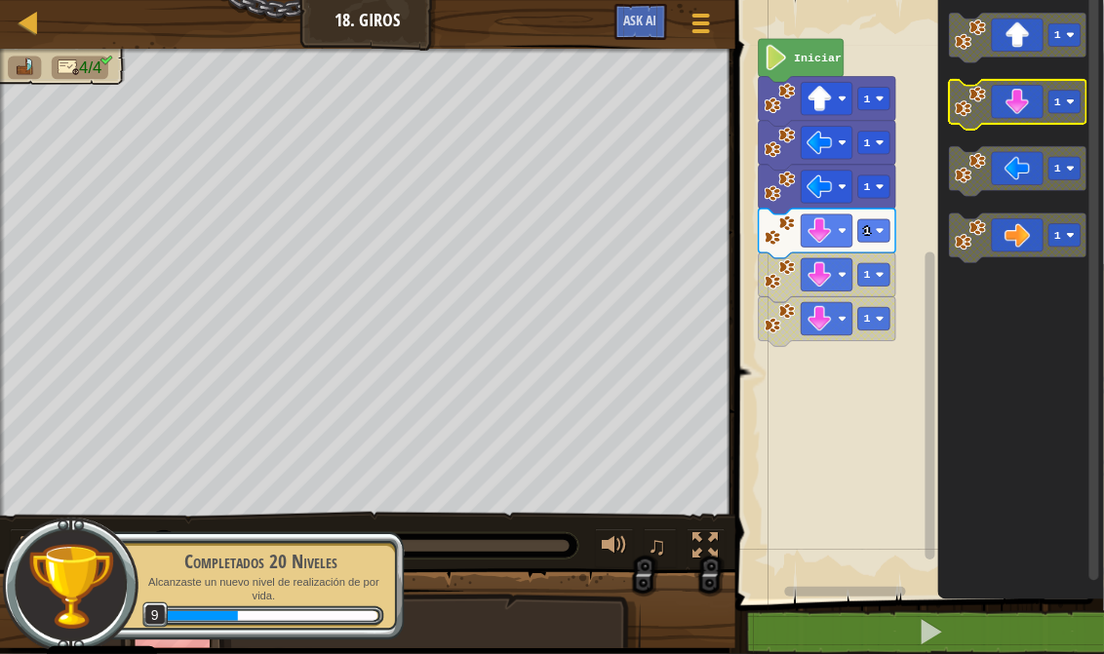
click at [1018, 115] on icon "Espacio de trabajo de Blockly" at bounding box center [1017, 105] width 136 height 50
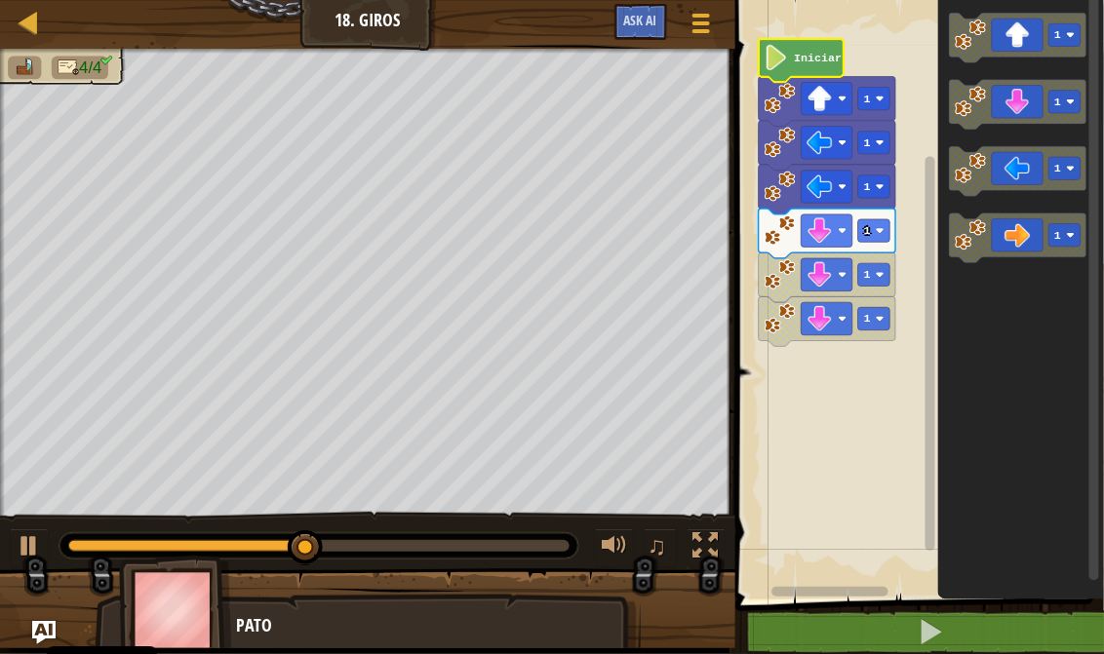
click at [838, 62] on icon "Espacio de trabajo de Blockly" at bounding box center [800, 60] width 85 height 43
click at [815, 59] on text "Iniciar" at bounding box center [818, 58] width 48 height 13
click at [815, 60] on text "Iniciar" at bounding box center [818, 58] width 48 height 13
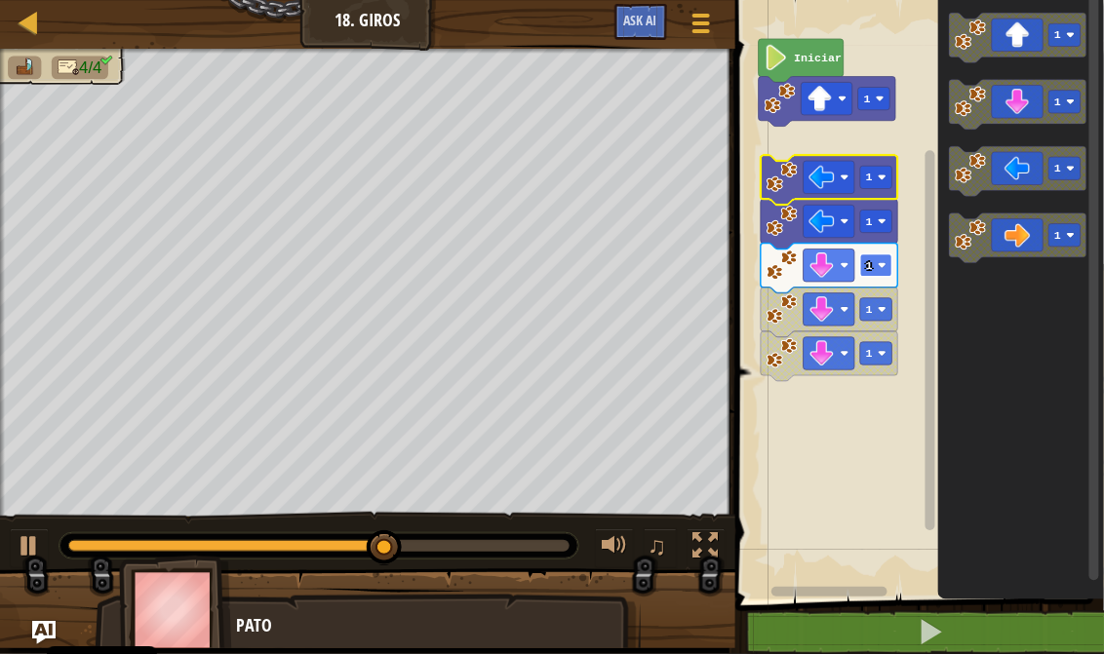
click at [878, 273] on rect "Espacio de trabajo de Blockly" at bounding box center [876, 265] width 32 height 22
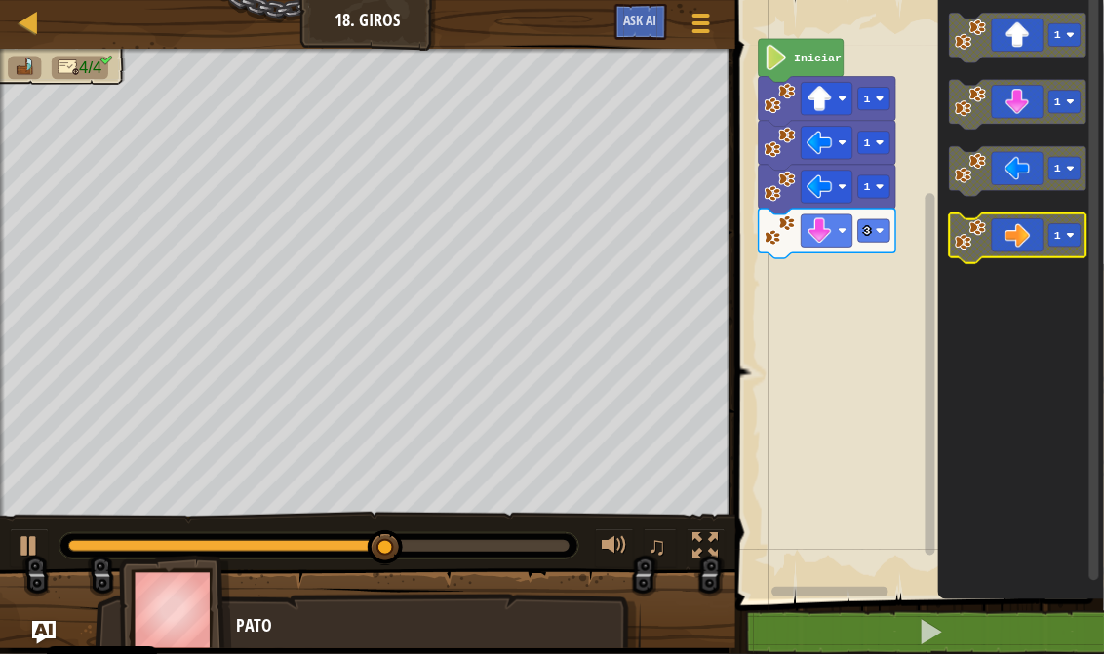
click at [1028, 230] on icon "Espacio de trabajo de Blockly" at bounding box center [1017, 238] width 136 height 50
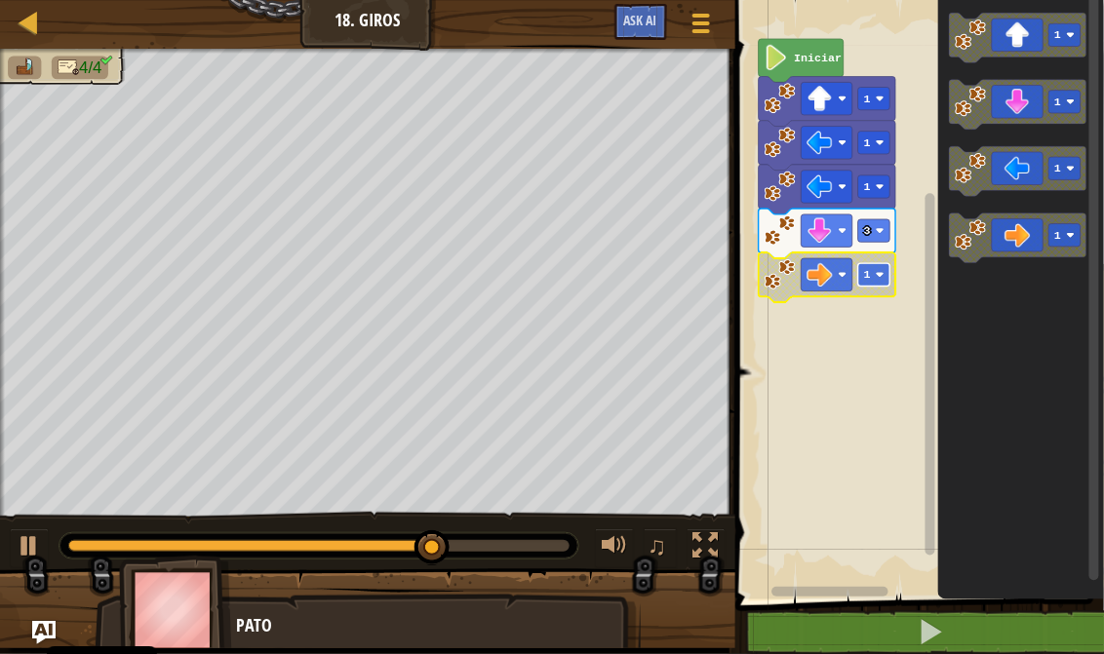
click at [875, 264] on rect "Espacio de trabajo de Blockly" at bounding box center [874, 274] width 32 height 22
click at [868, 283] on rect "Espacio de trabajo de Blockly" at bounding box center [874, 274] width 32 height 22
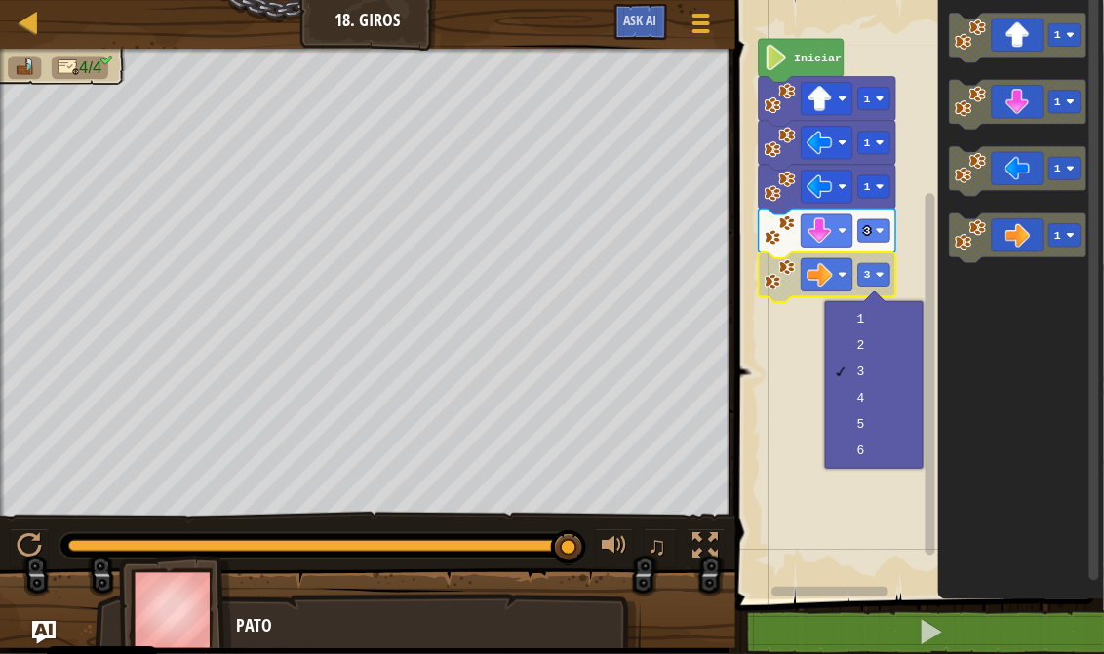
click at [873, 609] on span at bounding box center [921, 273] width 384 height 679
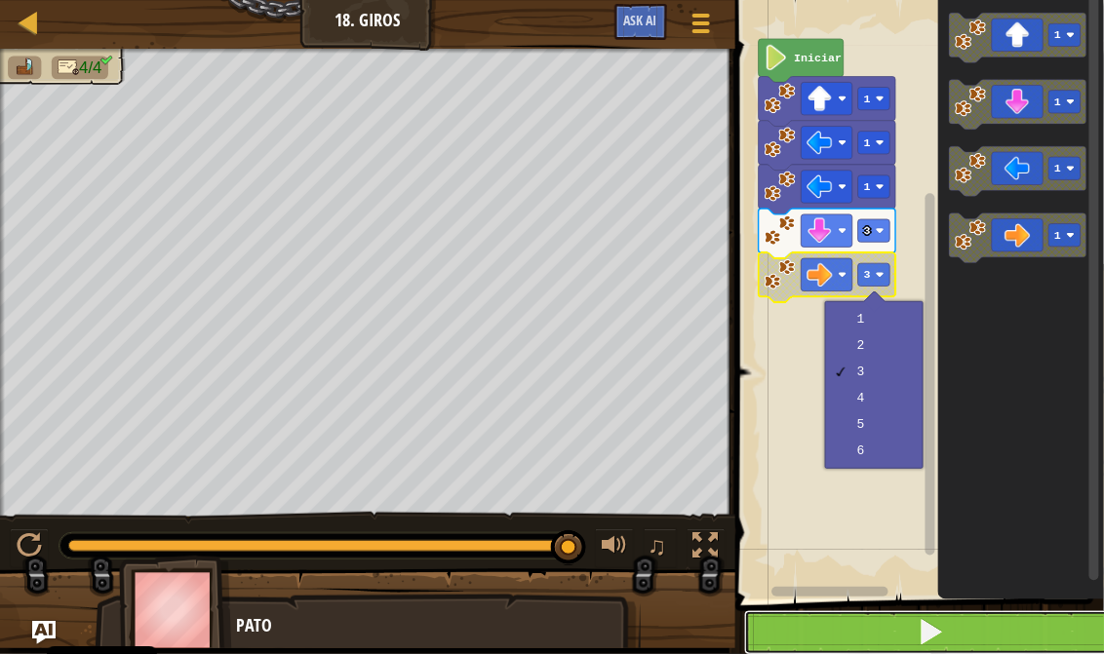
click at [876, 626] on button at bounding box center [931, 632] width 374 height 45
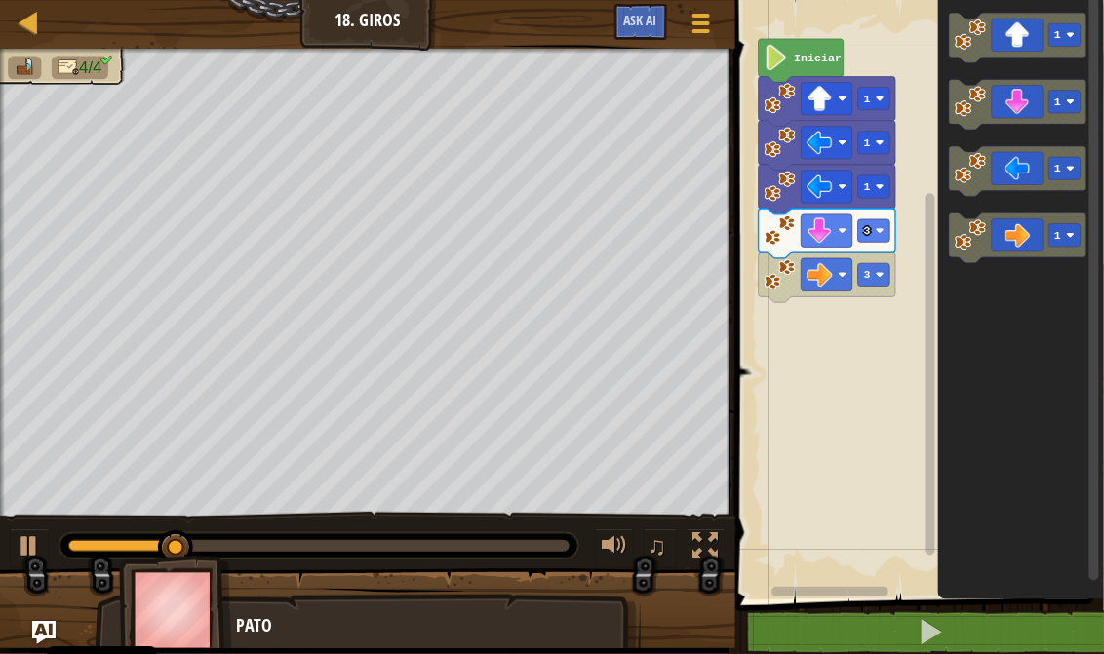
click at [1015, 131] on icon "1 1 1 1" at bounding box center [1021, 294] width 166 height 609
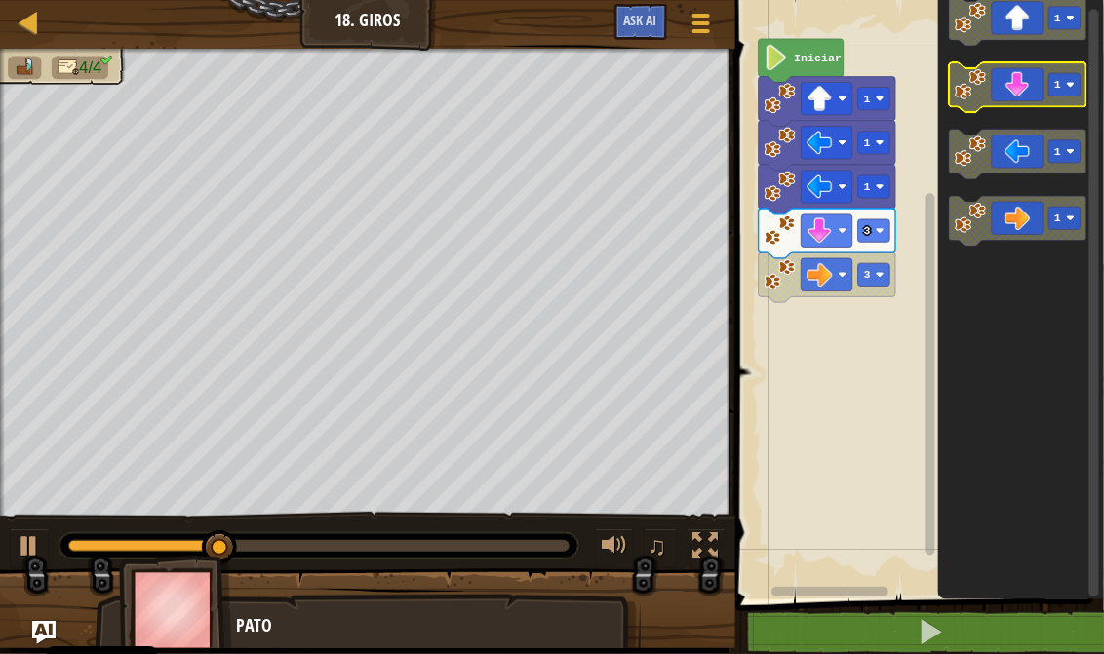
click at [1043, 79] on icon "Espacio de trabajo de Blockly" at bounding box center [1017, 87] width 136 height 50
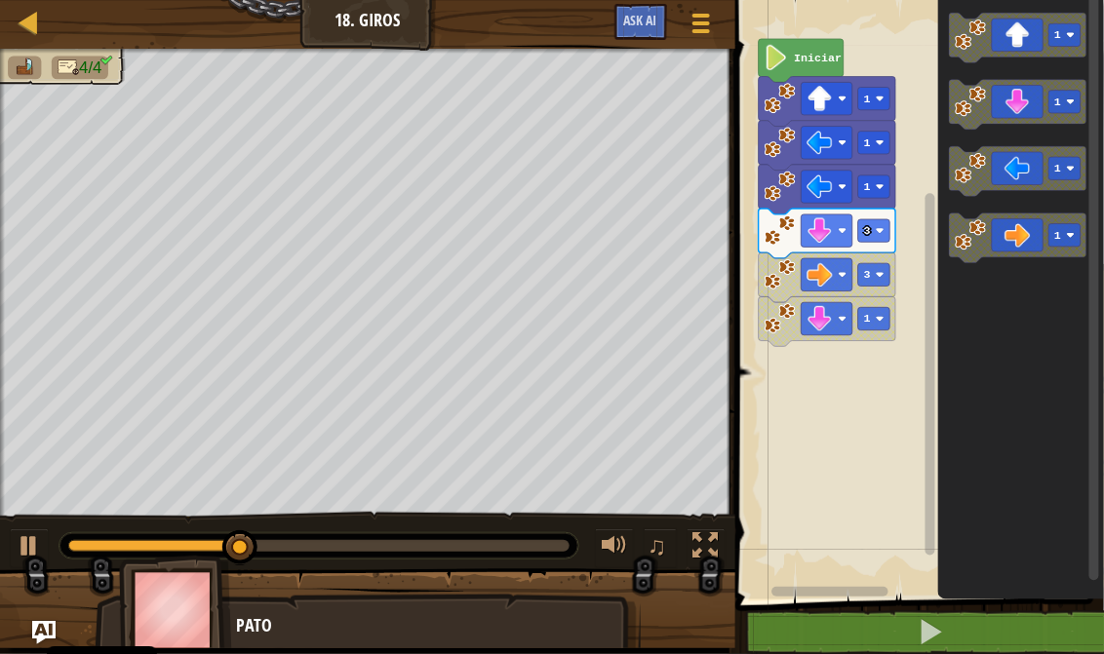
click at [915, 194] on div "Iniciar 1 1 1 3 3 1 1 1 1 1" at bounding box center [916, 294] width 374 height 609
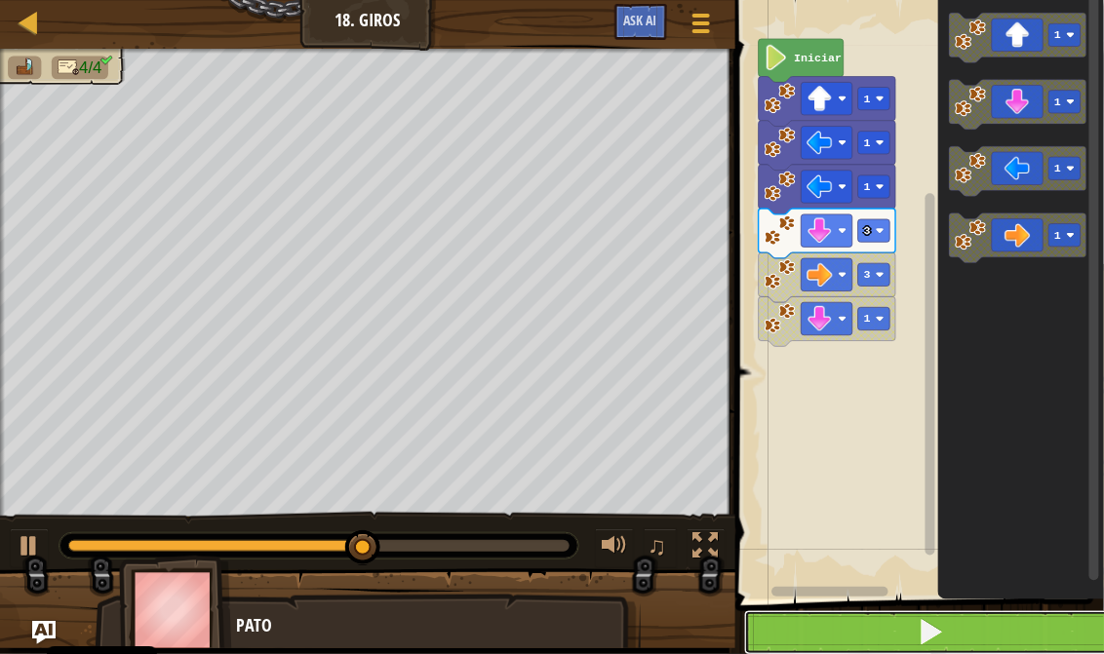
click at [879, 615] on button at bounding box center [931, 632] width 374 height 45
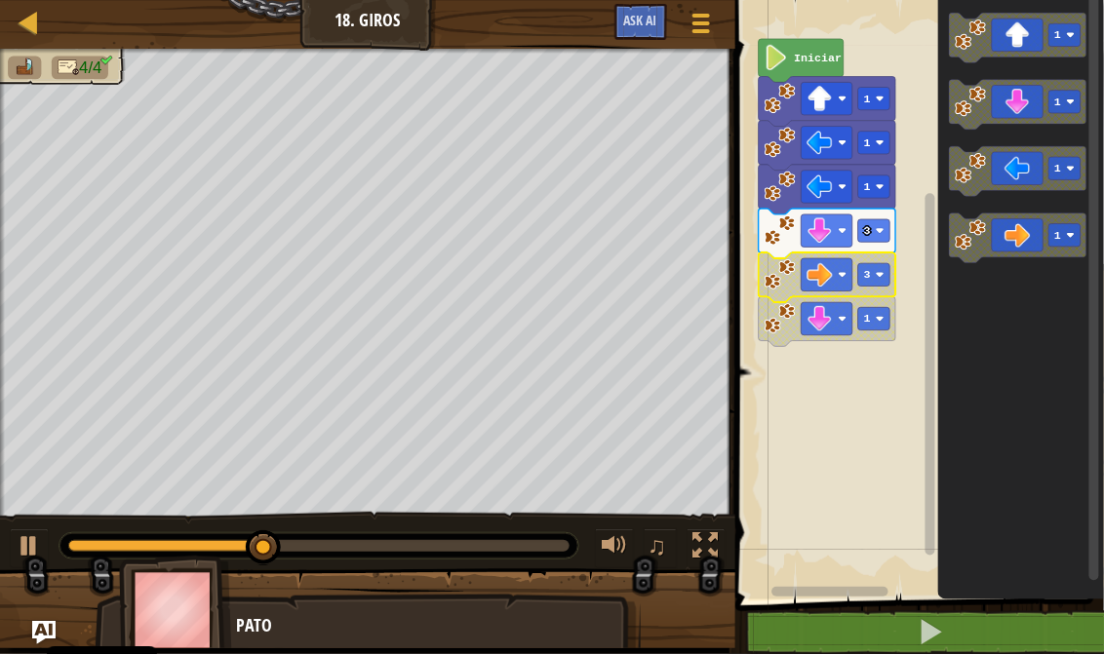
click at [770, 267] on image "Espacio de trabajo de Blockly" at bounding box center [778, 274] width 31 height 31
click at [793, 291] on icon "Espacio de trabajo de Blockly" at bounding box center [826, 277] width 136 height 50
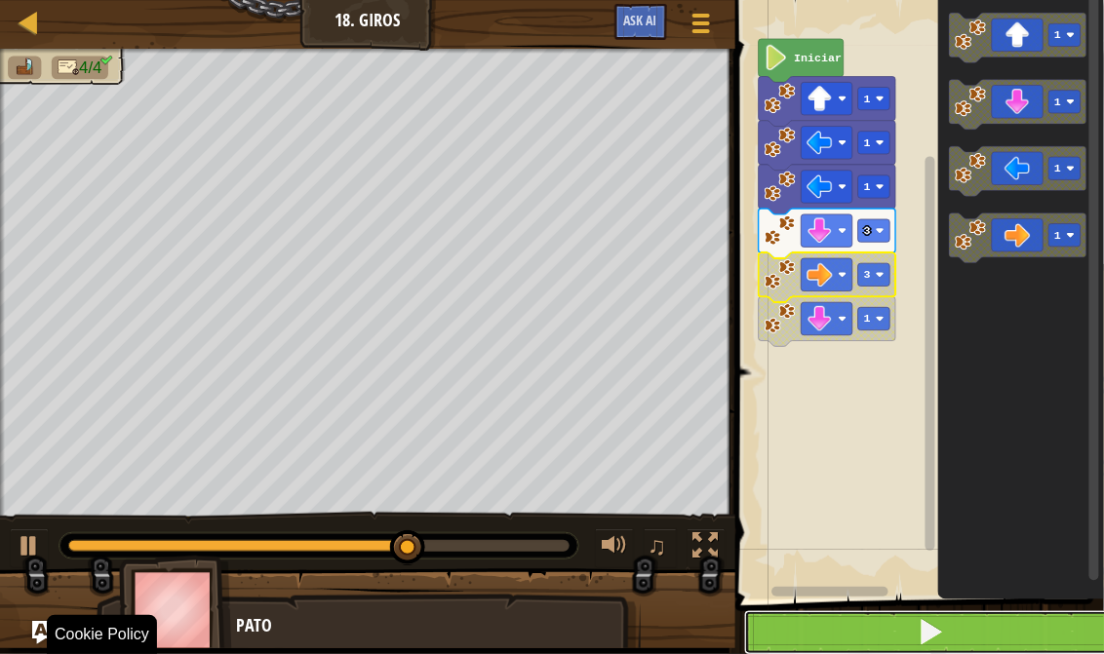
click at [884, 653] on button at bounding box center [931, 632] width 374 height 45
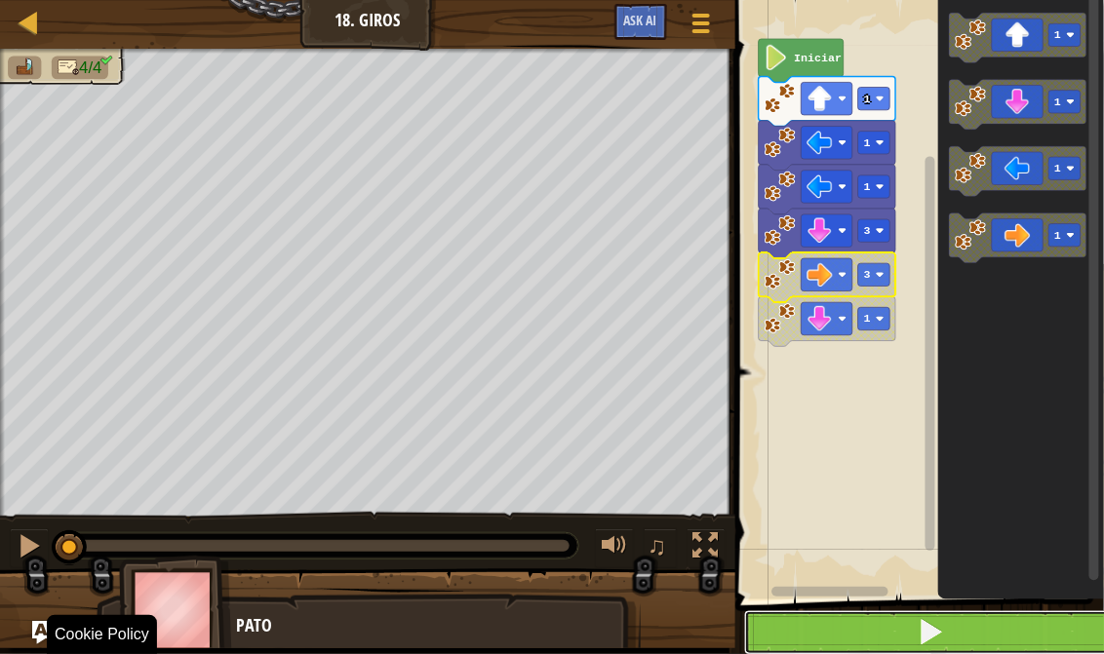
click at [884, 643] on button at bounding box center [931, 632] width 374 height 45
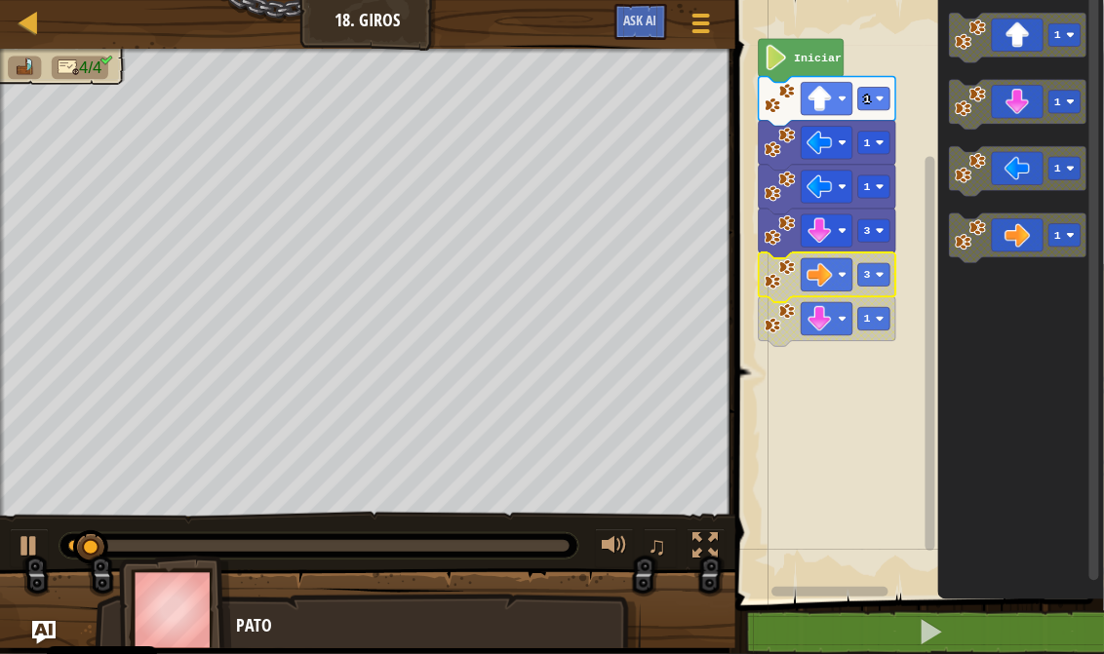
click at [798, 13] on rect "Espacio de trabajo de Blockly" at bounding box center [916, 294] width 374 height 609
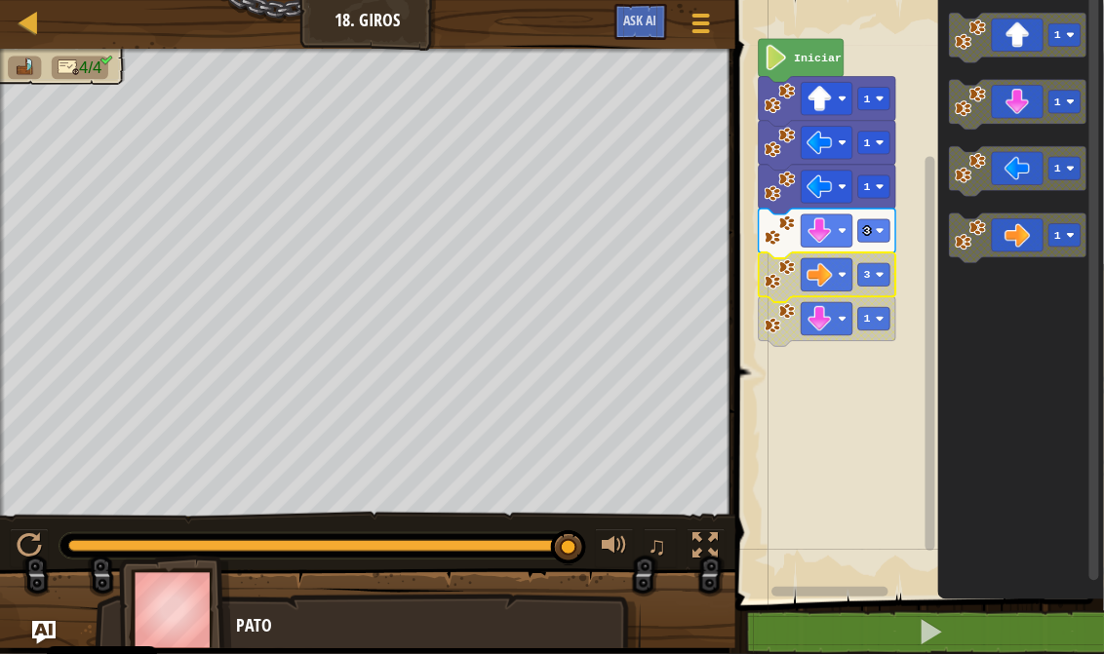
click at [788, 288] on image "Espacio de trabajo de Blockly" at bounding box center [778, 274] width 31 height 31
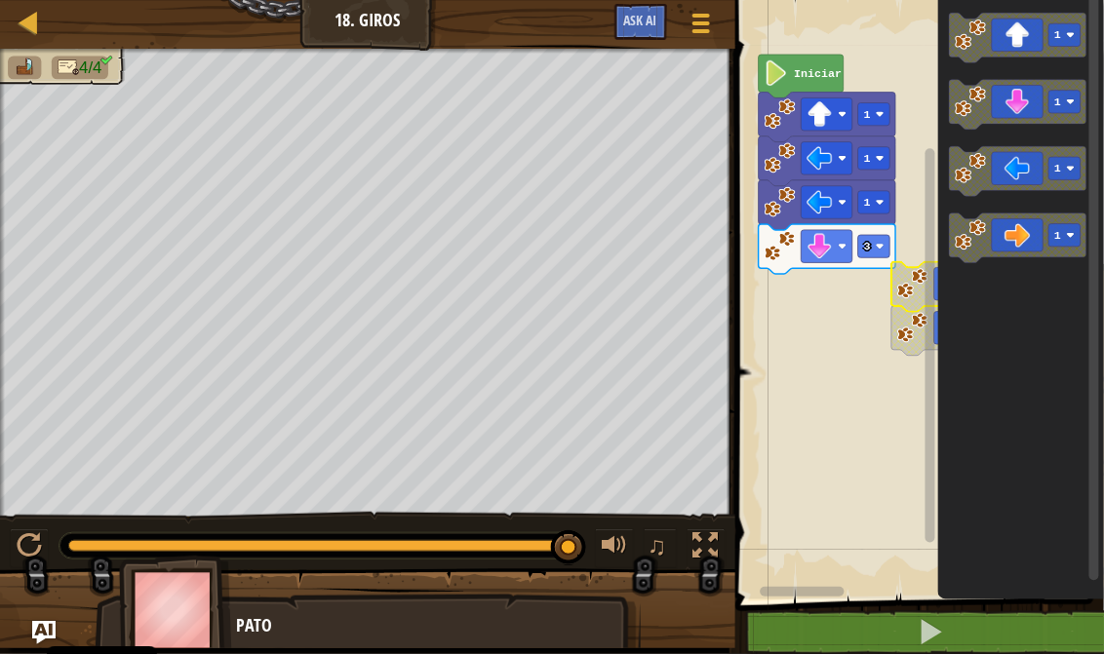
click at [1103, 0] on html "Cookie Policy CodeCombat usa algunas cookies esenciales y no esenciales. Privac…" at bounding box center [552, 0] width 1104 height 0
click at [928, 316] on div "Iniciar 1 1 1 3 3 1 1 1 1 1" at bounding box center [916, 294] width 374 height 609
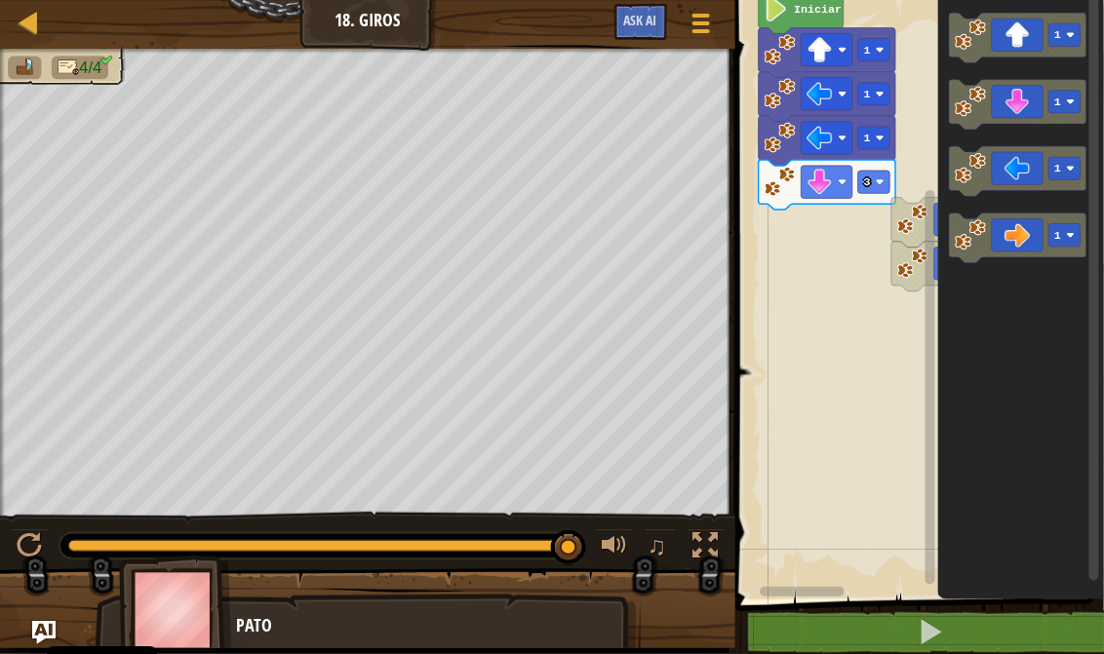
click at [911, 372] on div "Iniciar 1 1 1 3 3 1 1 1 1 1" at bounding box center [916, 294] width 374 height 609
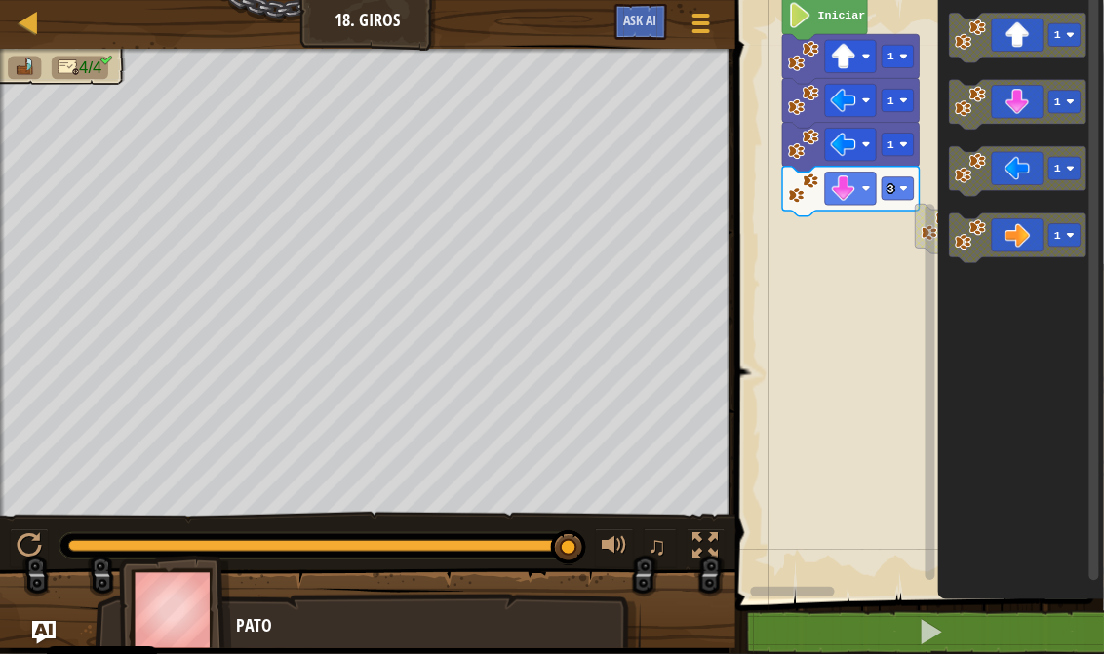
click at [936, 220] on div "Iniciar 1 1 1 3 3 1 1 1 1" at bounding box center [916, 294] width 374 height 609
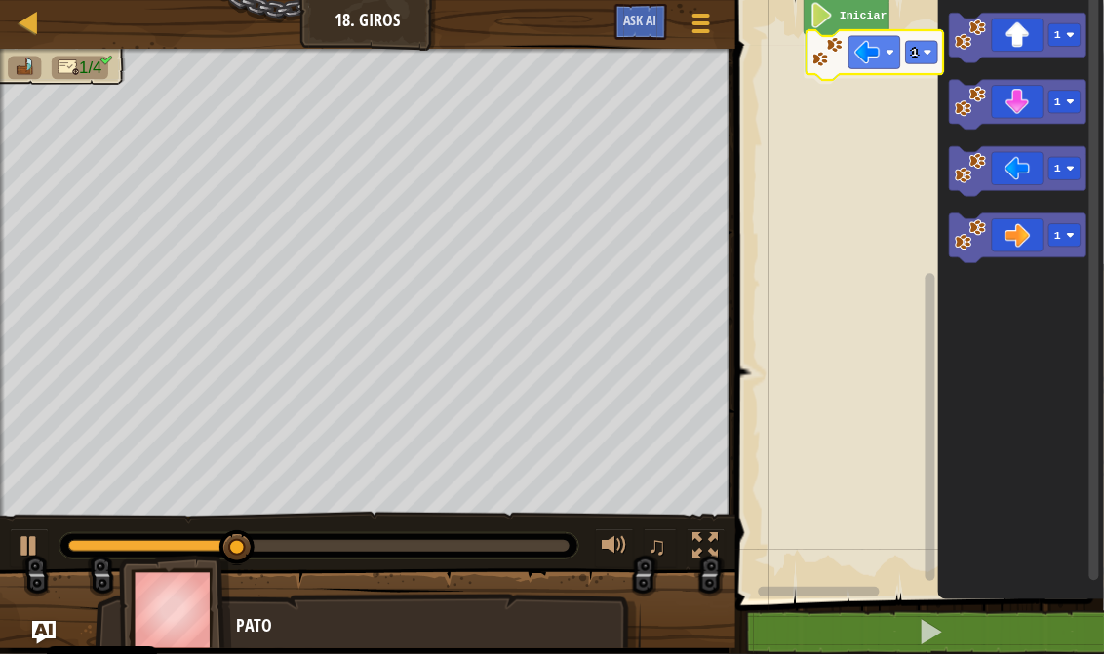
click at [885, 62] on div "Iniciar 1 1 1 1 1 1" at bounding box center [916, 294] width 374 height 609
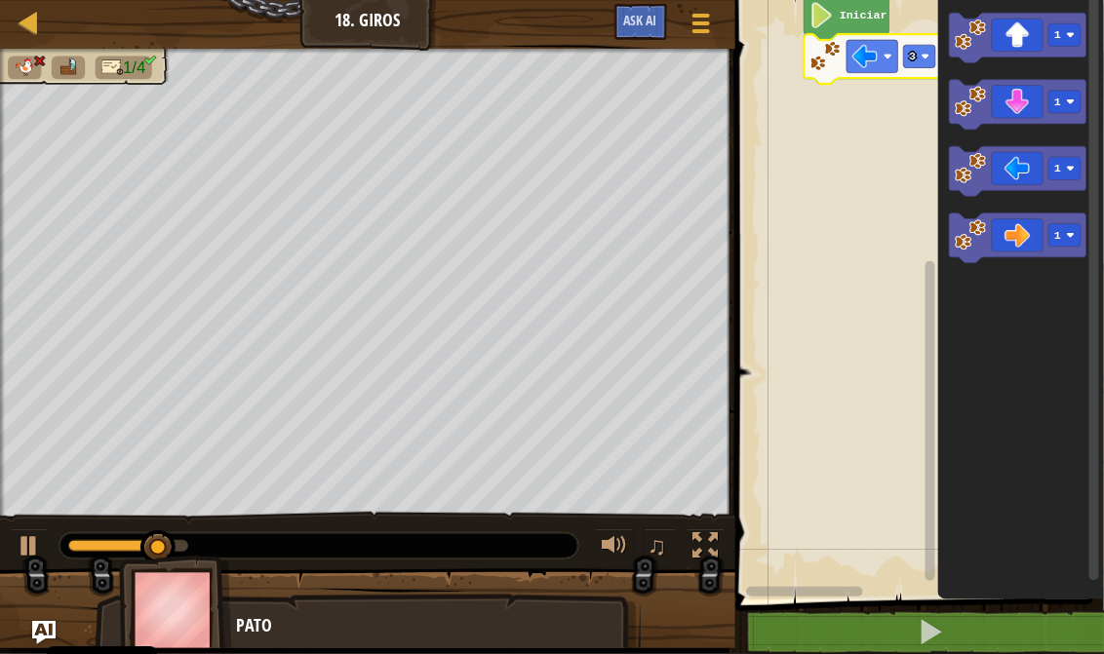
click at [913, 69] on icon "Espacio de trabajo de Blockly" at bounding box center [871, 59] width 136 height 50
click at [915, 68] on icon "Espacio de trabajo de Blockly" at bounding box center [871, 59] width 136 height 50
click at [918, 61] on rect "Espacio de trabajo de Blockly" at bounding box center [919, 56] width 32 height 22
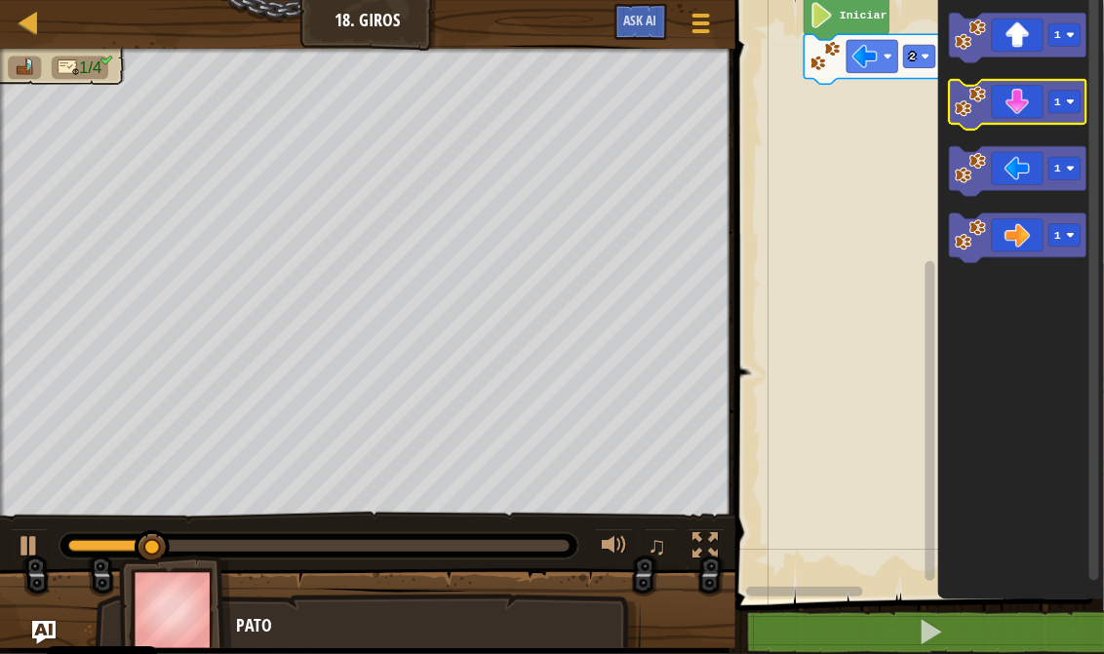
click at [1035, 102] on icon "Espacio de trabajo de Blockly" at bounding box center [1017, 105] width 136 height 50
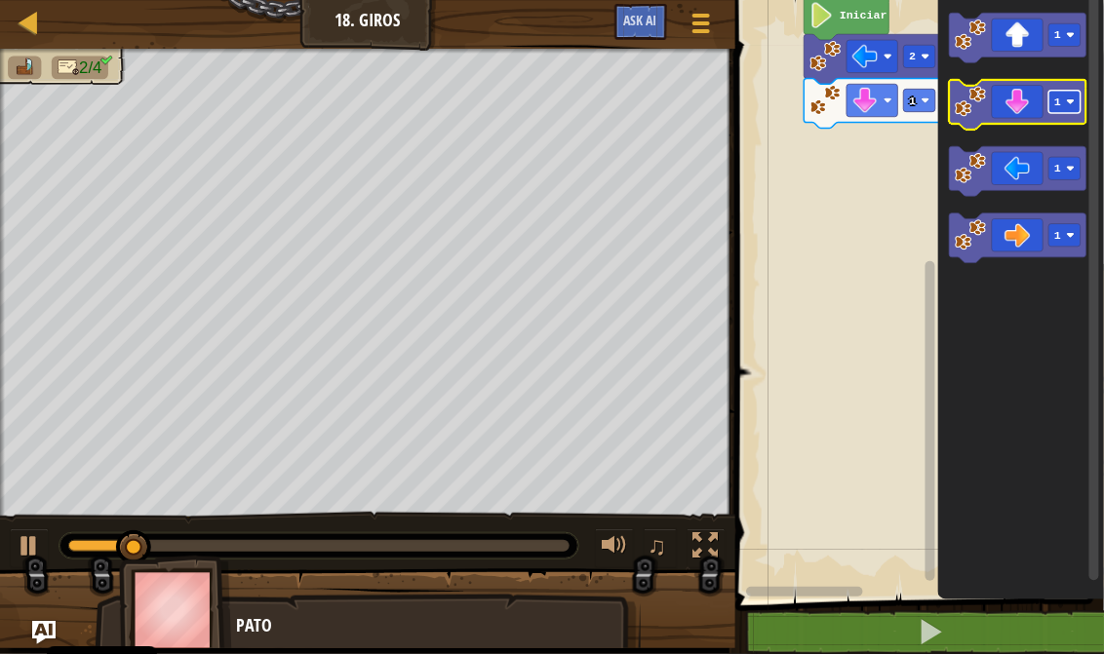
click at [1058, 111] on rect "Espacio de trabajo de Blockly" at bounding box center [1064, 102] width 32 height 22
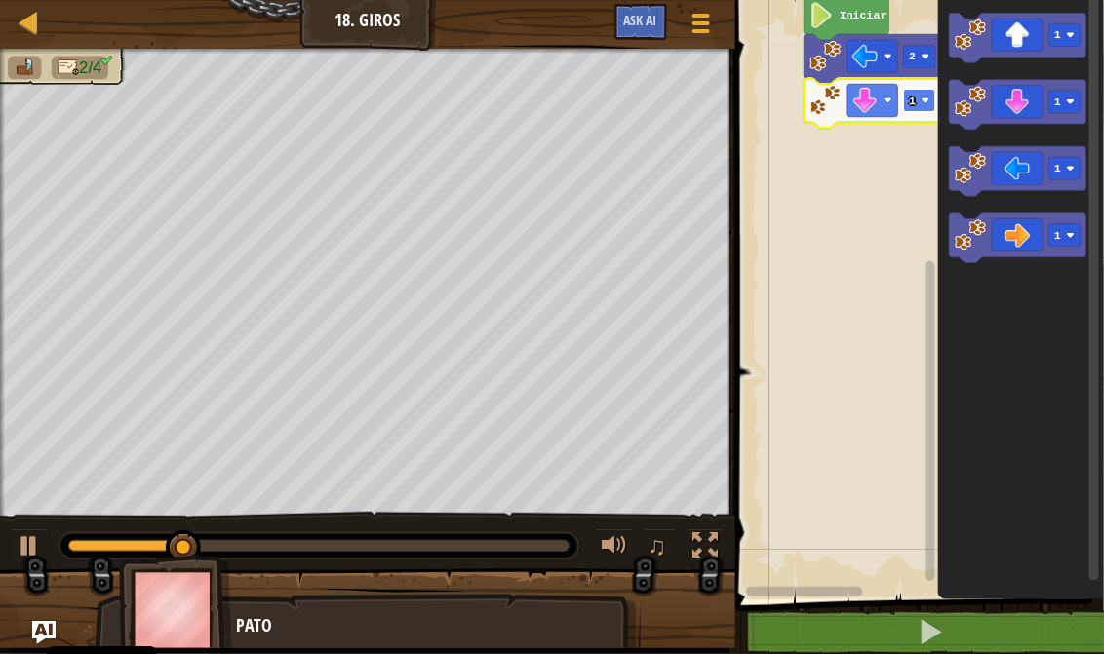
click at [911, 102] on text "1" at bounding box center [912, 101] width 7 height 13
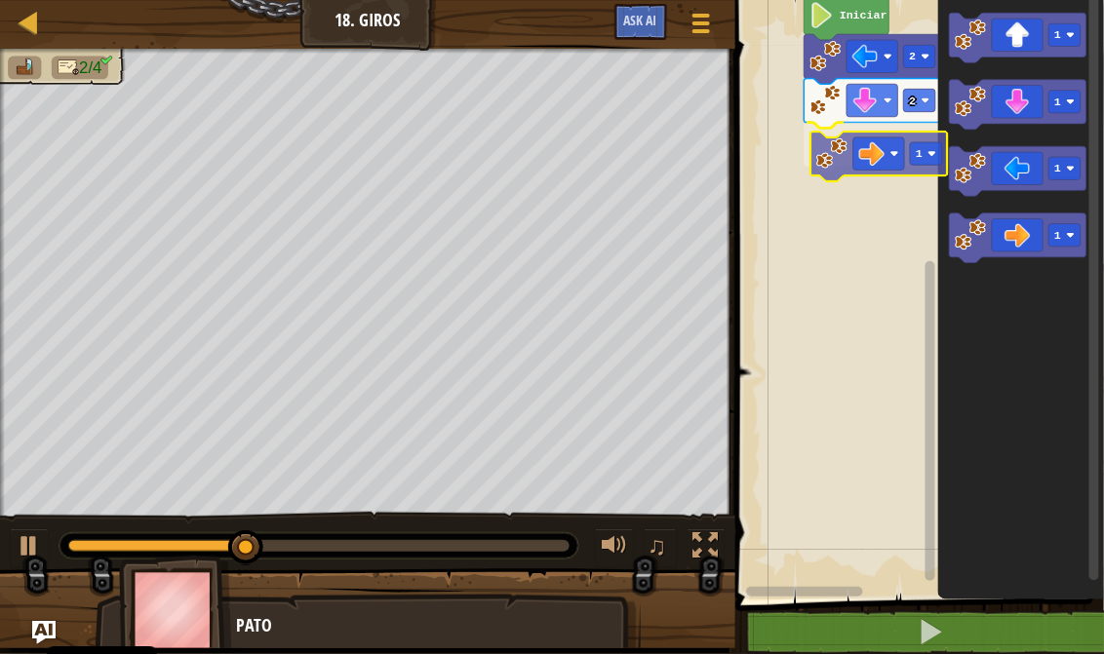
click at [854, 162] on div "Iniciar 2 2 1 1 1 1 1 1" at bounding box center [916, 294] width 374 height 609
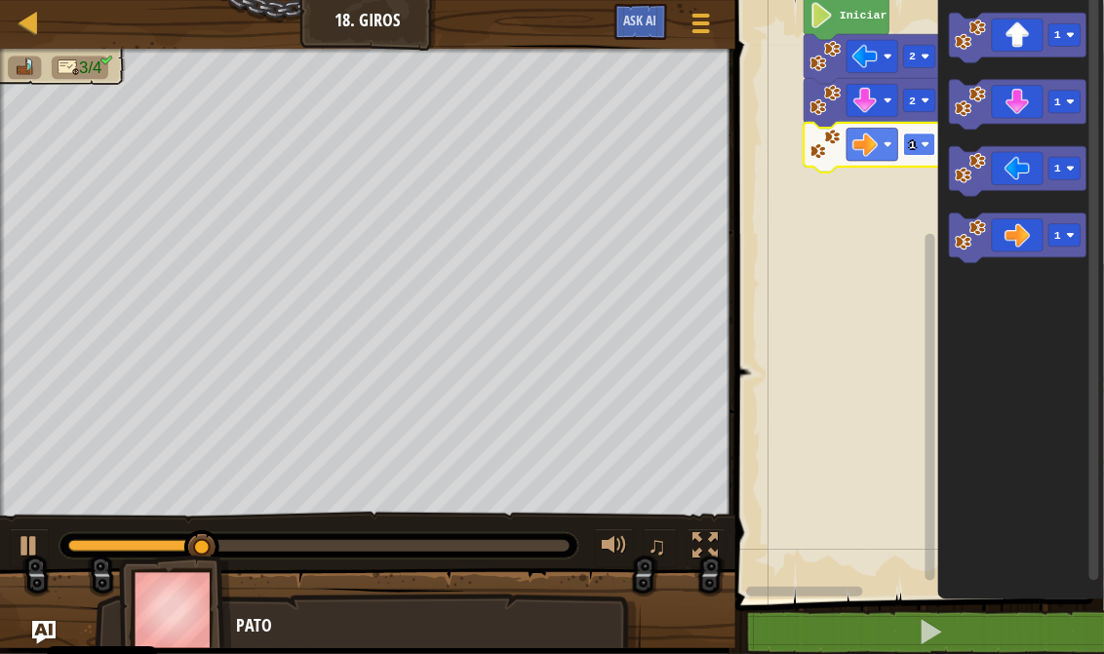
click at [910, 152] on rect "Espacio de trabajo de Blockly" at bounding box center [919, 145] width 32 height 22
click at [921, 149] on rect "Espacio de trabajo de Blockly" at bounding box center [919, 145] width 32 height 22
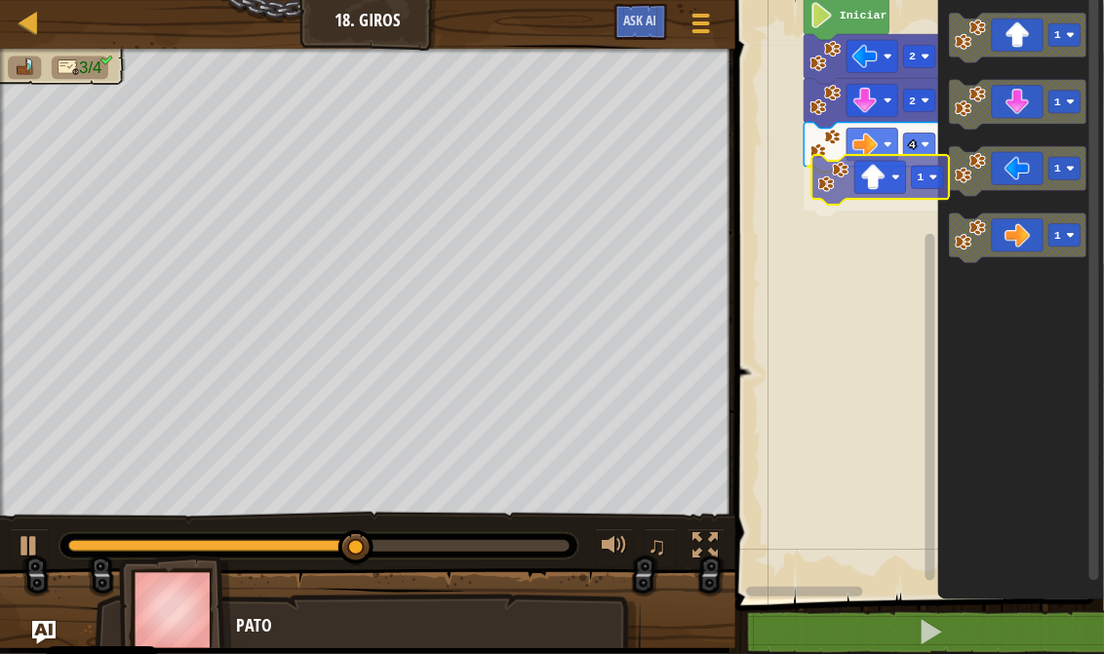
click at [886, 186] on div "Iniciar 2 2 4 1 1 1 1 1 1" at bounding box center [916, 294] width 374 height 609
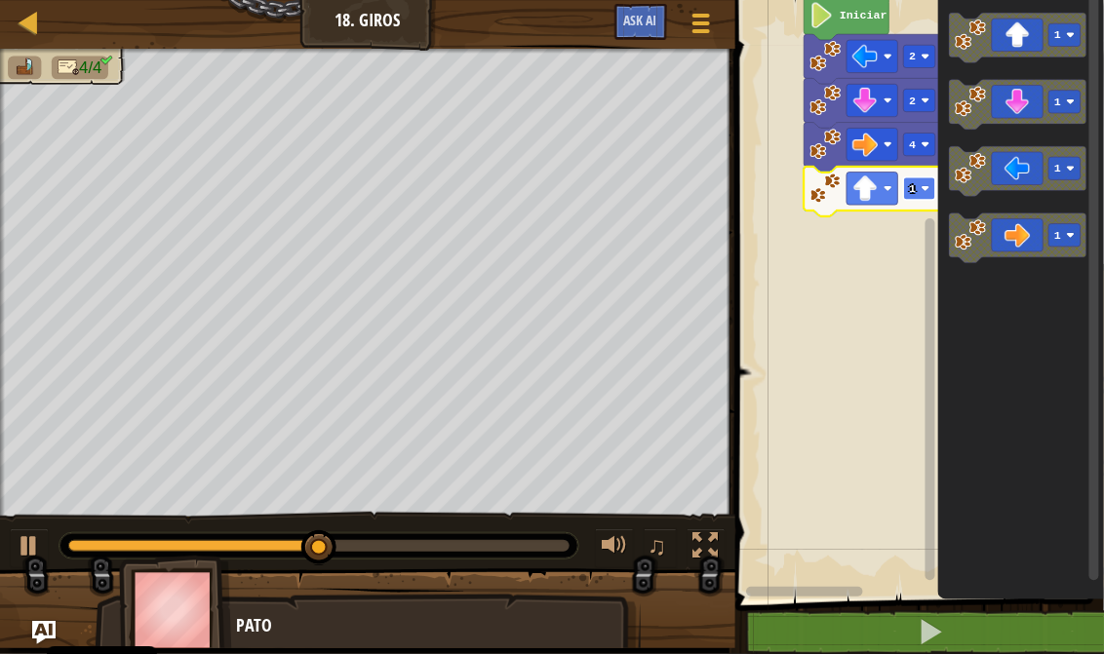
click at [908, 188] on rect "Espacio de trabajo de Blockly" at bounding box center [919, 188] width 32 height 22
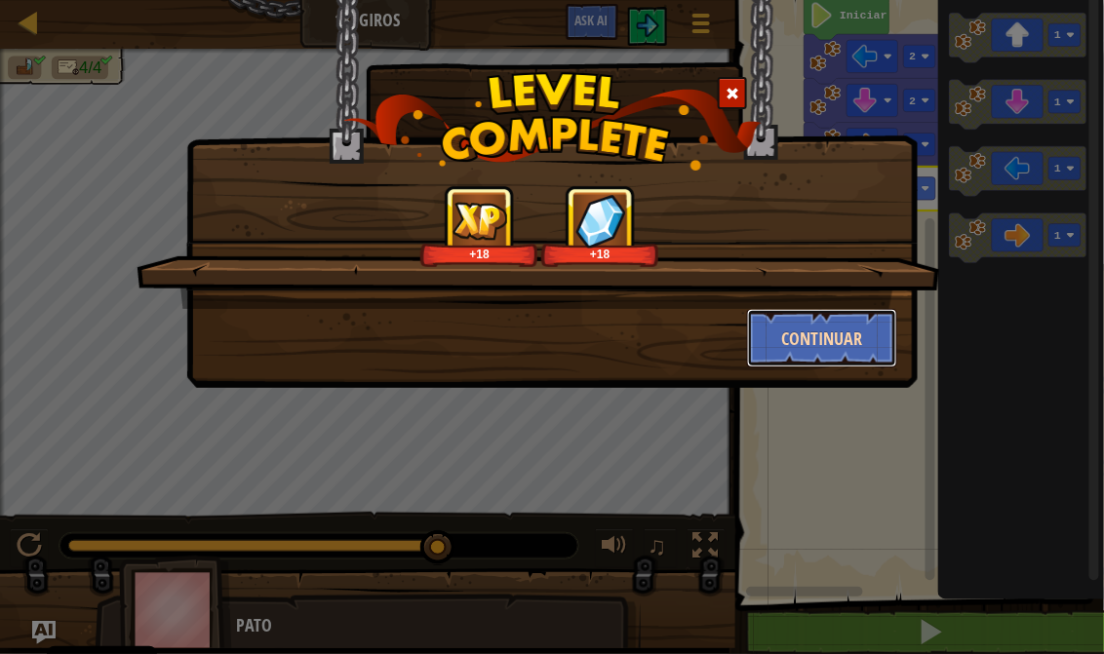
click at [847, 327] on button "Continuar" at bounding box center [822, 338] width 151 height 58
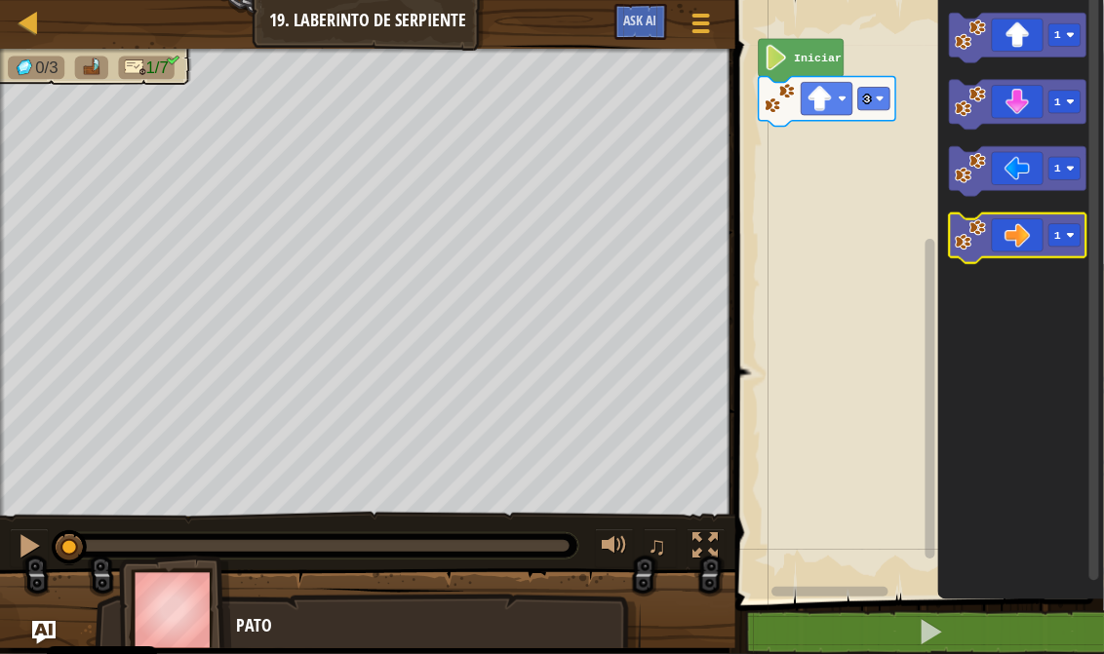
click at [1067, 248] on icon "Espacio de trabajo de Blockly" at bounding box center [1017, 238] width 136 height 50
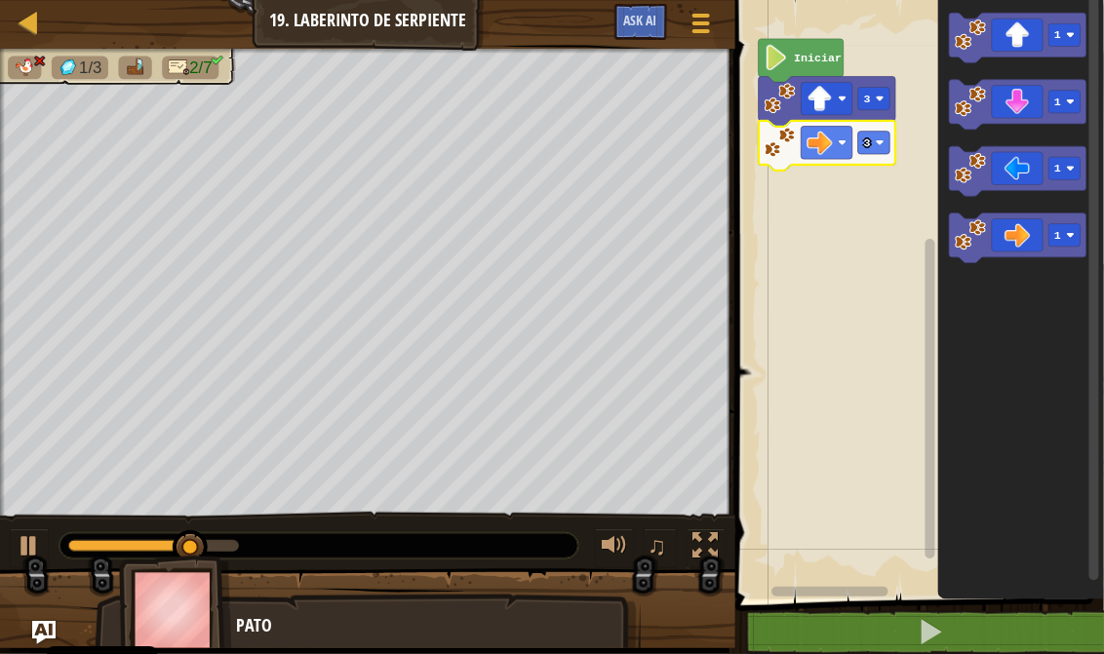
click at [858, 147] on g "3" at bounding box center [826, 146] width 136 height 50
click at [865, 147] on text "3" at bounding box center [867, 142] width 7 height 13
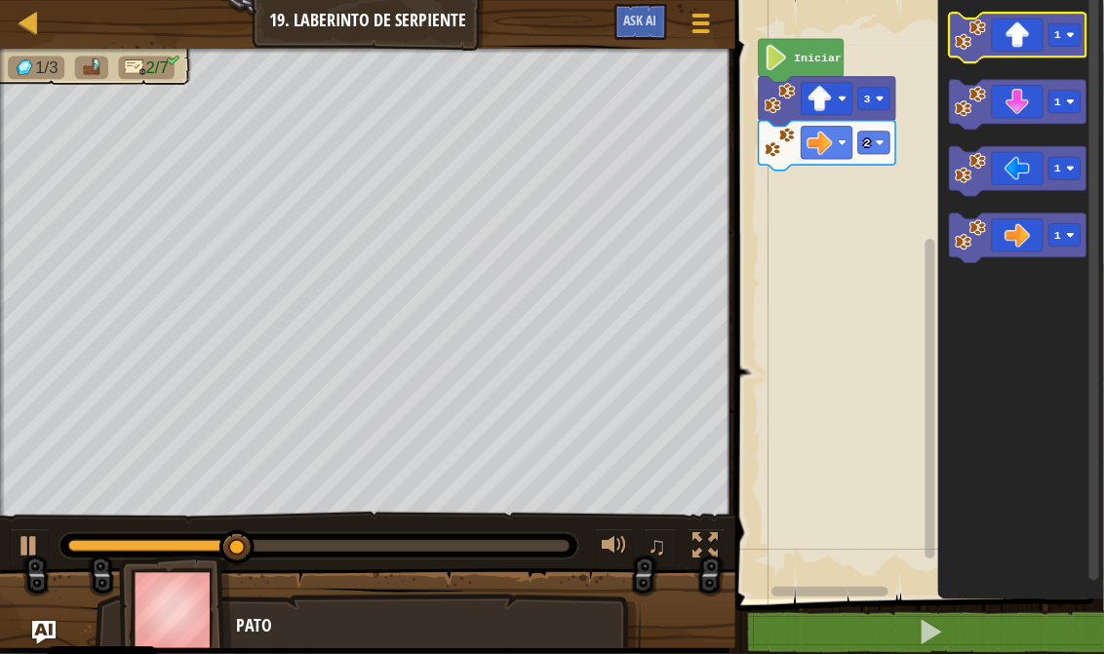
click at [1054, 49] on icon "Espacio de trabajo de Blockly" at bounding box center [1017, 38] width 136 height 50
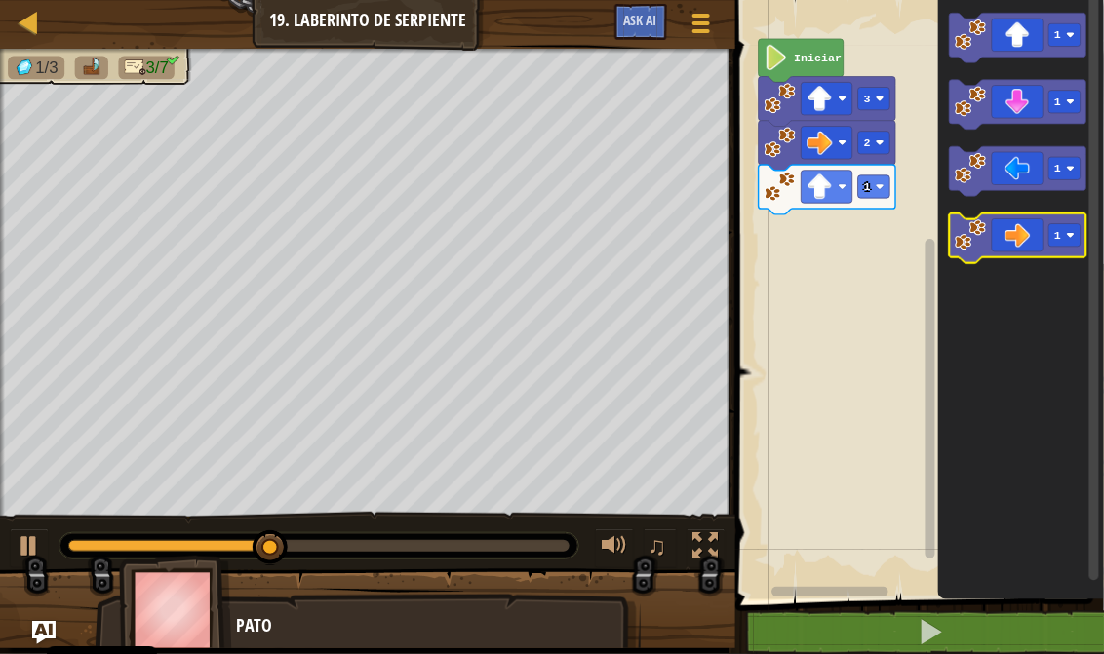
click at [1010, 250] on icon "Espacio de trabajo de Blockly" at bounding box center [1017, 238] width 136 height 50
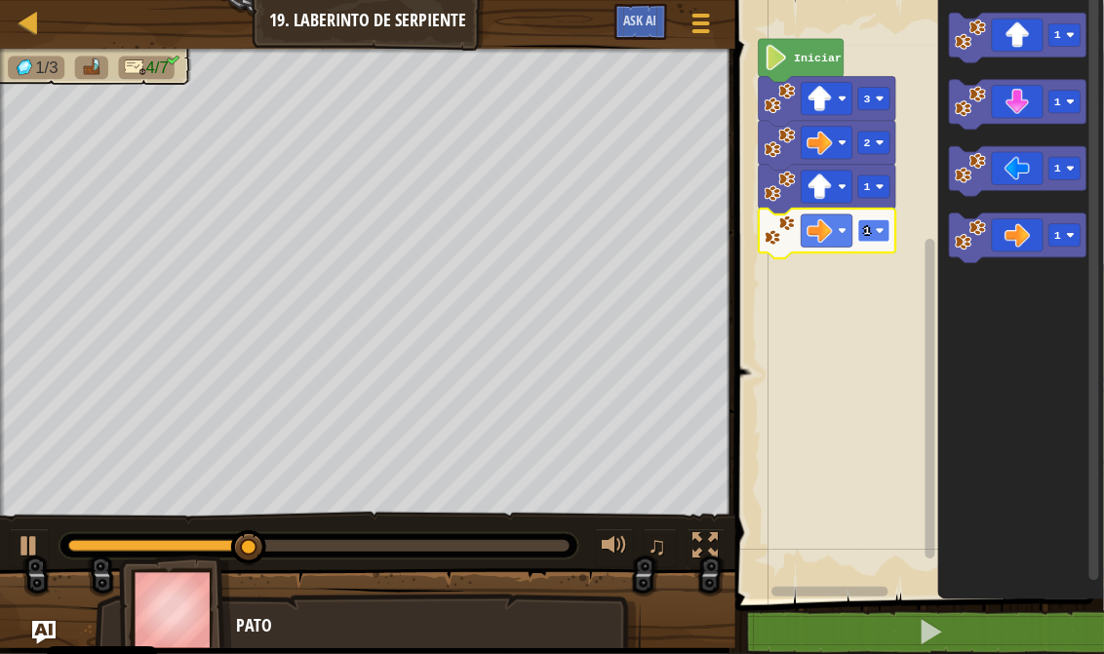
click at [882, 230] on image "Espacio de trabajo de Blockly" at bounding box center [879, 230] width 9 height 9
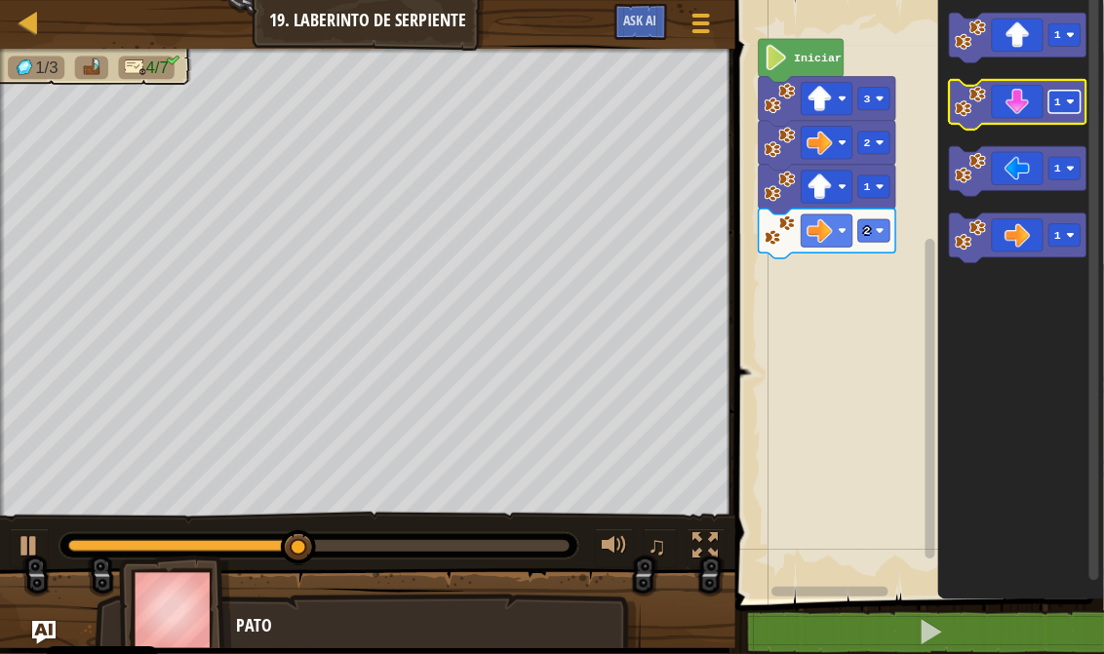
click at [1052, 104] on rect "Espacio de trabajo de Blockly" at bounding box center [1064, 102] width 32 height 22
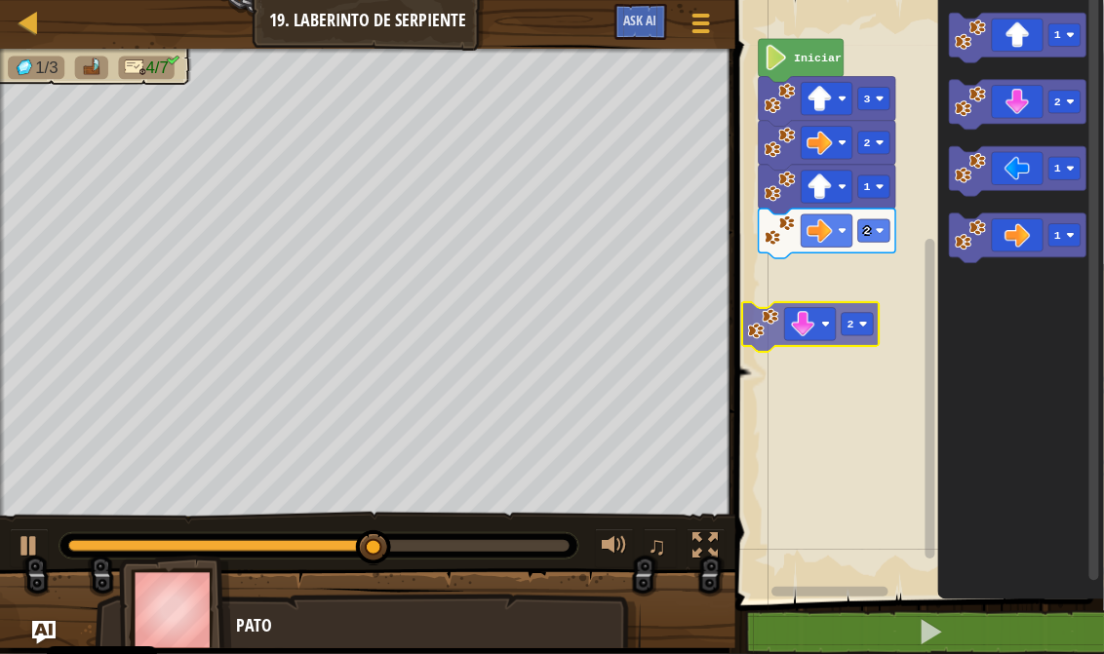
click at [814, 326] on div "Iniciar 3 2 1 2 2 1 2 1 1 2" at bounding box center [916, 294] width 374 height 609
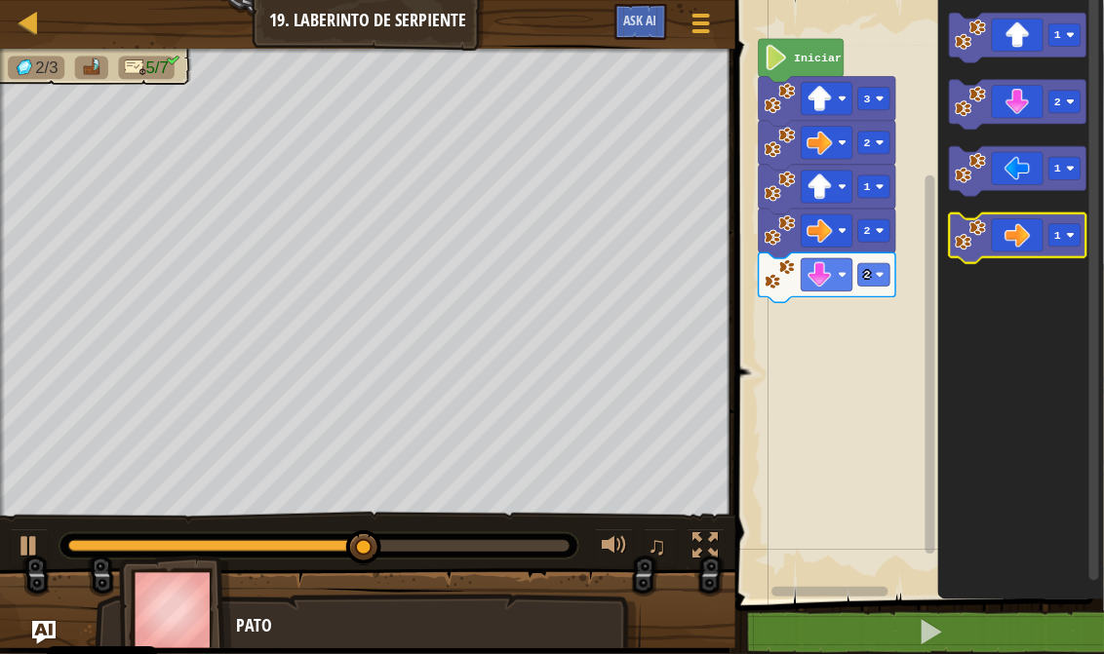
click at [1069, 252] on icon "Espacio de trabajo de Blockly" at bounding box center [1017, 238] width 136 height 50
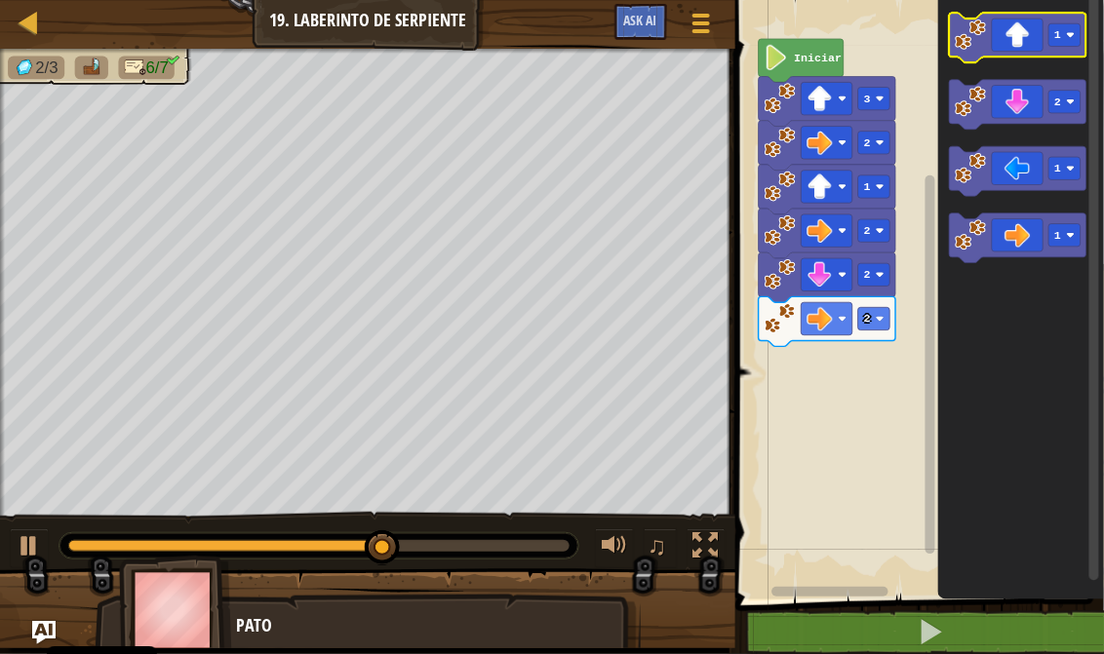
click at [1043, 50] on icon "Espacio de trabajo de Blockly" at bounding box center [1017, 38] width 136 height 50
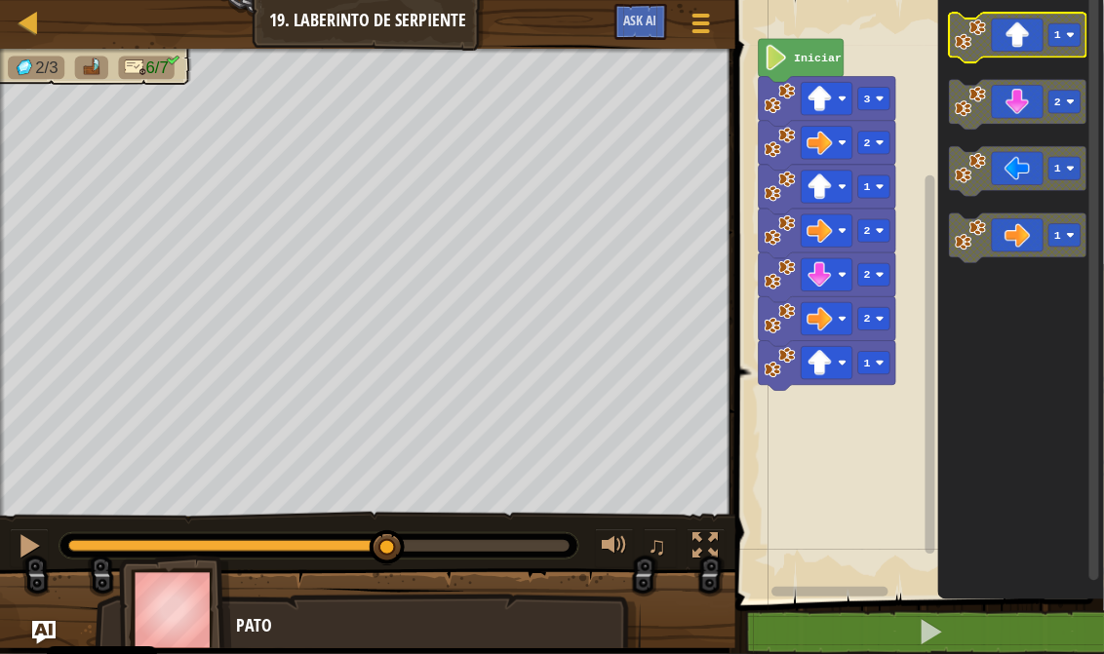
click at [1071, 47] on icon "Espacio de trabajo de Blockly" at bounding box center [1017, 38] width 136 height 50
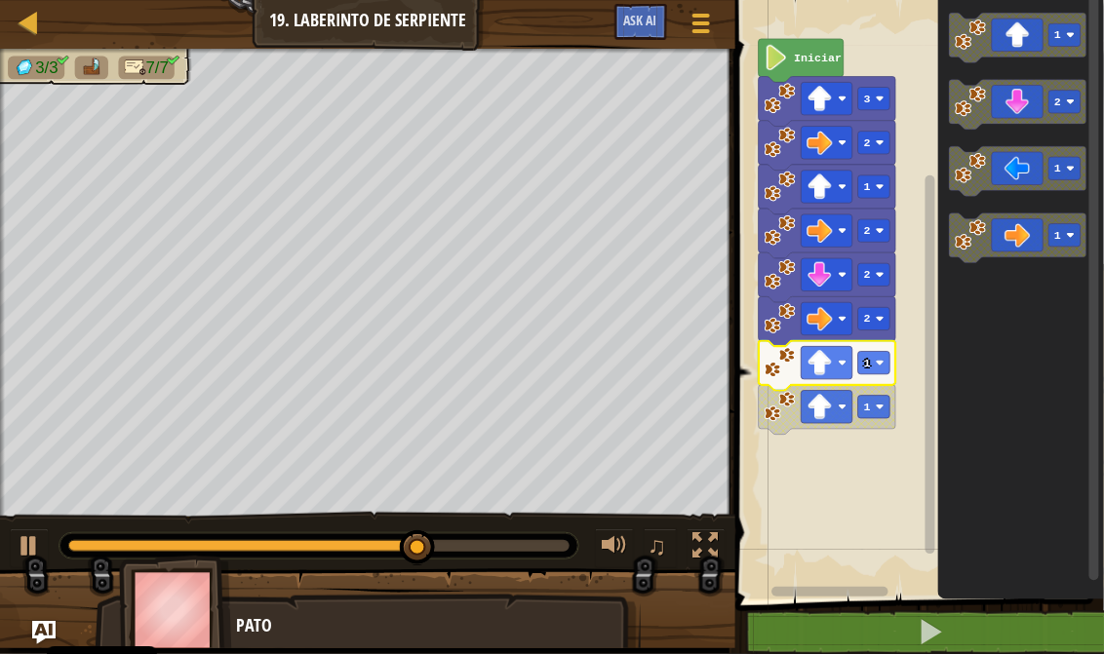
click at [879, 374] on icon "Espacio de trabajo de Blockly" at bounding box center [826, 366] width 136 height 50
click at [876, 372] on rect "Espacio de trabajo de Blockly" at bounding box center [874, 363] width 32 height 22
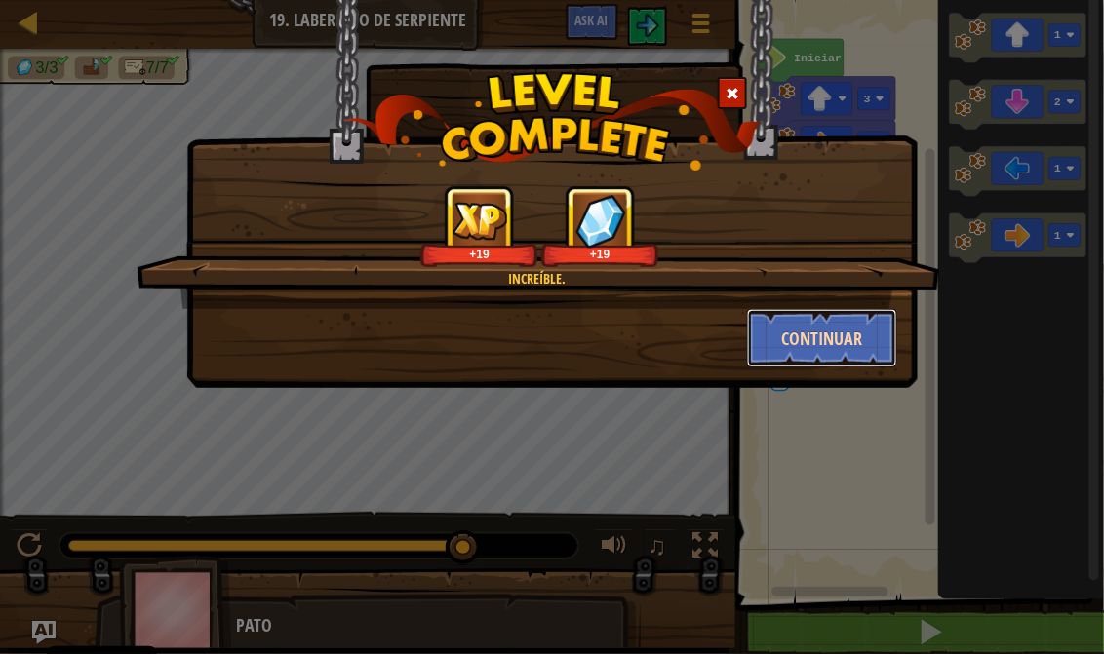
click at [825, 341] on button "Continuar" at bounding box center [822, 338] width 151 height 58
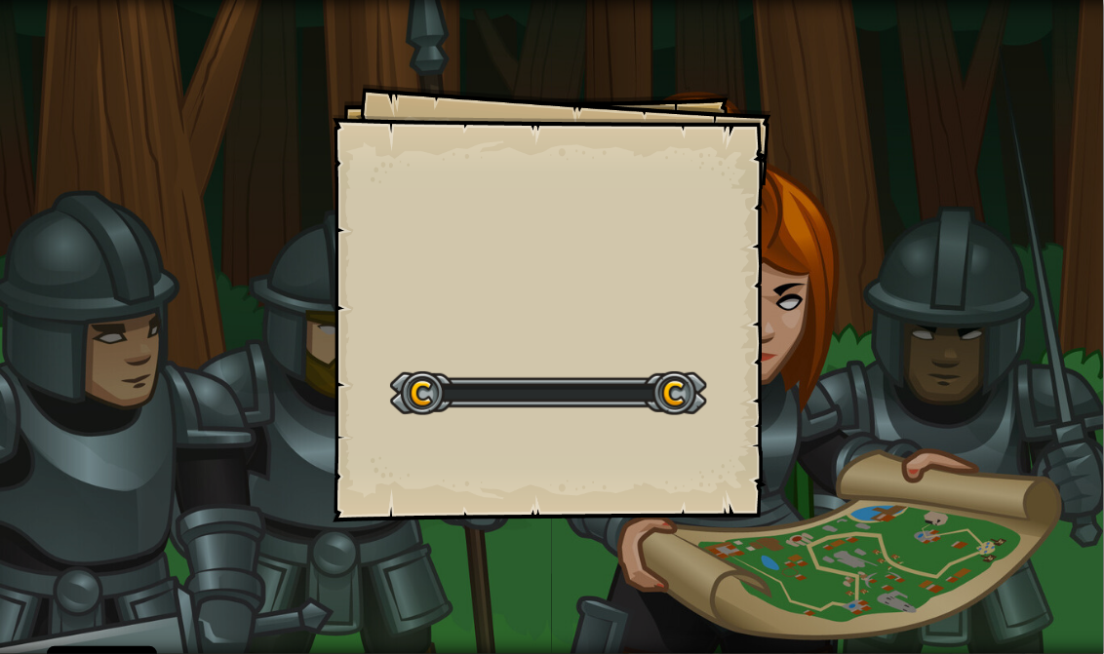
click at [825, 341] on div "Goals Start Level Error al cargar desde el servidor. Intenta refrescar la págin…" at bounding box center [552, 327] width 1104 height 654
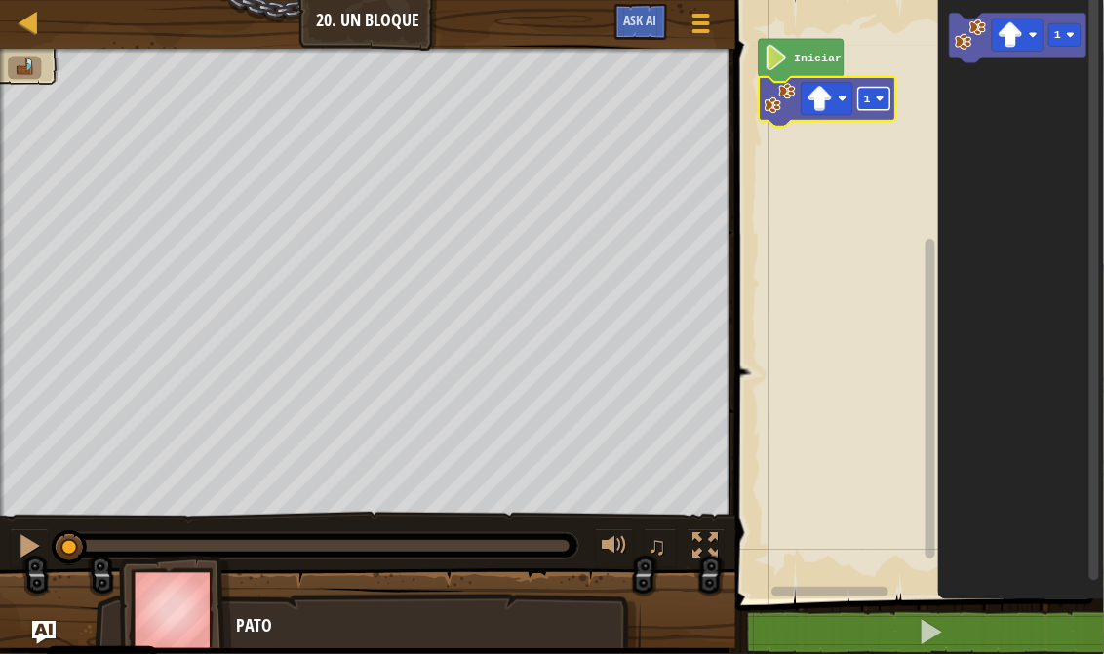
click at [878, 95] on g "1" at bounding box center [874, 99] width 32 height 22
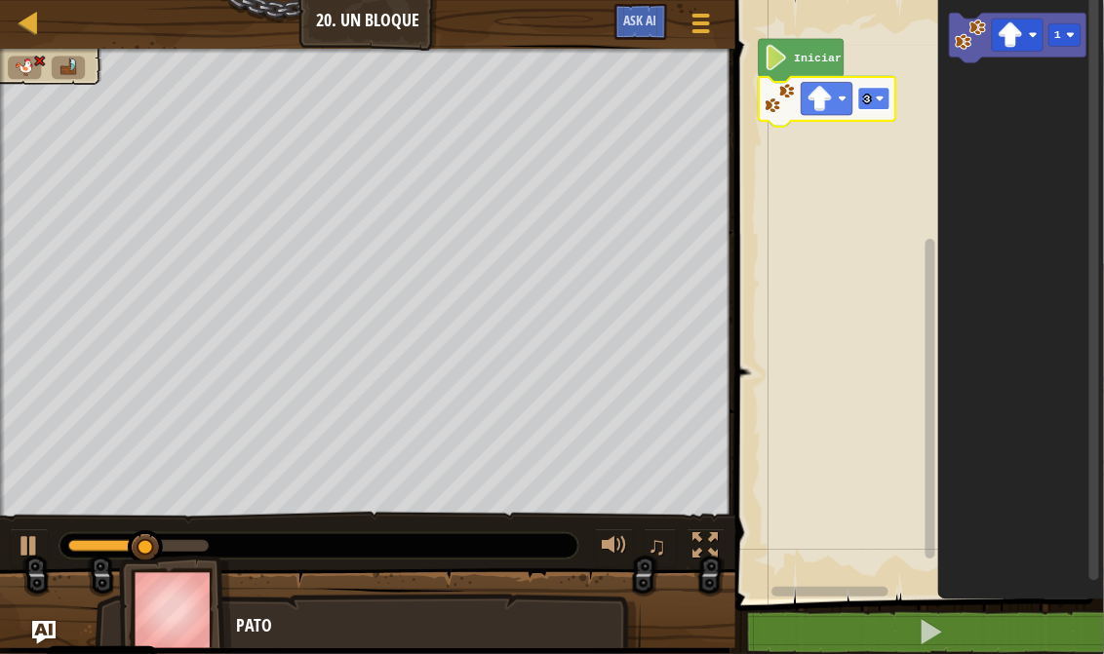
click at [872, 104] on rect "Espacio de trabajo de Blockly" at bounding box center [874, 99] width 32 height 22
click at [873, 99] on rect "Espacio de trabajo de Blockly" at bounding box center [874, 99] width 32 height 22
click at [873, 105] on rect "Espacio de trabajo de Blockly" at bounding box center [874, 99] width 32 height 22
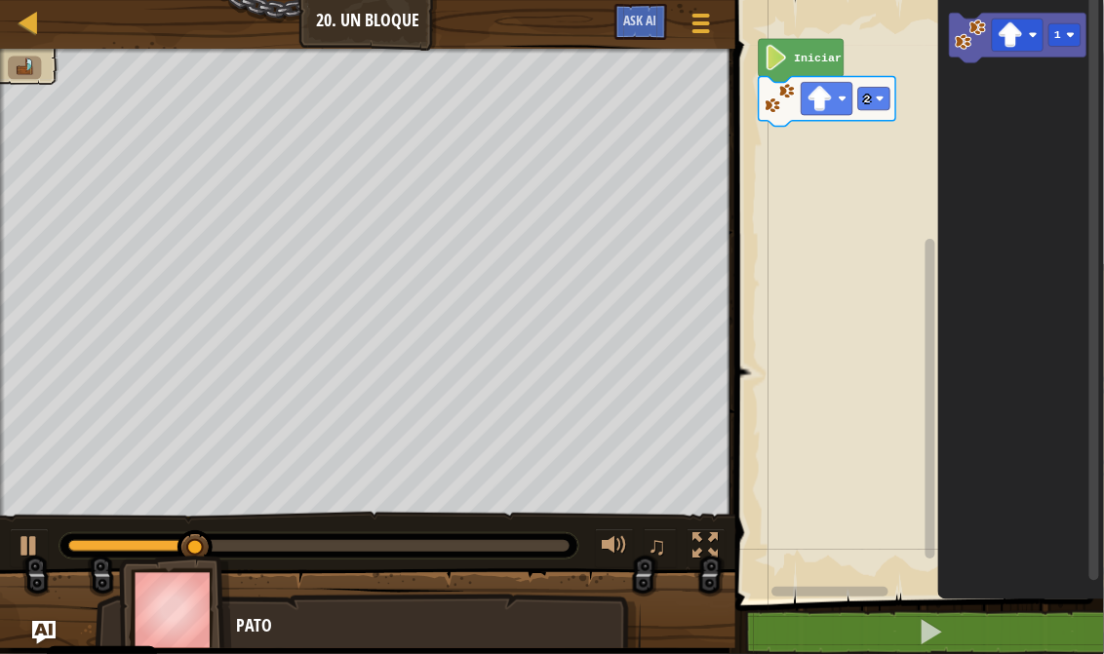
click at [1051, 83] on icon "Espacio de trabajo de Blockly" at bounding box center [1021, 294] width 166 height 609
click at [873, 131] on div "Iniciar 2 1" at bounding box center [916, 294] width 374 height 609
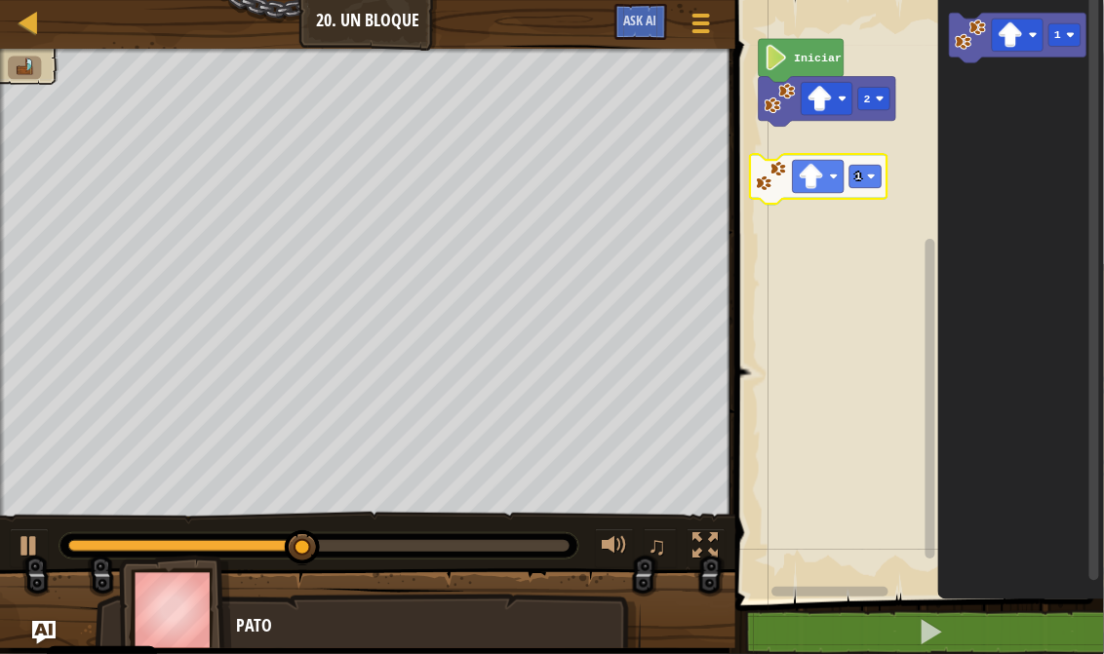
click at [845, 176] on div "Iniciar 2 1 1" at bounding box center [916, 294] width 374 height 609
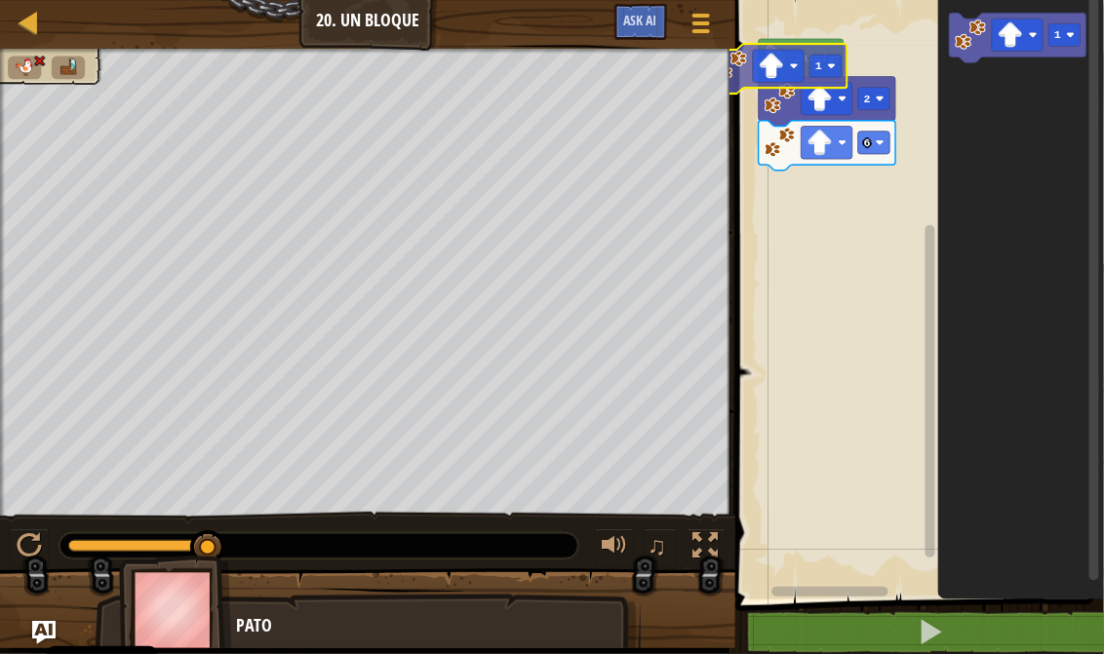
click at [791, 79] on div "Iniciar 2 6 1 1" at bounding box center [916, 294] width 374 height 609
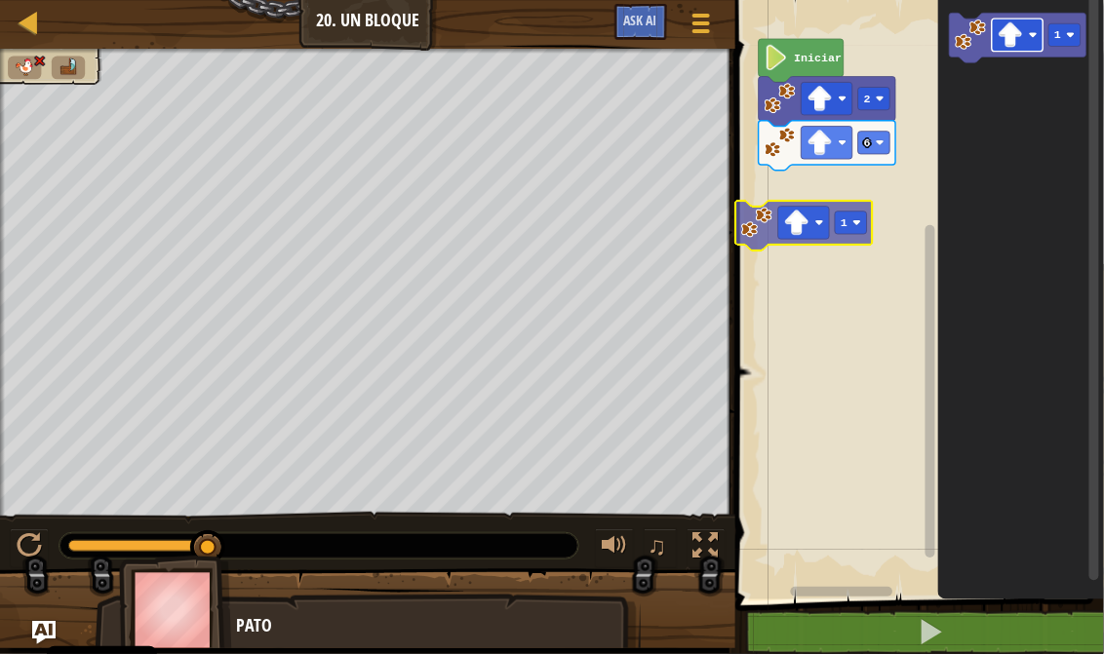
click at [853, 181] on div "Iniciar 2 6 1 1" at bounding box center [916, 294] width 374 height 609
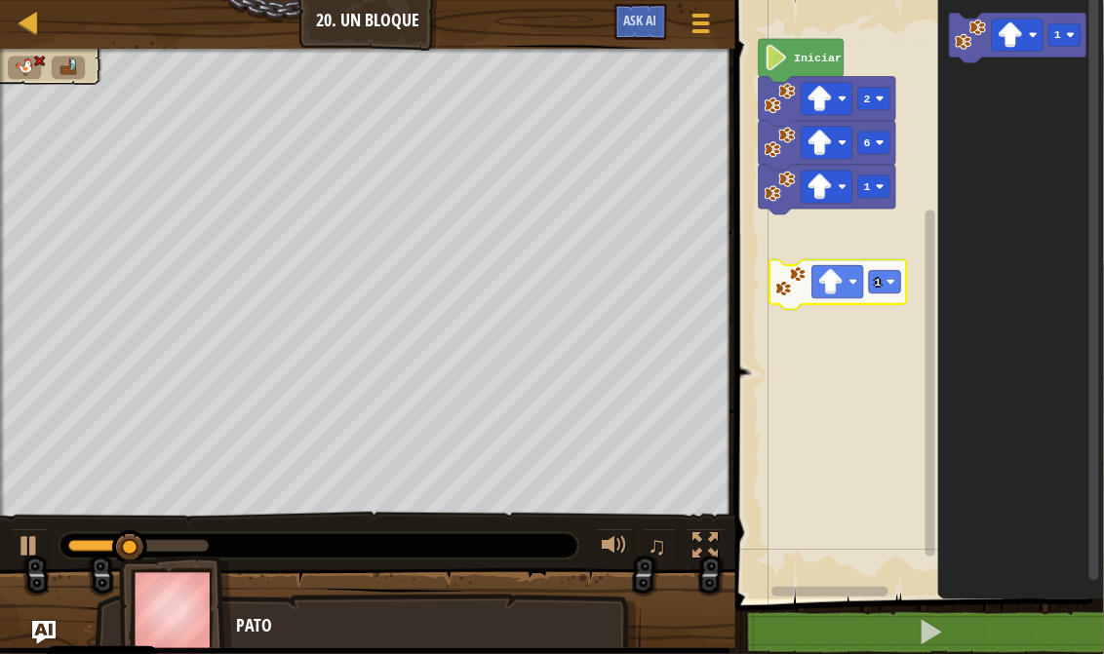
click at [868, 302] on div "Iniciar 2 6 1 1 1" at bounding box center [916, 294] width 374 height 609
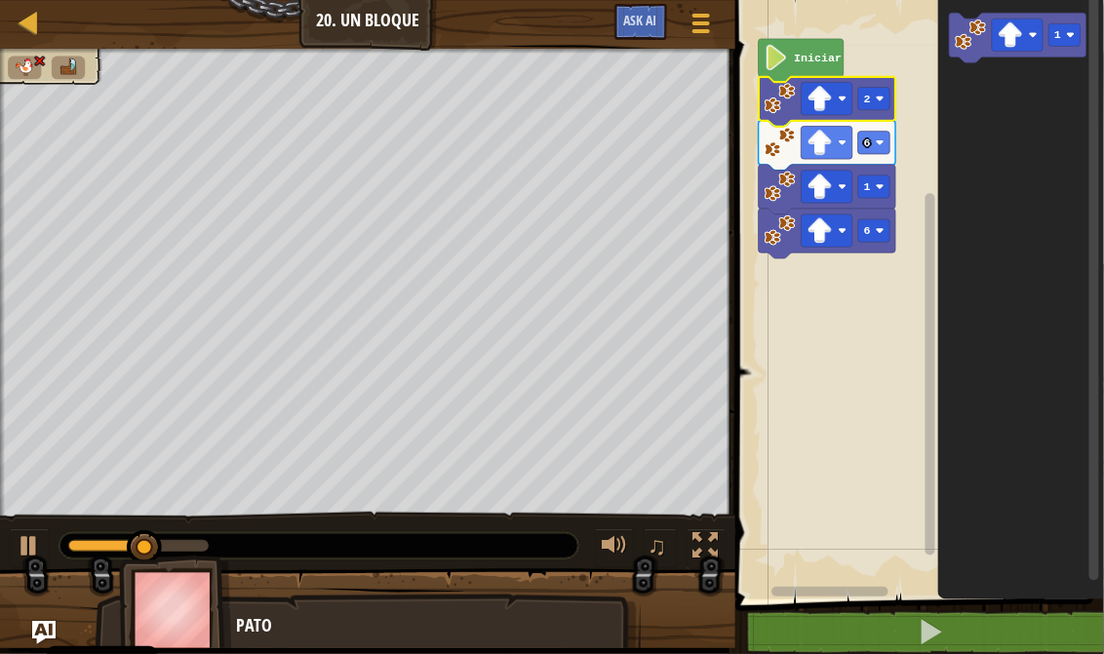
click at [873, 110] on icon "Espacio de trabajo de Blockly" at bounding box center [826, 102] width 136 height 50
click at [874, 111] on icon "Espacio de trabajo de Blockly" at bounding box center [826, 102] width 136 height 50
click at [875, 108] on rect "Espacio de trabajo de Blockly" at bounding box center [874, 99] width 32 height 22
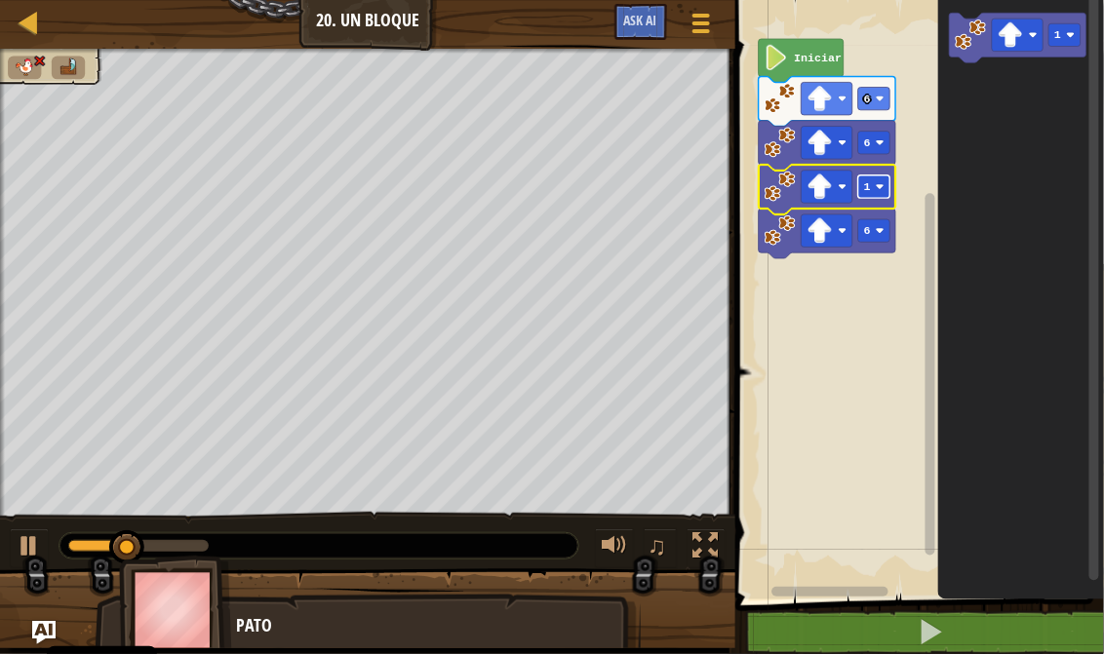
click at [875, 197] on rect "Espacio de trabajo de Blockly" at bounding box center [874, 186] width 32 height 22
click at [1043, 30] on icon "1" at bounding box center [1021, 294] width 166 height 609
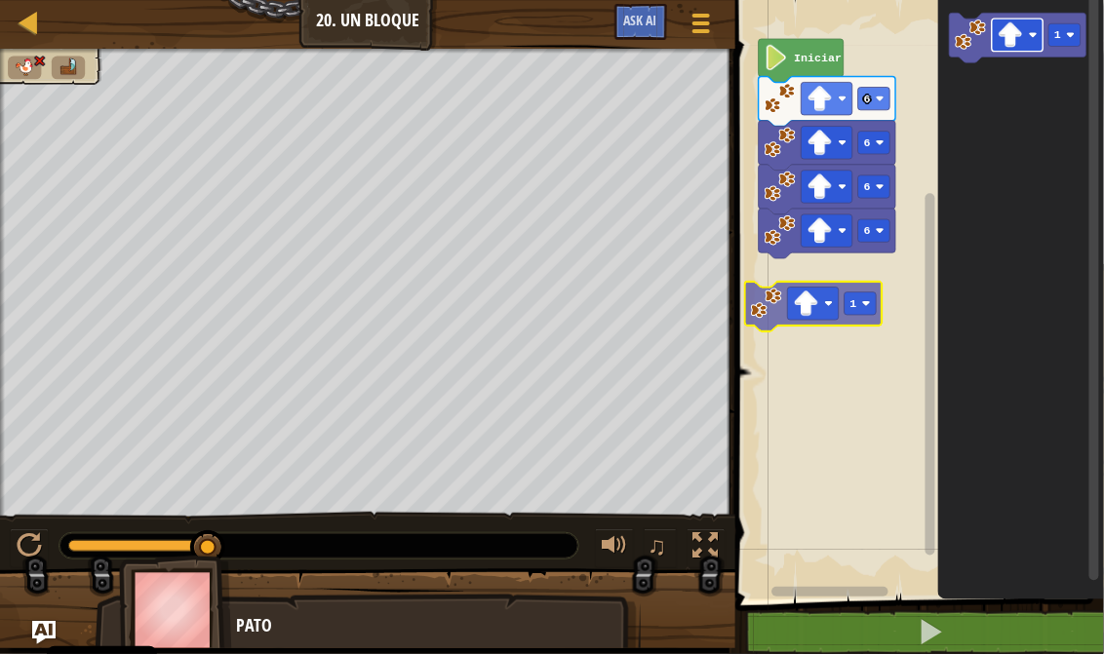
click at [837, 305] on div "Iniciar 6 6 6 6 1 1" at bounding box center [916, 294] width 374 height 609
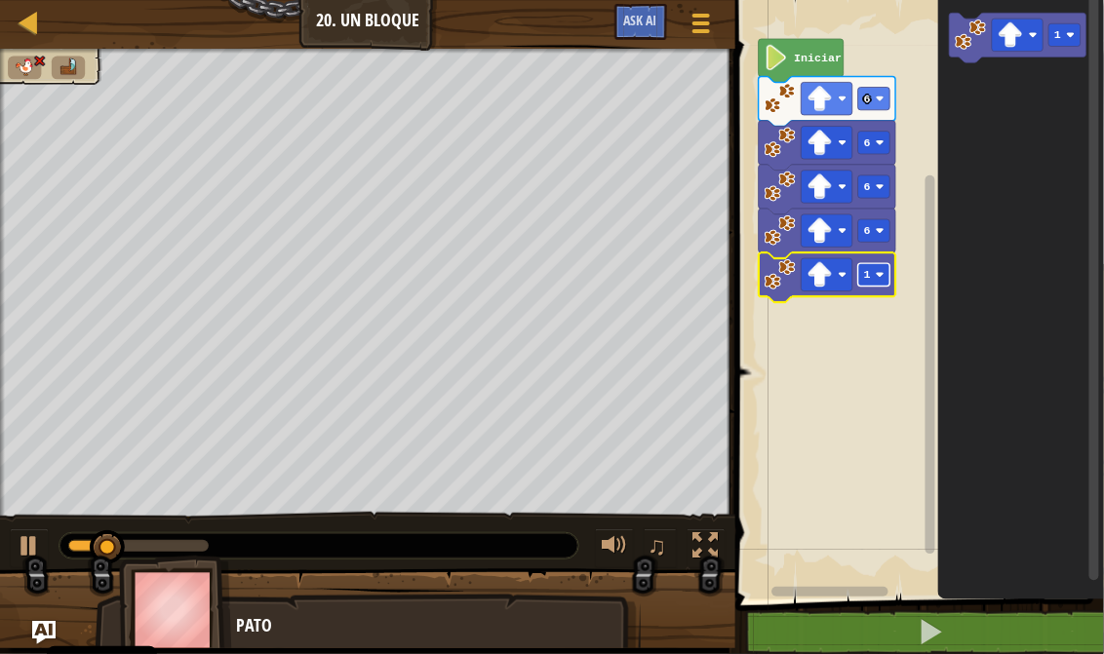
click at [870, 285] on rect "Espacio de trabajo de Blockly" at bounding box center [874, 274] width 32 height 22
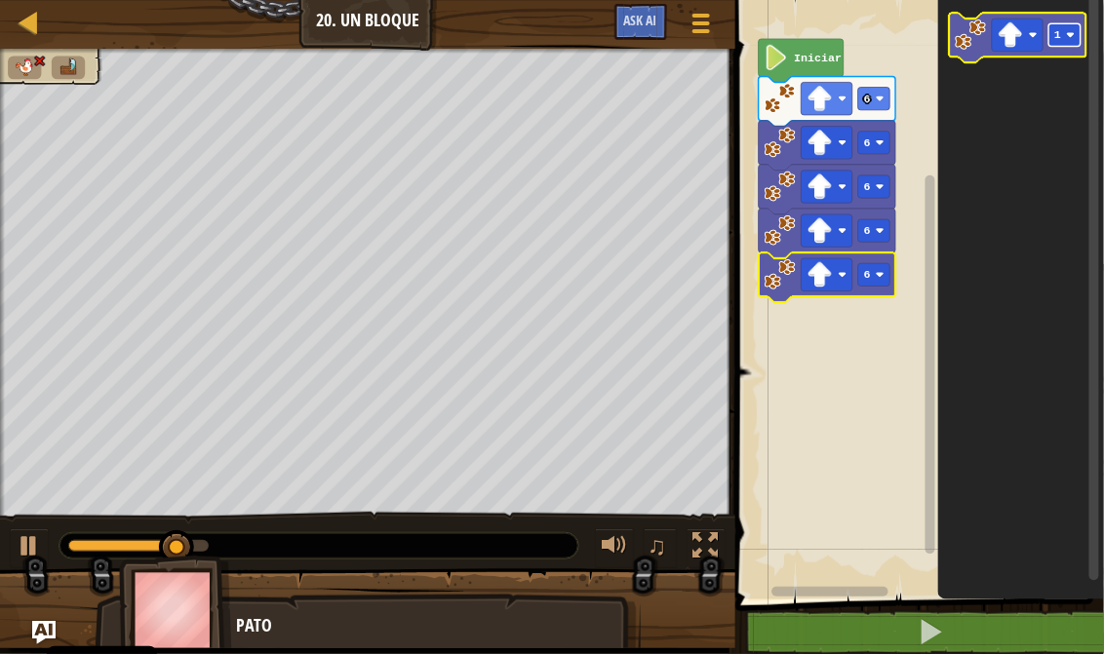
click at [1067, 44] on rect "Espacio de trabajo de Blockly" at bounding box center [1064, 34] width 32 height 22
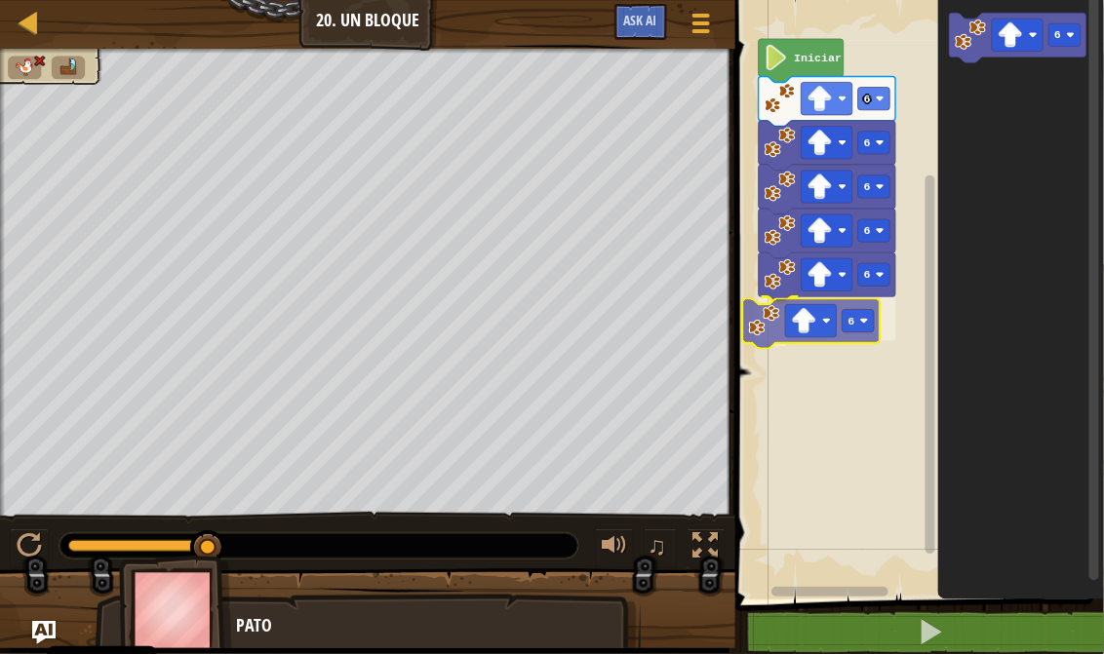
click at [835, 342] on div "Iniciar 6 6 6 6 6 6 6 6" at bounding box center [916, 294] width 374 height 609
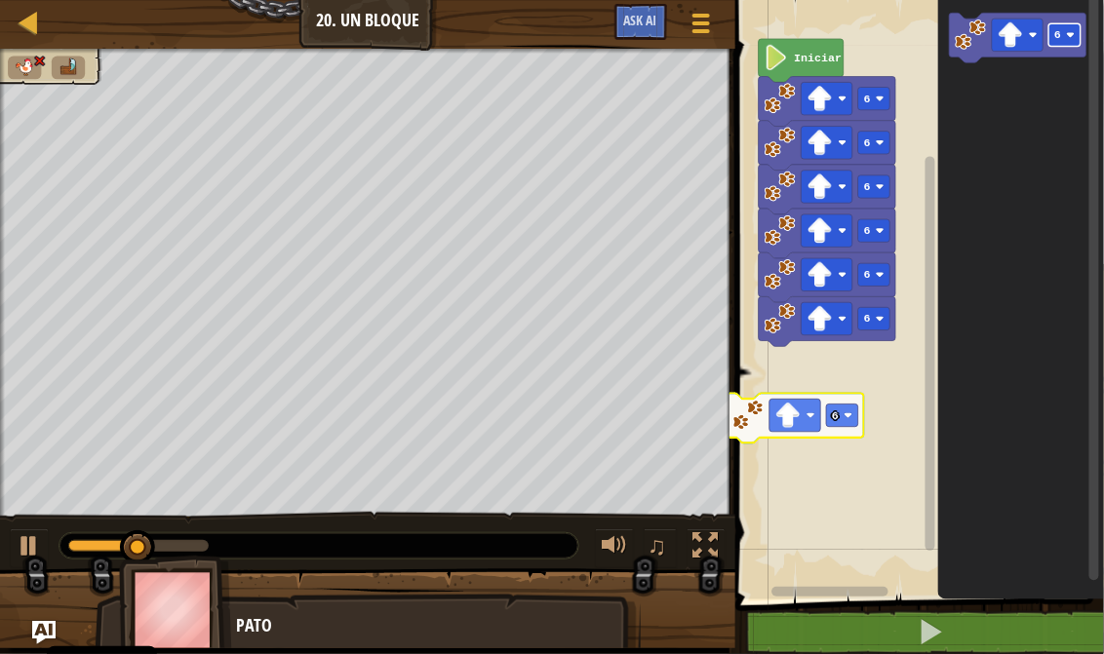
click at [823, 416] on div "Iniciar 6 6 6 6 6 6 6 6" at bounding box center [916, 294] width 374 height 609
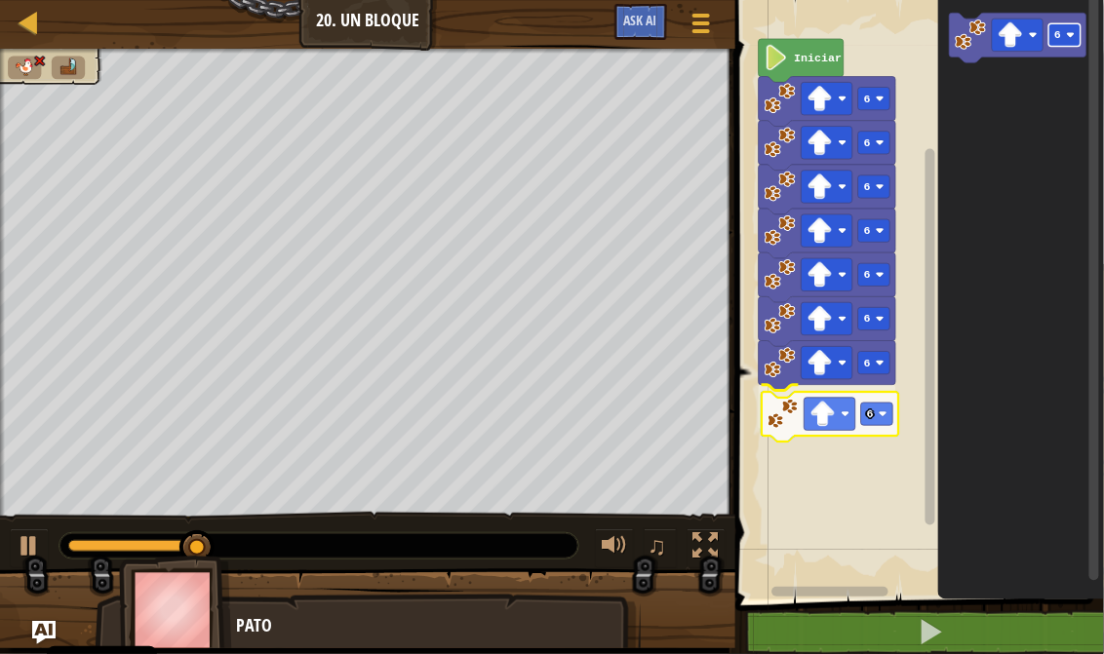
click at [873, 412] on div "6 6 6 6 6 6 6 6 Iniciar 6 6" at bounding box center [916, 294] width 374 height 609
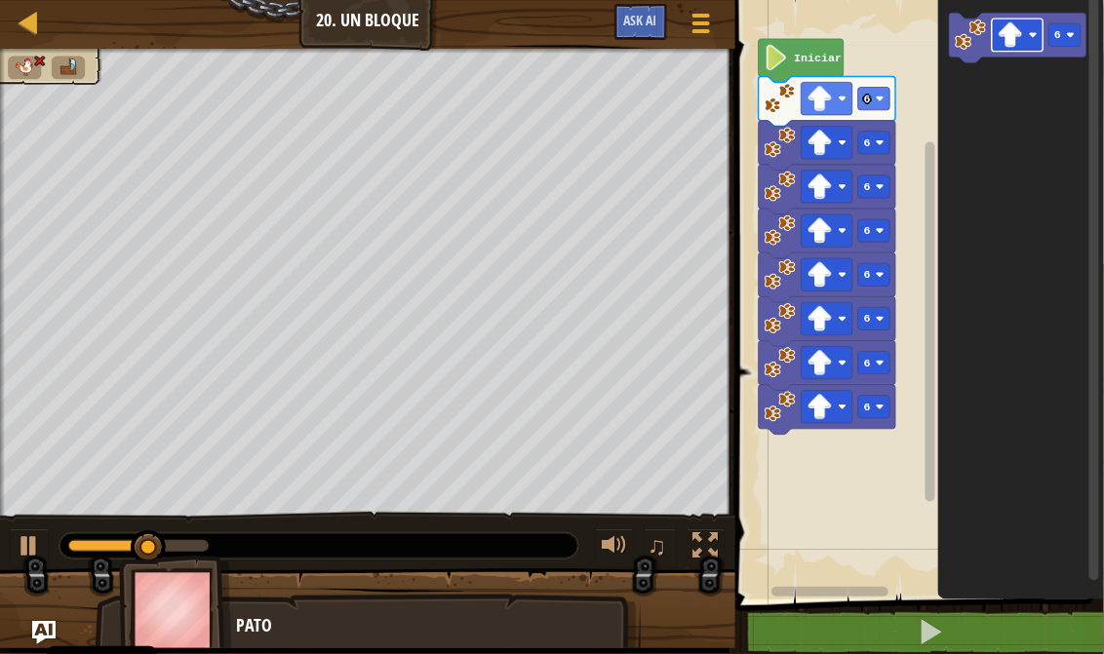
click at [836, 425] on div "6 6 6 6 6 6 6 6 Iniciar 6" at bounding box center [916, 294] width 374 height 609
click at [1055, 0] on html "Cookie Policy CodeCombat usa algunas cookies esenciales y no esenciales. Privac…" at bounding box center [552, 0] width 1104 height 0
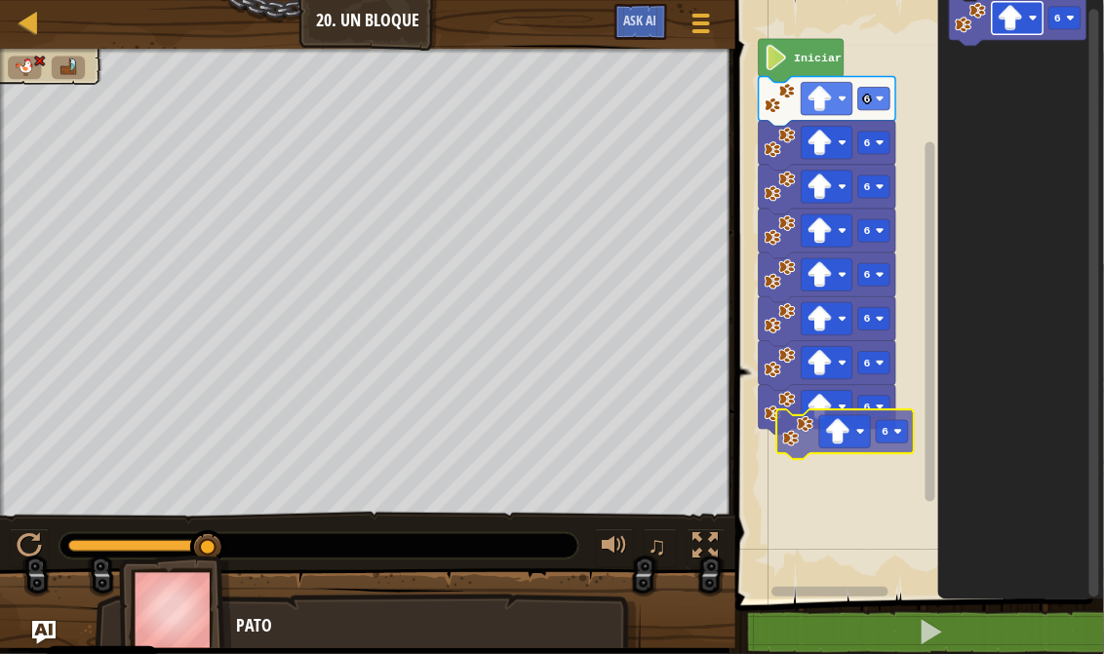
click at [850, 435] on div "6 6 6 6 6 6 6 6 Iniciar 6 6 6" at bounding box center [916, 294] width 374 height 609
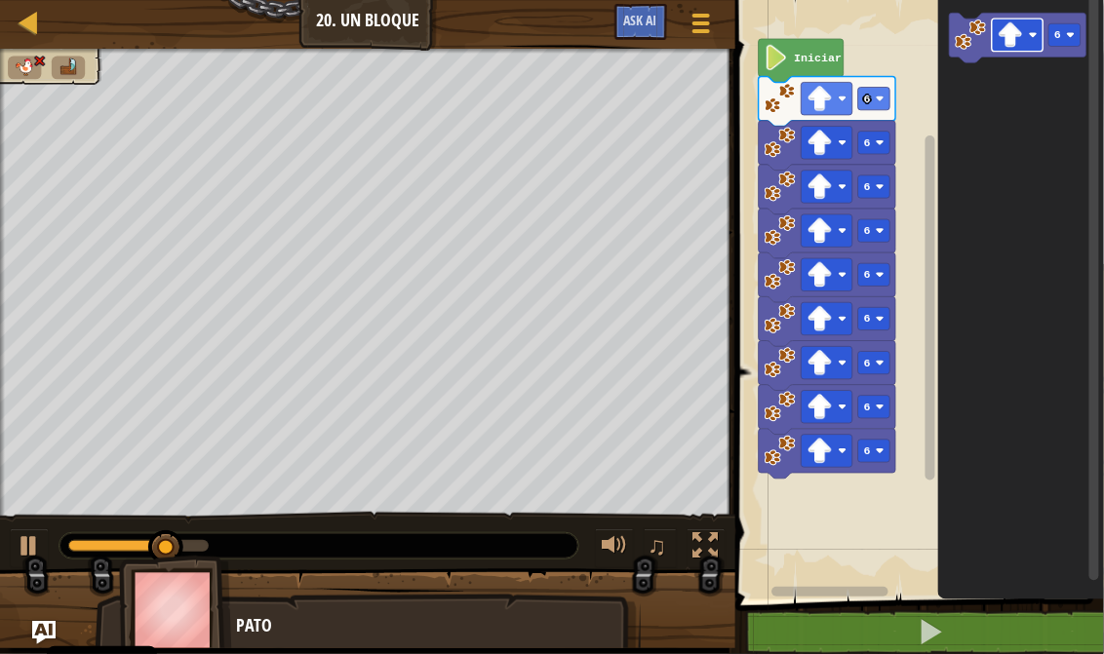
click at [1087, 20] on div "6 6 6 6 6 6 6 6 6 Iniciar 6" at bounding box center [916, 294] width 374 height 609
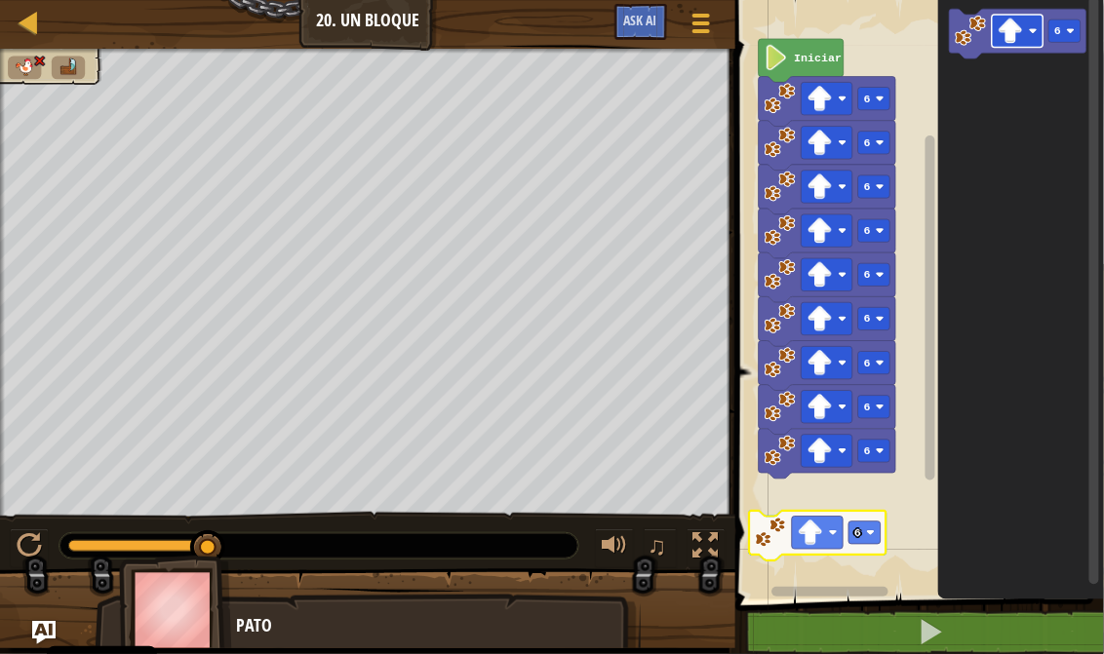
click at [844, 523] on div "6 6 6 6 6 6 6 6 6 Iniciar 6 6 6" at bounding box center [916, 294] width 374 height 609
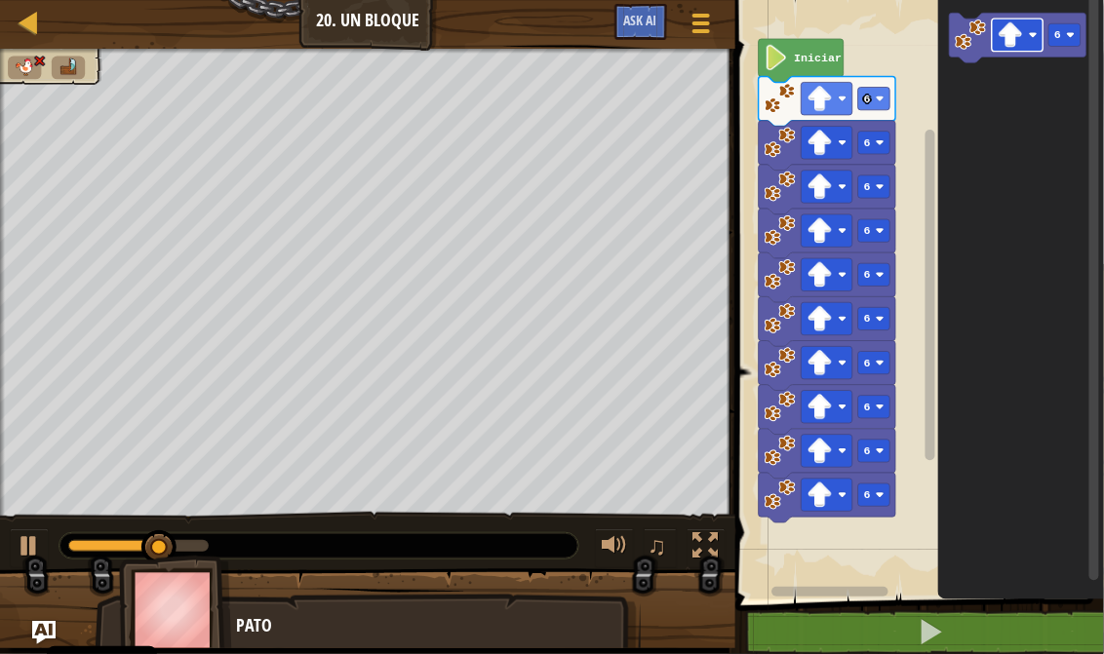
click at [1022, 175] on icon "6" at bounding box center [1021, 294] width 166 height 609
click at [1024, 39] on rect "Espacio de trabajo de Blockly" at bounding box center [1016, 35] width 51 height 33
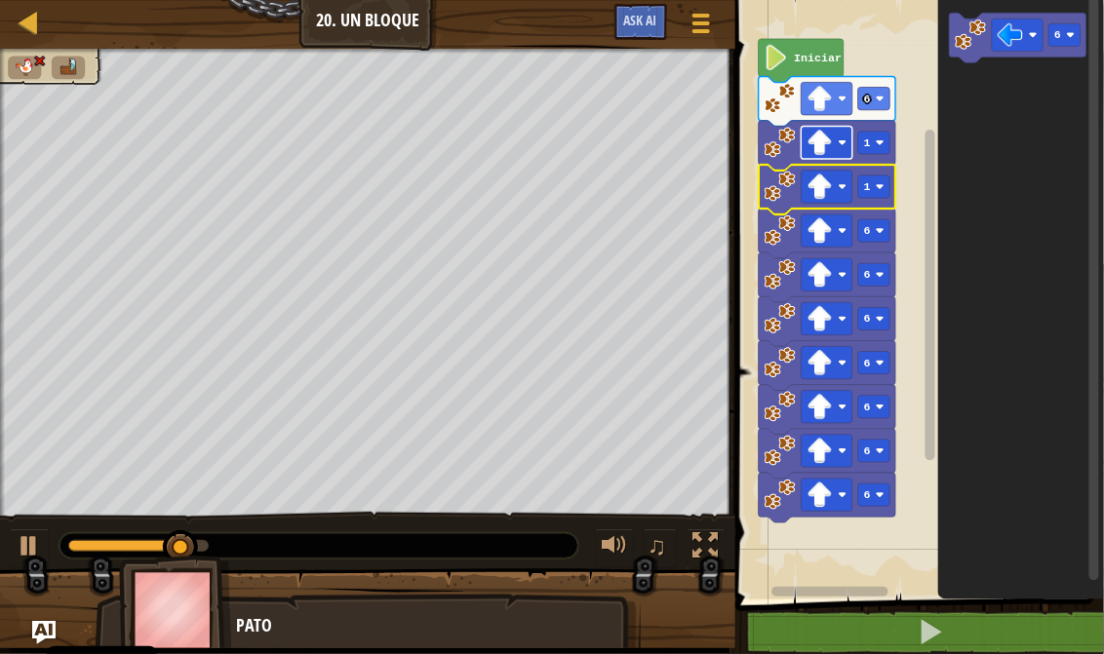
click at [836, 150] on rect "Espacio de trabajo de Blockly" at bounding box center [825, 143] width 51 height 33
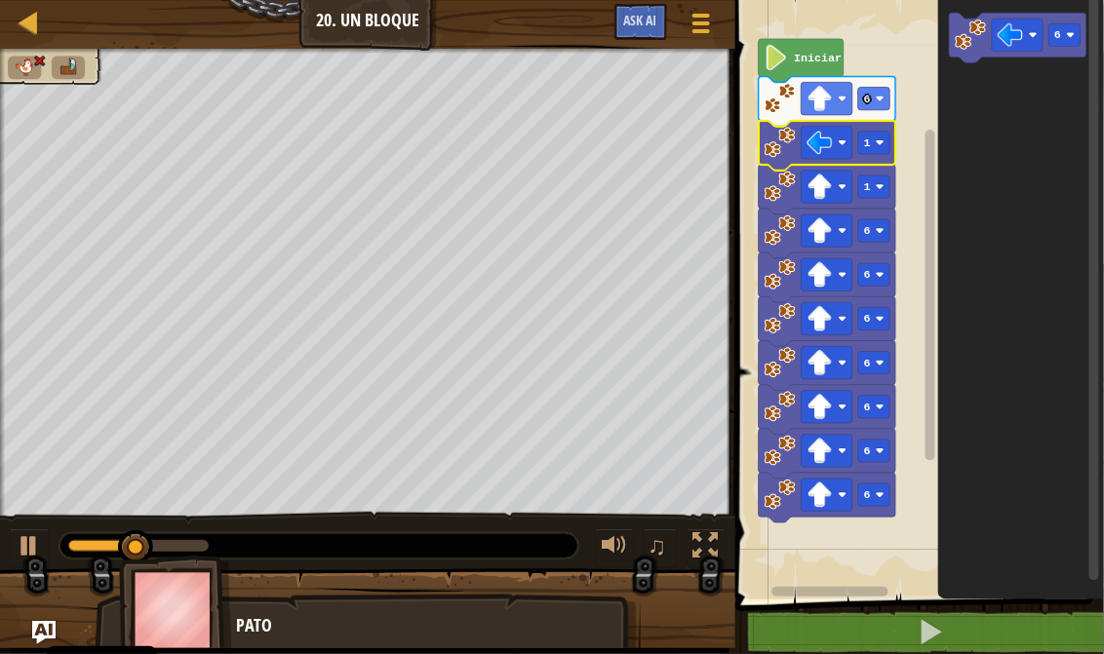
click at [871, 164] on icon "Espacio de trabajo de Blockly" at bounding box center [826, 146] width 136 height 50
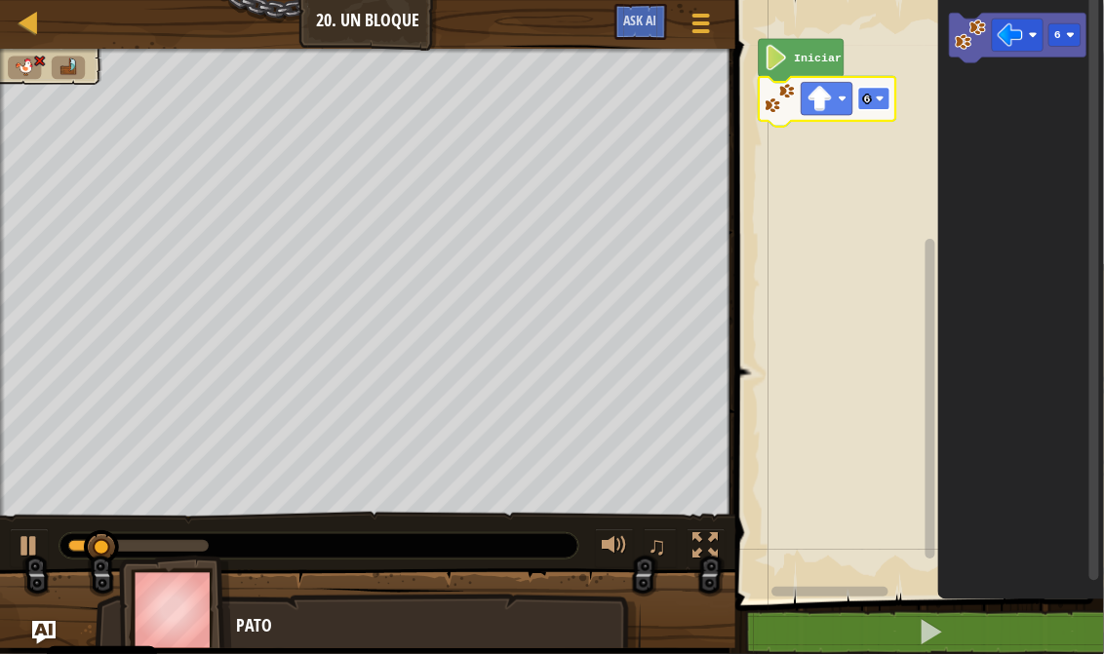
click at [884, 104] on rect "Espacio de trabajo de Blockly" at bounding box center [874, 99] width 32 height 22
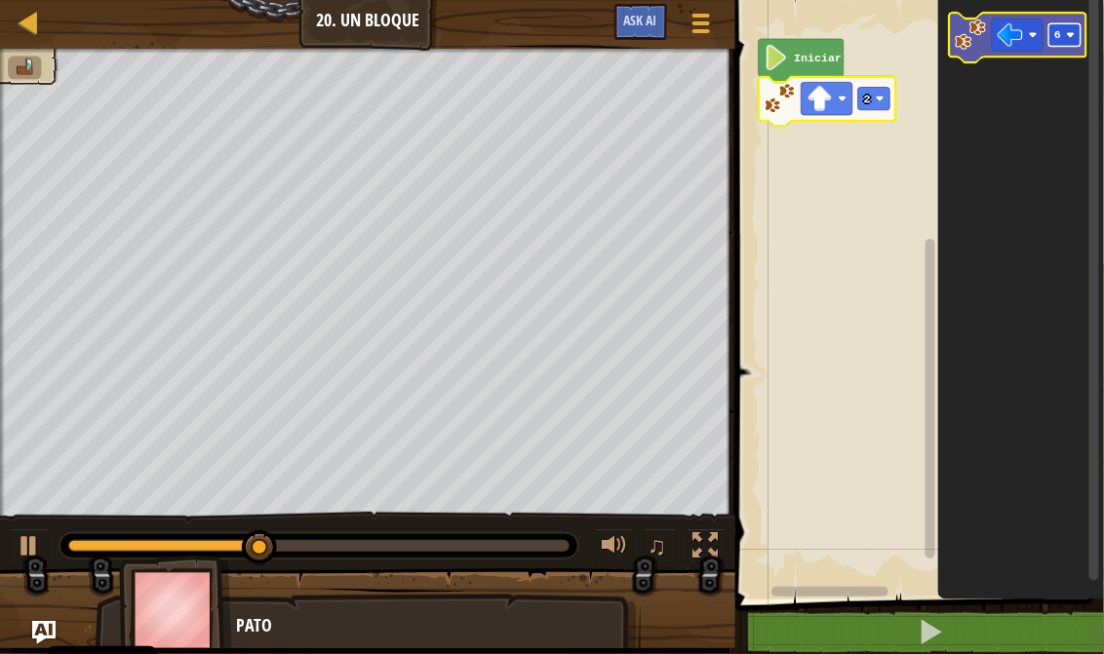
click at [1053, 37] on rect "Espacio de trabajo de Blockly" at bounding box center [1064, 34] width 32 height 22
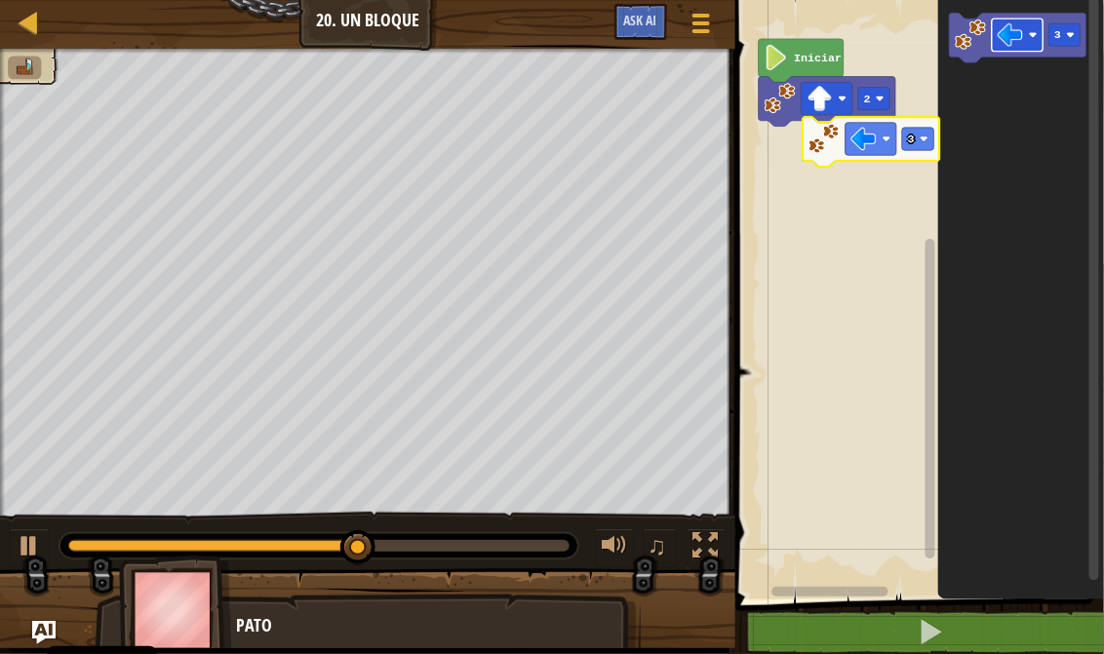
click at [875, 147] on div "Iniciar 2 3 3" at bounding box center [916, 294] width 374 height 609
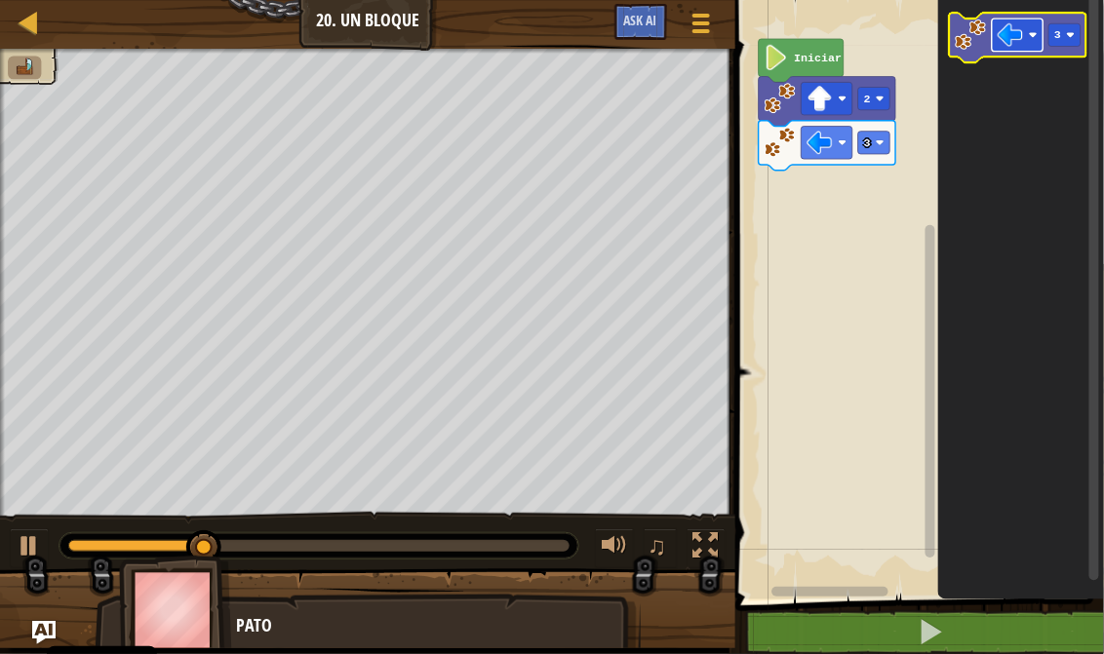
click at [1017, 42] on image "Espacio de trabajo de Blockly" at bounding box center [1009, 34] width 25 height 25
click at [1071, 55] on icon "Espacio de trabajo de Blockly" at bounding box center [1017, 38] width 136 height 50
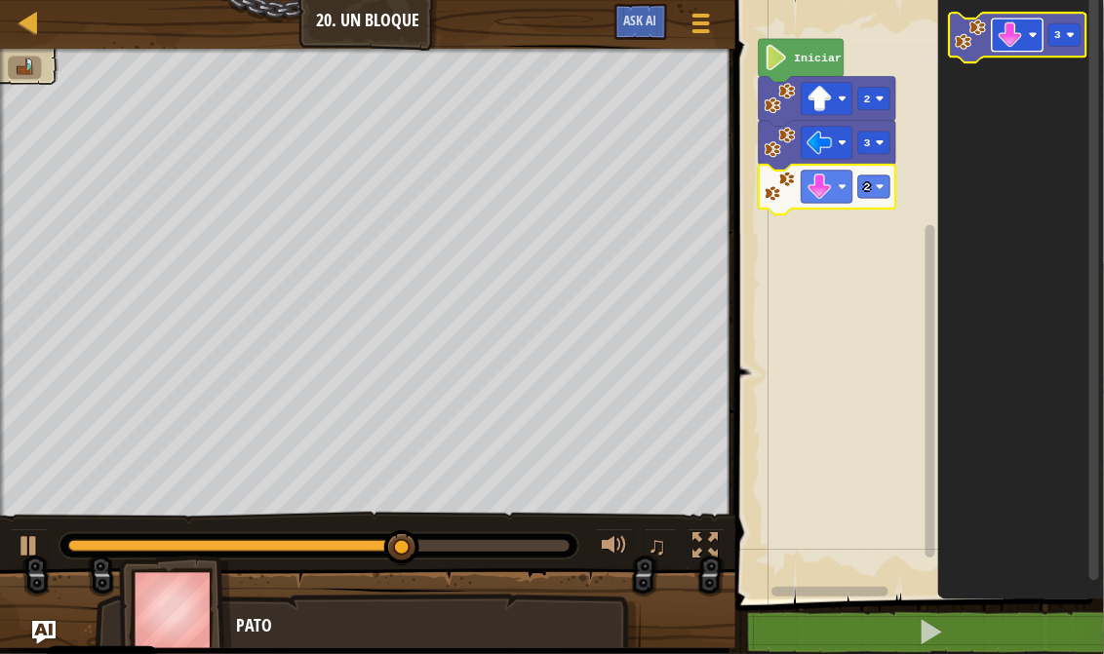
click at [1014, 34] on image "Espacio de trabajo de Blockly" at bounding box center [1009, 34] width 25 height 25
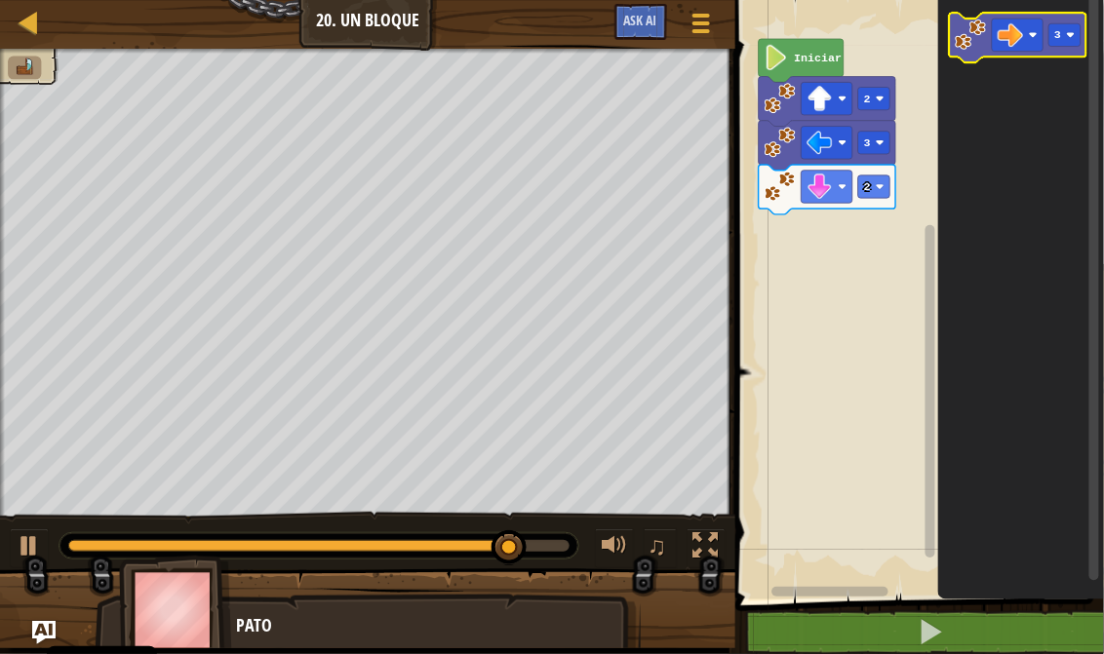
click at [1078, 51] on icon "Espacio de trabajo de Blockly" at bounding box center [1017, 38] width 136 height 50
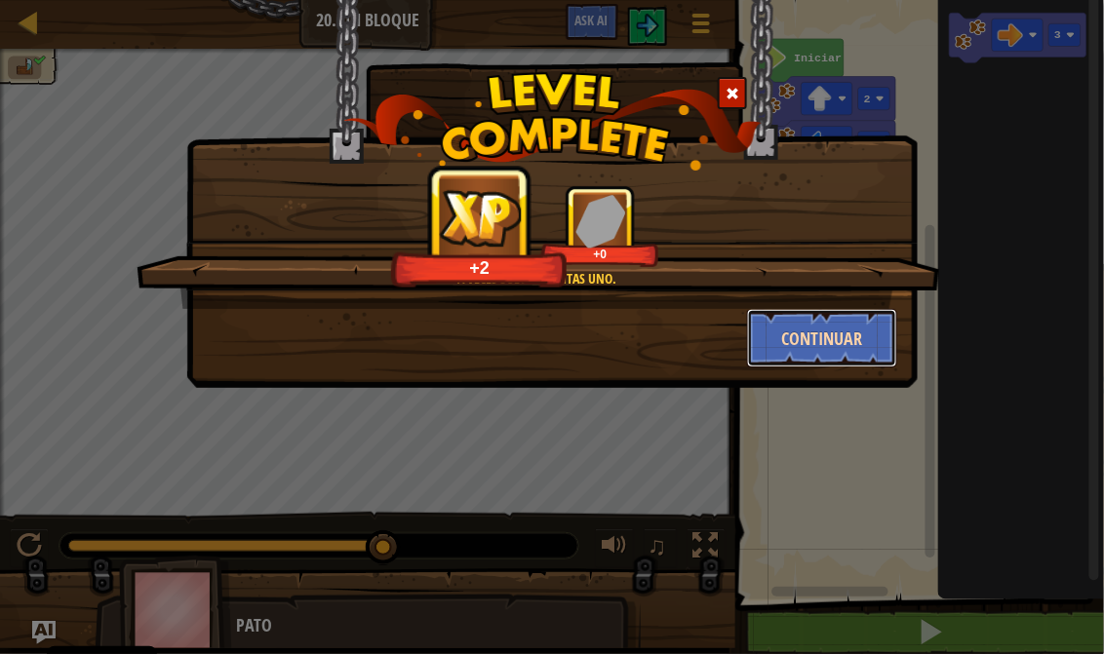
click at [867, 342] on button "Continuar" at bounding box center [822, 338] width 151 height 58
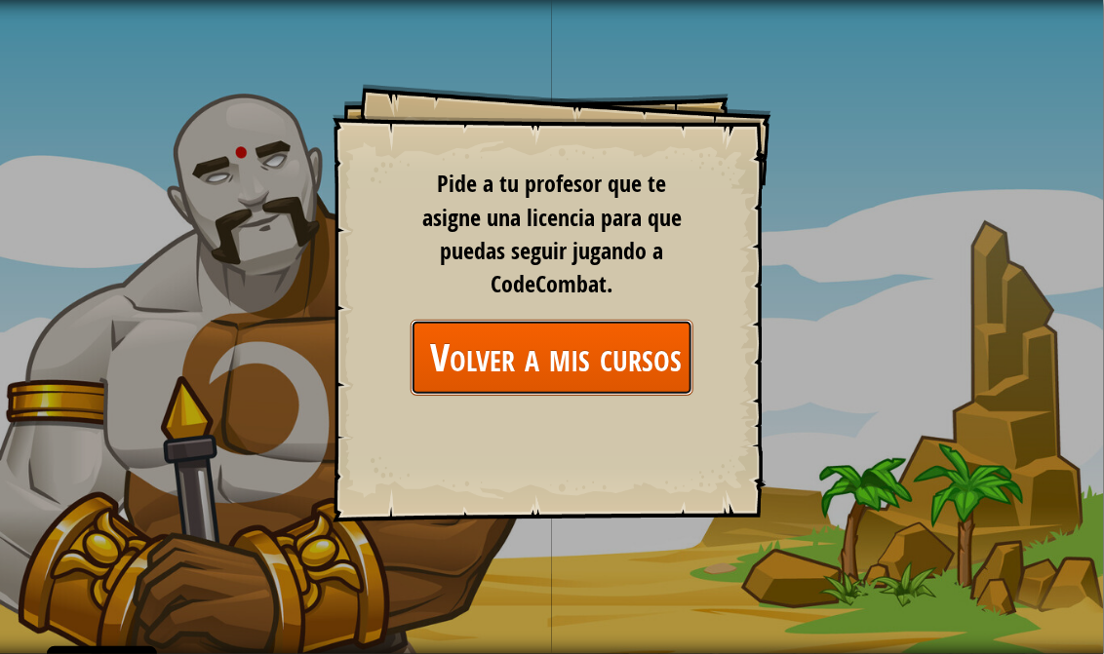
click at [569, 347] on link "Volver a mis cursos" at bounding box center [551, 357] width 283 height 75
